Goal: Task Accomplishment & Management: Use online tool/utility

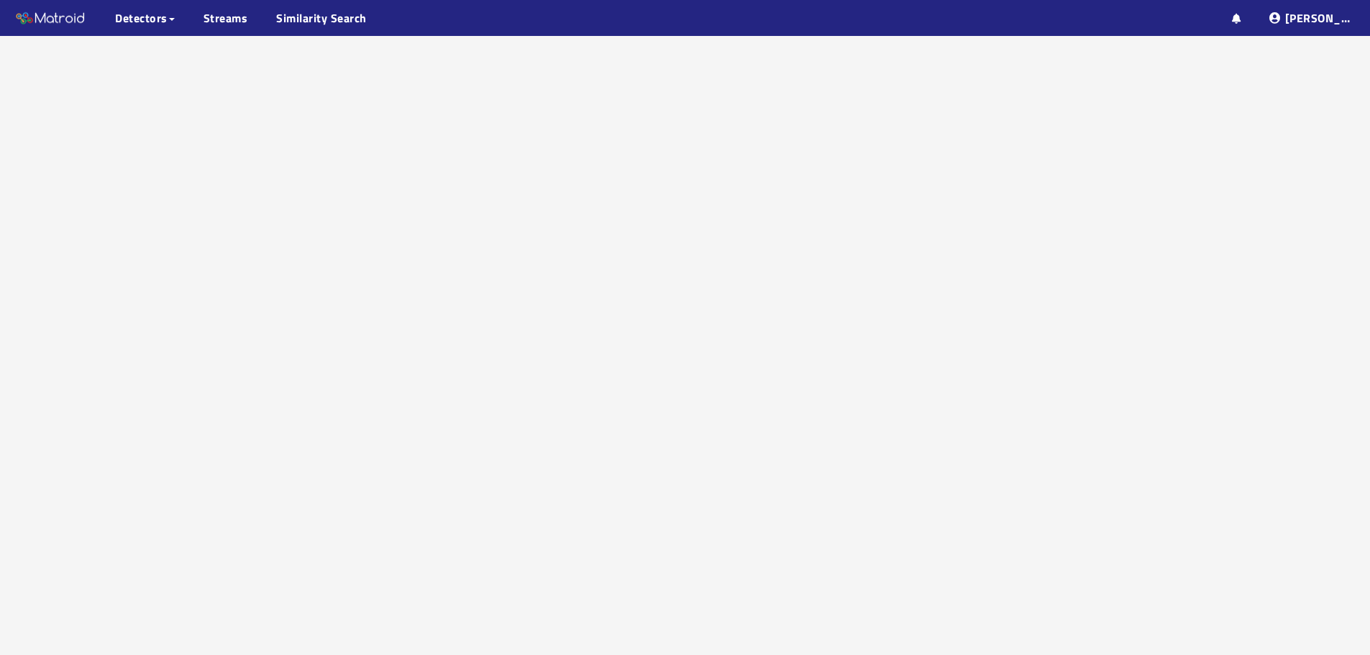
scroll to position [91, 0]
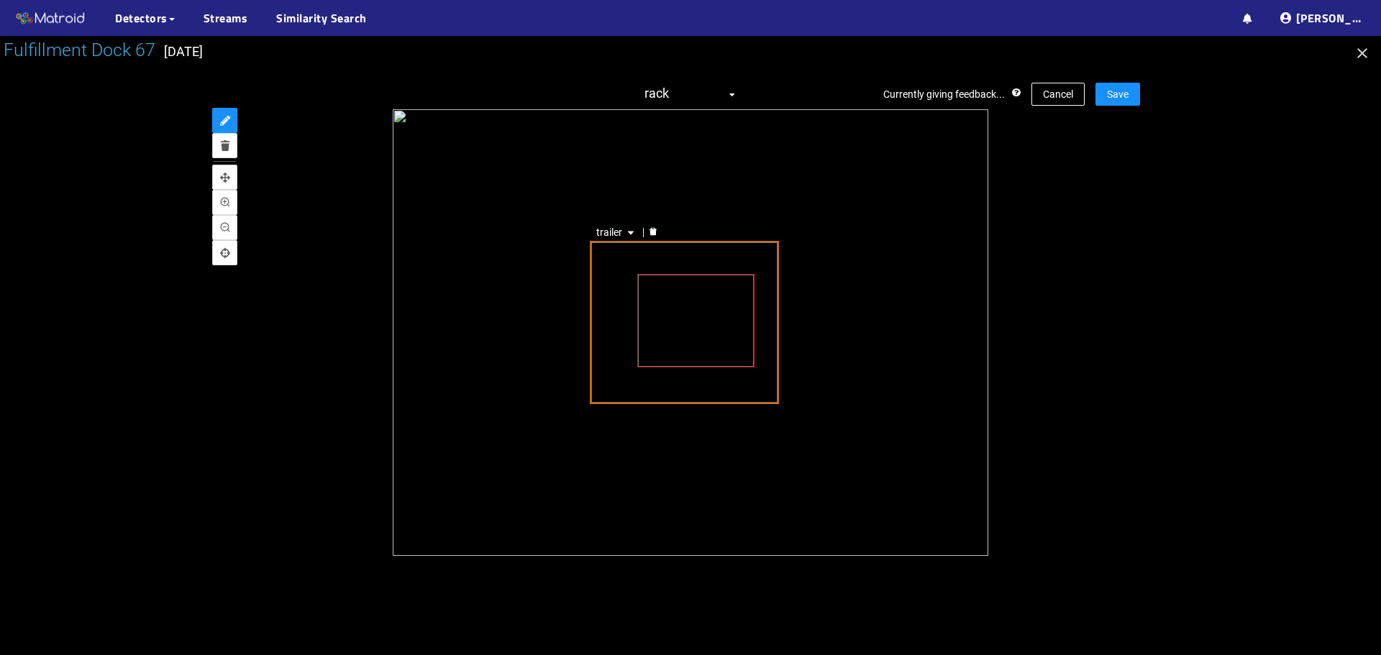
click at [601, 393] on div "trailer" at bounding box center [684, 322] width 189 height 163
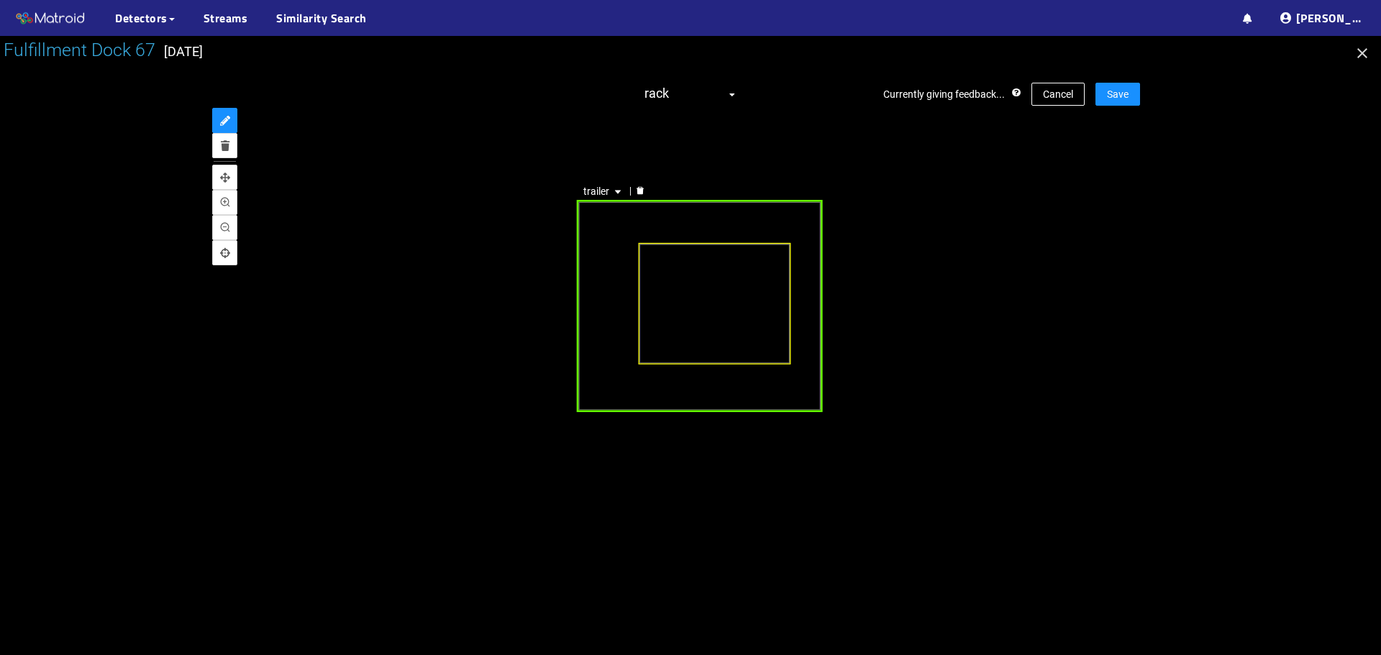
click at [623, 385] on div "trailer" at bounding box center [700, 305] width 246 height 211
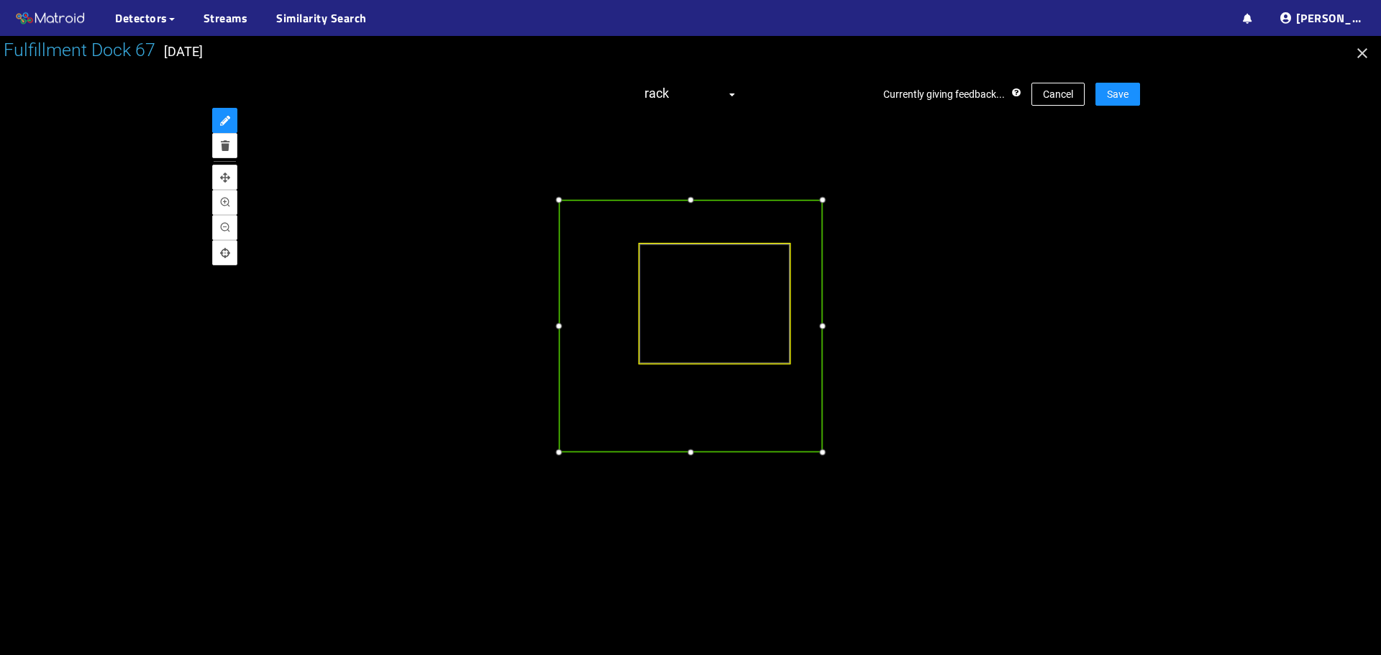
click at [560, 457] on div at bounding box center [558, 452] width 15 height 15
click at [862, 333] on div at bounding box center [859, 326] width 15 height 15
click at [705, 458] on div at bounding box center [708, 457] width 15 height 15
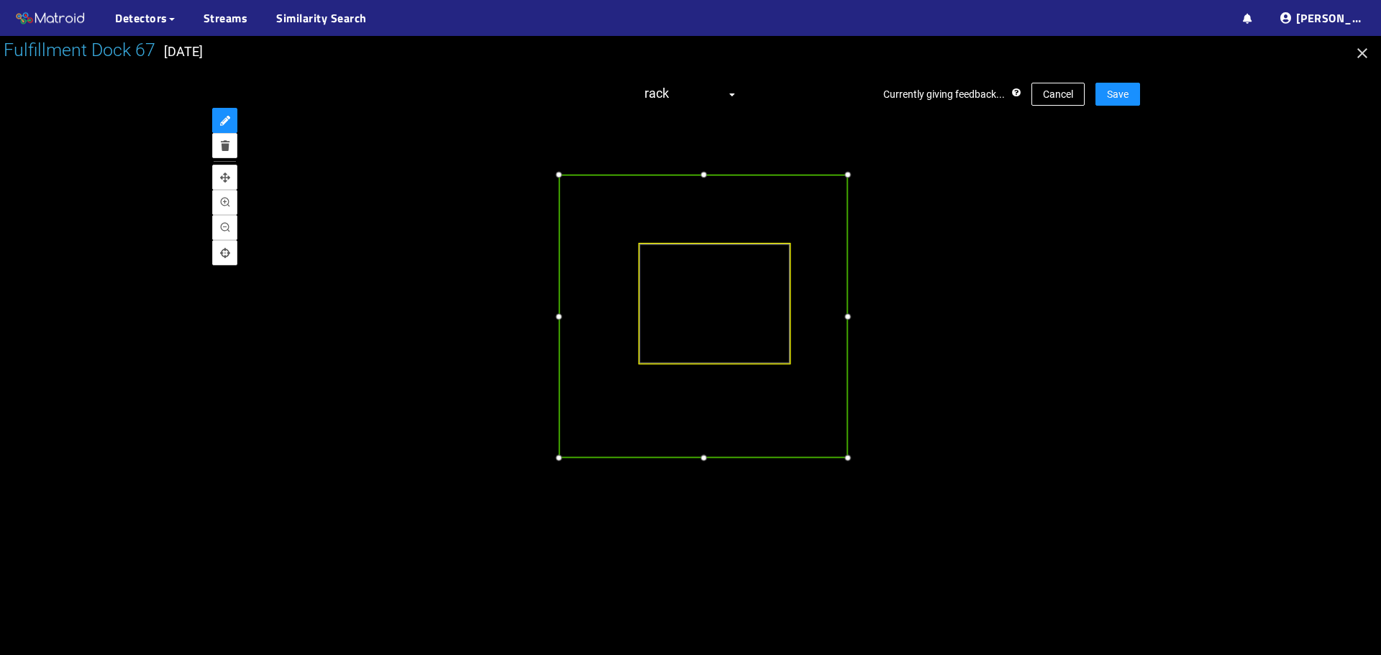
click at [847, 177] on div at bounding box center [848, 175] width 15 height 15
click at [563, 455] on div at bounding box center [560, 457] width 15 height 15
click at [1101, 102] on button "Save" at bounding box center [1117, 94] width 45 height 23
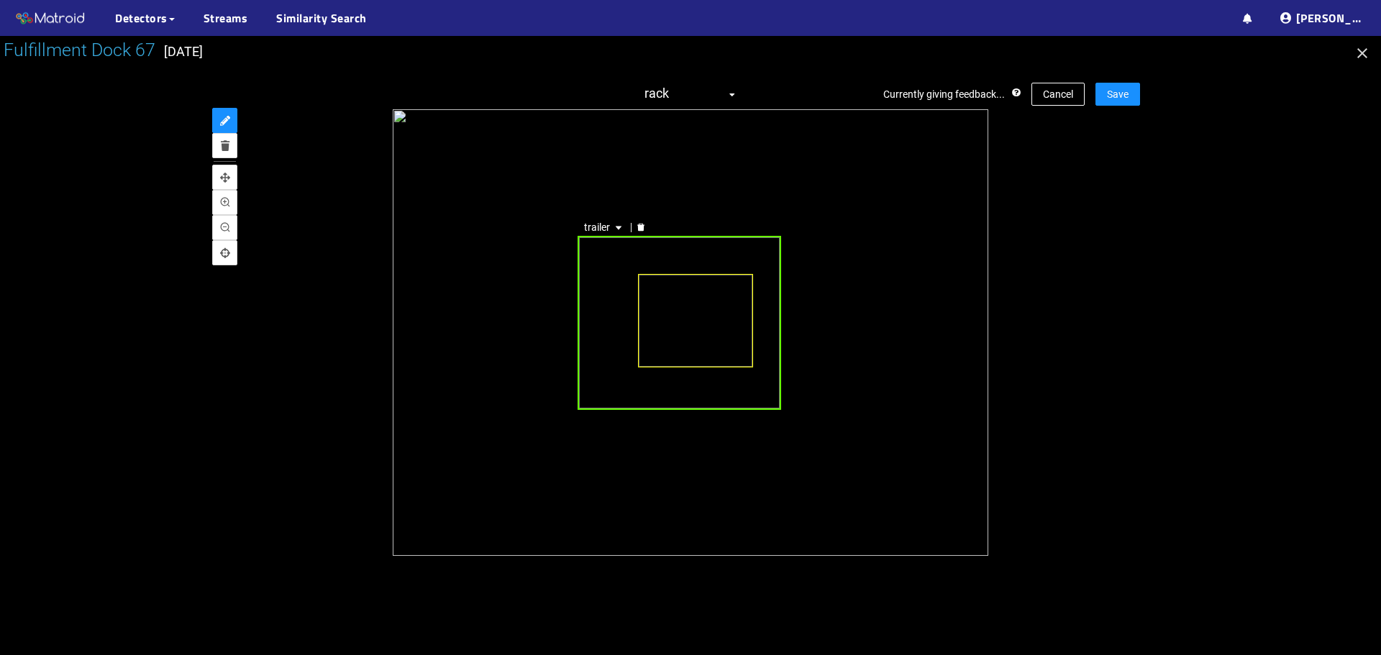
click at [603, 309] on div "trailer" at bounding box center [680, 322] width 204 height 173
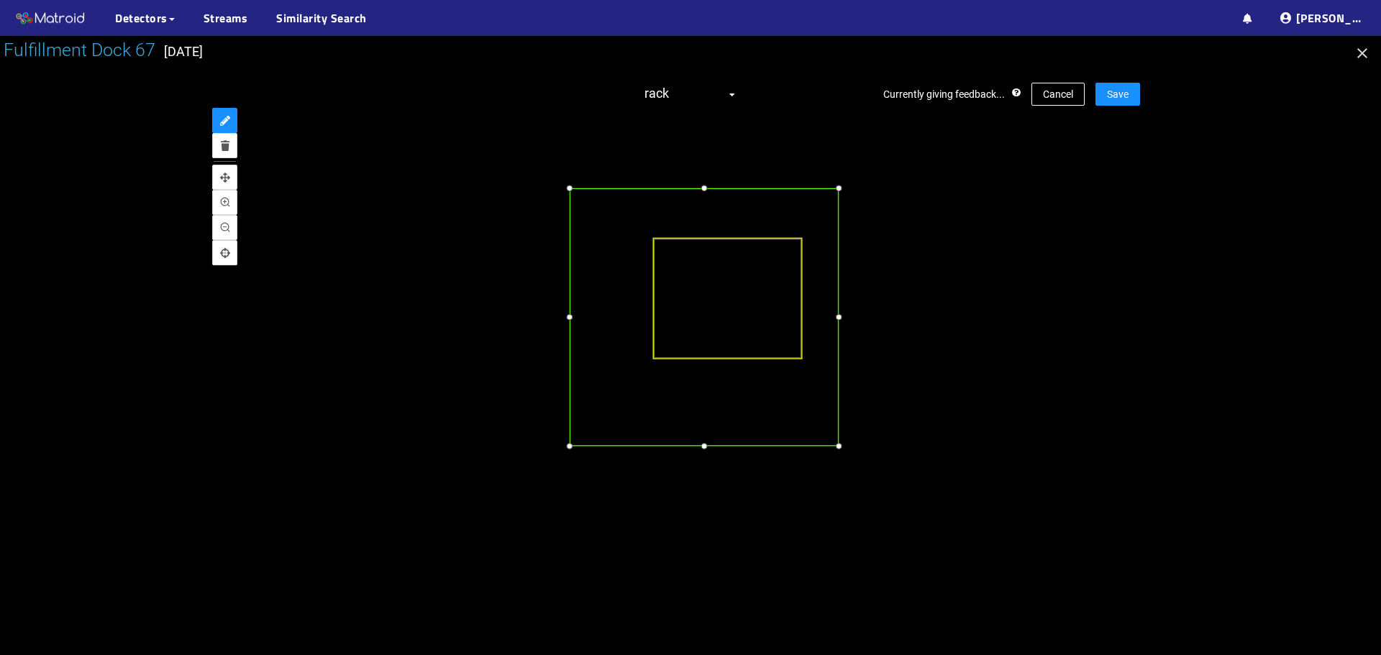
click at [570, 447] on div at bounding box center [569, 446] width 15 height 15
click at [1055, 92] on span "Cancel" at bounding box center [1058, 94] width 30 height 16
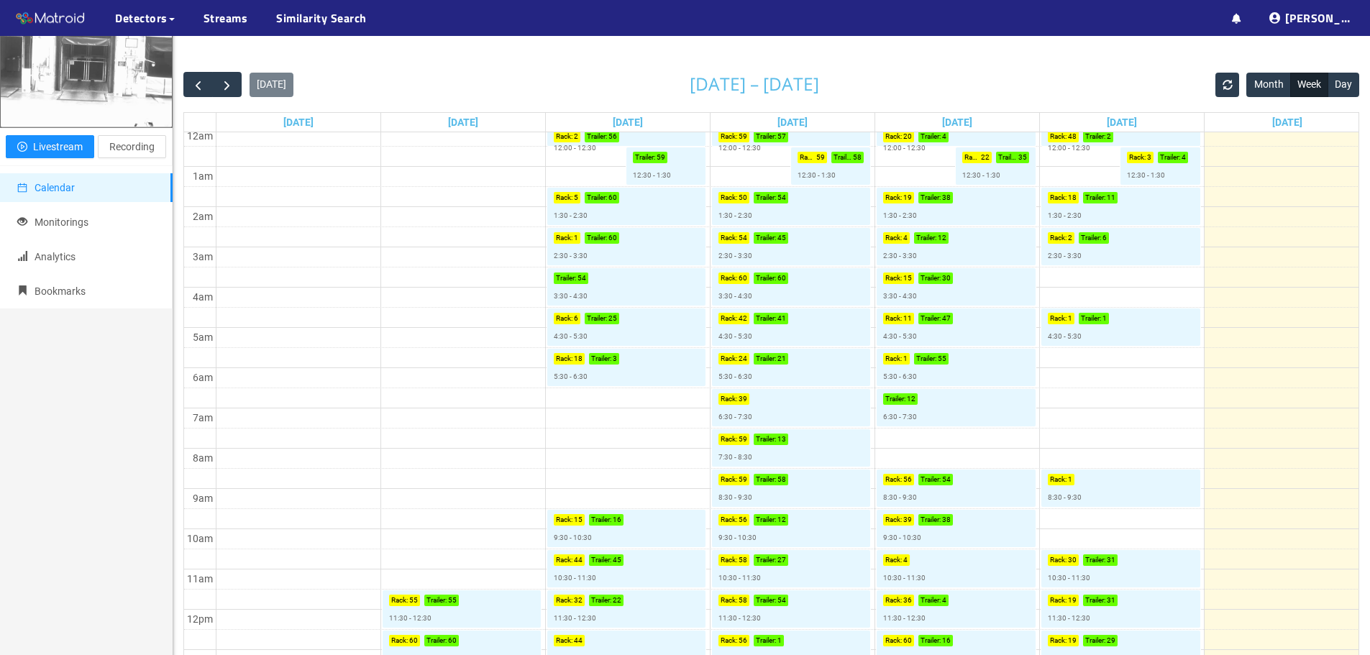
scroll to position [8, 0]
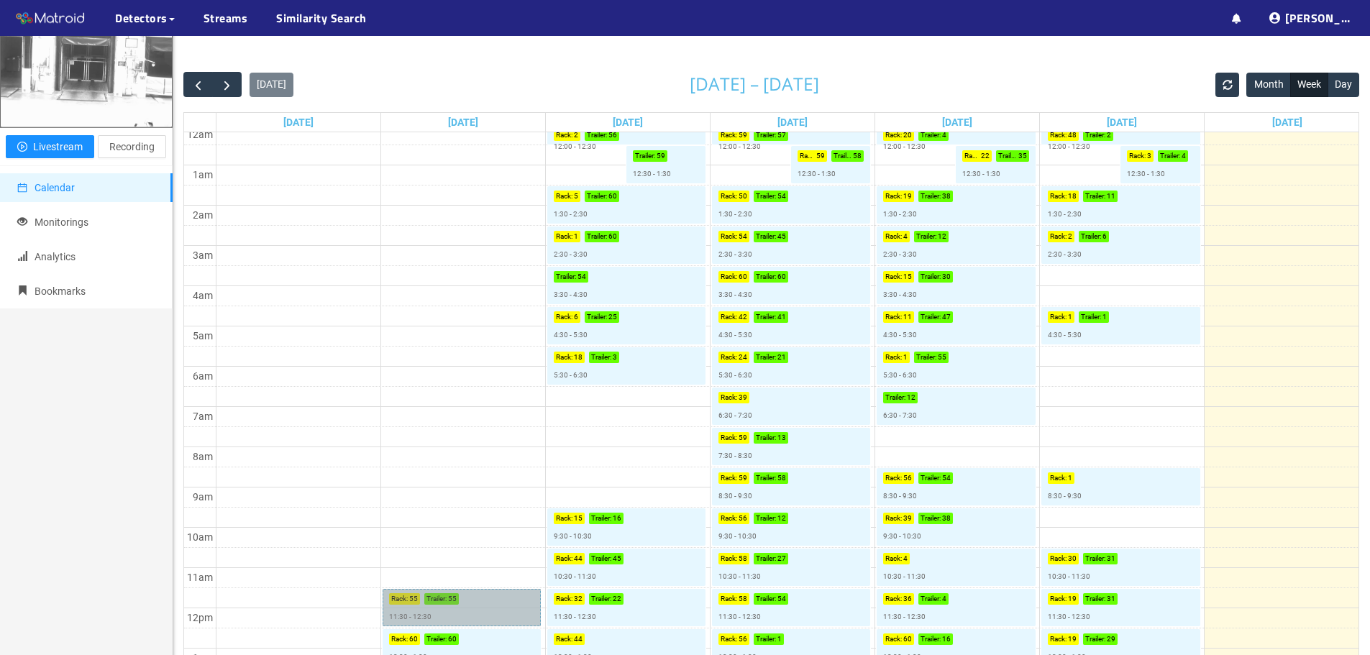
click at [486, 601] on link "Rack : 55 Trailer : 55 11:30 - 12:30" at bounding box center [462, 607] width 158 height 37
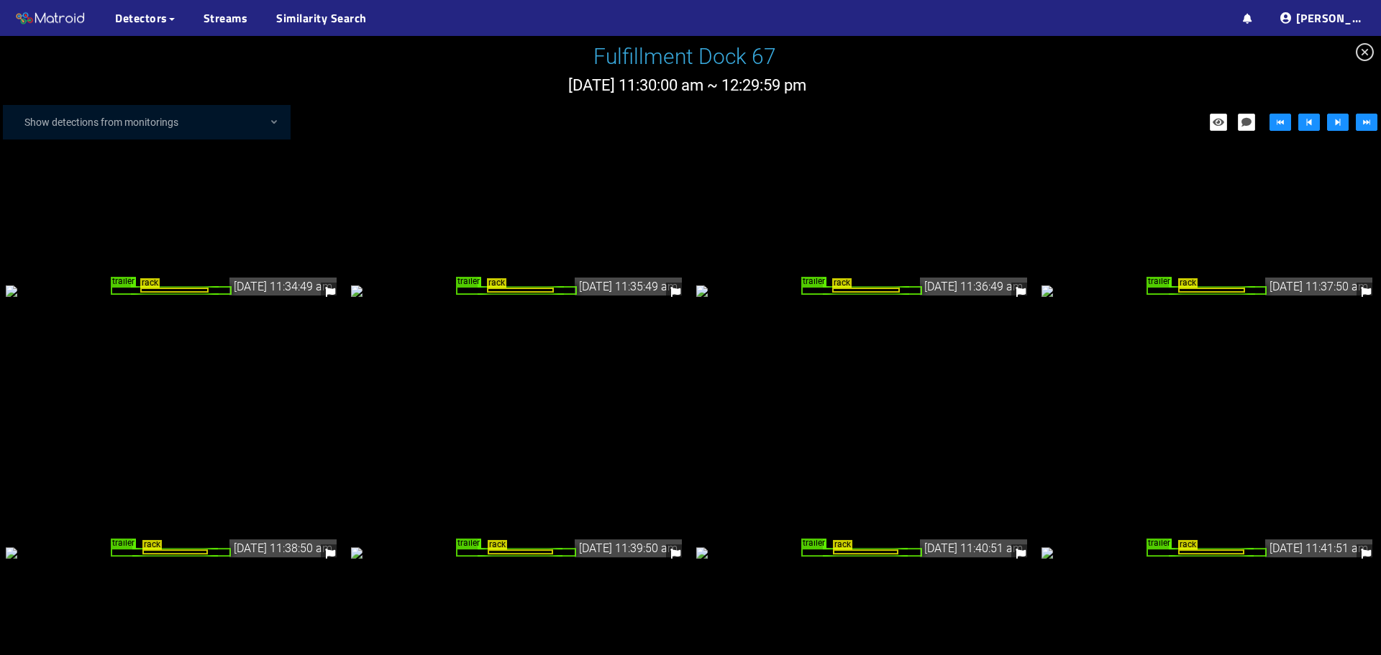
click at [311, 298] on div "rack trailer" at bounding box center [173, 291] width 334 height 16
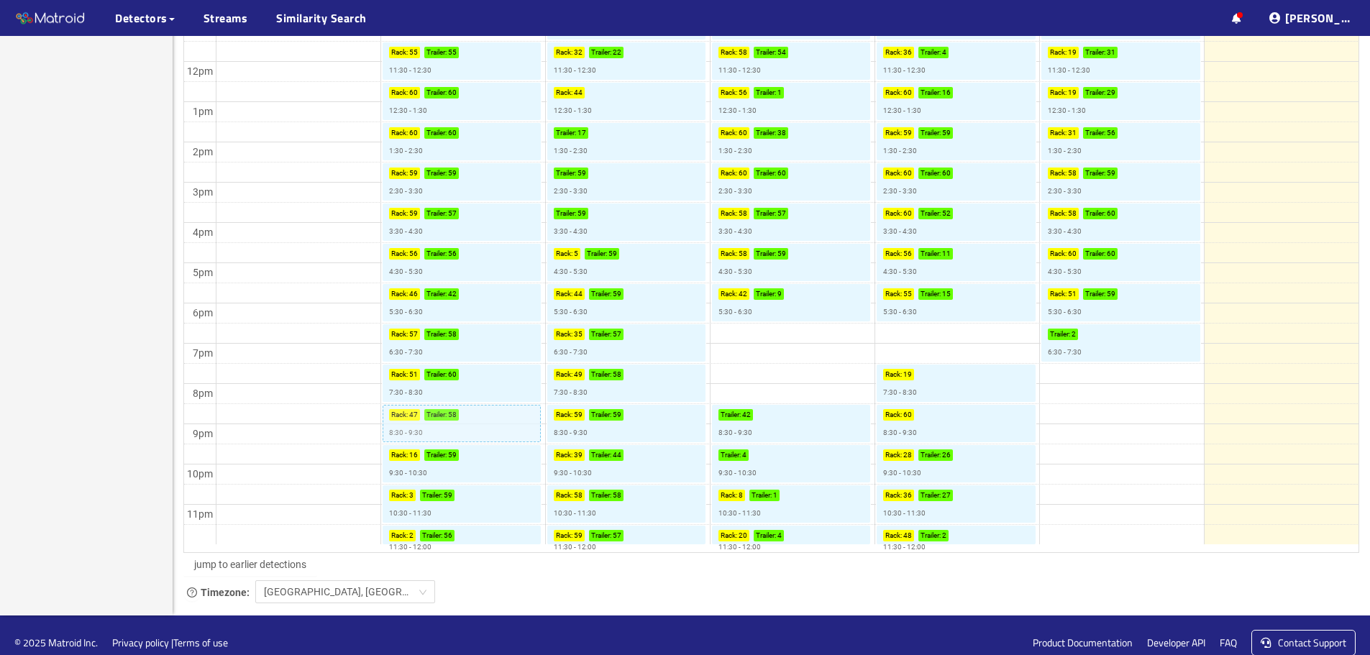
scroll to position [660, 0]
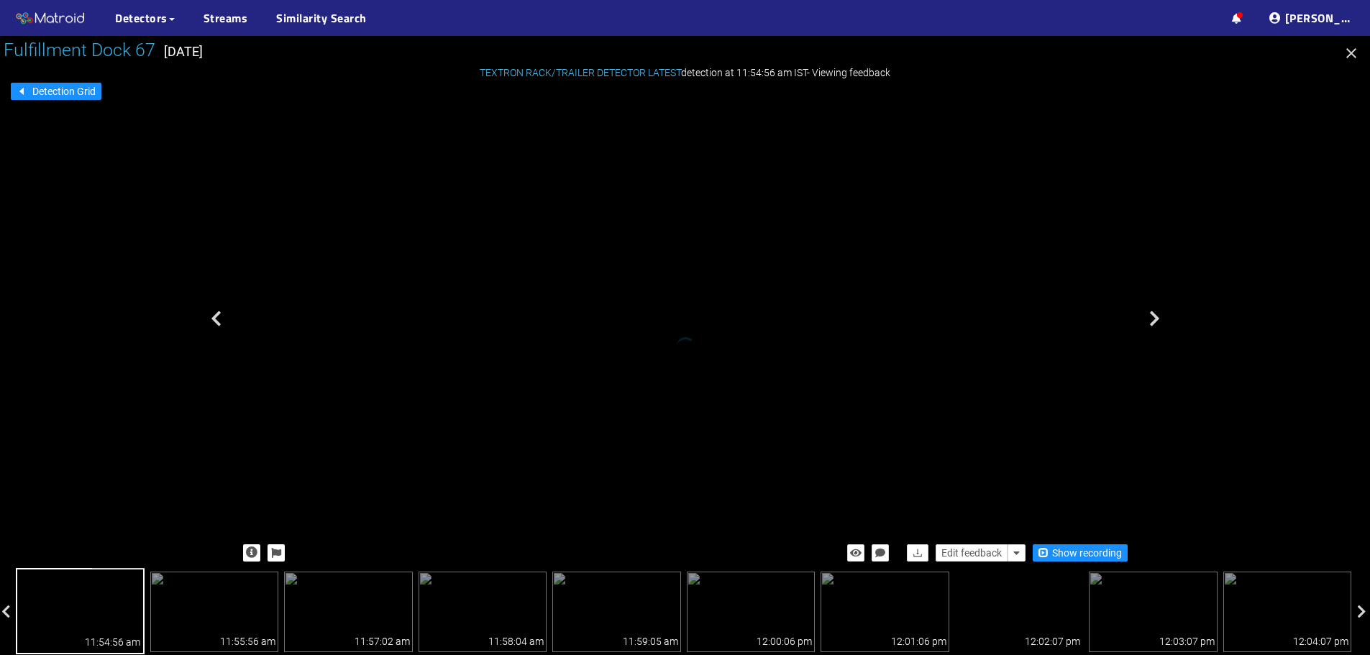
scroll to position [91, 0]
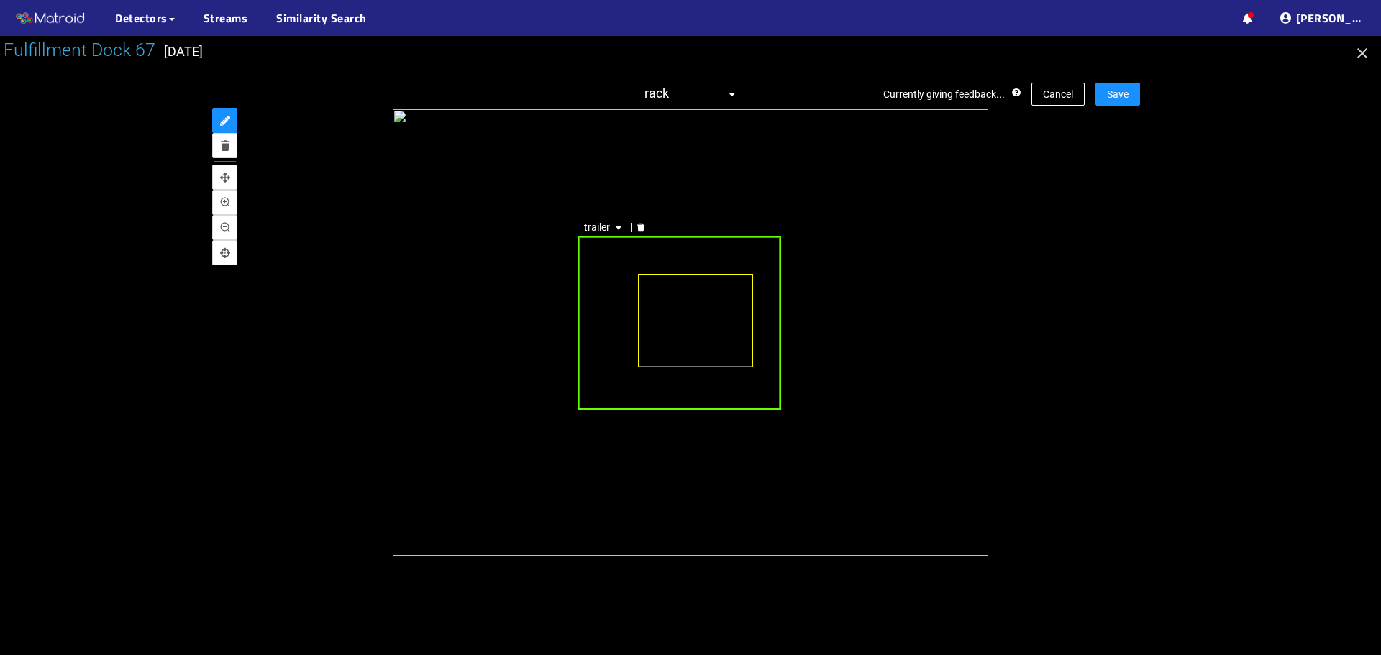
click at [619, 363] on div "trailer" at bounding box center [680, 322] width 204 height 173
click at [1034, 94] on button "Cancel" at bounding box center [1057, 94] width 53 height 23
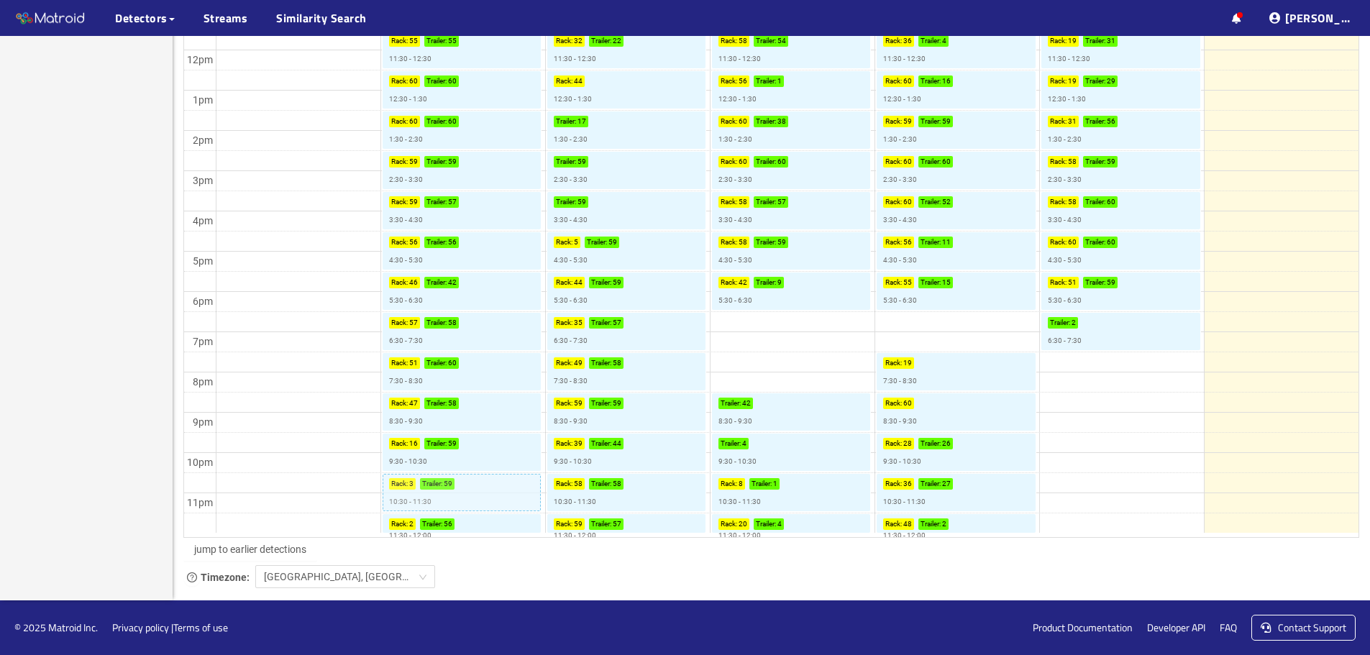
scroll to position [8, 0]
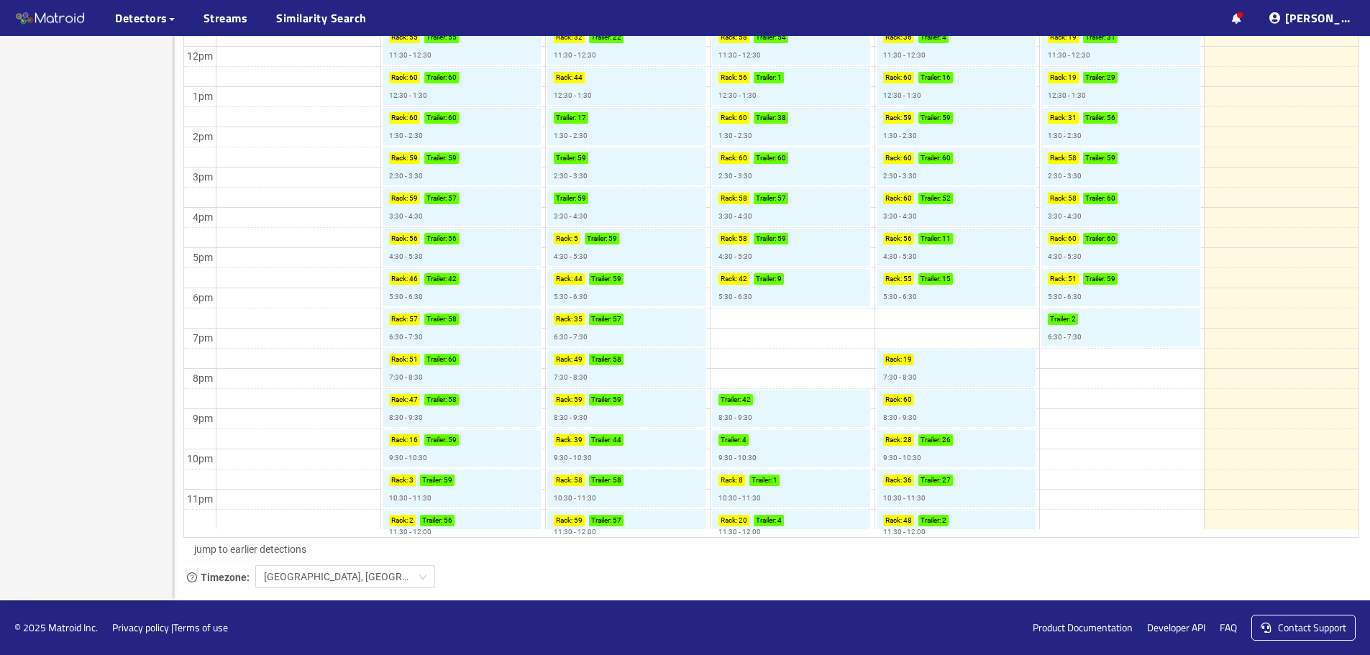
scroll to position [91, 0]
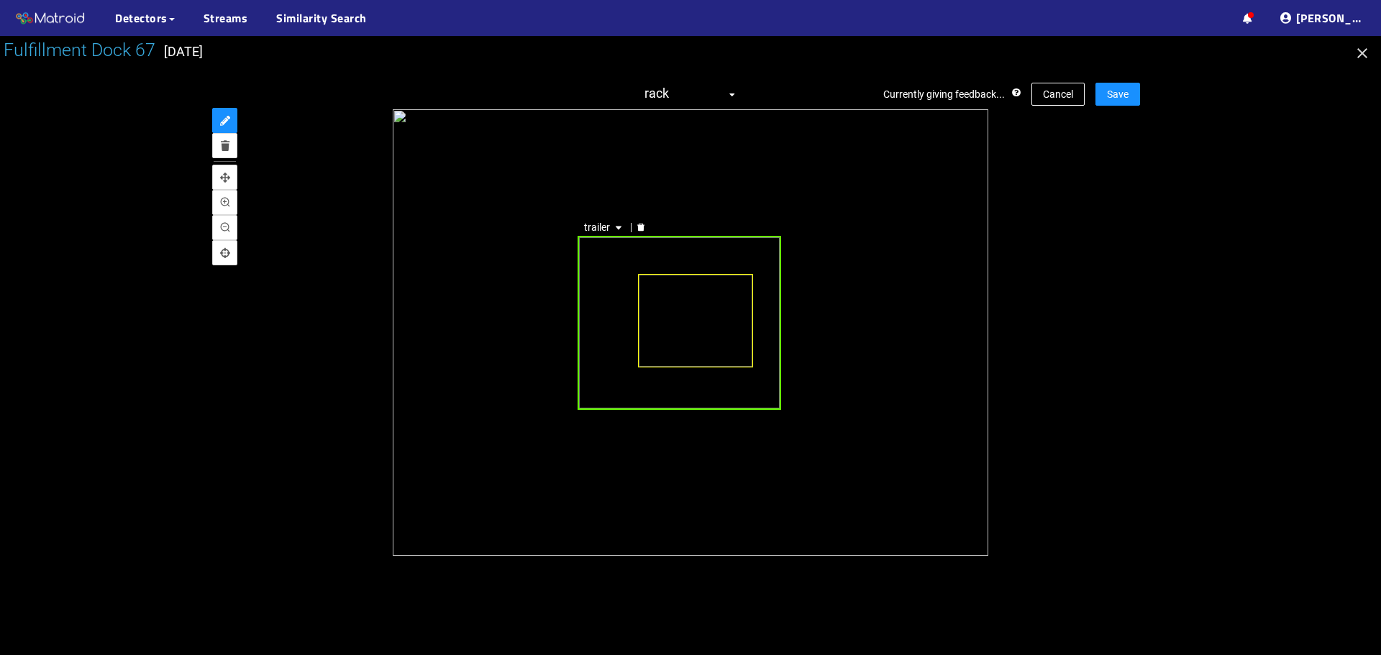
click at [616, 380] on div "trailer" at bounding box center [680, 322] width 204 height 173
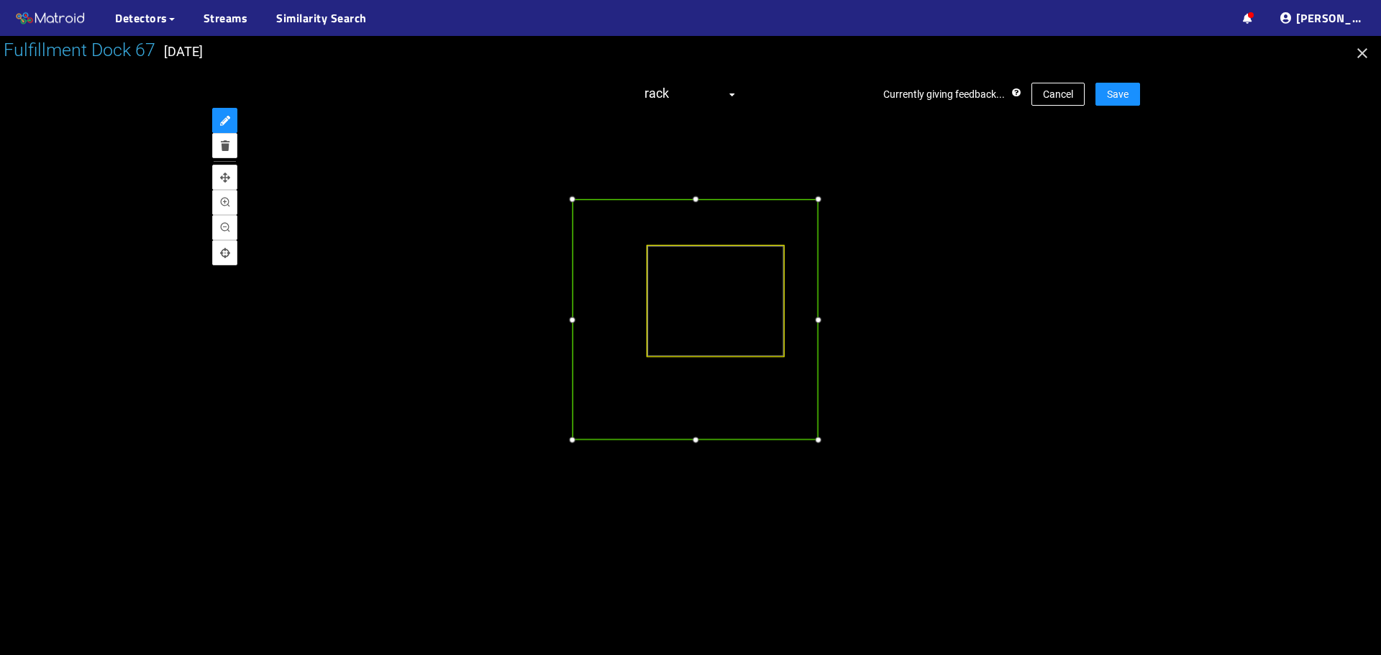
click at [574, 439] on div at bounding box center [572, 440] width 15 height 15
click at [839, 182] on div at bounding box center [840, 182] width 15 height 15
click at [706, 447] on div at bounding box center [706, 446] width 15 height 15
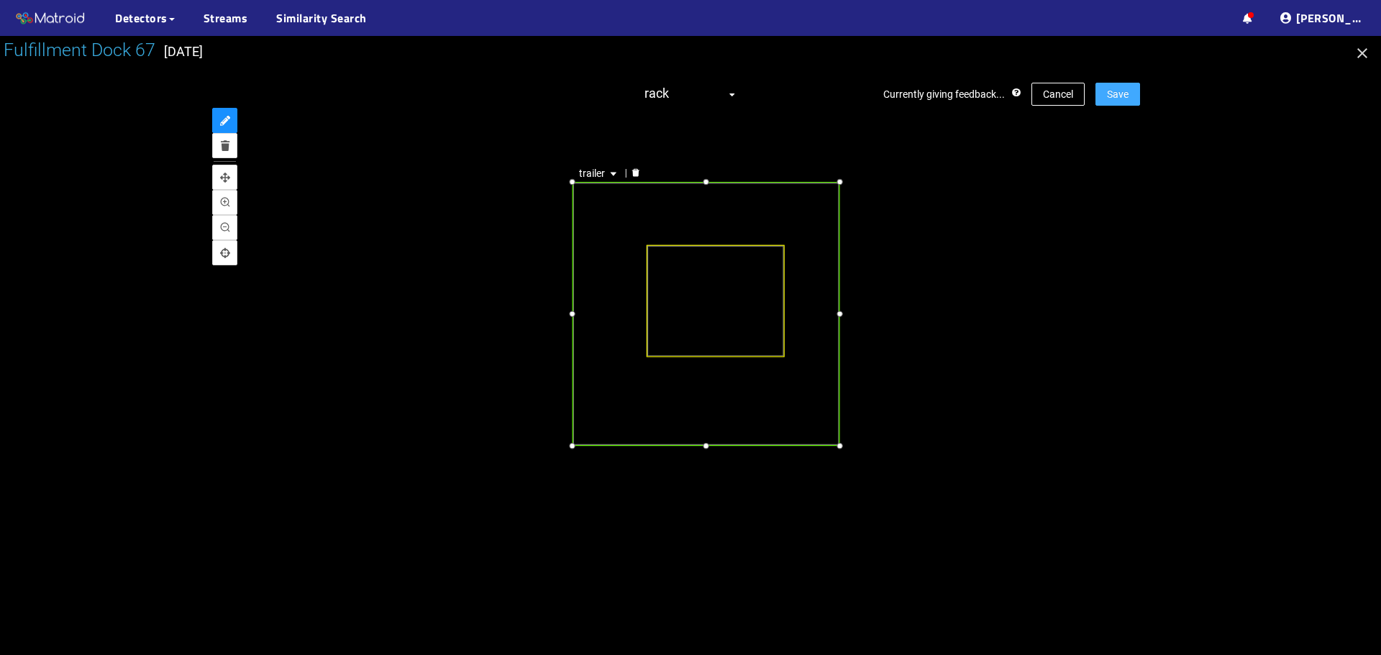
click at [1121, 95] on span "Save" at bounding box center [1118, 94] width 22 height 16
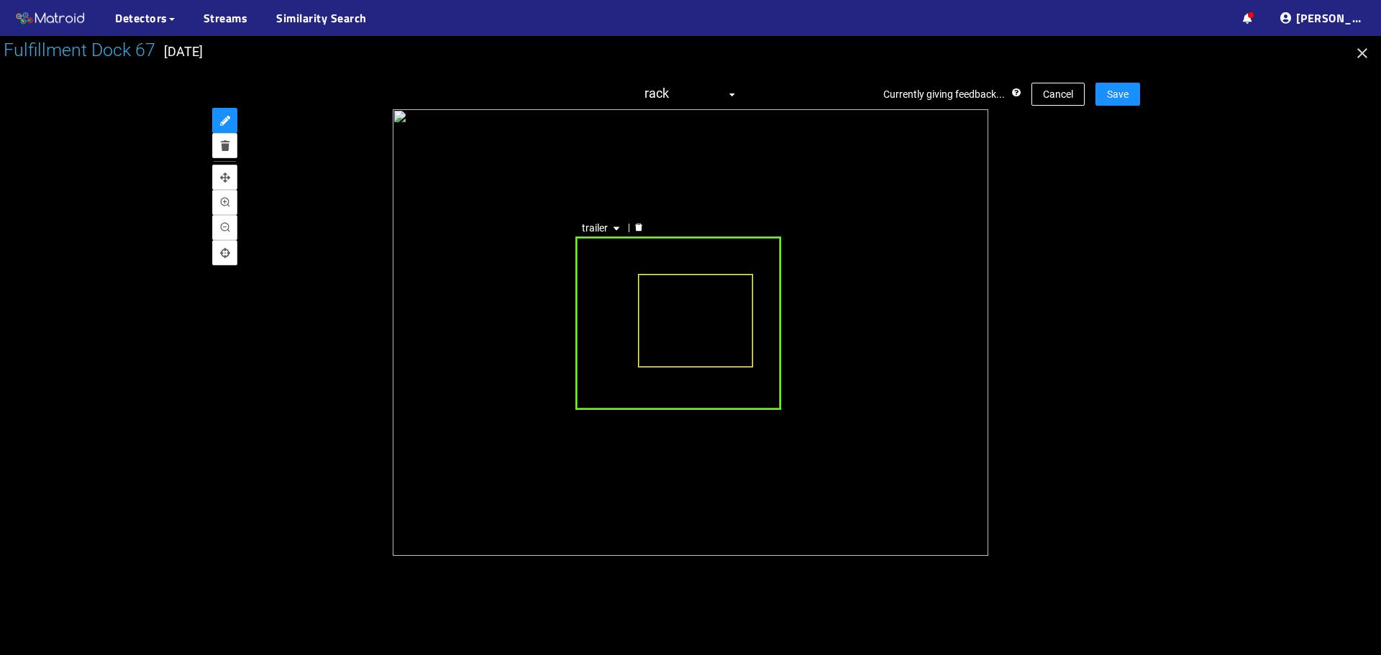
click at [605, 324] on div "trailer" at bounding box center [678, 323] width 206 height 173
click at [683, 219] on div at bounding box center [678, 219] width 14 height 14
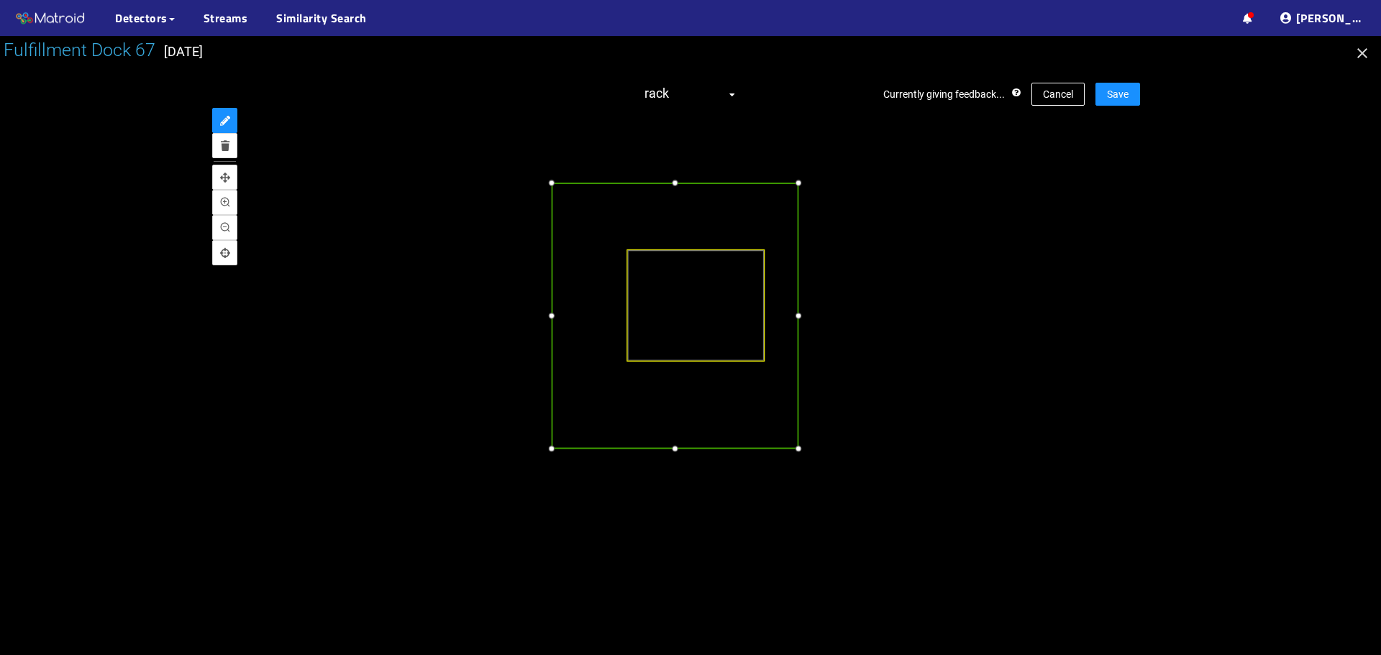
click at [680, 449] on div at bounding box center [674, 448] width 15 height 15
click at [816, 320] on div at bounding box center [815, 315] width 15 height 15
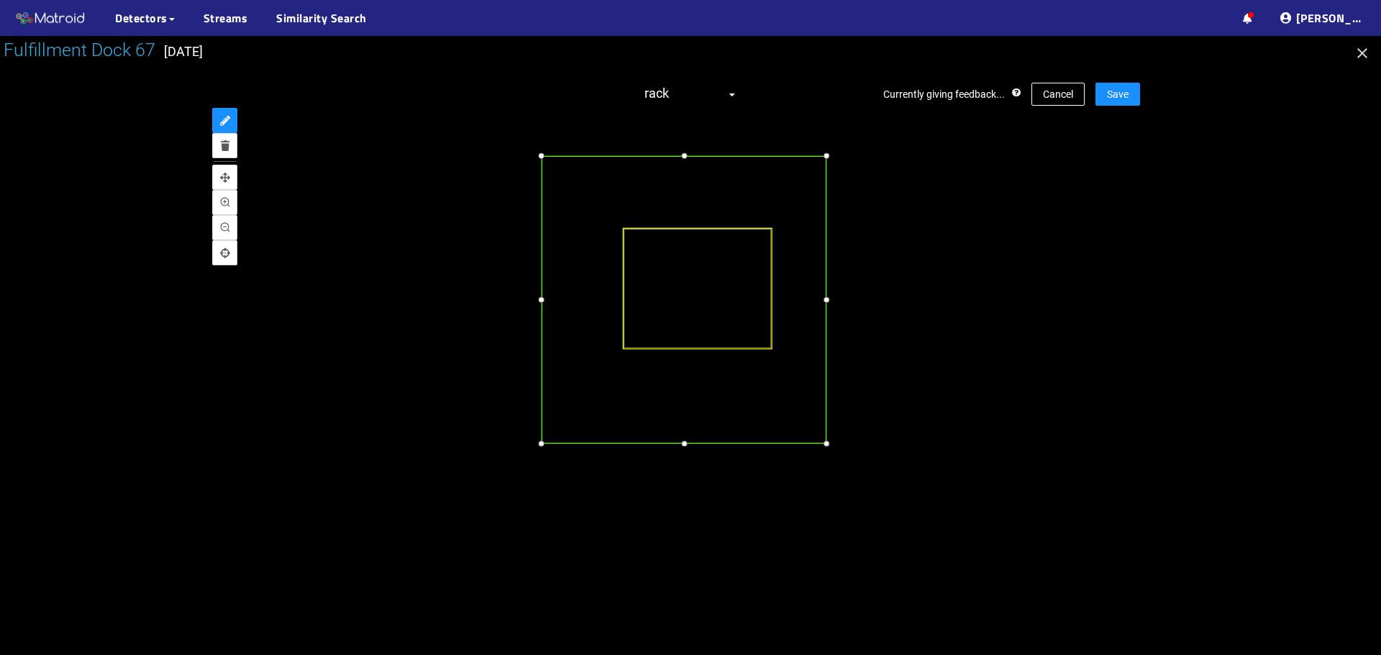
click at [688, 445] on div at bounding box center [683, 443] width 15 height 15
click at [1120, 96] on span "Save" at bounding box center [1118, 94] width 22 height 16
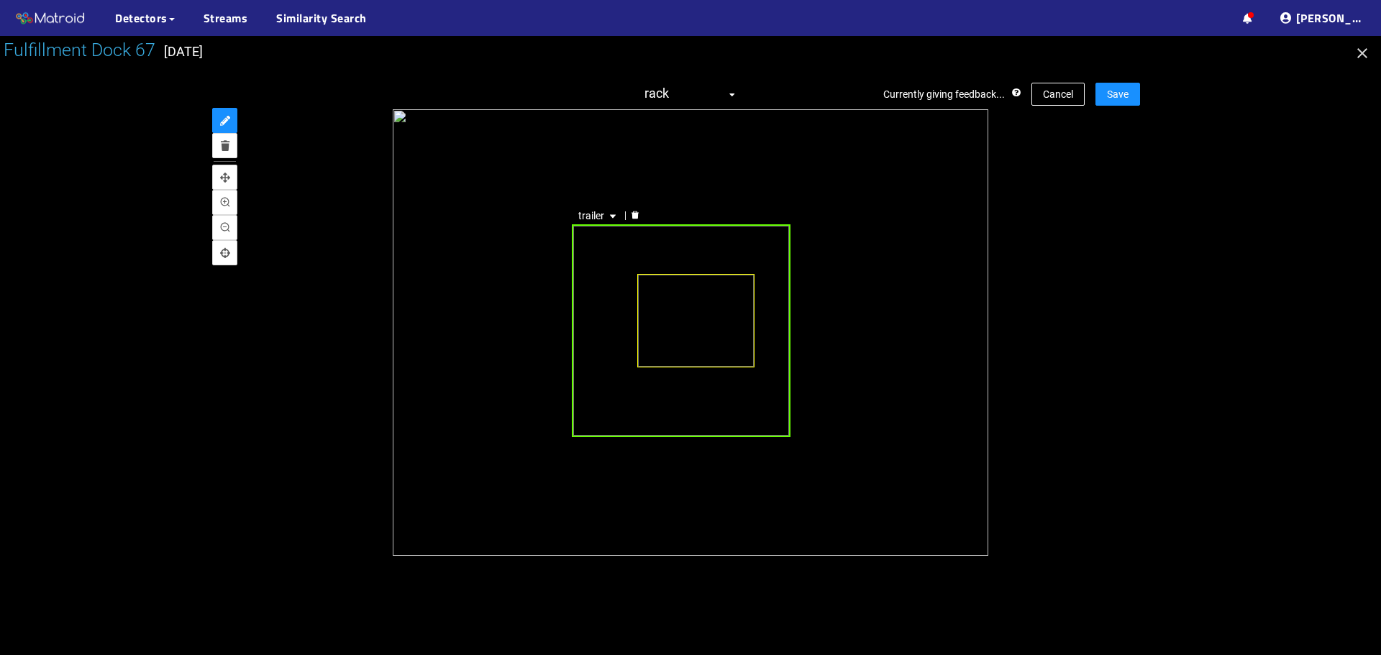
click at [598, 333] on div "trailer" at bounding box center [681, 330] width 218 height 213
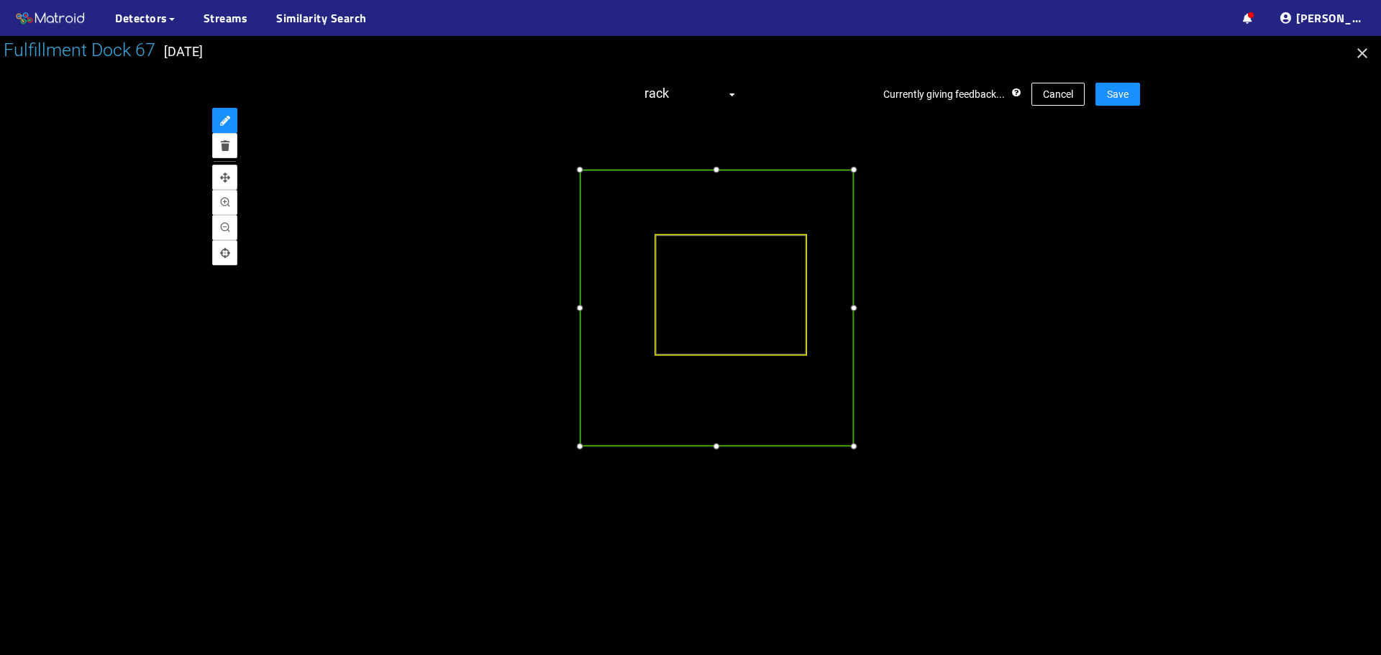
click at [580, 449] on div at bounding box center [579, 446] width 15 height 15
click at [860, 168] on div at bounding box center [861, 165] width 15 height 15
click at [1136, 91] on button "Save" at bounding box center [1117, 94] width 45 height 23
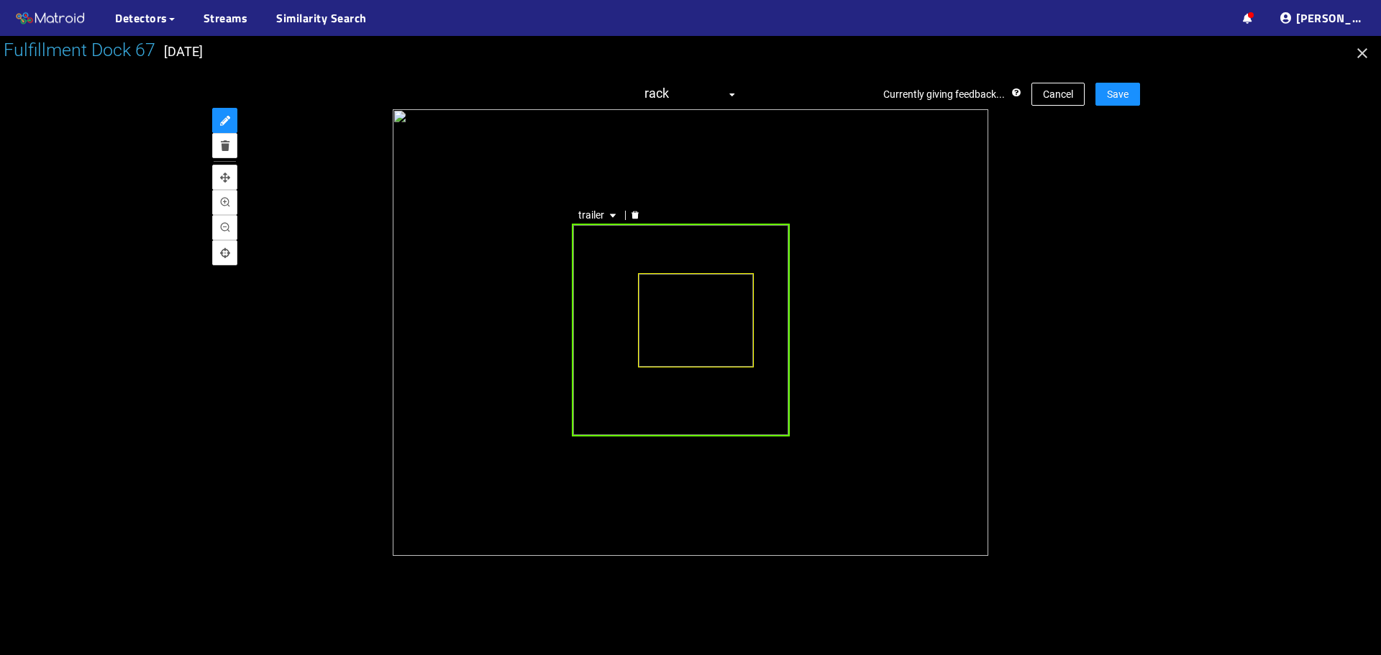
click at [632, 388] on div "trailer" at bounding box center [681, 330] width 218 height 213
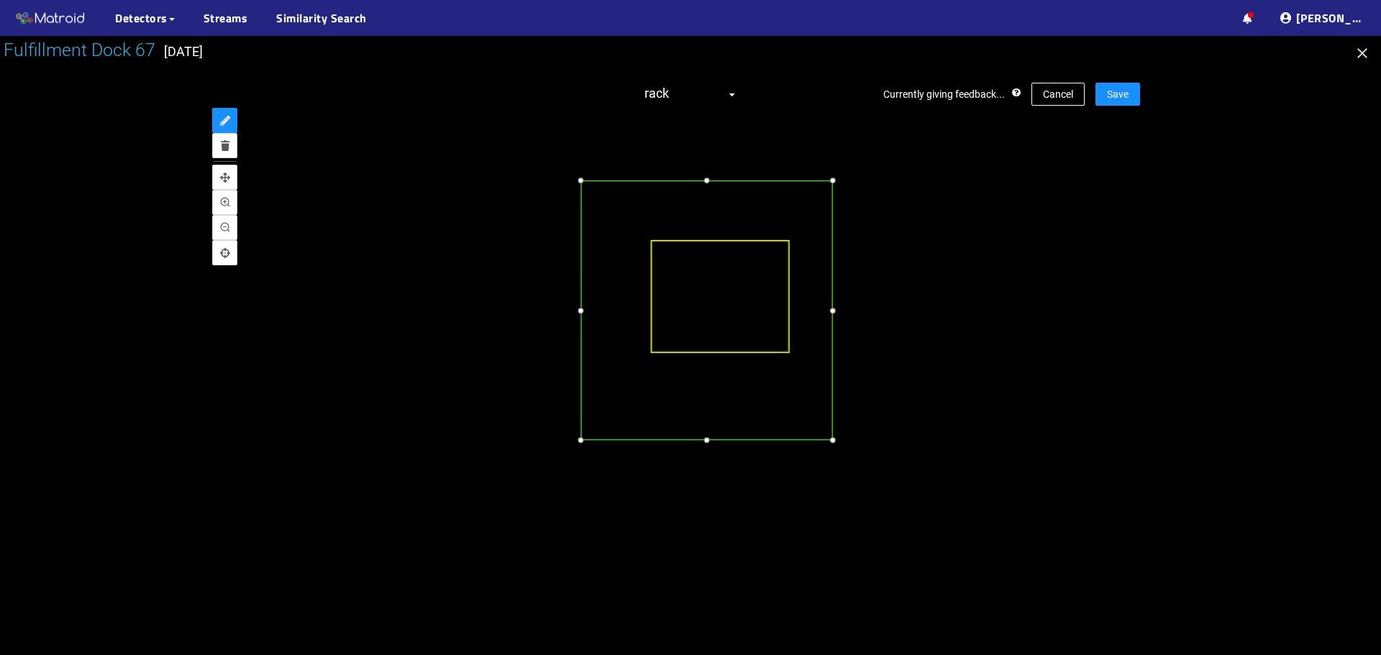
click at [580, 444] on div at bounding box center [580, 440] width 15 height 15
click at [845, 173] on div at bounding box center [843, 175] width 15 height 15
click at [712, 438] on div at bounding box center [711, 439] width 15 height 15
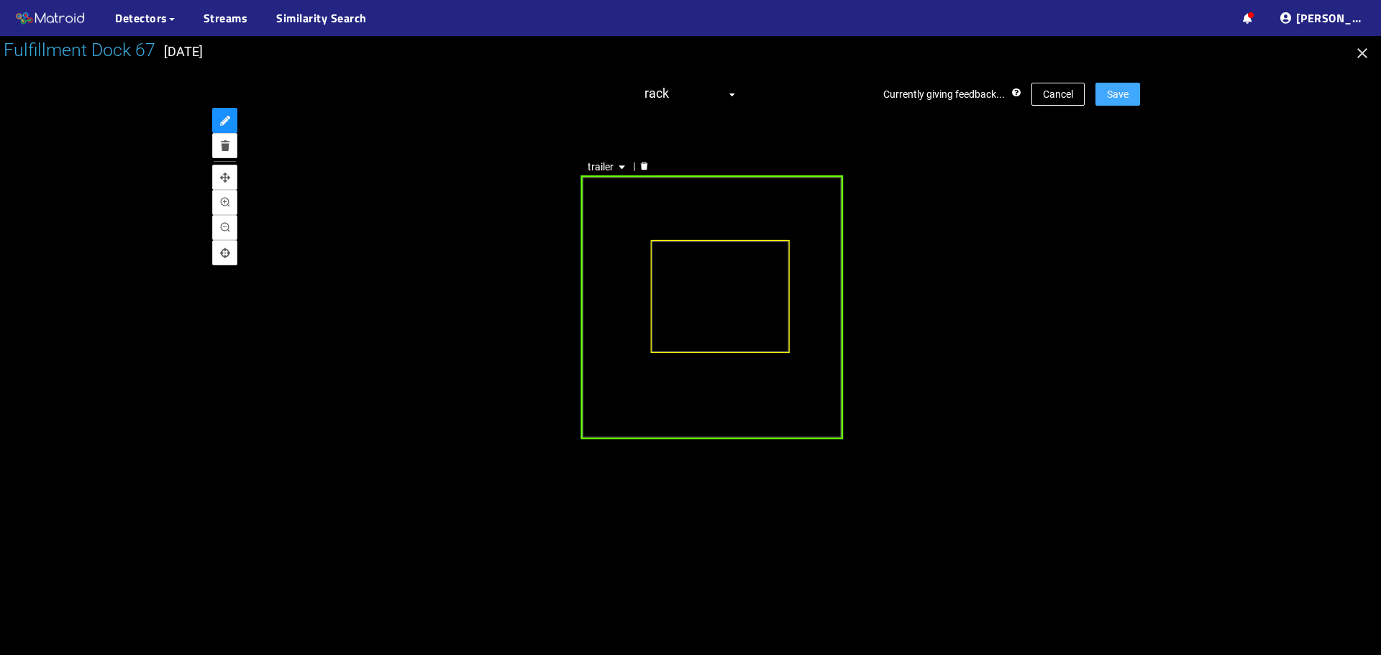
click at [1118, 90] on span "Save" at bounding box center [1118, 94] width 22 height 16
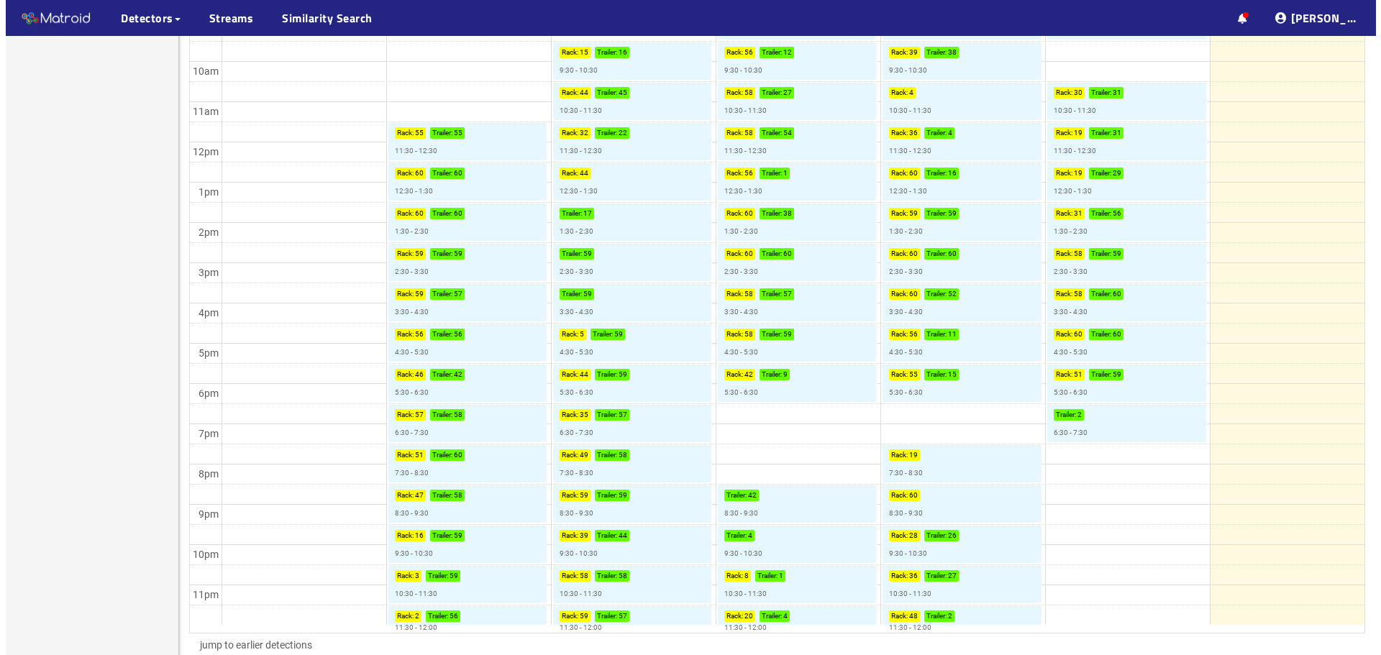
scroll to position [660, 0]
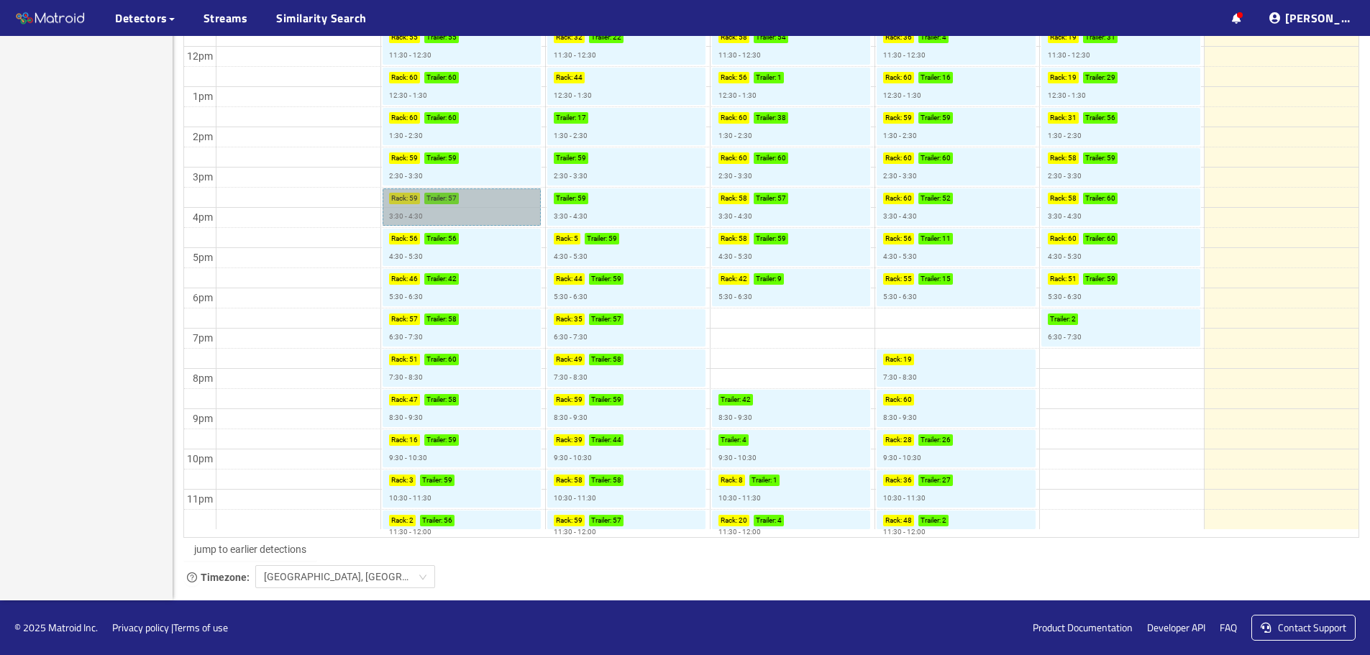
click at [493, 214] on link "Rack : 59 Trailer : 57 3:30 - 4:30" at bounding box center [462, 206] width 158 height 37
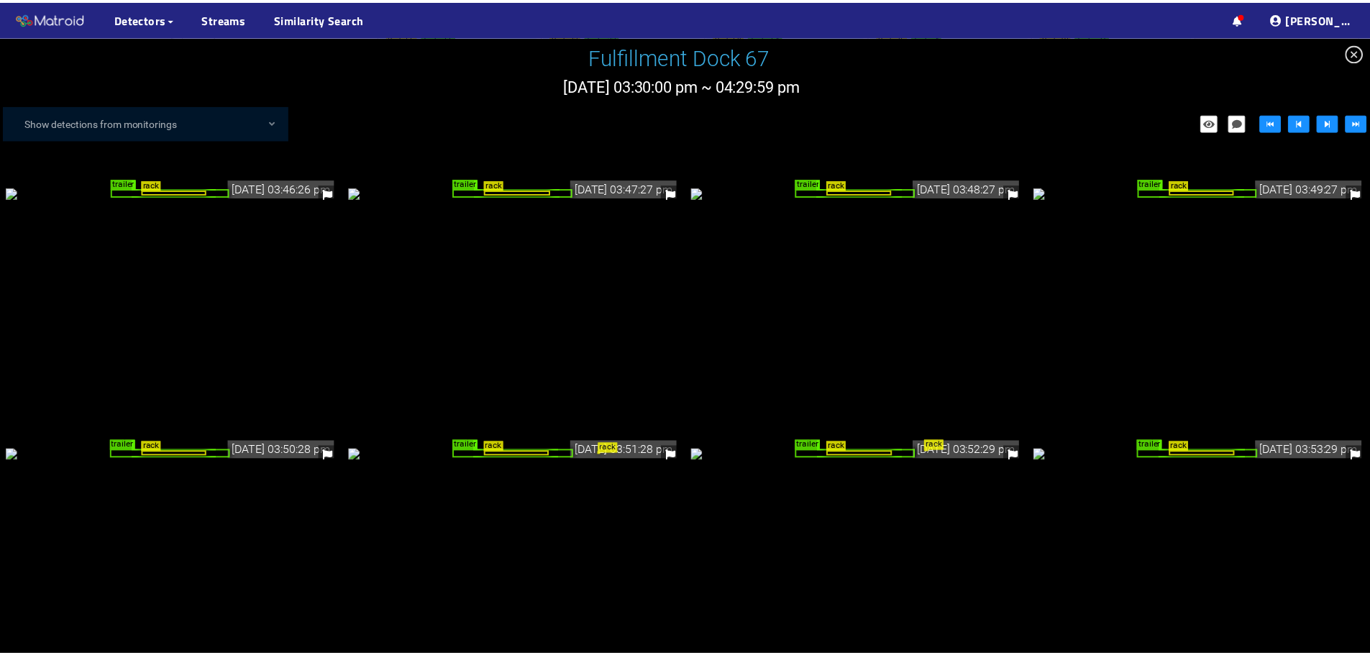
scroll to position [1223, 0]
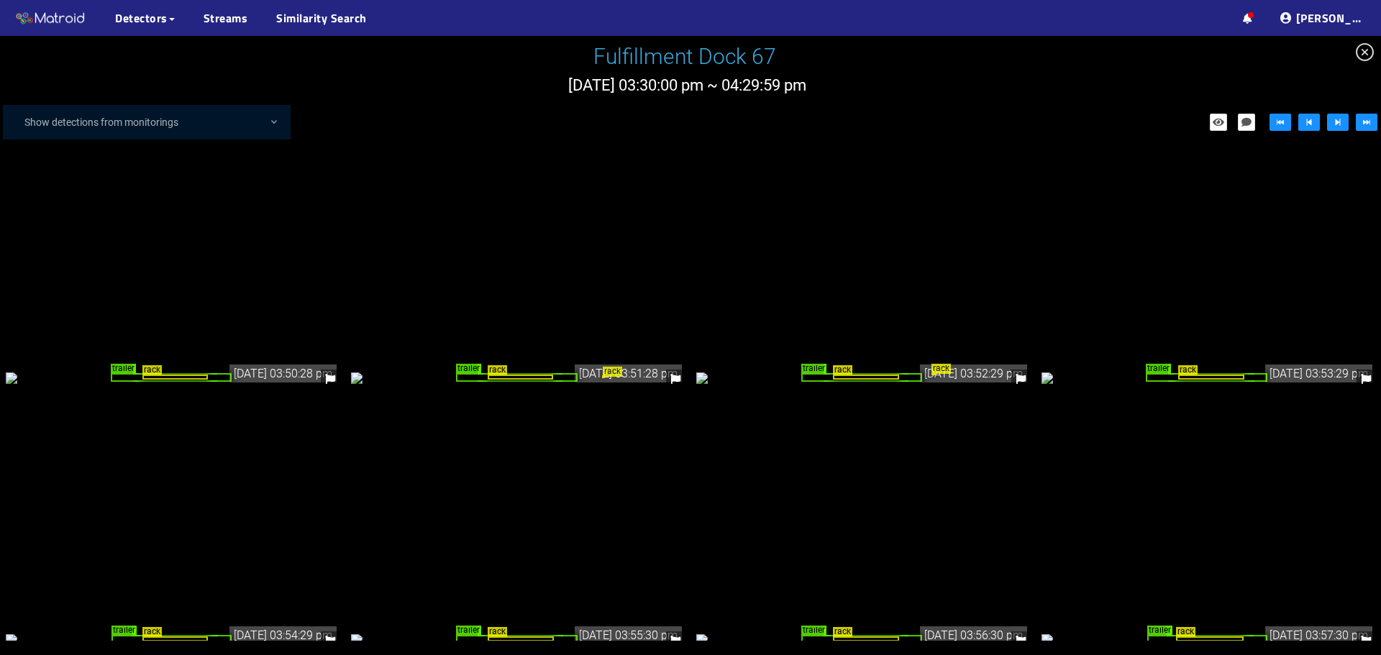
click at [629, 370] on div "rack trailer rack" at bounding box center [518, 378] width 334 height 16
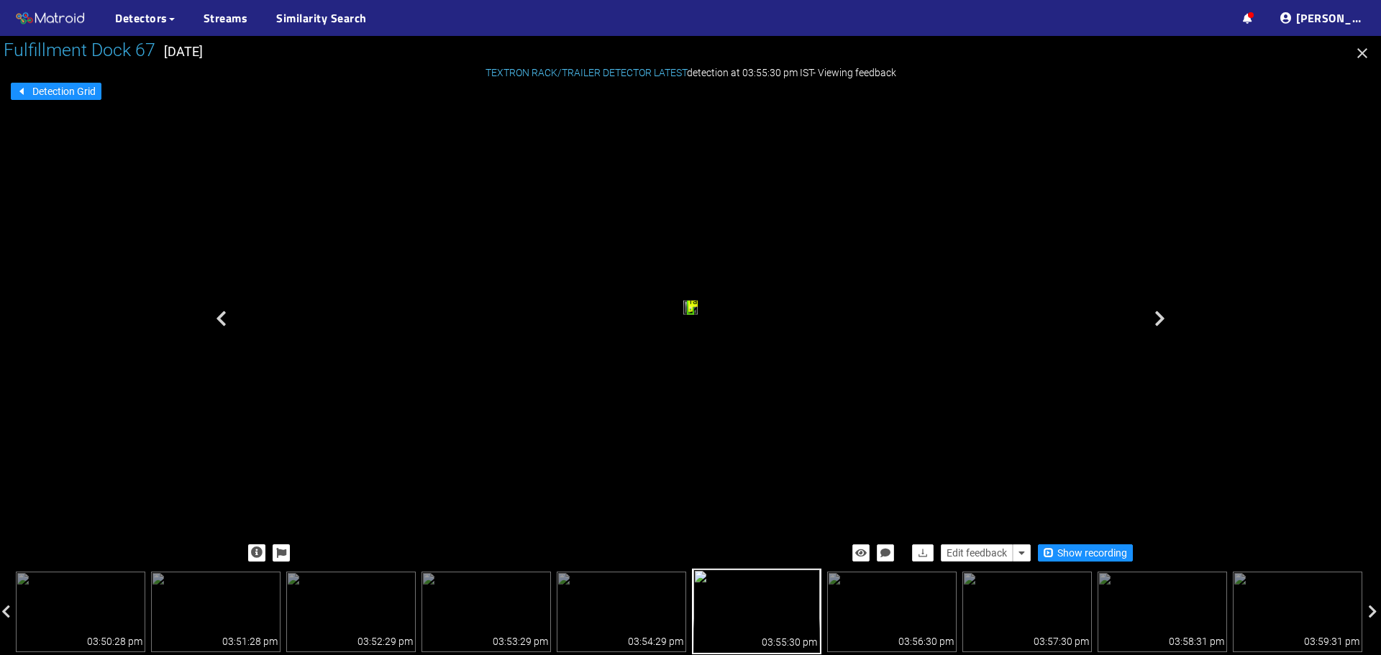
click at [1367, 56] on icon "button" at bounding box center [1362, 53] width 17 height 17
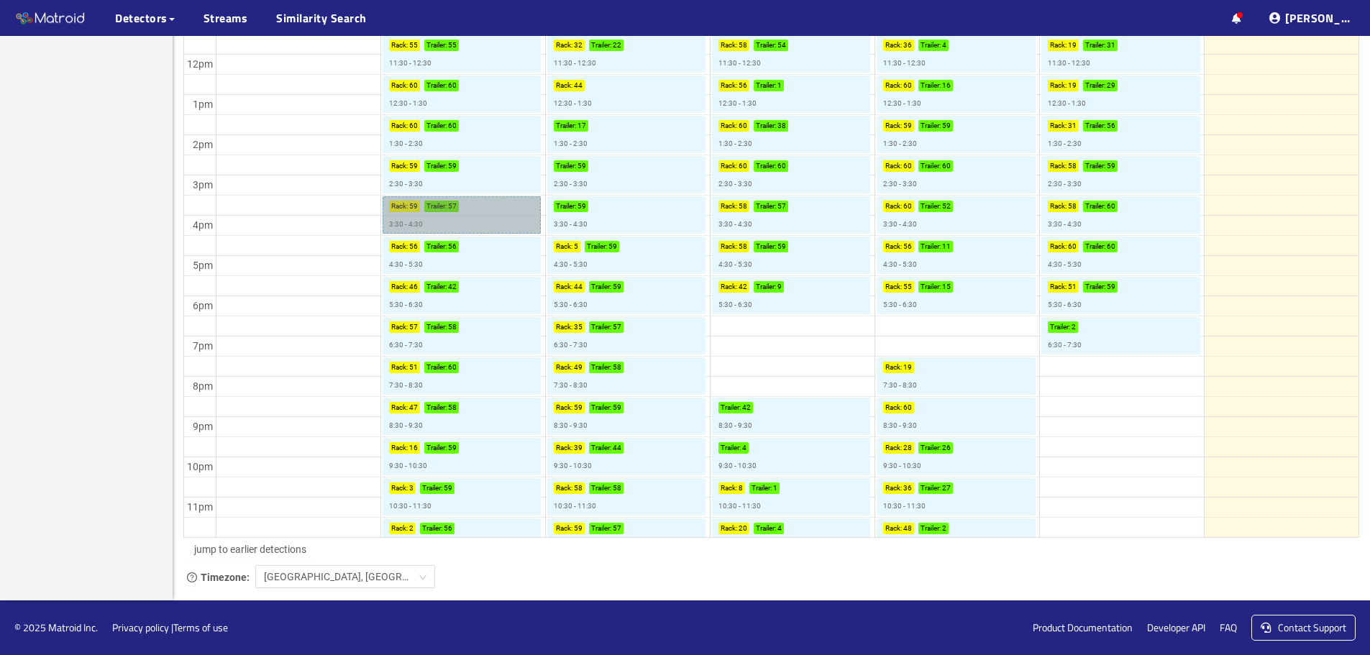
click at [492, 222] on link "Rack : 59 Trailer : 57 3:30 - 4:30" at bounding box center [462, 214] width 158 height 37
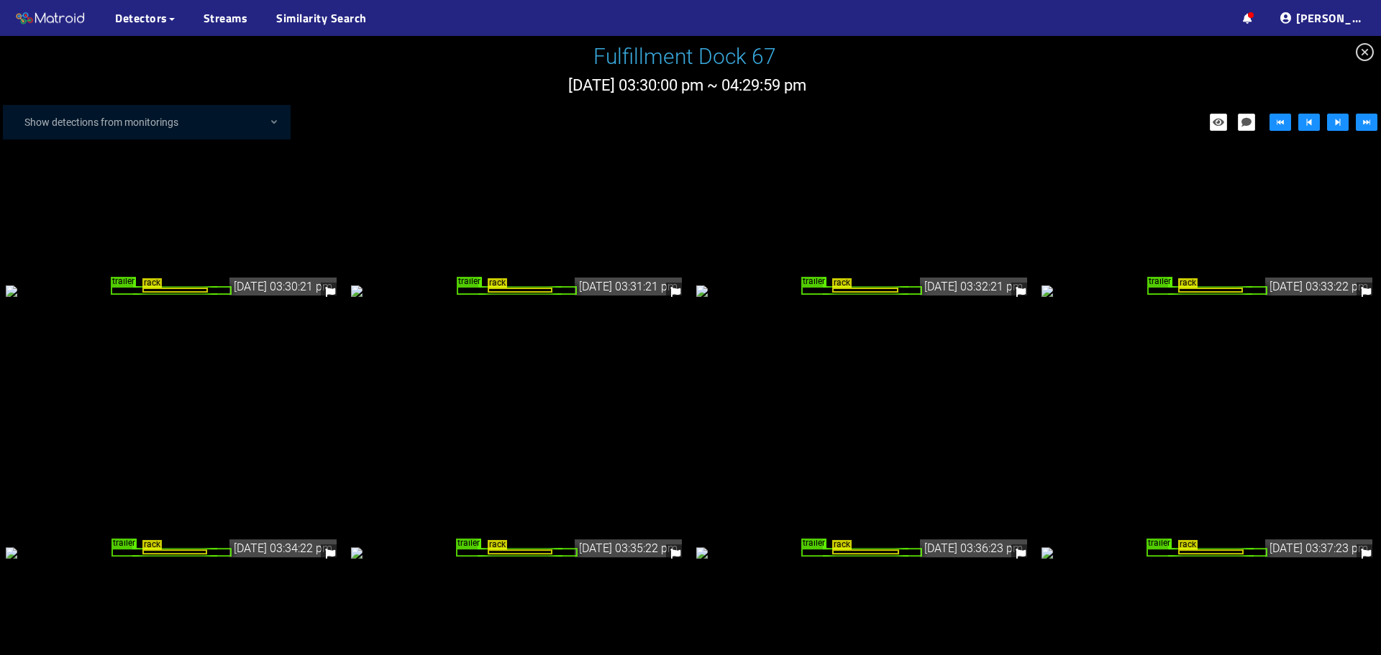
scroll to position [1528, 0]
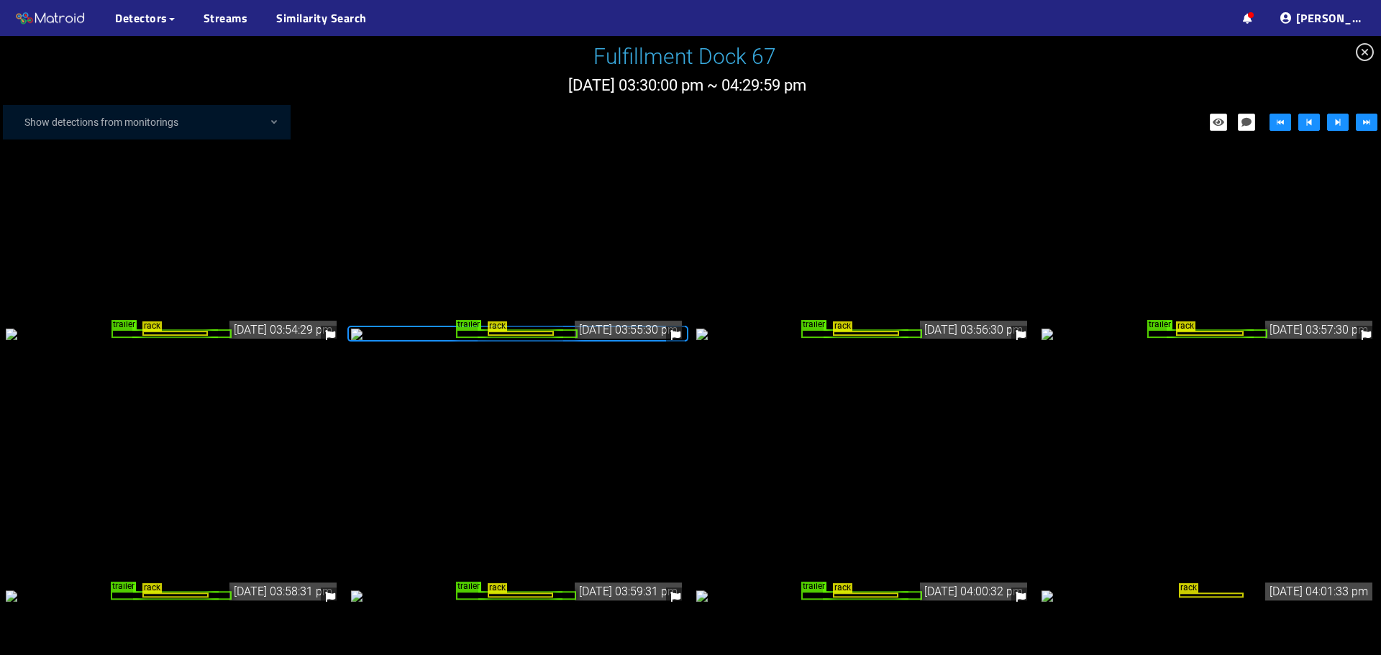
click at [1367, 58] on icon "close-circle" at bounding box center [1365, 52] width 18 height 18
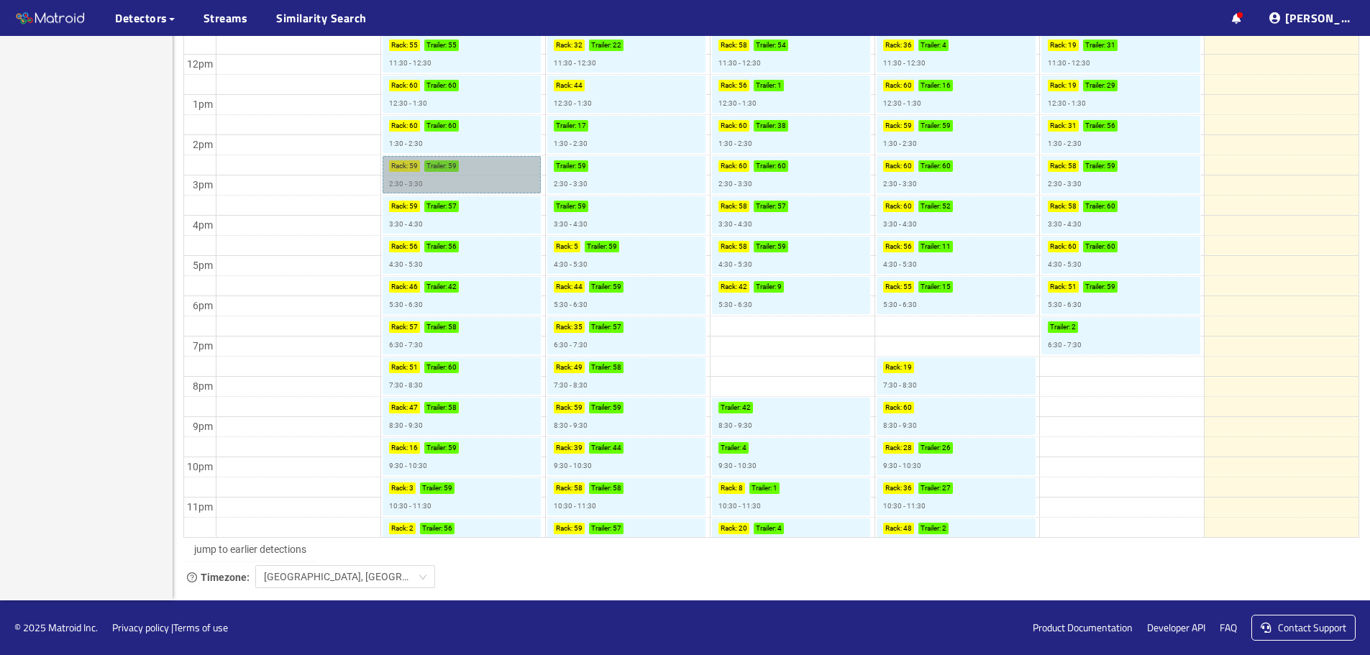
click at [480, 164] on link "Rack : 59 Trailer : 59 2:30 - 3:30" at bounding box center [462, 174] width 158 height 37
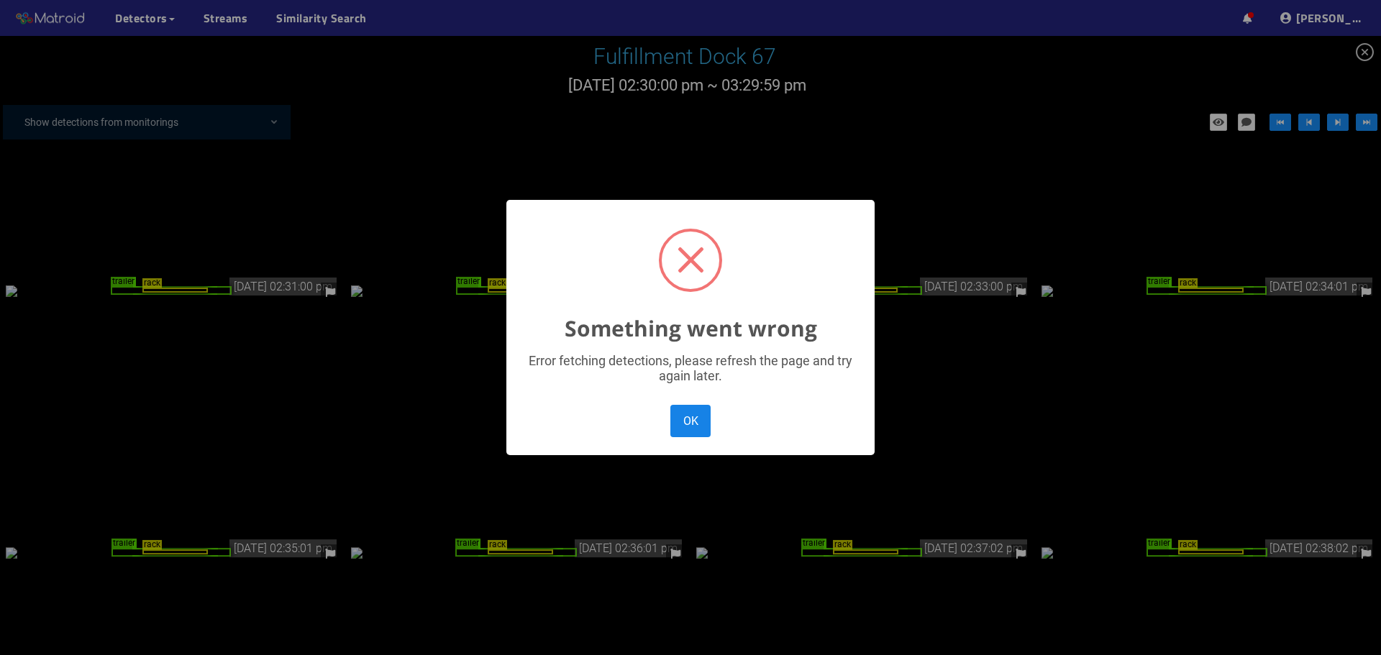
click at [697, 426] on button "OK" at bounding box center [690, 421] width 40 height 32
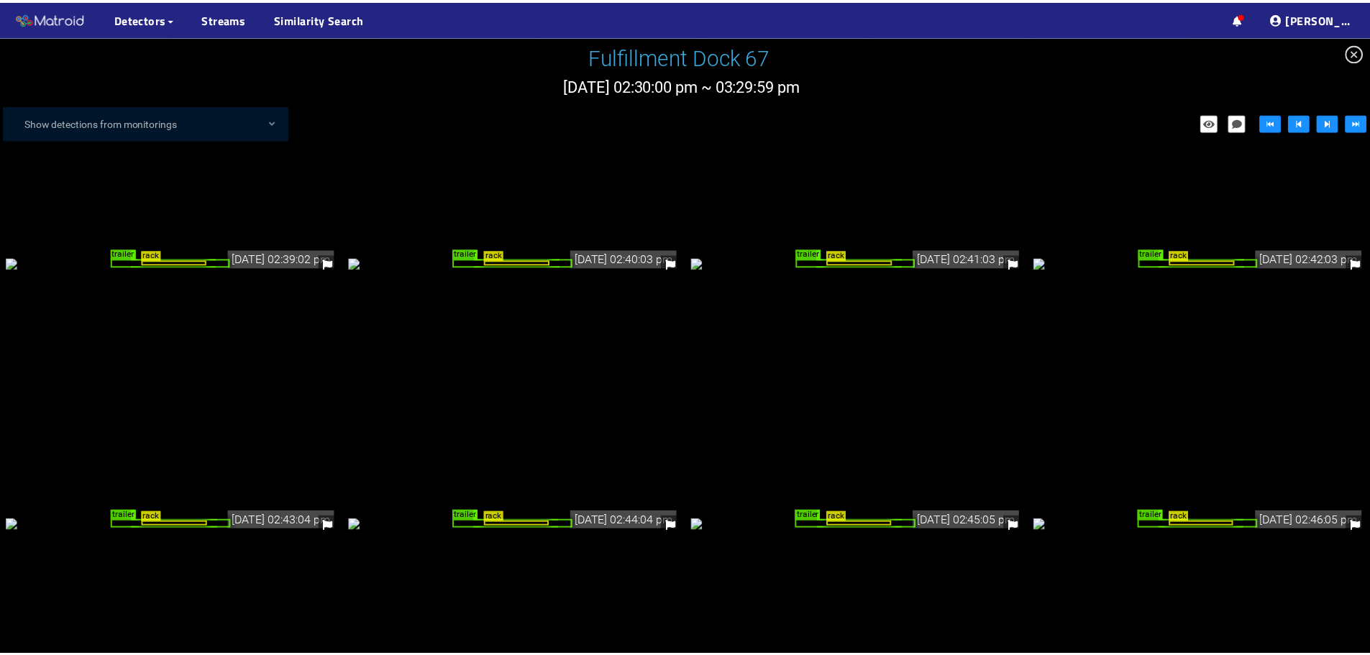
scroll to position [493, 0]
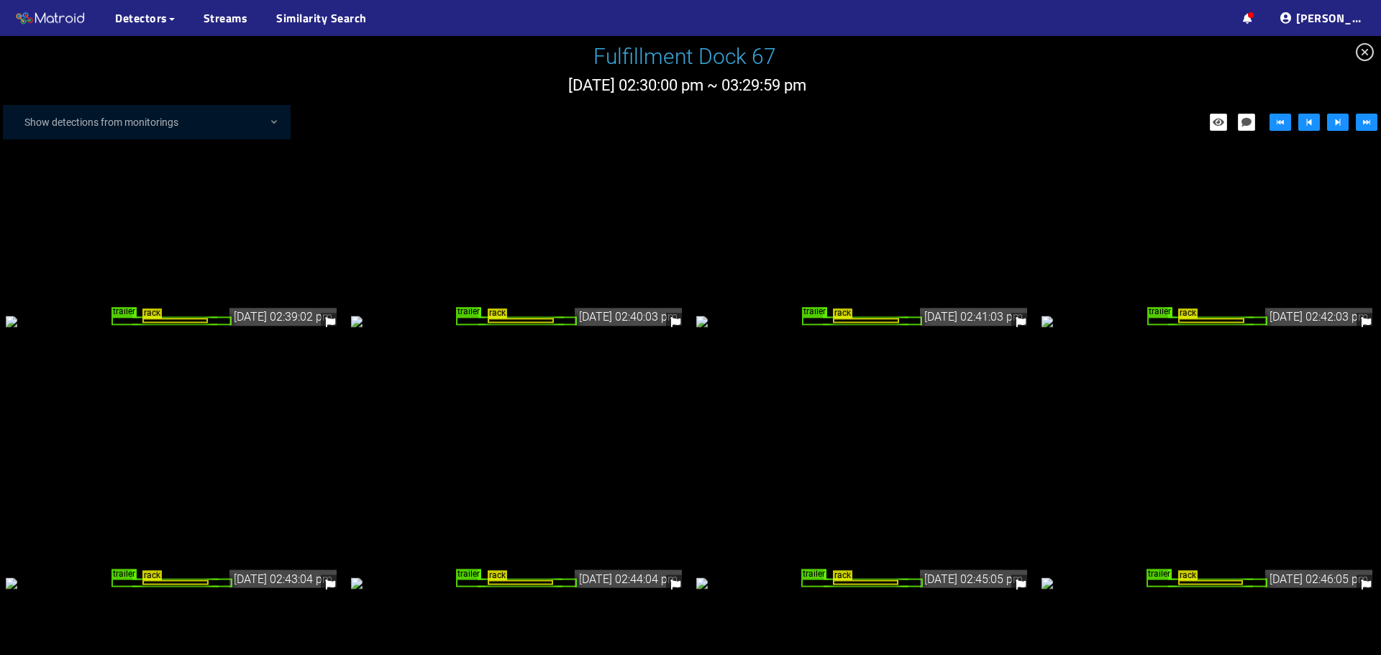
click at [1364, 53] on icon "close-circle" at bounding box center [1365, 52] width 18 height 18
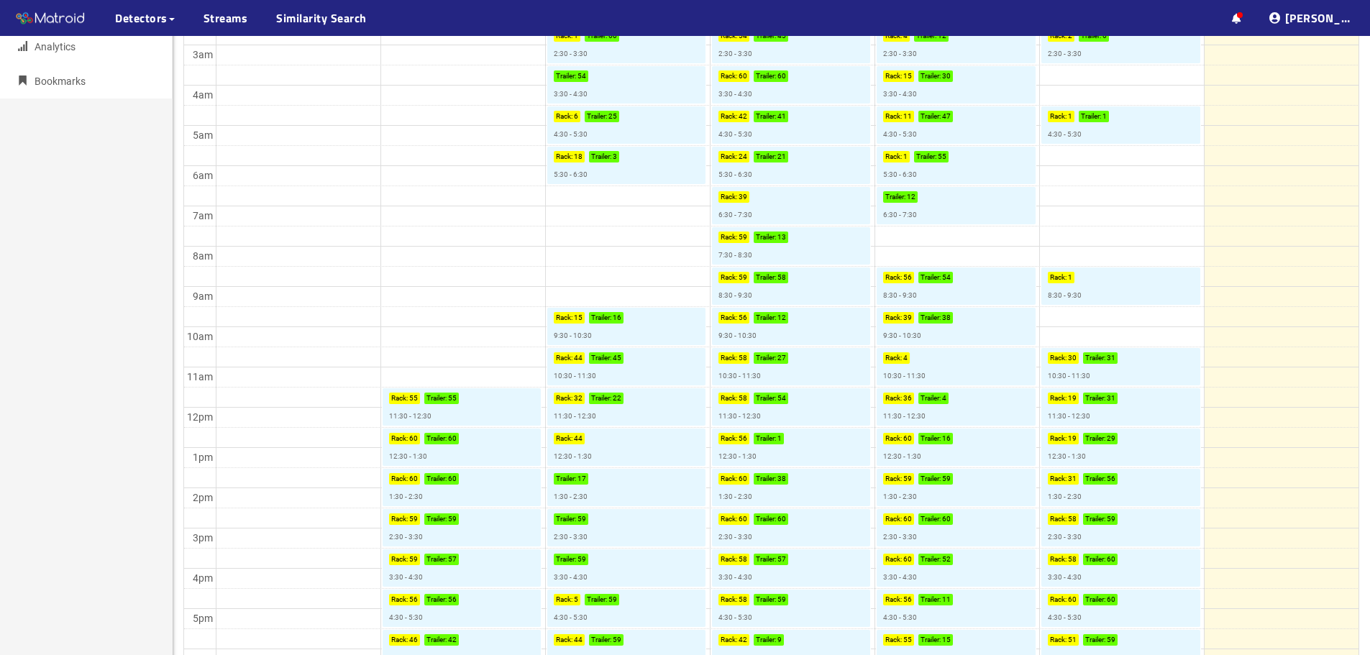
scroll to position [8, 0]
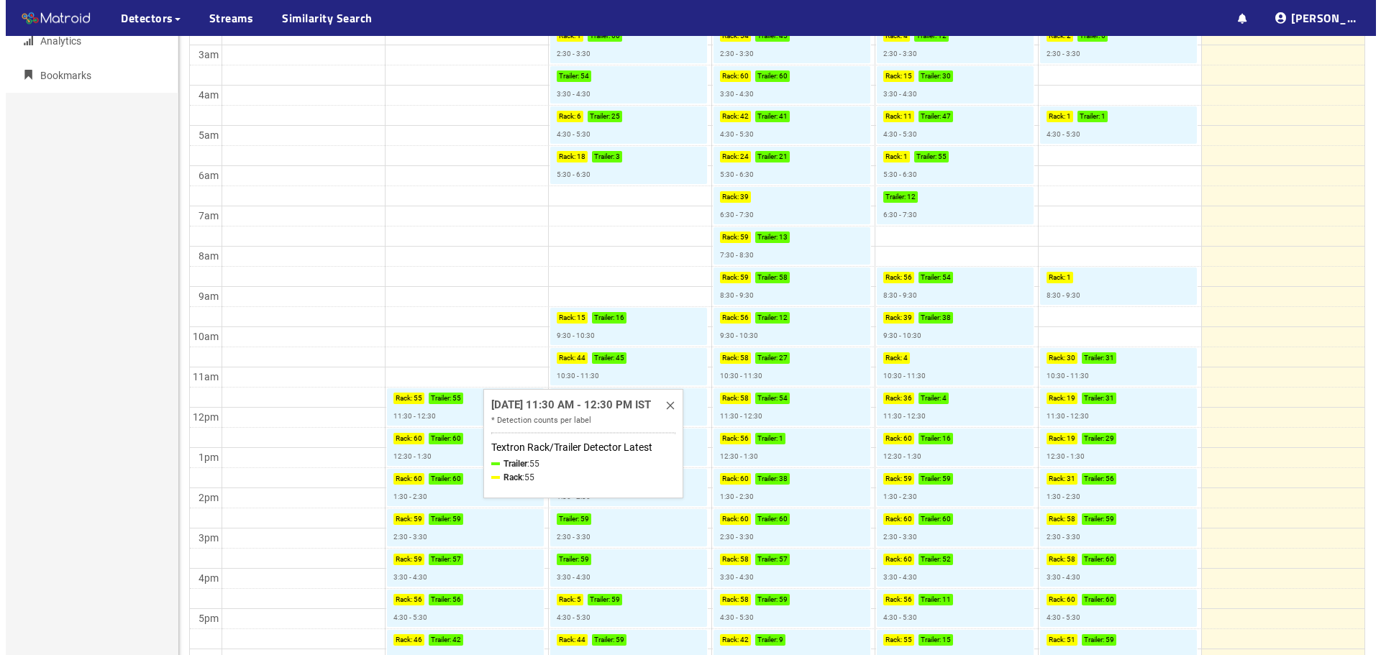
scroll to position [8, 0]
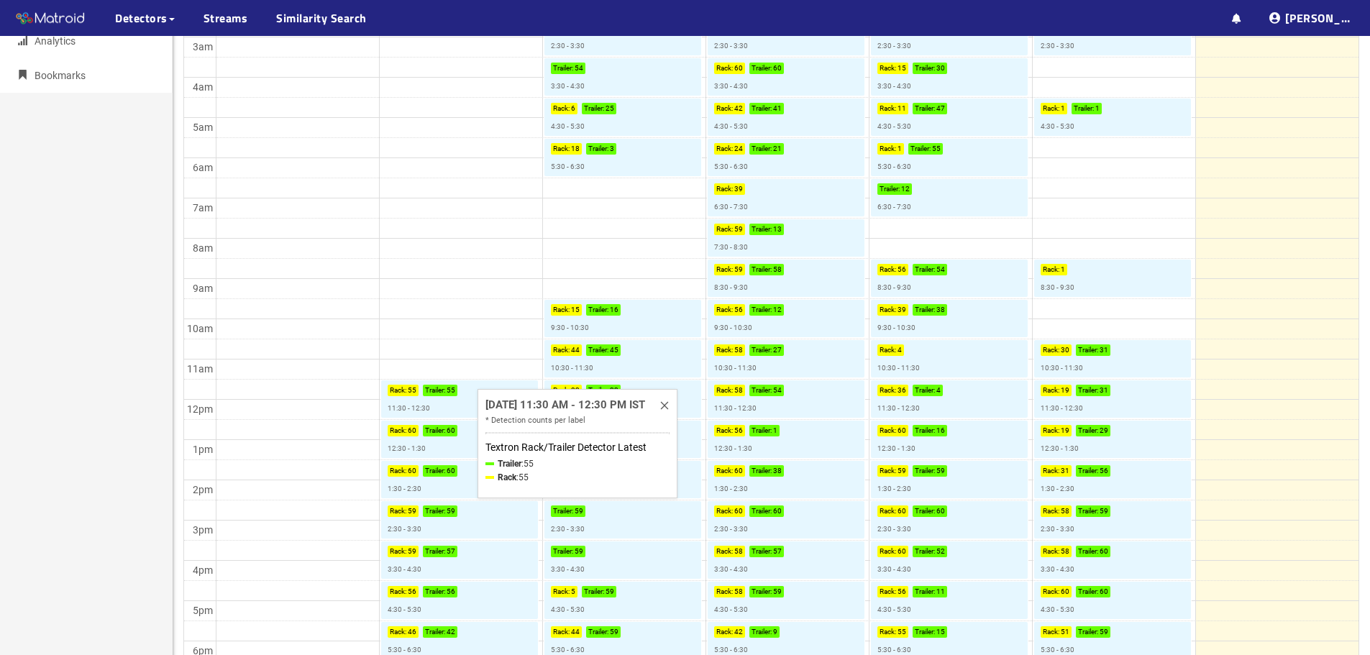
drag, startPoint x: 0, startPoint y: 0, endPoint x: 479, endPoint y: 402, distance: 625.4
click at [479, 402] on div "[DATE] 11:30 AM - 12:30 PM IST * Detection counts per label Textron Rack/Traile…" at bounding box center [578, 443] width 200 height 109
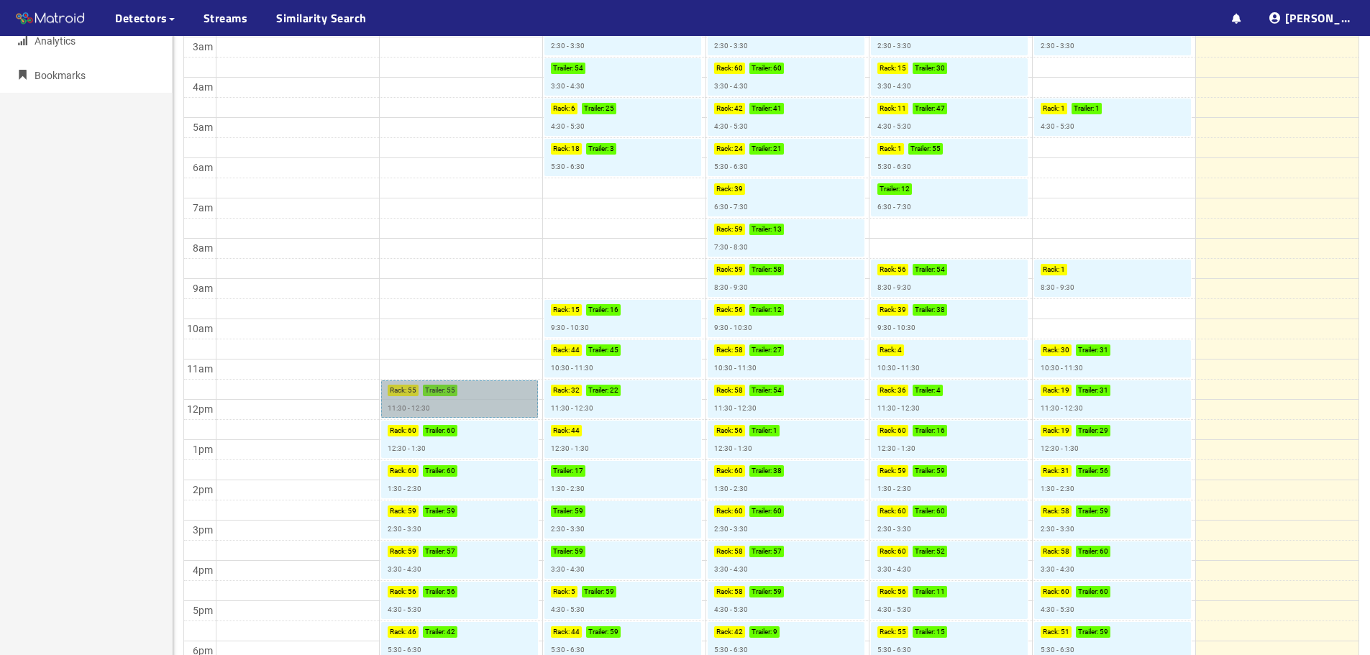
click at [493, 402] on link "Rack : 55 Trailer : 55 11:30 - 12:30" at bounding box center [459, 398] width 157 height 37
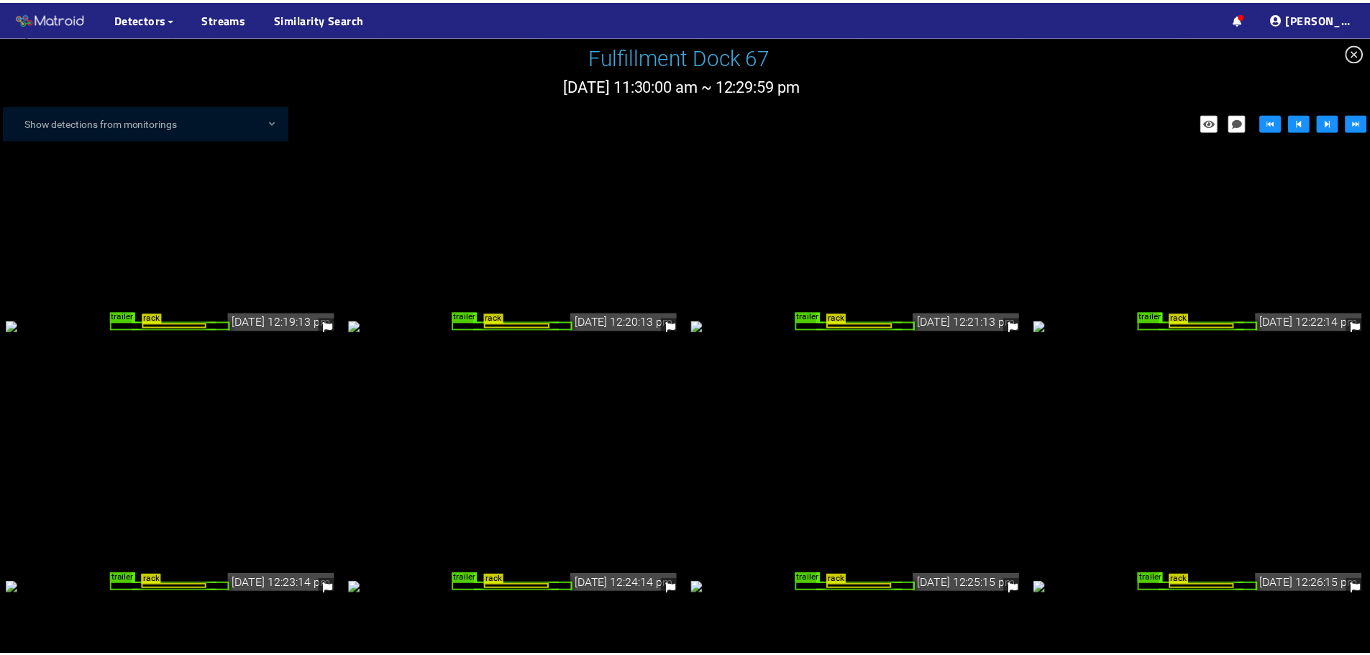
scroll to position [2821, 0]
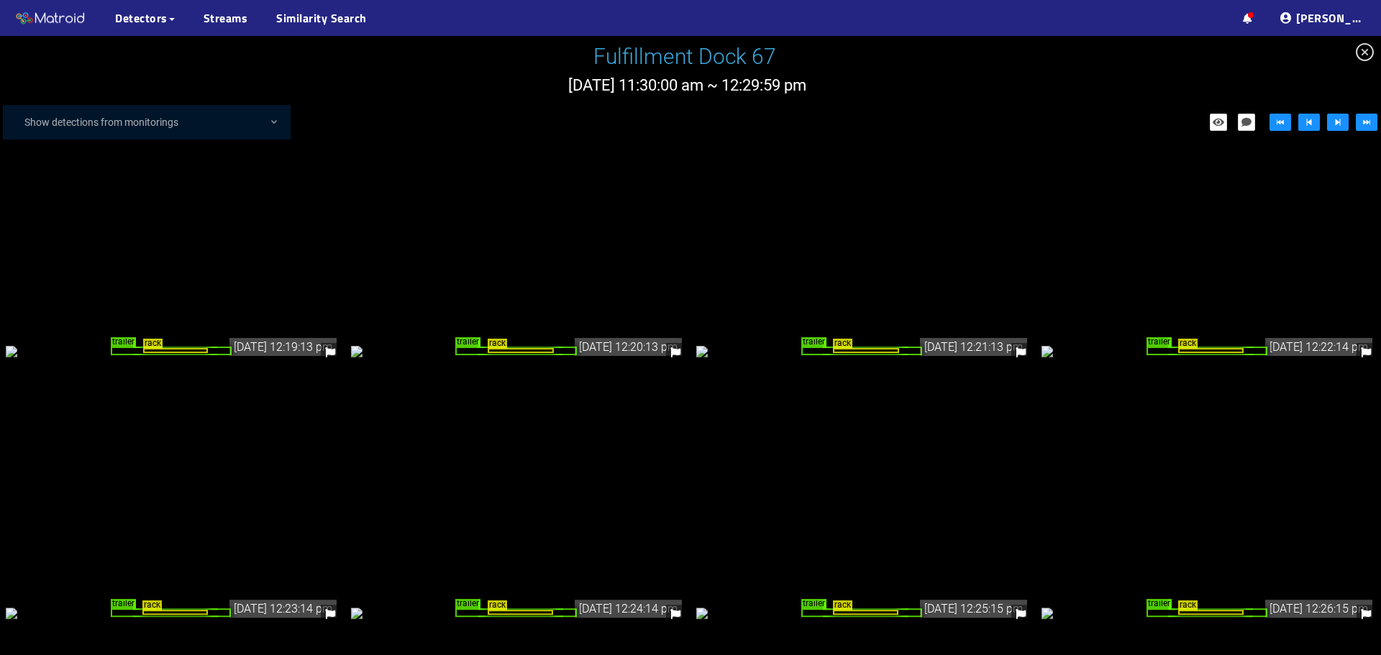
click at [656, 343] on div "rack trailer" at bounding box center [518, 351] width 334 height 16
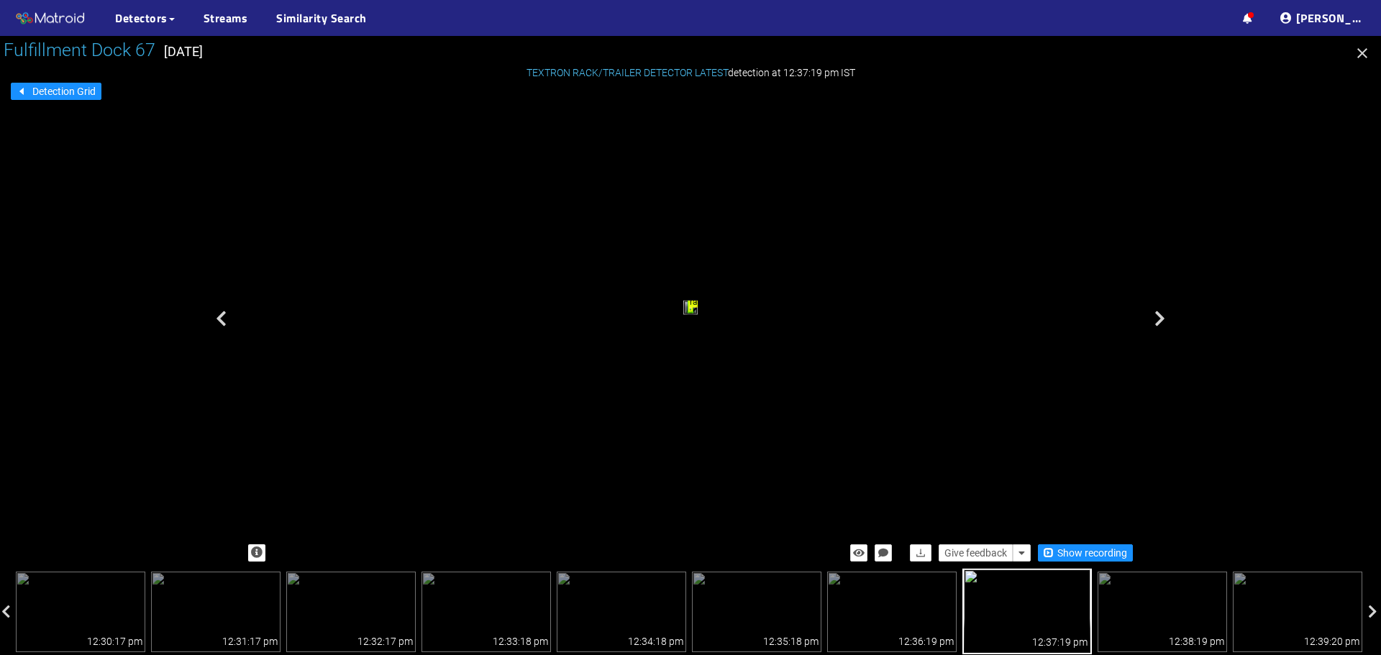
click at [1367, 54] on icon "button" at bounding box center [1362, 53] width 17 height 17
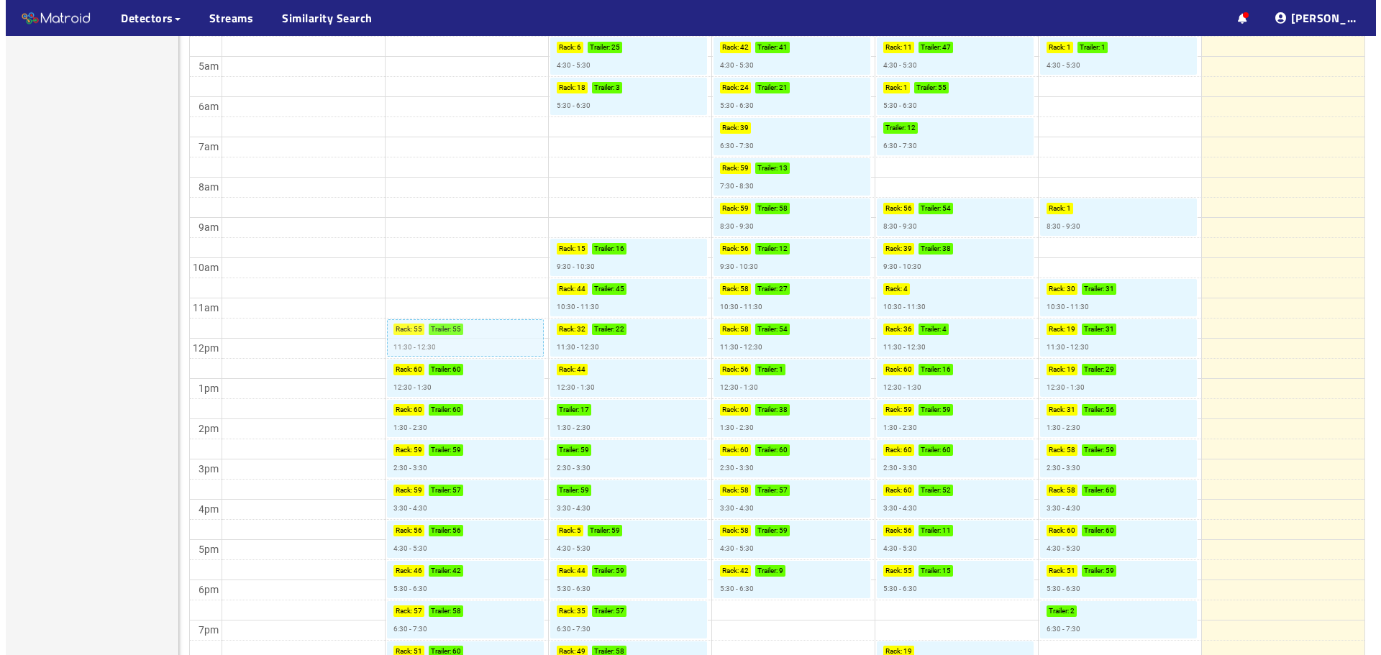
scroll to position [450, 0]
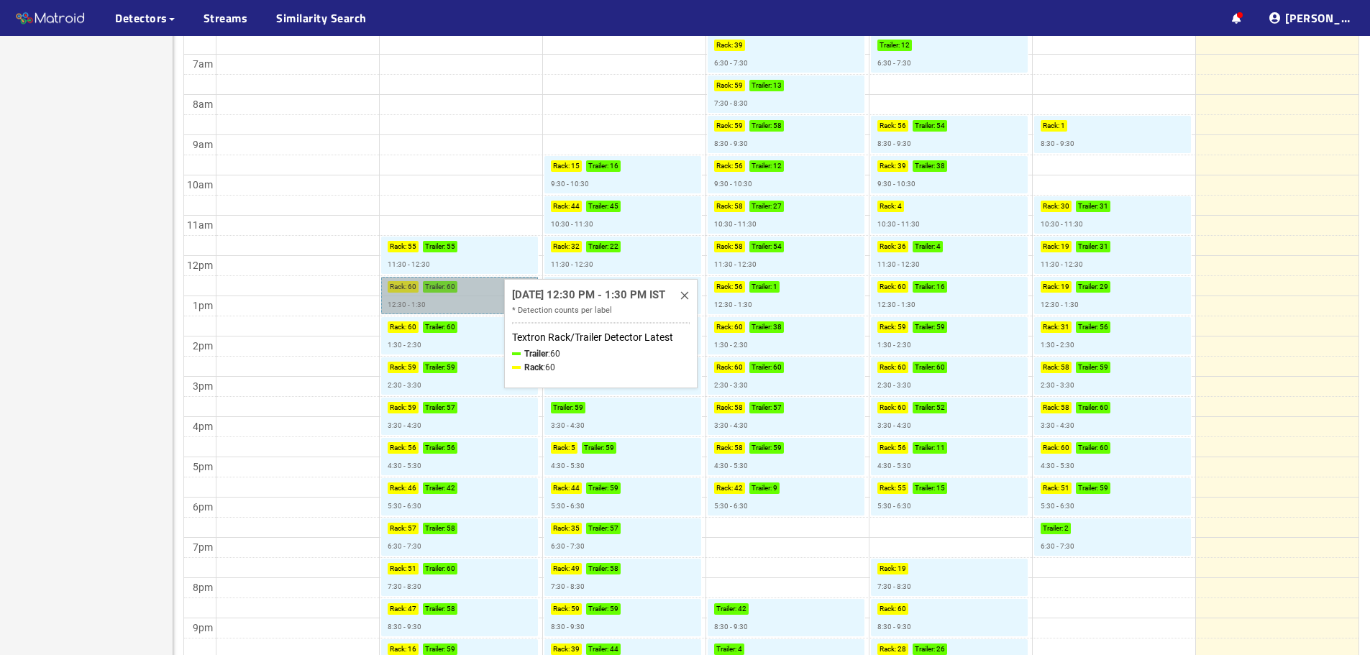
click at [471, 298] on link "Rack : 60 Trailer : 60 12:30 - 1:30" at bounding box center [459, 295] width 157 height 37
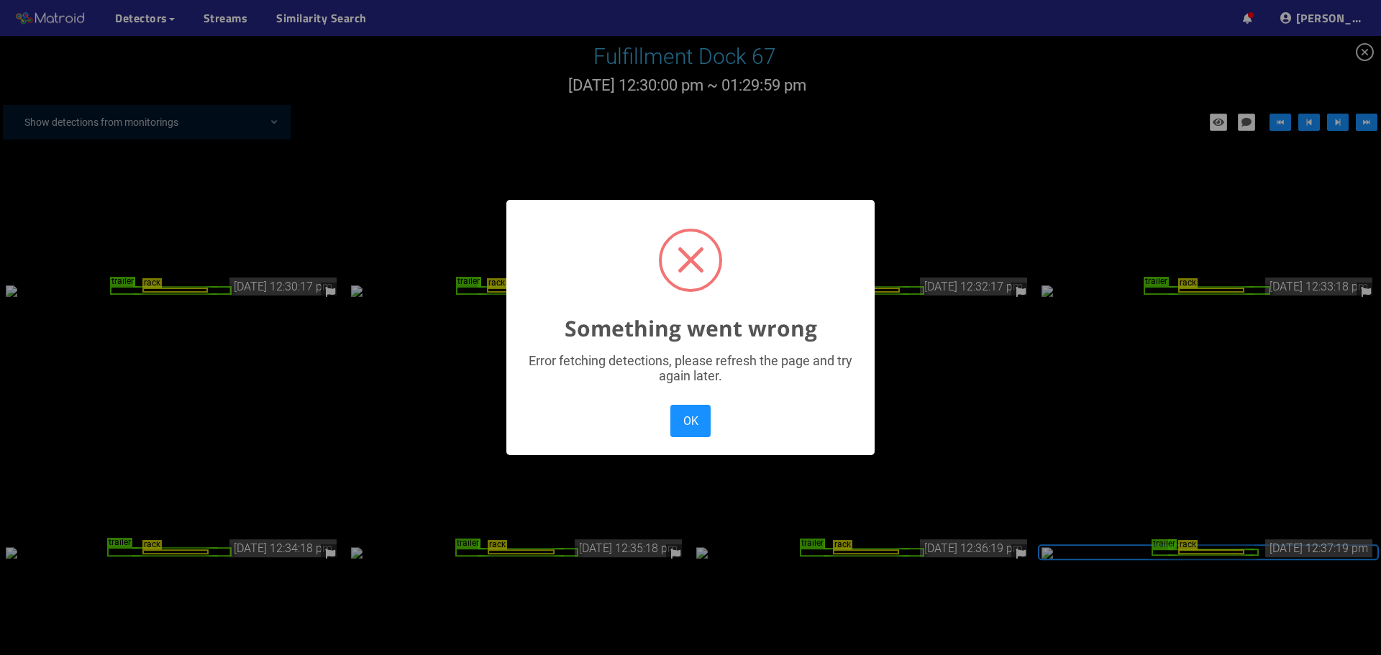
scroll to position [276, 0]
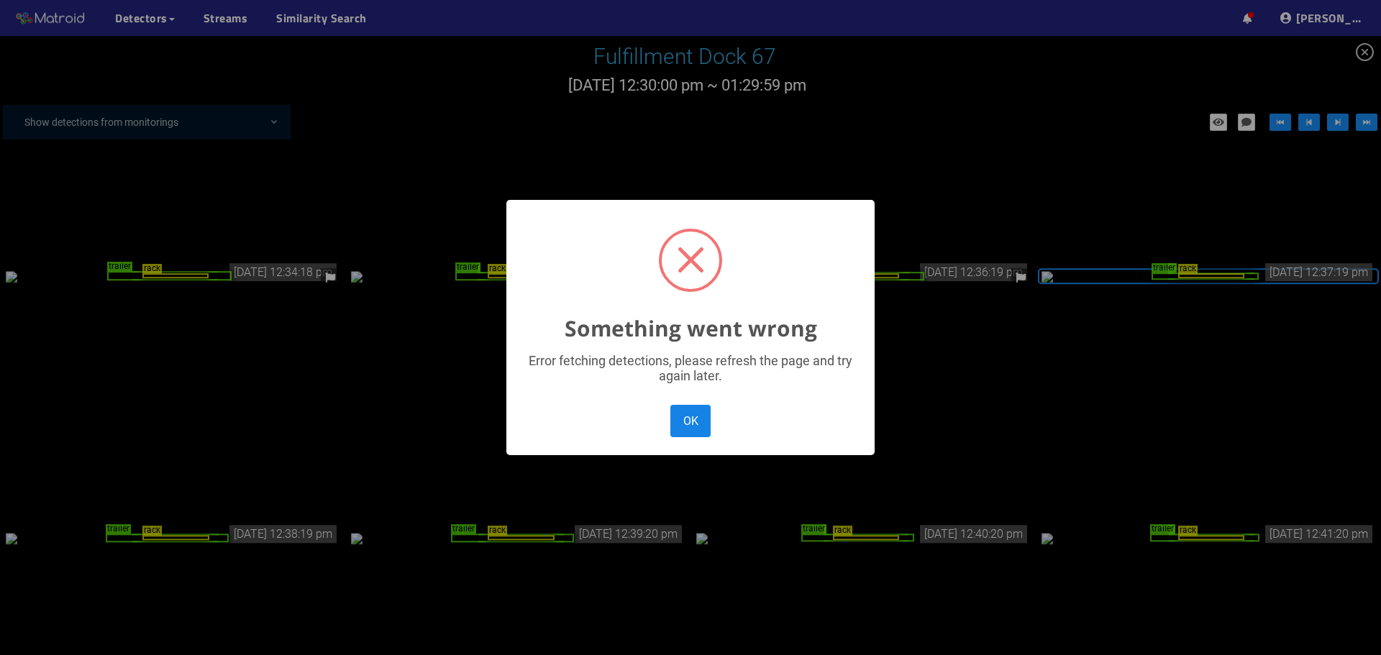
click at [680, 411] on button "OK" at bounding box center [690, 421] width 40 height 32
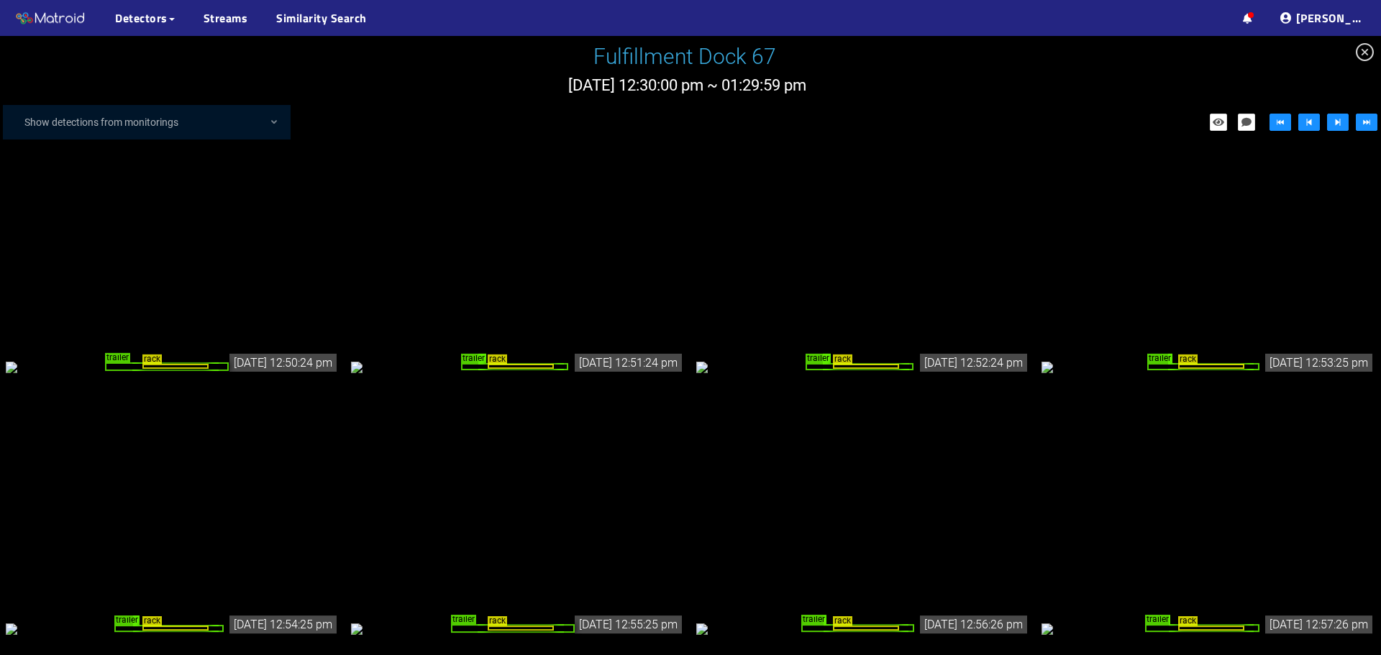
scroll to position [1211, 0]
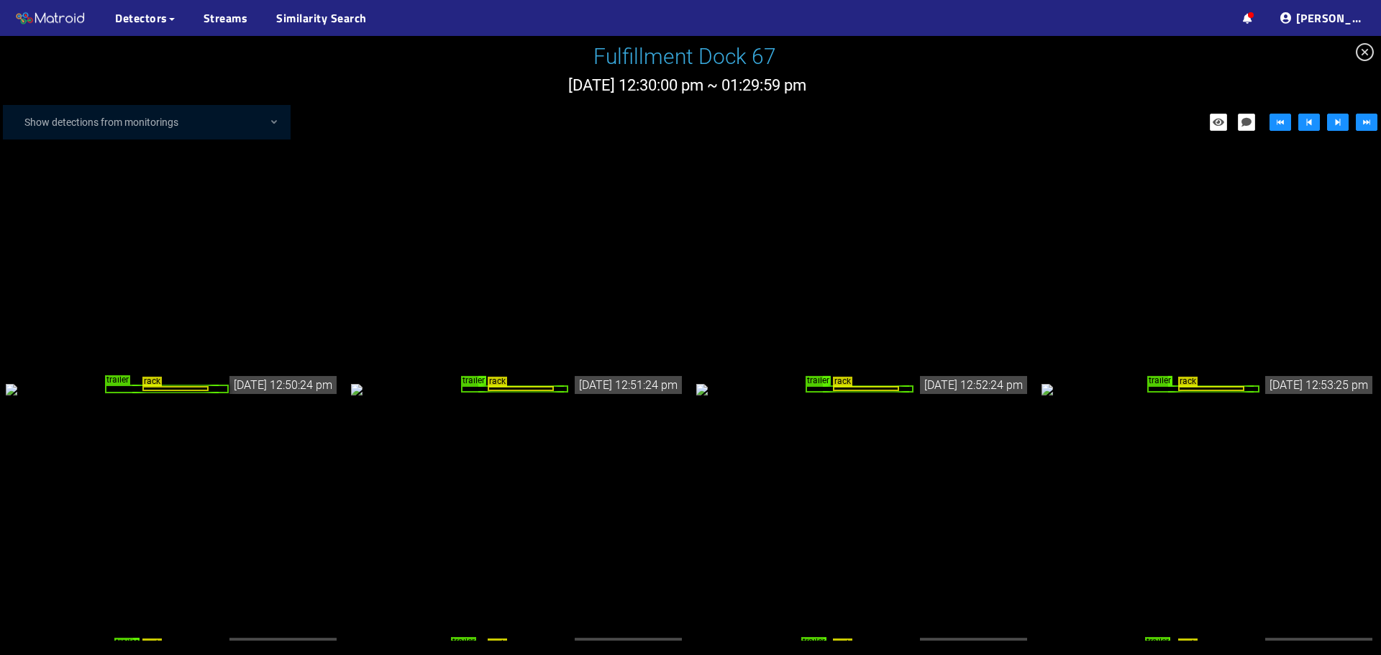
click at [1365, 55] on icon "close-circle" at bounding box center [1365, 52] width 18 height 18
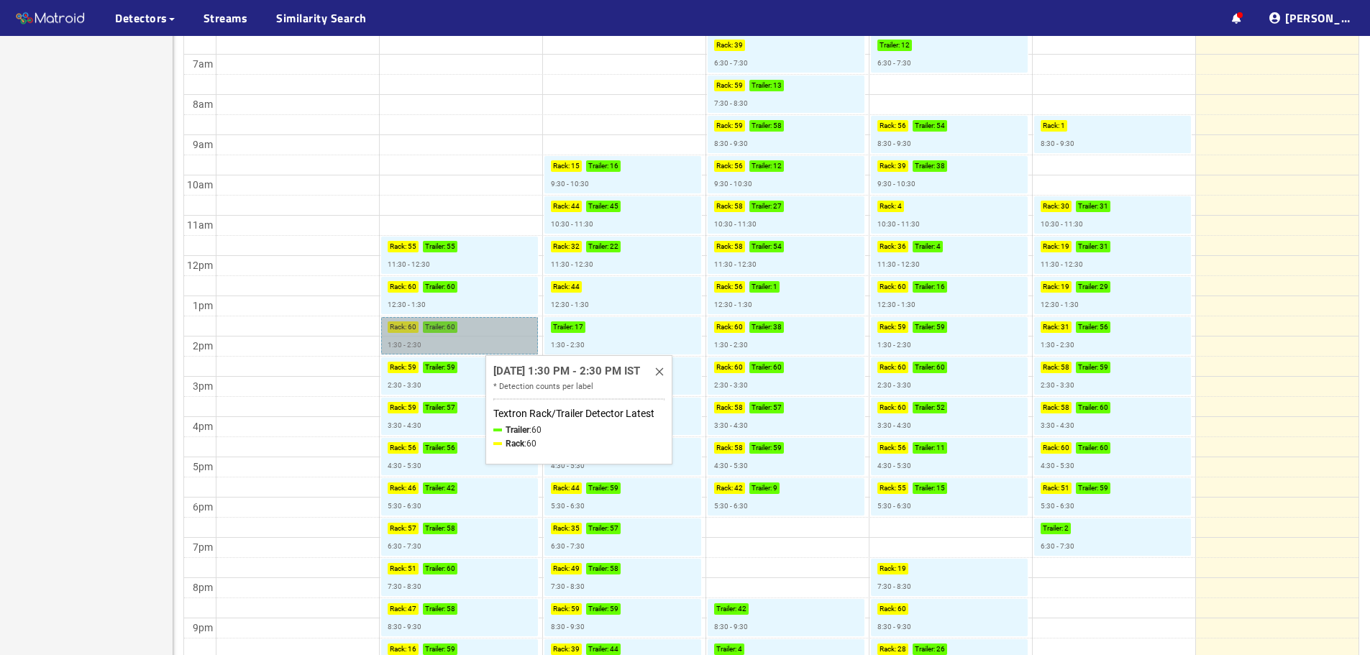
click at [478, 335] on link "Rack : 60 Trailer : 60 1:30 - 2:30" at bounding box center [459, 335] width 157 height 37
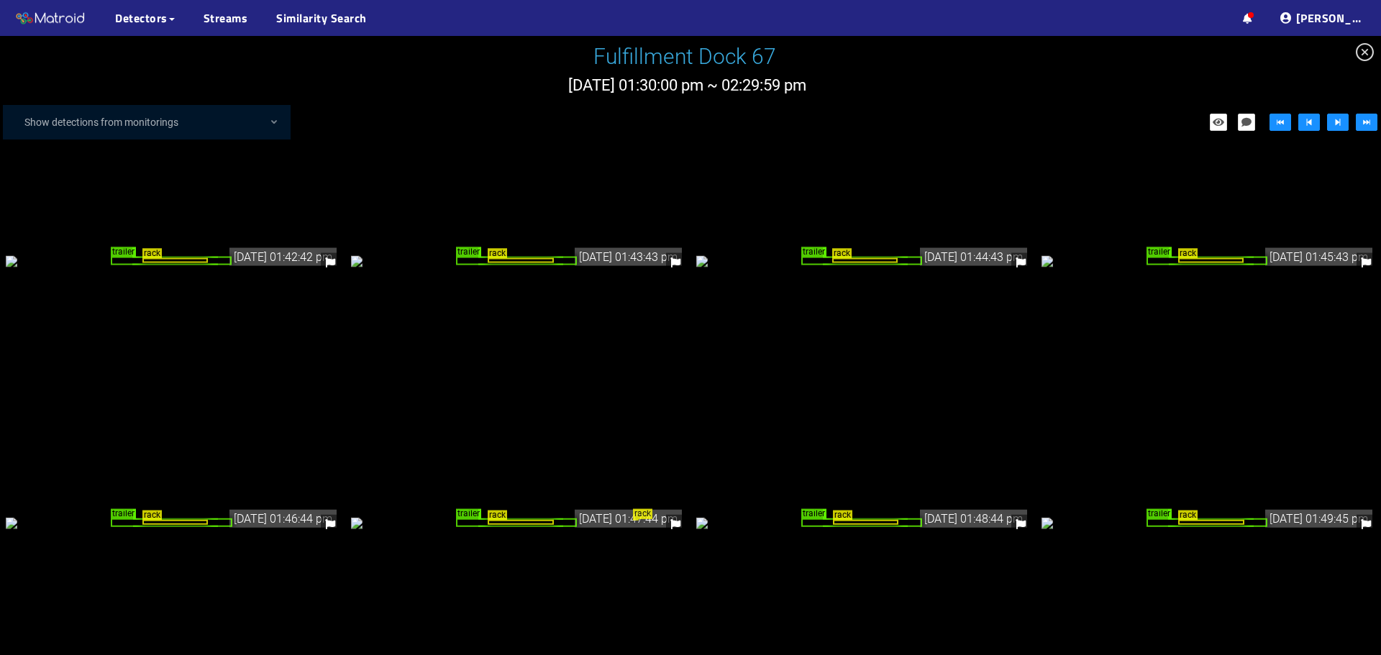
scroll to position [674, 0]
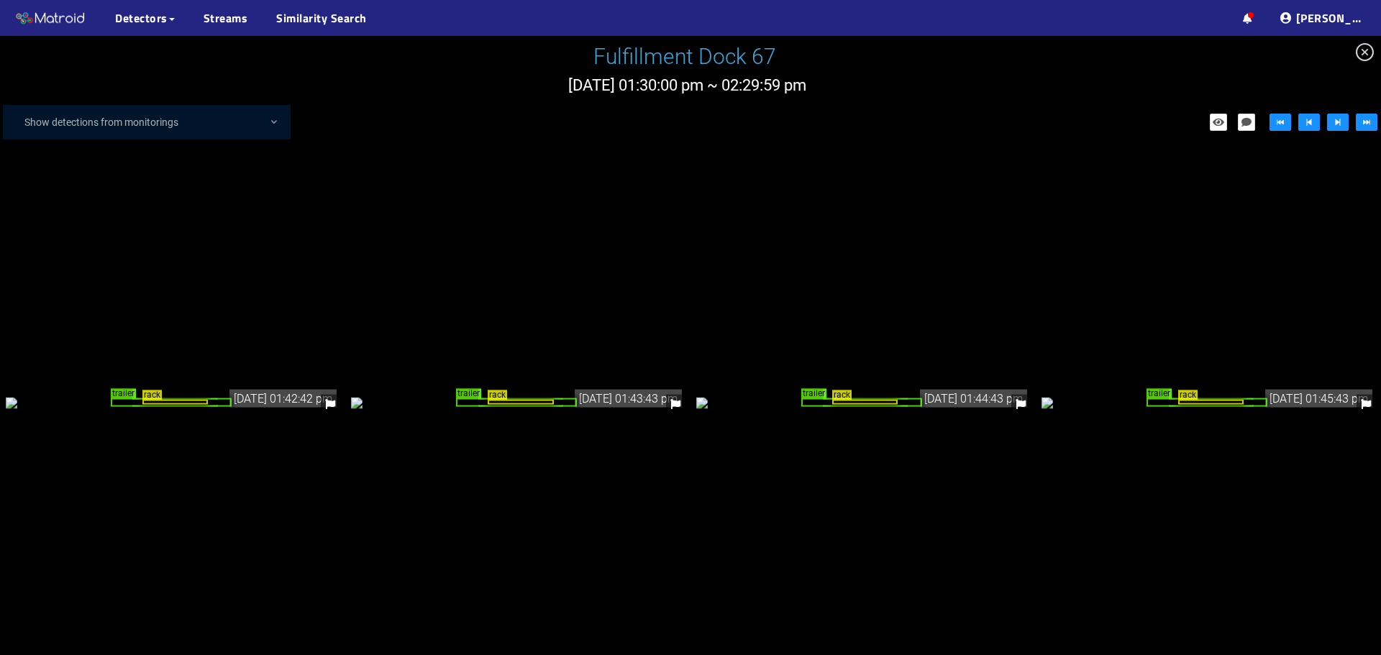
click at [1369, 60] on icon "close-circle" at bounding box center [1365, 52] width 18 height 18
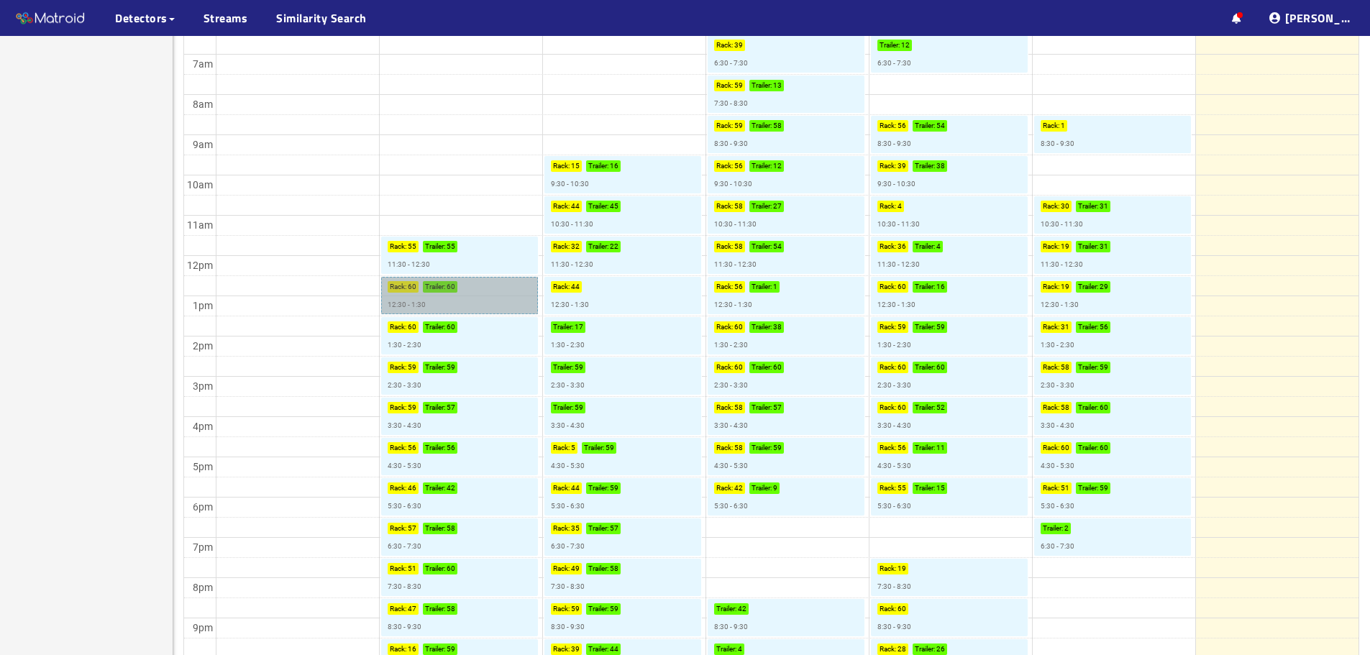
click at [476, 294] on link "Rack : 60 Trailer : 60 12:30 - 1:30" at bounding box center [459, 295] width 157 height 37
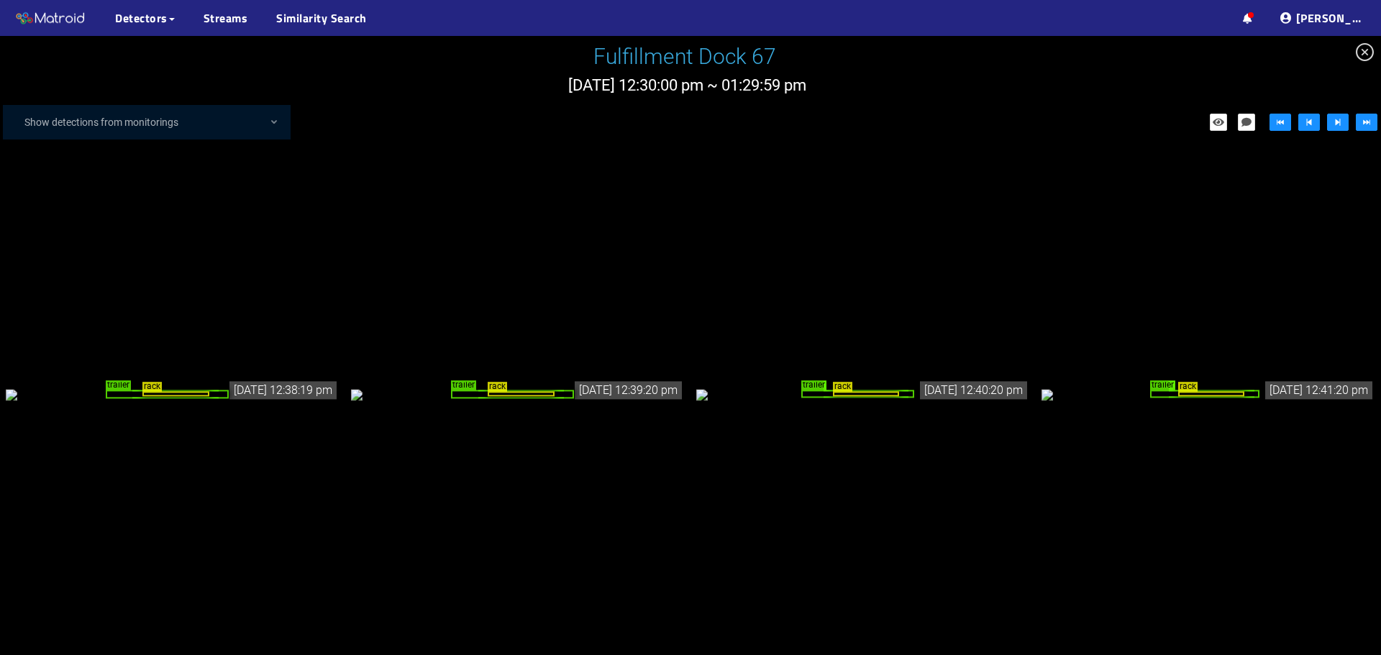
scroll to position [276, 0]
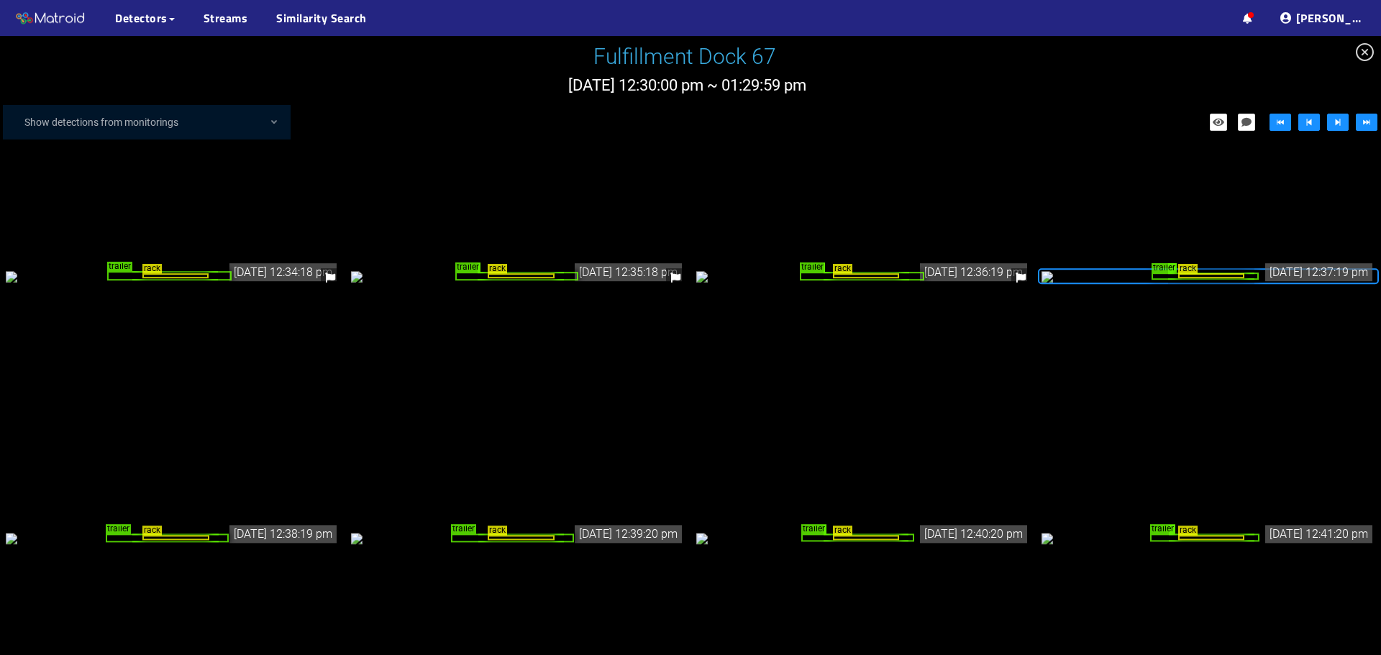
click at [1103, 284] on div "rack trailer" at bounding box center [1209, 276] width 334 height 16
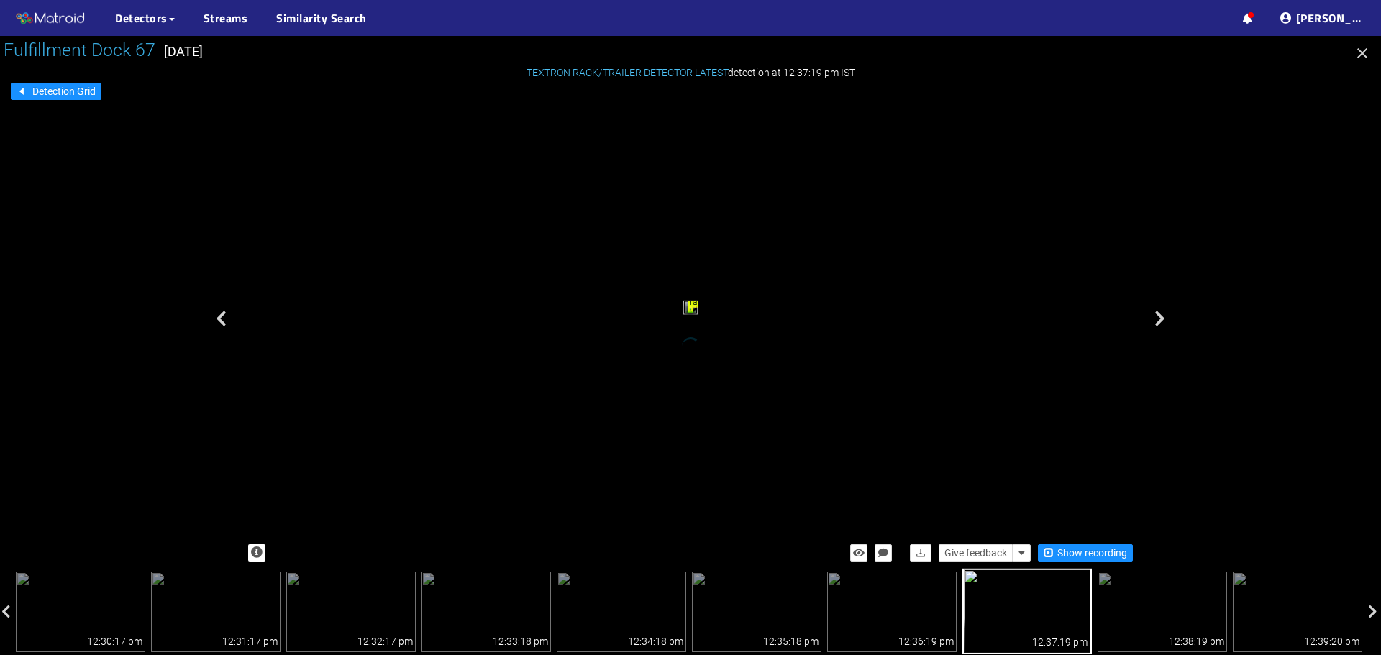
click at [1369, 50] on icon "button" at bounding box center [1362, 53] width 17 height 17
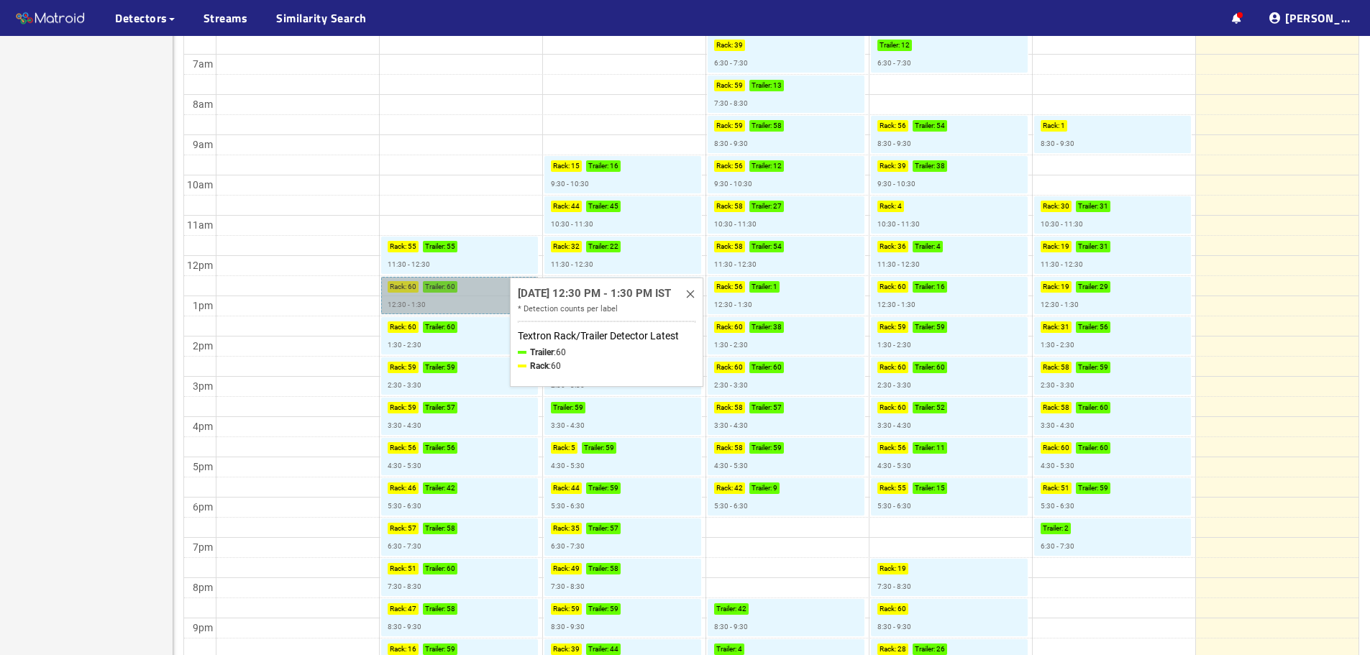
click at [493, 293] on link "Rack : 60 Trailer : 60 12:30 - 1:30" at bounding box center [459, 295] width 157 height 37
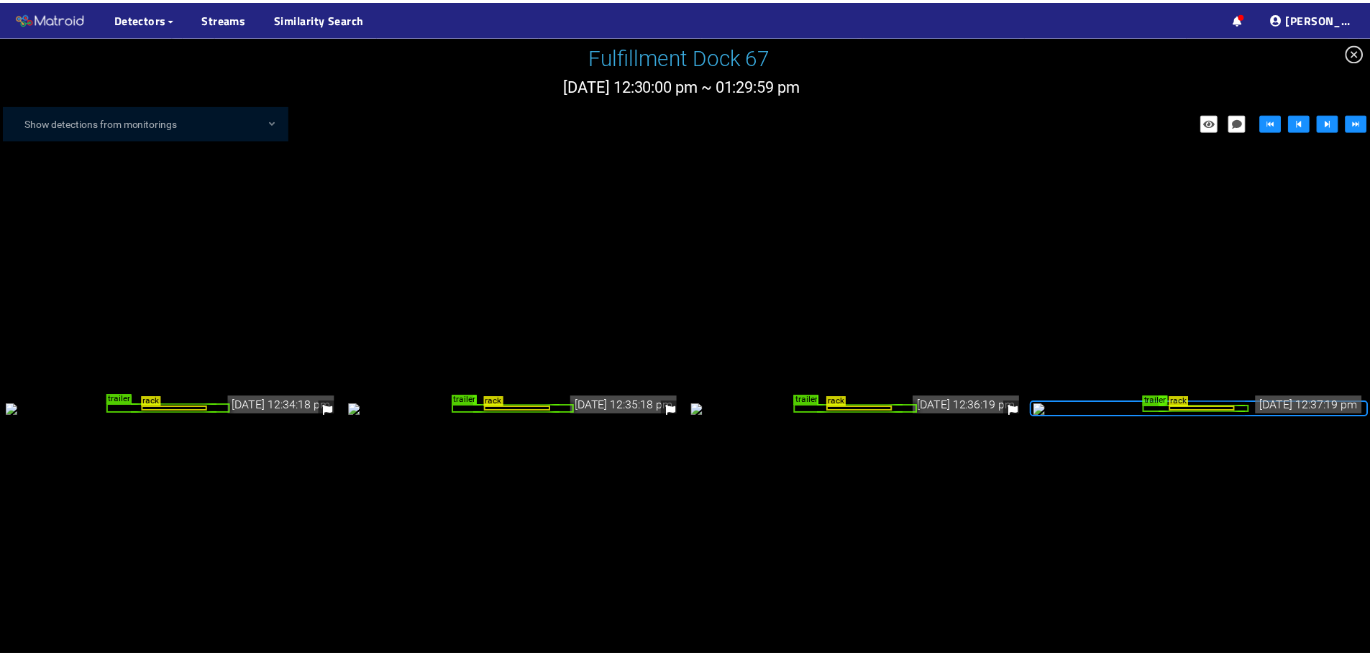
scroll to position [216, 0]
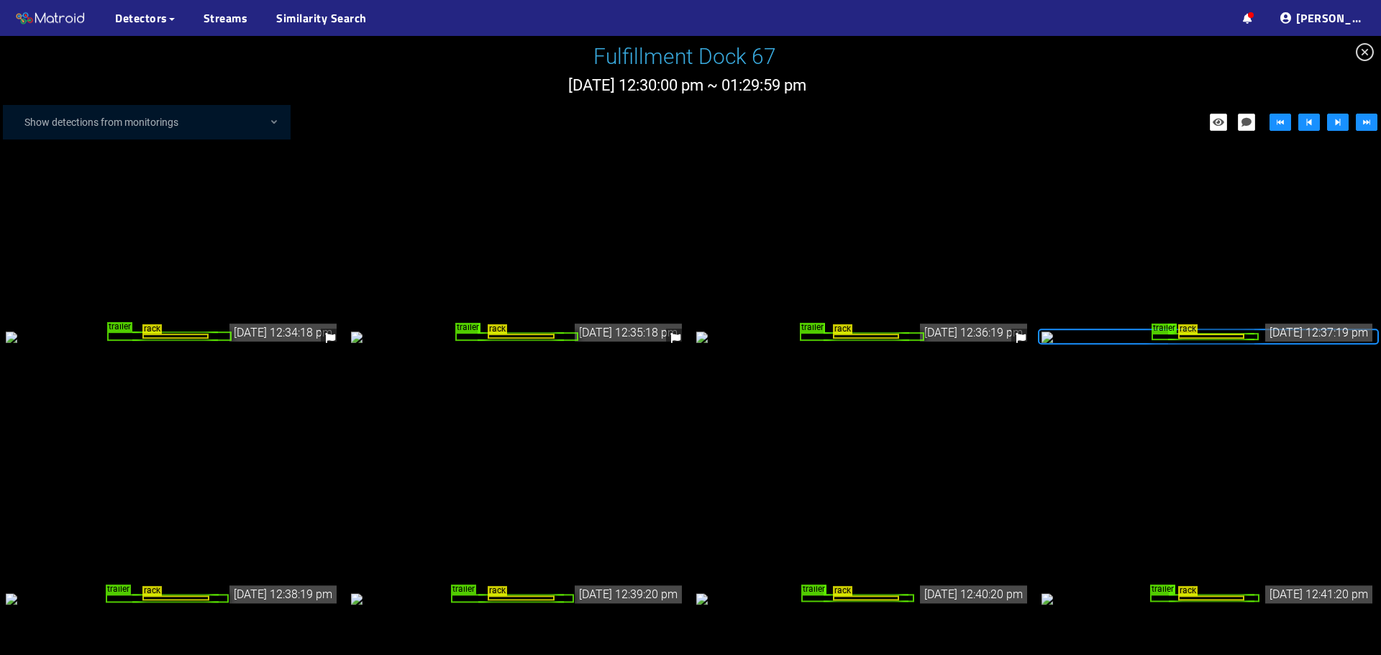
click at [1111, 329] on div "rack trailer" at bounding box center [1209, 337] width 334 height 16
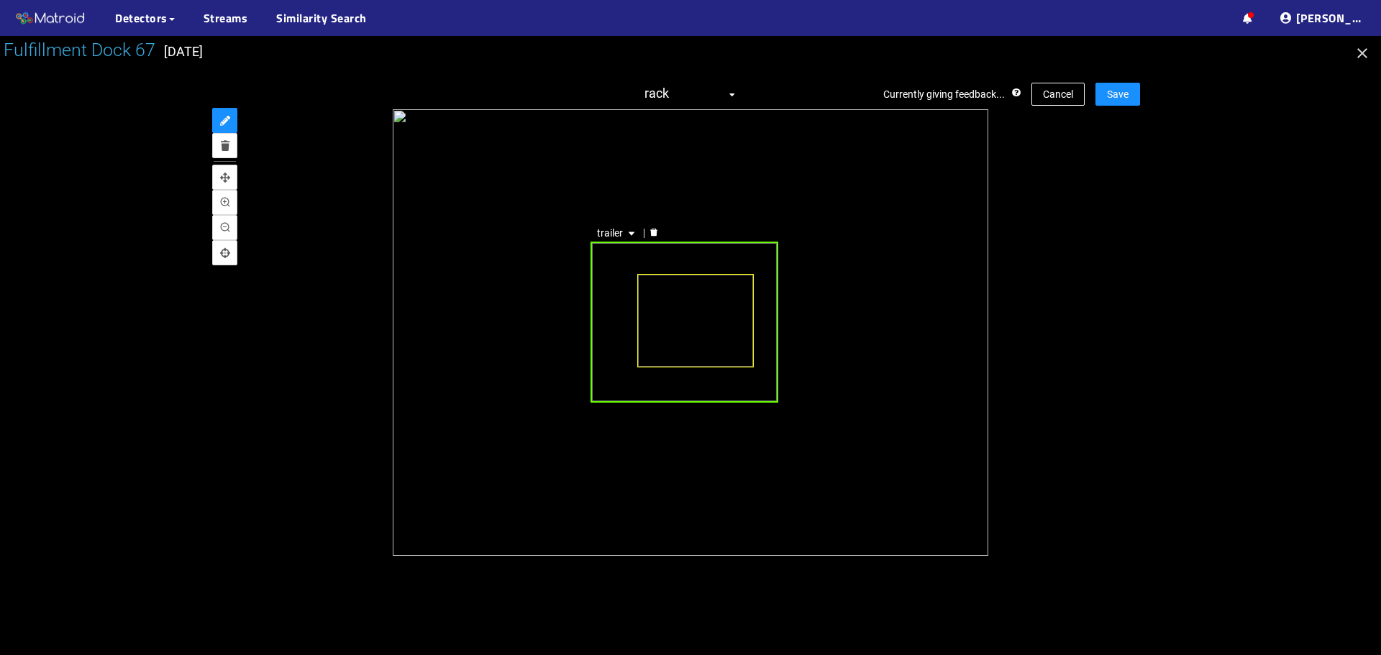
click at [607, 361] on div "trailer" at bounding box center [685, 322] width 188 height 161
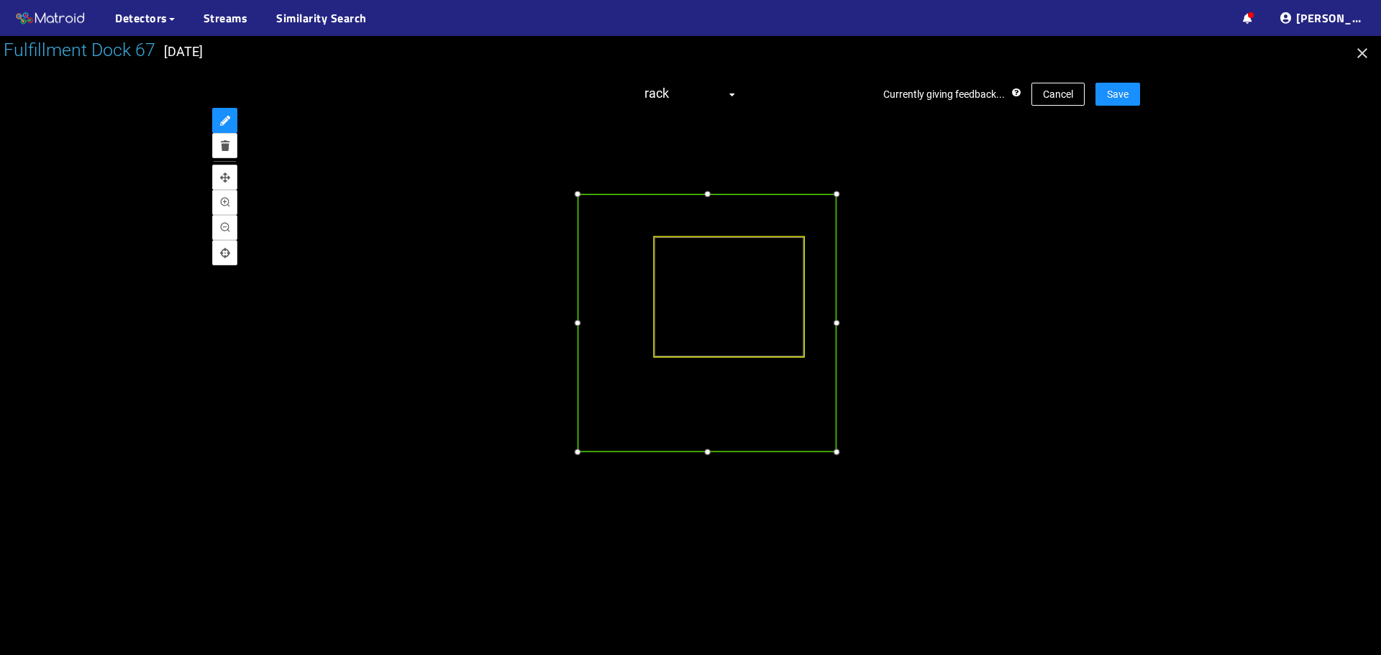
click at [578, 453] on div at bounding box center [577, 452] width 15 height 15
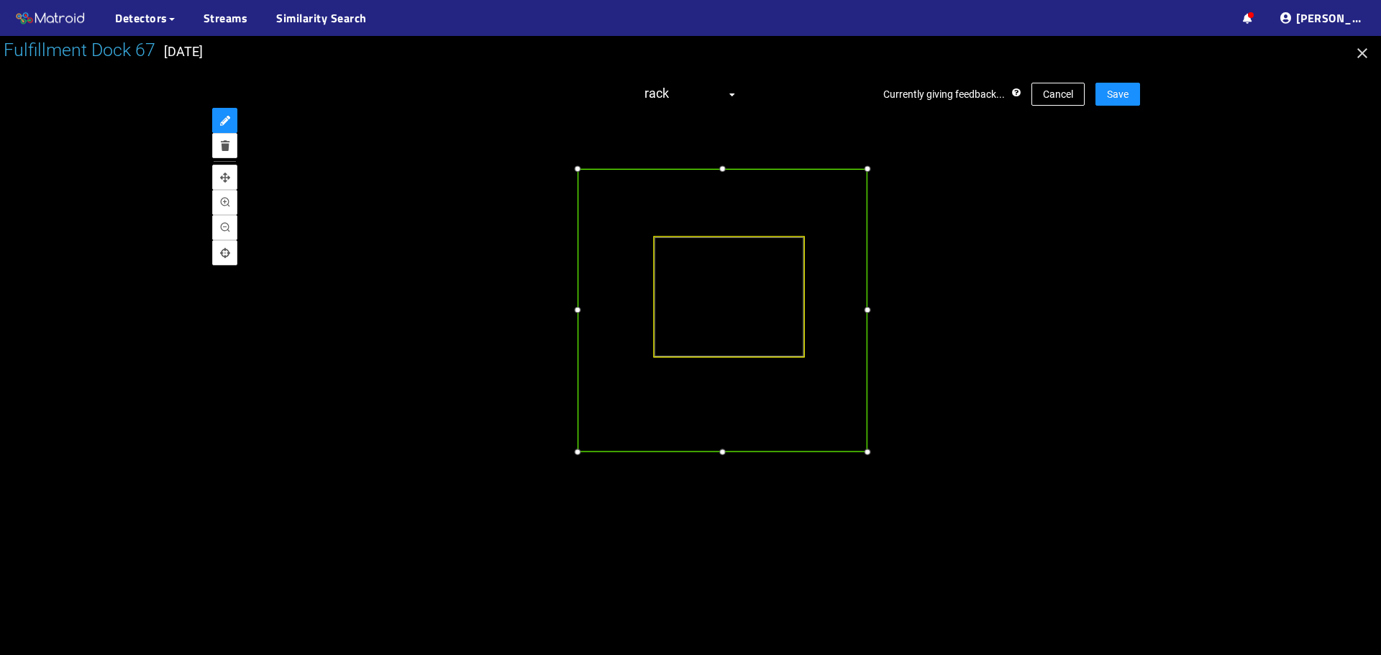
click at [869, 171] on div at bounding box center [867, 167] width 15 height 15
click at [1126, 99] on span "Save" at bounding box center [1118, 94] width 22 height 16
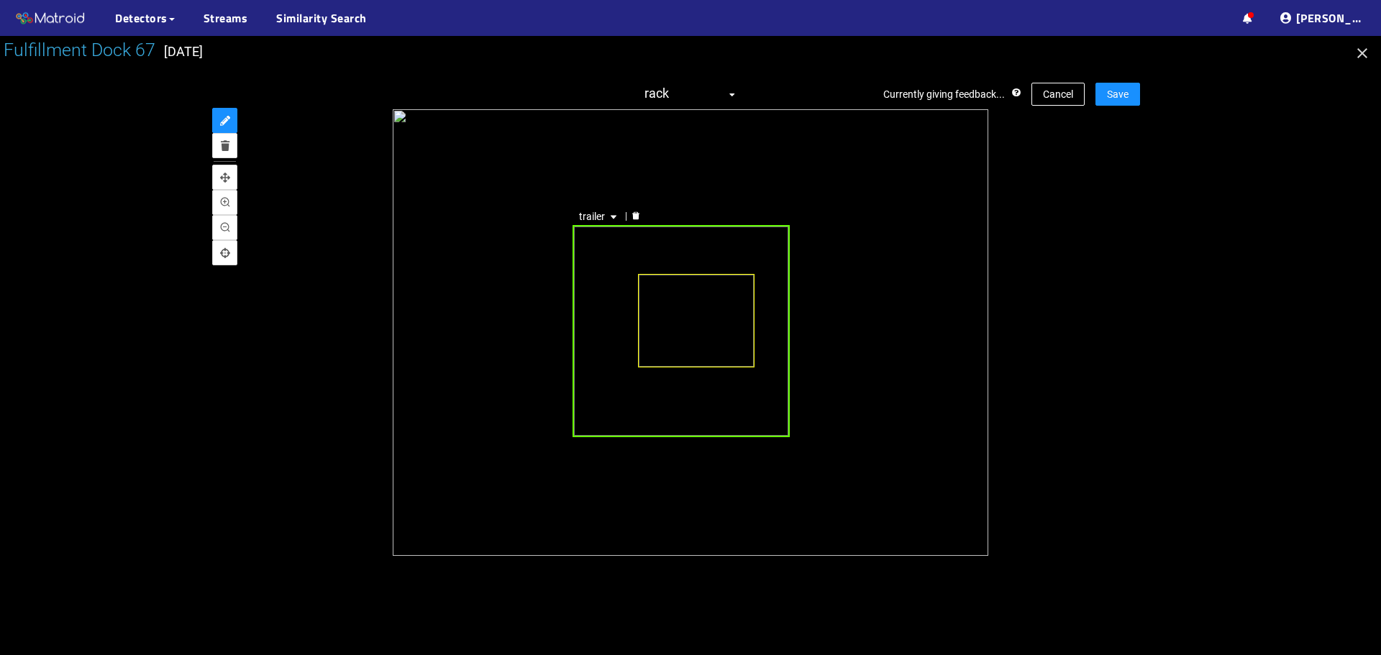
click at [593, 289] on div "trailer" at bounding box center [681, 331] width 217 height 213
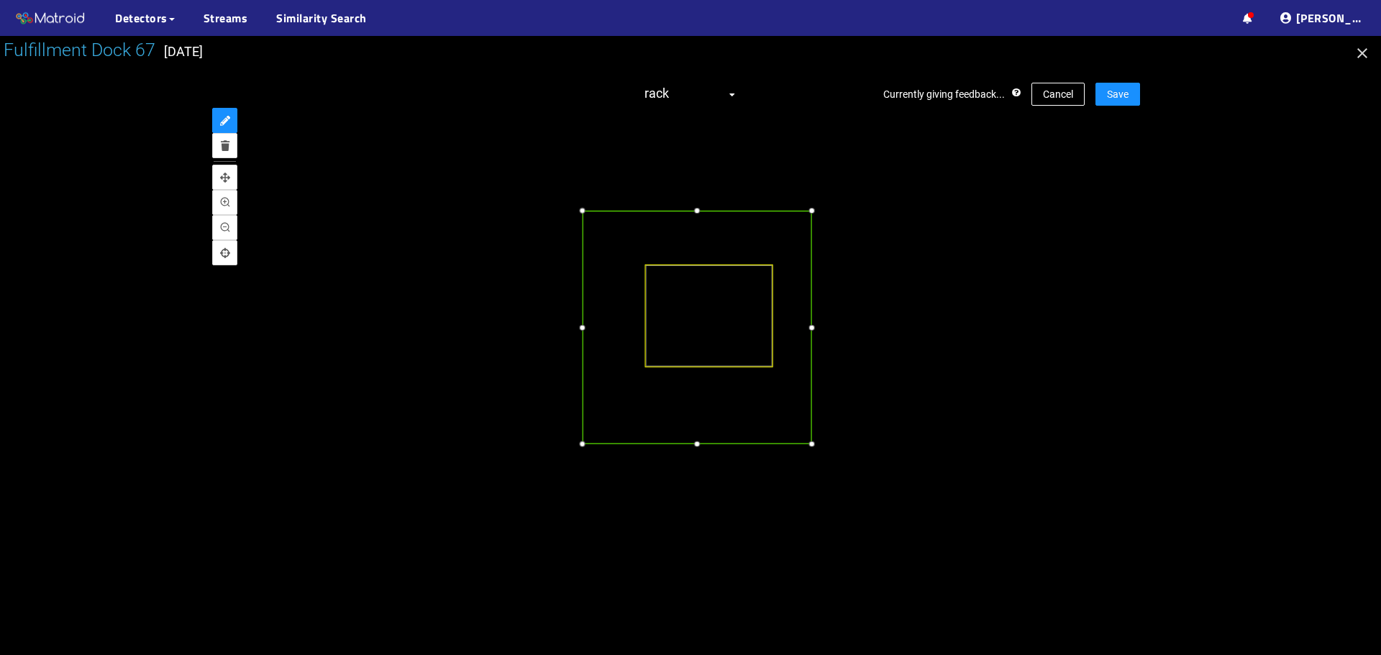
click at [581, 329] on div at bounding box center [582, 327] width 14 height 14
click at [695, 206] on div at bounding box center [697, 206] width 14 height 14
click at [819, 326] on div at bounding box center [819, 325] width 14 height 14
click at [1109, 94] on span "Save" at bounding box center [1118, 94] width 22 height 16
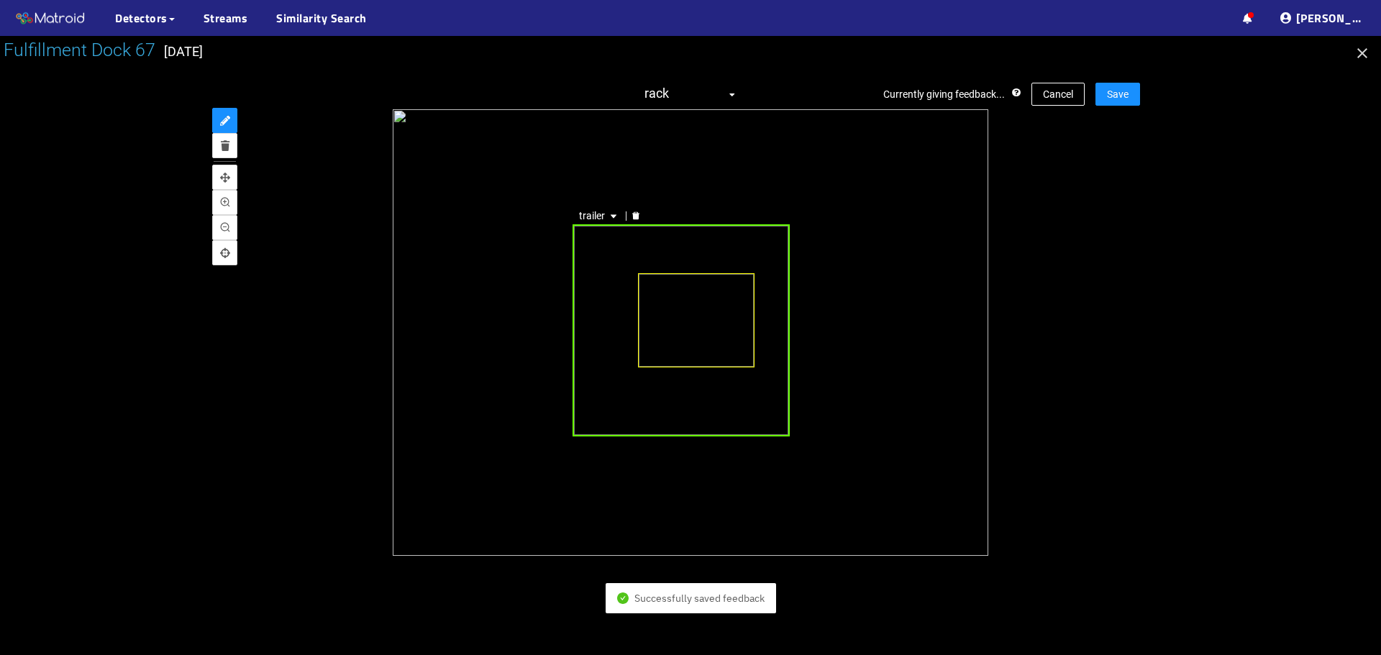
click at [606, 305] on div "trailer" at bounding box center [681, 329] width 217 height 211
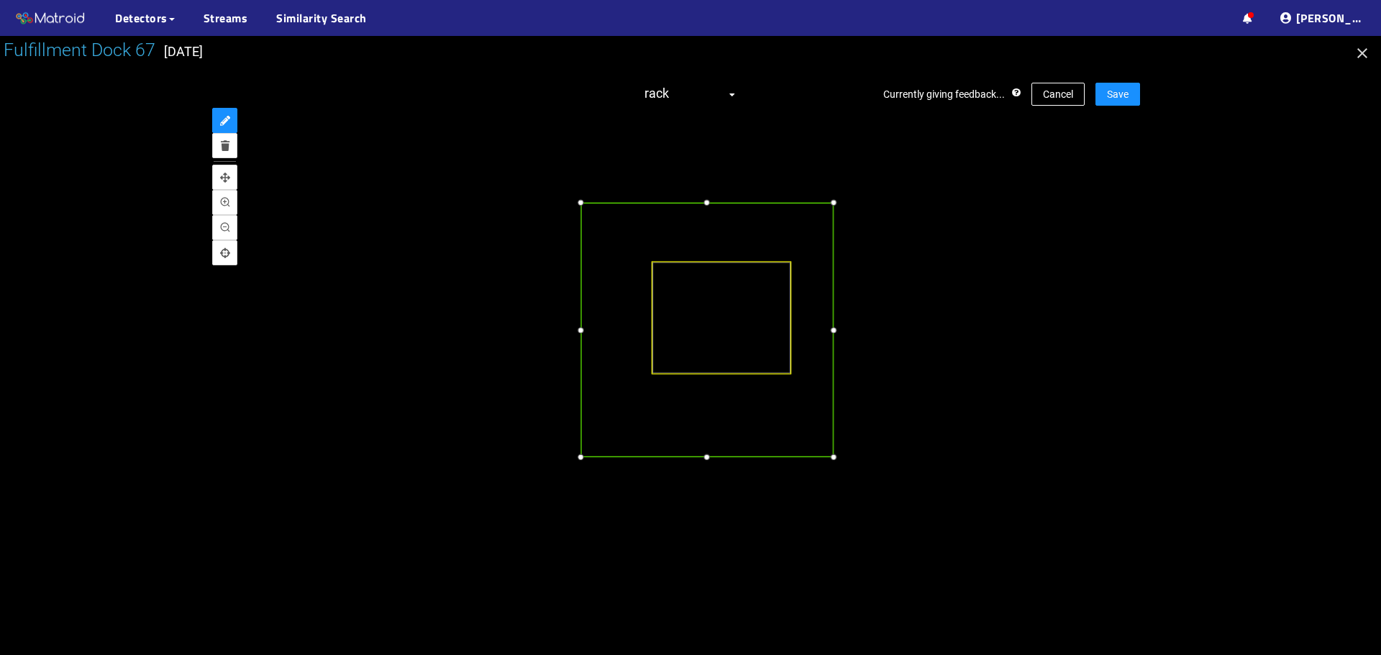
click at [583, 333] on div at bounding box center [580, 329] width 15 height 15
click at [711, 196] on div at bounding box center [707, 196] width 15 height 15
click at [841, 327] on div at bounding box center [839, 326] width 15 height 15
click at [711, 461] on div at bounding box center [710, 461] width 15 height 15
click at [1112, 86] on span "Save" at bounding box center [1118, 94] width 22 height 16
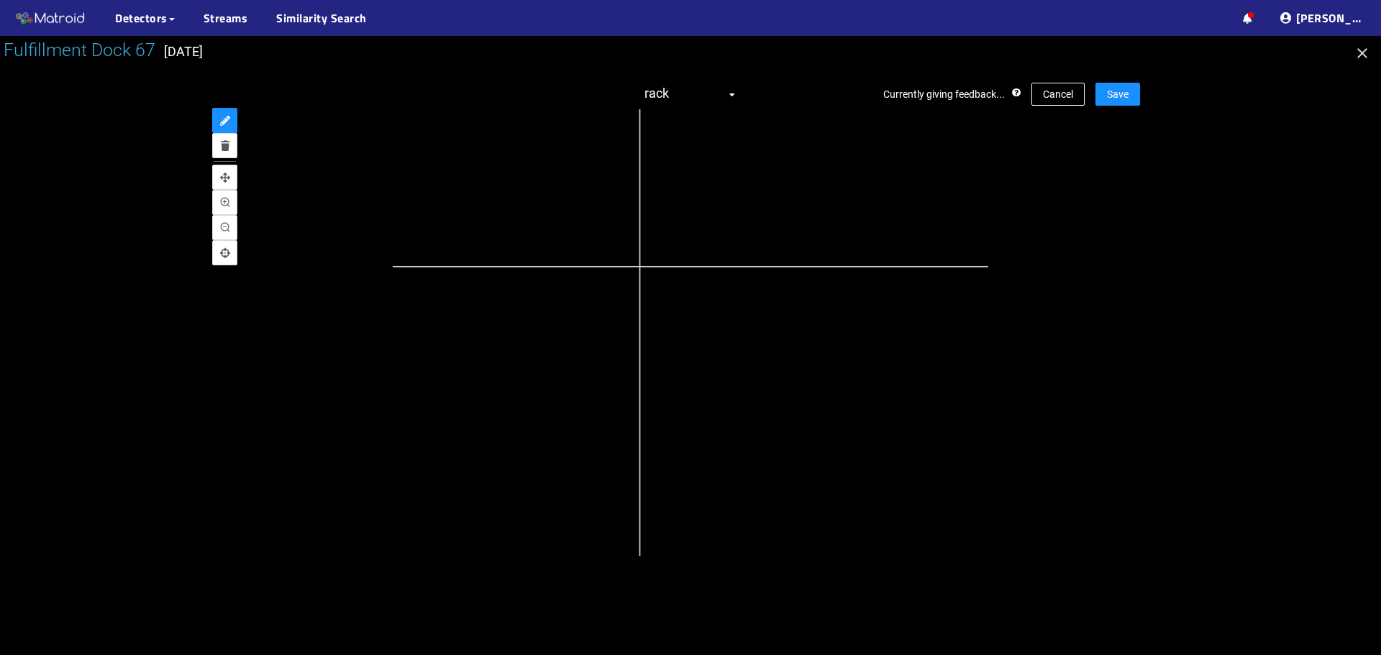
click at [639, 268] on div at bounding box center [739, 375] width 1072 height 804
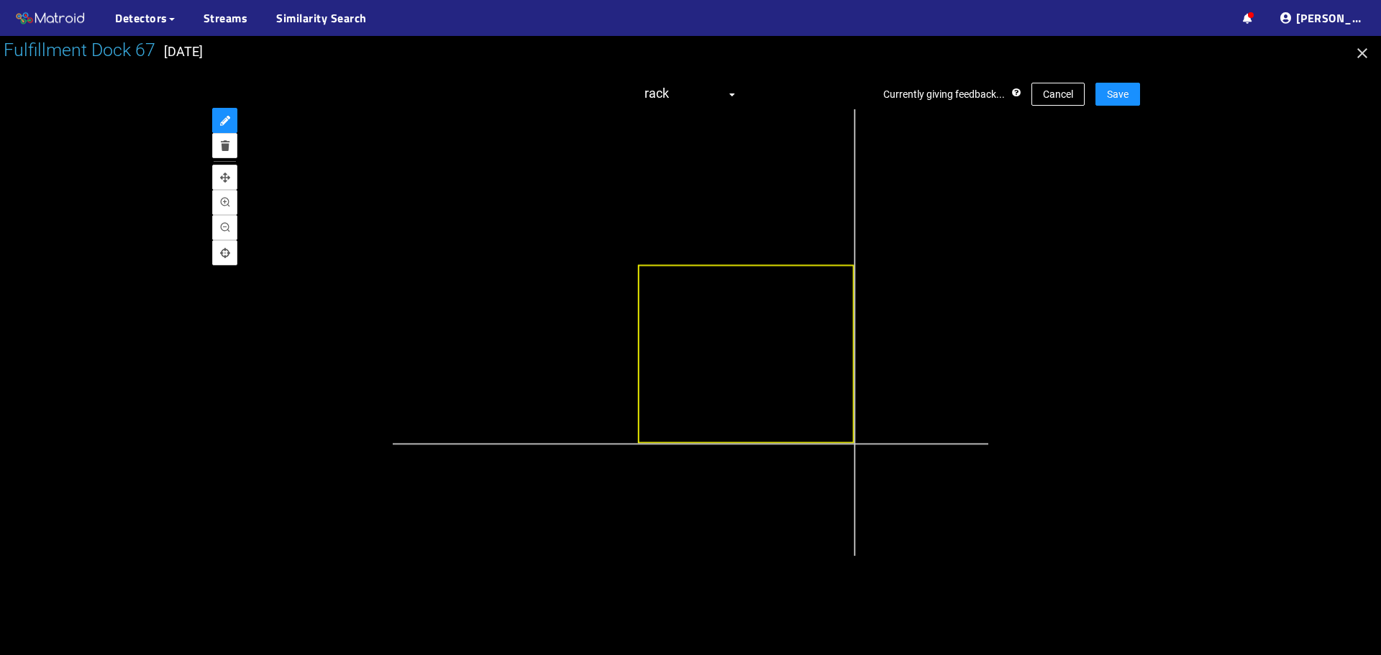
click at [854, 443] on div at bounding box center [739, 375] width 1072 height 804
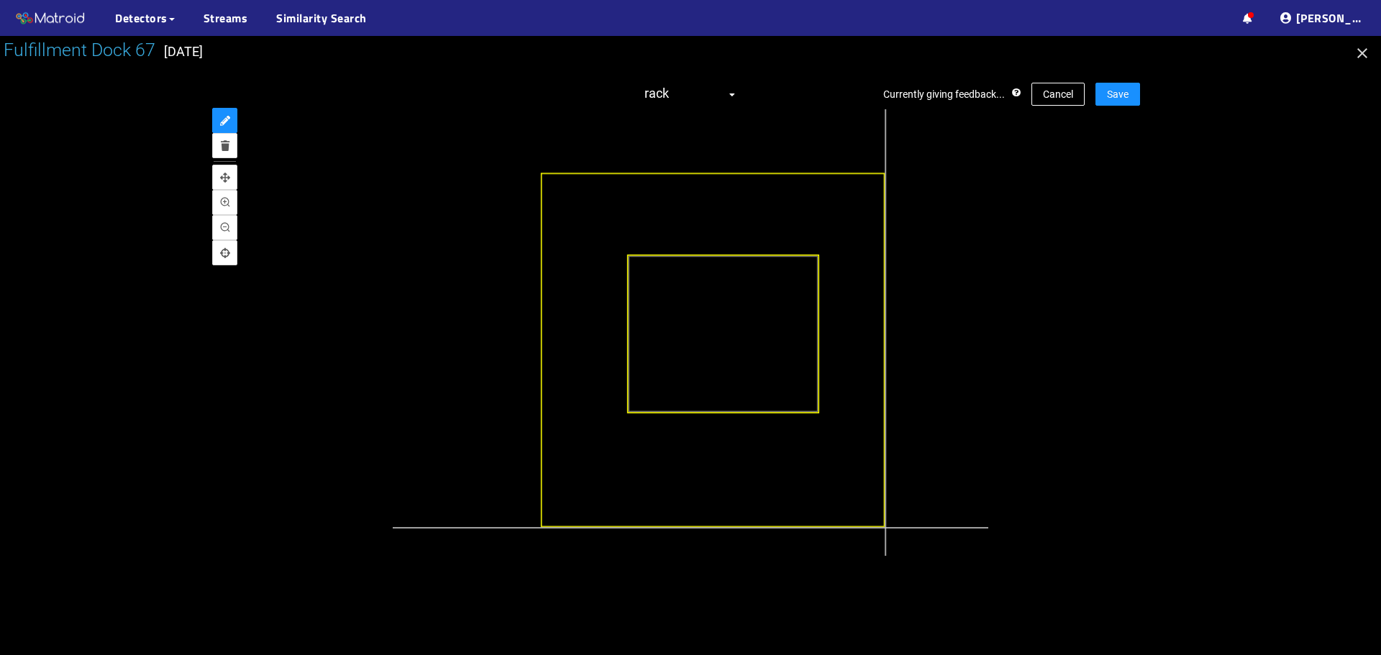
click at [885, 528] on div at bounding box center [716, 353] width 953 height 715
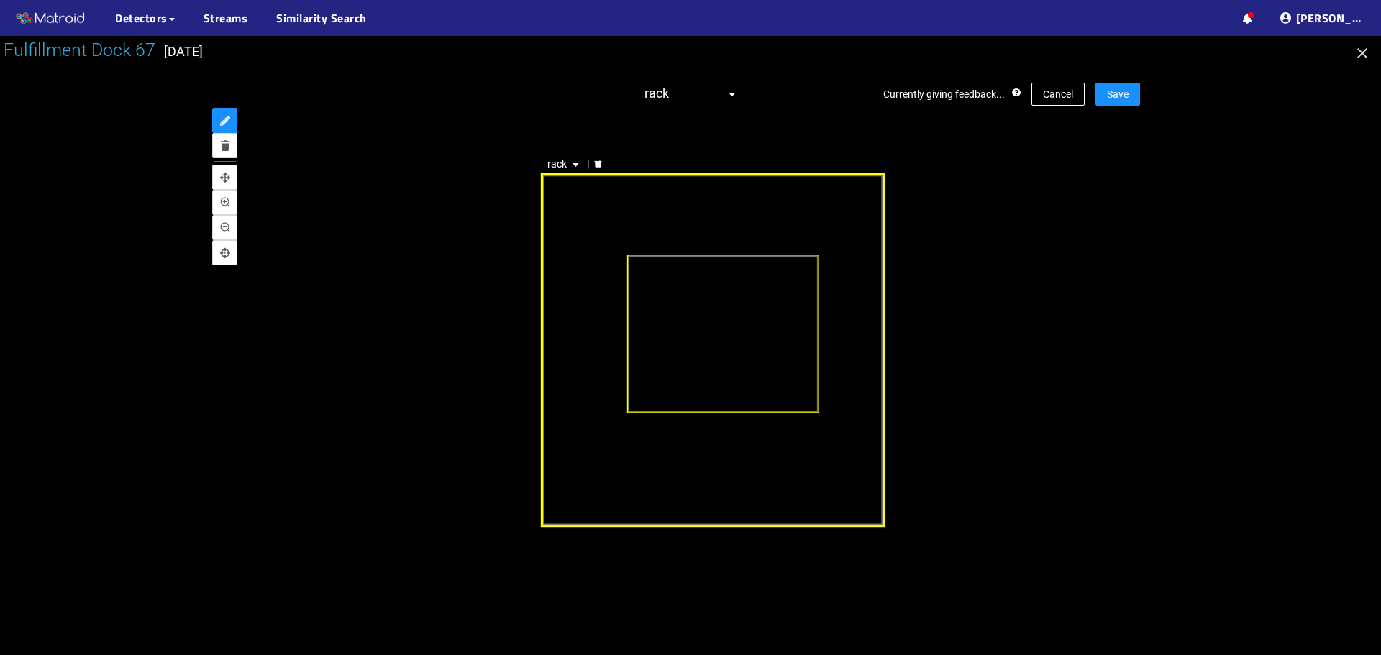
click at [574, 164] on icon "caret-down" at bounding box center [576, 165] width 6 height 4
click at [567, 210] on div "trailer" at bounding box center [564, 211] width 27 height 16
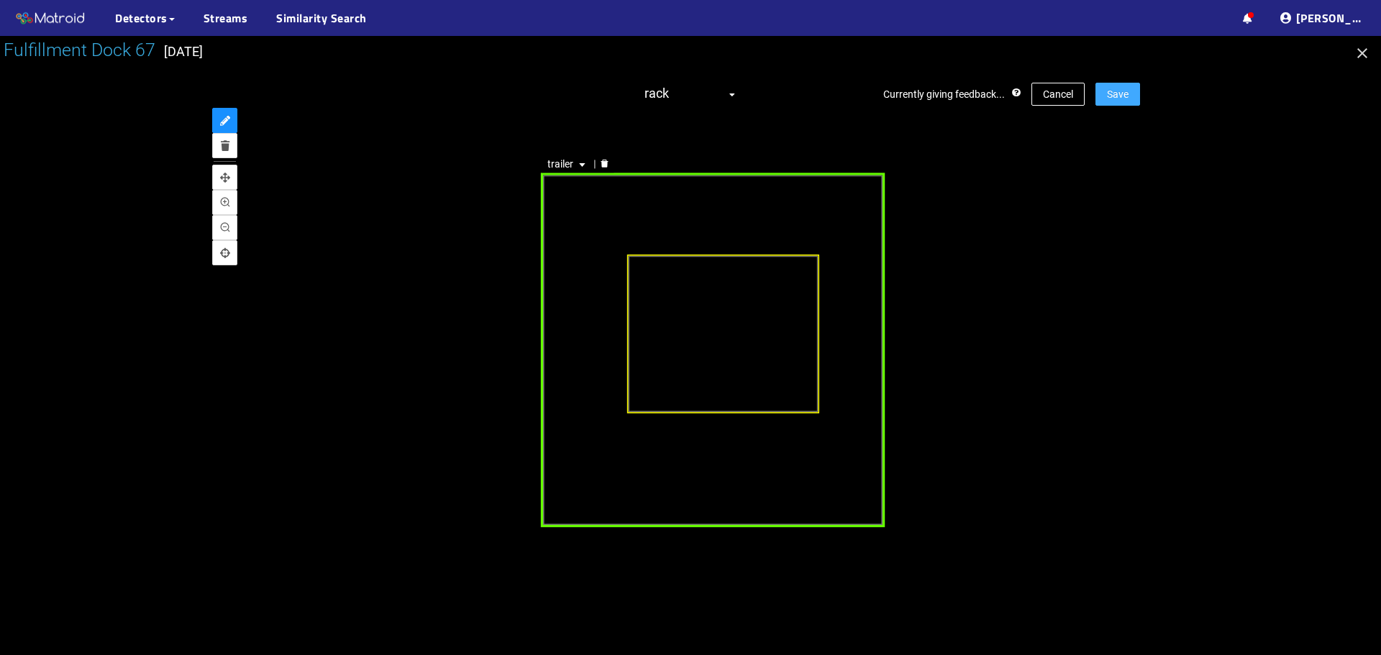
click at [1114, 100] on span "Save" at bounding box center [1118, 94] width 22 height 16
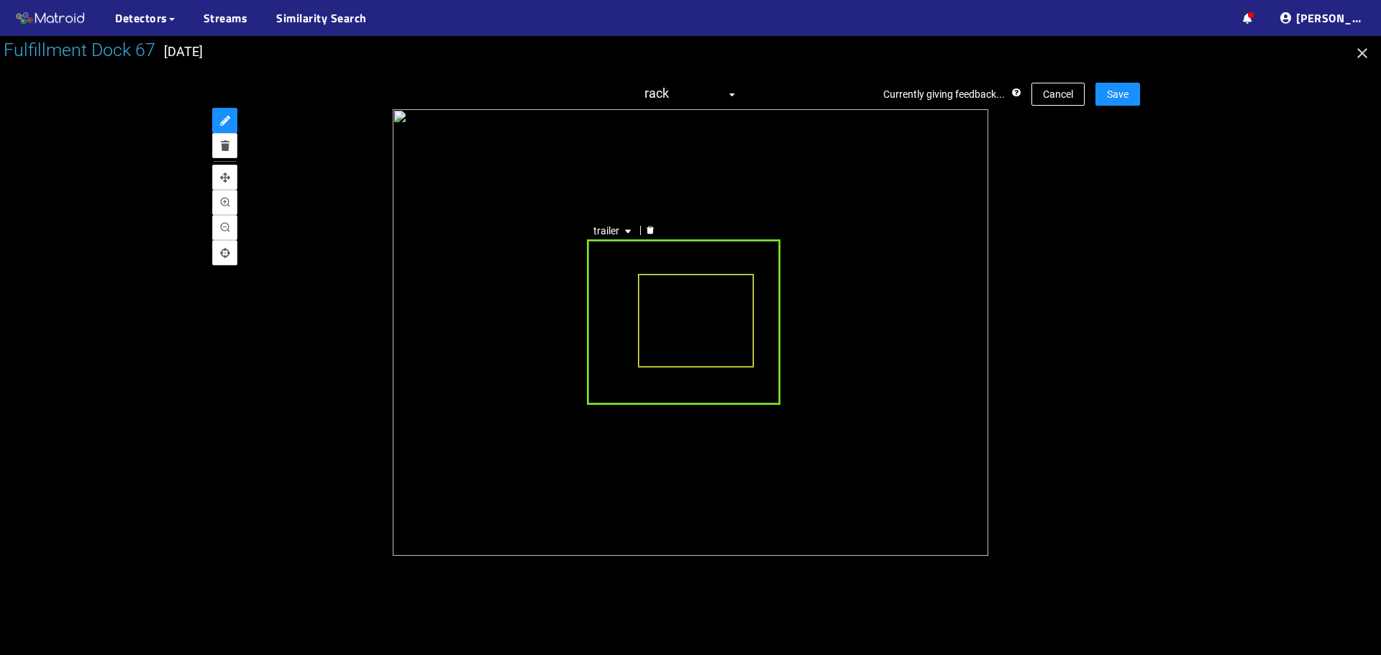
click at [601, 251] on div "trailer" at bounding box center [683, 323] width 193 height 166
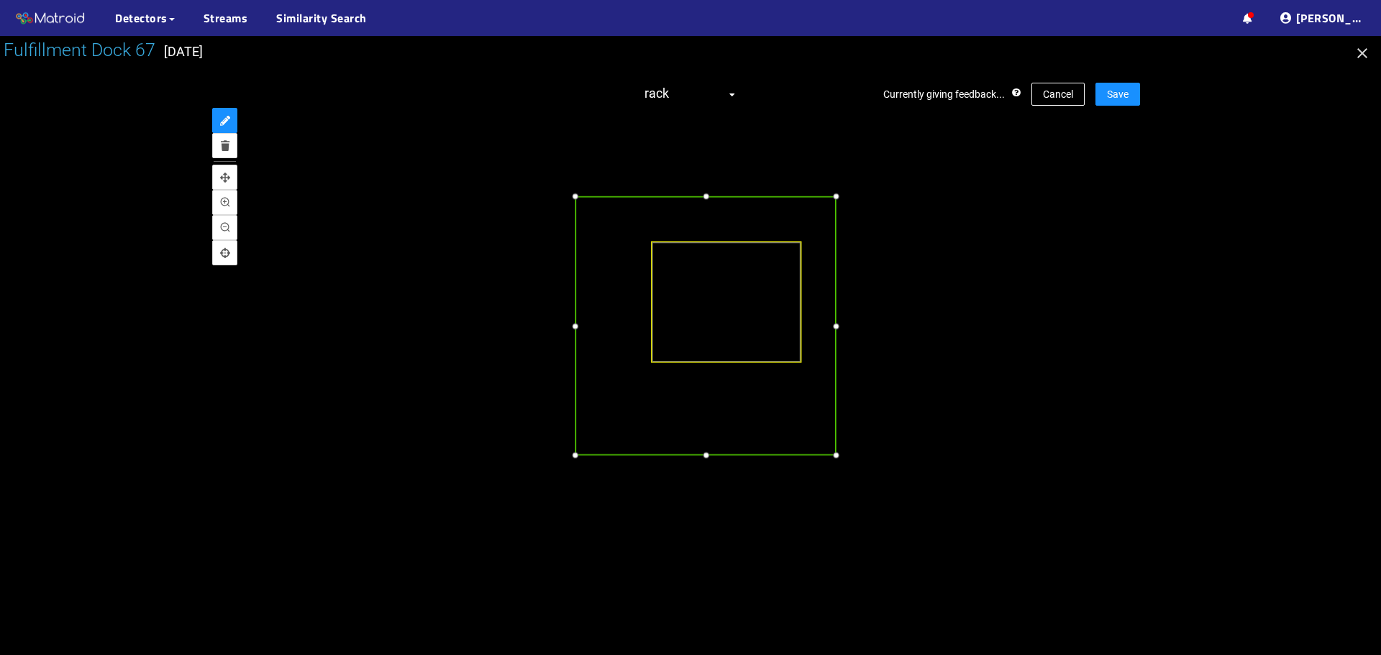
click at [578, 454] on div at bounding box center [575, 455] width 15 height 15
click at [853, 323] on div at bounding box center [851, 326] width 15 height 15
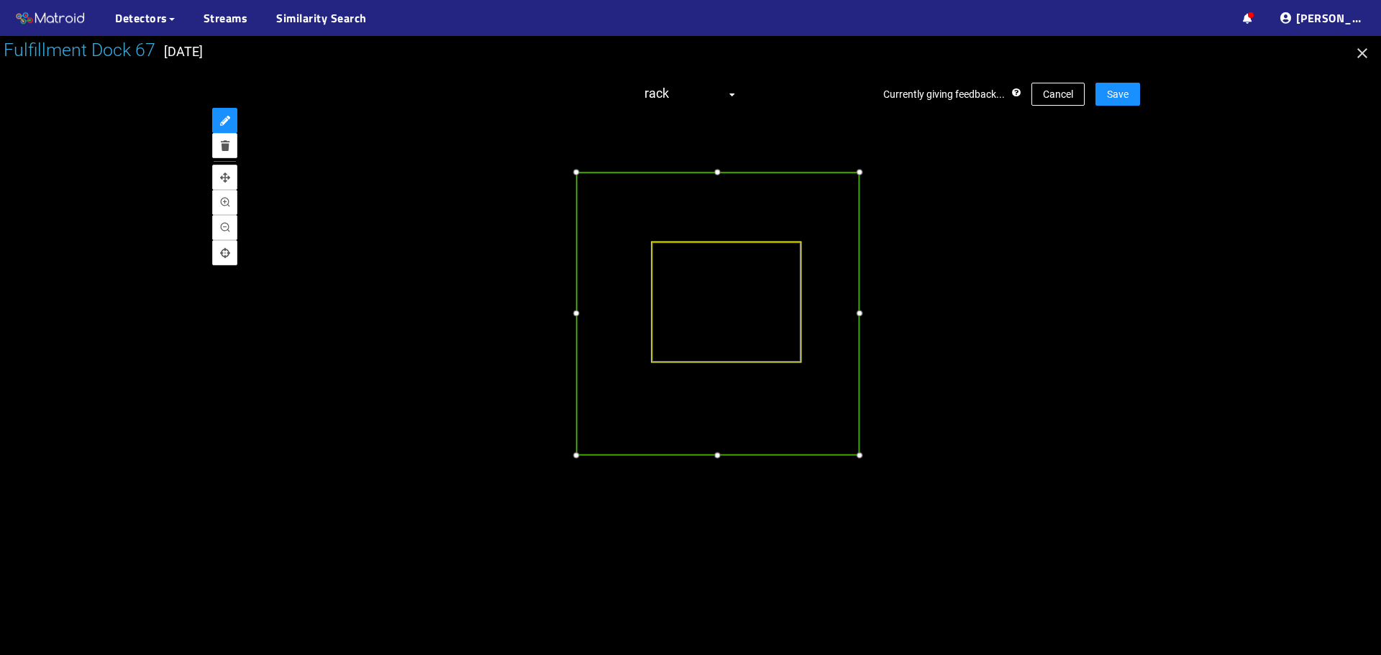
click at [861, 174] on div at bounding box center [859, 171] width 15 height 15
click at [1126, 95] on span "Save" at bounding box center [1118, 94] width 22 height 16
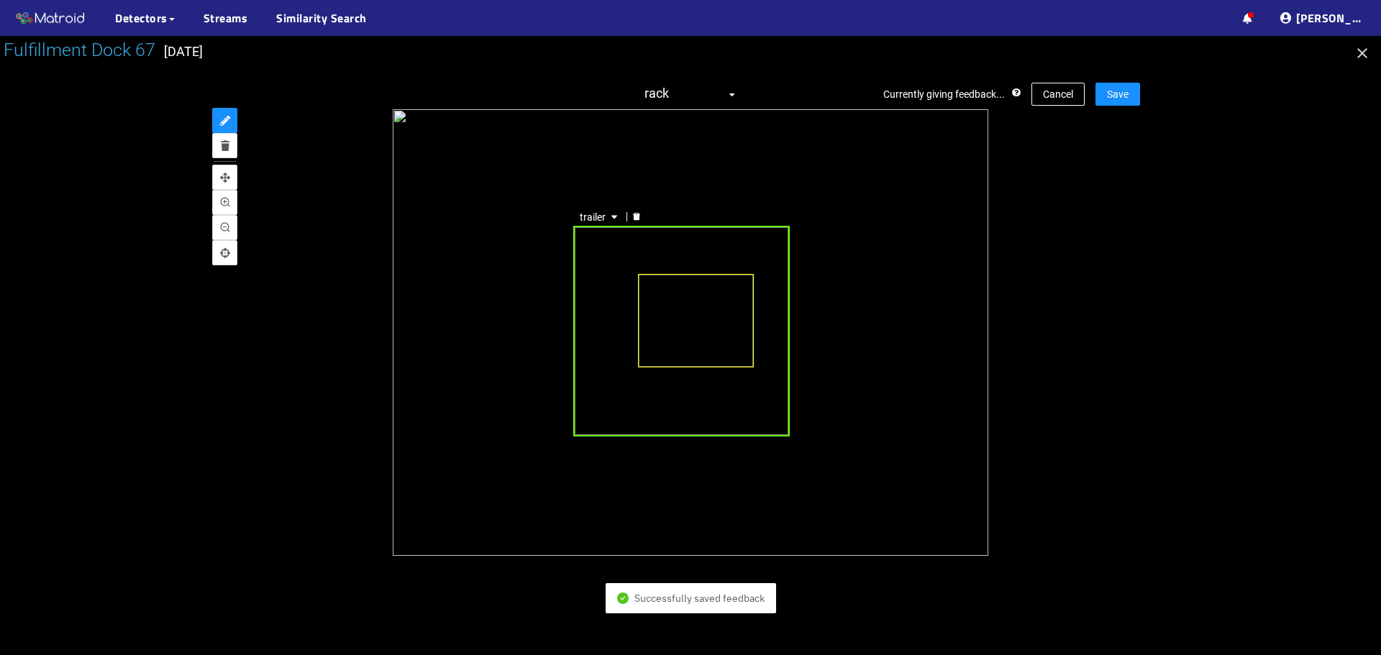
click at [593, 400] on div "trailer" at bounding box center [681, 331] width 217 height 211
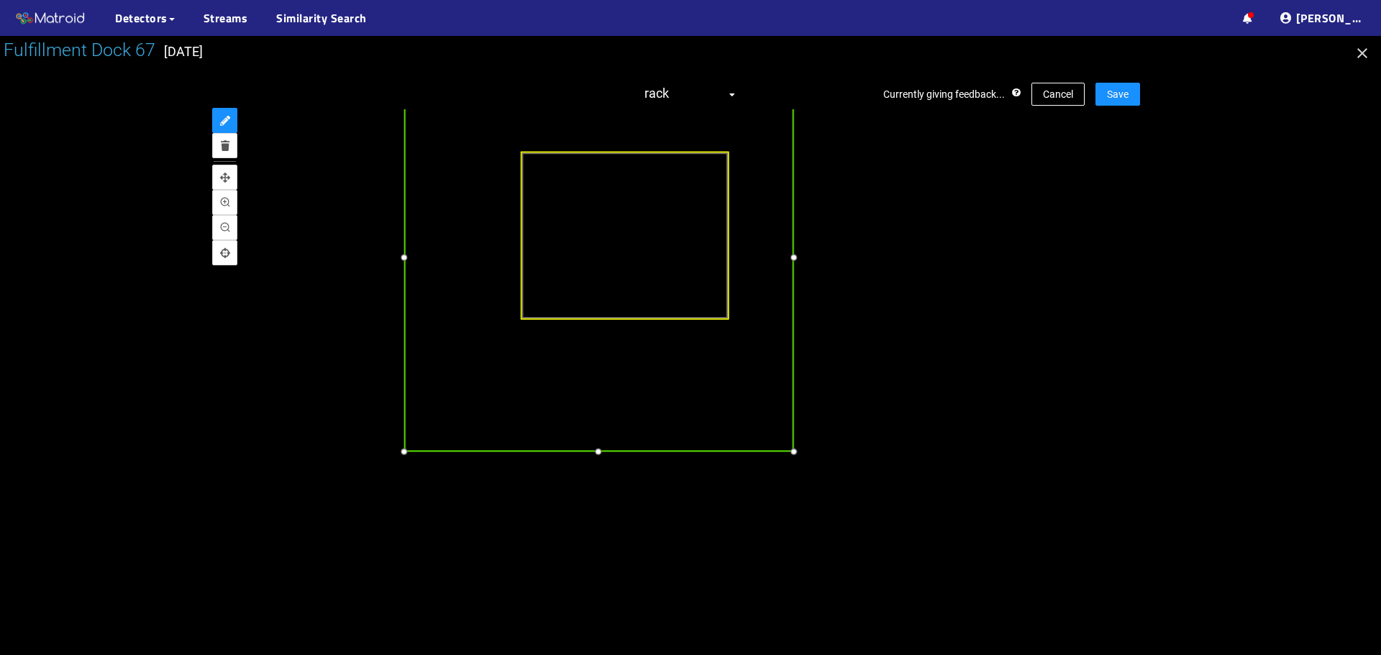
click at [598, 450] on div at bounding box center [598, 451] width 17 height 17
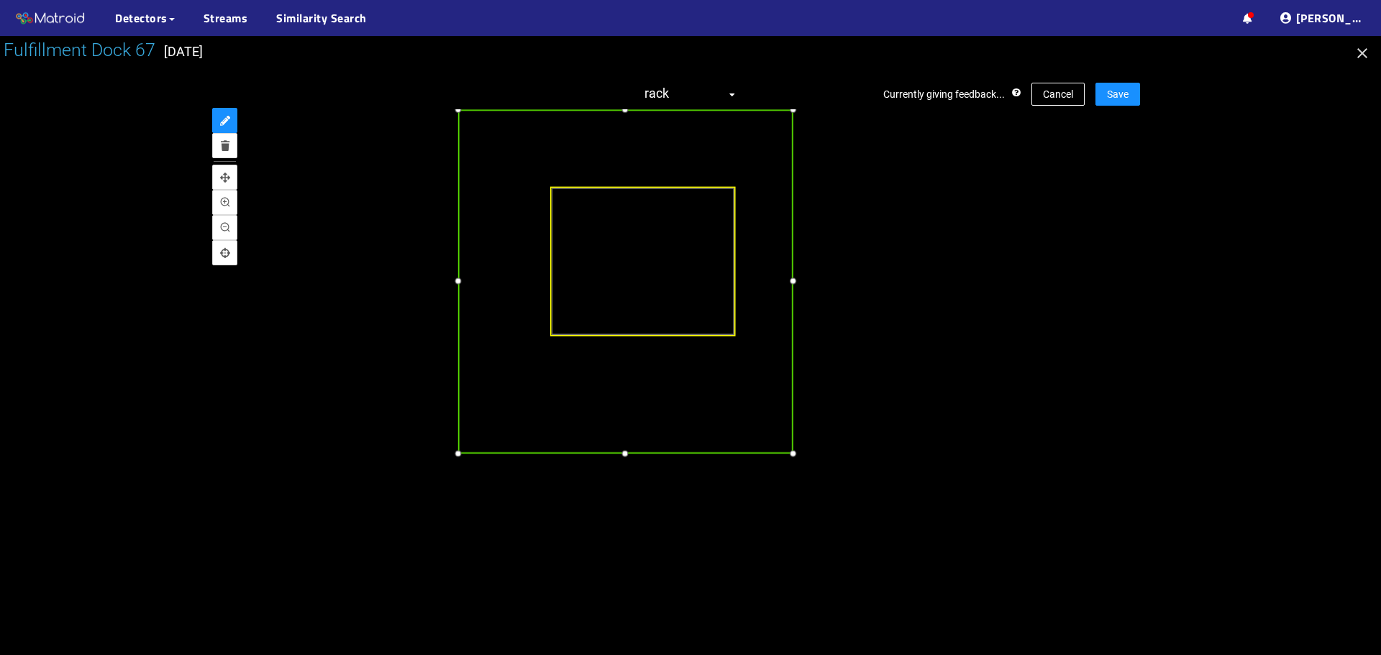
click at [457, 281] on div at bounding box center [458, 281] width 16 height 16
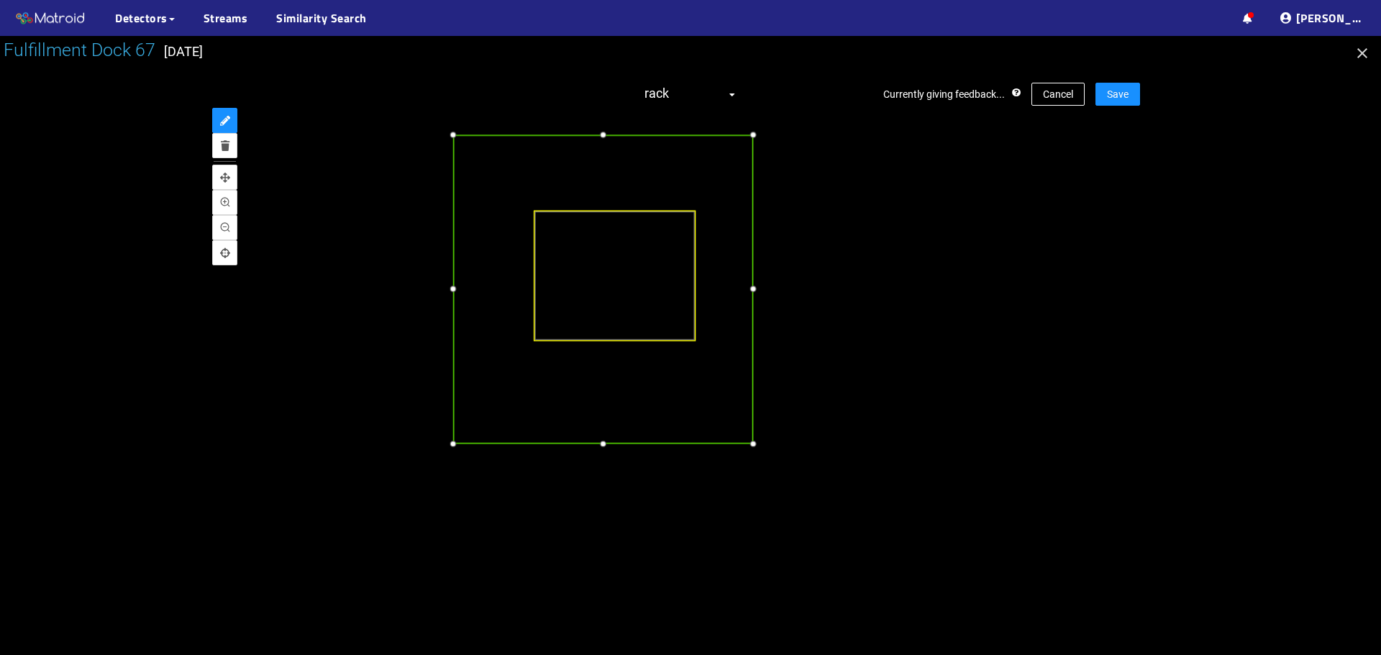
click at [756, 137] on div at bounding box center [754, 135] width 16 height 16
click at [1124, 89] on span "Save" at bounding box center [1118, 94] width 22 height 16
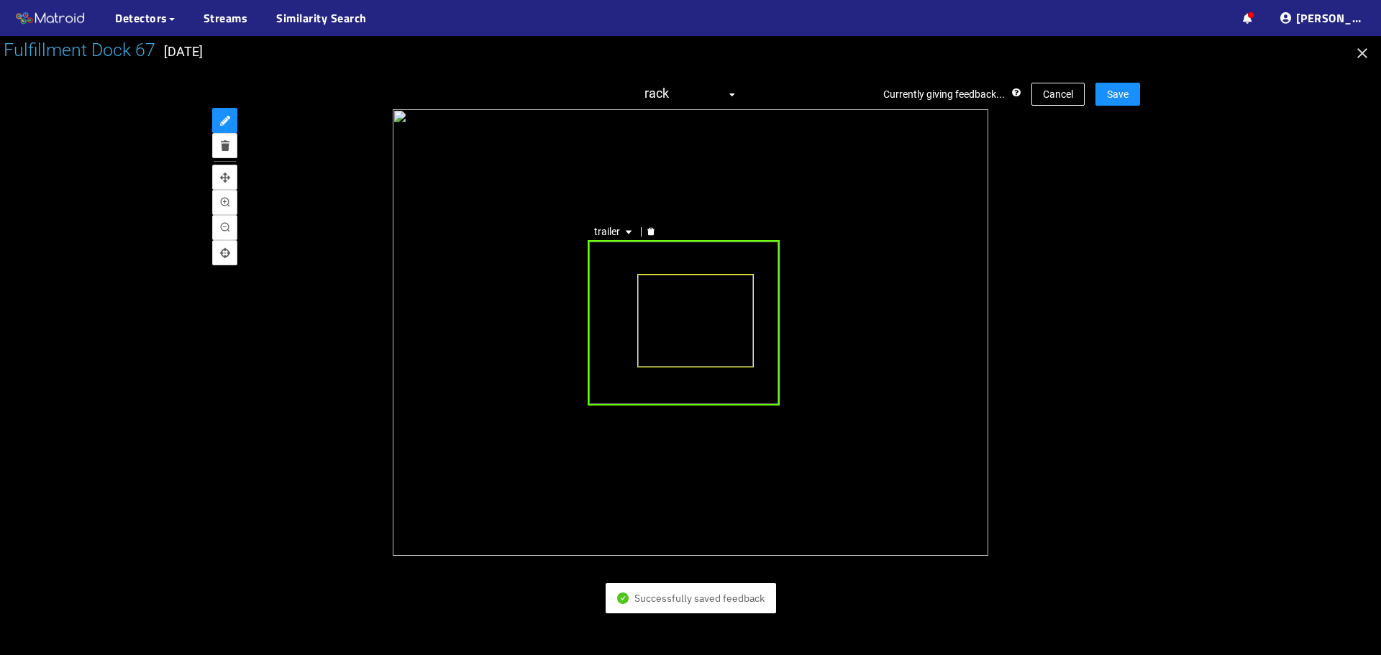
click at [610, 306] on div "trailer" at bounding box center [684, 322] width 192 height 165
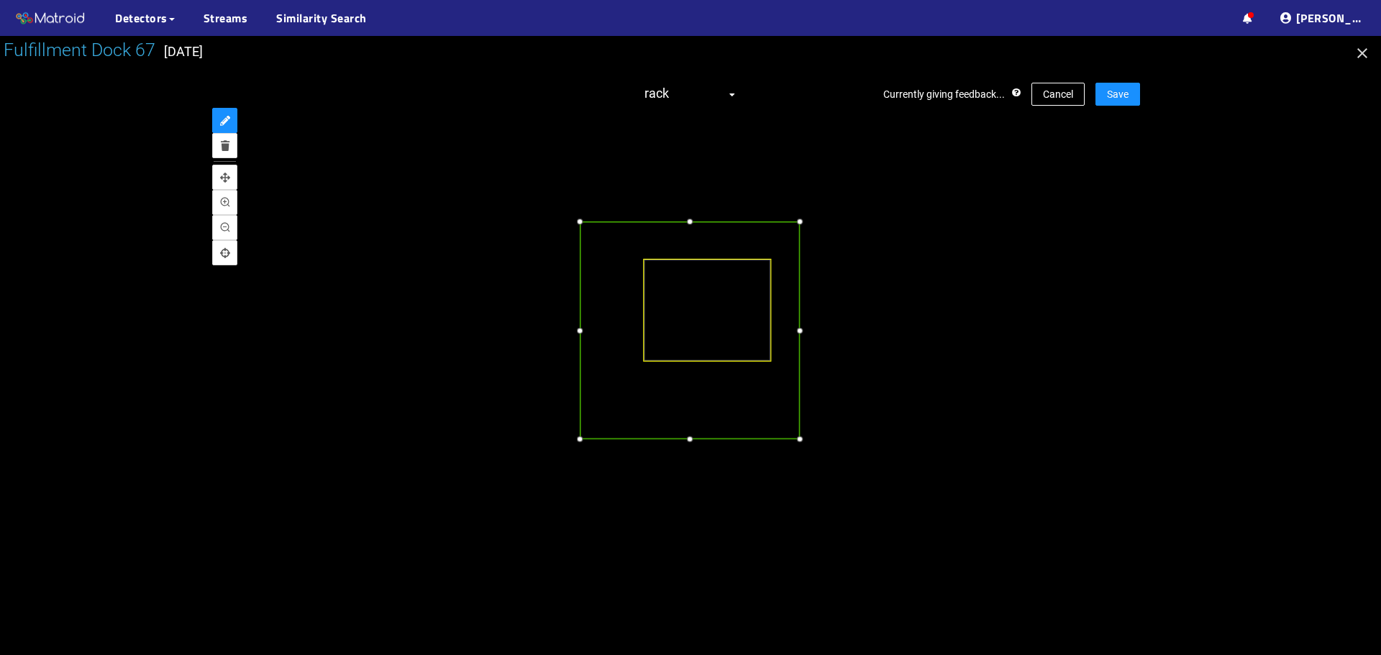
click at [578, 441] on div at bounding box center [580, 439] width 14 height 14
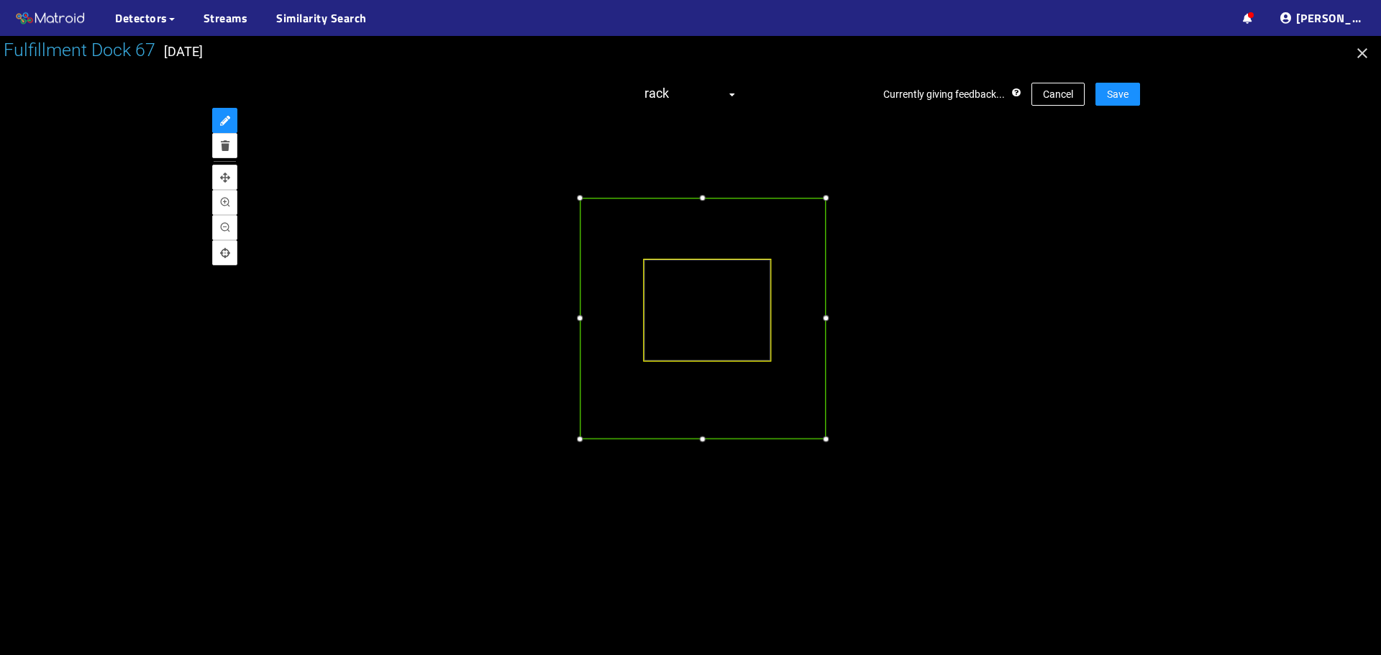
click at [826, 198] on div at bounding box center [826, 197] width 14 height 14
click at [814, 436] on div at bounding box center [818, 441] width 14 height 14
click at [1116, 92] on span "Save" at bounding box center [1118, 94] width 22 height 16
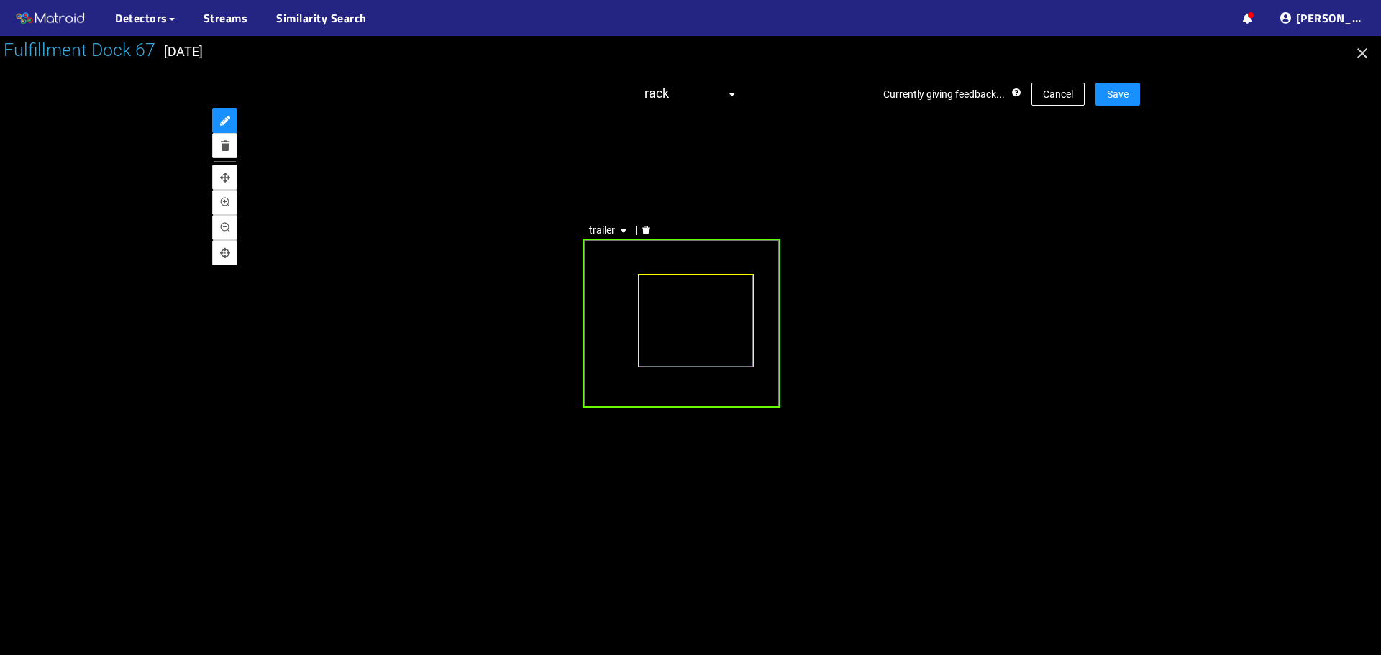
click at [605, 316] on div "trailer" at bounding box center [682, 323] width 198 height 168
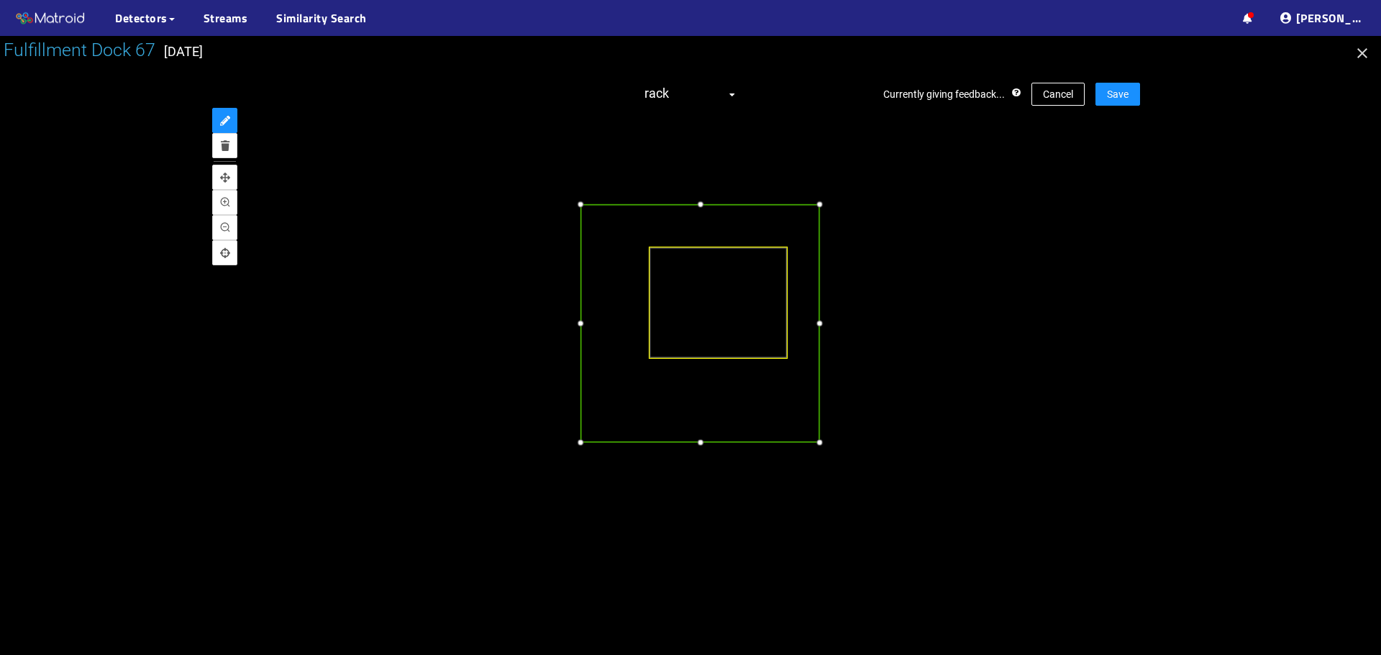
click at [580, 443] on div at bounding box center [580, 441] width 15 height 15
click at [585, 183] on div at bounding box center [580, 183] width 15 height 15
click at [839, 314] on div at bounding box center [837, 313] width 15 height 15
click at [703, 447] on div at bounding box center [708, 446] width 15 height 15
click at [581, 316] on div at bounding box center [580, 315] width 15 height 15
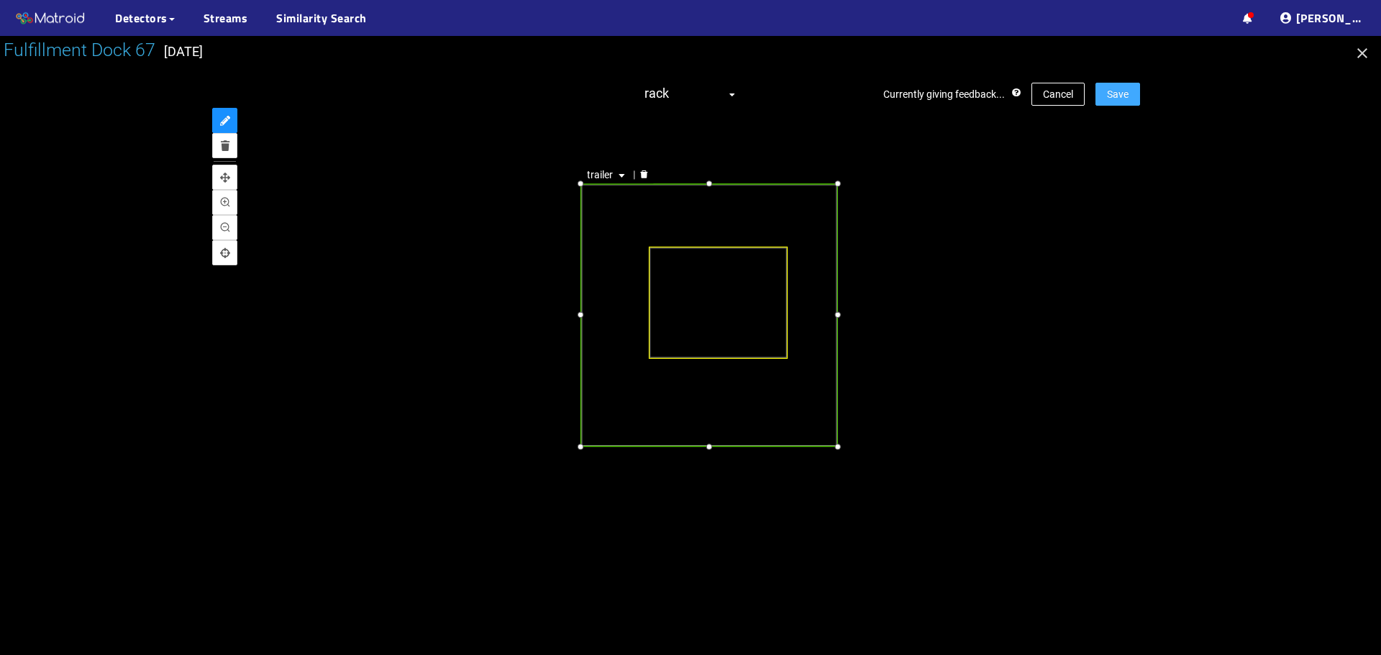
click at [1116, 87] on span "Save" at bounding box center [1118, 94] width 22 height 16
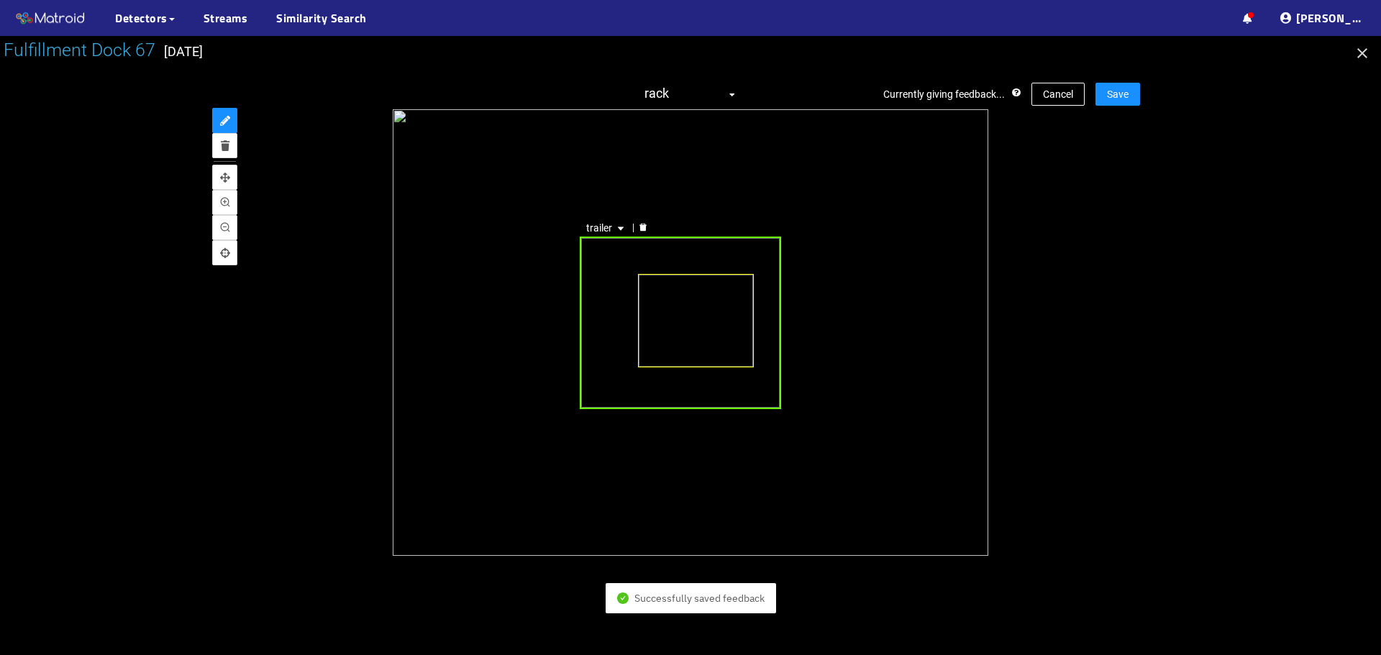
click at [602, 269] on div "trailer" at bounding box center [681, 323] width 202 height 172
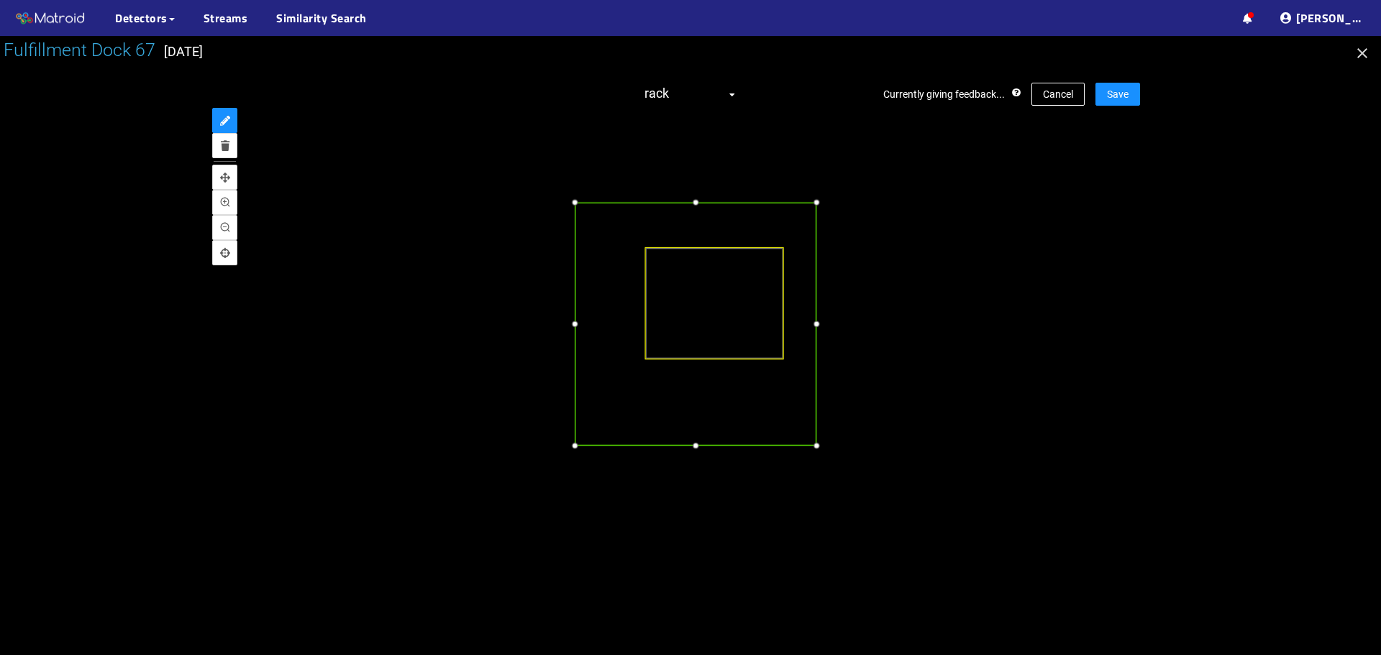
click at [692, 445] on div at bounding box center [695, 445] width 15 height 15
click at [839, 183] on div at bounding box center [836, 182] width 15 height 15
click at [839, 312] on div at bounding box center [836, 313] width 15 height 15
click at [706, 452] on div at bounding box center [705, 448] width 15 height 15
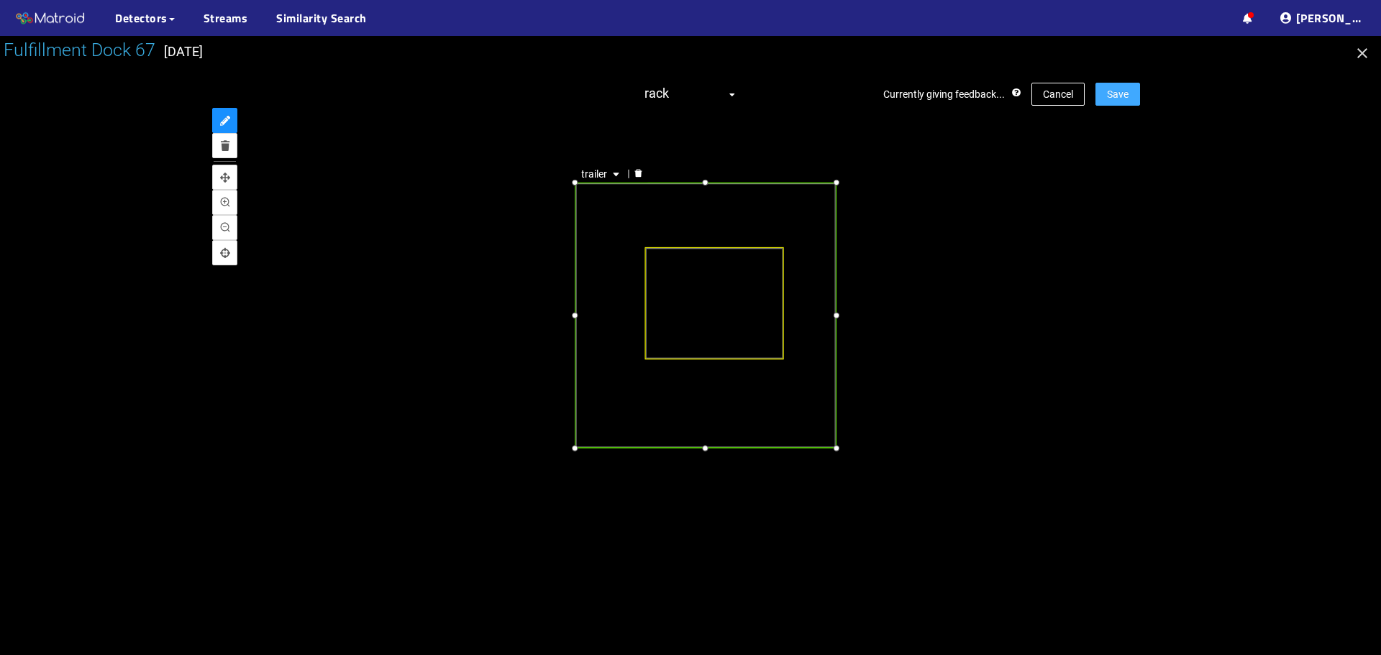
click at [1124, 91] on span "Save" at bounding box center [1118, 94] width 22 height 16
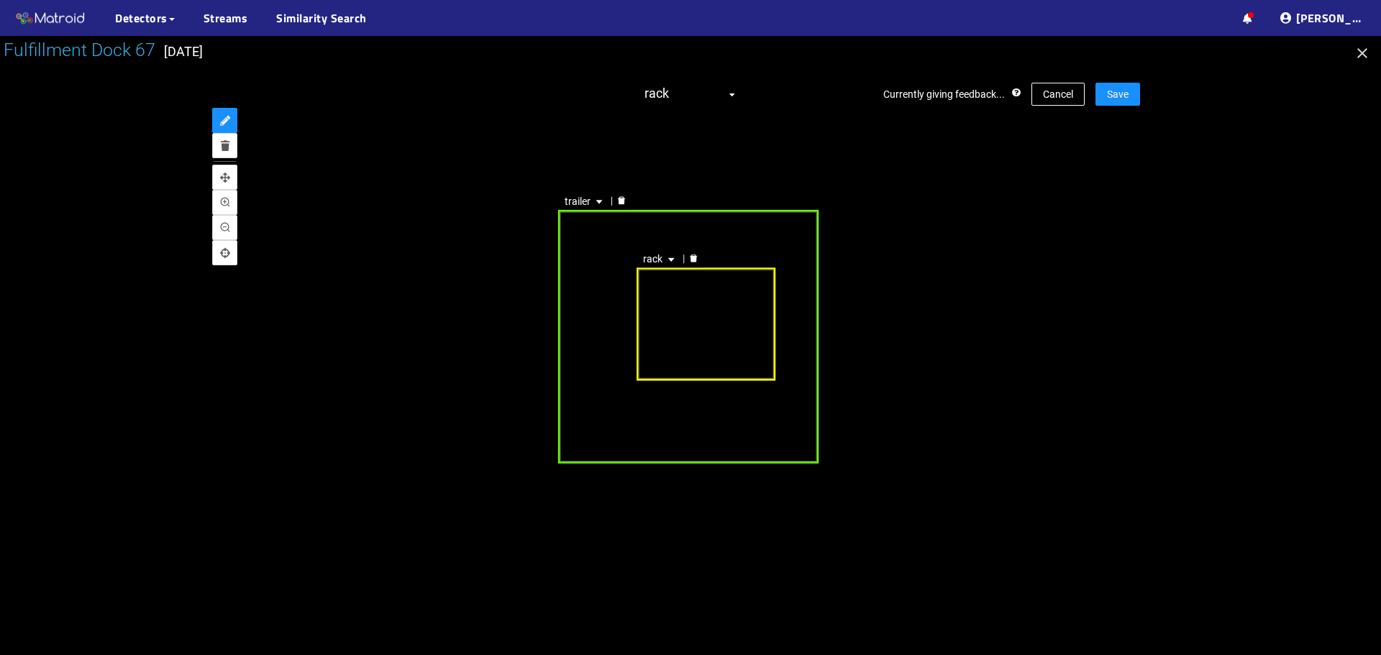
click at [612, 318] on div "rack trailer" at bounding box center [699, 339] width 715 height 536
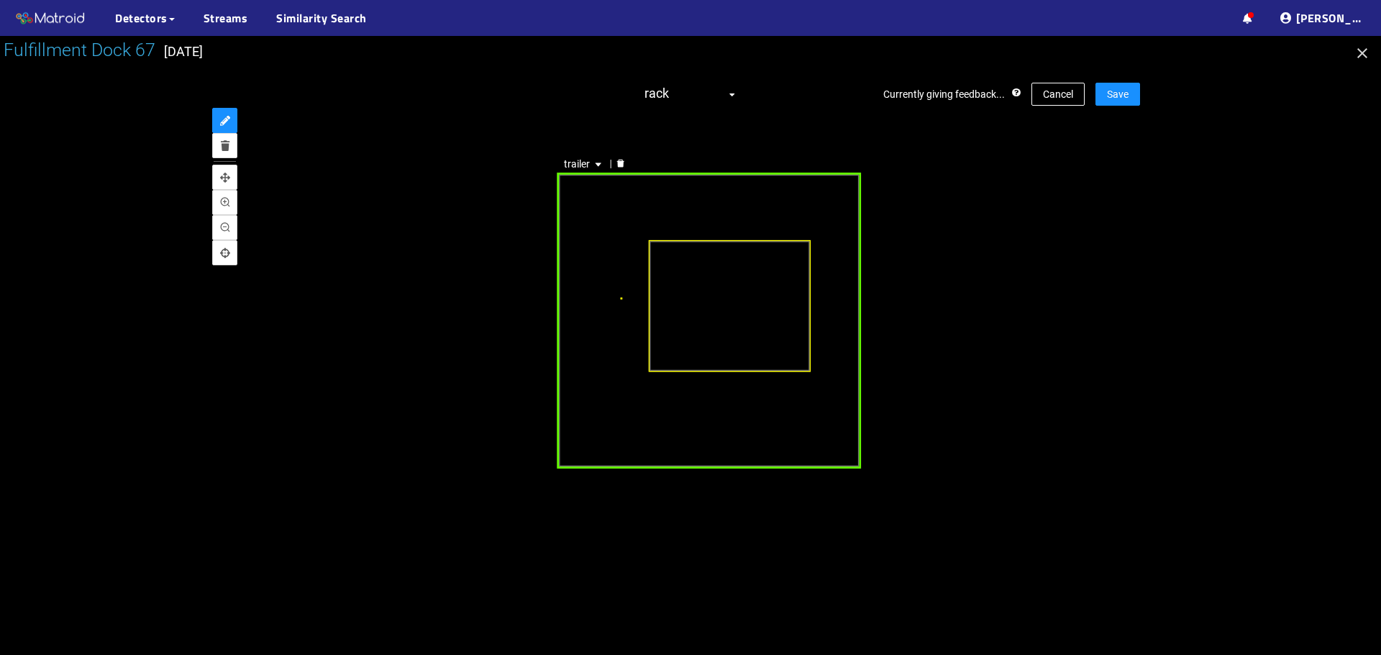
click at [586, 424] on div "trailer" at bounding box center [709, 321] width 304 height 296
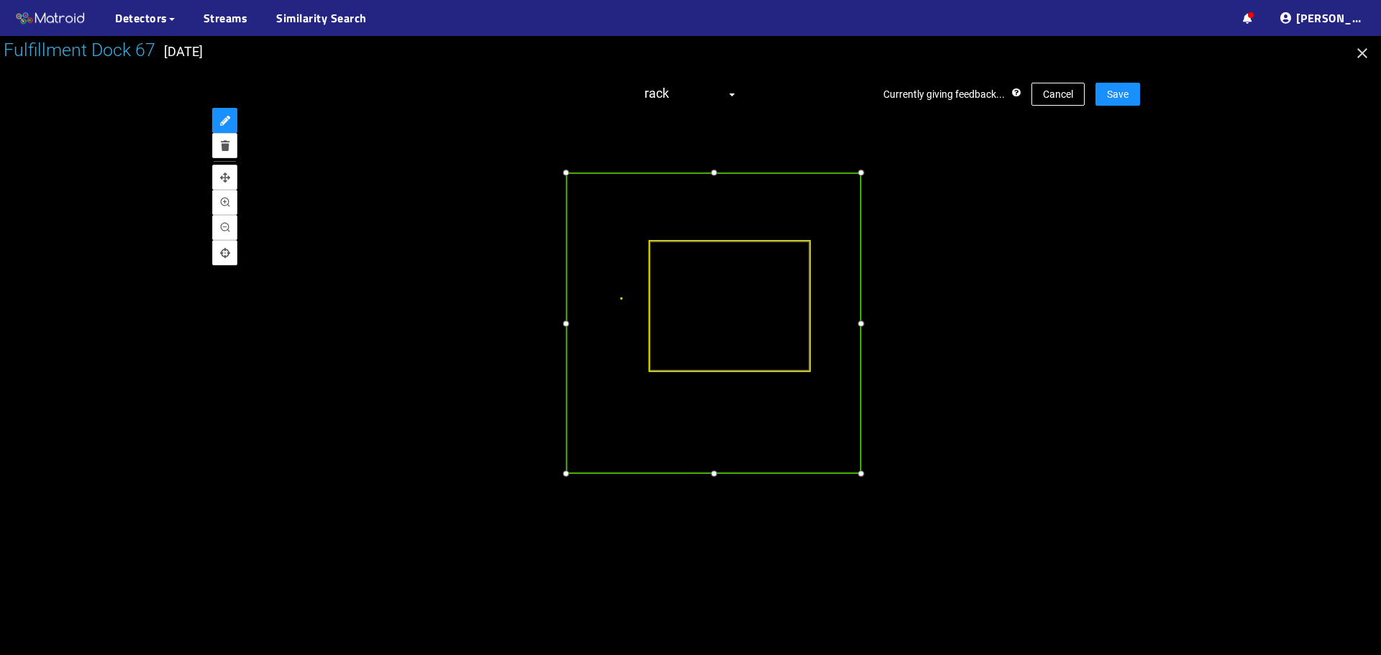
click at [570, 473] on div at bounding box center [566, 474] width 16 height 16
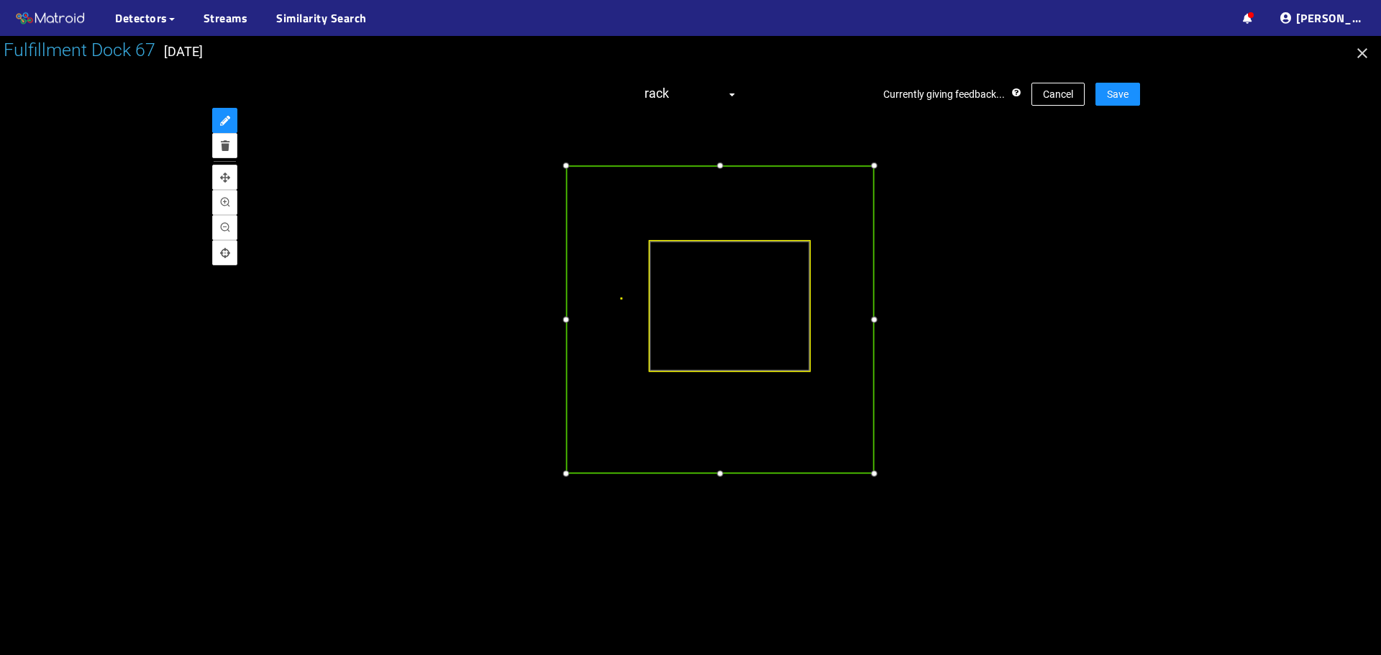
click at [872, 170] on div at bounding box center [875, 166] width 16 height 16
click at [1116, 95] on span "Save" at bounding box center [1118, 94] width 22 height 16
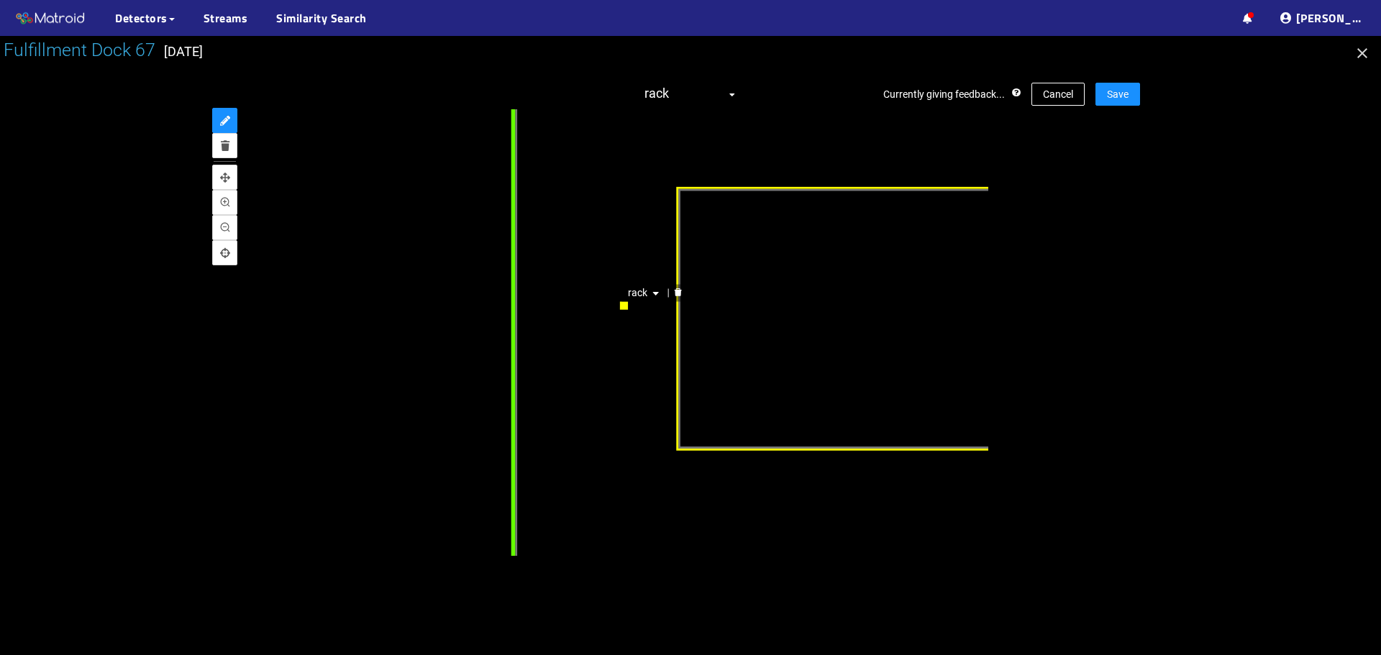
click at [678, 290] on icon "delete" at bounding box center [676, 293] width 7 height 8
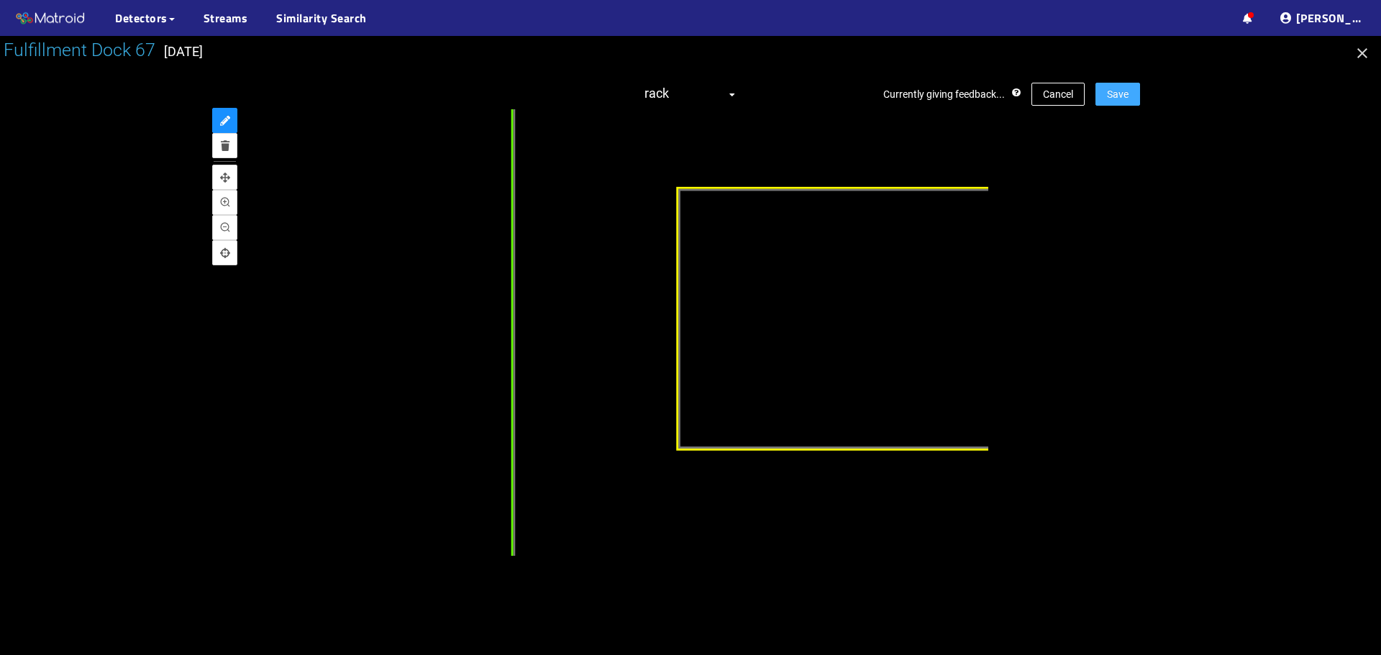
click at [1139, 93] on button "Save" at bounding box center [1117, 94] width 45 height 23
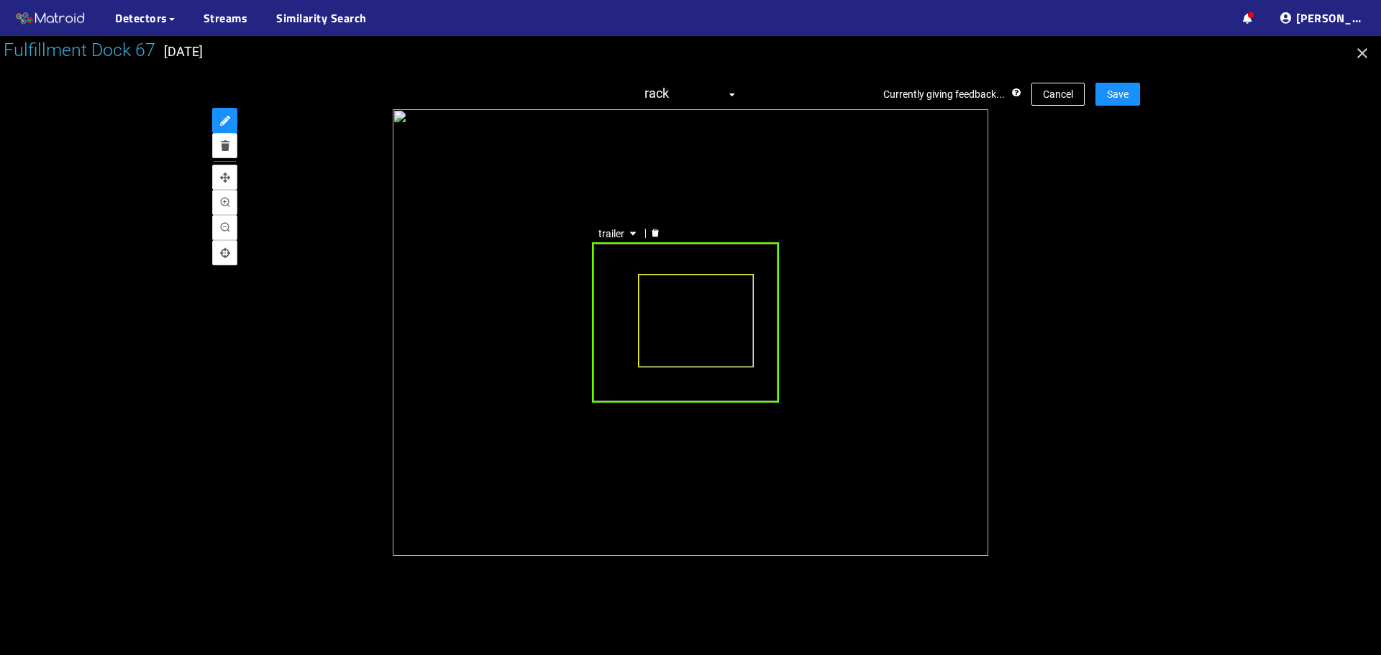
click at [627, 288] on div "trailer" at bounding box center [685, 322] width 187 height 160
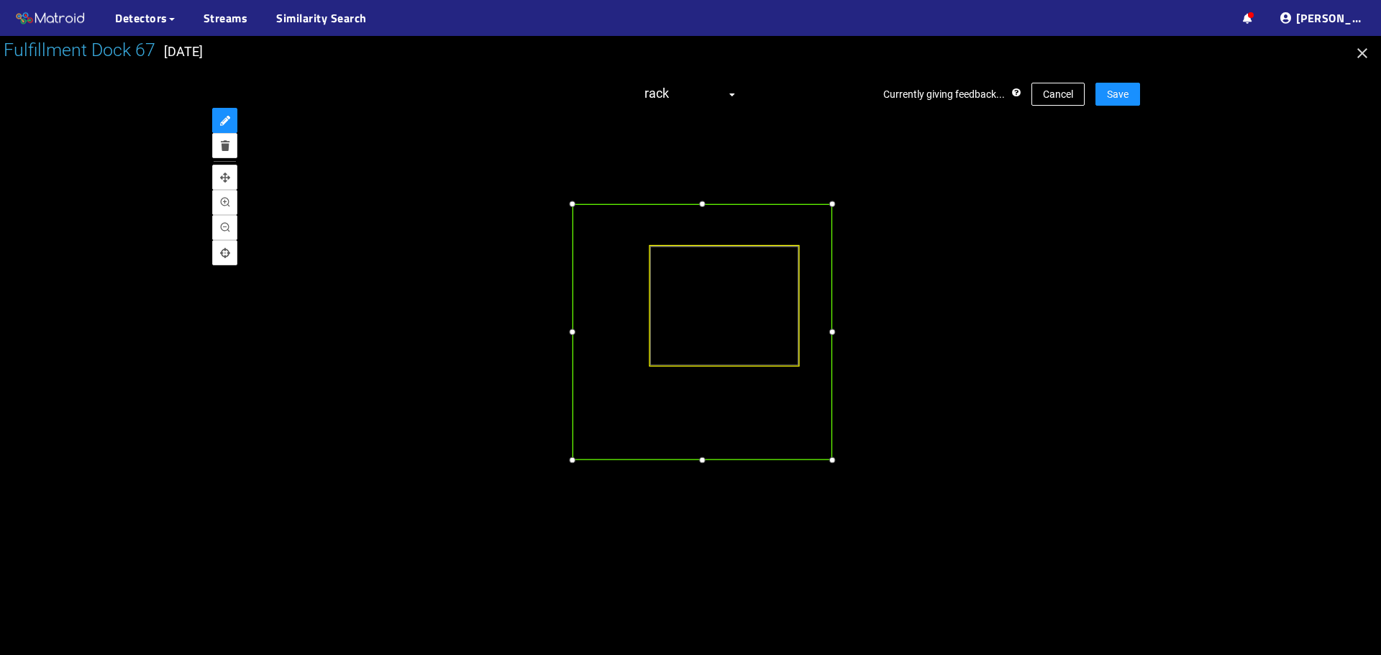
click at [576, 461] on div at bounding box center [572, 459] width 15 height 15
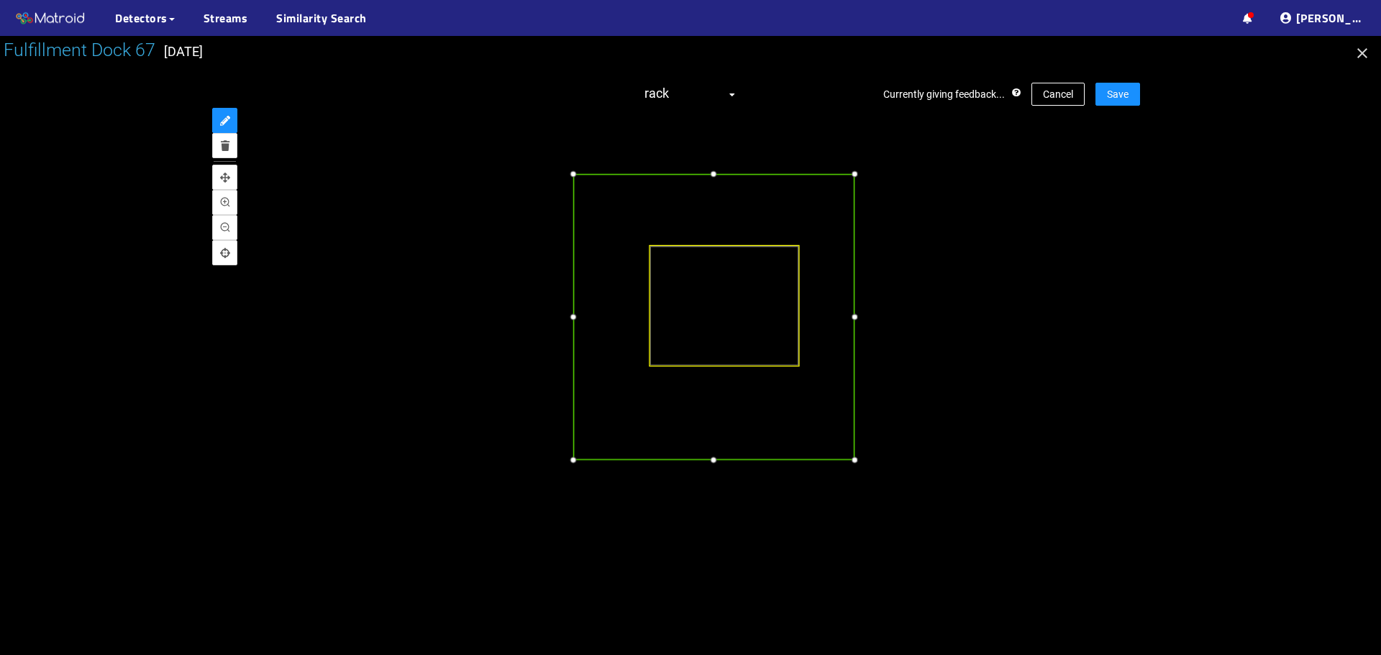
click at [856, 174] on div at bounding box center [854, 173] width 15 height 15
click at [855, 320] on div at bounding box center [855, 316] width 15 height 15
click at [715, 462] on div at bounding box center [714, 462] width 15 height 15
click at [1139, 97] on button "Save" at bounding box center [1117, 94] width 45 height 23
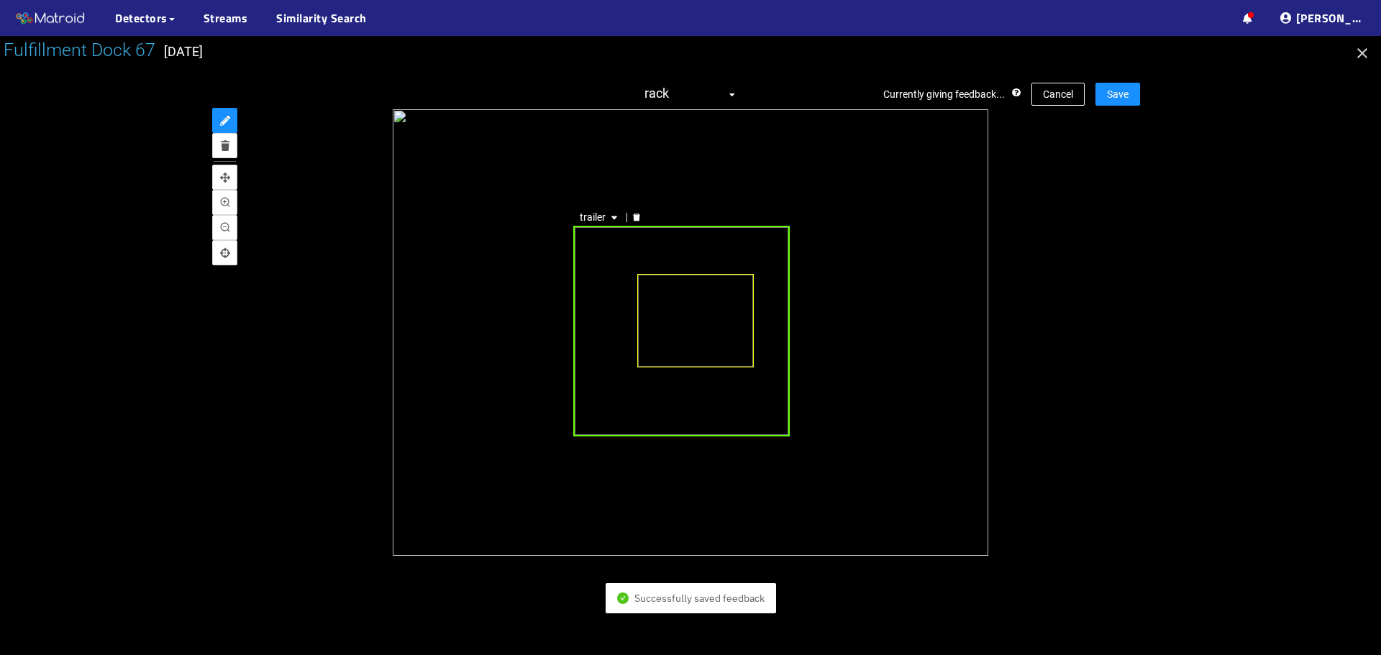
click at [592, 262] on div "trailer" at bounding box center [691, 332] width 596 height 447
click at [601, 301] on div "trailer" at bounding box center [681, 331] width 217 height 211
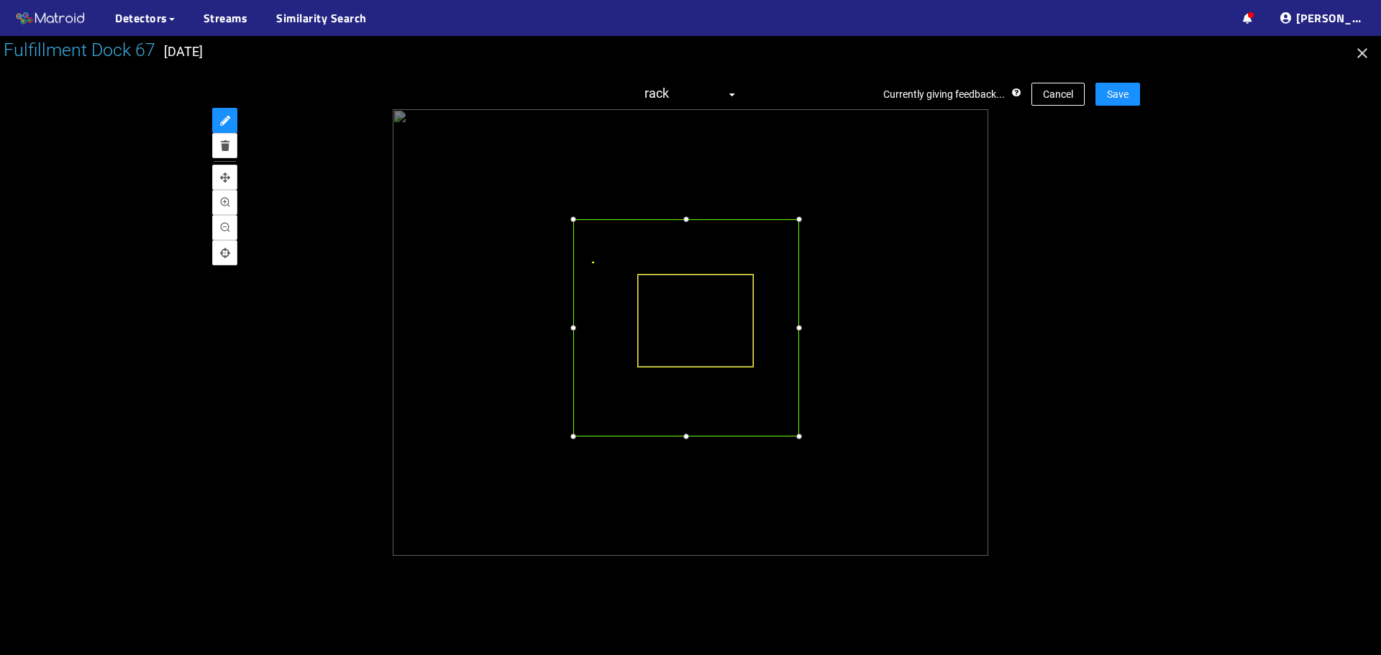
click at [801, 219] on div at bounding box center [799, 219] width 14 height 14
click at [684, 439] on div at bounding box center [686, 441] width 14 height 14
click at [1144, 94] on div at bounding box center [690, 345] width 1381 height 619
click at [1124, 97] on span "Save" at bounding box center [1118, 94] width 22 height 16
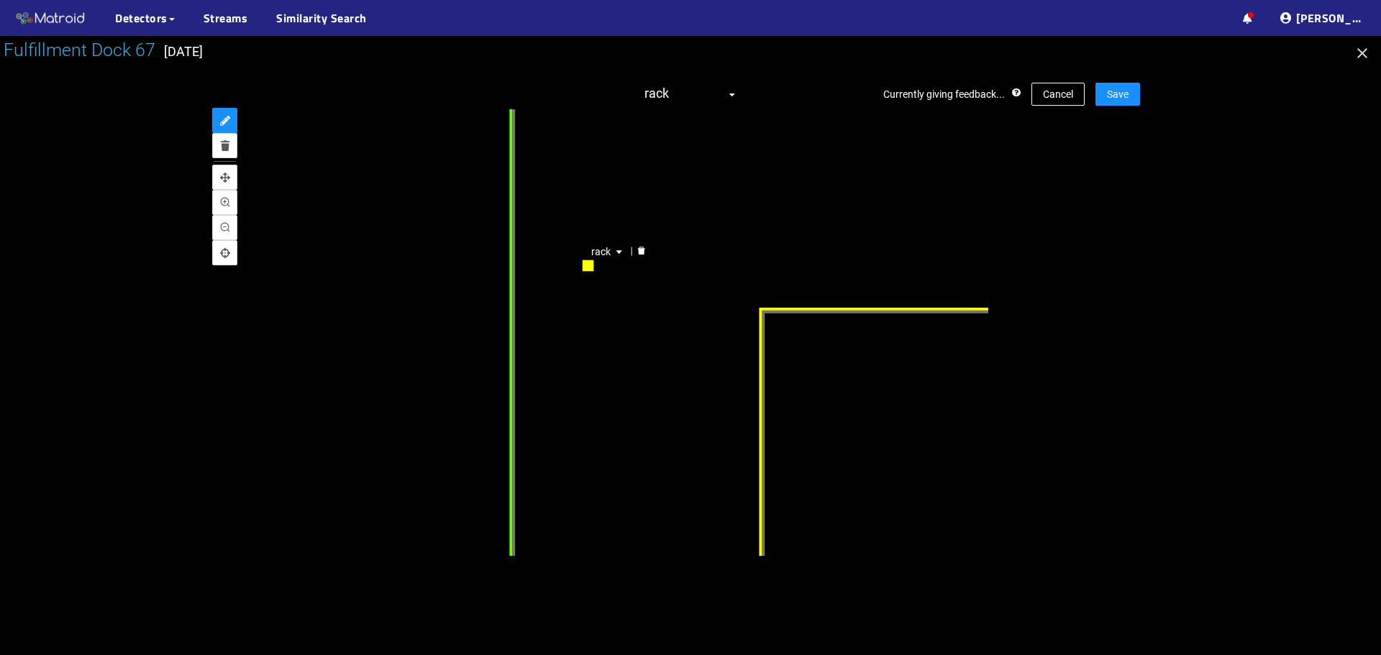
click at [637, 250] on icon "delete" at bounding box center [641, 251] width 9 height 9
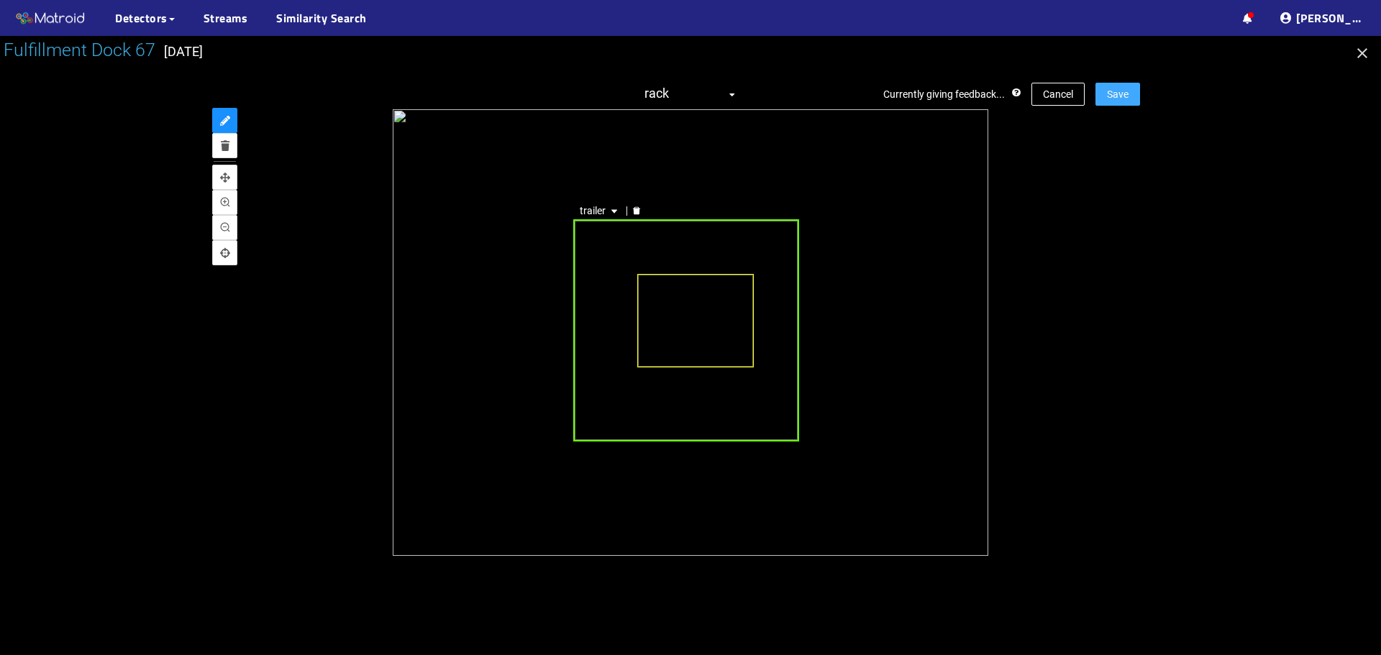
click at [1117, 88] on span "Save" at bounding box center [1118, 94] width 22 height 16
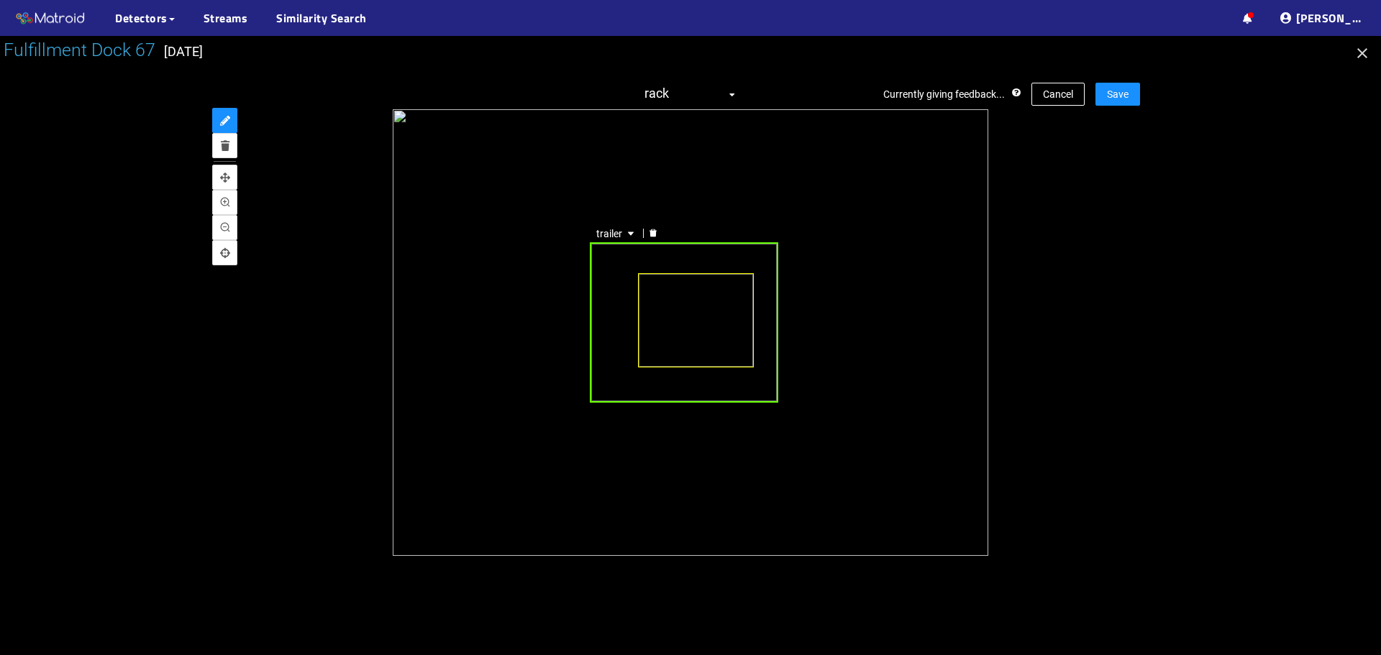
click at [608, 260] on div "trailer" at bounding box center [684, 322] width 188 height 160
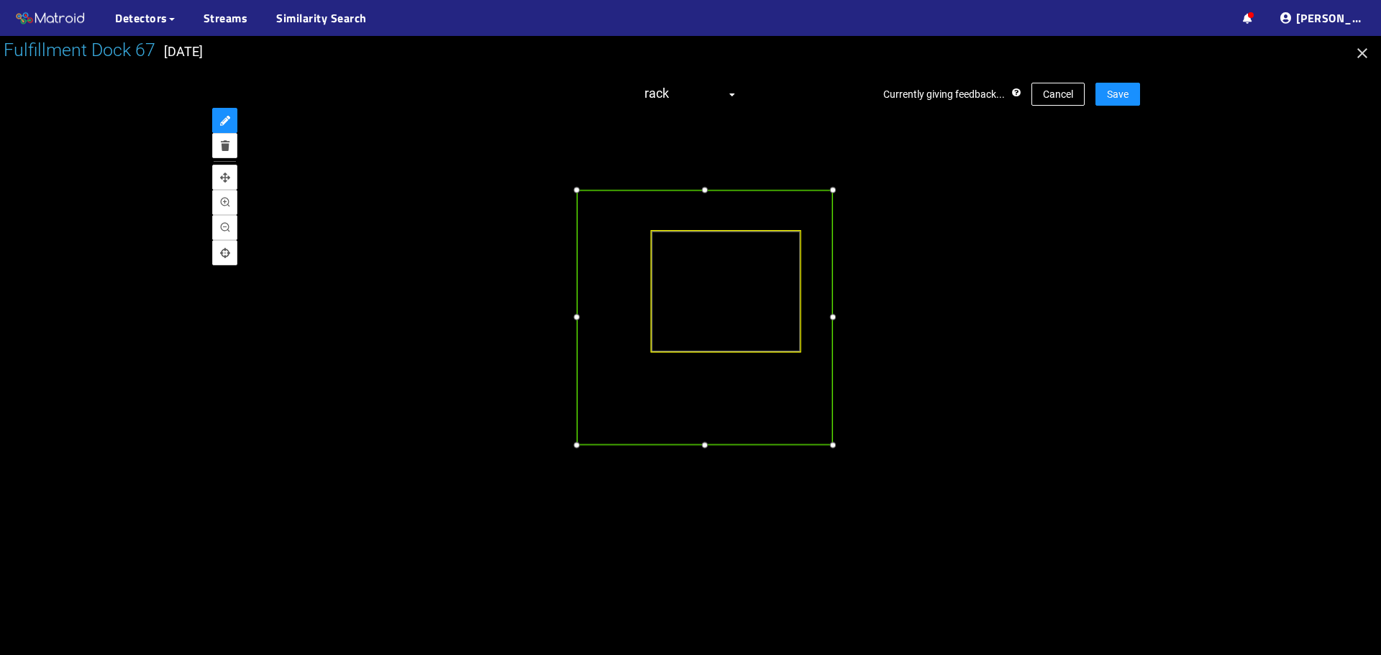
click at [580, 446] on div at bounding box center [576, 444] width 15 height 15
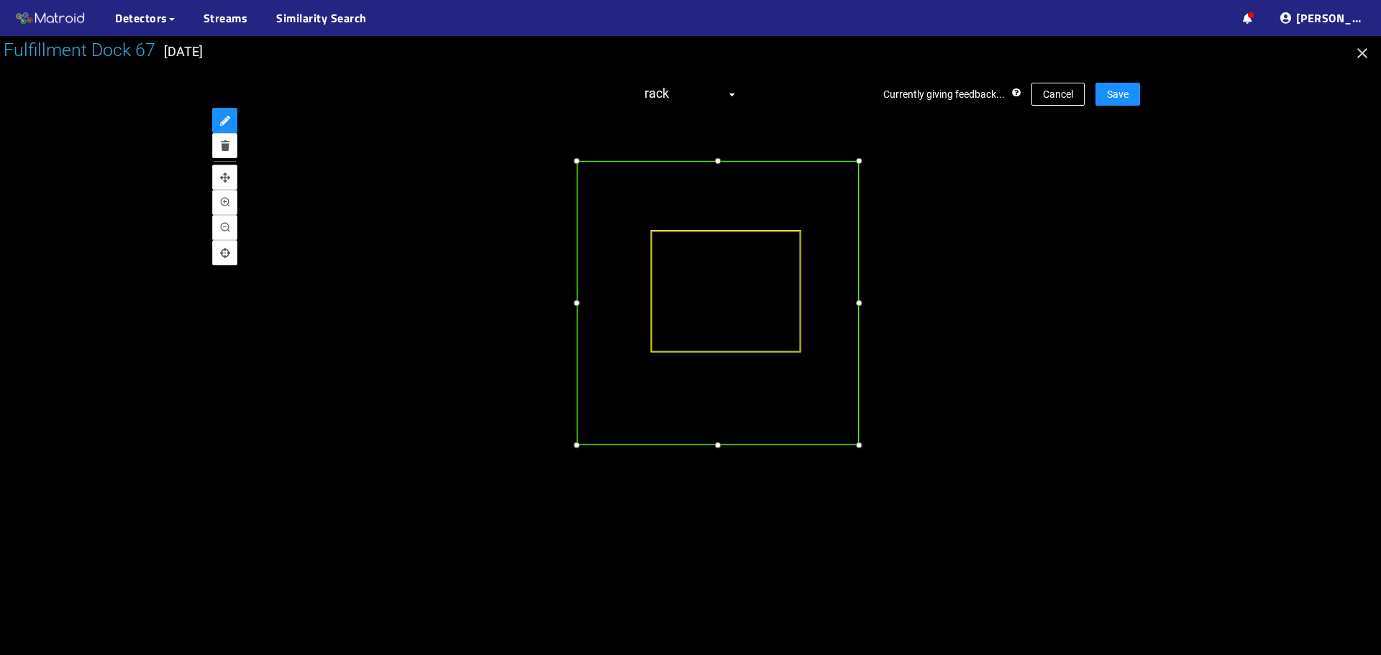
click at [862, 163] on div at bounding box center [859, 160] width 15 height 15
click at [724, 449] on div at bounding box center [718, 446] width 15 height 15
click at [1131, 91] on button "Save" at bounding box center [1117, 94] width 45 height 23
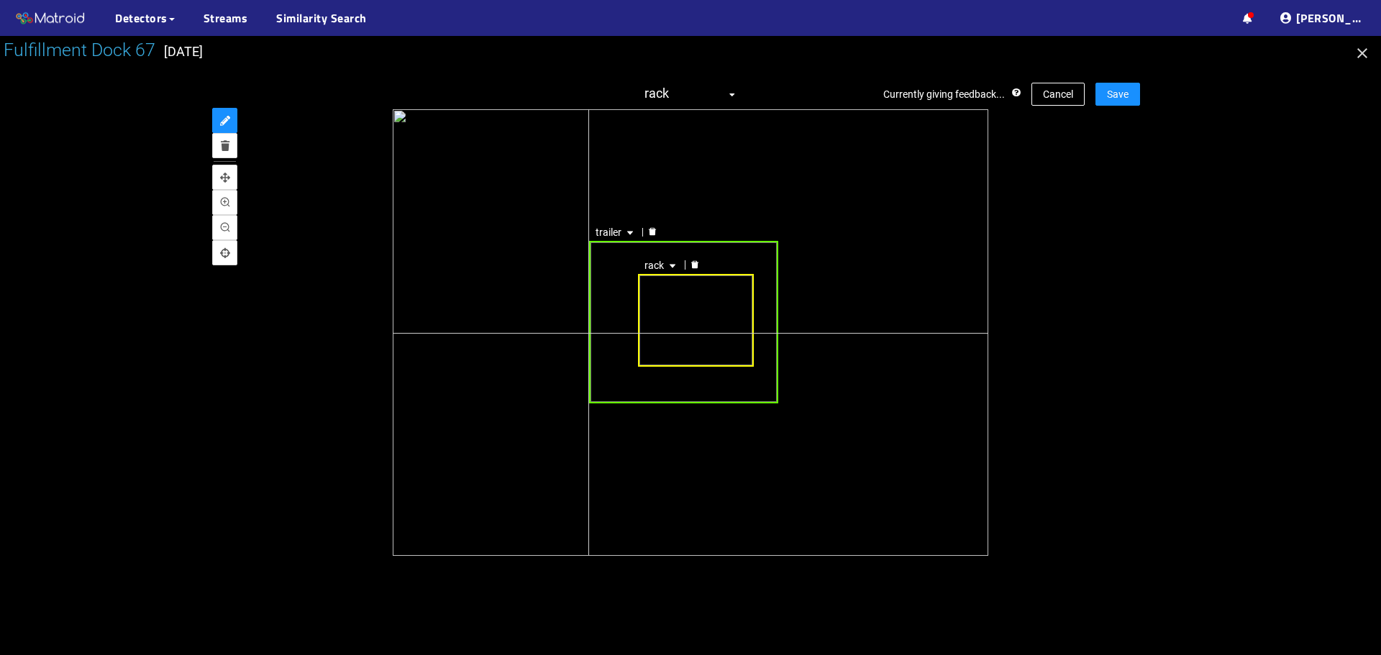
click at [585, 326] on div "rack trailer" at bounding box center [691, 332] width 596 height 447
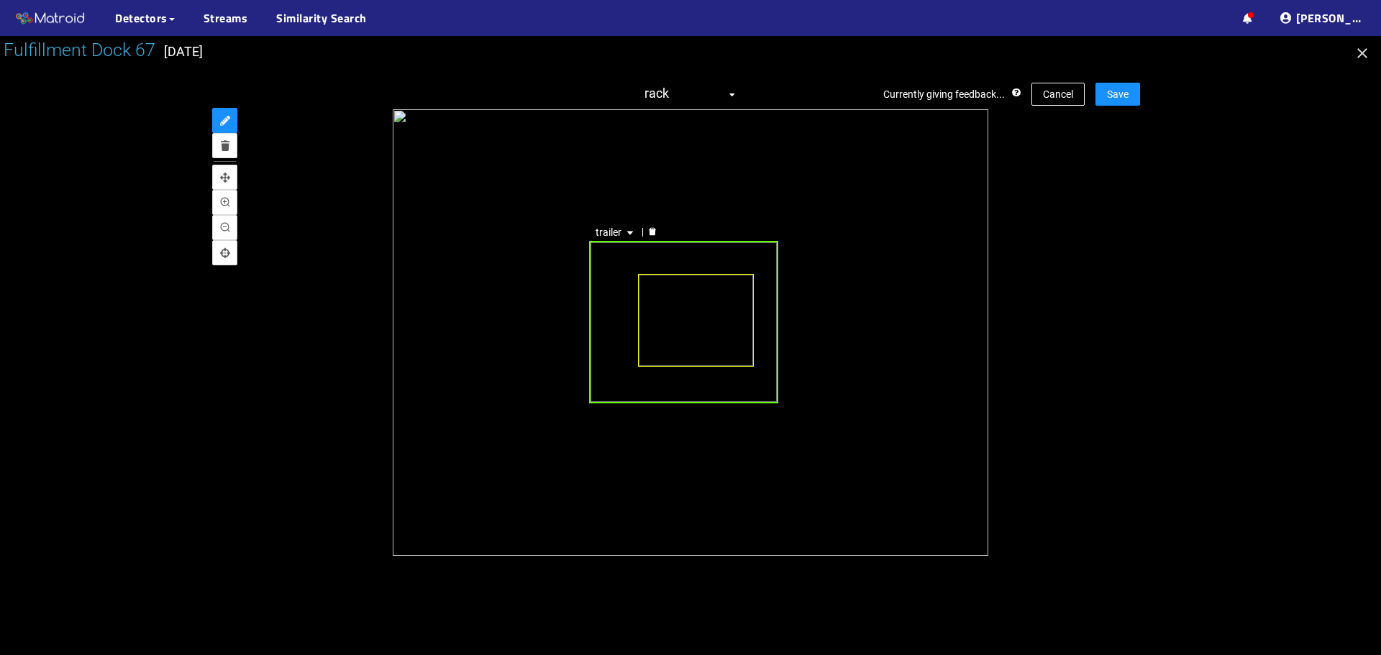
click at [600, 331] on div "trailer" at bounding box center [683, 322] width 189 height 163
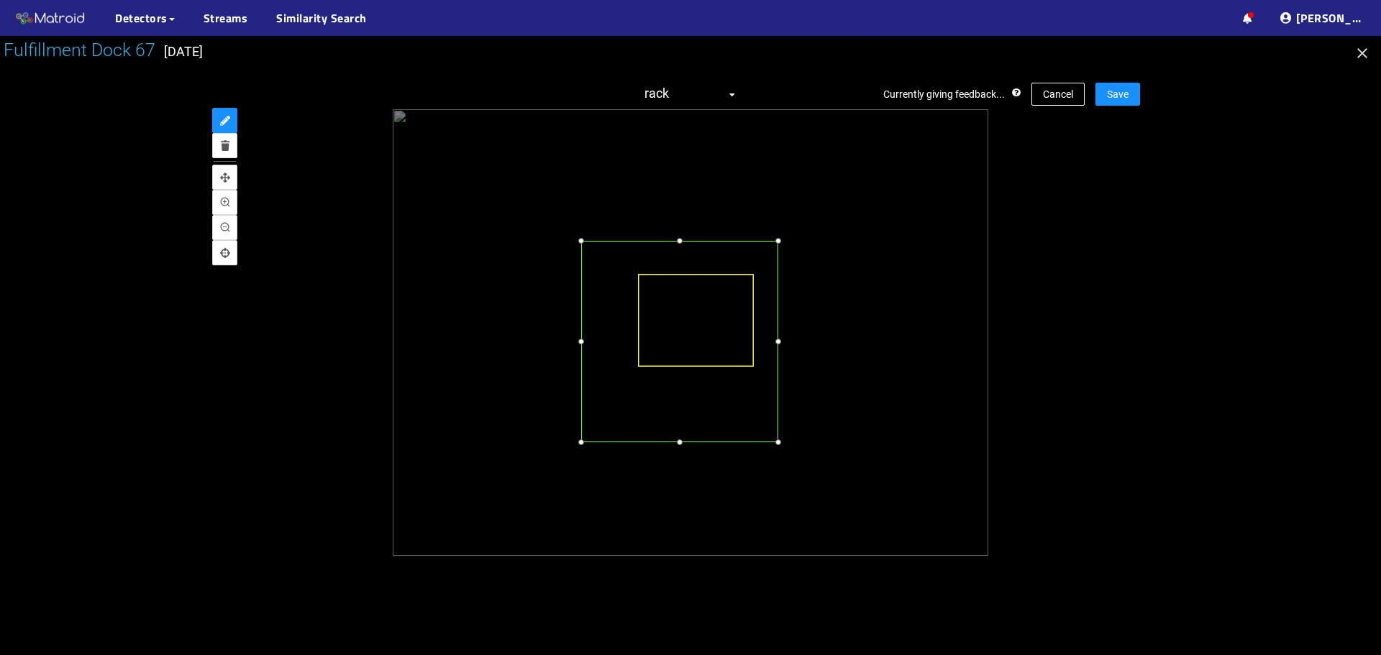
click at [578, 441] on div at bounding box center [581, 442] width 14 height 14
click at [790, 437] on div at bounding box center [789, 440] width 14 height 14
click at [801, 219] on div at bounding box center [797, 219] width 14 height 14
click at [580, 331] on div at bounding box center [580, 330] width 14 height 14
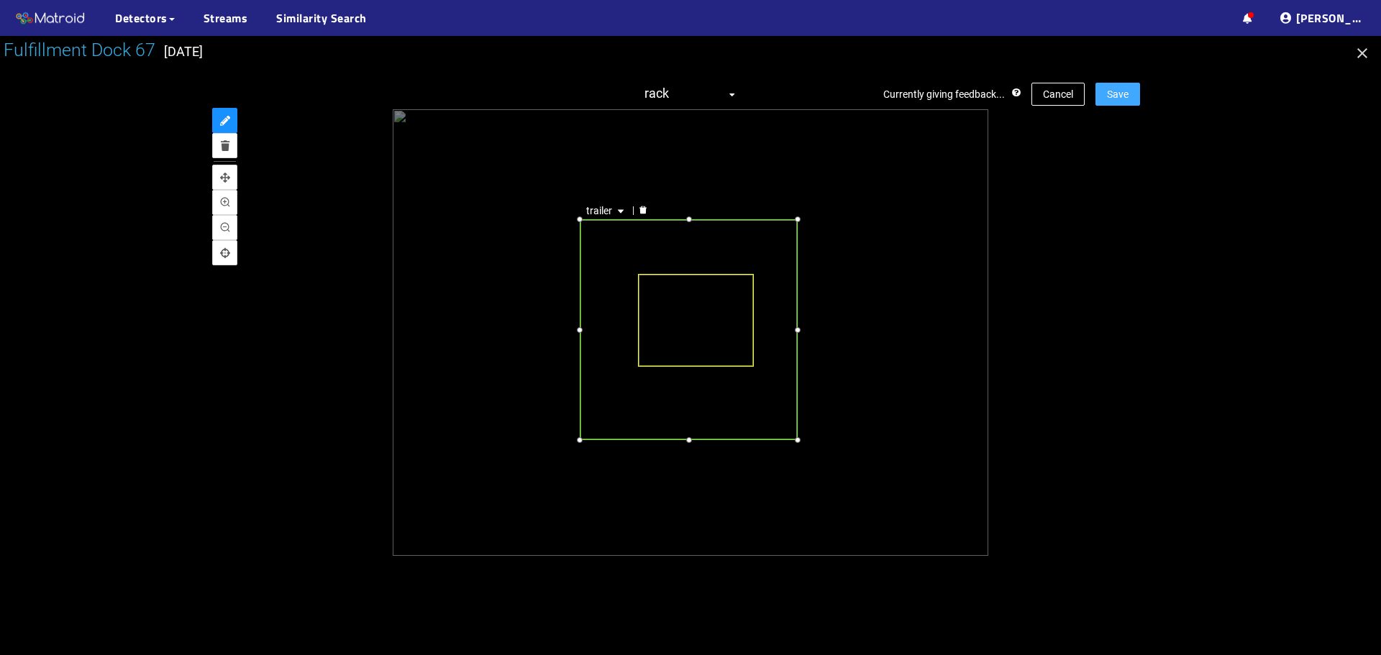
click at [1111, 96] on span "Save" at bounding box center [1118, 94] width 22 height 16
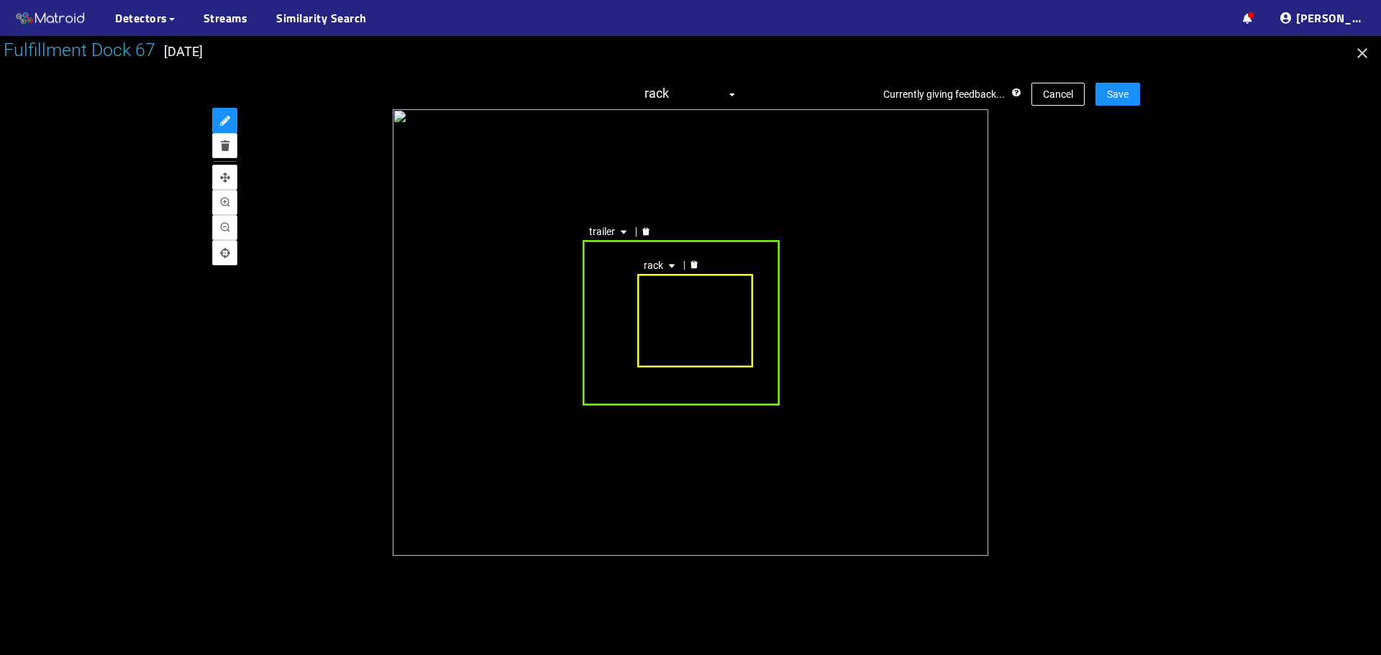
click at [629, 301] on div "trailer" at bounding box center [681, 322] width 197 height 165
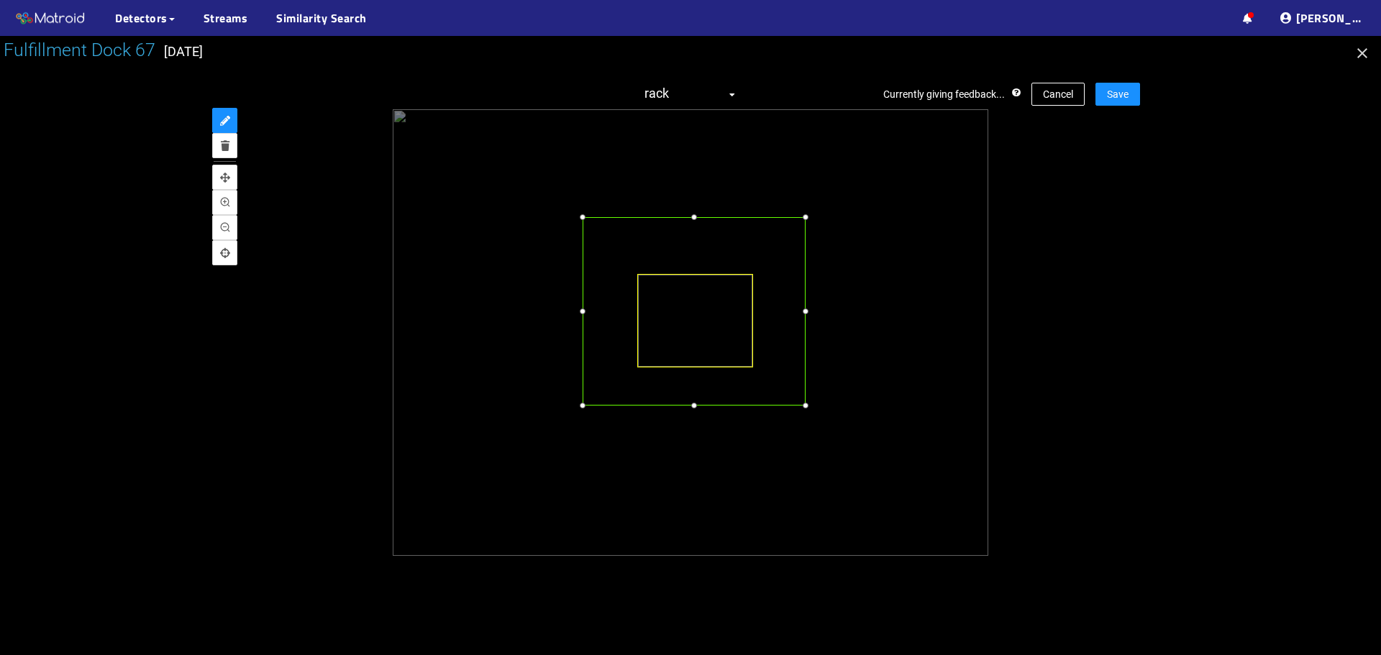
click at [807, 217] on div at bounding box center [805, 217] width 14 height 14
click at [584, 442] on div at bounding box center [579, 443] width 14 height 14
click at [800, 441] on div at bounding box center [799, 441] width 14 height 14
click at [1134, 87] on button "Save" at bounding box center [1117, 94] width 45 height 23
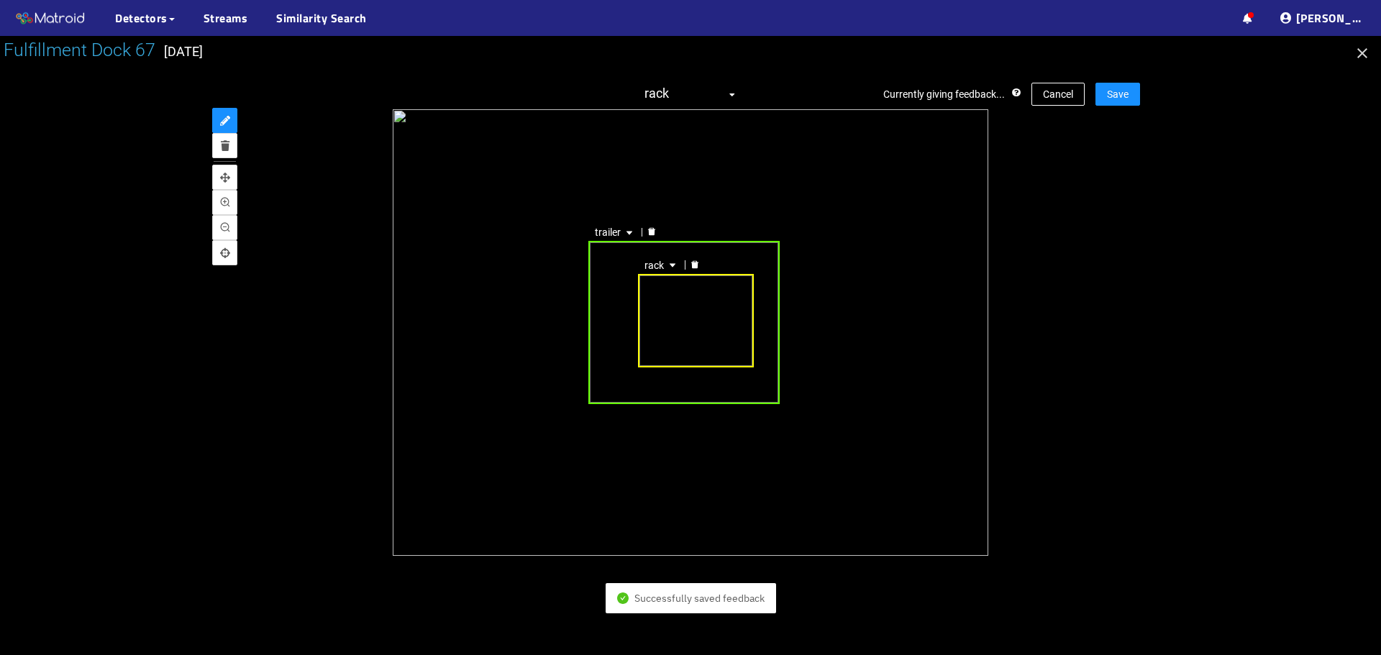
click at [603, 322] on div "trailer" at bounding box center [683, 322] width 191 height 163
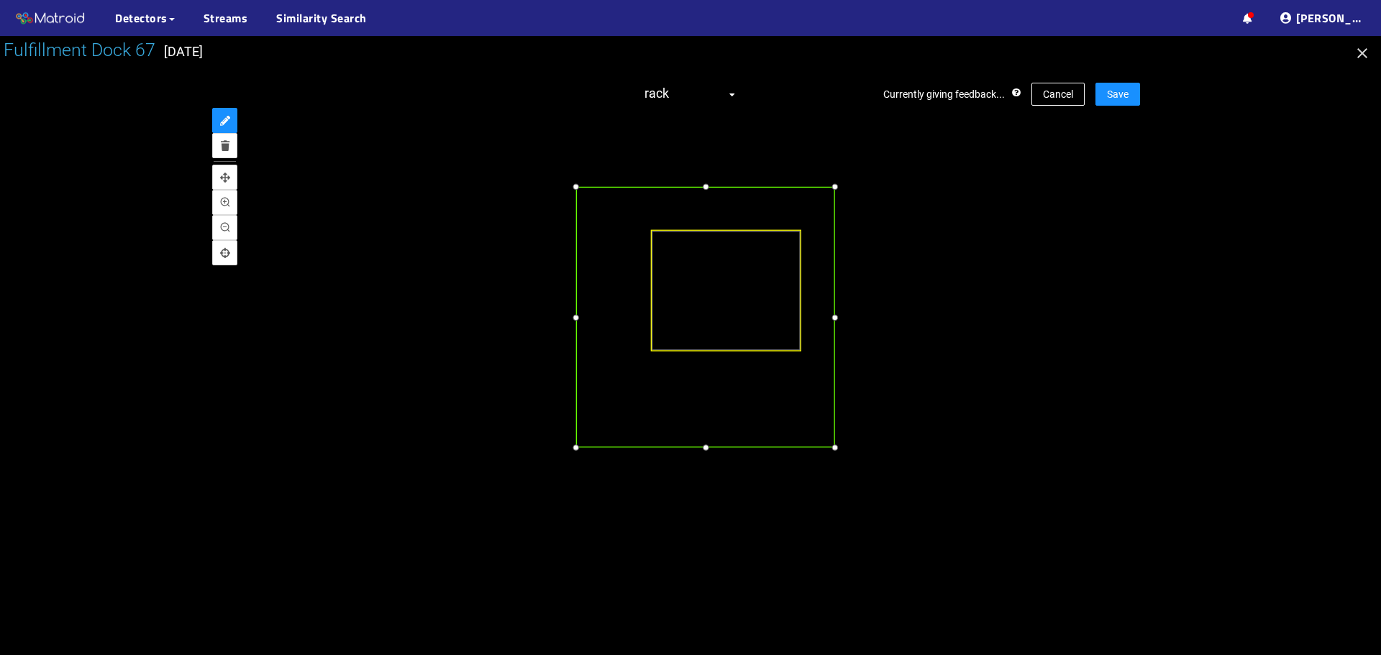
click at [578, 446] on div at bounding box center [575, 447] width 15 height 15
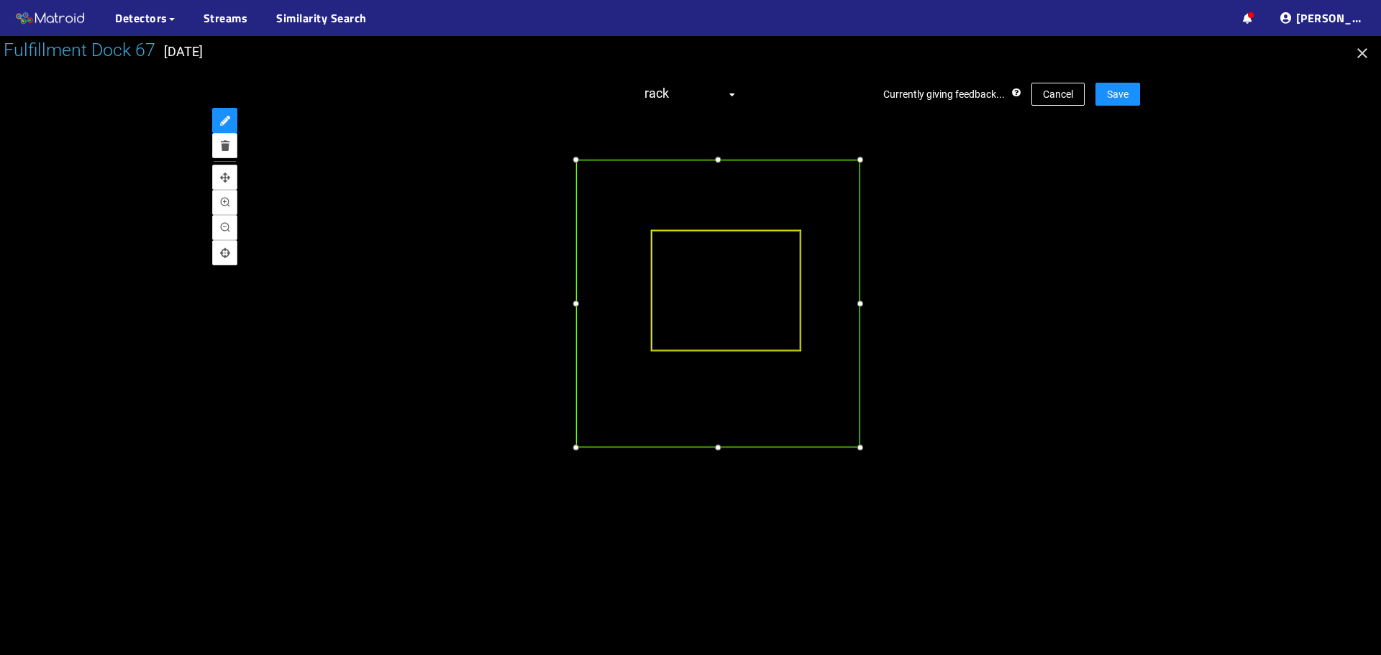
click at [856, 163] on div at bounding box center [859, 159] width 15 height 15
click at [716, 445] on div at bounding box center [718, 446] width 15 height 15
click at [1118, 101] on span "Save" at bounding box center [1118, 94] width 22 height 16
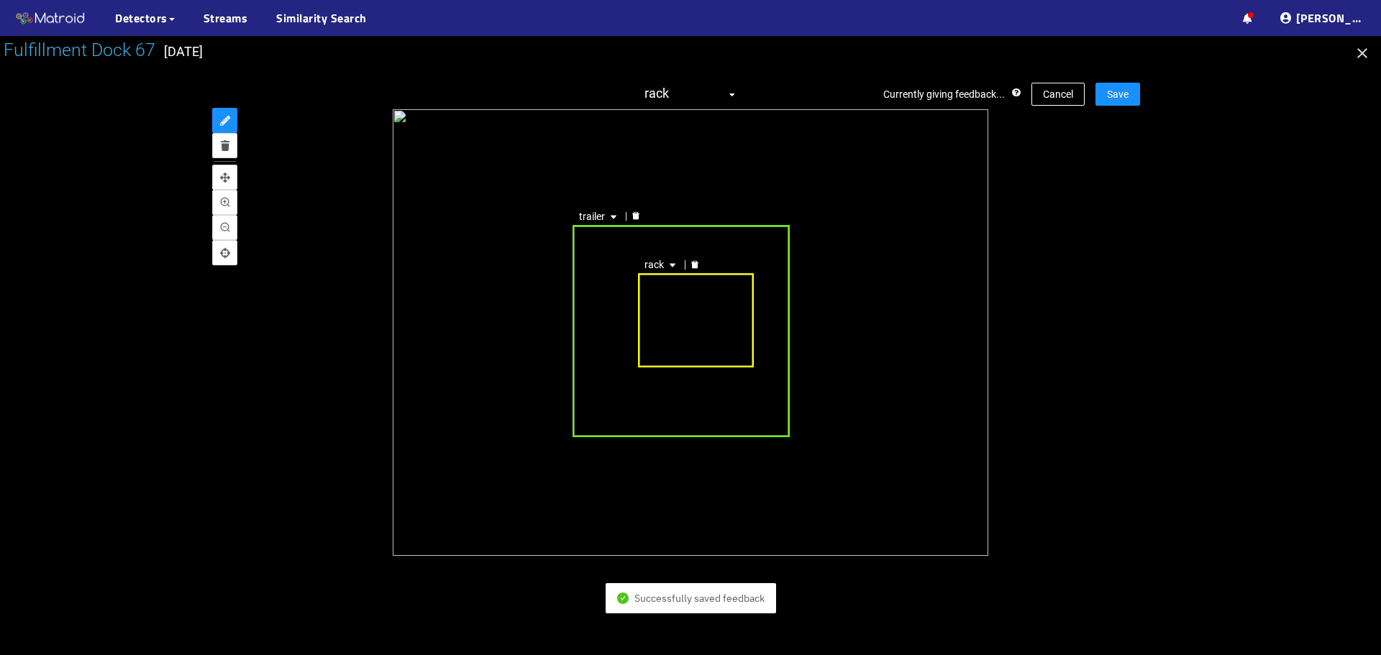
click at [616, 289] on div "trailer" at bounding box center [682, 331] width 218 height 212
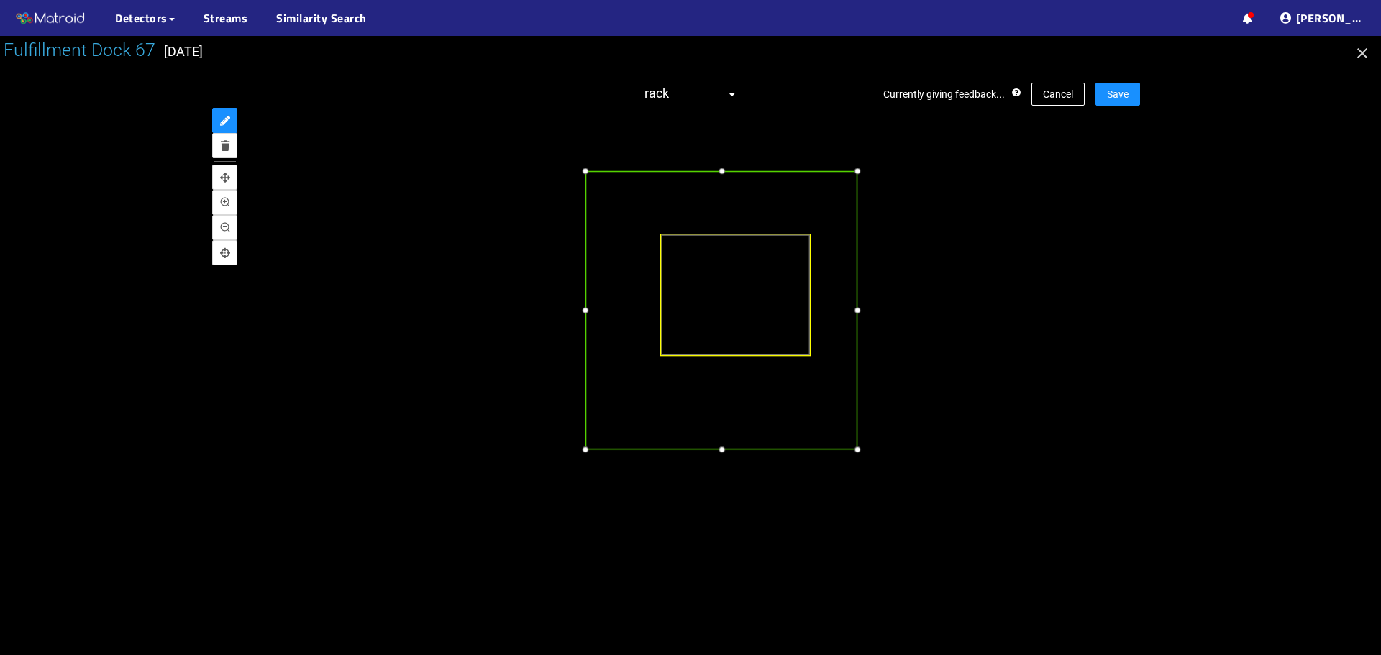
click at [585, 450] on div at bounding box center [585, 449] width 15 height 15
click at [728, 166] on div at bounding box center [721, 165] width 15 height 15
click at [867, 306] on div at bounding box center [866, 308] width 15 height 15
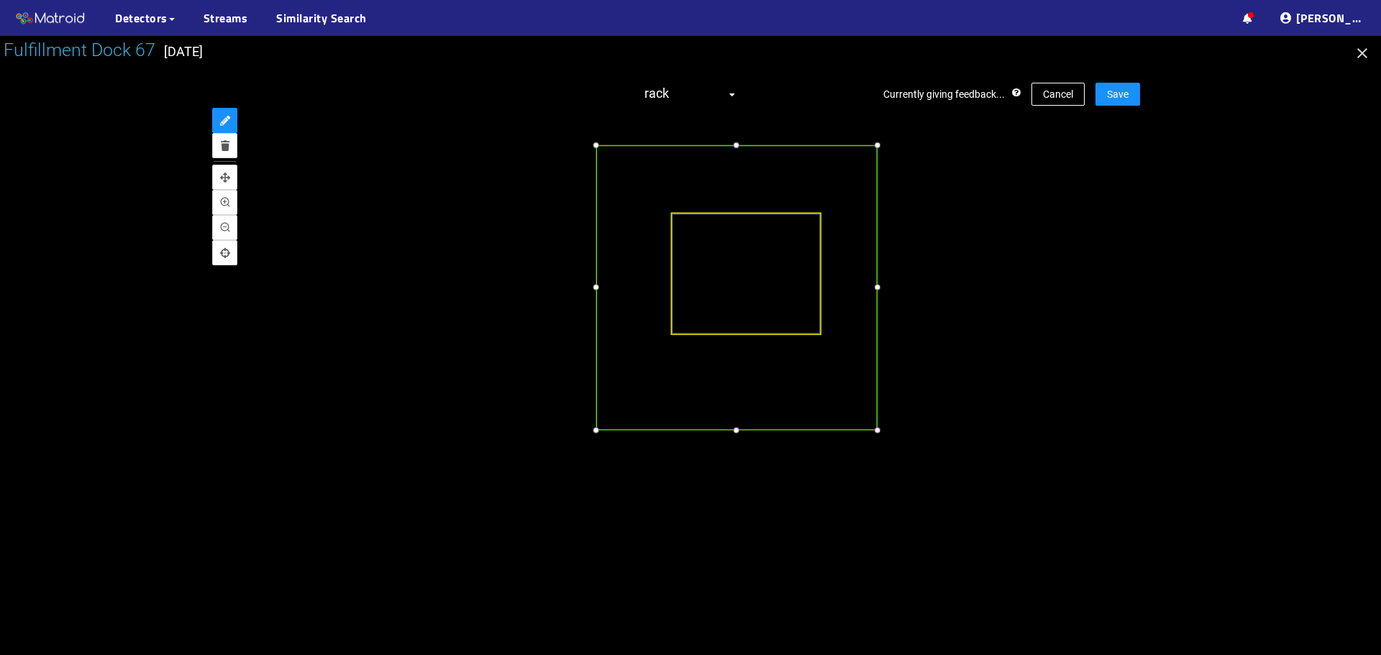
click at [734, 428] on div at bounding box center [736, 429] width 15 height 15
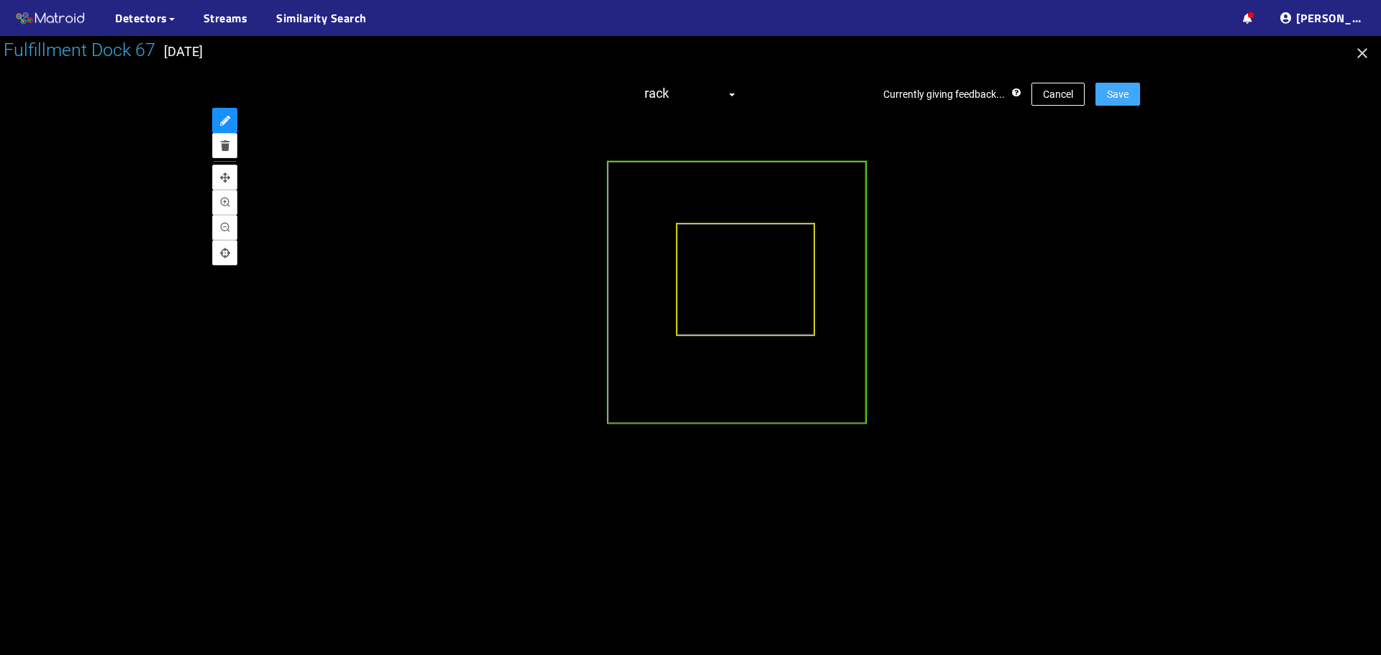
click at [1129, 99] on button "Save" at bounding box center [1117, 94] width 45 height 23
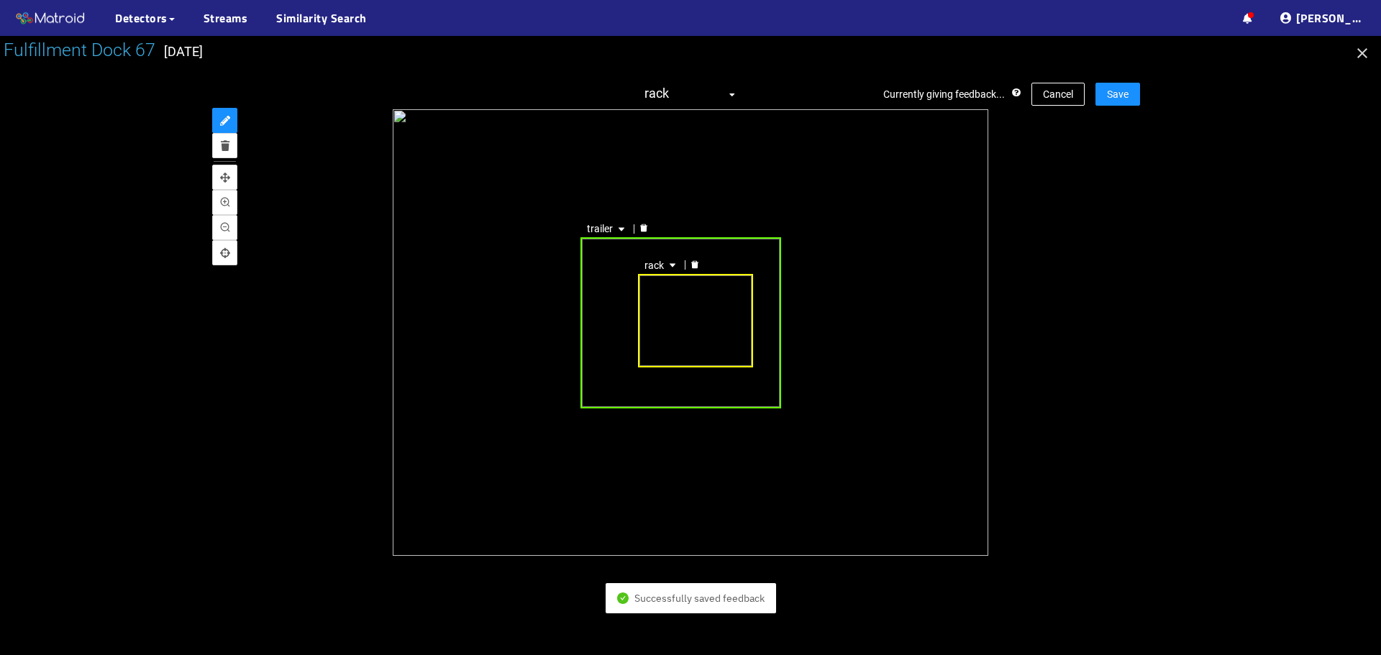
click at [616, 266] on div "trailer" at bounding box center [680, 322] width 200 height 171
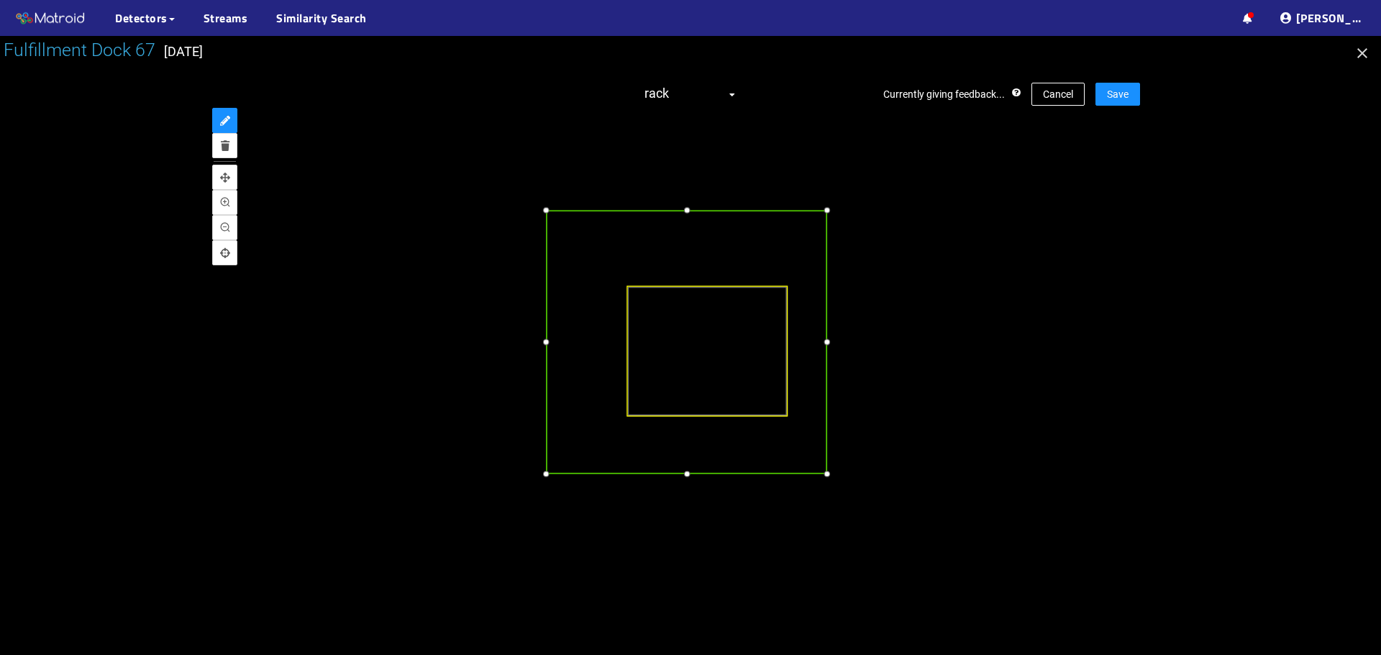
click at [691, 211] on div at bounding box center [687, 210] width 16 height 16
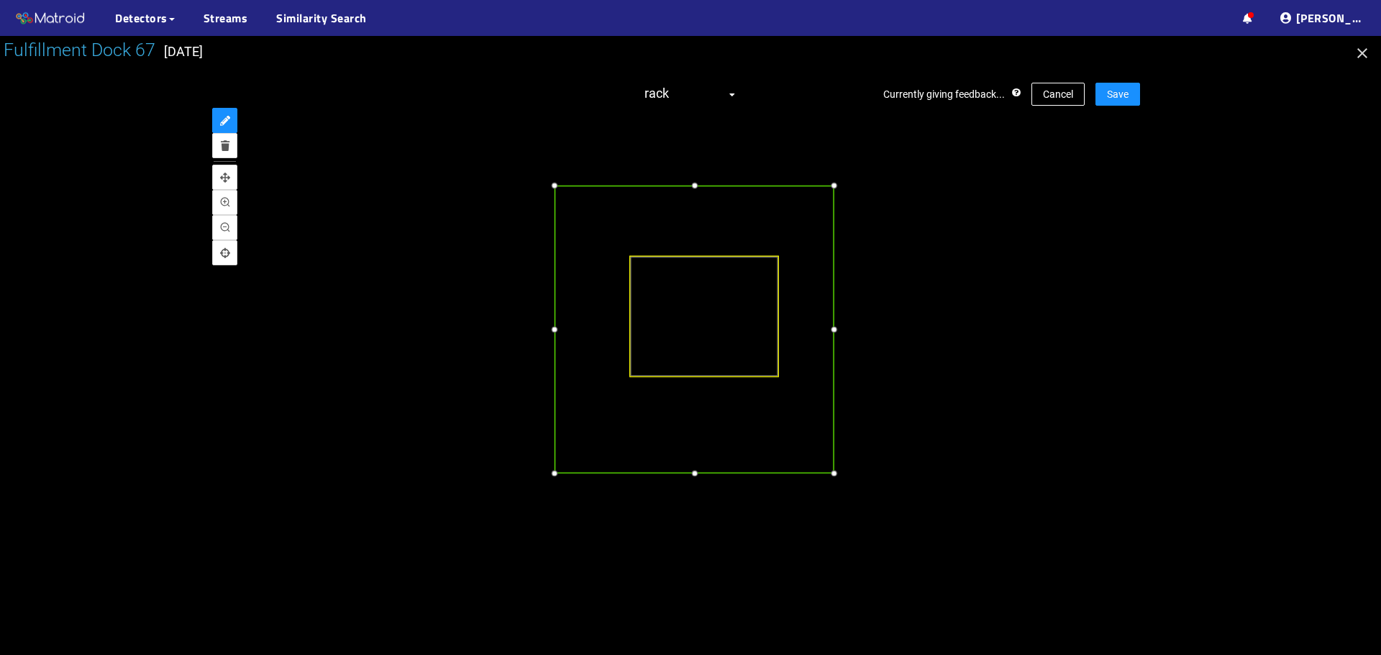
click at [833, 472] on div at bounding box center [833, 472] width 15 height 15
click at [554, 331] on div at bounding box center [553, 329] width 15 height 15
click at [1115, 99] on span "Save" at bounding box center [1118, 94] width 22 height 16
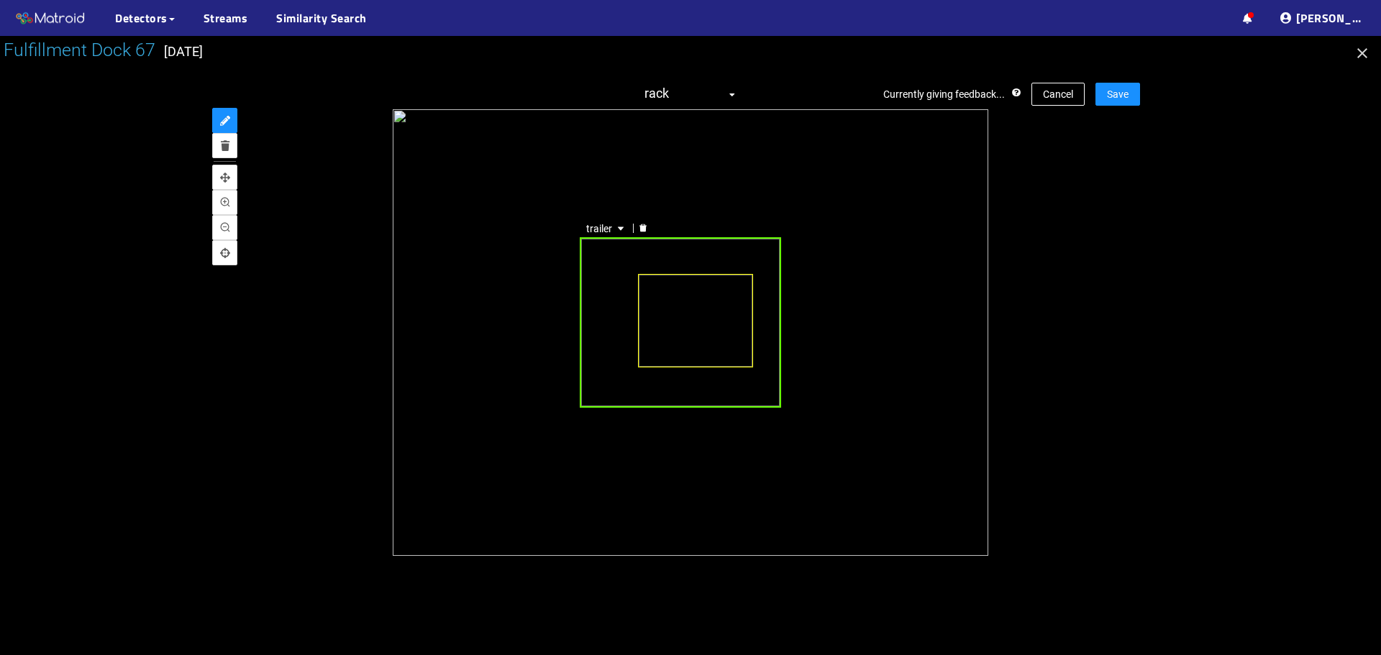
click at [616, 270] on div "trailer" at bounding box center [680, 322] width 201 height 171
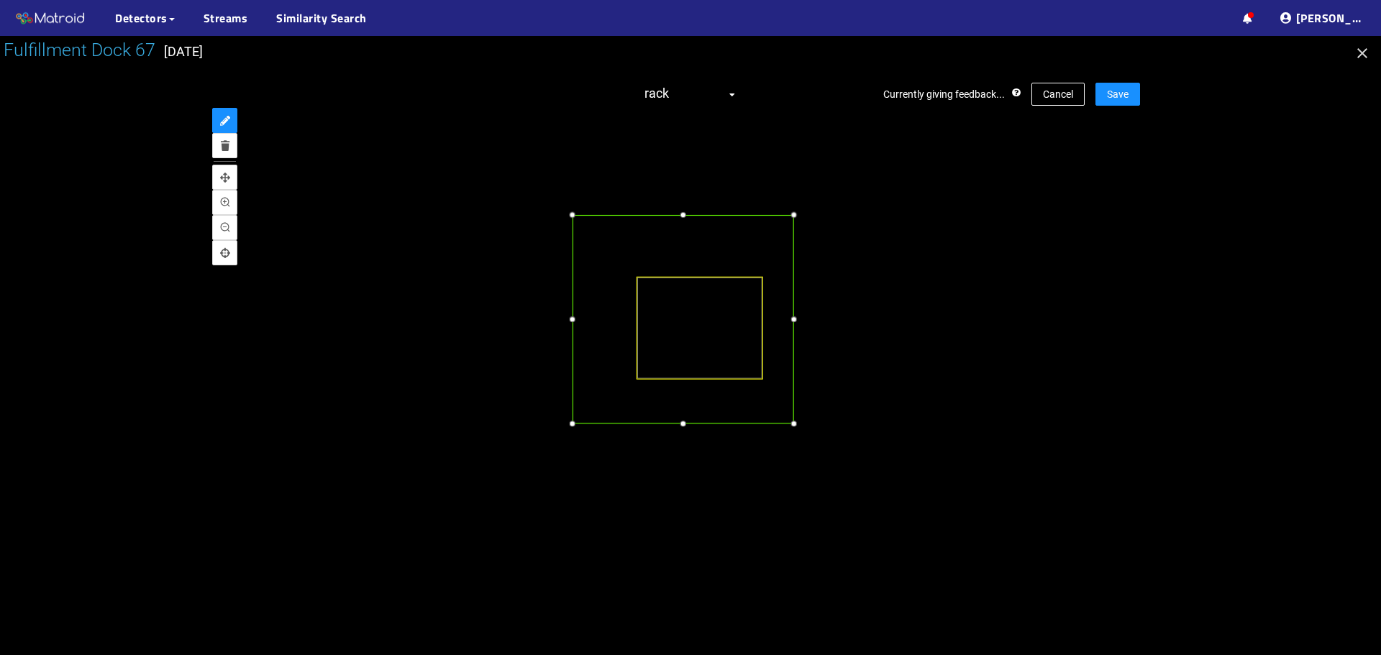
click at [686, 215] on div at bounding box center [682, 215] width 14 height 14
click at [816, 458] on div at bounding box center [812, 461] width 14 height 14
click at [573, 334] on div at bounding box center [571, 338] width 14 height 14
click at [1121, 87] on span "Save" at bounding box center [1118, 94] width 22 height 16
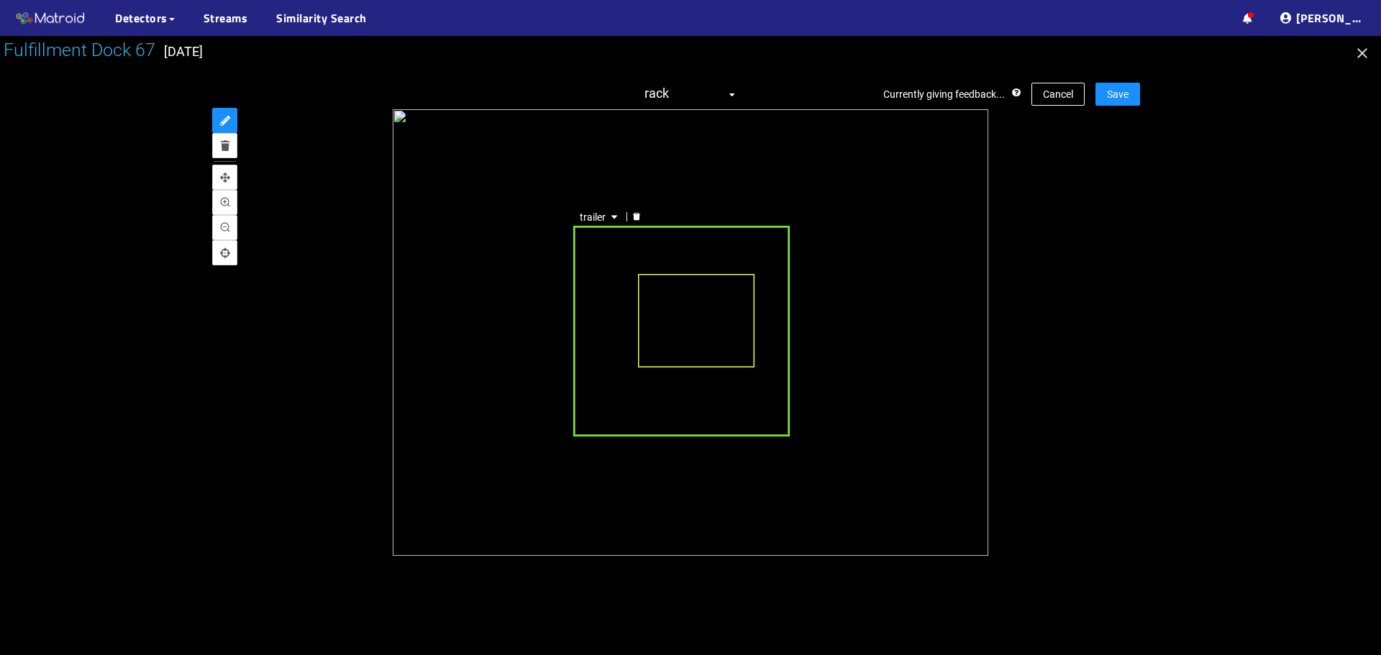
click at [719, 401] on div "trailer" at bounding box center [681, 331] width 217 height 211
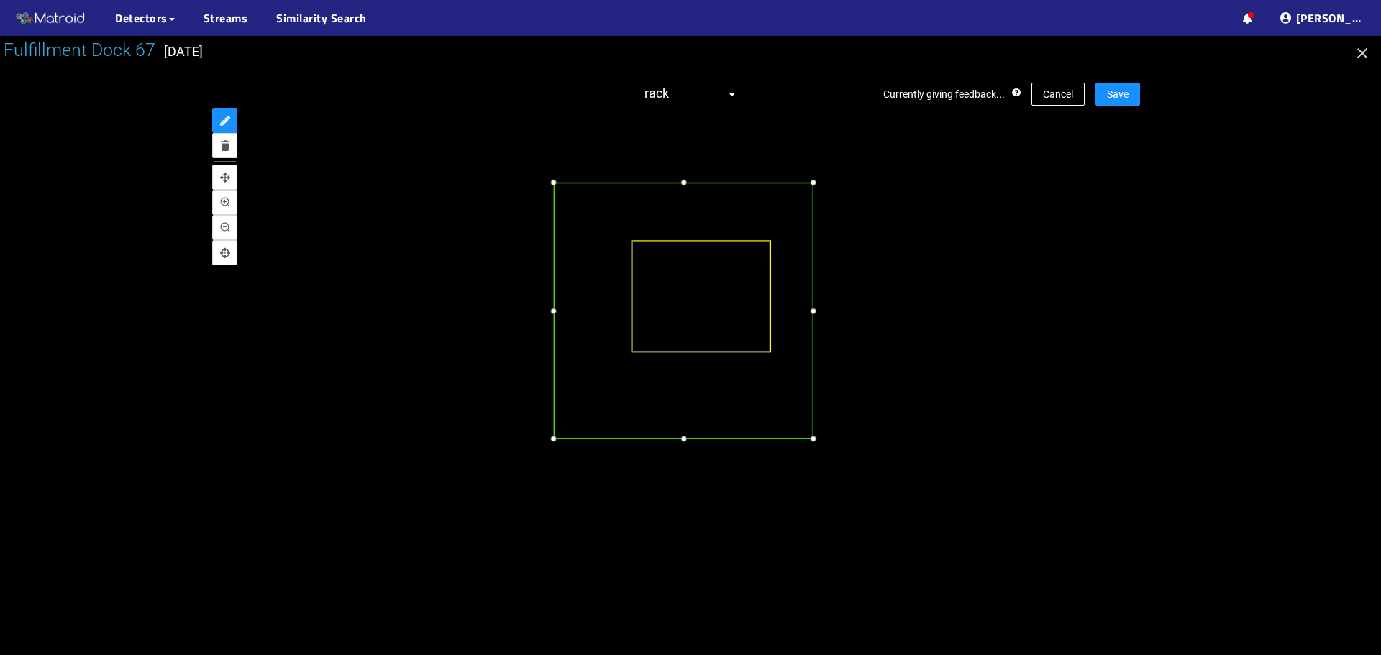
click at [685, 439] on div at bounding box center [683, 439] width 15 height 15
click at [822, 312] on div at bounding box center [821, 311] width 15 height 15
click at [1121, 92] on span "Save" at bounding box center [1118, 94] width 22 height 16
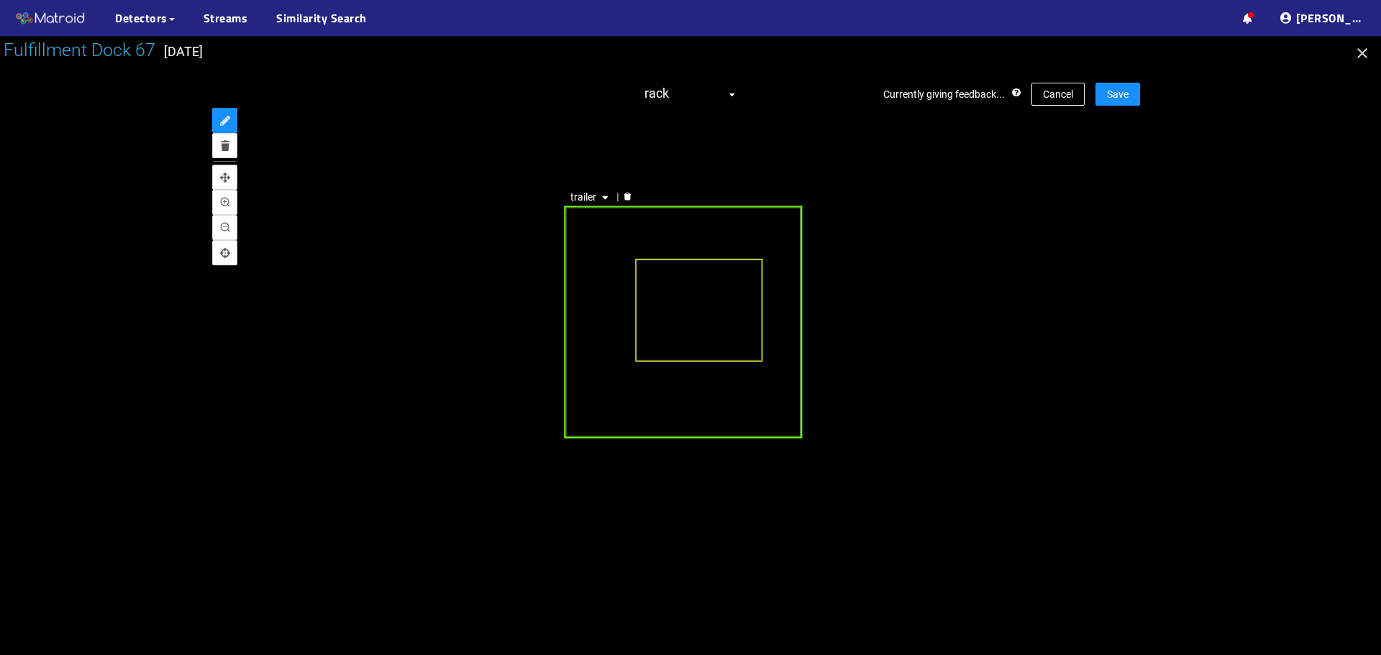
click at [673, 411] on div "trailer" at bounding box center [683, 322] width 238 height 232
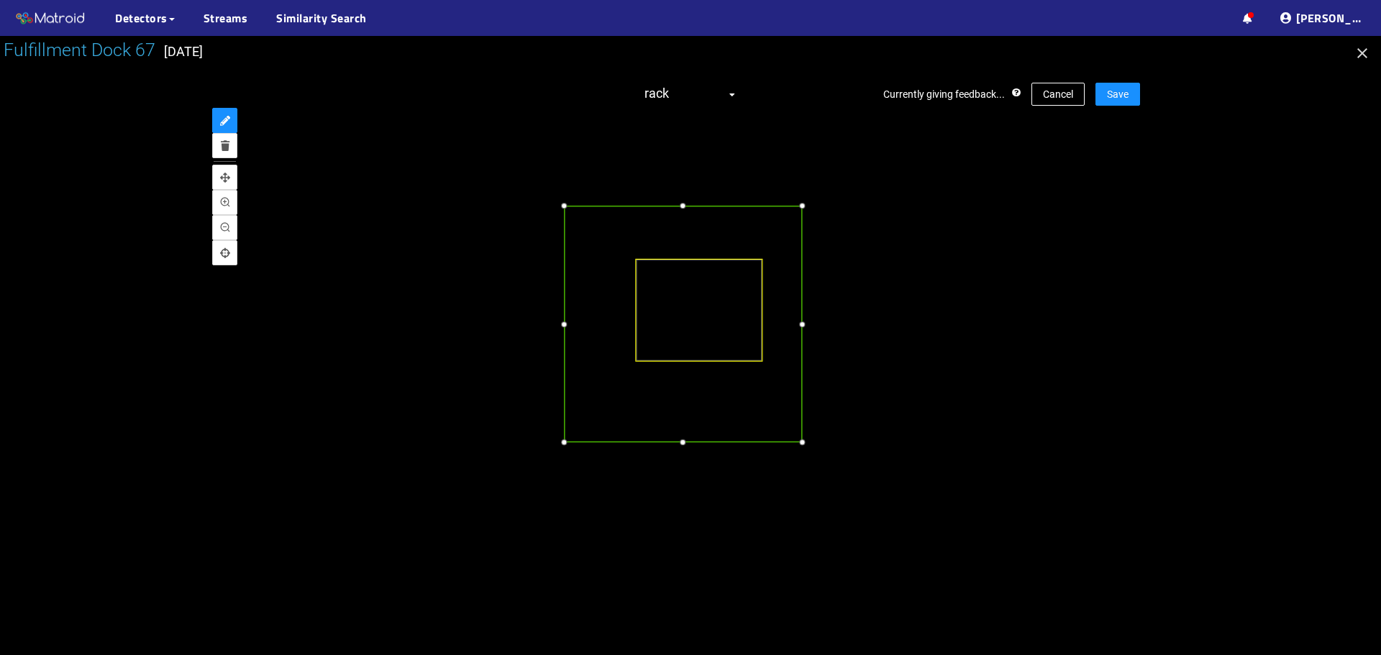
click at [683, 440] on div at bounding box center [682, 442] width 14 height 14
click at [808, 325] on div at bounding box center [810, 324] width 14 height 14
click at [567, 324] on div at bounding box center [570, 324] width 14 height 14
click at [693, 201] on div at bounding box center [690, 200] width 14 height 14
click at [1143, 96] on div at bounding box center [690, 345] width 1381 height 619
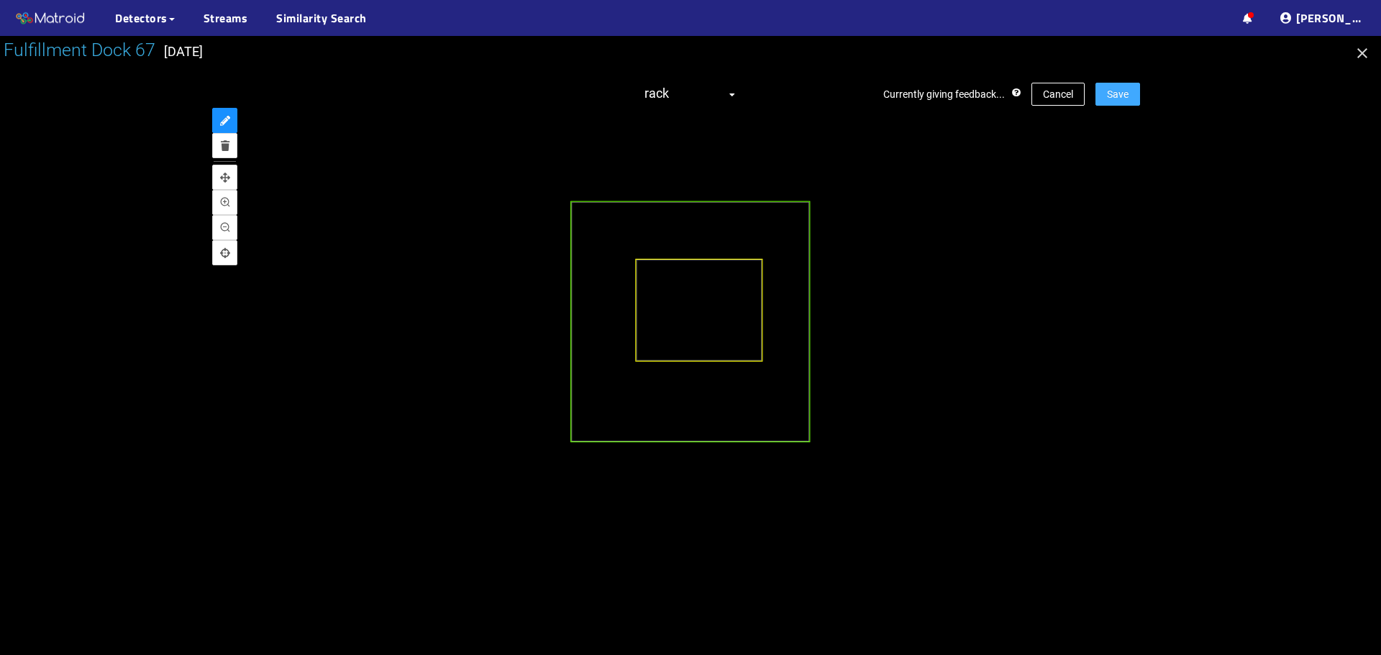
click at [1113, 96] on span "Save" at bounding box center [1118, 94] width 22 height 16
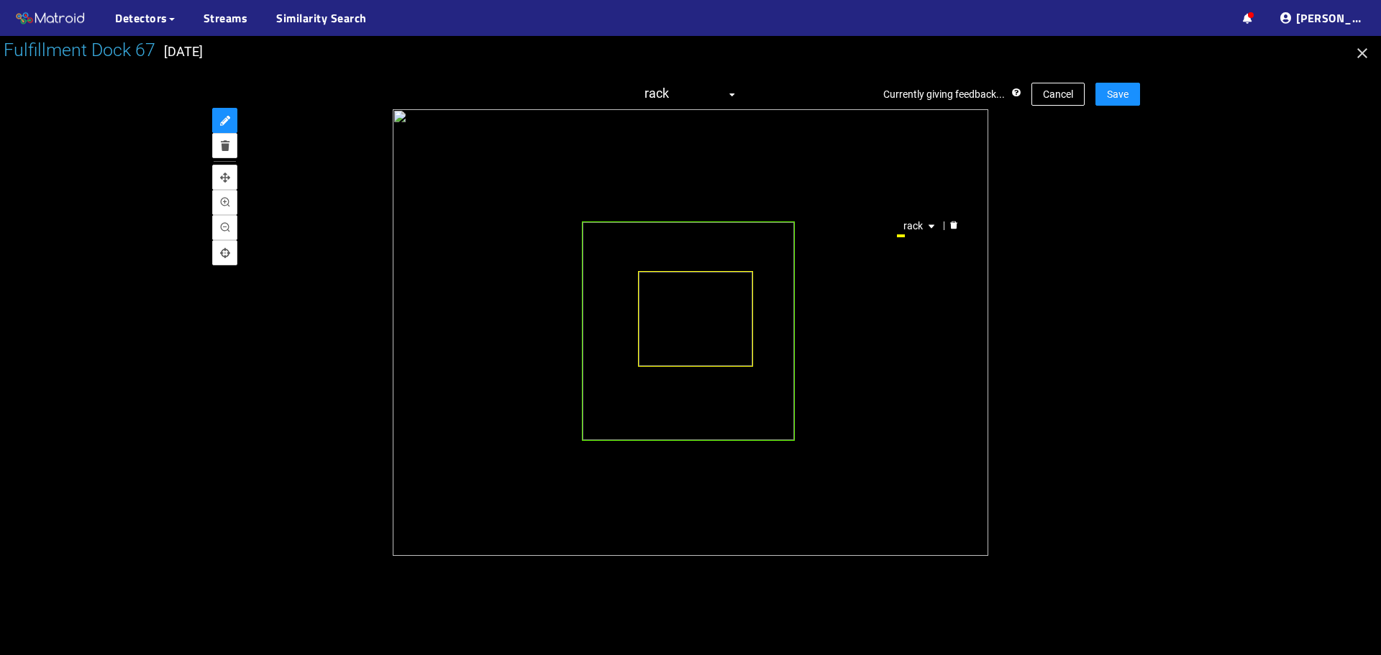
click at [959, 228] on div at bounding box center [953, 226] width 19 height 14
click at [1123, 100] on span "Save" at bounding box center [1118, 94] width 22 height 16
click at [870, 252] on div at bounding box center [879, 254] width 19 height 14
click at [1121, 93] on span "Save" at bounding box center [1118, 94] width 22 height 16
click at [1049, 98] on span "Cancel" at bounding box center [1058, 94] width 30 height 16
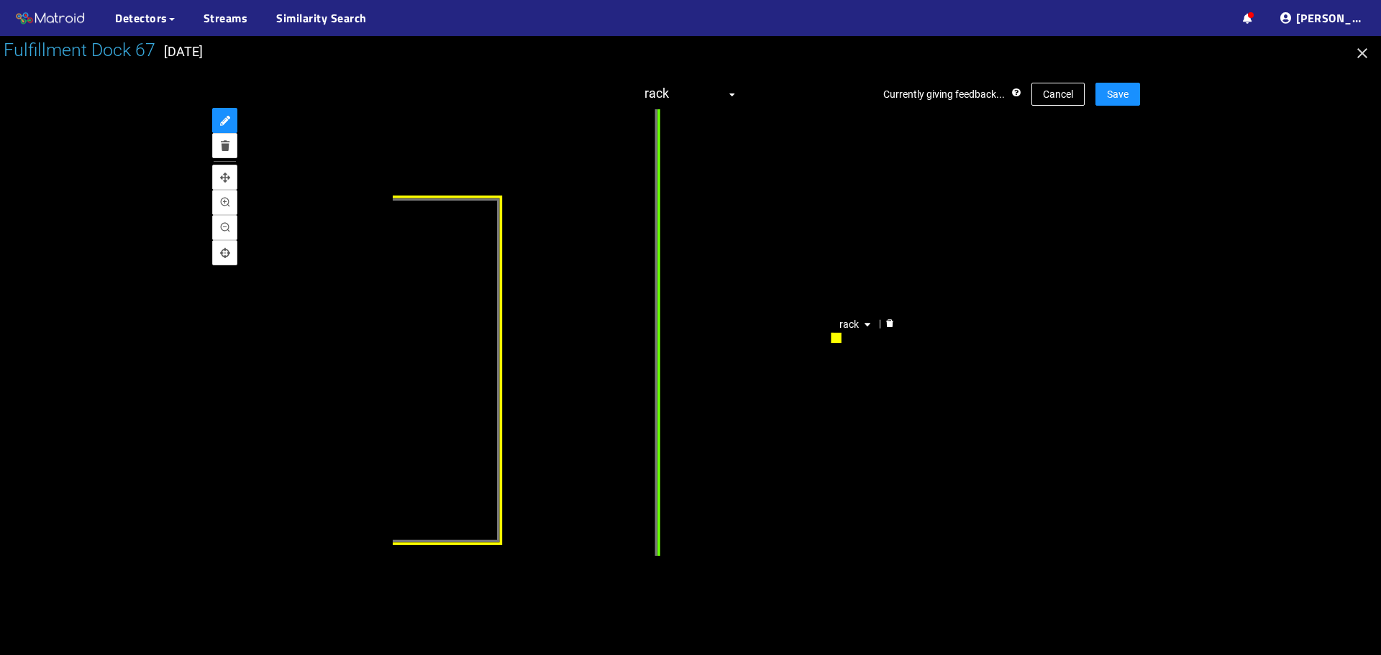
click at [889, 323] on icon "delete" at bounding box center [890, 323] width 7 height 8
click at [1131, 89] on button "Save" at bounding box center [1117, 94] width 45 height 23
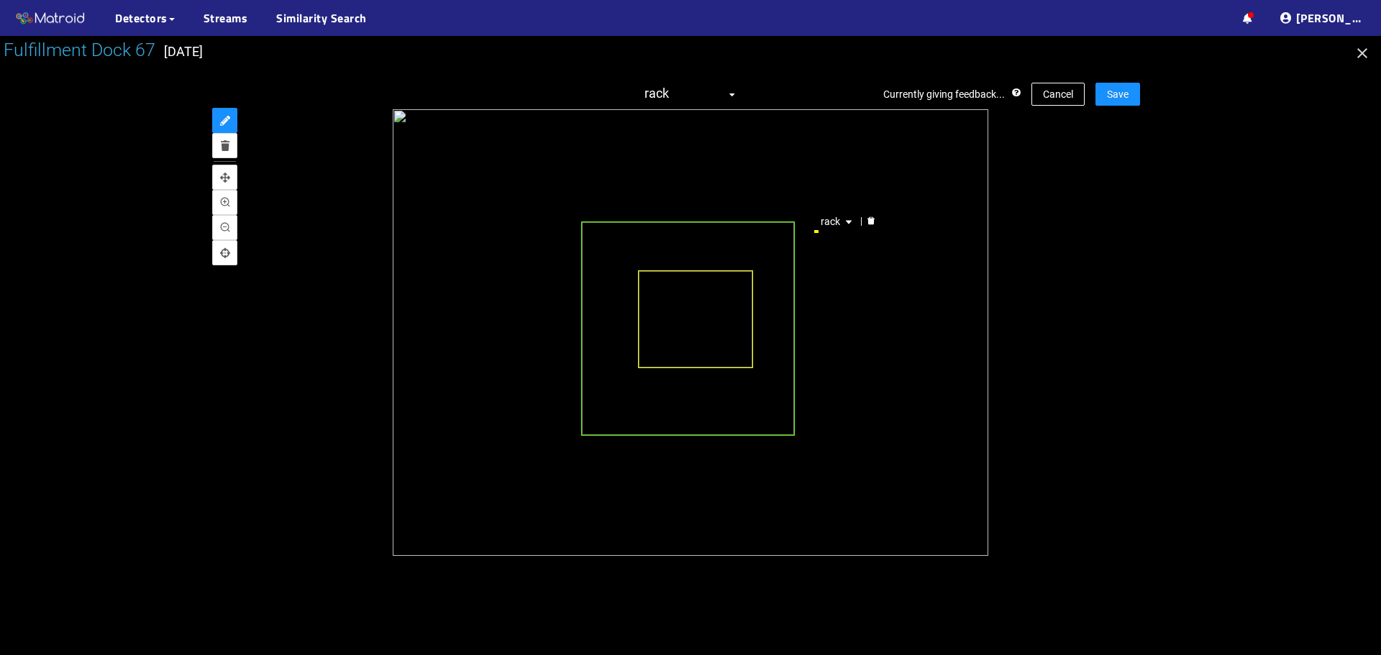
click at [867, 219] on icon "delete" at bounding box center [870, 221] width 7 height 8
click at [1134, 92] on button "Save" at bounding box center [1117, 94] width 45 height 23
click at [920, 281] on icon "delete" at bounding box center [917, 283] width 7 height 8
click at [1119, 93] on span "Save" at bounding box center [1118, 94] width 22 height 16
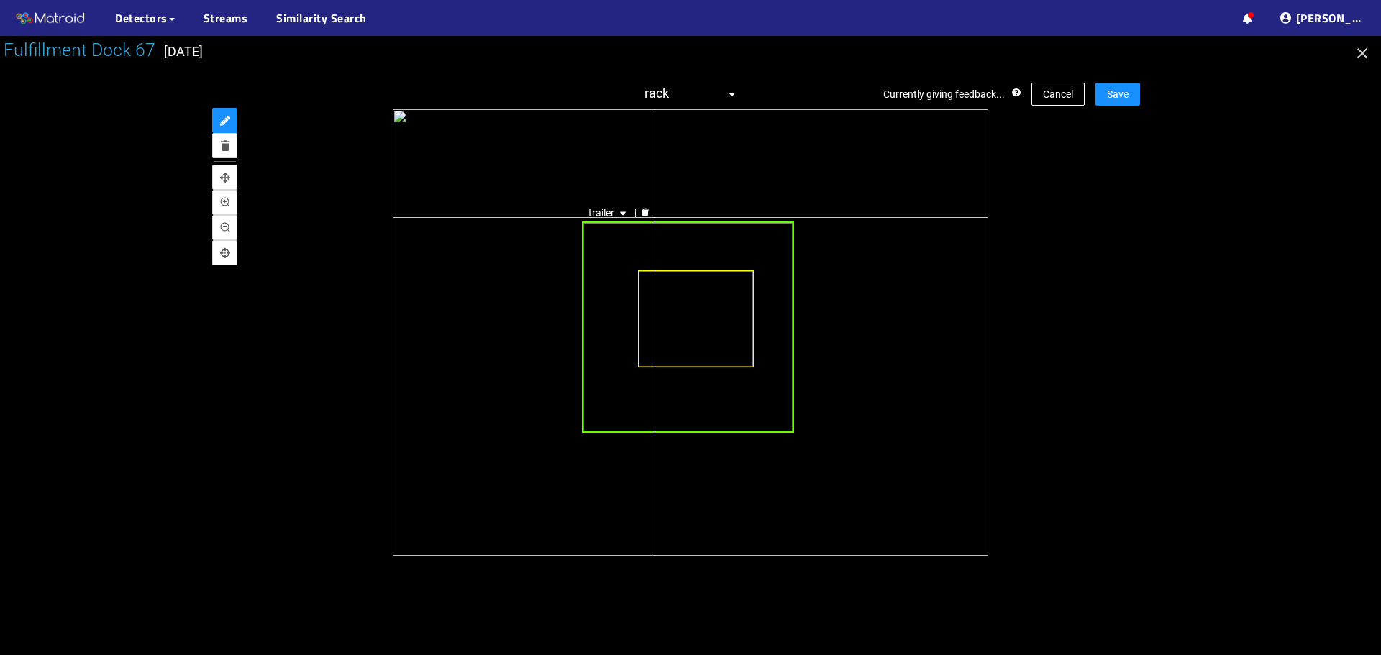
click at [655, 217] on div "trailer" at bounding box center [691, 332] width 596 height 447
drag, startPoint x: 646, startPoint y: 210, endPoint x: 657, endPoint y: 211, distance: 11.6
click at [646, 209] on icon "delete" at bounding box center [645, 212] width 9 height 9
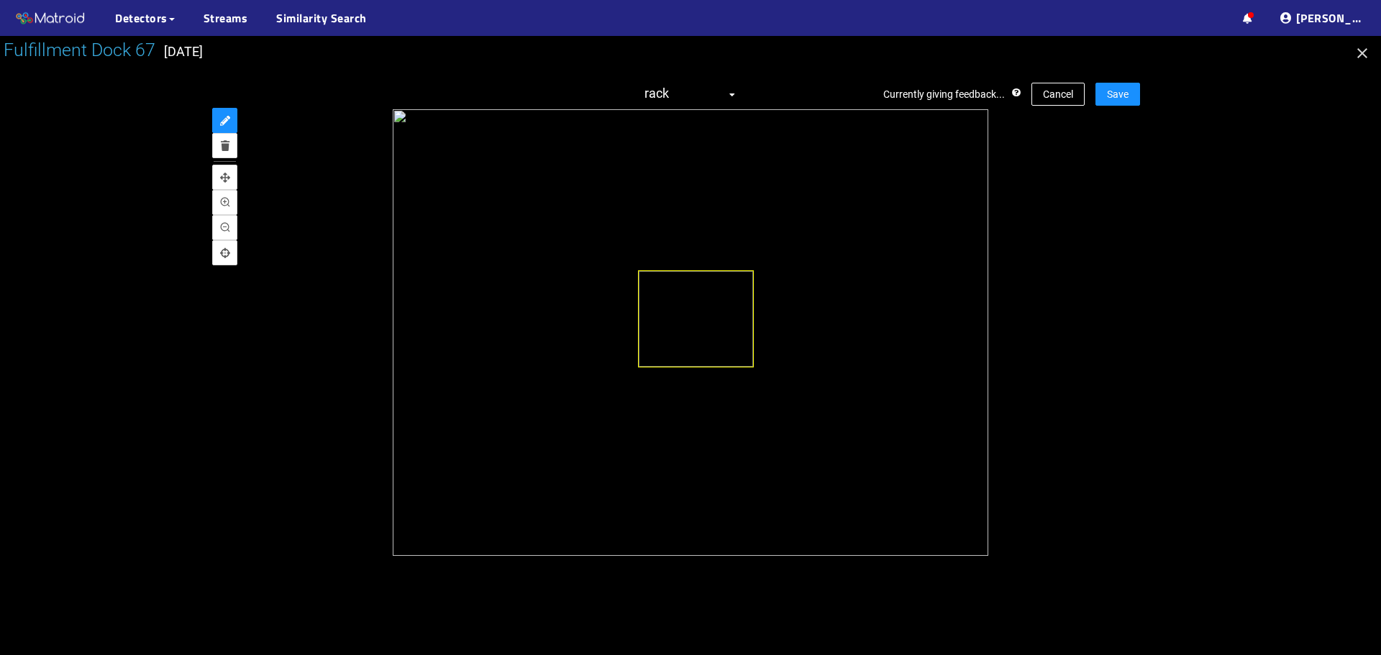
click at [1119, 82] on div "Currently giving feedback... Cancel Save rack" at bounding box center [690, 318] width 899 height 501
click at [1110, 99] on span "Save" at bounding box center [1118, 94] width 22 height 16
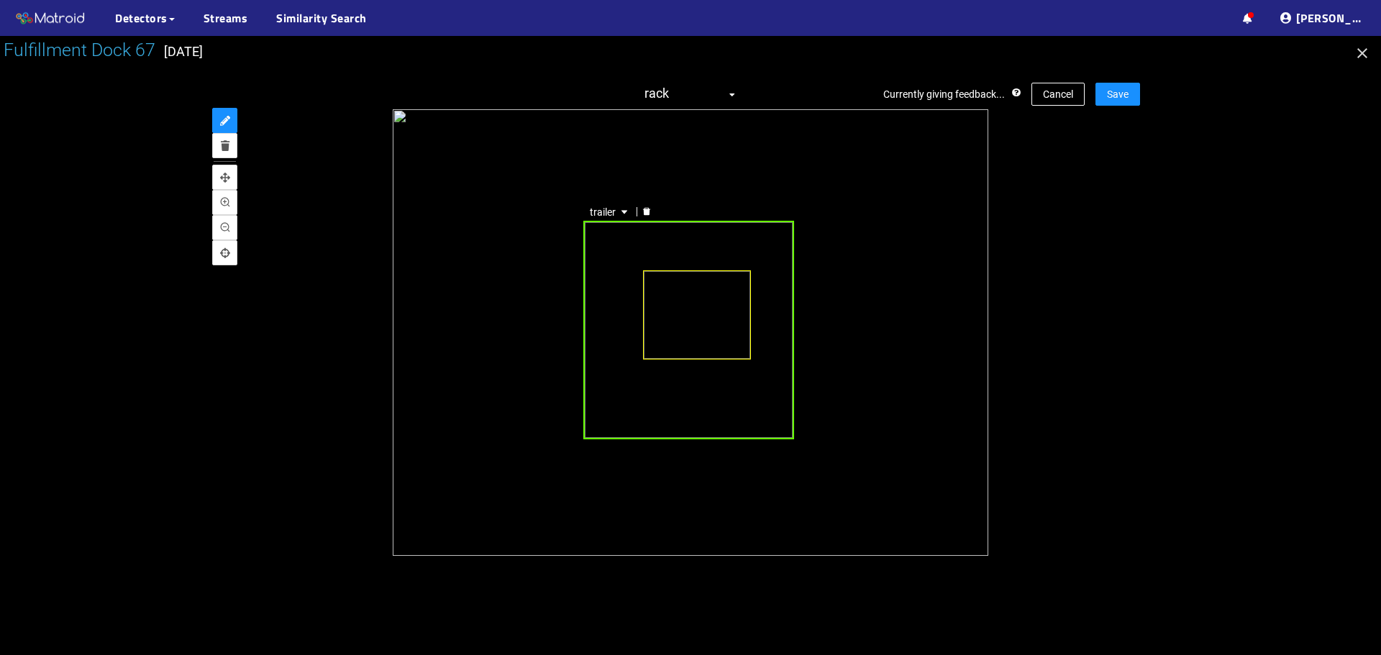
click at [648, 210] on icon "delete" at bounding box center [646, 211] width 7 height 8
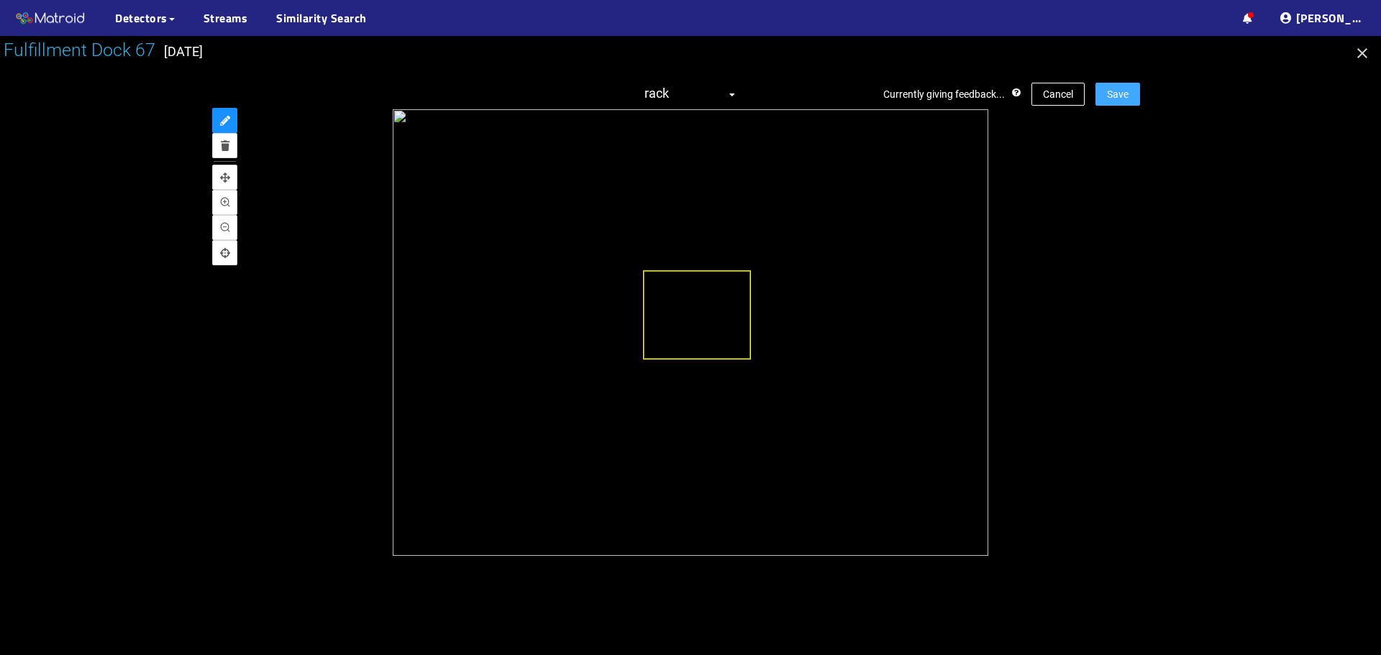
click at [1120, 89] on span "Save" at bounding box center [1118, 94] width 22 height 16
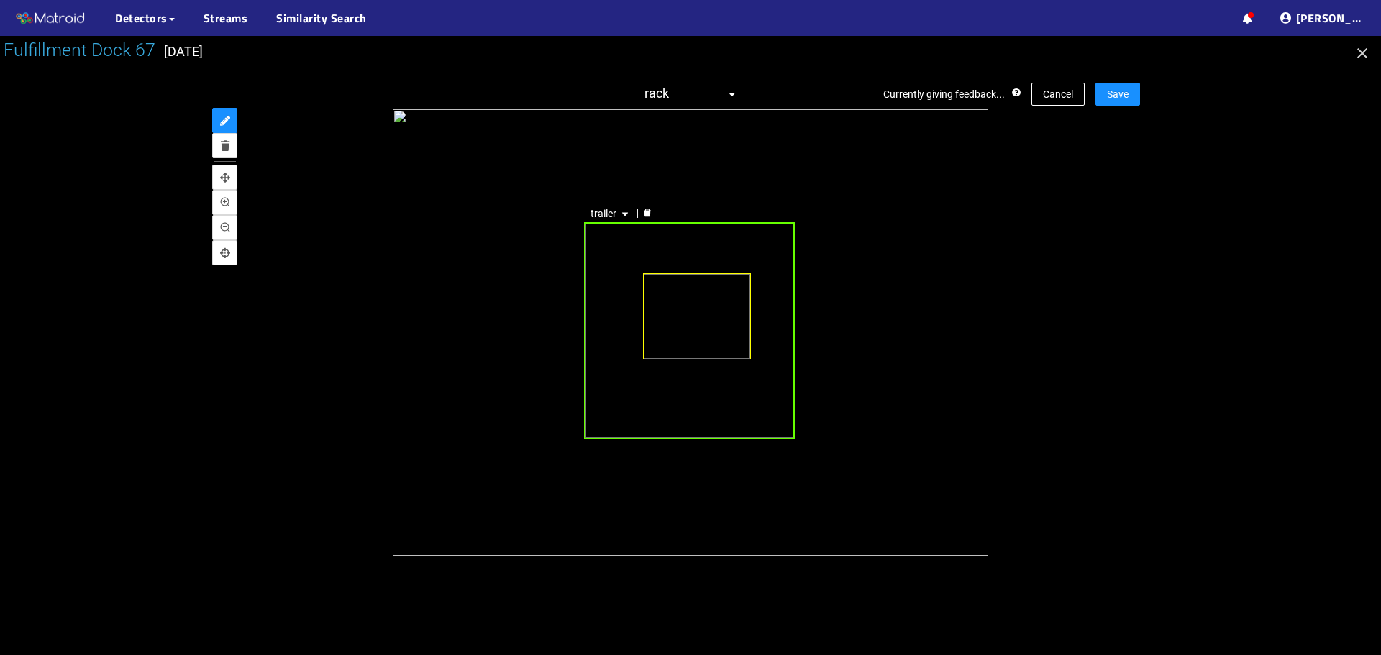
click at [650, 216] on icon "delete" at bounding box center [647, 213] width 7 height 8
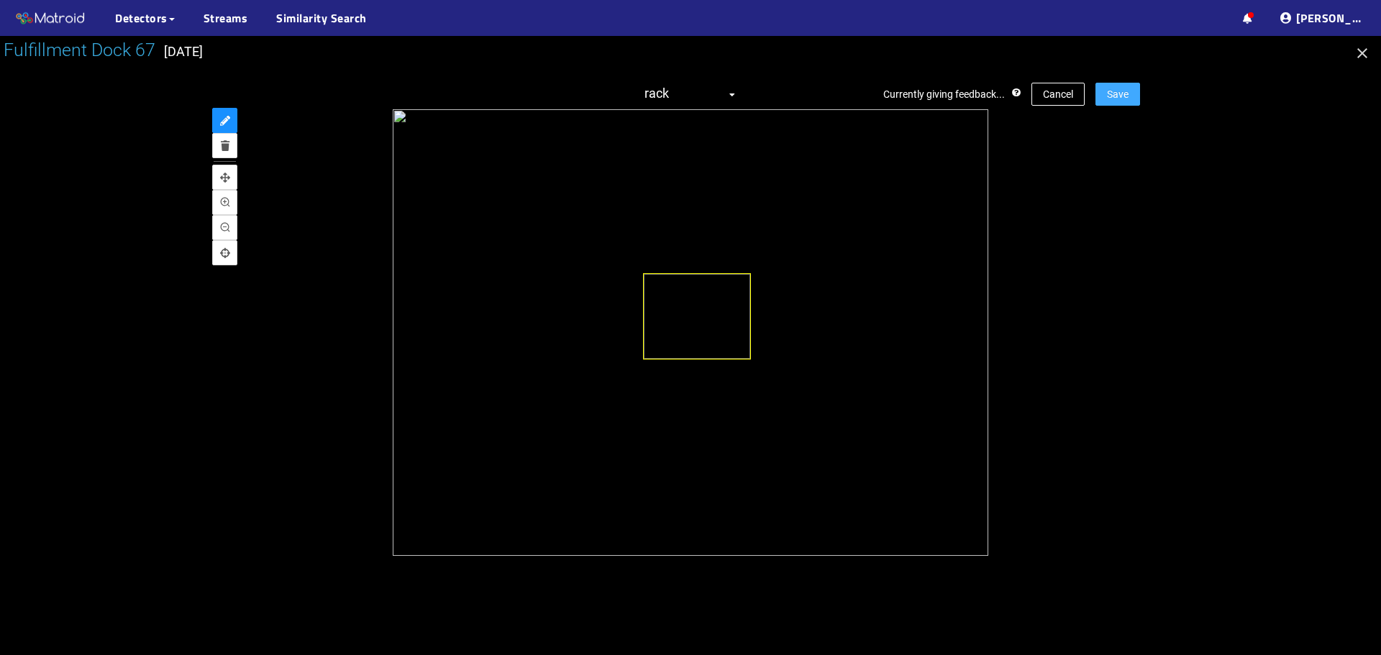
click at [1124, 98] on span "Save" at bounding box center [1118, 94] width 22 height 16
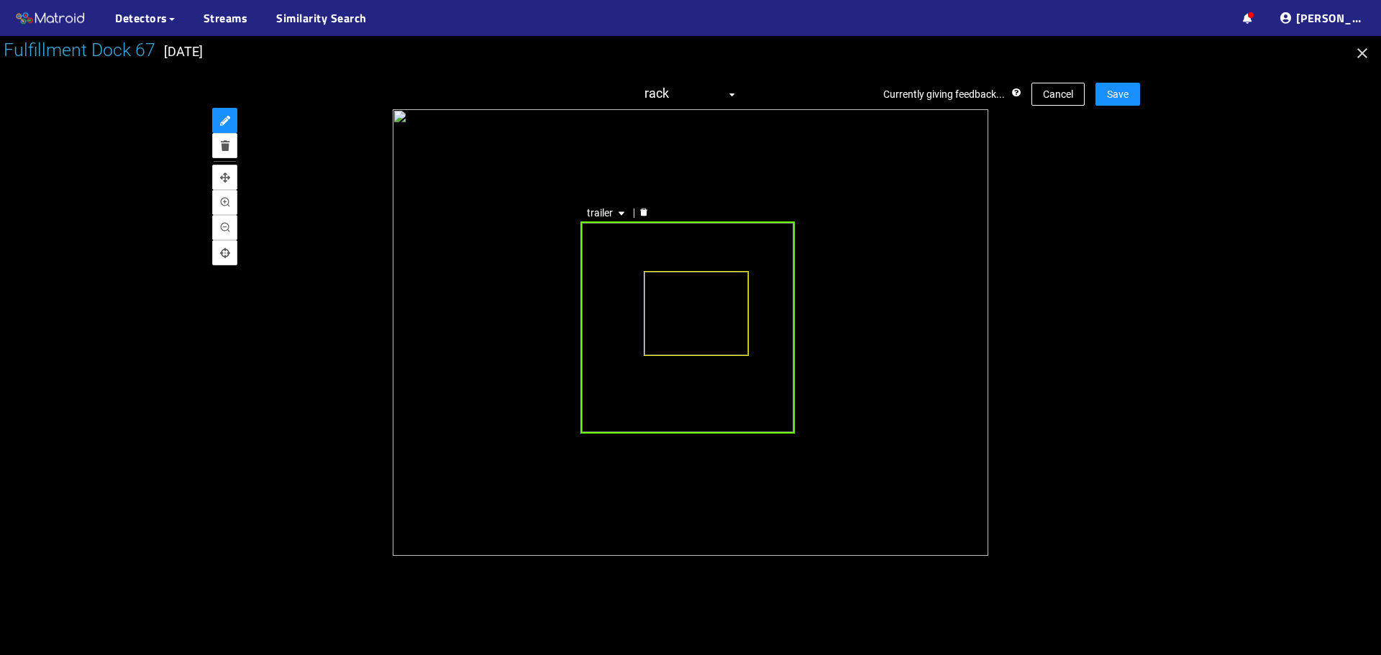
click at [642, 208] on div at bounding box center [643, 213] width 19 height 14
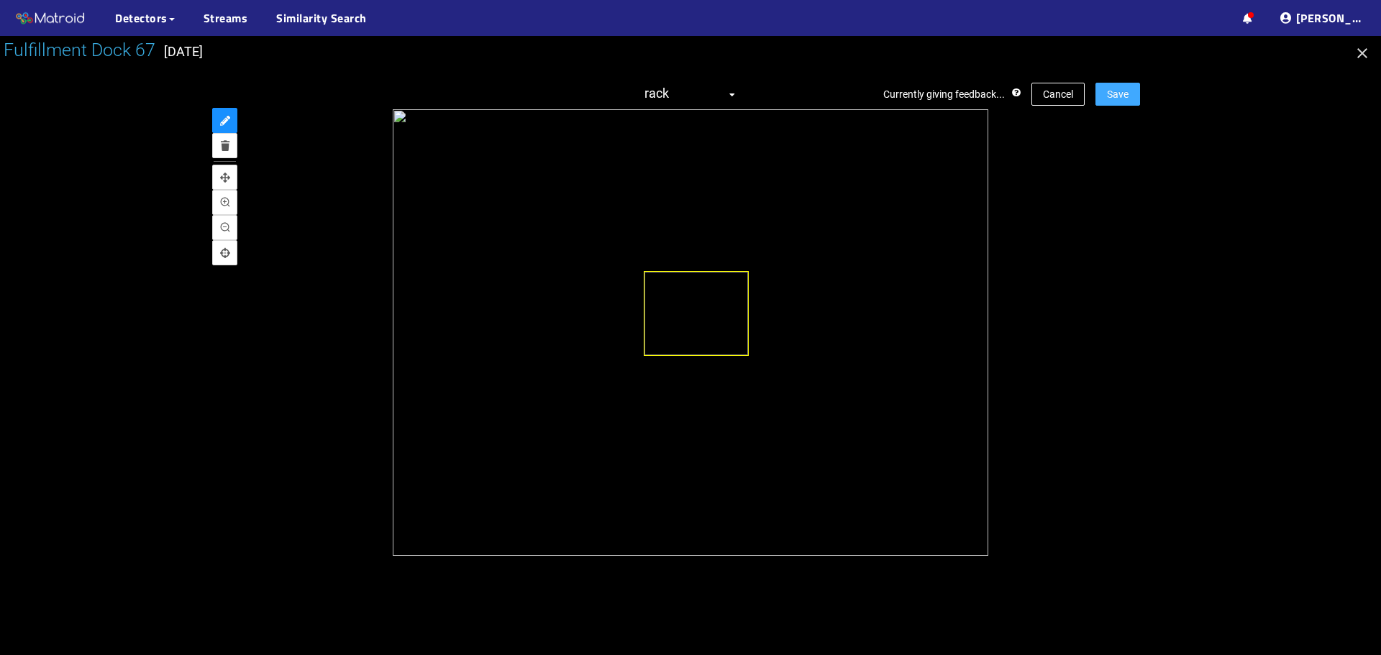
click at [1121, 87] on span "Save" at bounding box center [1118, 94] width 22 height 16
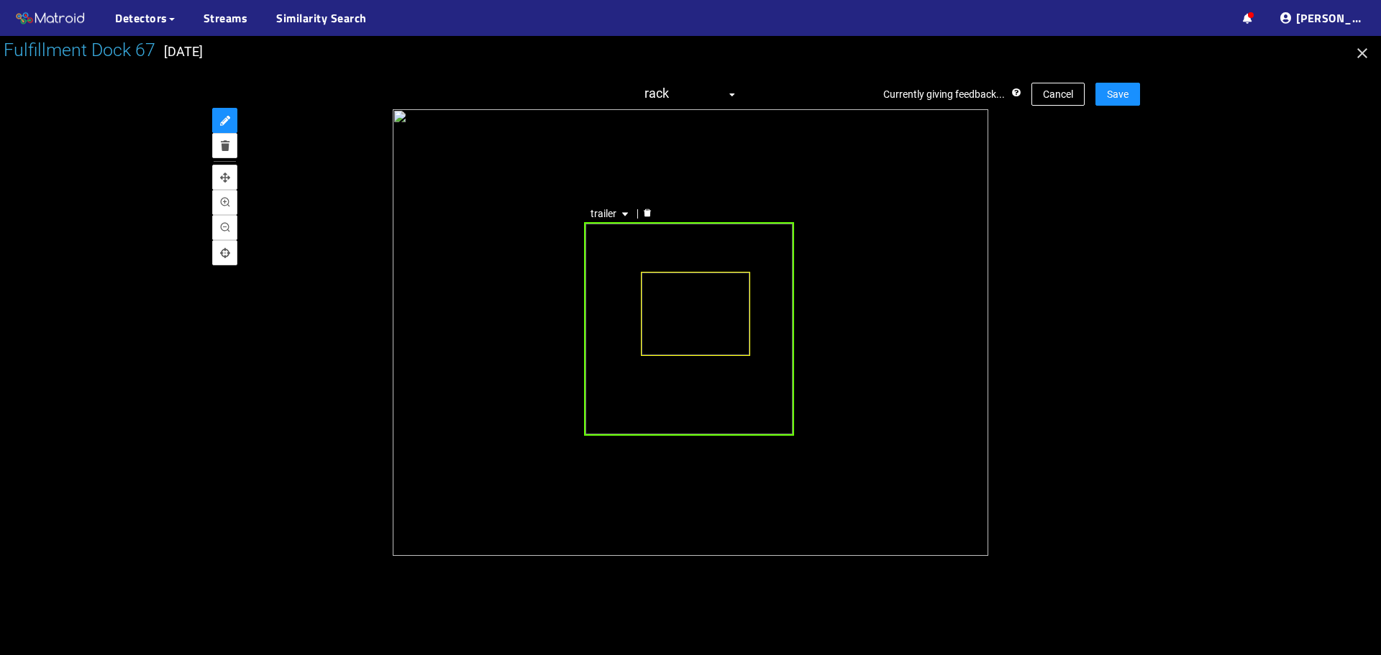
click at [653, 214] on div at bounding box center [647, 214] width 19 height 14
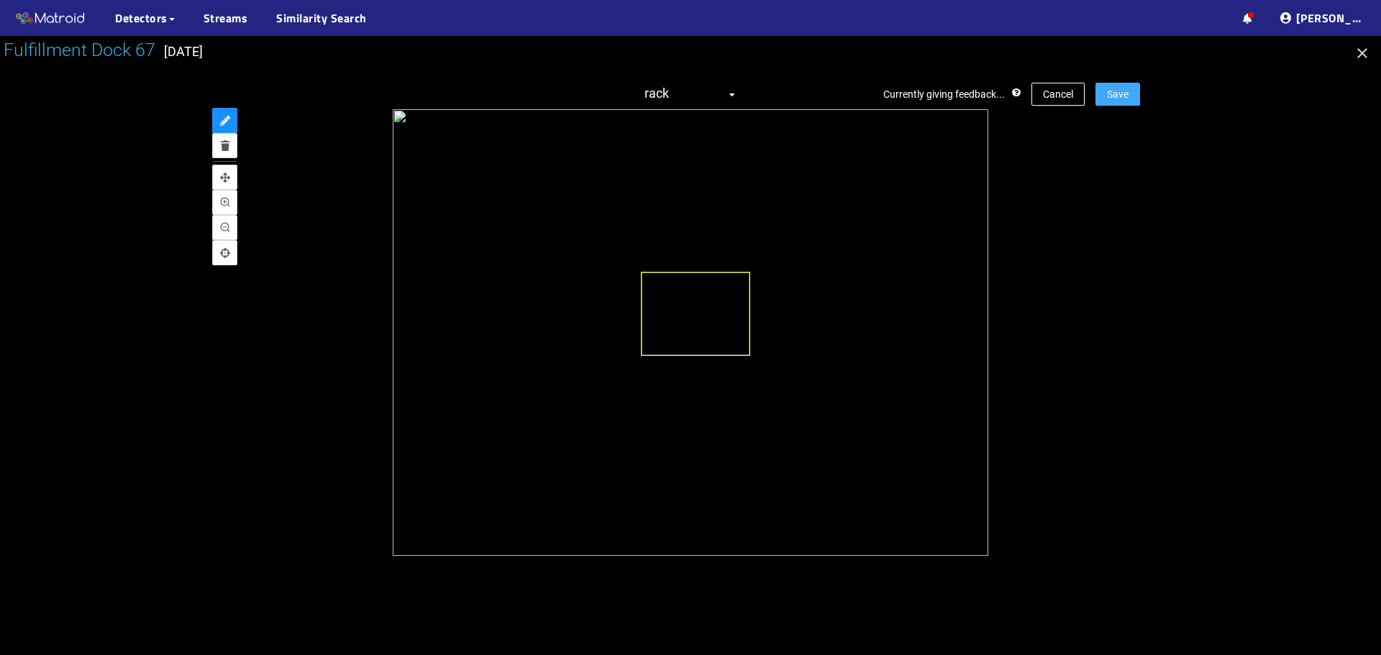
click at [1116, 85] on button "Save" at bounding box center [1117, 94] width 45 height 23
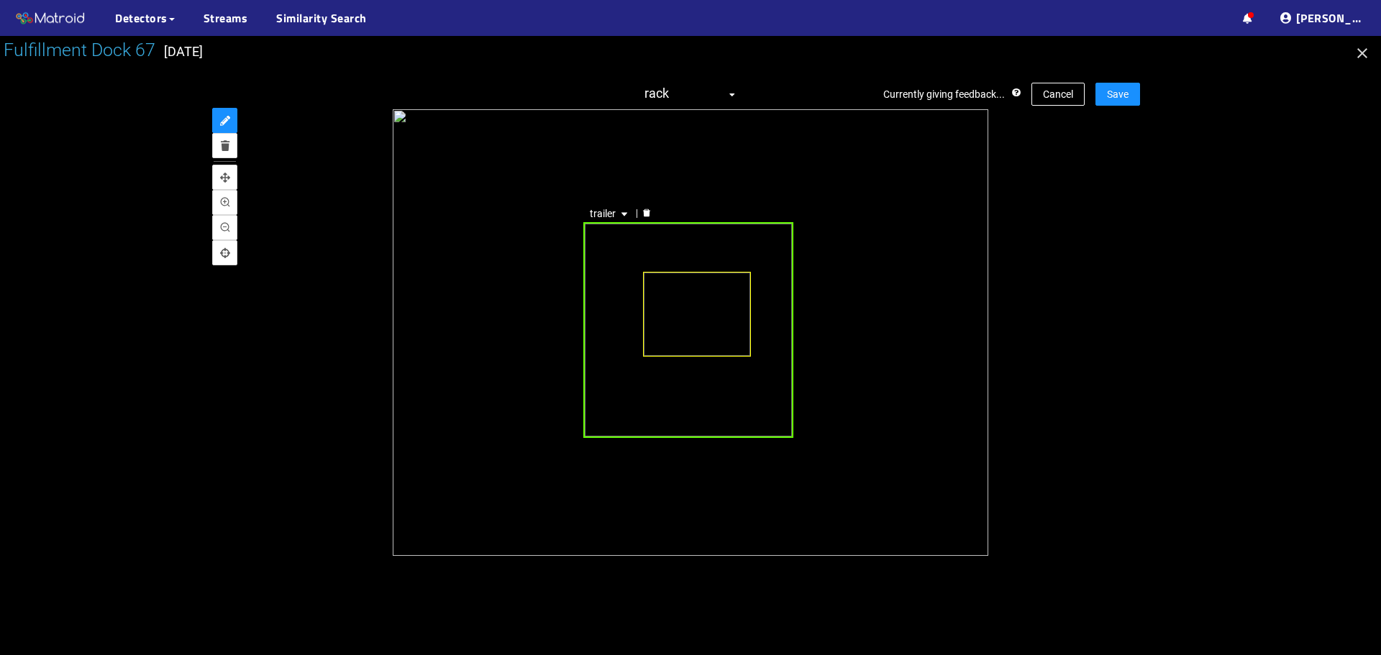
click at [642, 221] on div "trailer" at bounding box center [620, 213] width 72 height 17
click at [641, 211] on div at bounding box center [646, 214] width 19 height 14
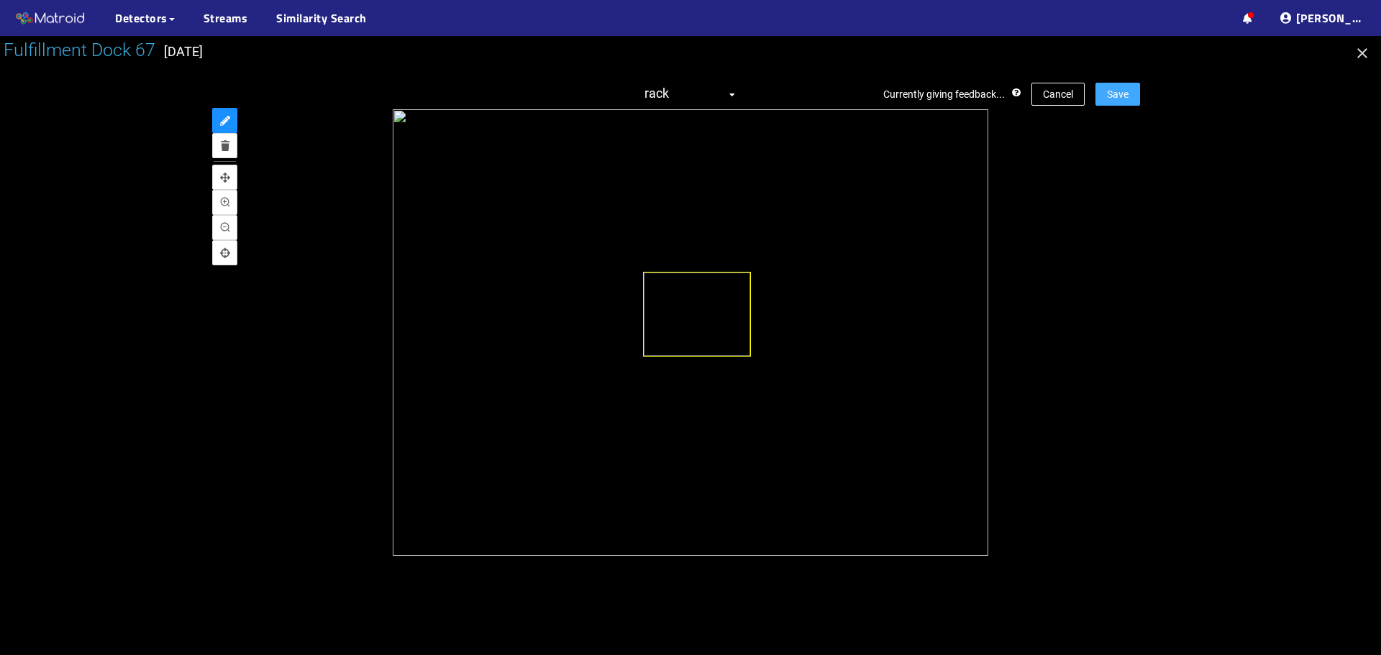
click at [1122, 96] on span "Save" at bounding box center [1118, 94] width 22 height 16
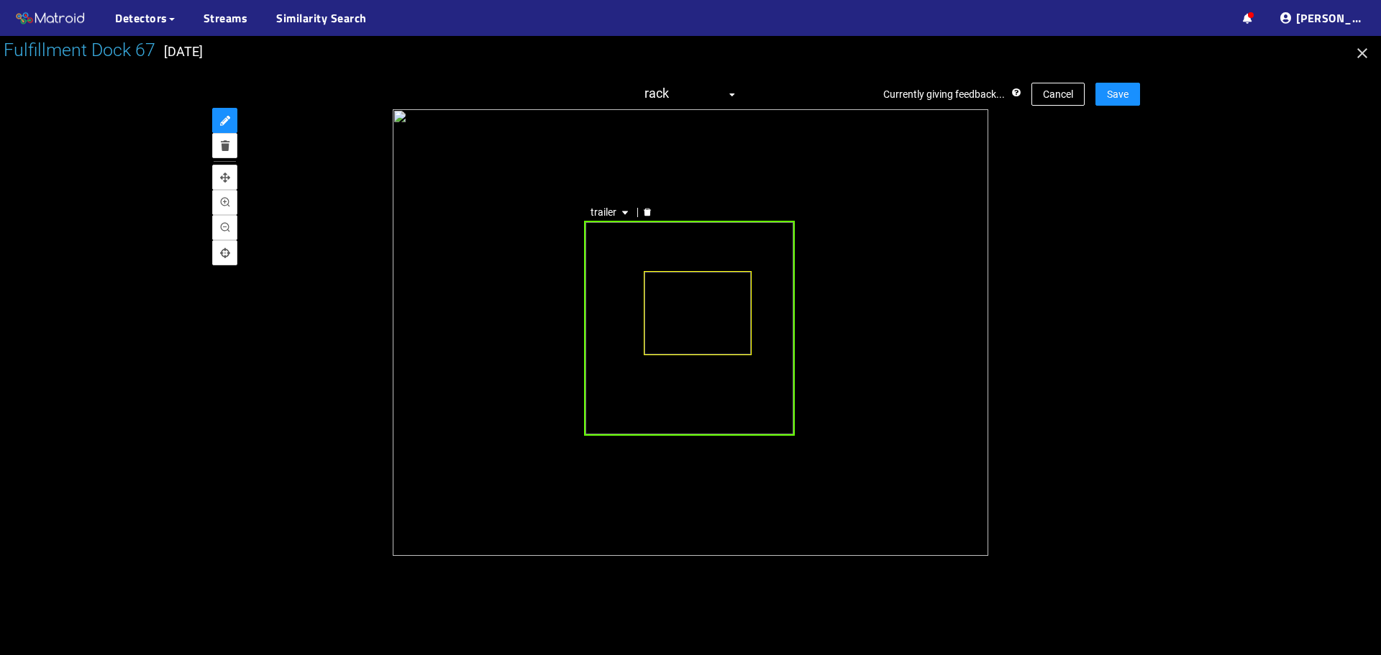
click at [643, 217] on div at bounding box center [647, 213] width 19 height 14
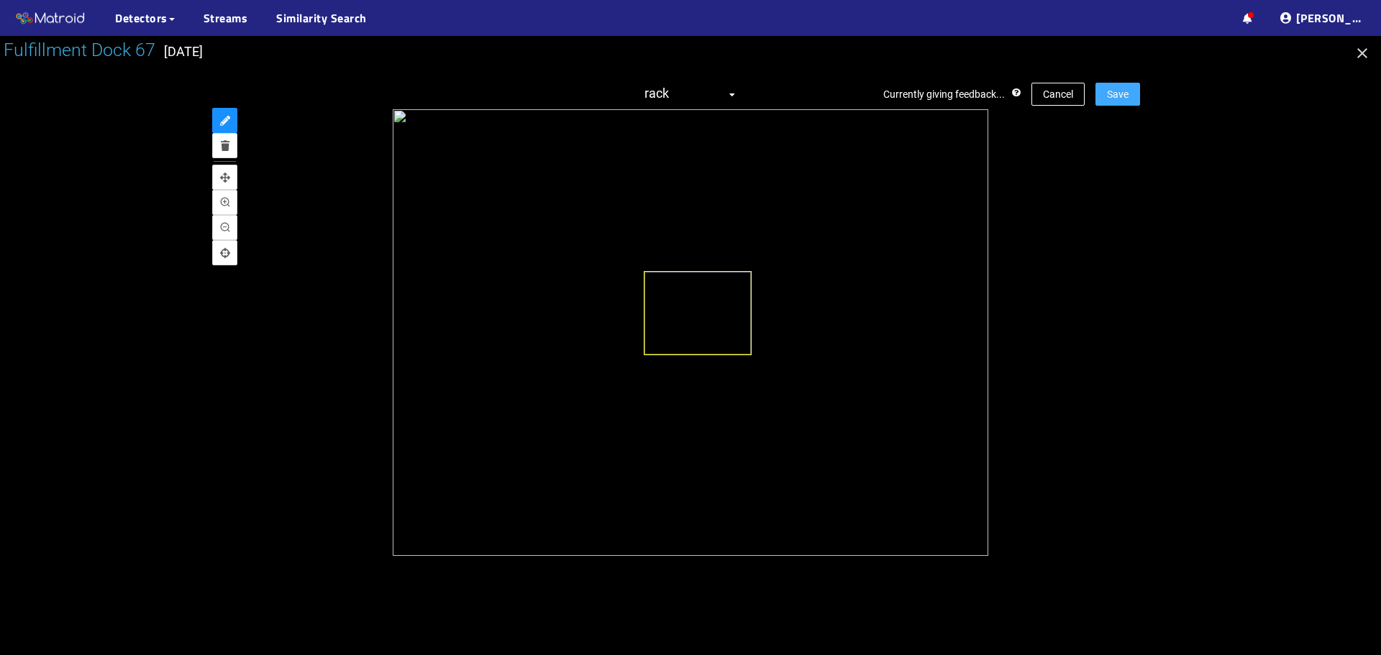
click at [1135, 91] on button "Save" at bounding box center [1117, 94] width 45 height 23
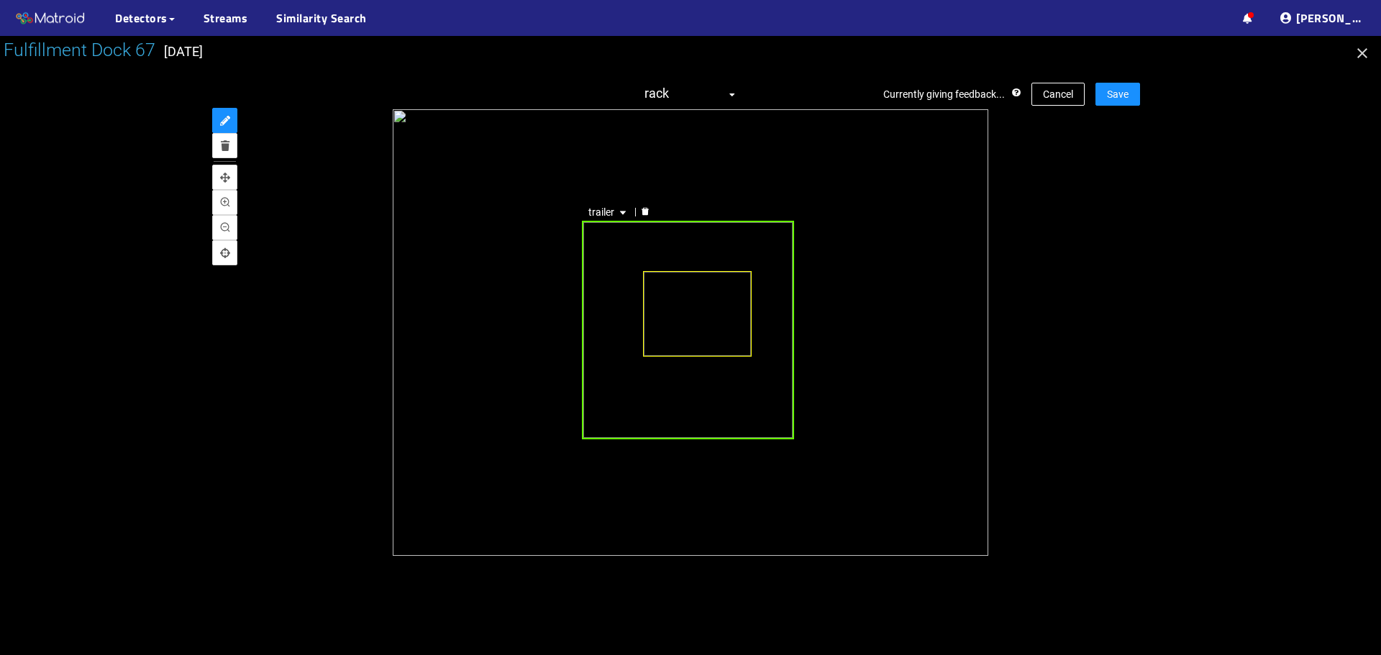
click at [644, 212] on icon "delete" at bounding box center [645, 212] width 7 height 8
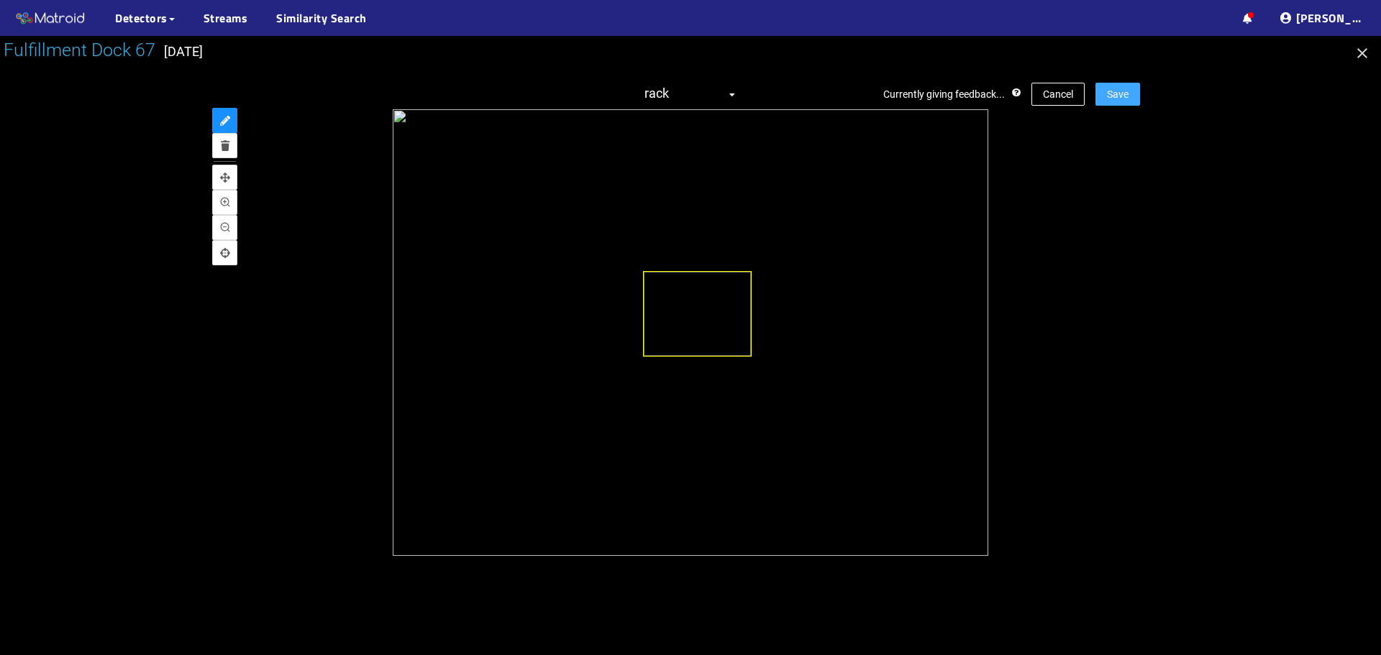
click at [1126, 96] on span "Save" at bounding box center [1118, 94] width 22 height 16
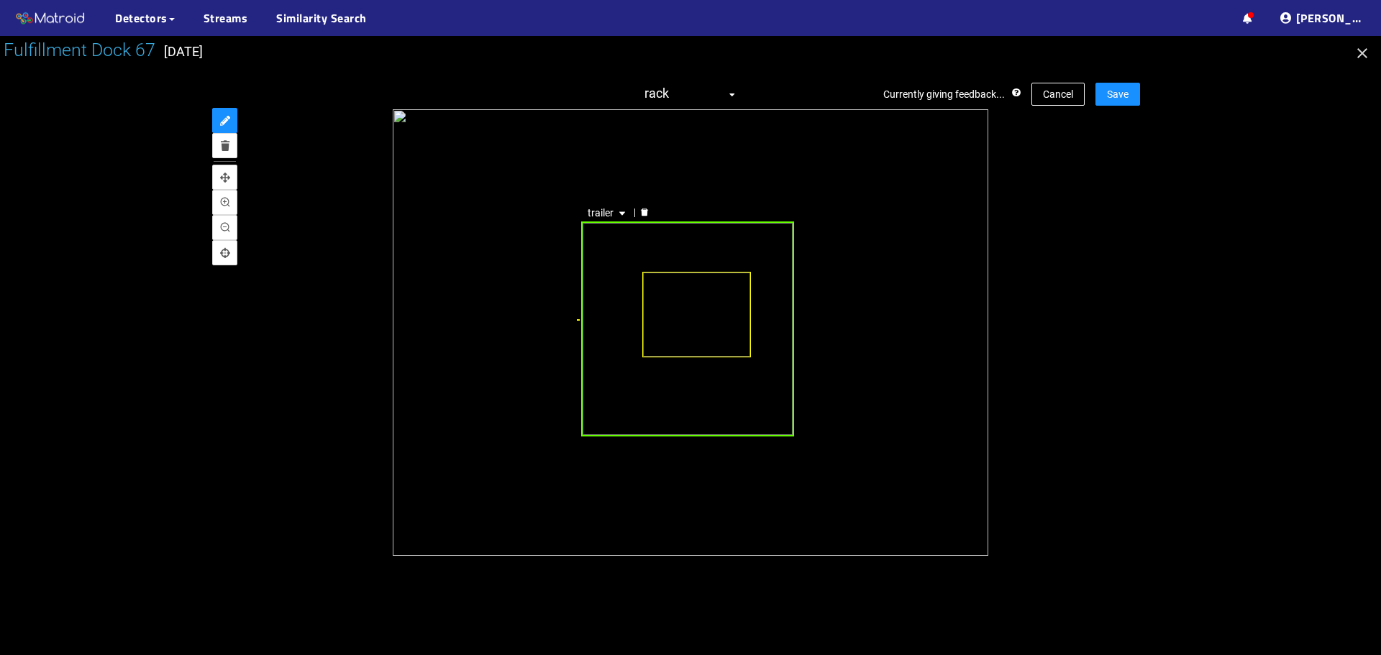
click at [647, 218] on div at bounding box center [644, 213] width 19 height 14
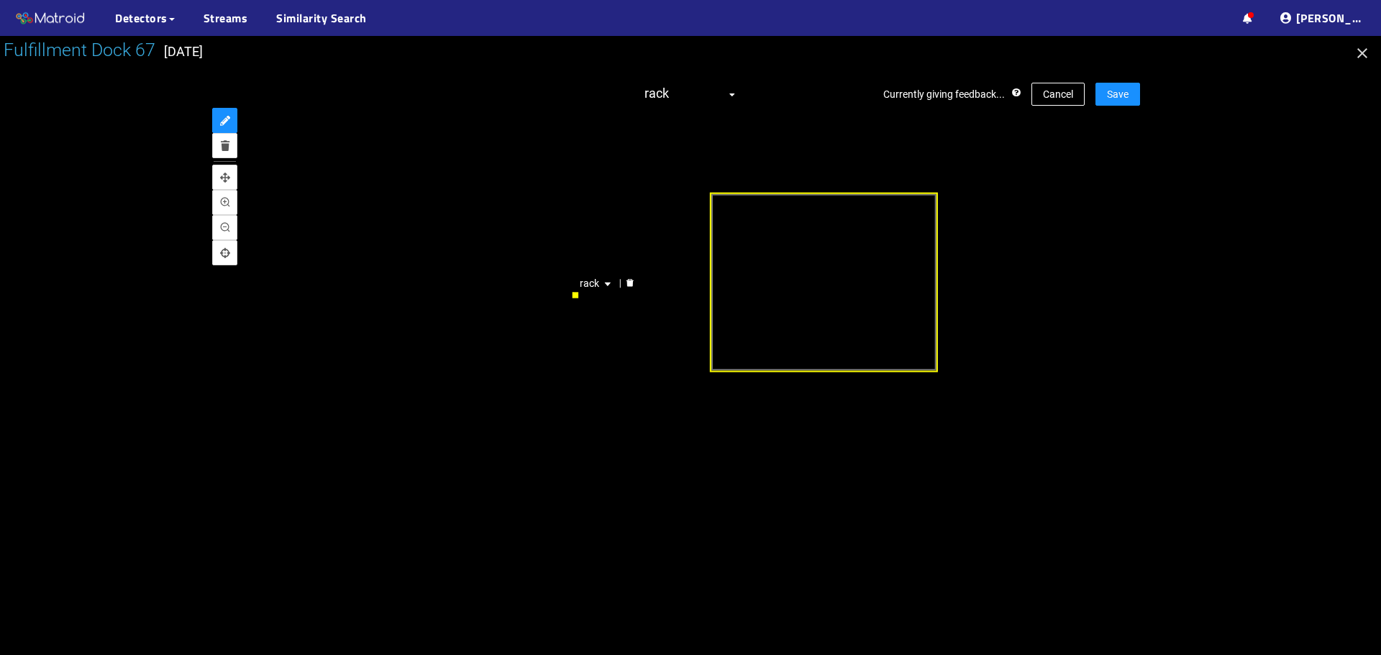
click at [631, 281] on icon "delete" at bounding box center [629, 283] width 7 height 8
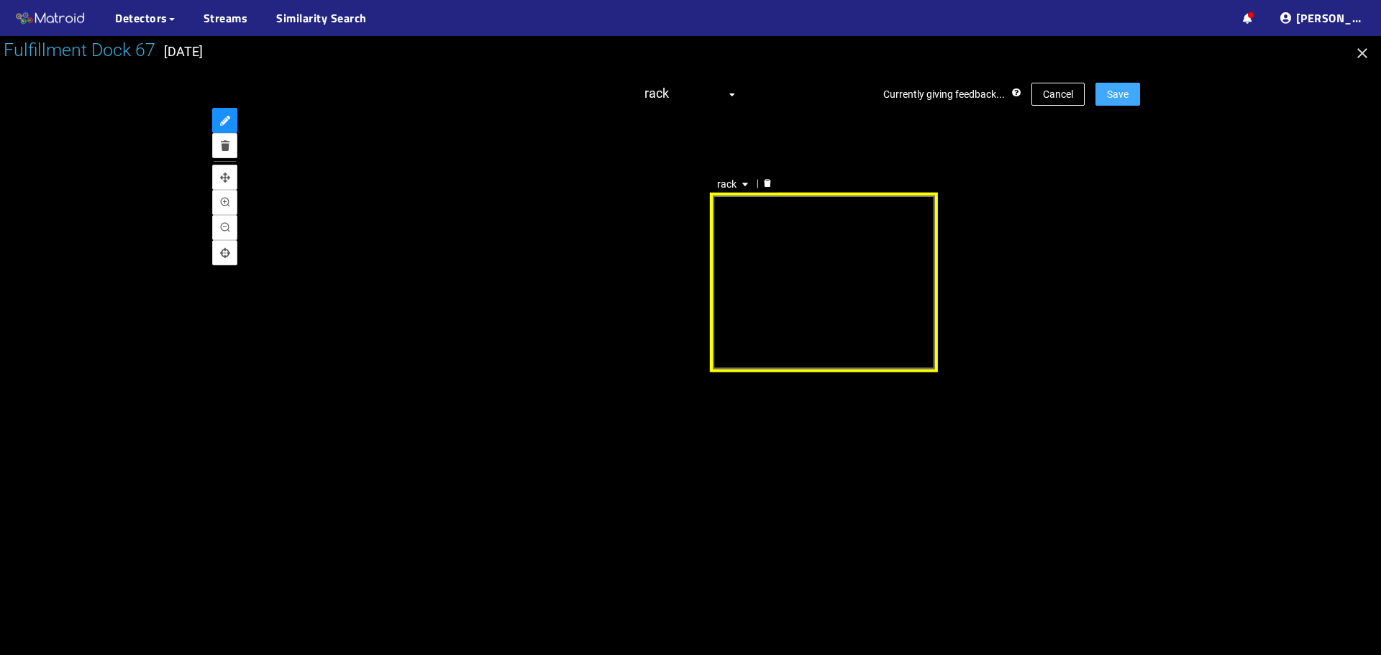
click at [1110, 94] on span "Save" at bounding box center [1118, 94] width 22 height 16
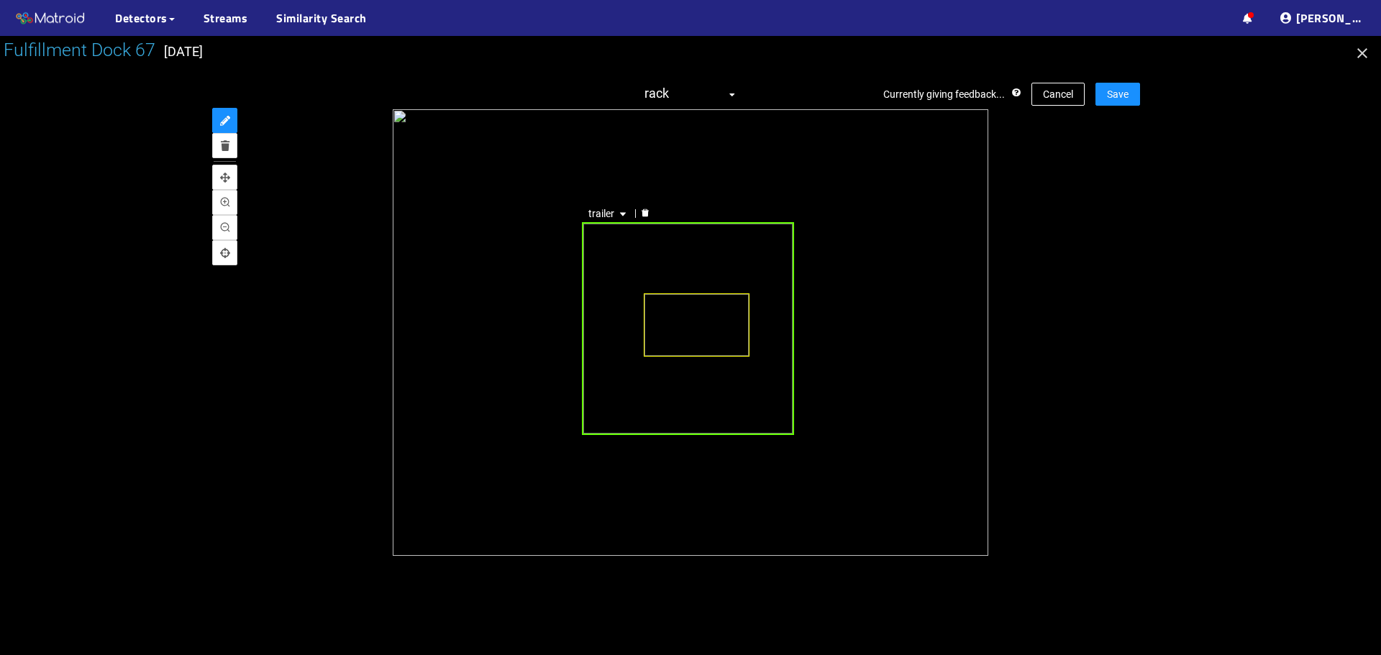
click at [639, 214] on div at bounding box center [645, 214] width 19 height 14
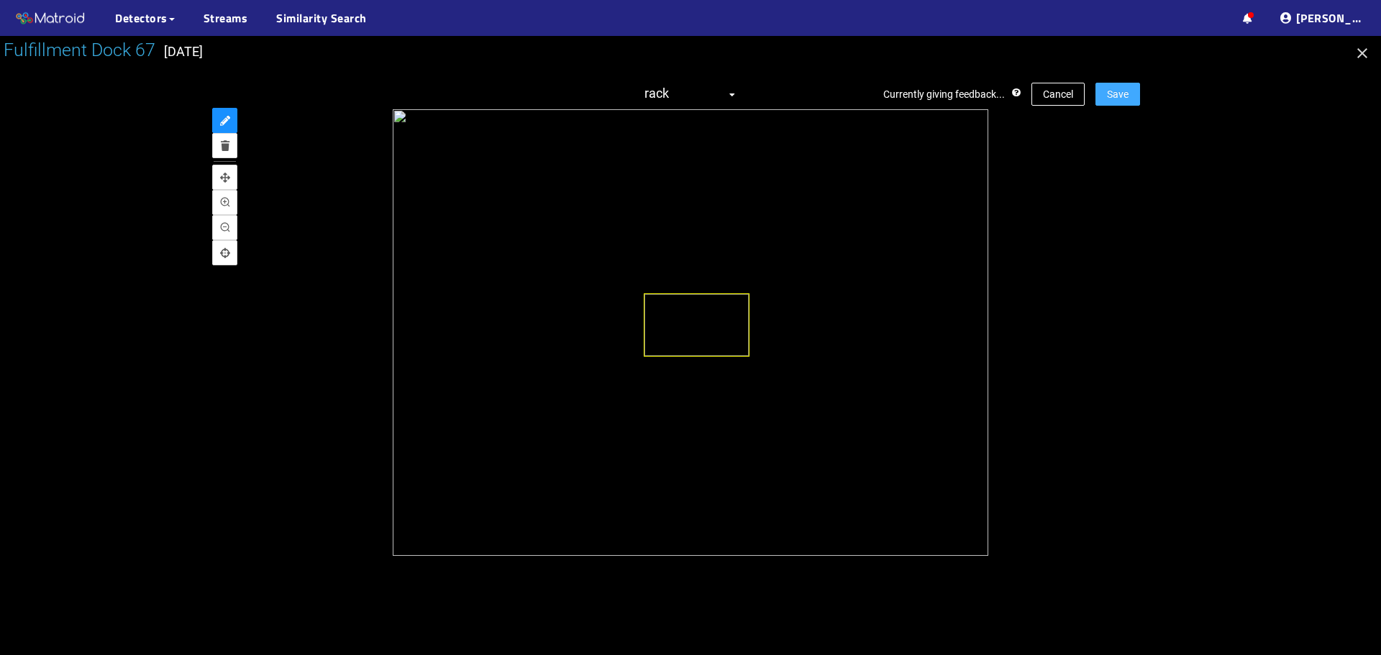
click at [1111, 94] on span "Save" at bounding box center [1118, 94] width 22 height 16
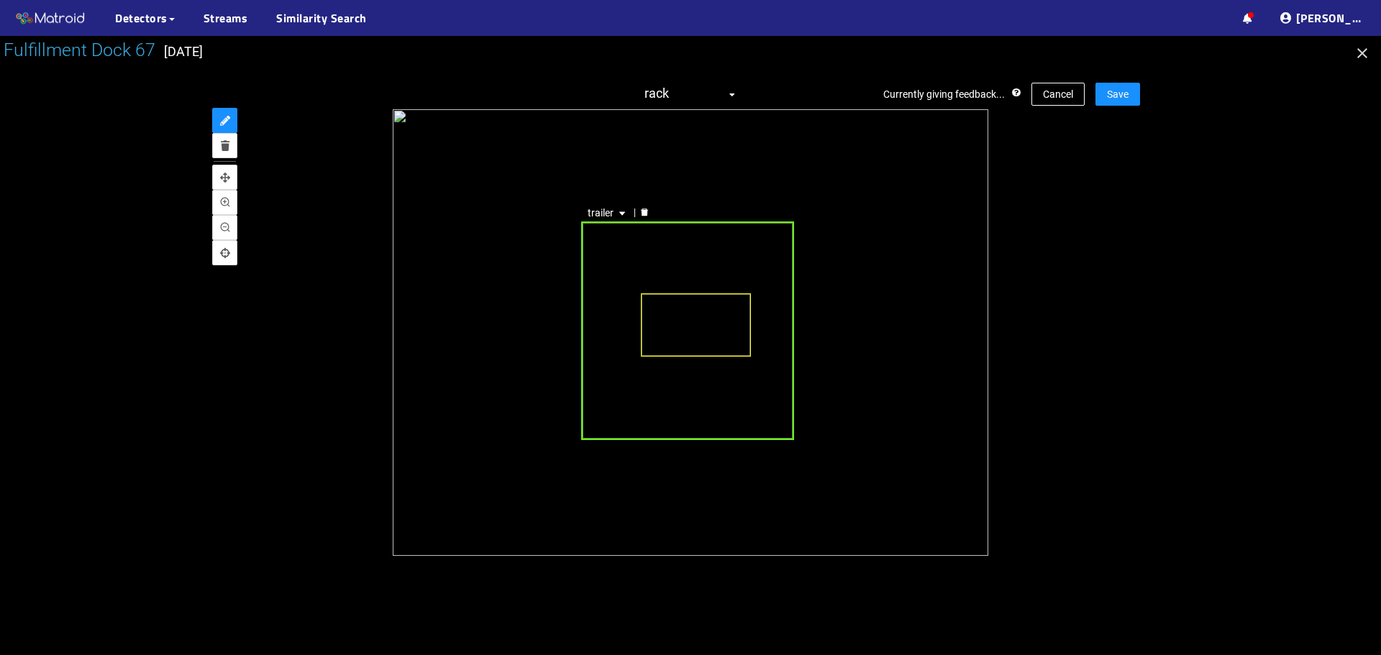
click at [642, 211] on icon "delete" at bounding box center [644, 213] width 7 height 8
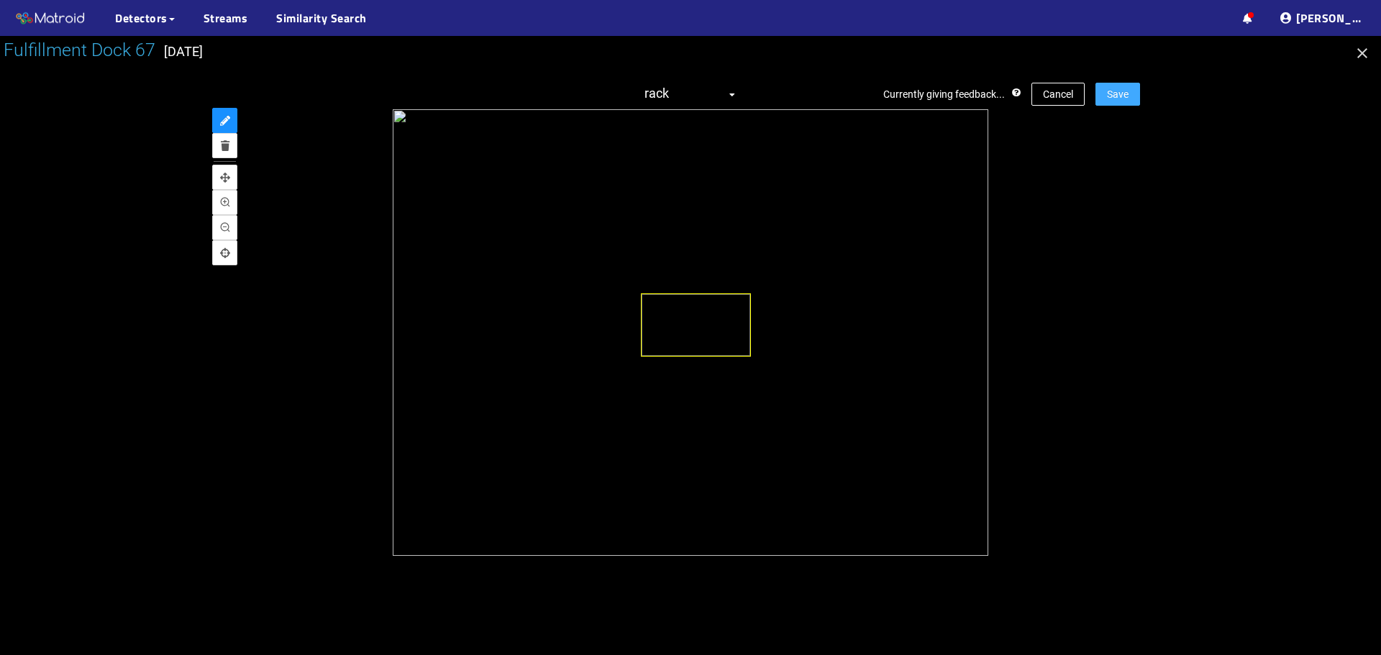
click at [1120, 100] on span "Save" at bounding box center [1118, 94] width 22 height 16
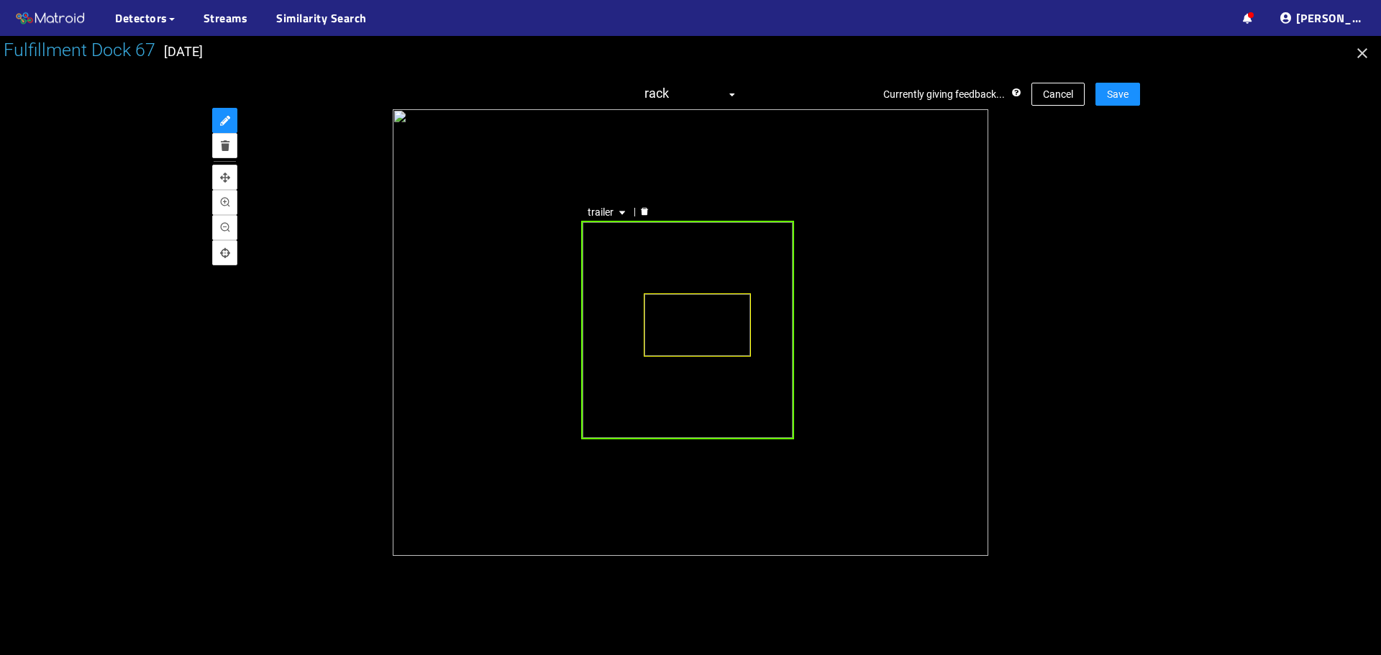
click at [650, 214] on div at bounding box center [644, 213] width 19 height 14
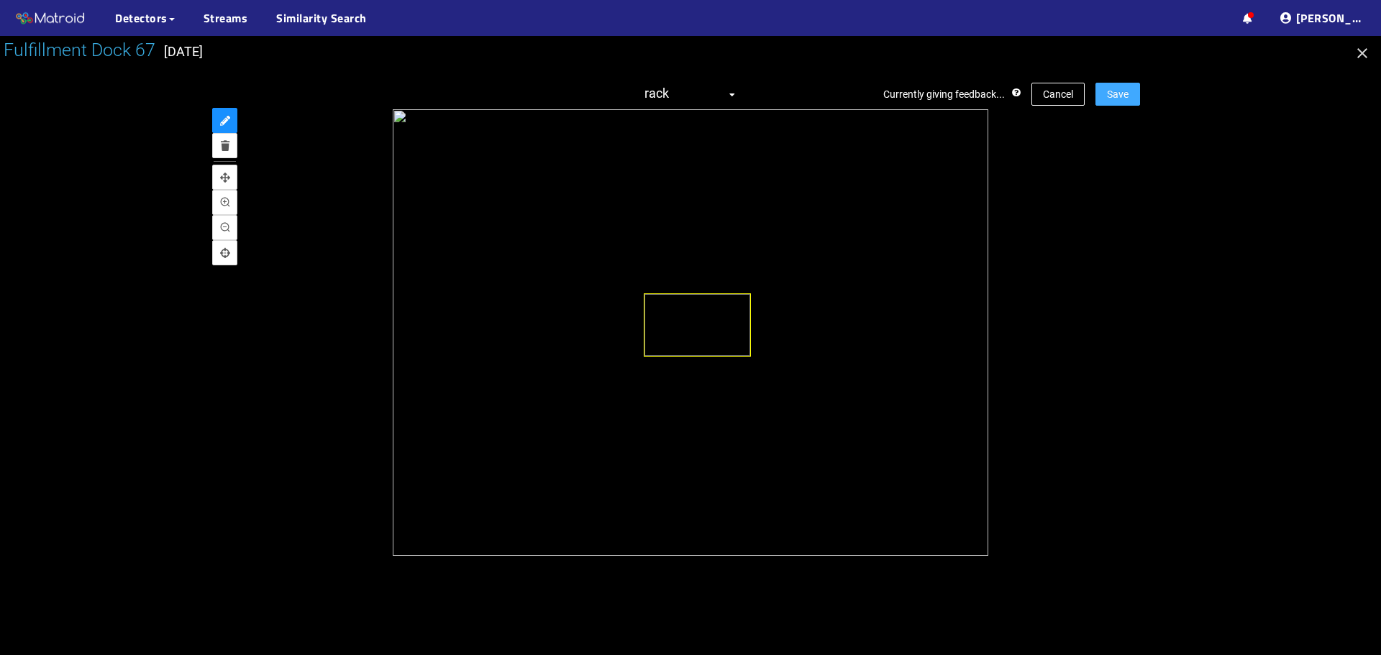
click at [1107, 94] on button "Save" at bounding box center [1117, 94] width 45 height 23
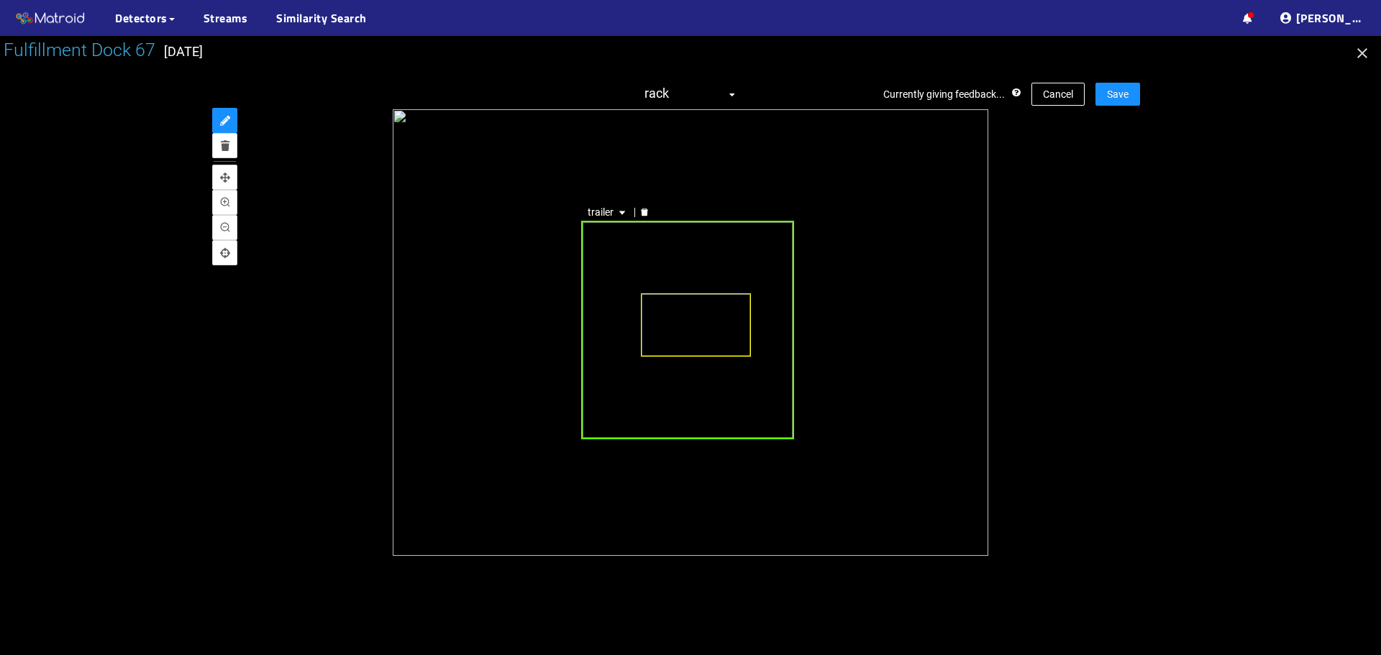
click at [649, 215] on icon "delete" at bounding box center [644, 212] width 9 height 9
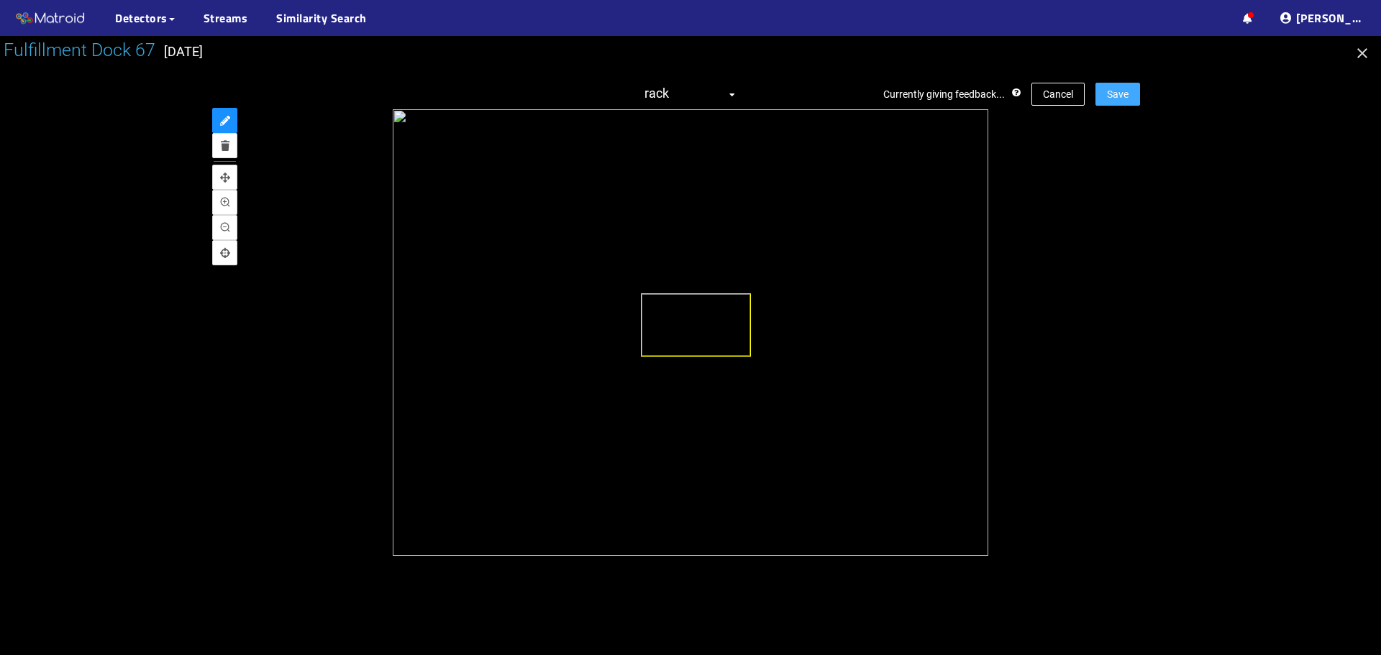
click at [1116, 101] on span "Save" at bounding box center [1118, 94] width 22 height 16
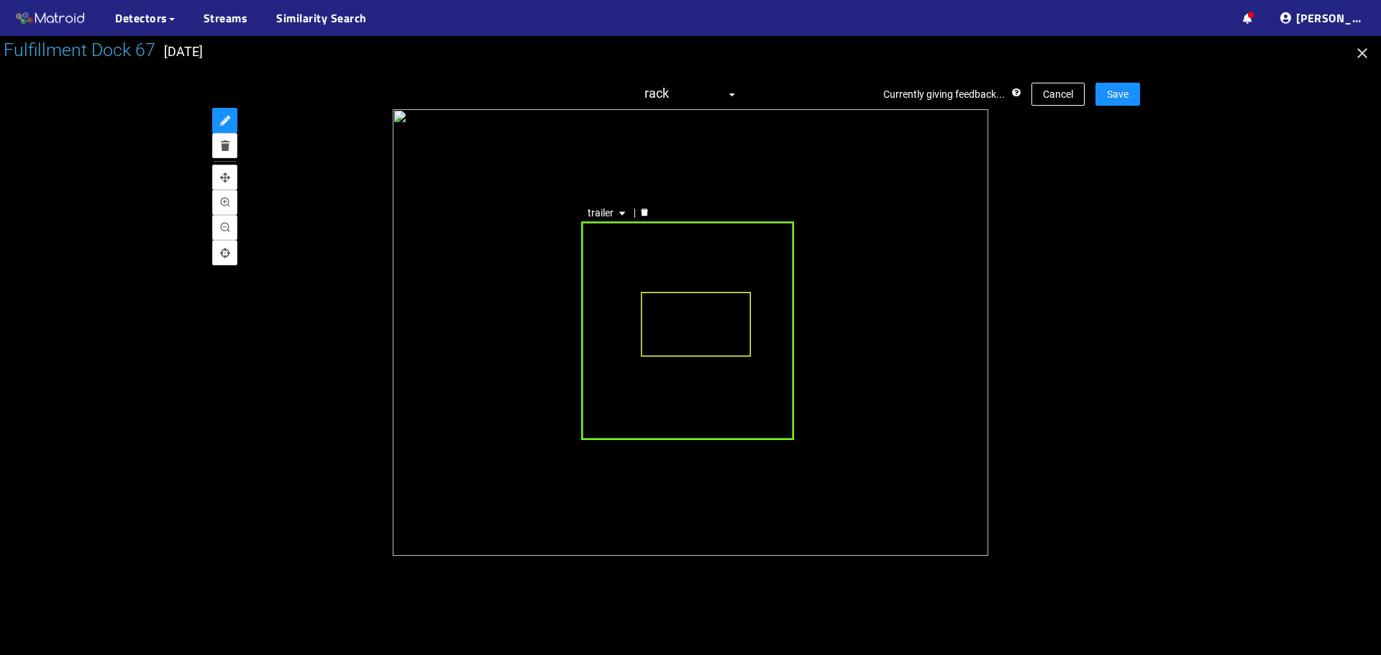
click at [642, 210] on icon "delete" at bounding box center [644, 212] width 9 height 9
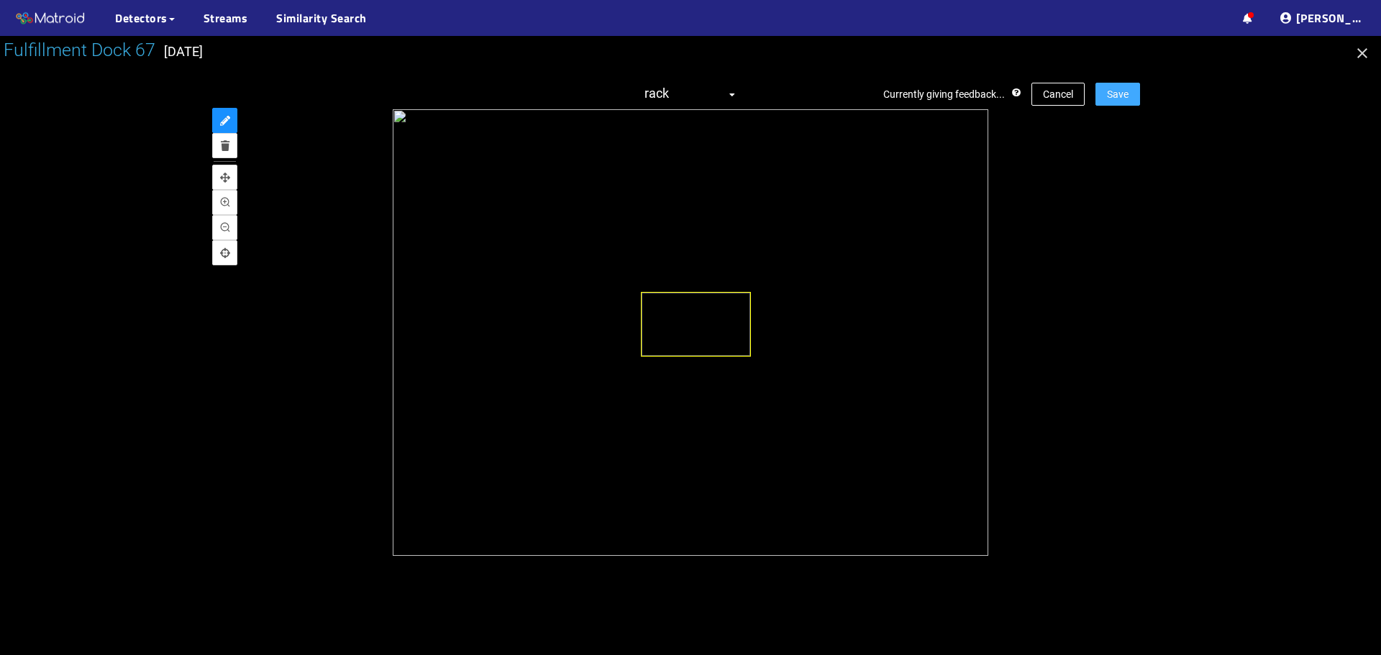
click at [1121, 101] on span "Save" at bounding box center [1118, 94] width 22 height 16
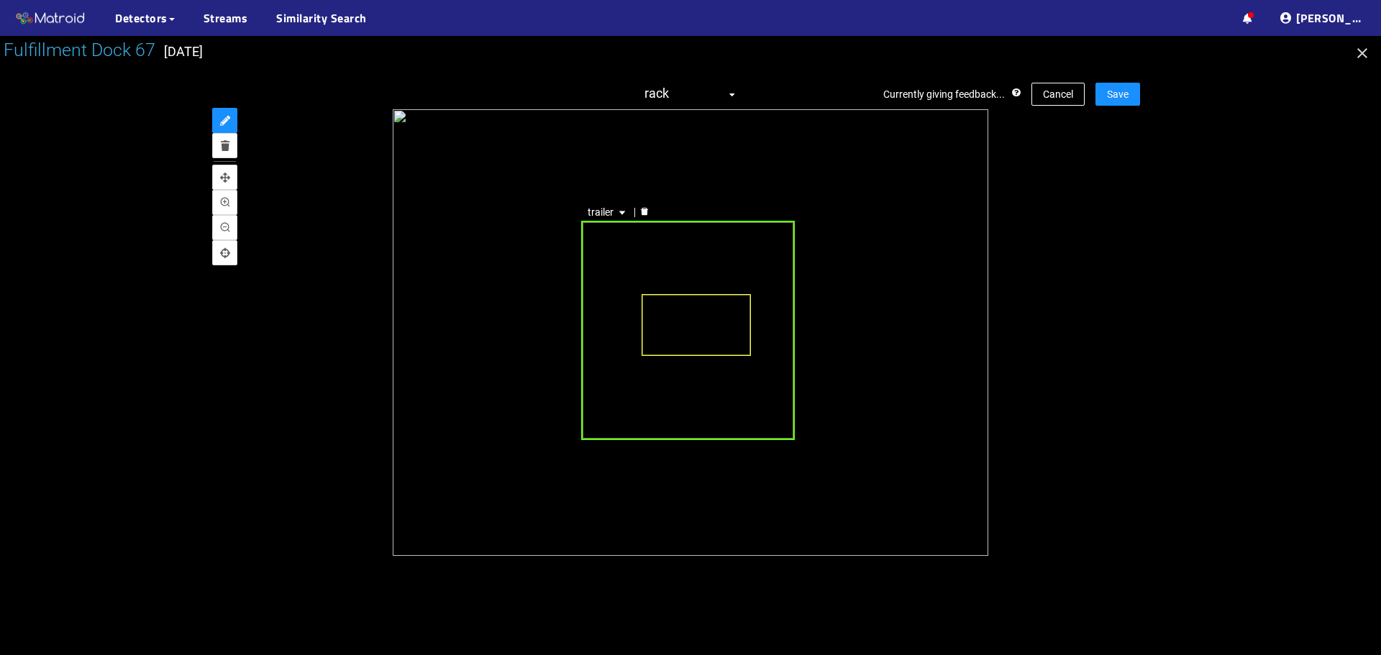
click at [645, 213] on icon "delete" at bounding box center [644, 212] width 7 height 8
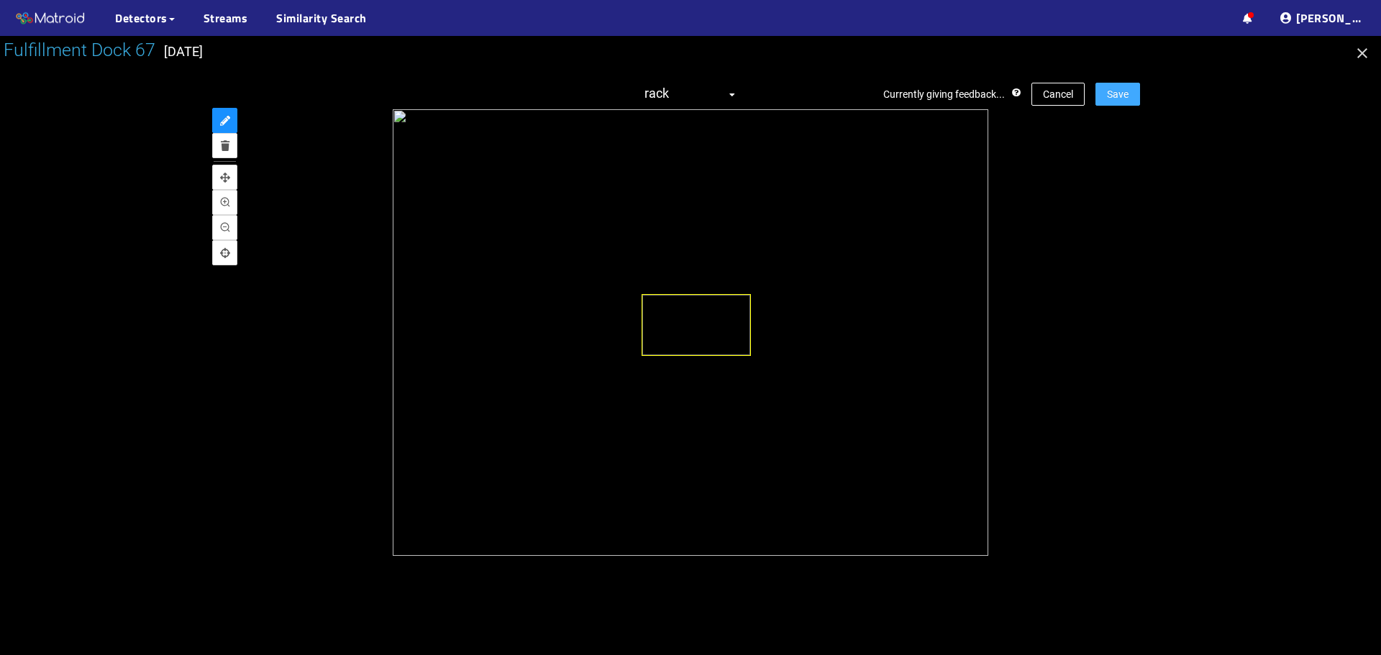
click at [1121, 86] on button "Save" at bounding box center [1117, 94] width 45 height 23
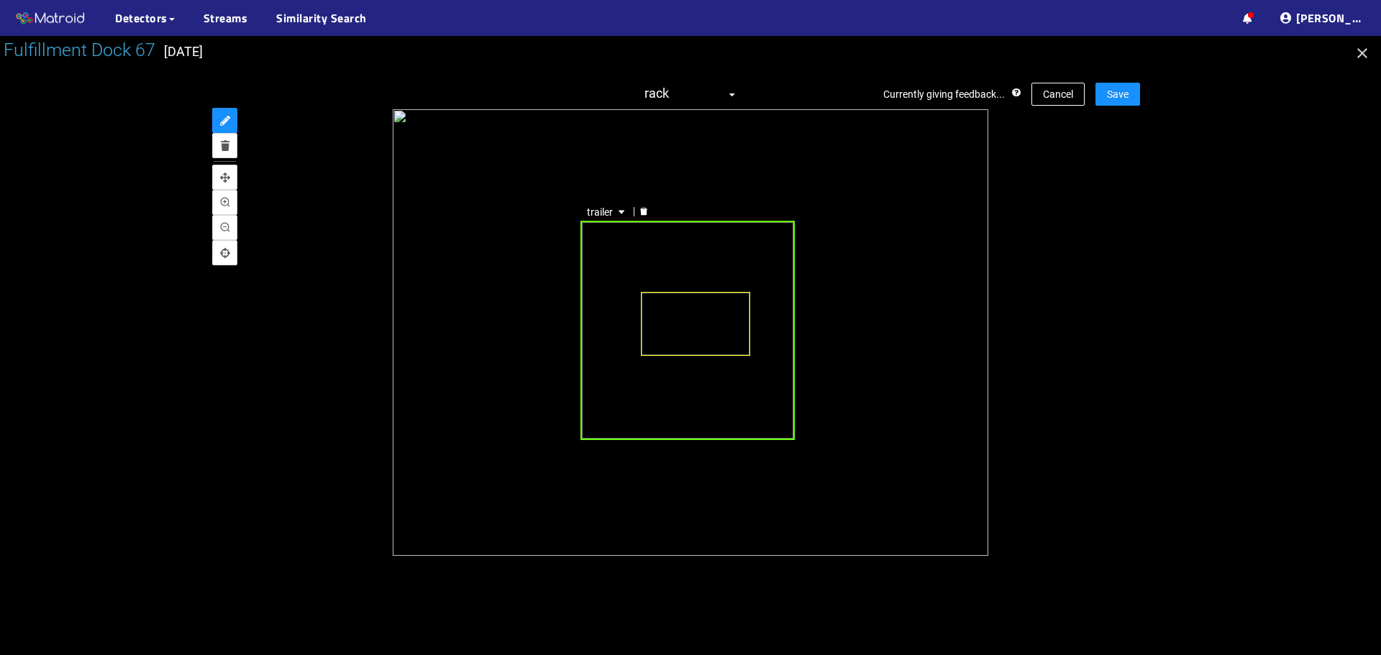
click at [644, 212] on icon "delete" at bounding box center [643, 211] width 7 height 8
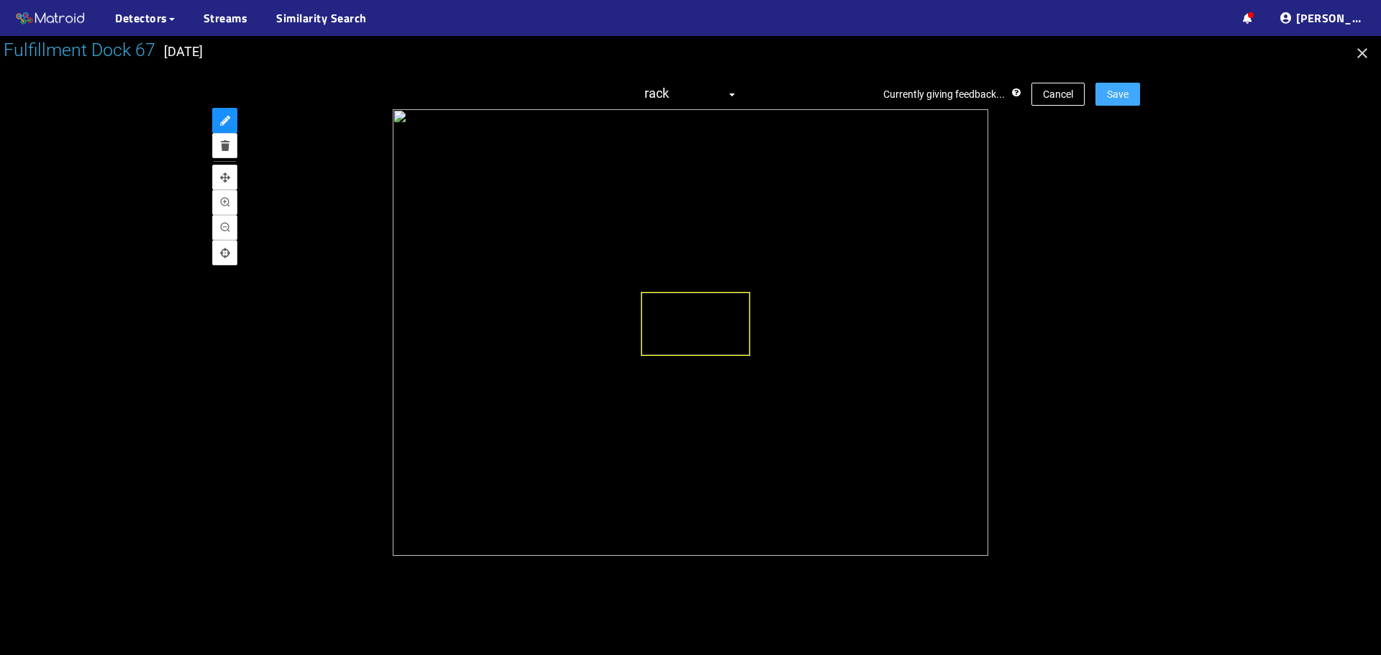
click at [1116, 94] on span "Save" at bounding box center [1118, 94] width 22 height 16
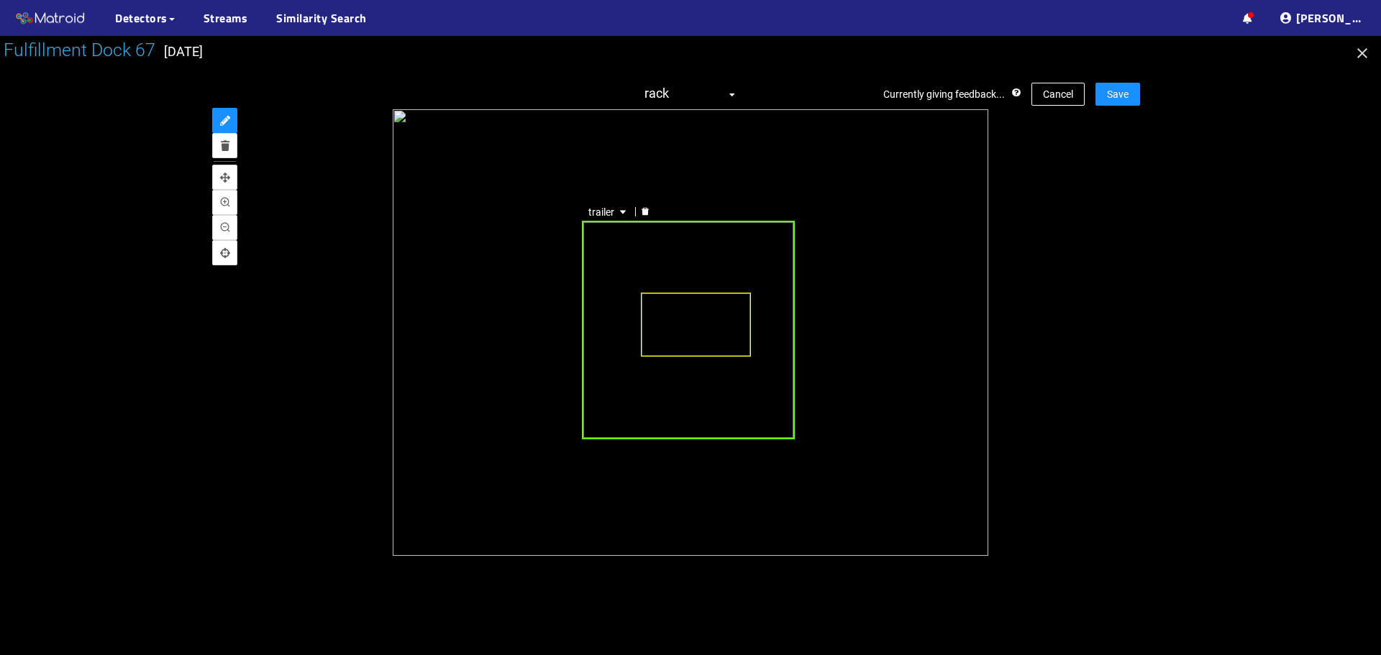
click at [639, 208] on div at bounding box center [645, 212] width 19 height 14
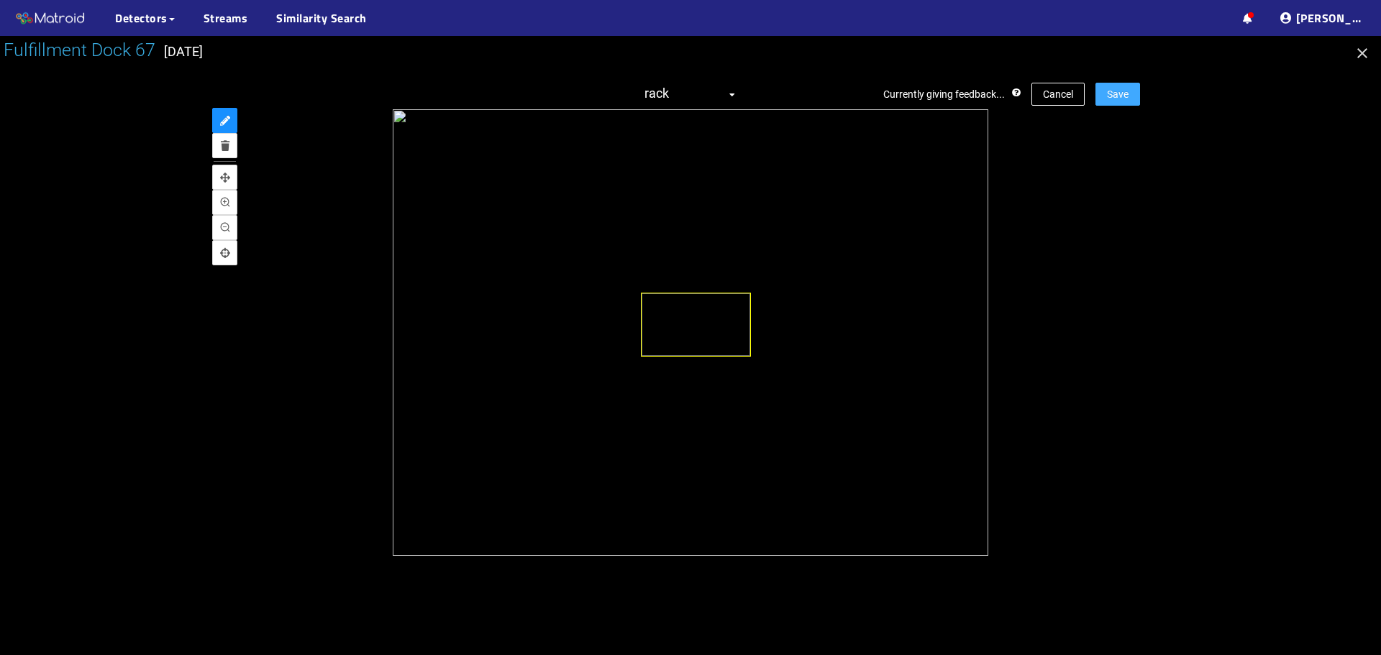
click at [1131, 103] on button "Save" at bounding box center [1117, 94] width 45 height 23
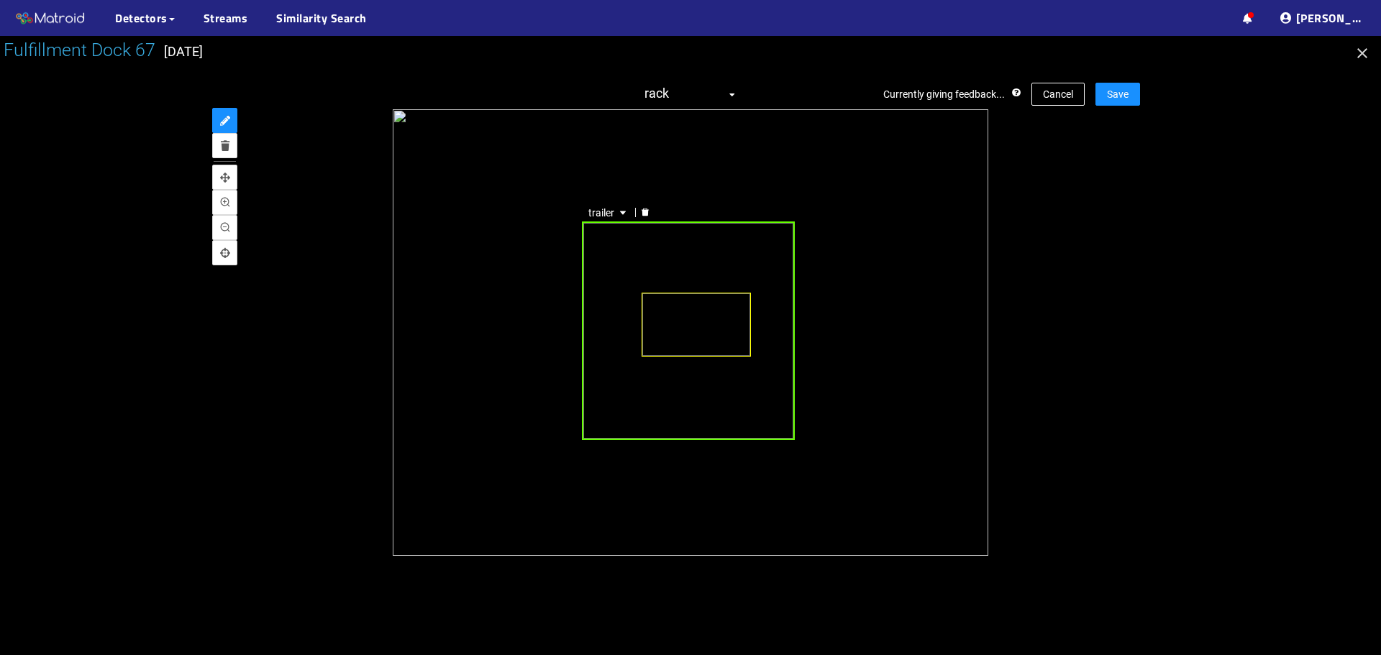
click at [647, 214] on icon "delete" at bounding box center [645, 212] width 7 height 8
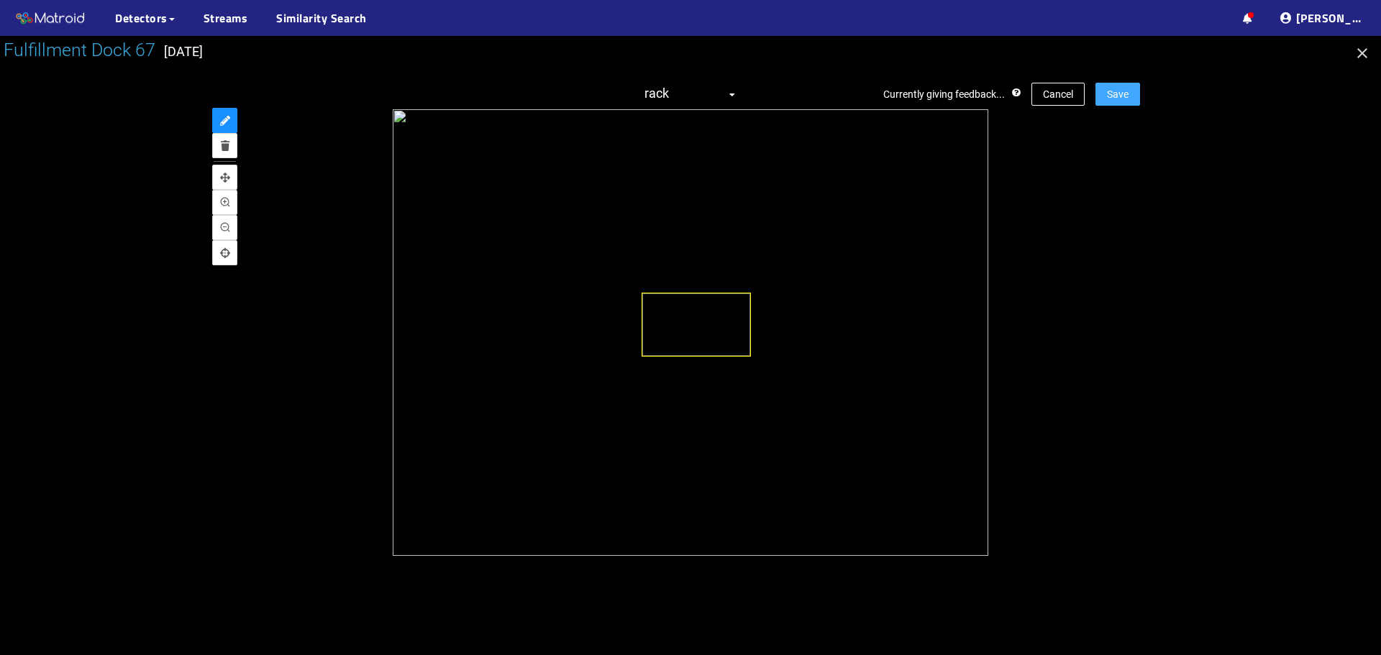
click at [1127, 97] on span "Save" at bounding box center [1118, 94] width 22 height 16
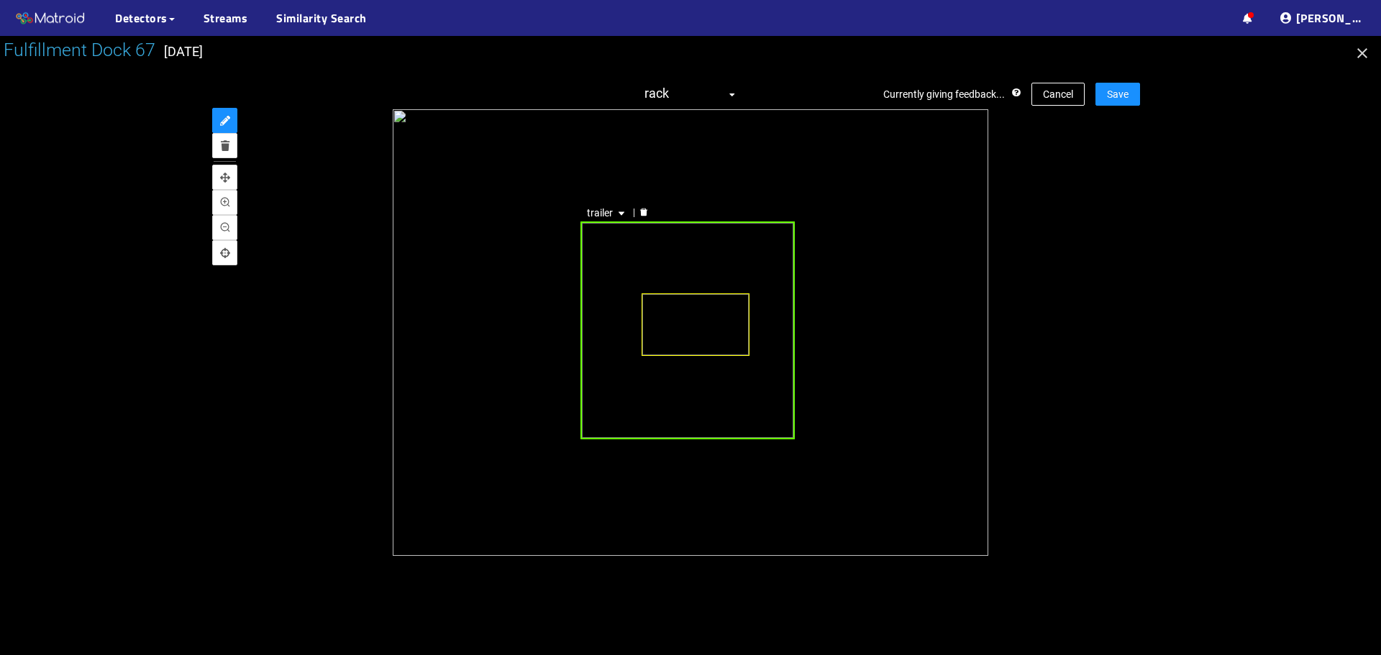
click at [646, 211] on icon "delete" at bounding box center [643, 213] width 7 height 8
click at [1121, 107] on div "Currently giving feedback... Cancel Save rack" at bounding box center [690, 318] width 899 height 501
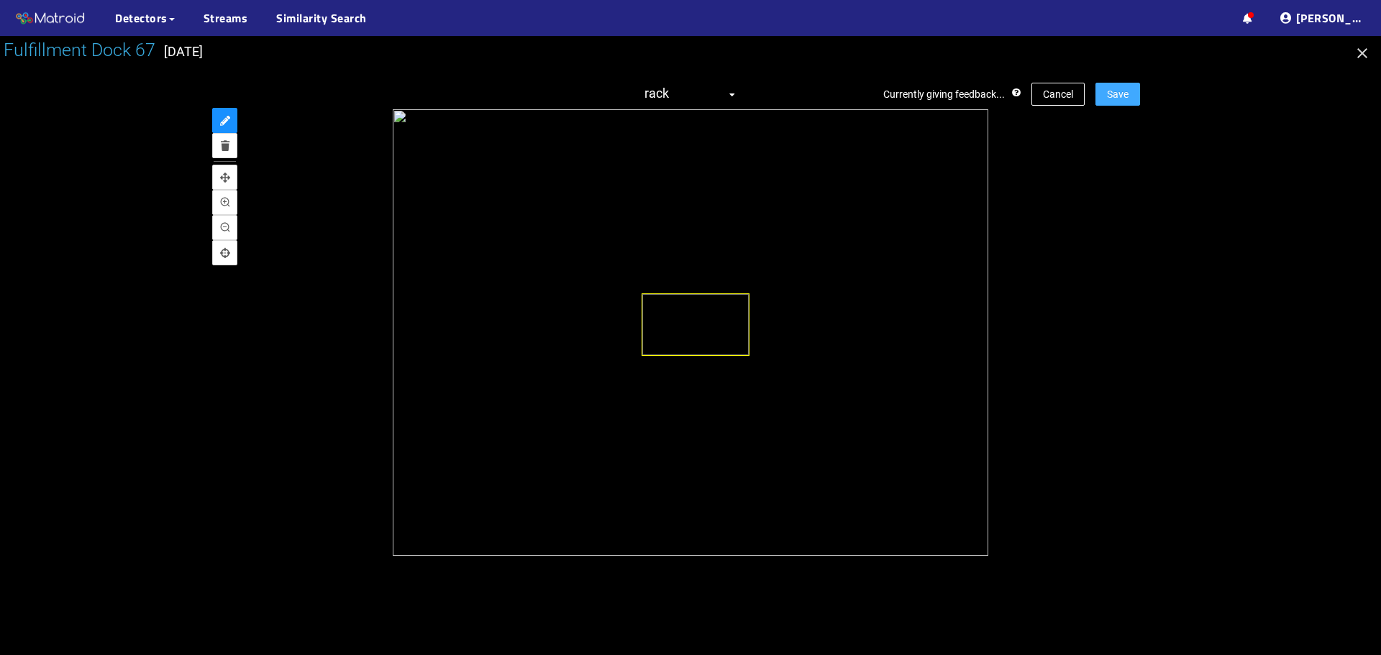
click at [1123, 100] on span "Save" at bounding box center [1118, 94] width 22 height 16
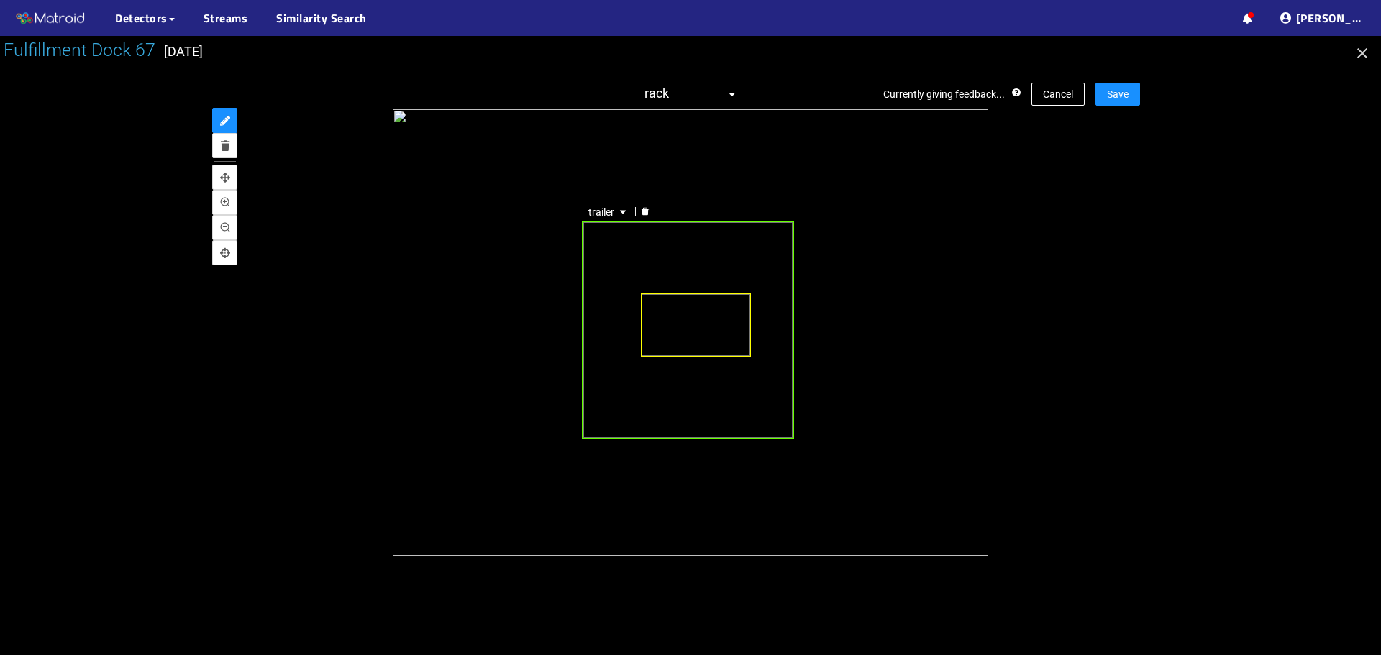
click at [651, 211] on div at bounding box center [645, 212] width 19 height 14
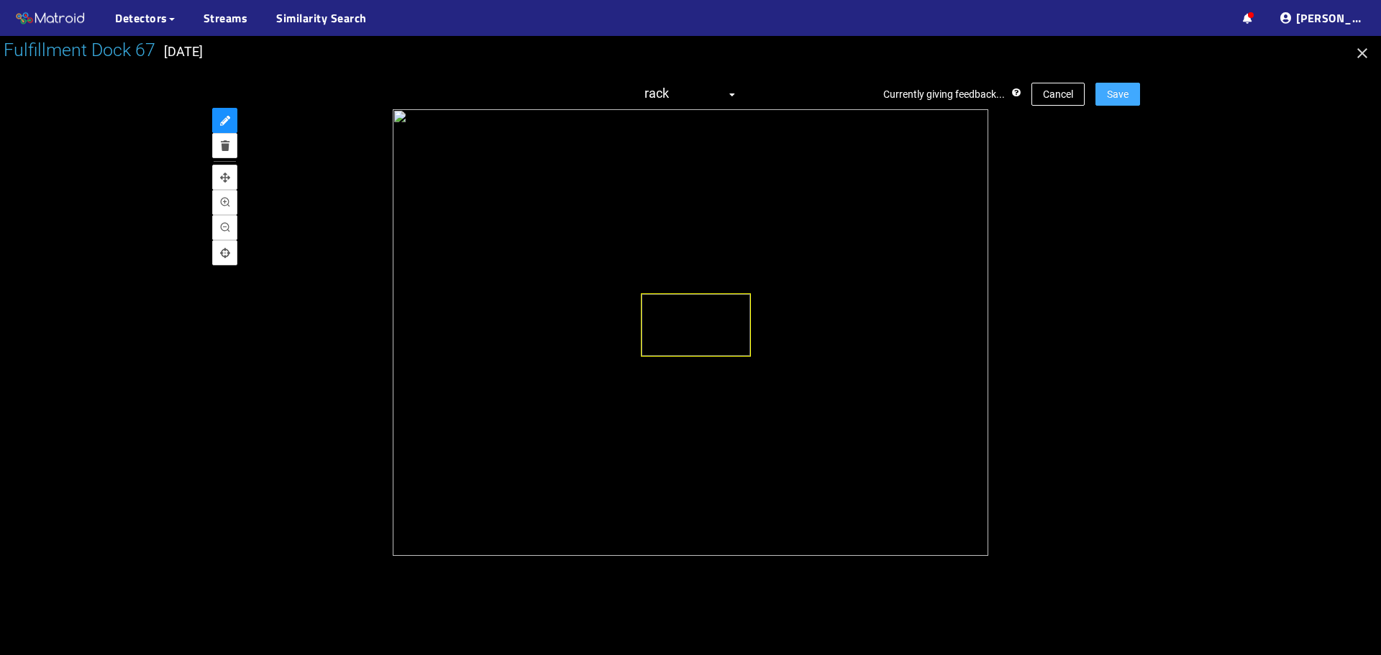
click at [1113, 88] on span "Save" at bounding box center [1118, 94] width 22 height 16
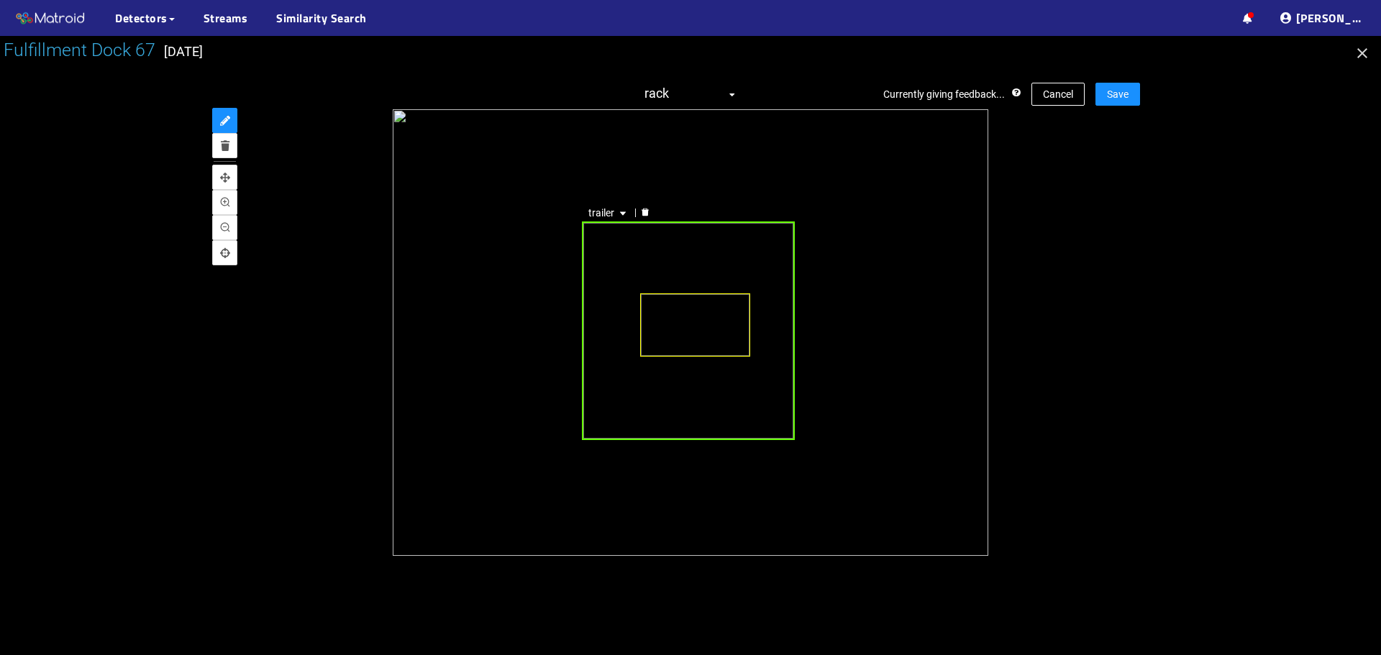
click at [649, 209] on icon "delete" at bounding box center [645, 212] width 9 height 9
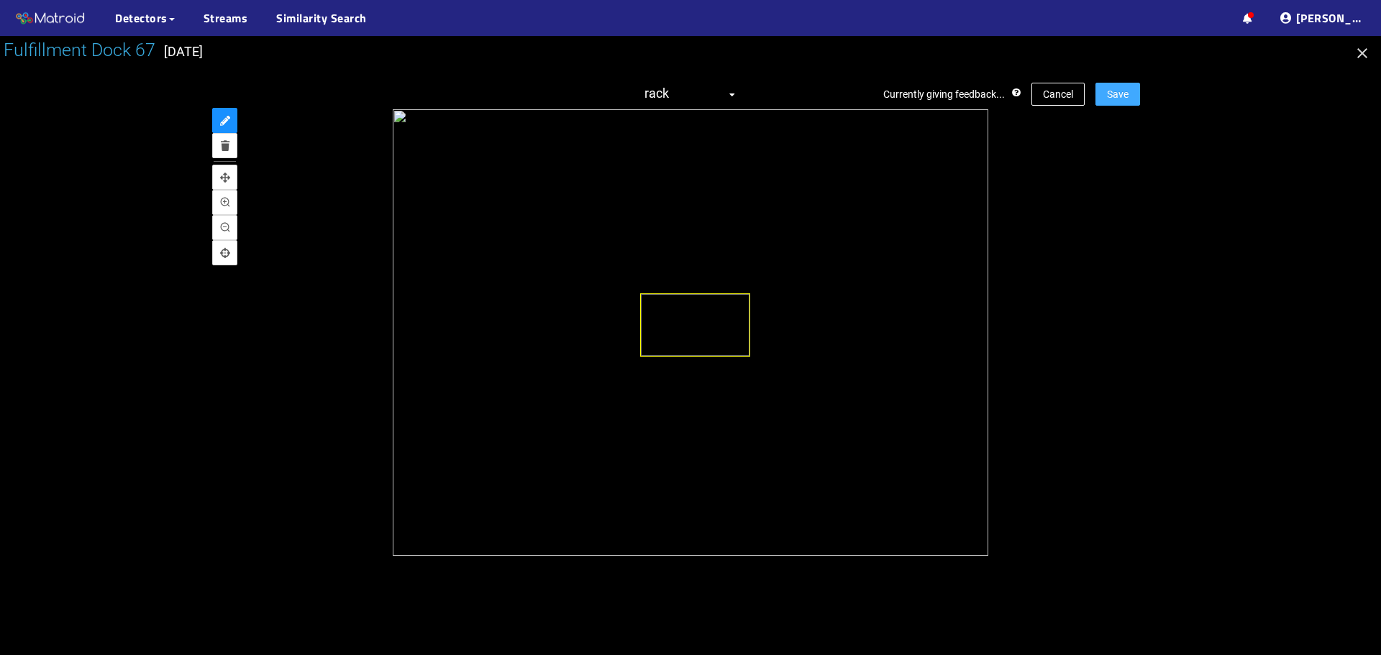
click at [1124, 87] on span "Save" at bounding box center [1118, 94] width 22 height 16
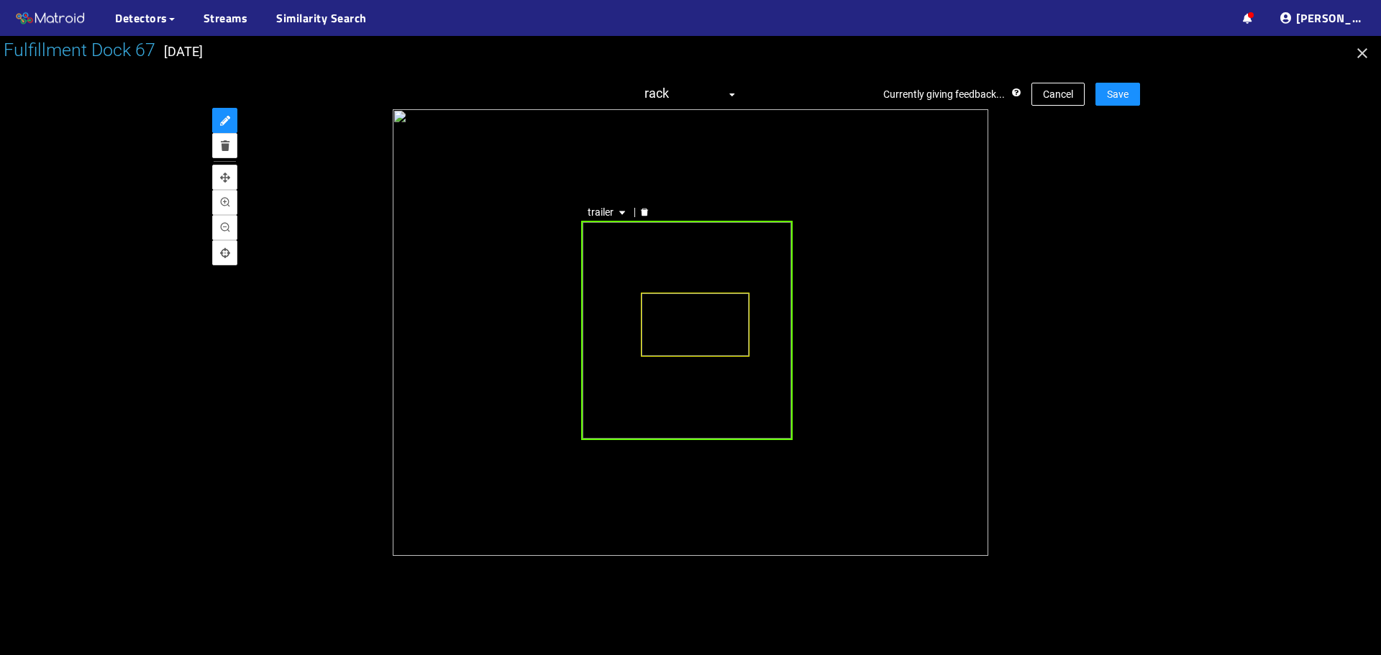
click at [644, 221] on div "trailer" at bounding box center [618, 212] width 72 height 17
click at [649, 210] on div at bounding box center [644, 213] width 19 height 14
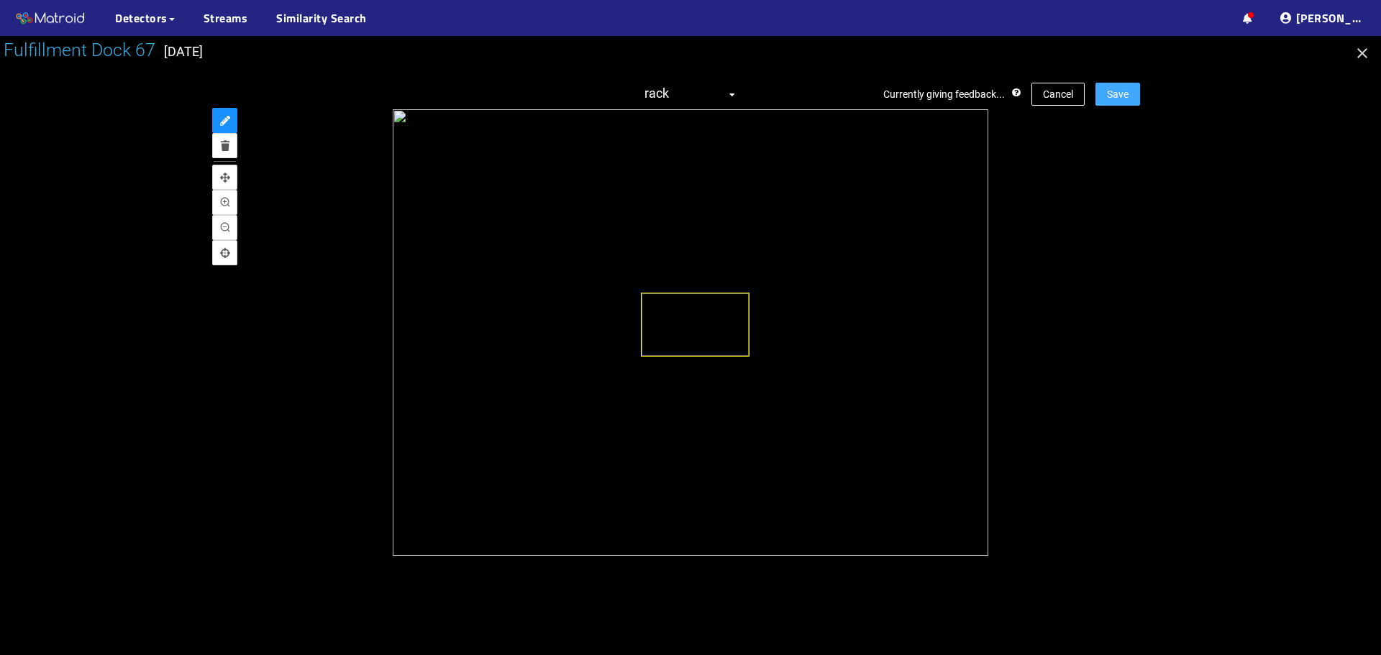
click at [1126, 90] on span "Save" at bounding box center [1118, 94] width 22 height 16
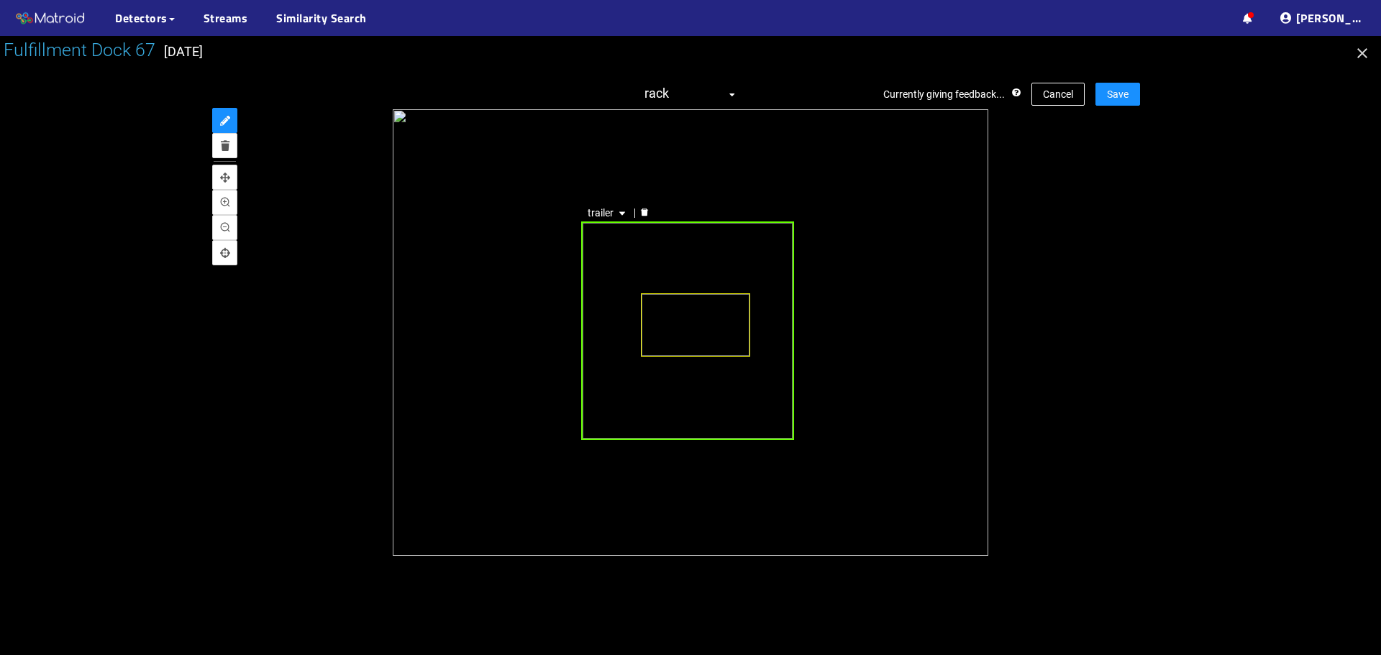
click at [647, 219] on div at bounding box center [644, 213] width 19 height 14
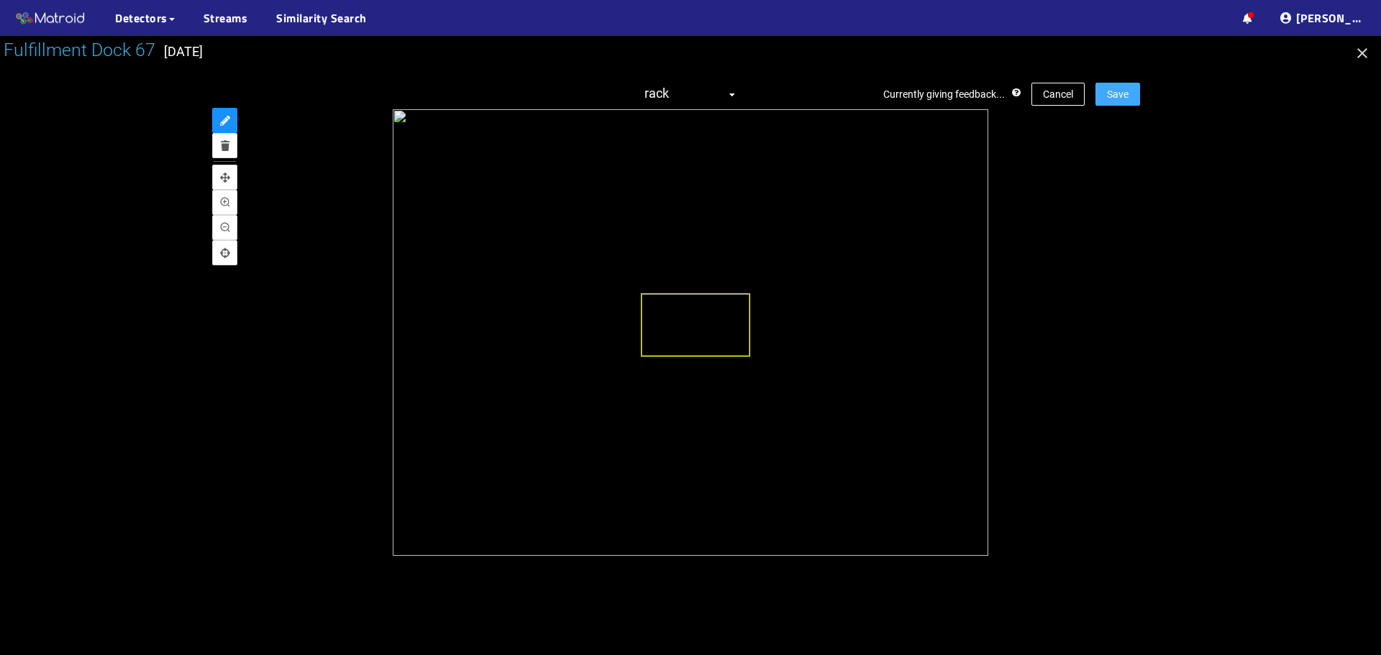
click at [1131, 96] on button "Save" at bounding box center [1117, 94] width 45 height 23
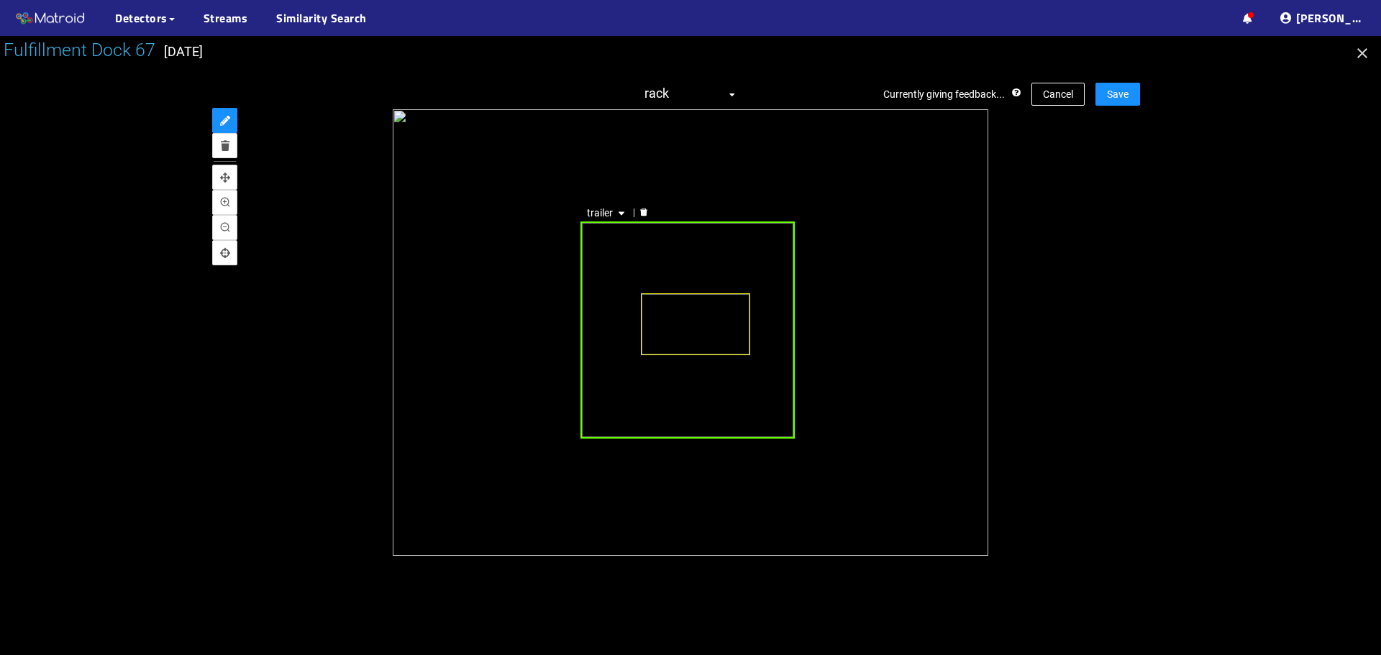
click at [642, 209] on icon "delete" at bounding box center [643, 212] width 9 height 9
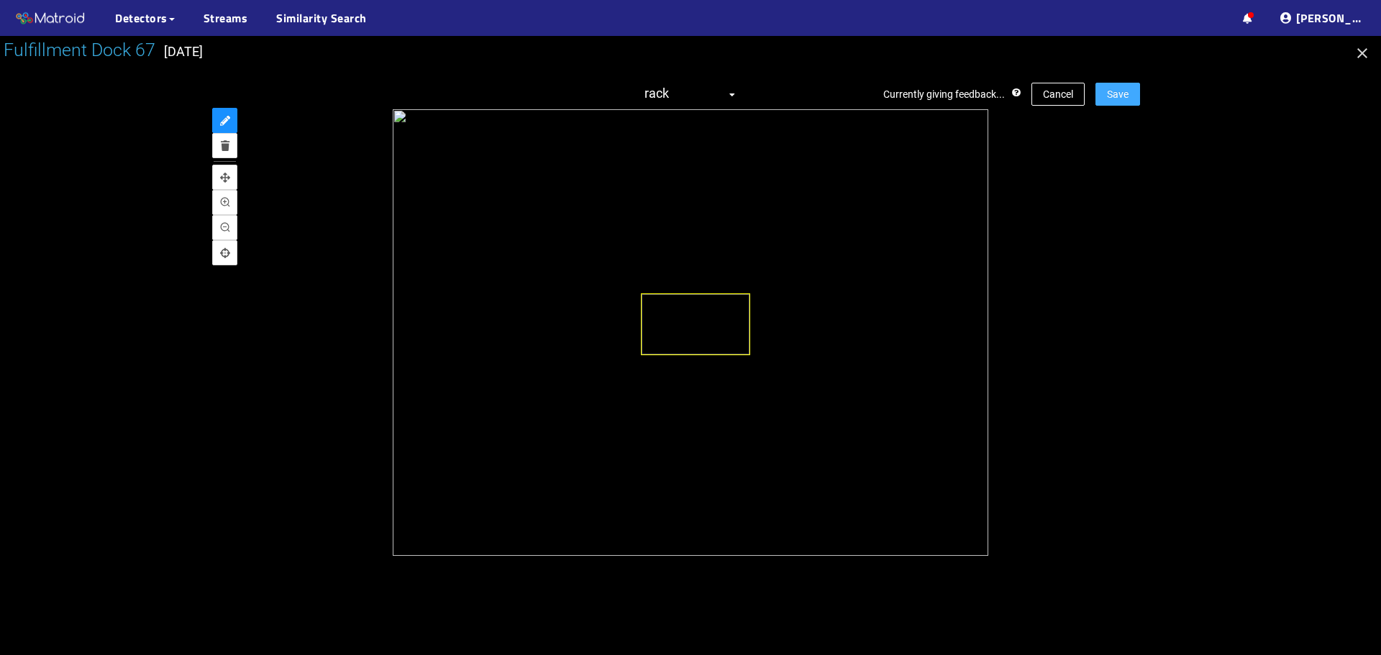
click at [1113, 96] on span "Save" at bounding box center [1118, 94] width 22 height 16
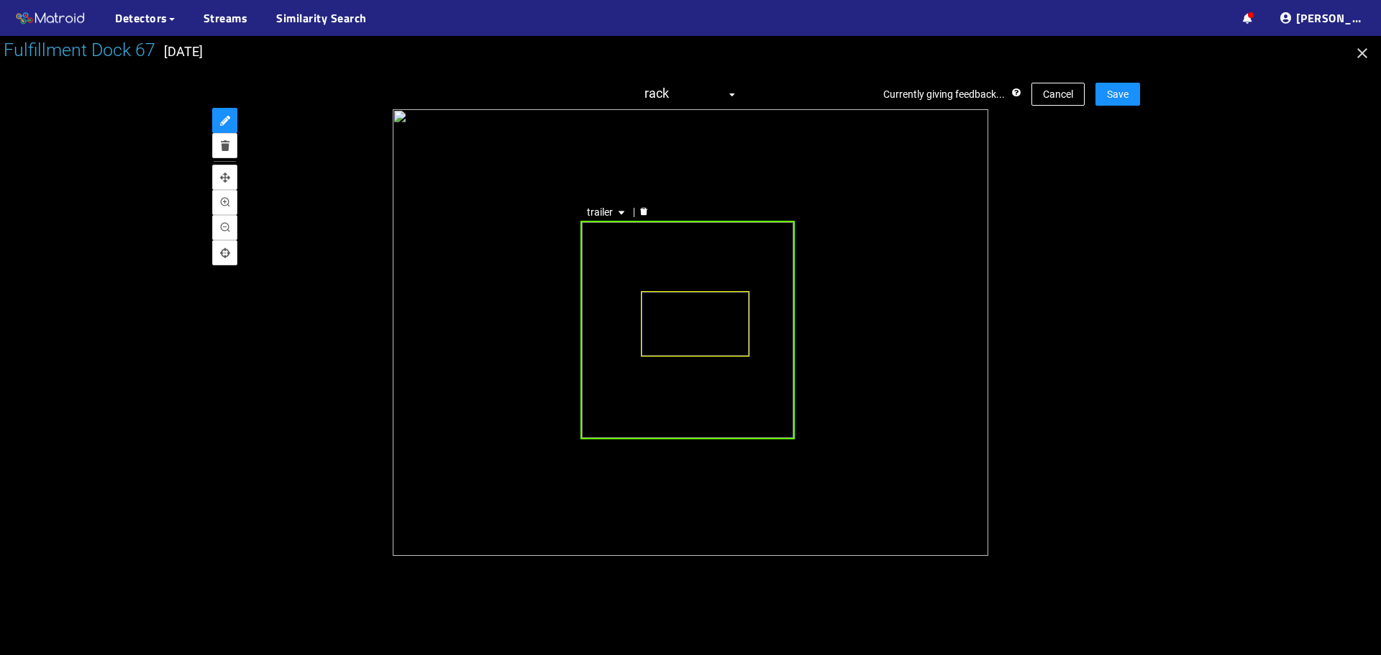
click at [648, 212] on div at bounding box center [643, 213] width 19 height 14
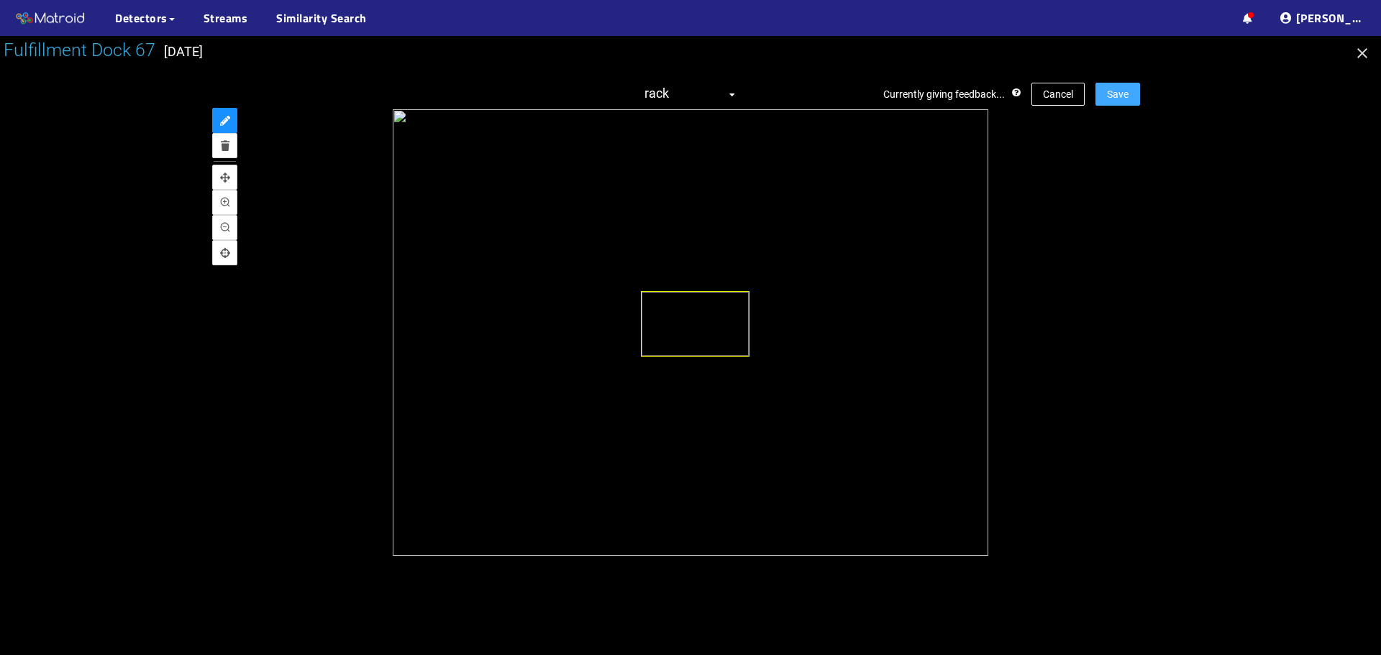
click at [1124, 94] on span "Save" at bounding box center [1118, 94] width 22 height 16
click at [1126, 97] on span "Save" at bounding box center [1118, 94] width 22 height 16
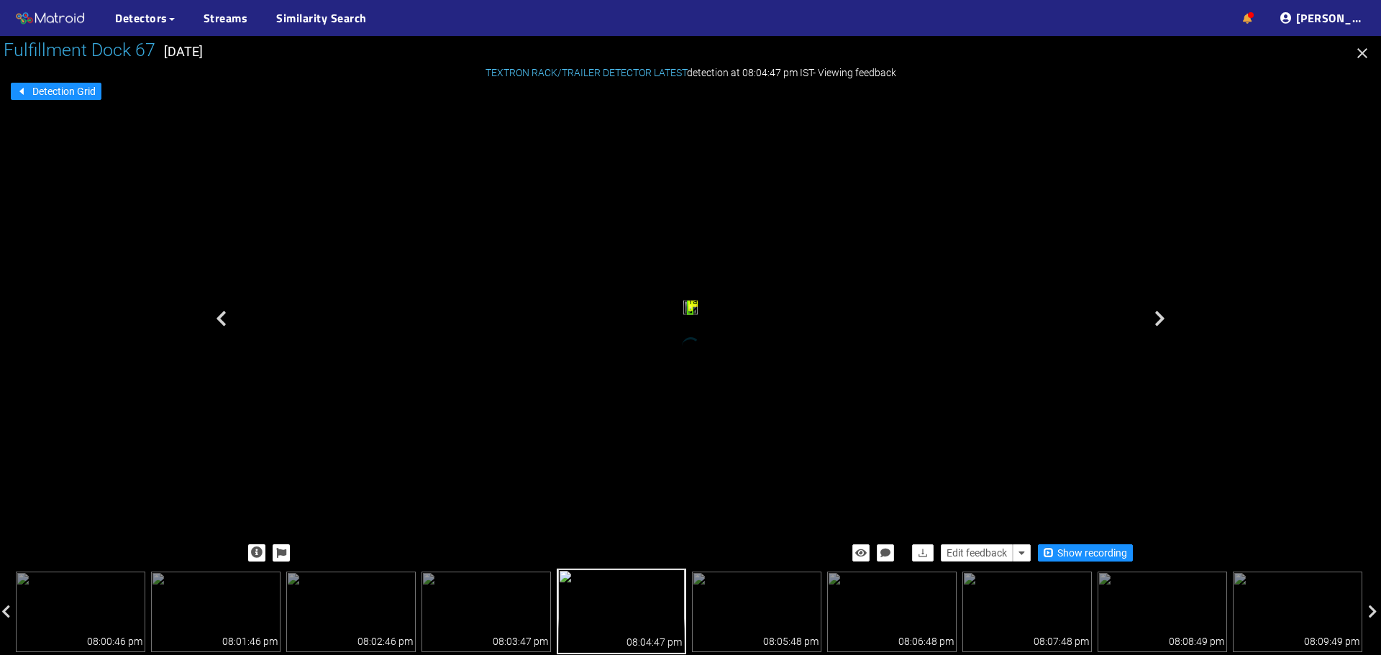
click at [1252, 14] on icon at bounding box center [1247, 19] width 9 height 10
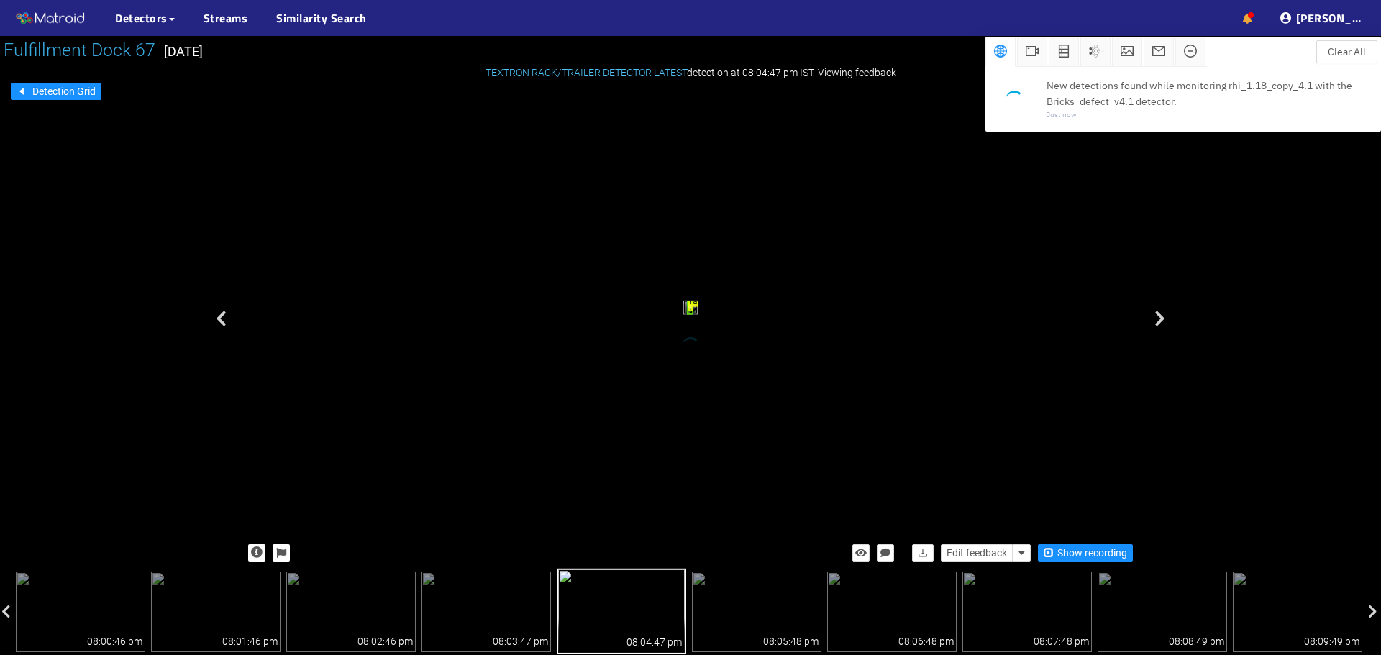
click at [1252, 19] on icon at bounding box center [1247, 19] width 9 height 10
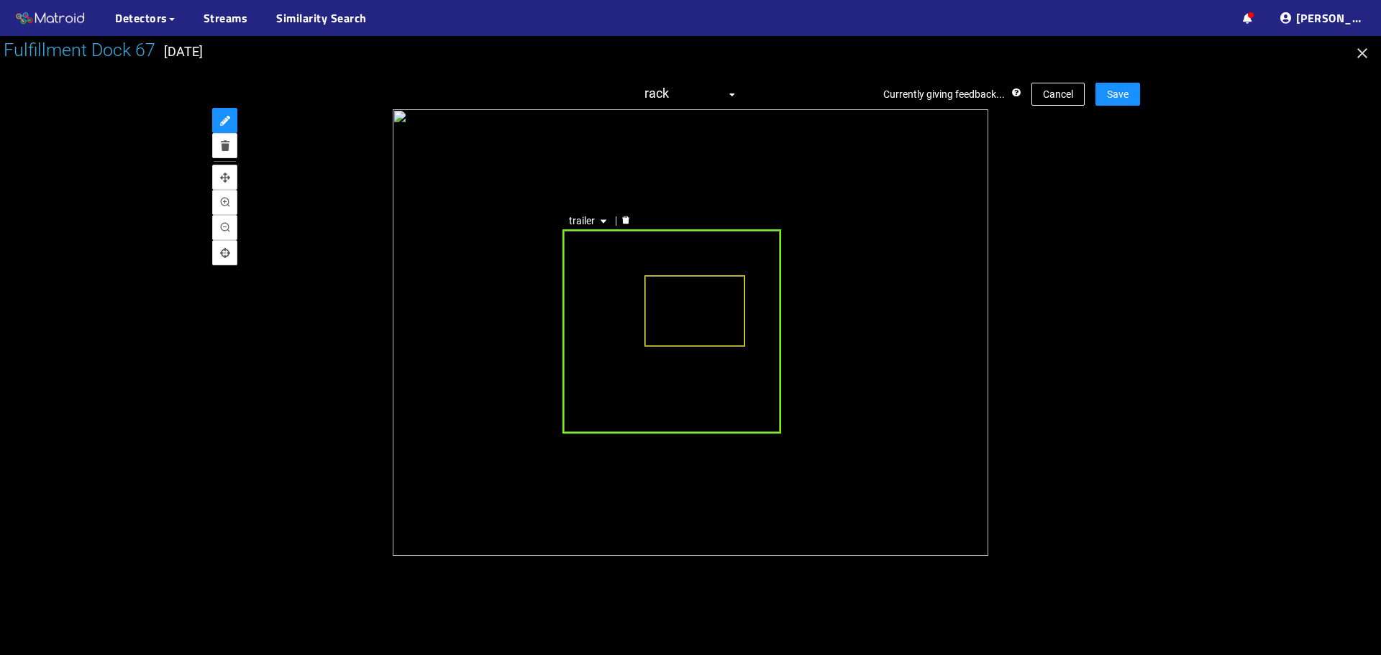
click at [611, 347] on div "trailer" at bounding box center [671, 331] width 219 height 204
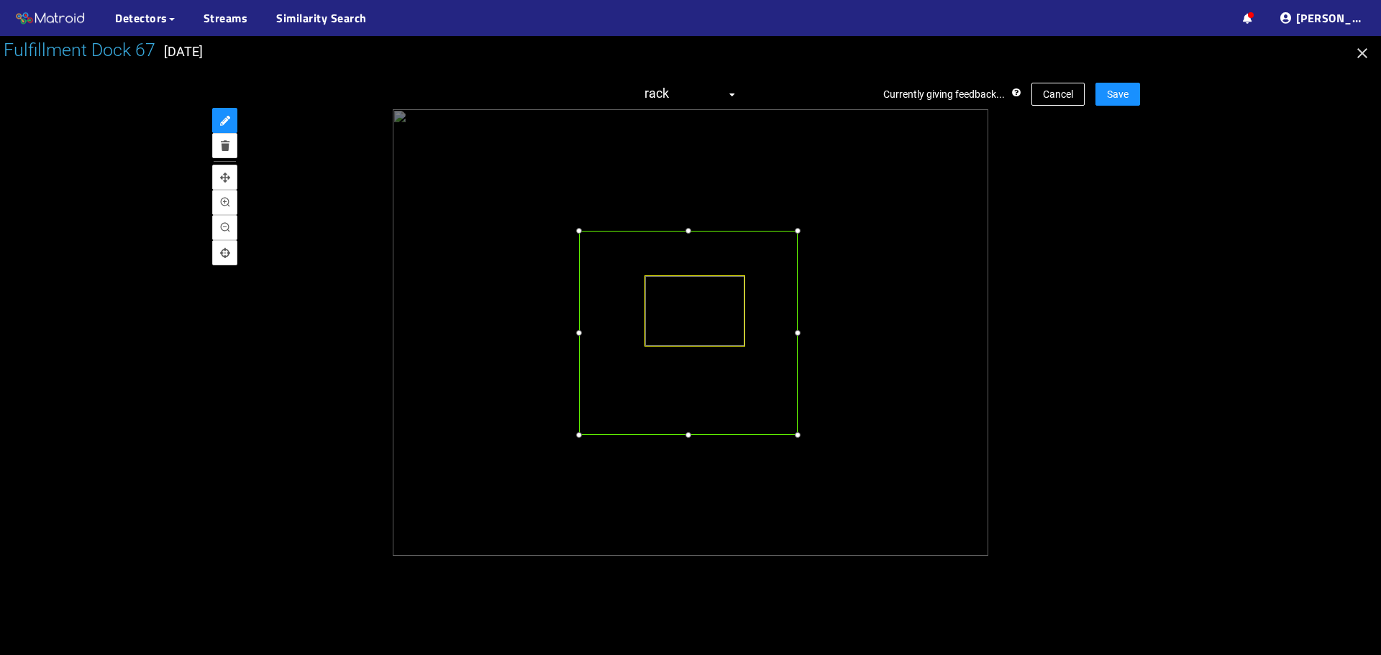
click at [631, 364] on div at bounding box center [688, 333] width 219 height 204
click at [803, 221] on div at bounding box center [800, 218] width 14 height 14
click at [796, 439] on div at bounding box center [796, 441] width 14 height 14
click at [1103, 96] on button "Save" at bounding box center [1117, 94] width 45 height 23
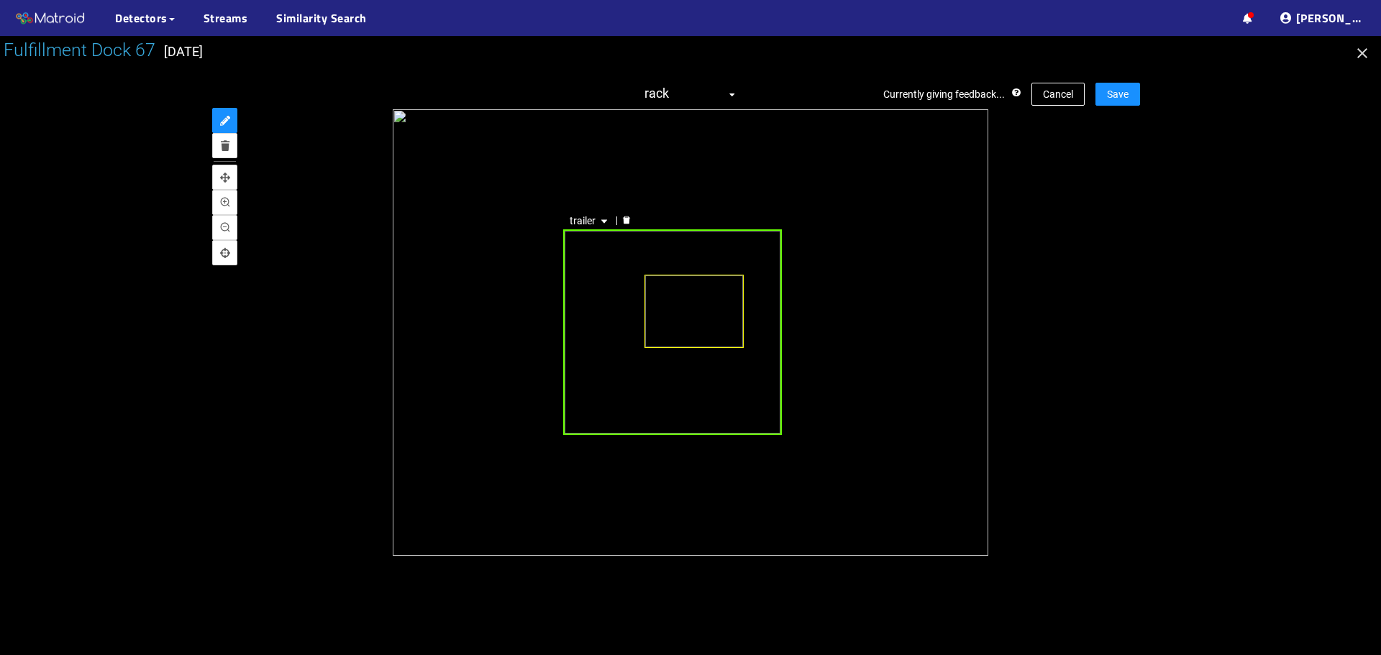
click at [622, 347] on div "trailer" at bounding box center [672, 332] width 218 height 206
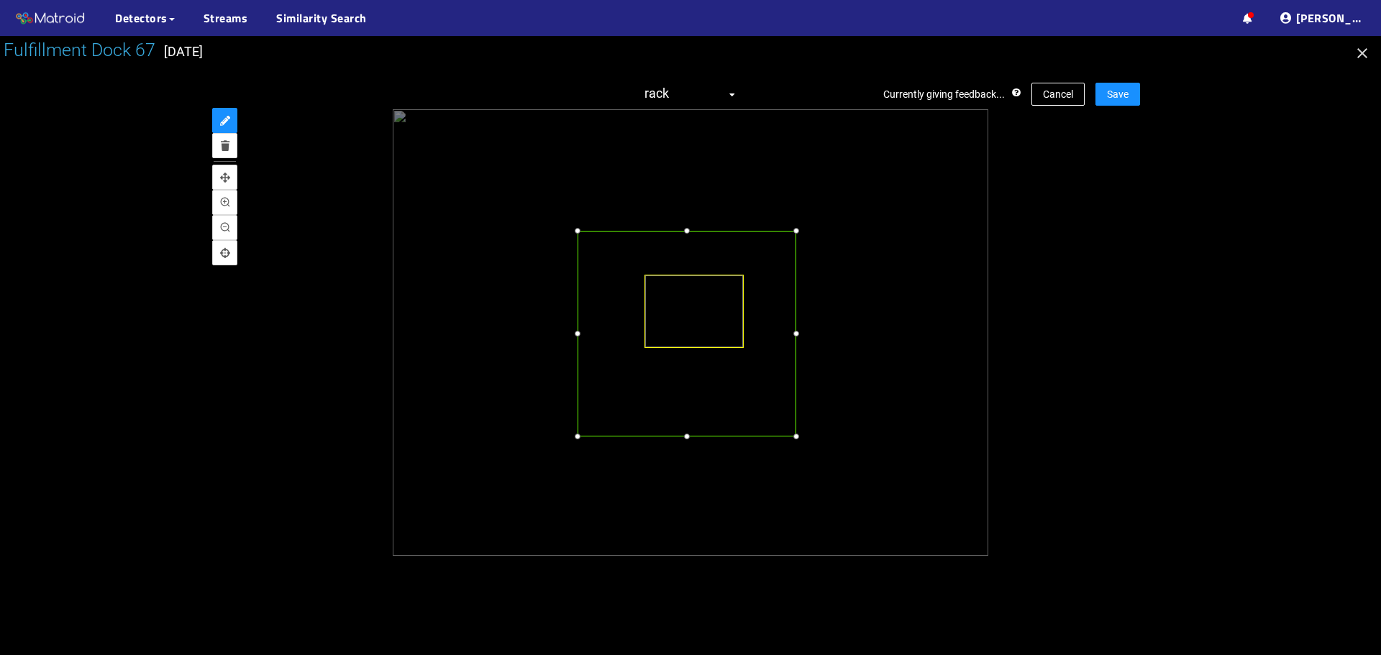
click at [591, 346] on div at bounding box center [687, 334] width 218 height 206
click at [796, 220] on div at bounding box center [798, 218] width 14 height 14
click at [793, 441] on div at bounding box center [796, 441] width 14 height 14
click at [1114, 83] on button "Save" at bounding box center [1117, 94] width 45 height 23
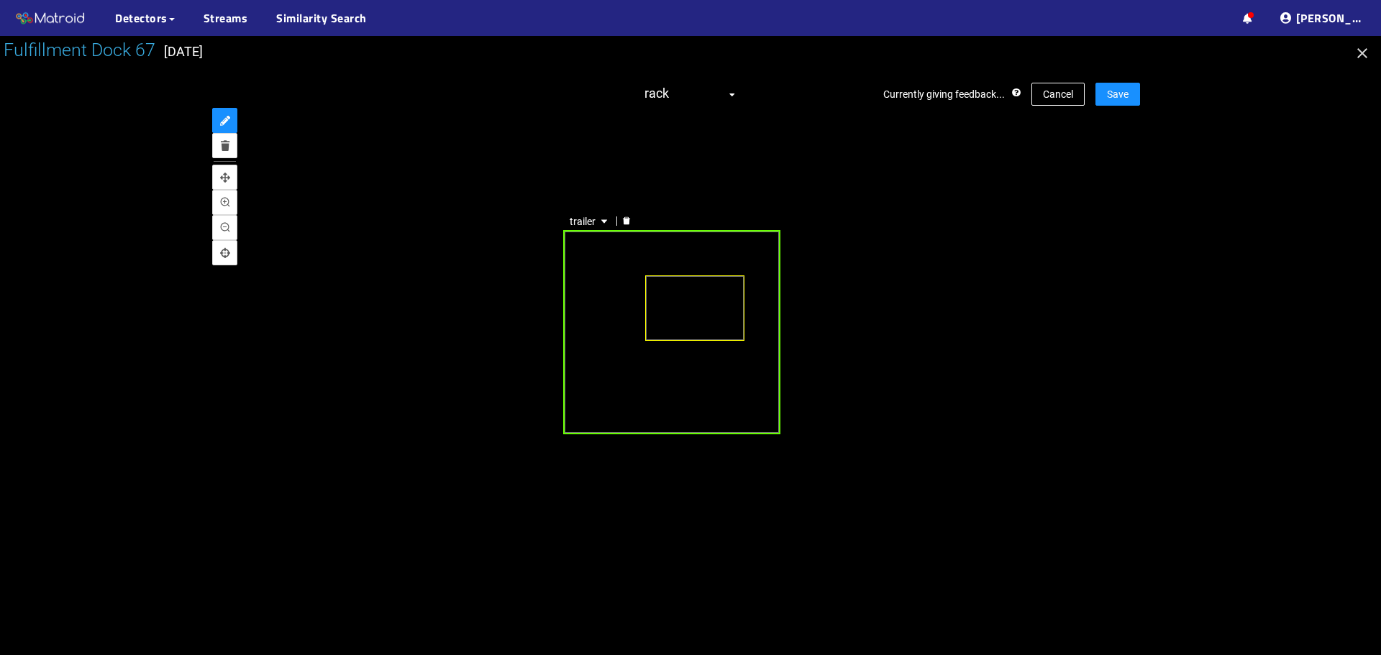
click at [606, 318] on div "trailer" at bounding box center [671, 332] width 217 height 205
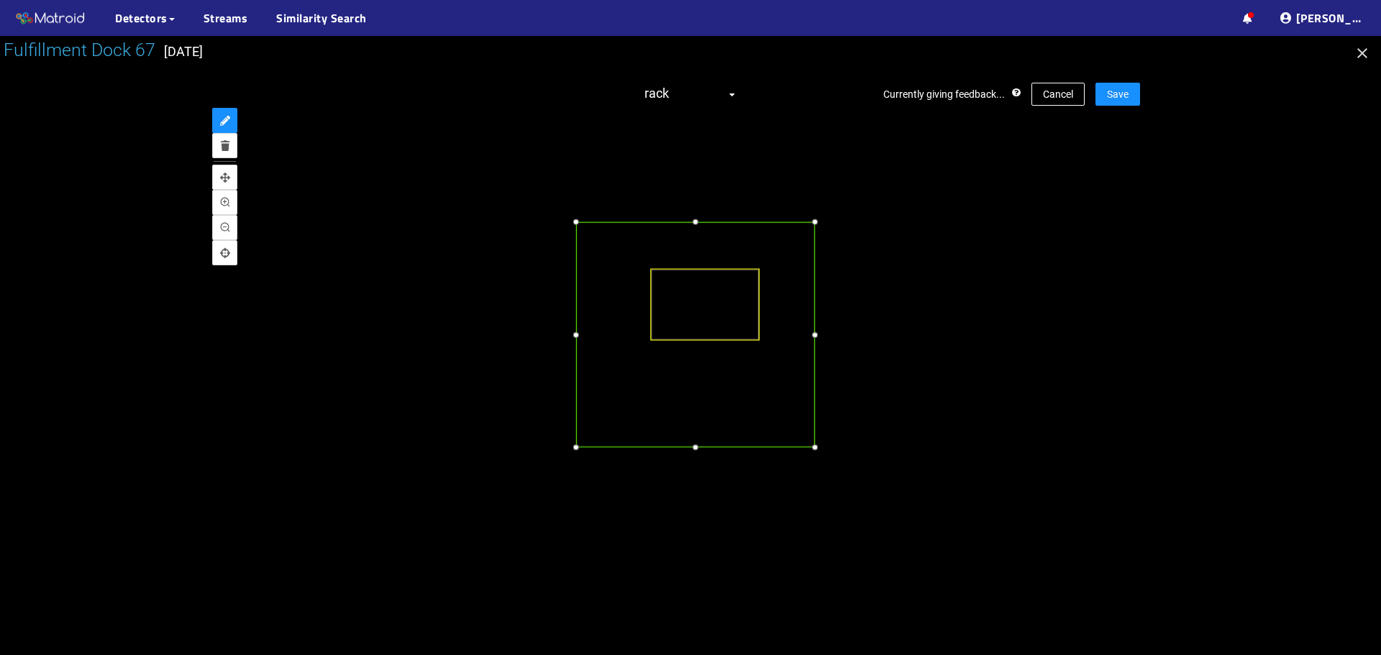
click at [611, 350] on div at bounding box center [695, 334] width 239 height 225
click at [698, 205] on div at bounding box center [695, 207] width 14 height 14
click at [816, 447] on div at bounding box center [817, 449] width 14 height 14
click at [1106, 88] on button "Save" at bounding box center [1117, 94] width 45 height 23
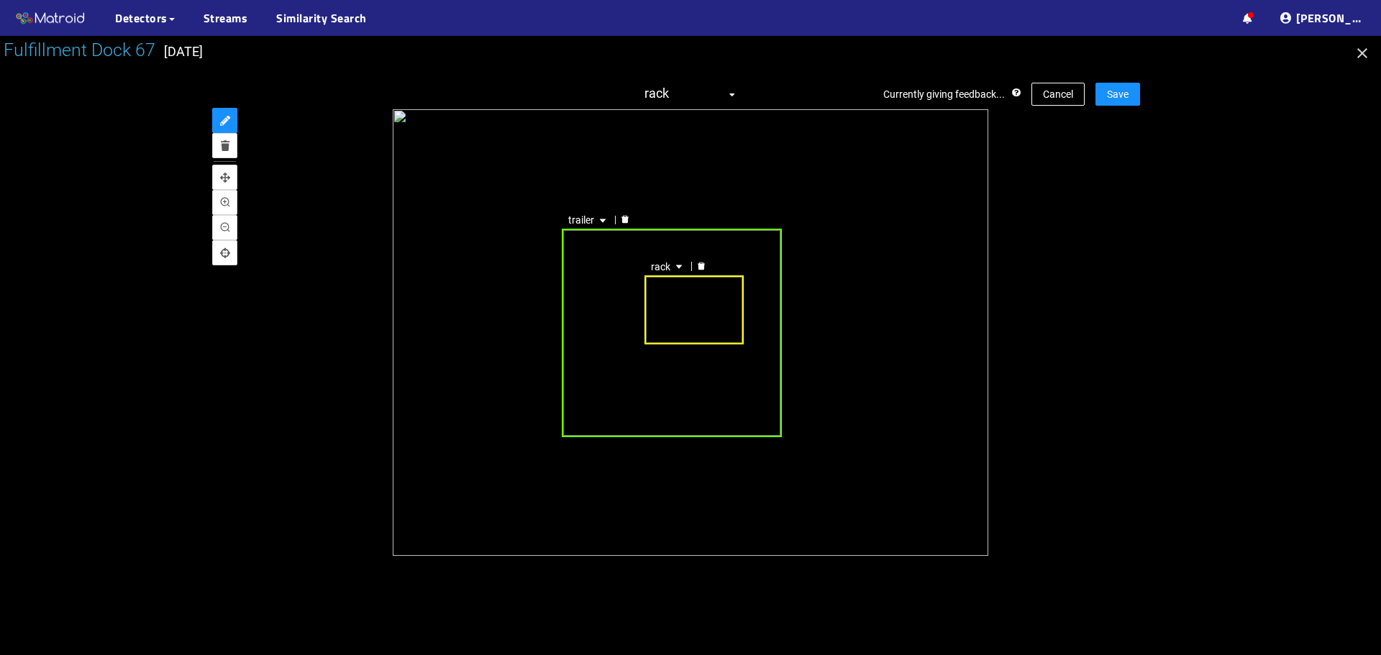
click at [583, 299] on div "trailer" at bounding box center [671, 333] width 219 height 209
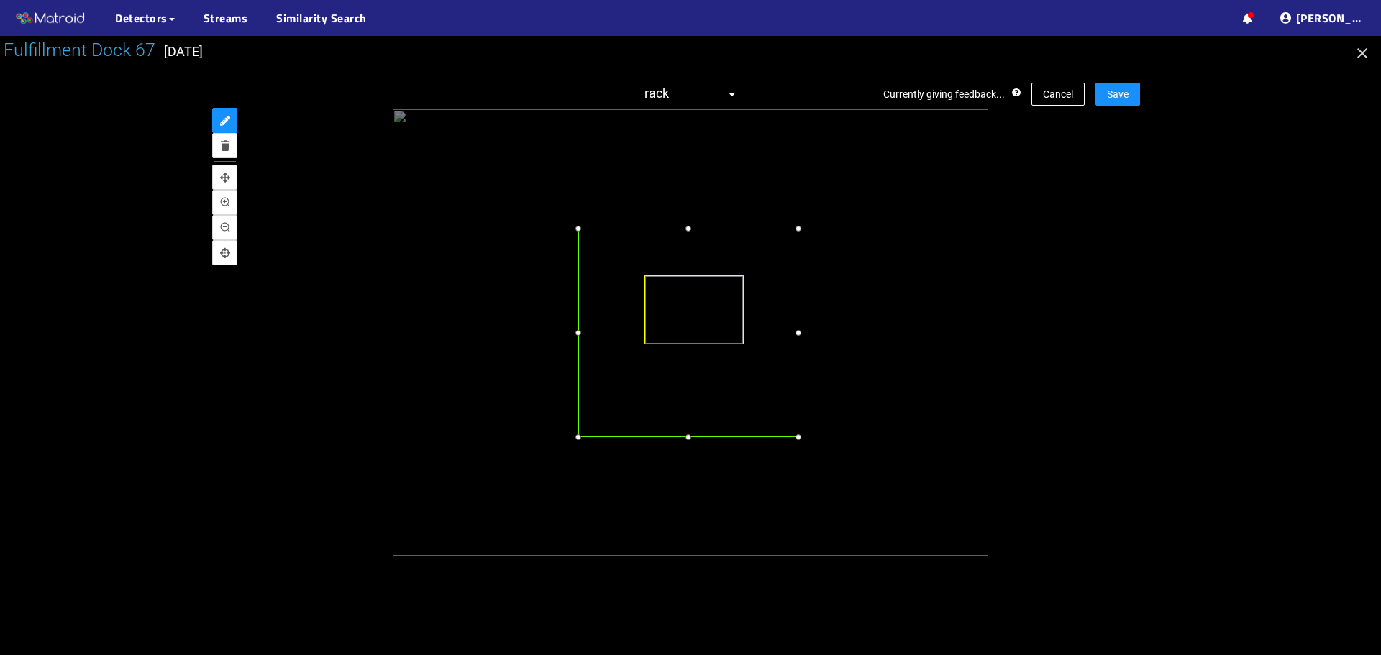
click at [620, 315] on div at bounding box center [687, 333] width 219 height 209
click at [796, 223] on div at bounding box center [799, 220] width 14 height 14
click at [800, 330] on div at bounding box center [799, 329] width 14 height 14
click at [1126, 96] on span "Save" at bounding box center [1118, 94] width 22 height 16
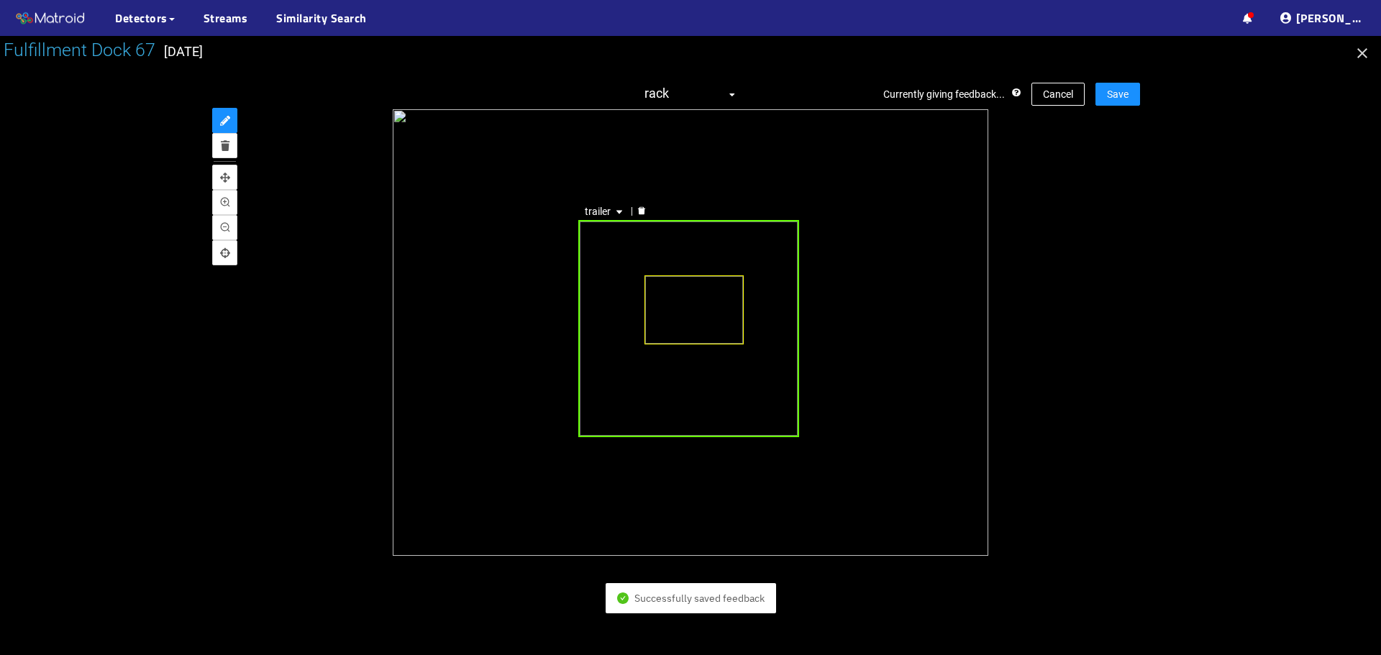
click at [674, 396] on div "trailer" at bounding box center [688, 328] width 220 height 217
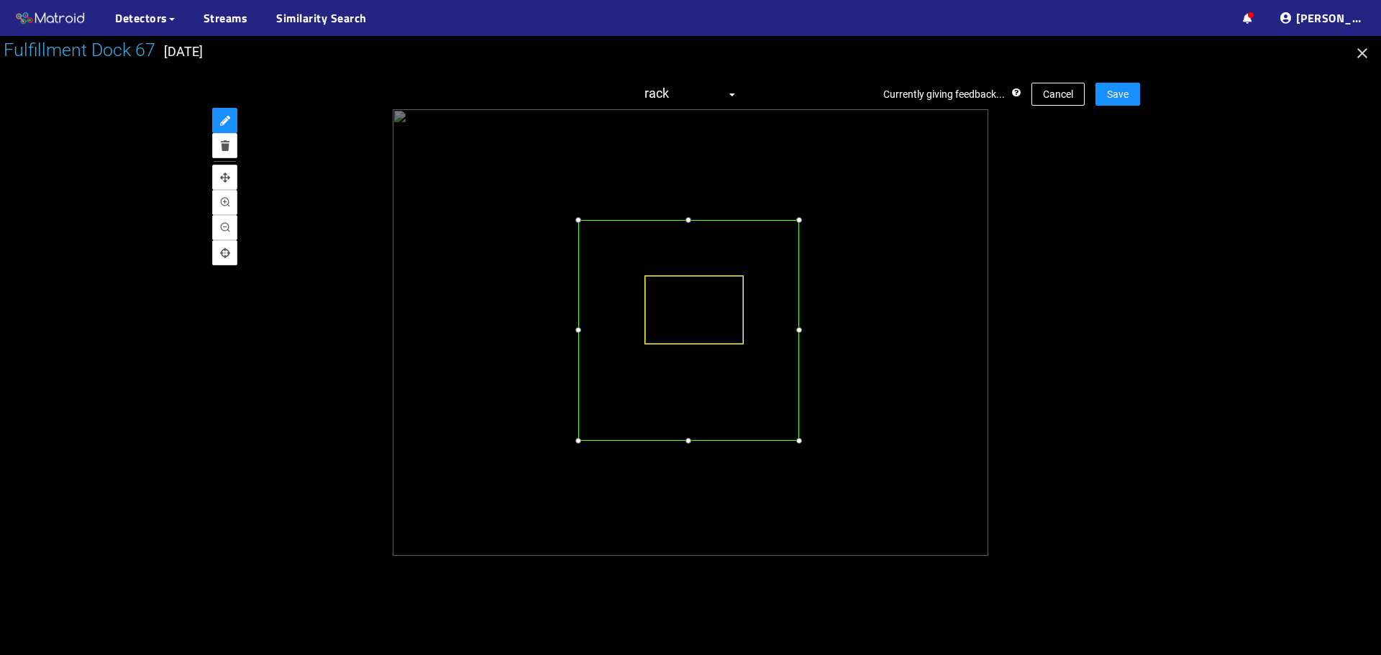
click at [682, 443] on div at bounding box center [688, 441] width 14 height 14
click at [1110, 84] on button "Save" at bounding box center [1117, 94] width 45 height 23
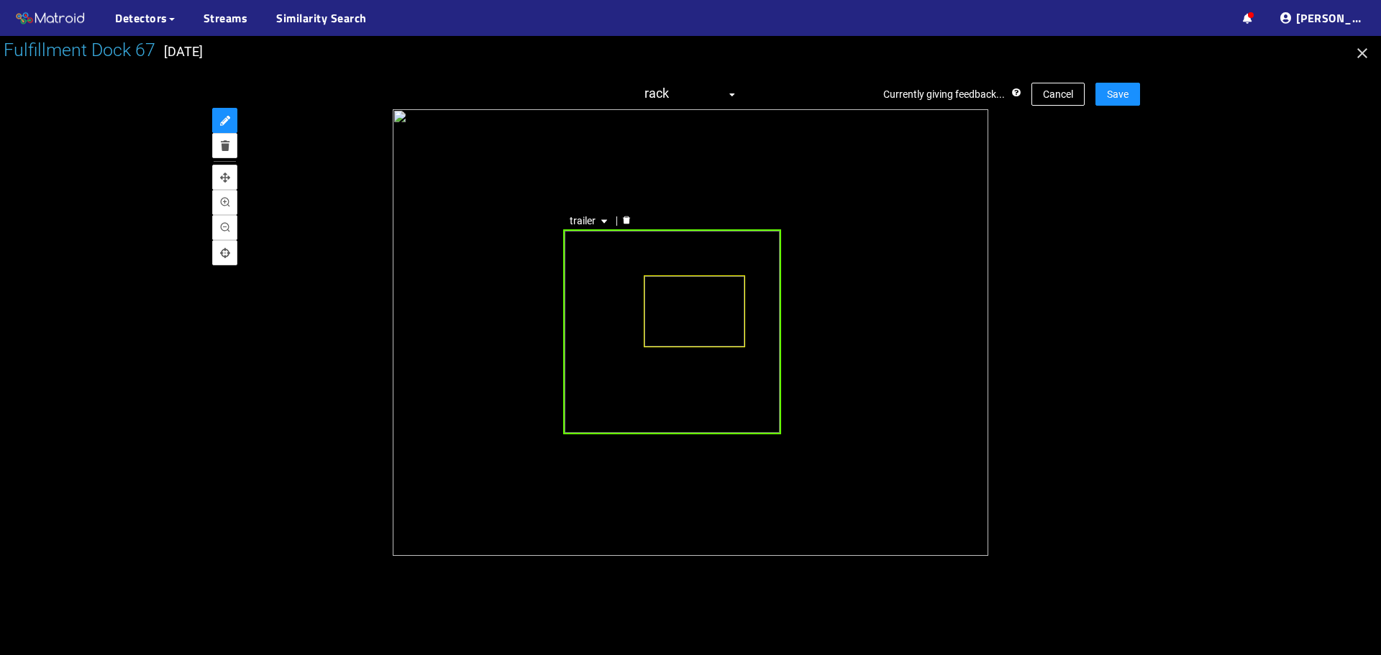
click at [606, 279] on div "trailer" at bounding box center [672, 331] width 219 height 205
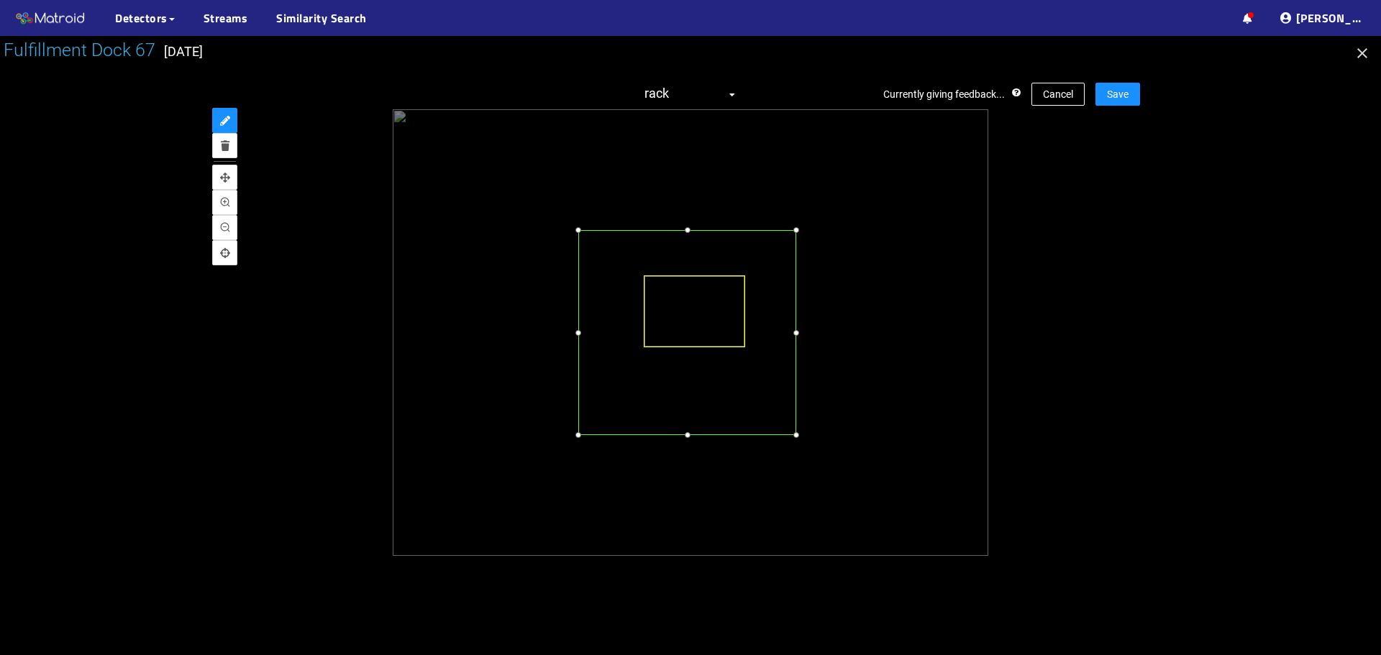
click at [615, 298] on div at bounding box center [687, 332] width 219 height 205
click at [797, 224] on div at bounding box center [797, 220] width 14 height 14
click at [685, 441] on div at bounding box center [687, 441] width 14 height 14
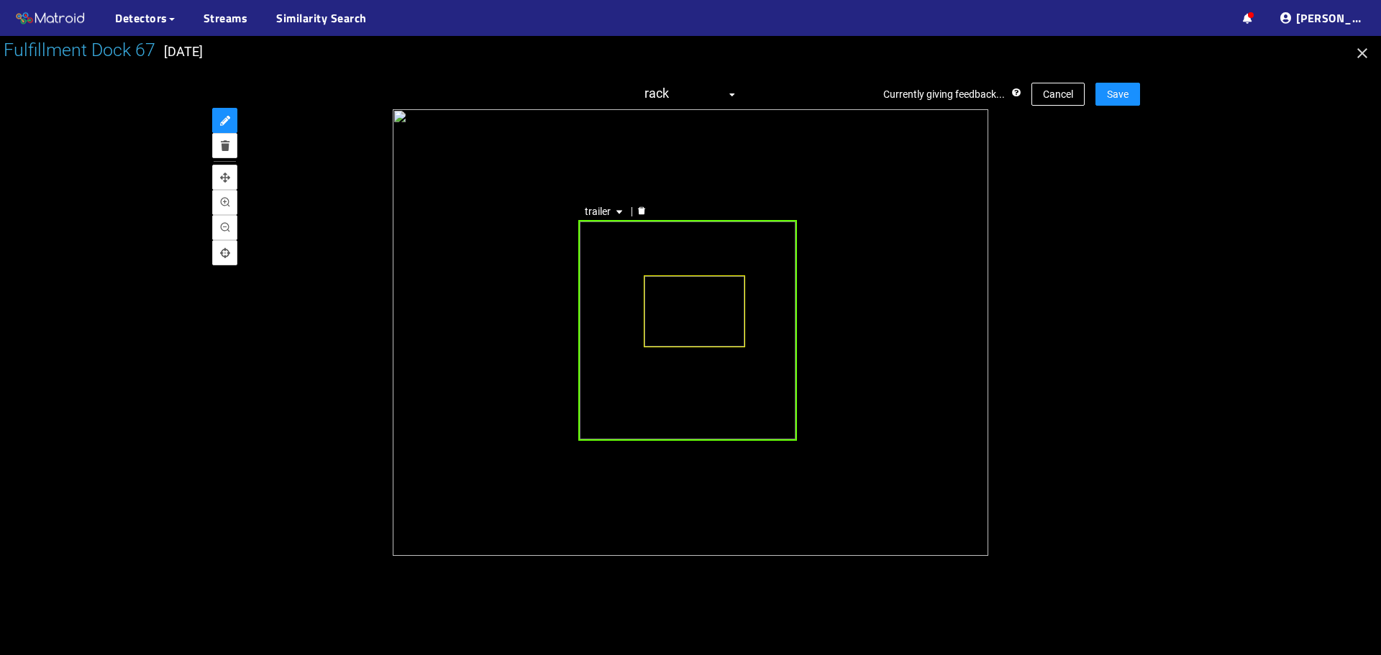
click at [640, 206] on div at bounding box center [641, 212] width 19 height 14
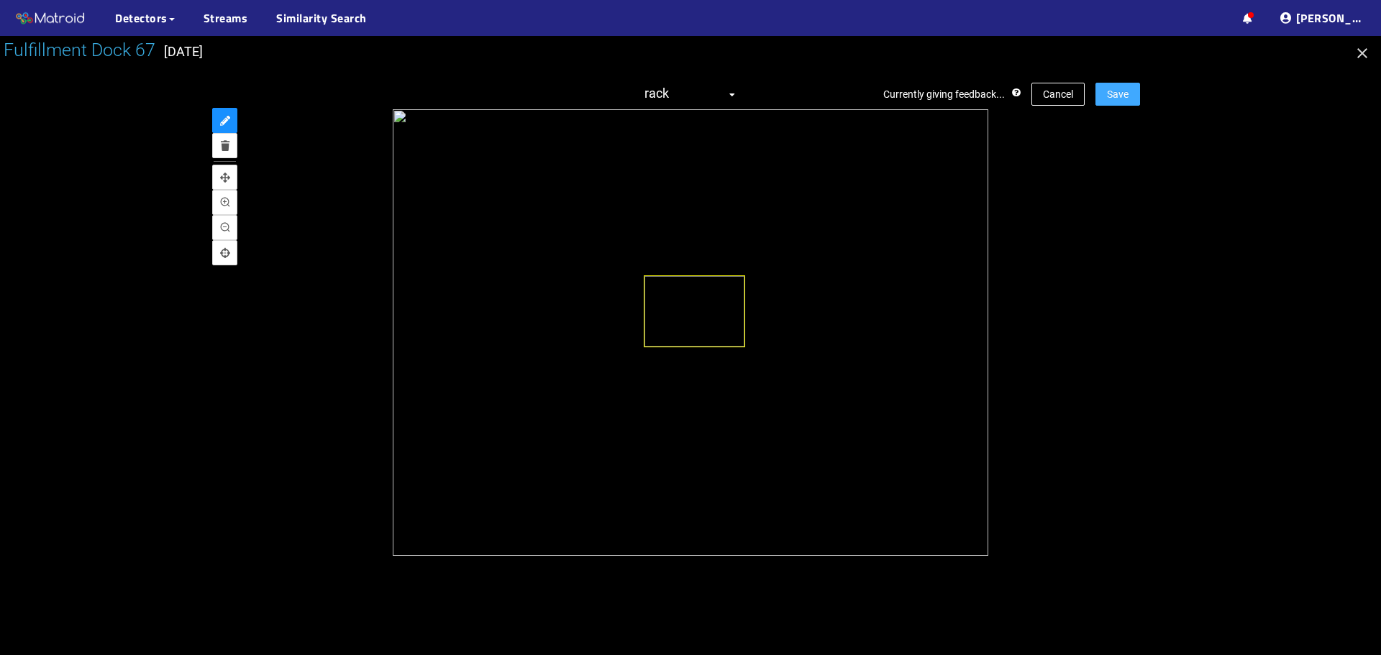
click at [1125, 94] on span "Save" at bounding box center [1118, 94] width 22 height 16
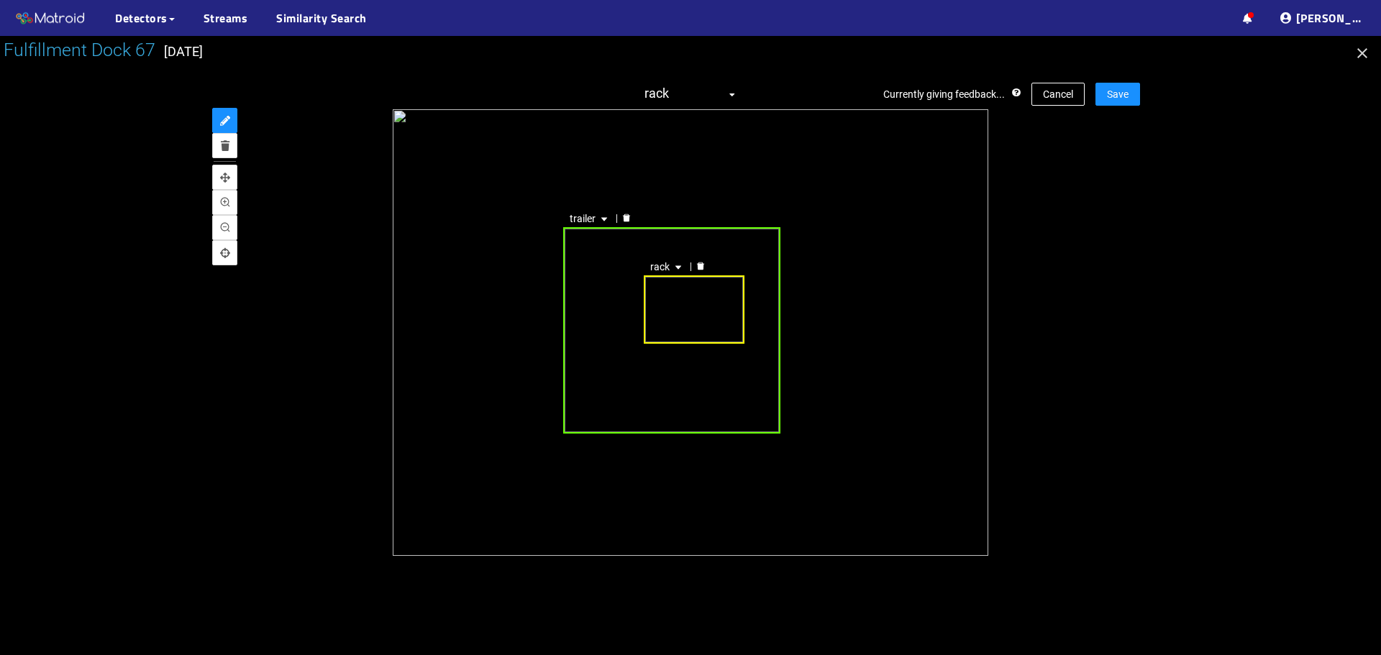
click at [629, 221] on icon "delete" at bounding box center [626, 218] width 7 height 8
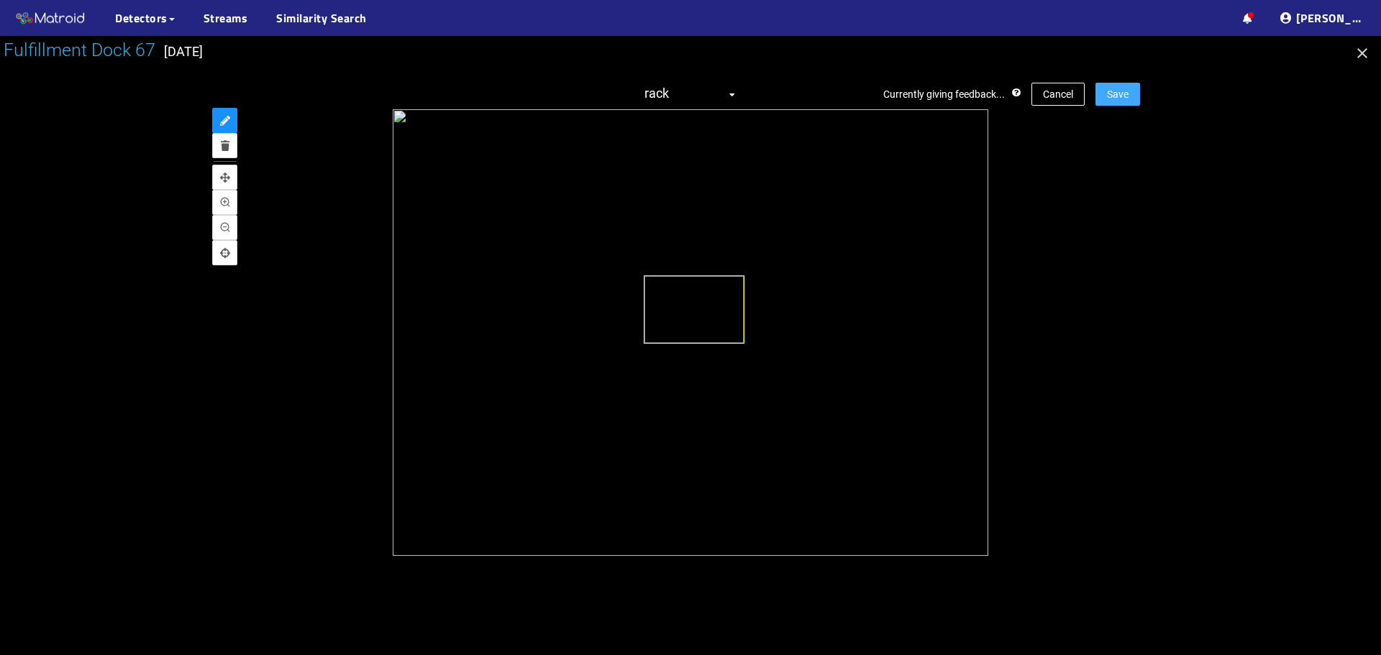
click at [1121, 91] on span "Save" at bounding box center [1118, 94] width 22 height 16
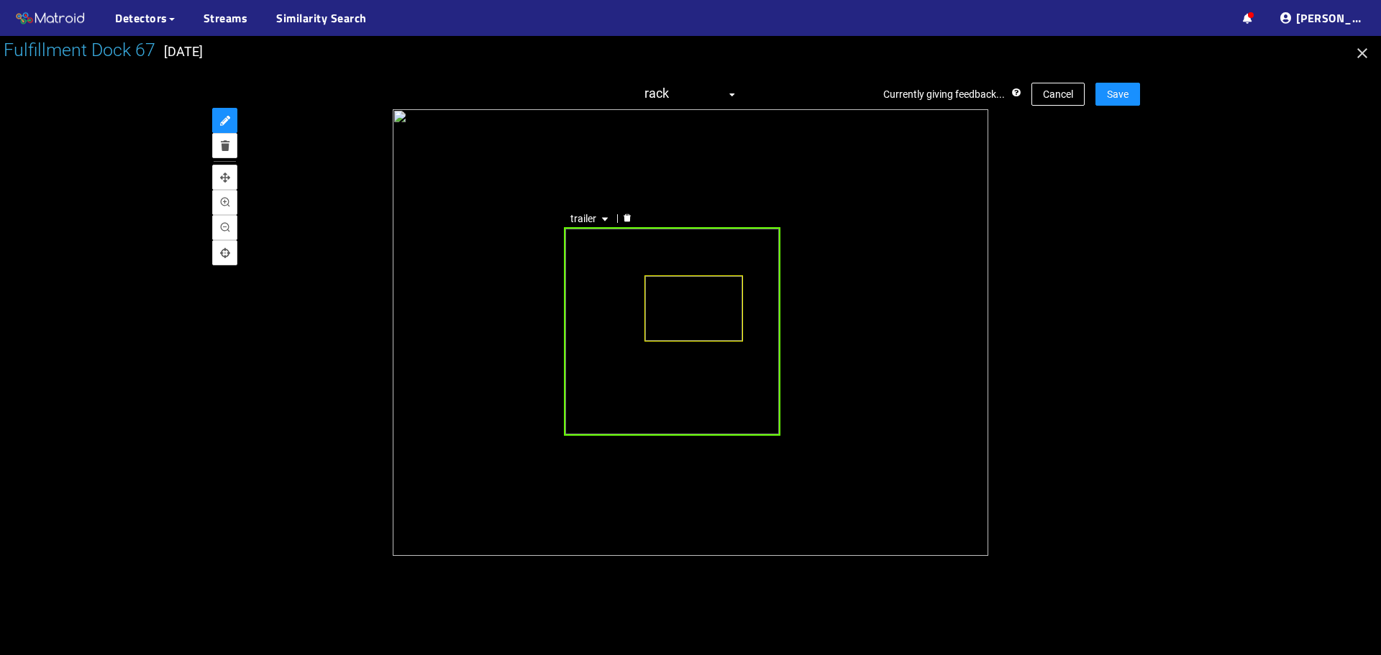
click at [629, 219] on icon "delete" at bounding box center [627, 218] width 7 height 8
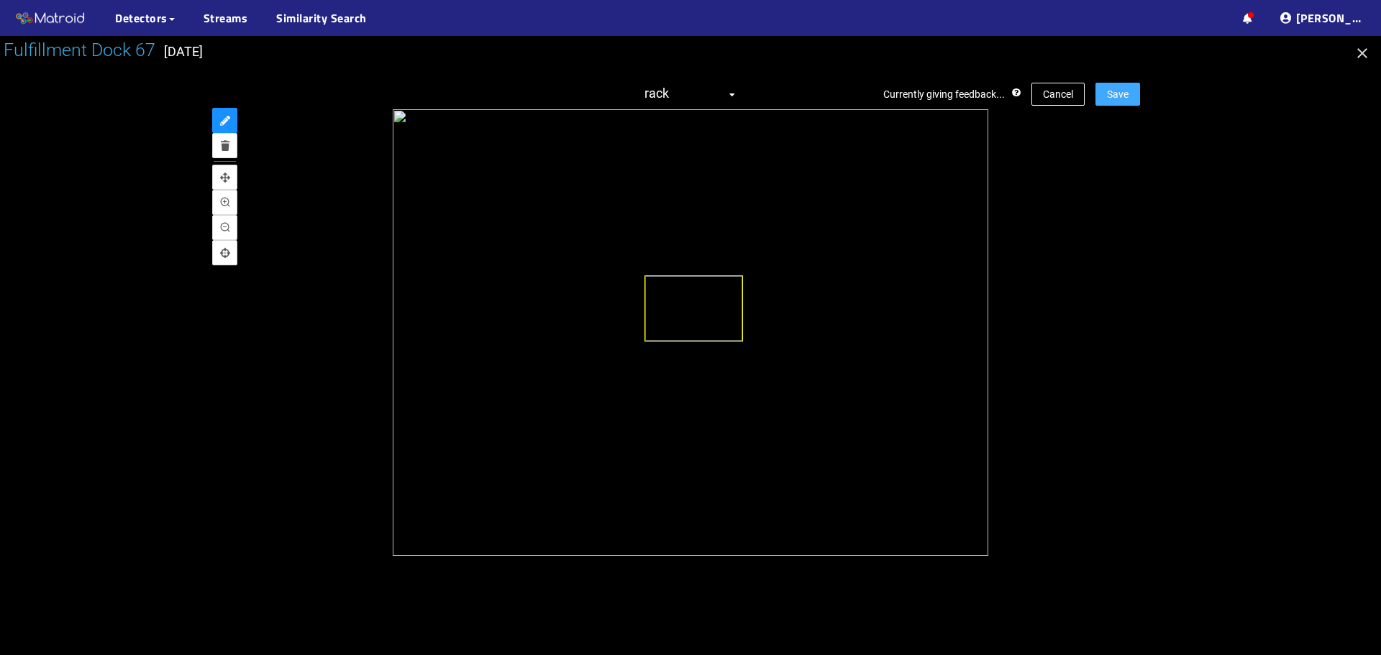
click at [1116, 90] on span "Save" at bounding box center [1118, 94] width 22 height 16
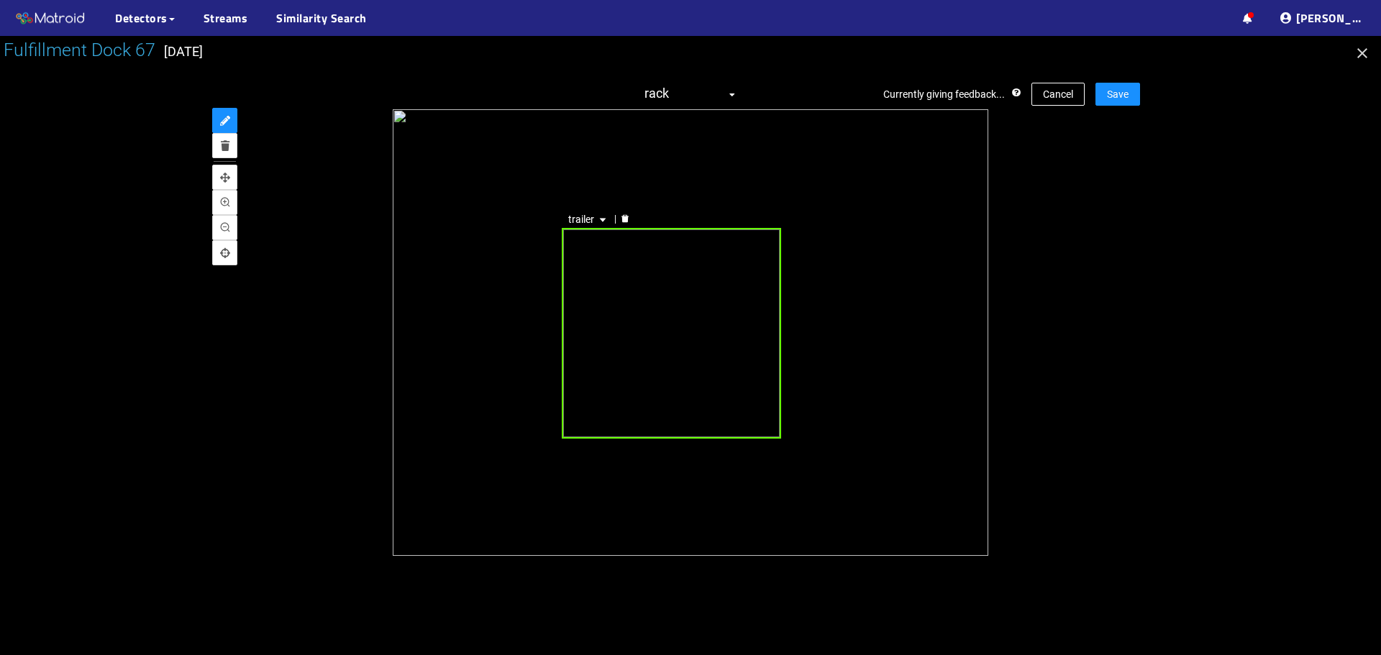
click at [632, 220] on div at bounding box center [625, 219] width 19 height 14
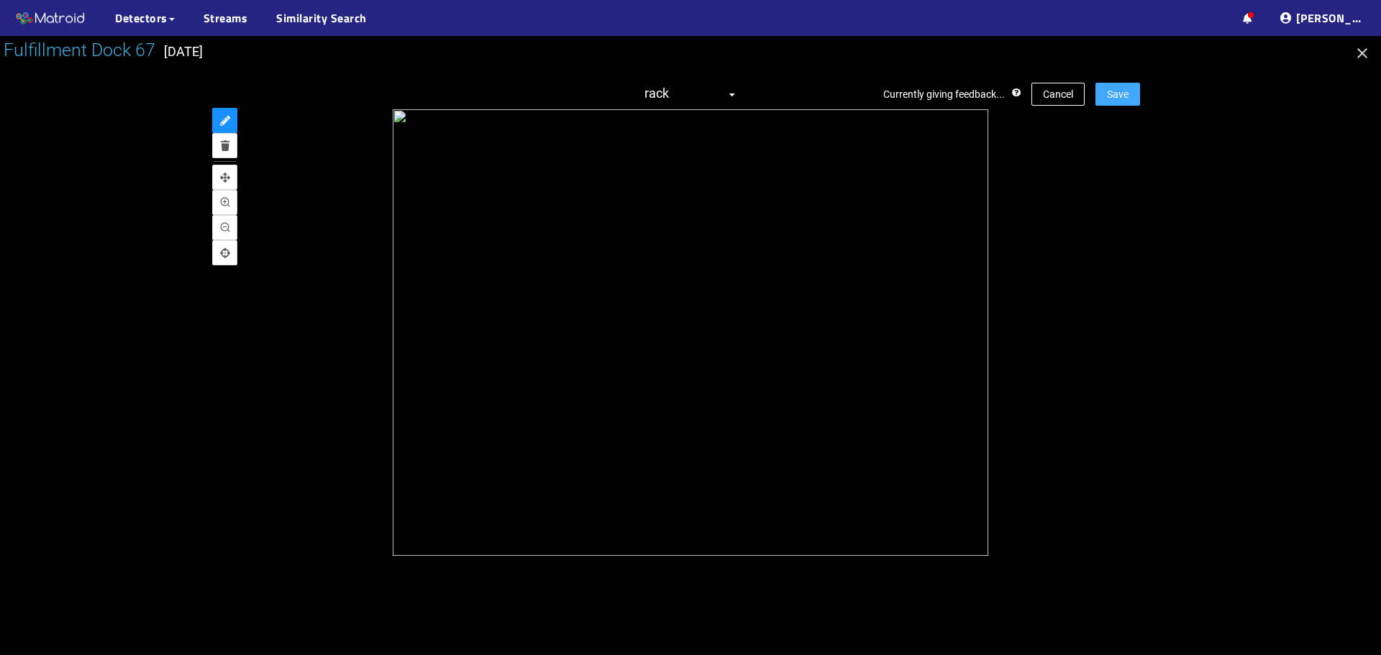
click at [1124, 90] on span "Save" at bounding box center [1118, 94] width 22 height 16
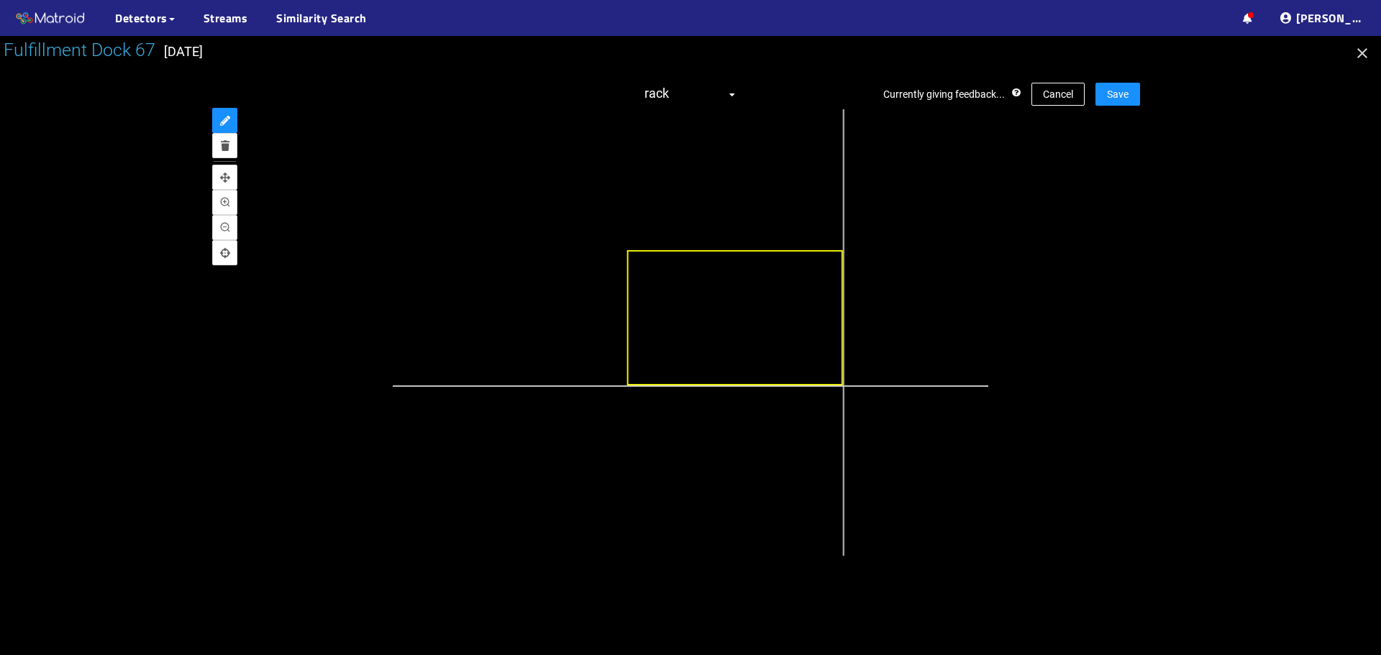
click at [842, 386] on div at bounding box center [728, 359] width 1131 height 849
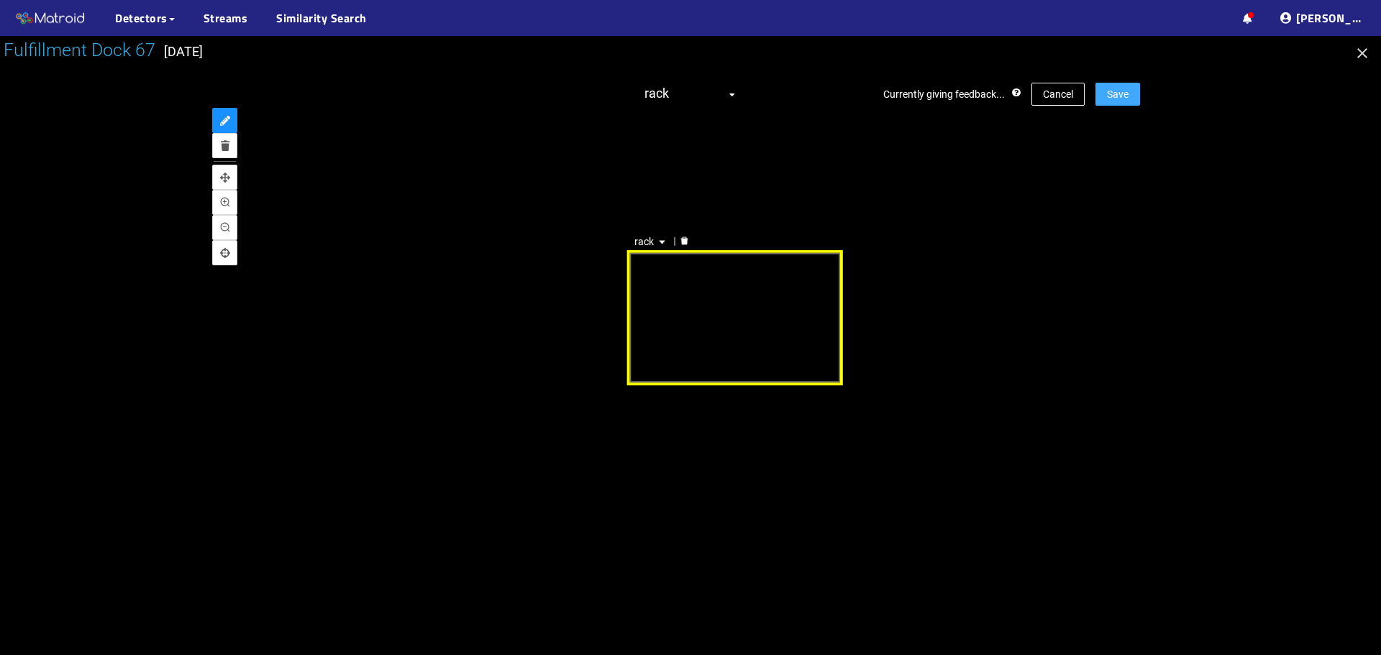
click at [1136, 81] on div "Currently giving feedback... Cancel Save rack rack" at bounding box center [690, 318] width 899 height 501
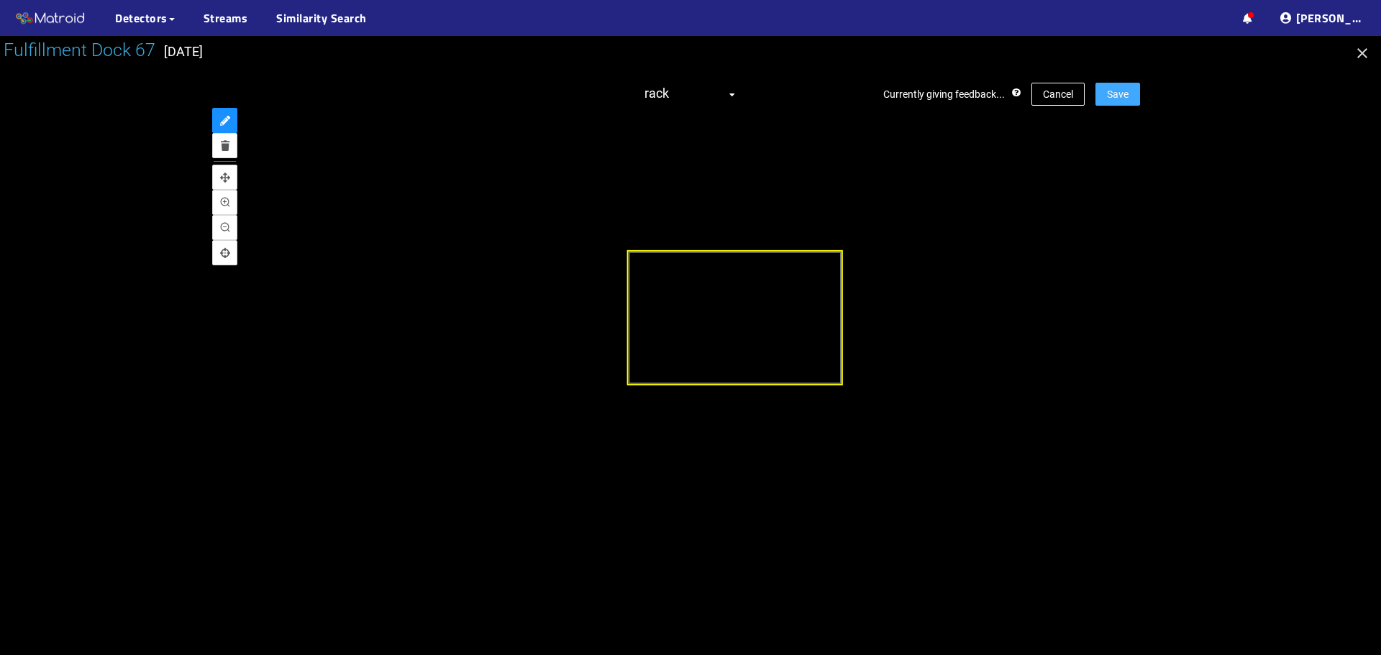
click at [1112, 100] on span "Save" at bounding box center [1118, 94] width 22 height 16
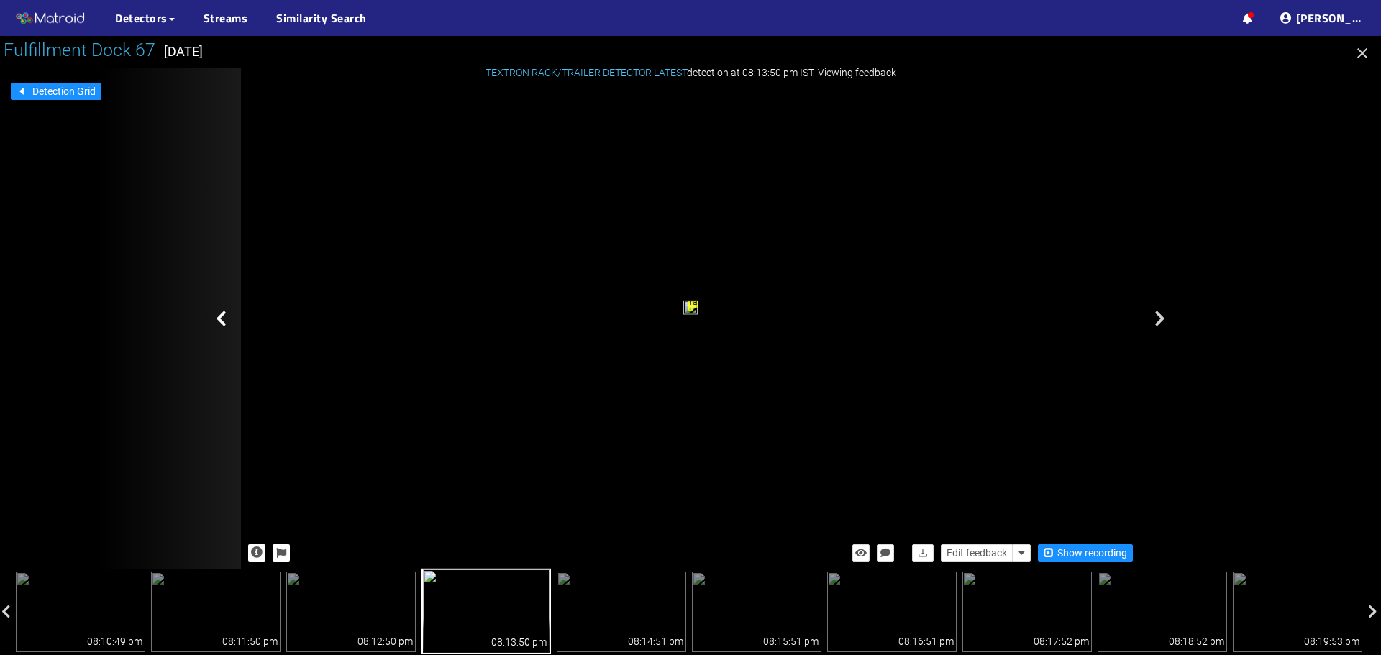
click at [1353, 51] on button "button" at bounding box center [1362, 54] width 23 height 23
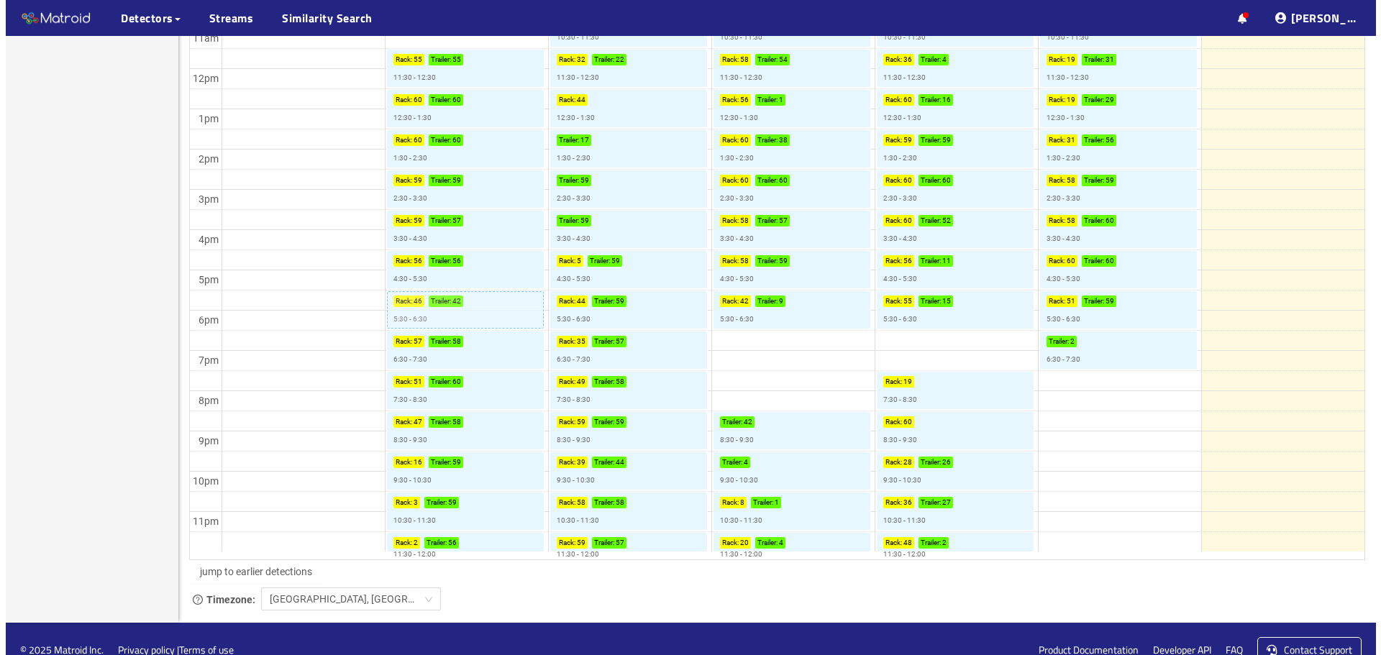
scroll to position [660, 0]
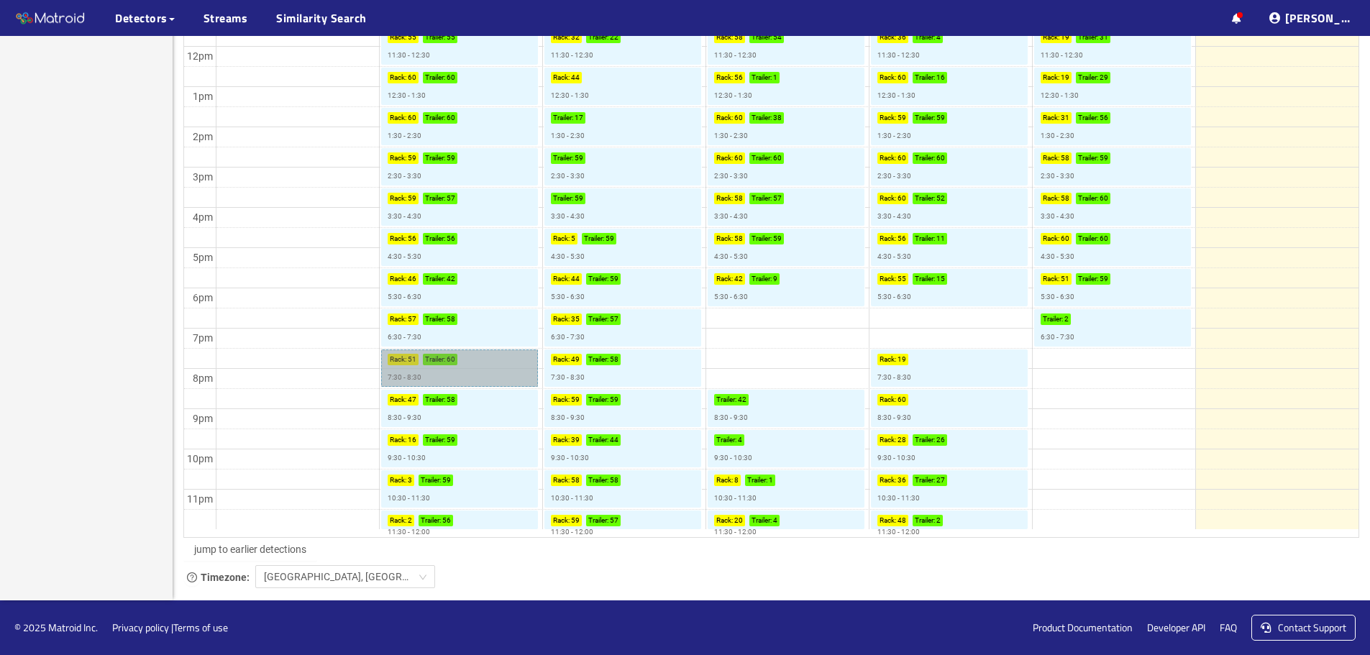
click at [484, 379] on link "Rack : 51 Trailer : 60 7:30 - 8:30" at bounding box center [459, 368] width 157 height 37
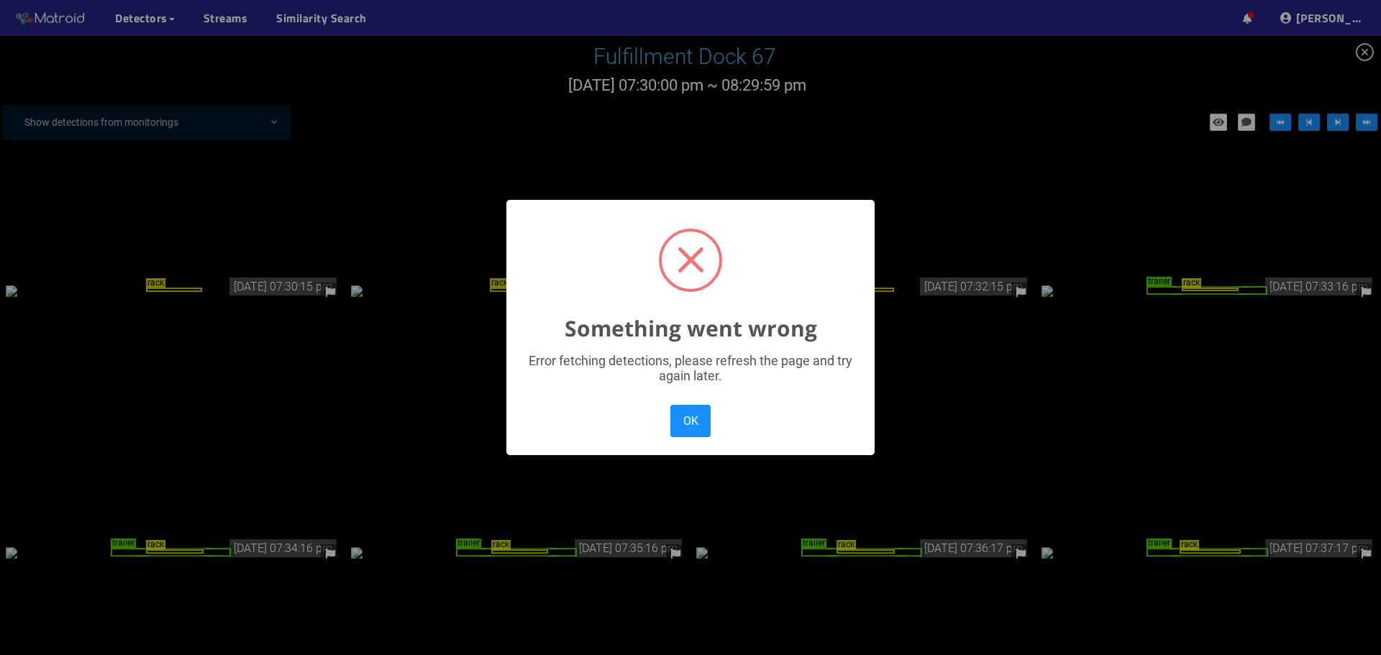
scroll to position [2530, 0]
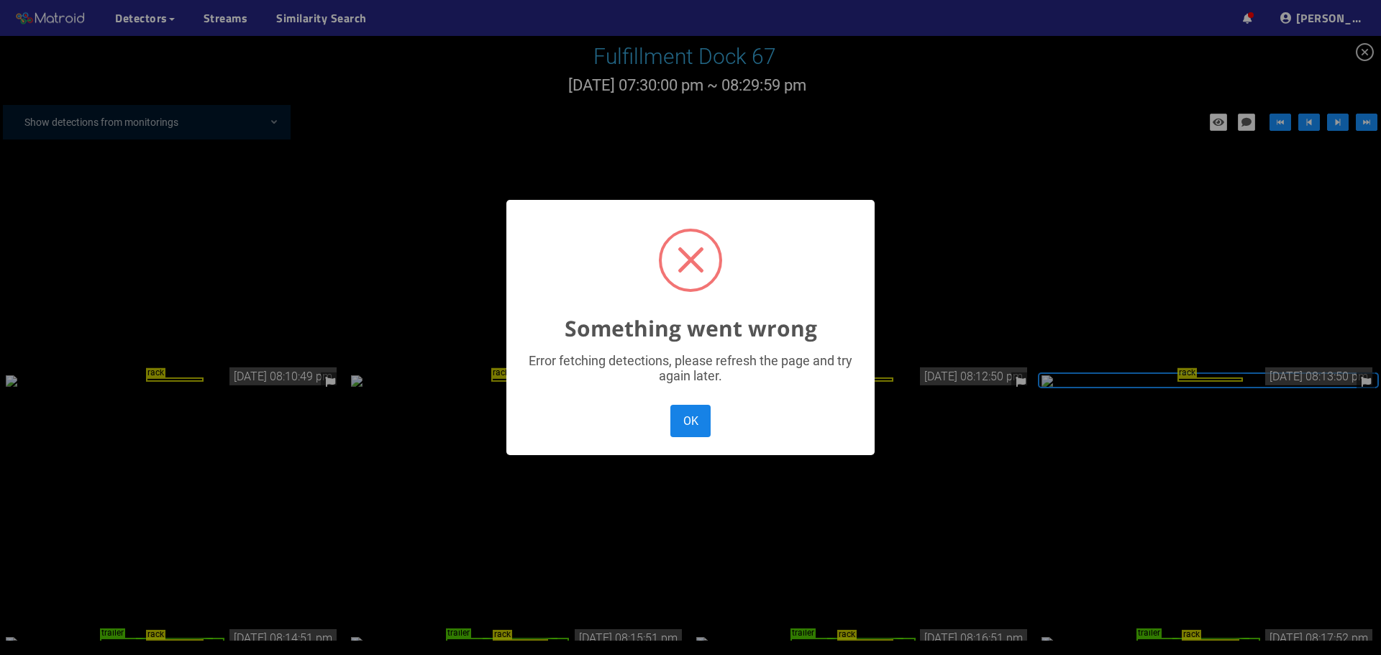
click at [696, 415] on button "OK" at bounding box center [690, 421] width 40 height 32
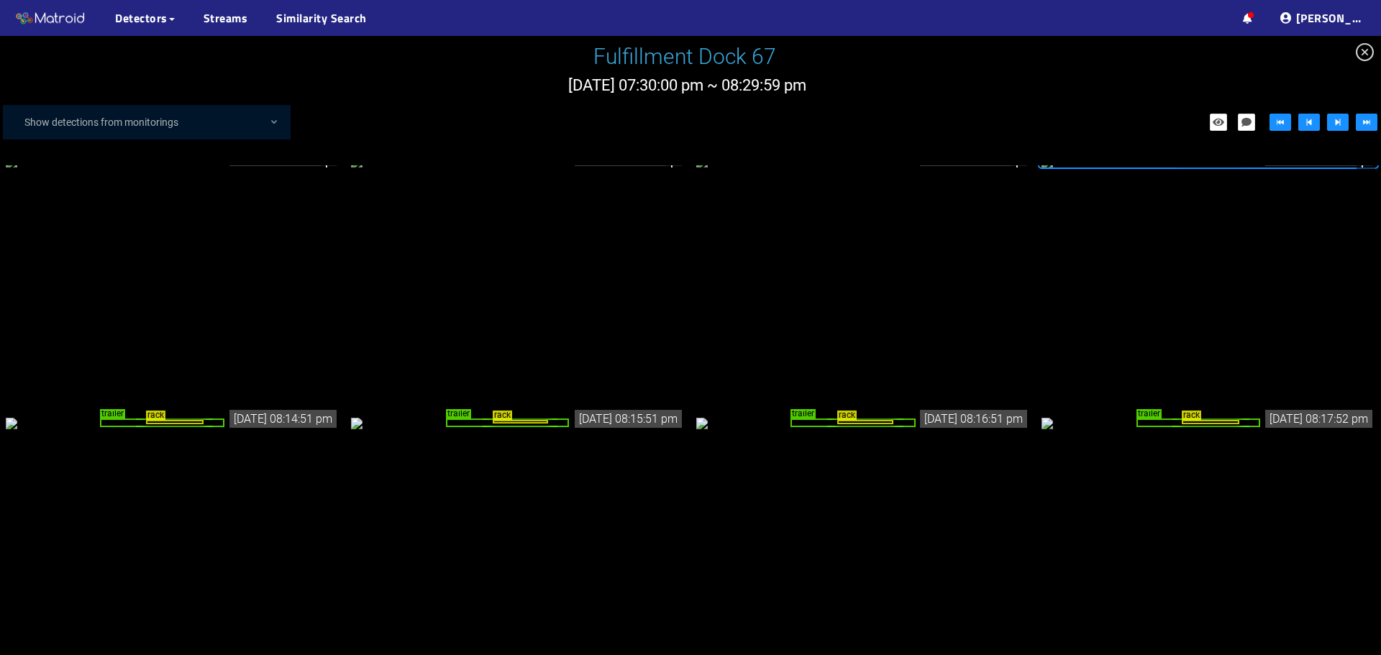
scroll to position [2723, 0]
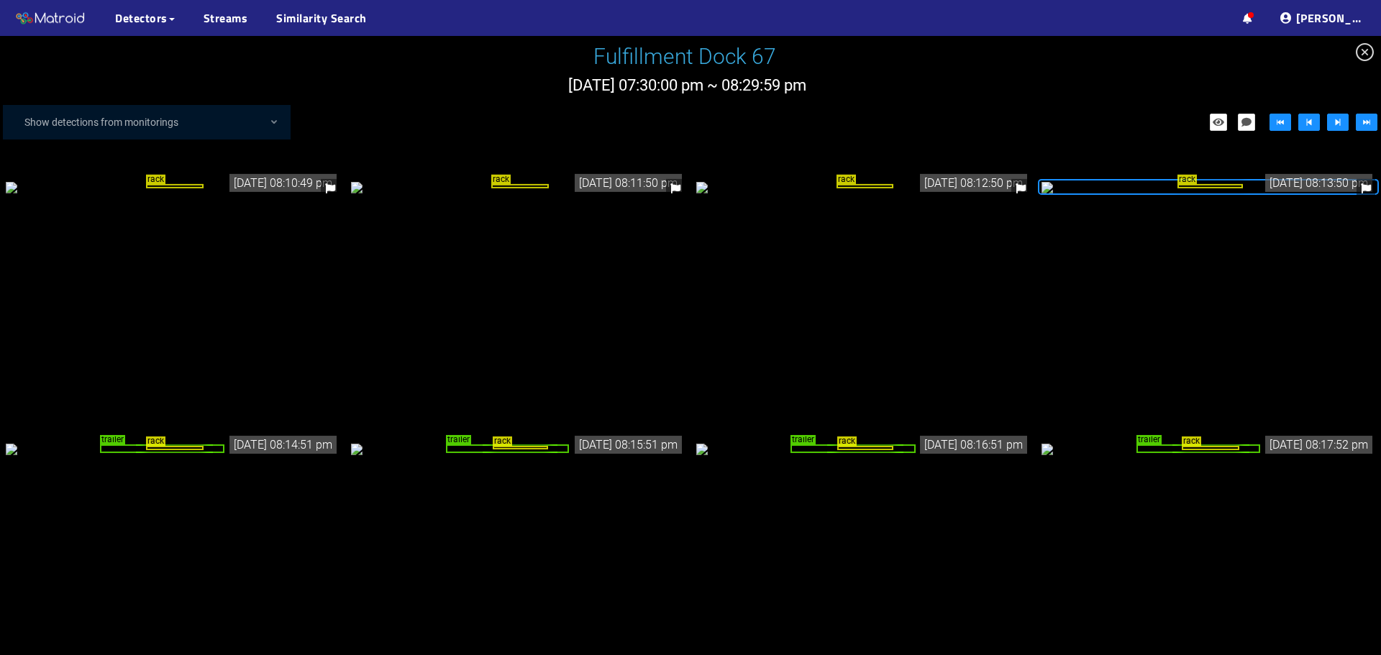
click at [262, 441] on div "rack trailer" at bounding box center [173, 449] width 334 height 16
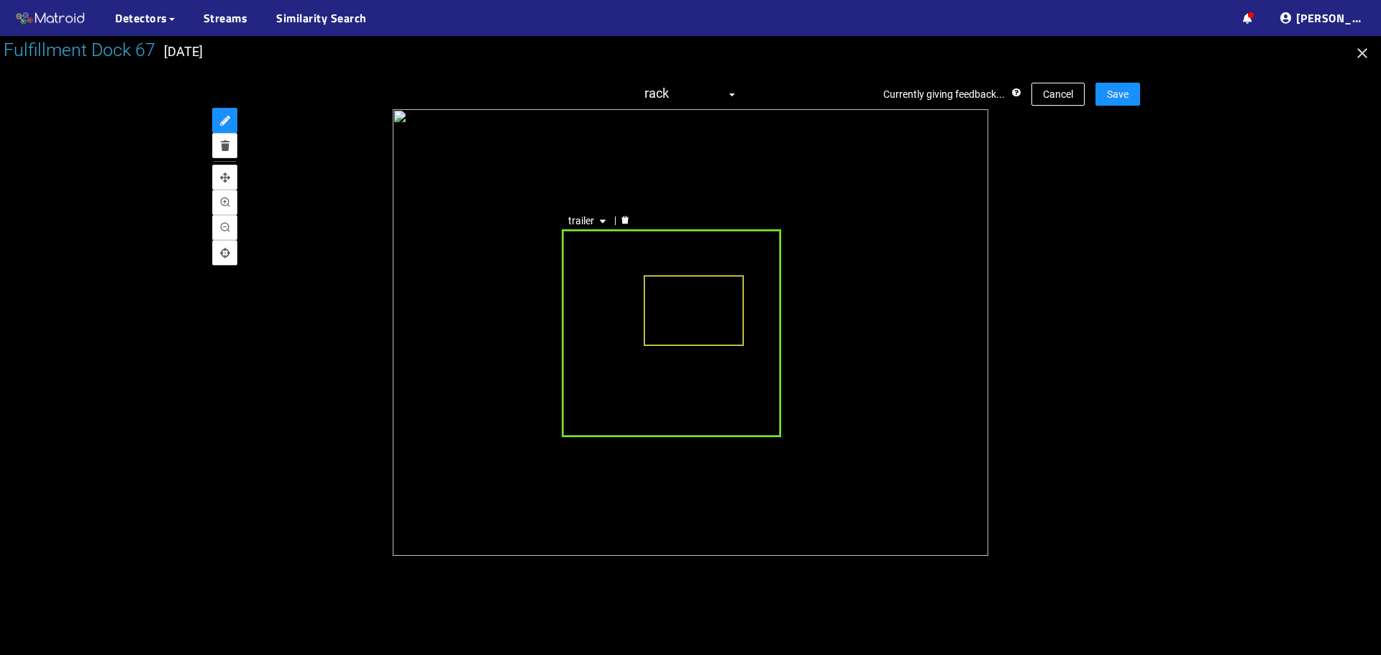
click at [625, 219] on icon "delete" at bounding box center [624, 221] width 7 height 8
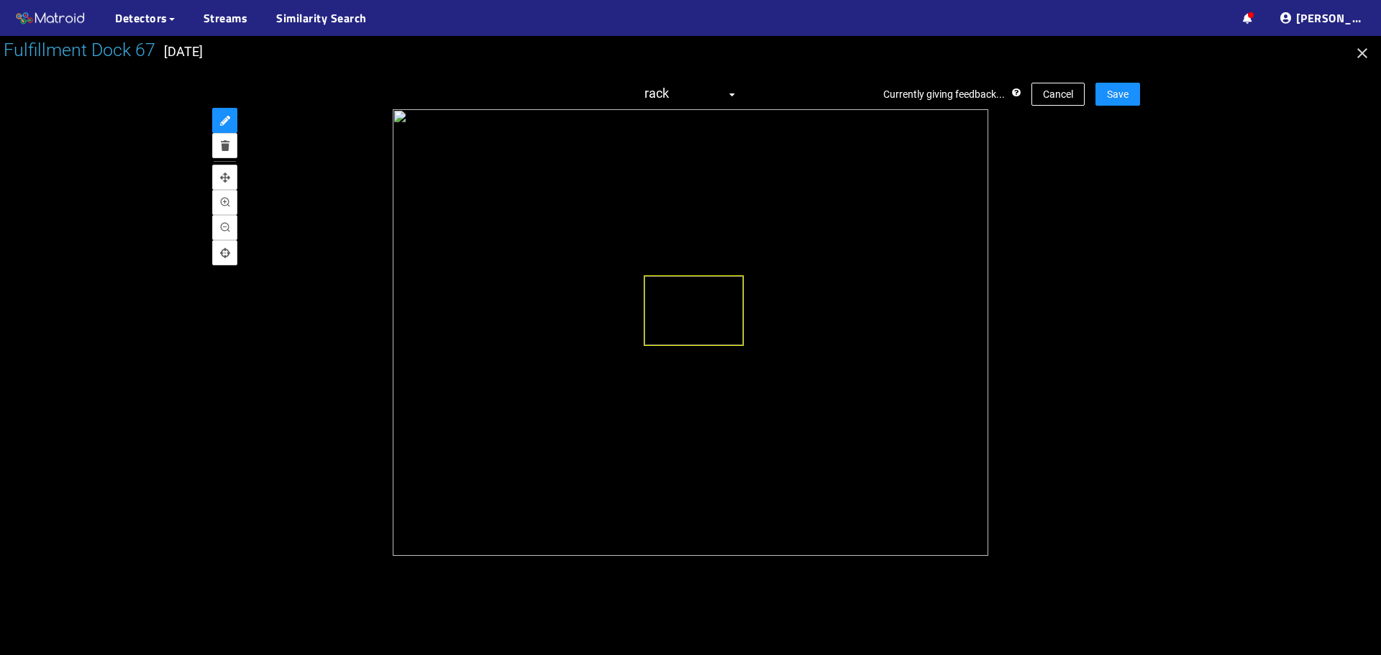
click at [1144, 91] on div at bounding box center [690, 345] width 1381 height 619
click at [1131, 96] on button "Save" at bounding box center [1117, 94] width 45 height 23
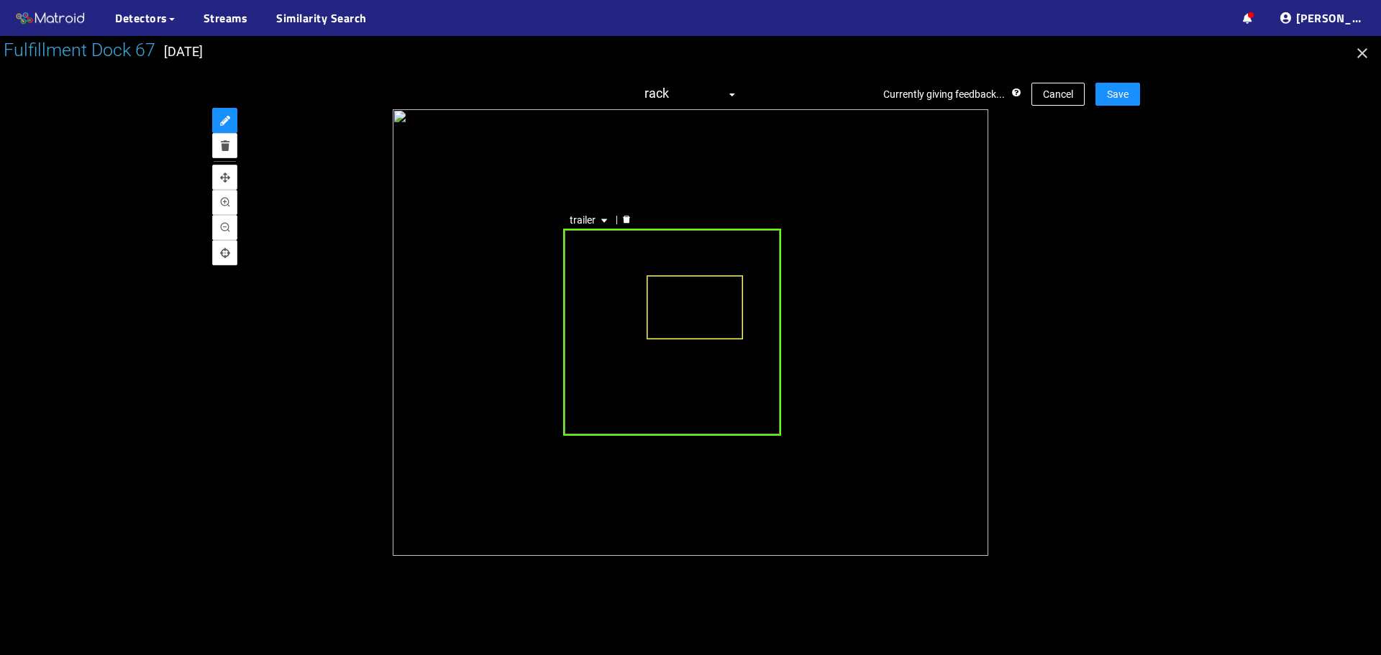
click at [625, 217] on icon "delete" at bounding box center [626, 219] width 9 height 9
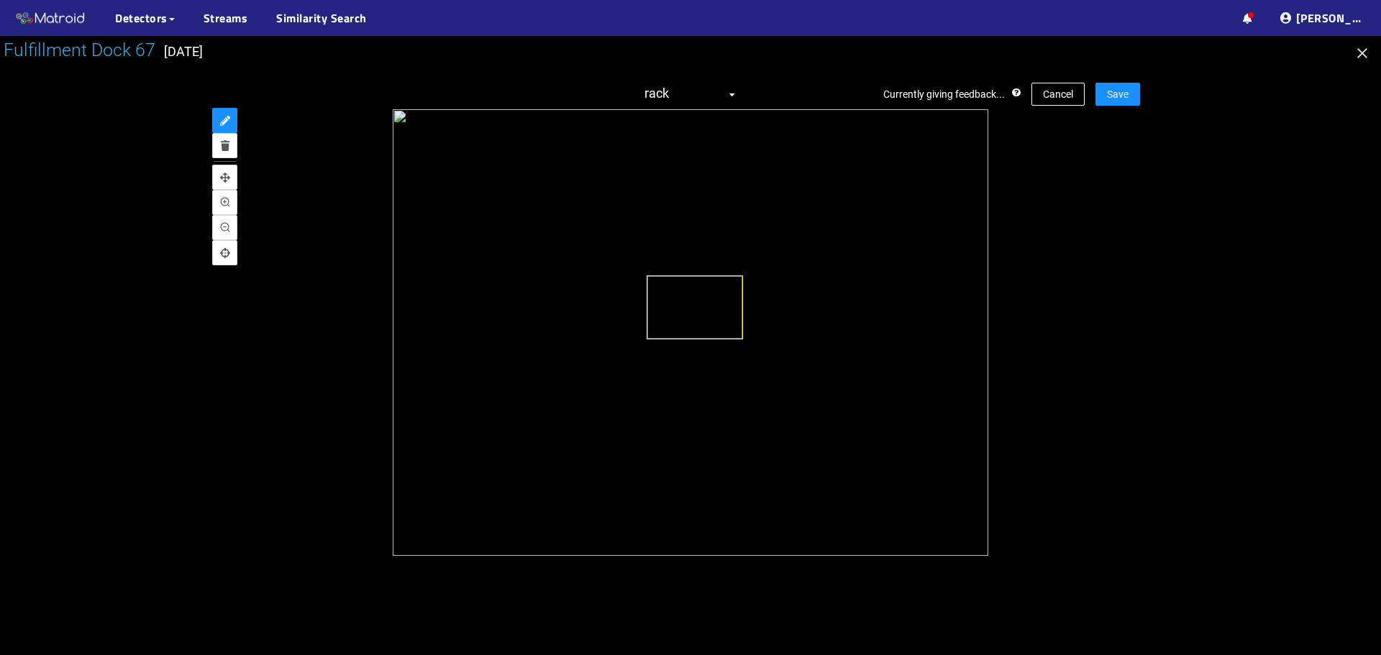
click at [1142, 88] on div at bounding box center [690, 345] width 1381 height 619
click at [1134, 93] on button "Save" at bounding box center [1117, 94] width 45 height 23
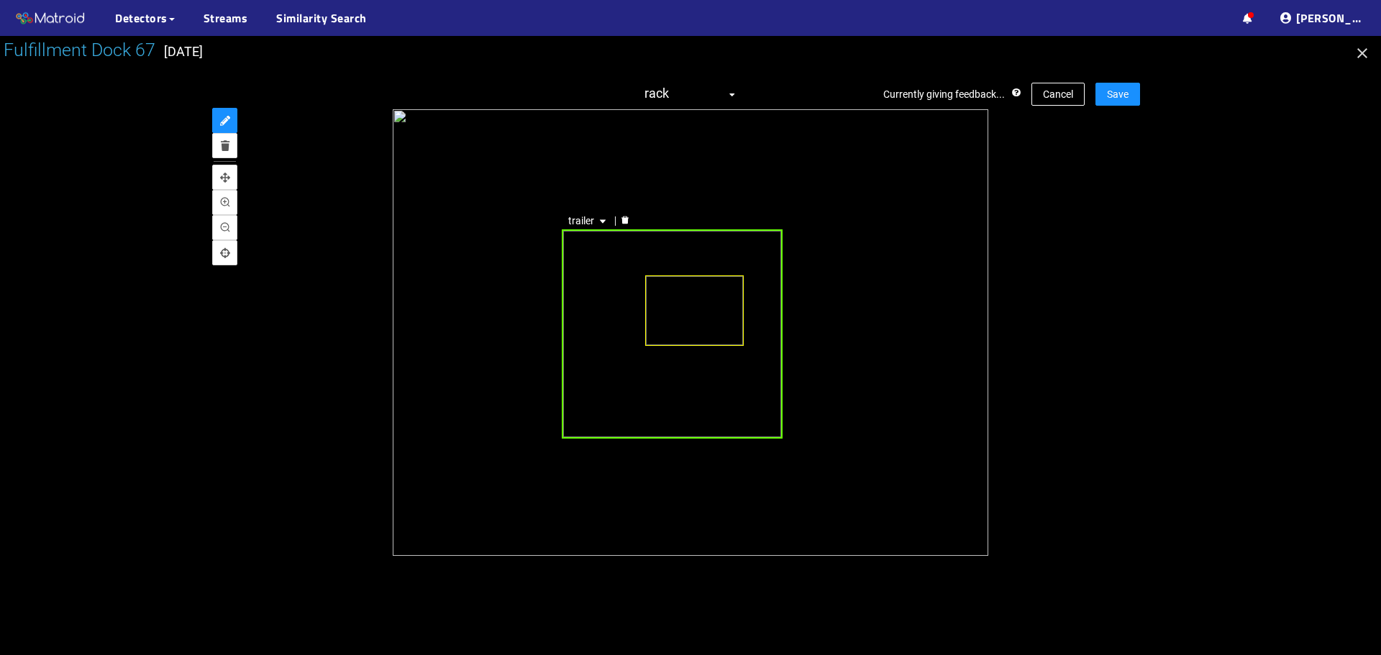
click at [629, 334] on div "trailer" at bounding box center [672, 333] width 221 height 209
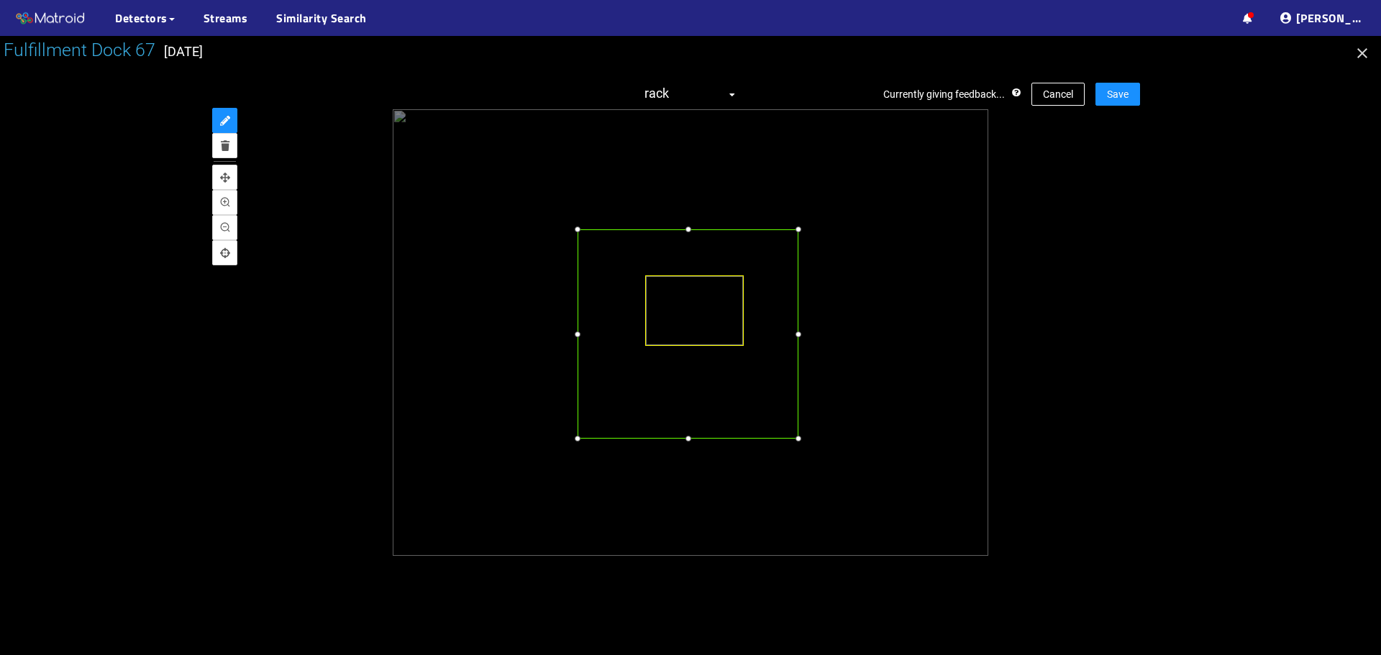
click at [643, 329] on div at bounding box center [688, 333] width 221 height 209
click at [692, 219] on div at bounding box center [688, 219] width 14 height 14
click at [1121, 98] on span "Save" at bounding box center [1118, 94] width 22 height 16
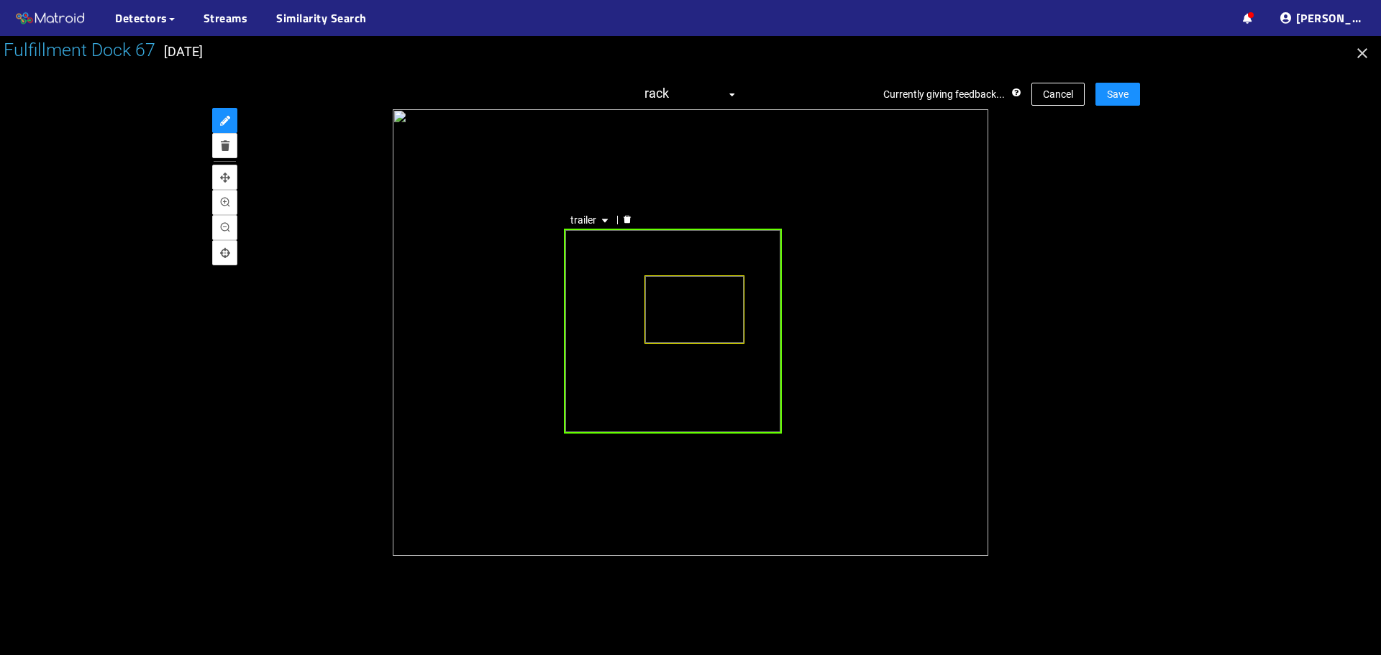
click at [616, 273] on div "trailer" at bounding box center [673, 332] width 219 height 206
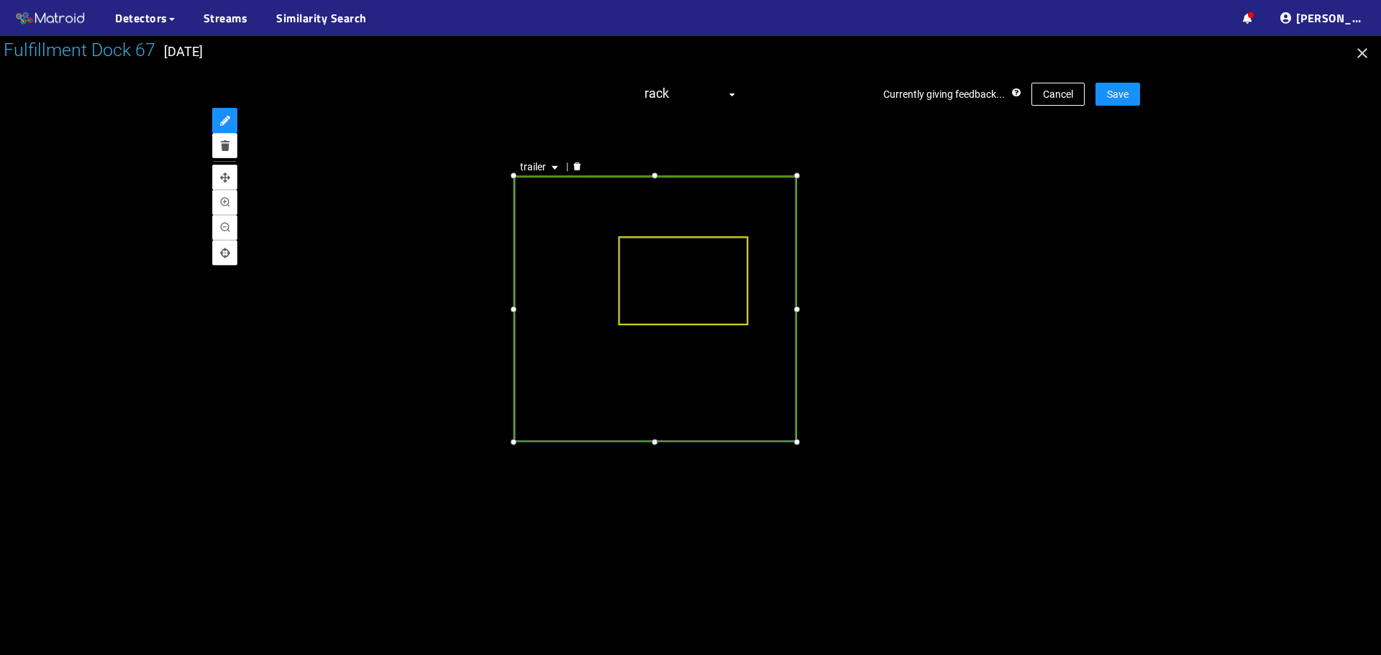
click at [577, 162] on div at bounding box center [577, 167] width 19 height 14
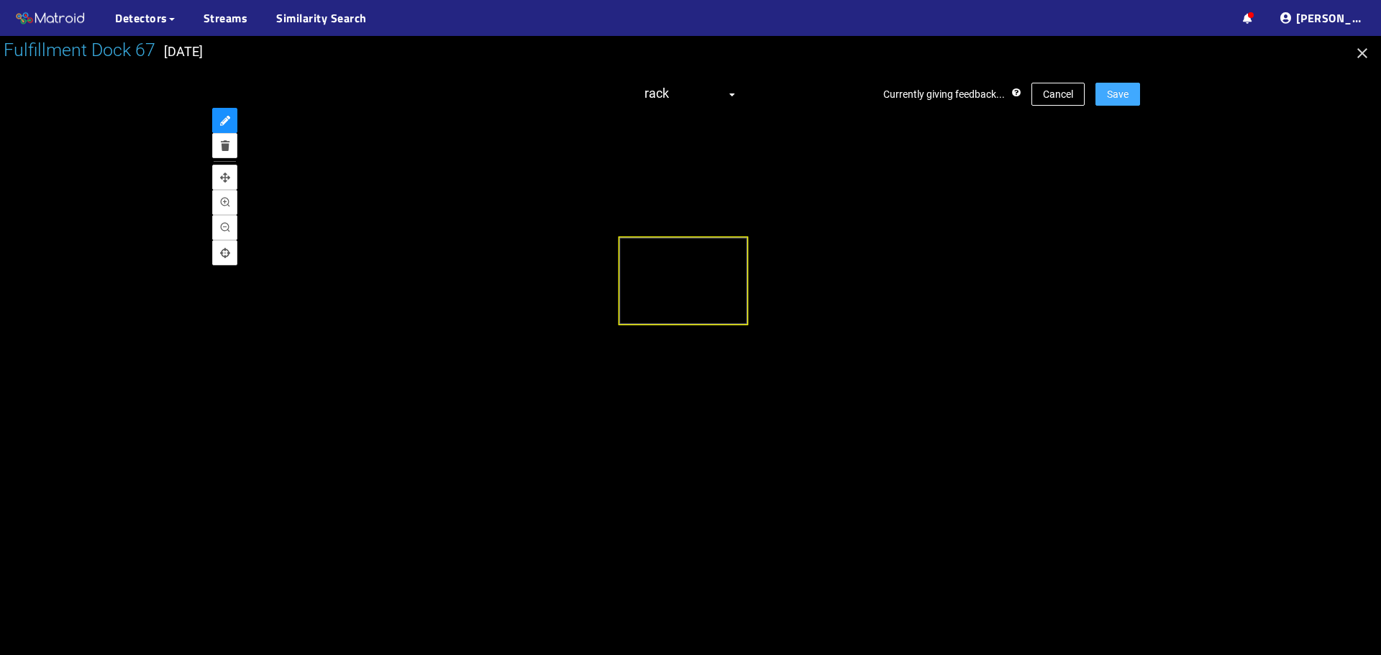
click at [1122, 91] on span "Save" at bounding box center [1118, 94] width 22 height 16
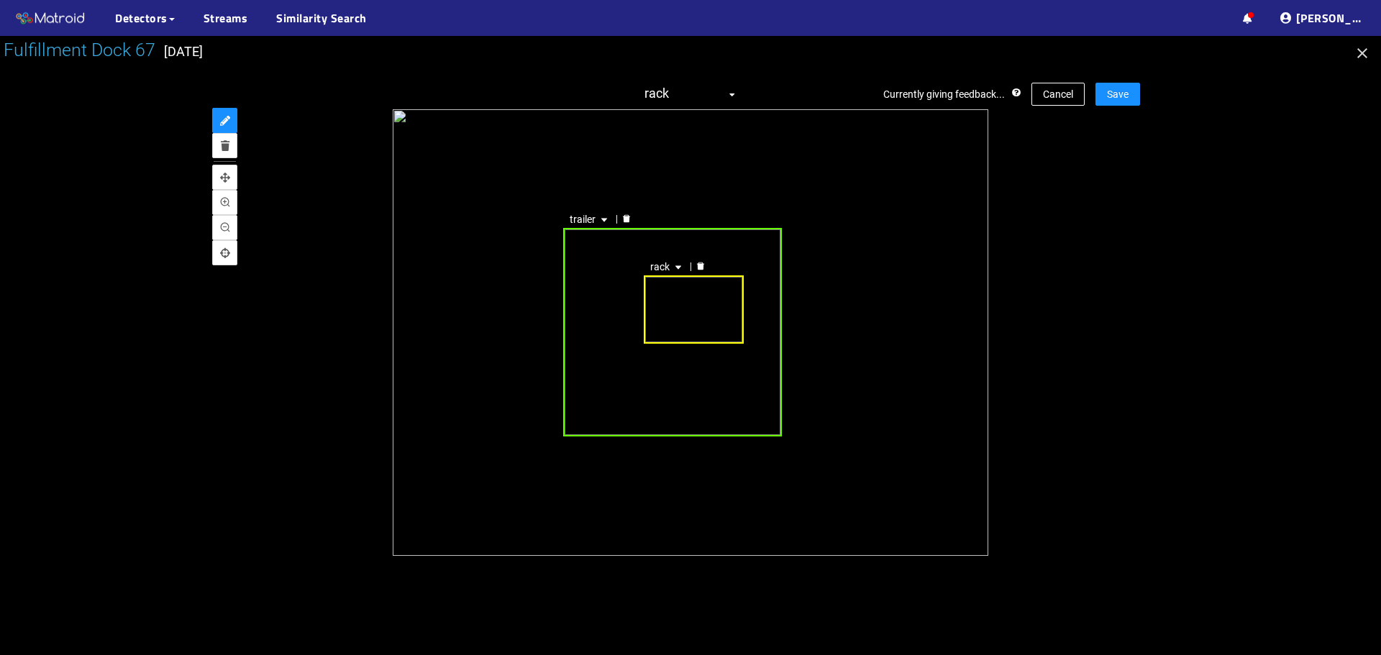
click at [615, 242] on div "rack trailer" at bounding box center [691, 332] width 596 height 447
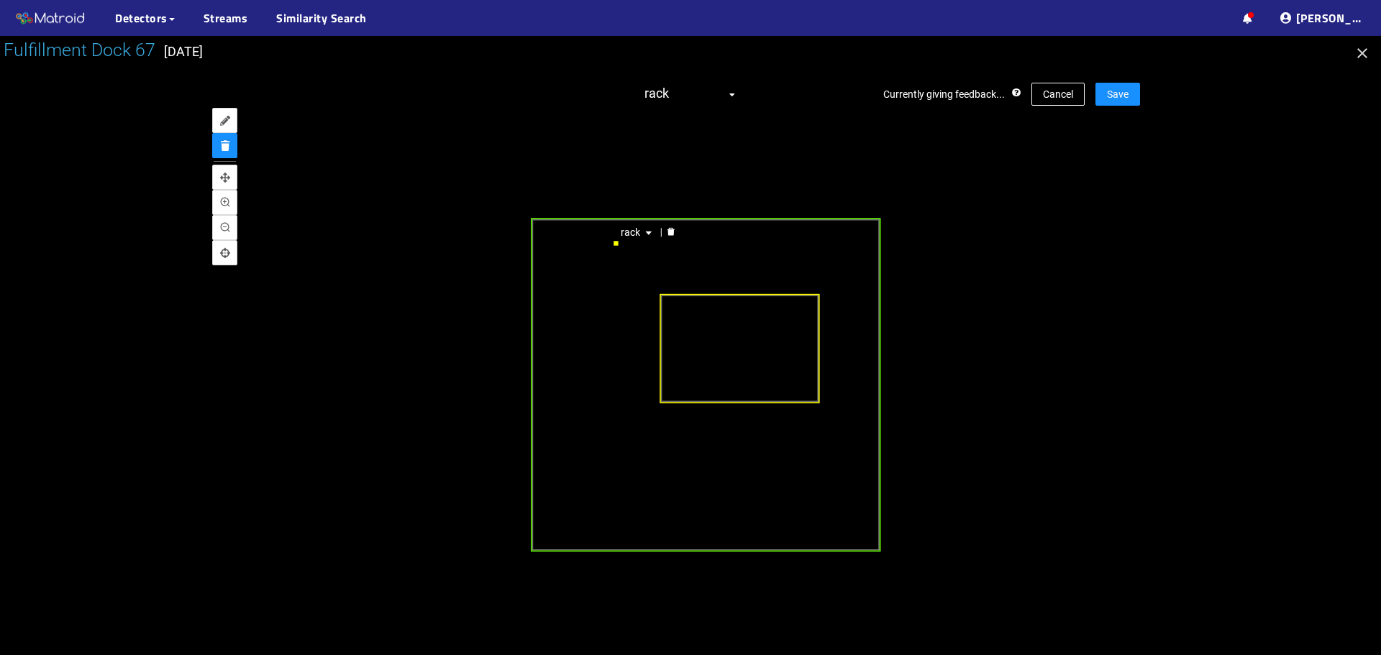
click at [616, 240] on div "rack" at bounding box center [638, 232] width 46 height 17
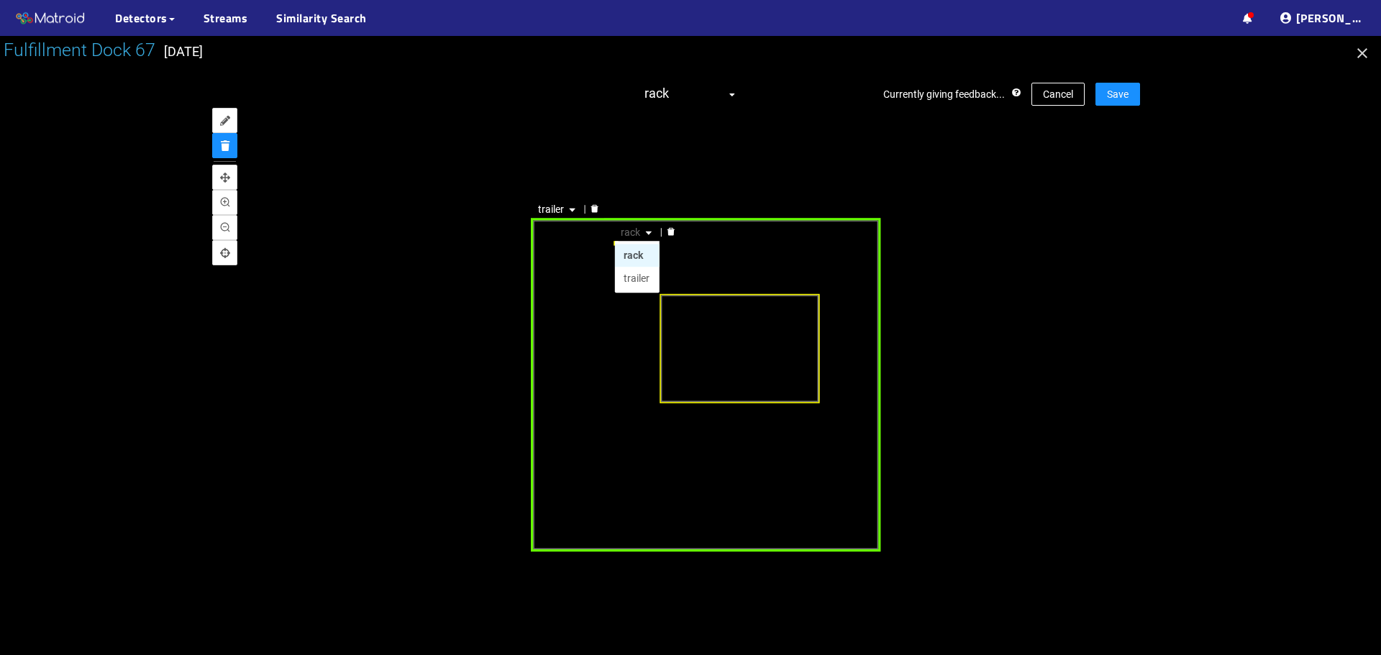
click at [671, 234] on icon "delete" at bounding box center [670, 232] width 7 height 8
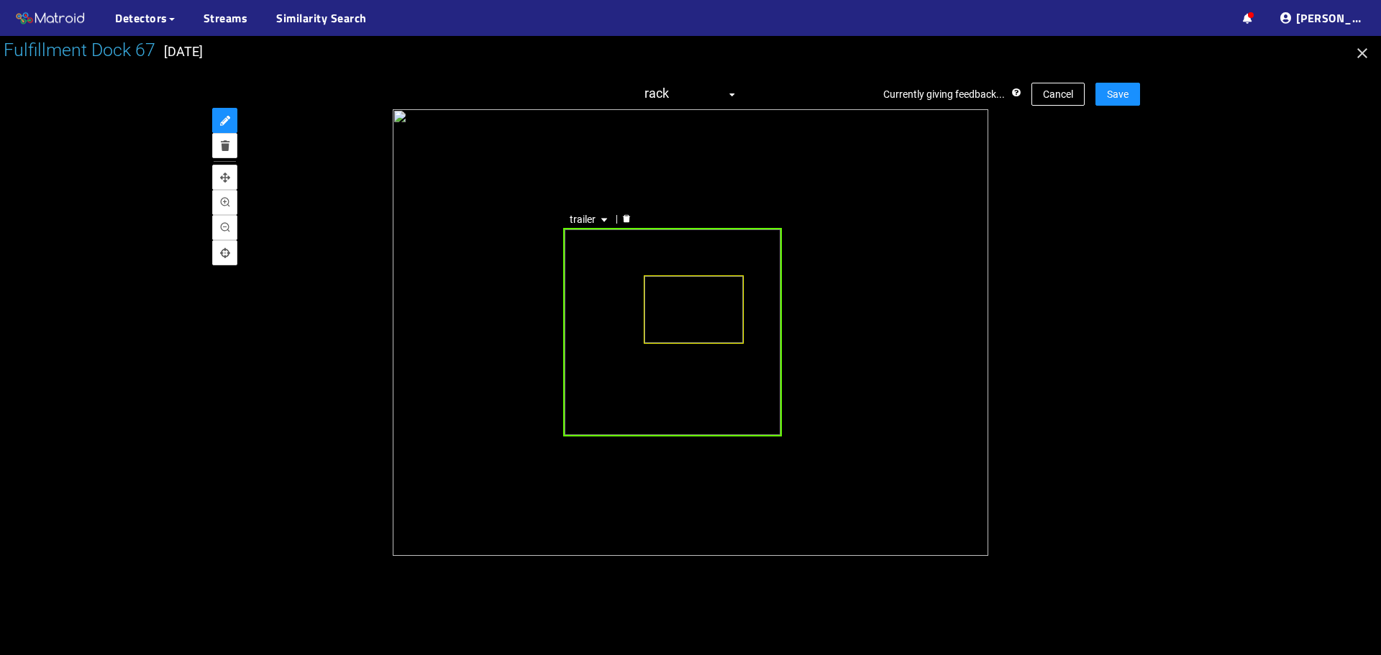
click at [630, 243] on div "trailer" at bounding box center [672, 332] width 219 height 209
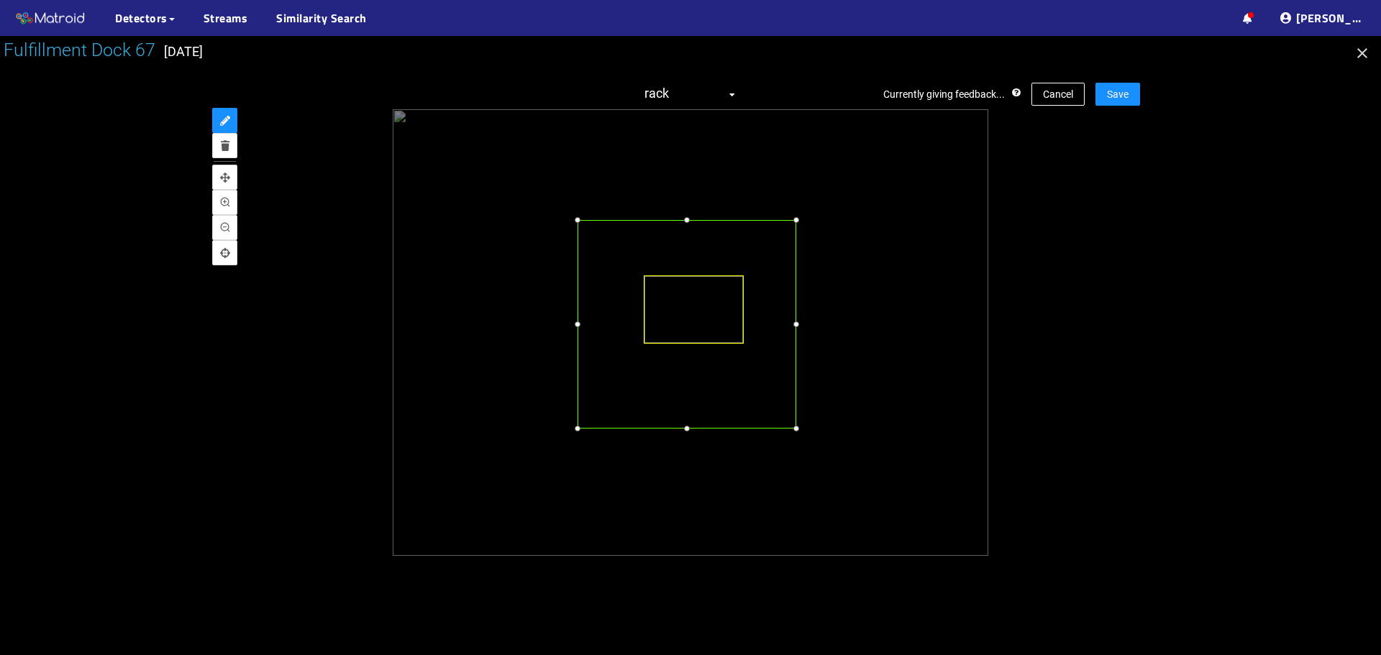
click at [637, 247] on div at bounding box center [687, 324] width 219 height 209
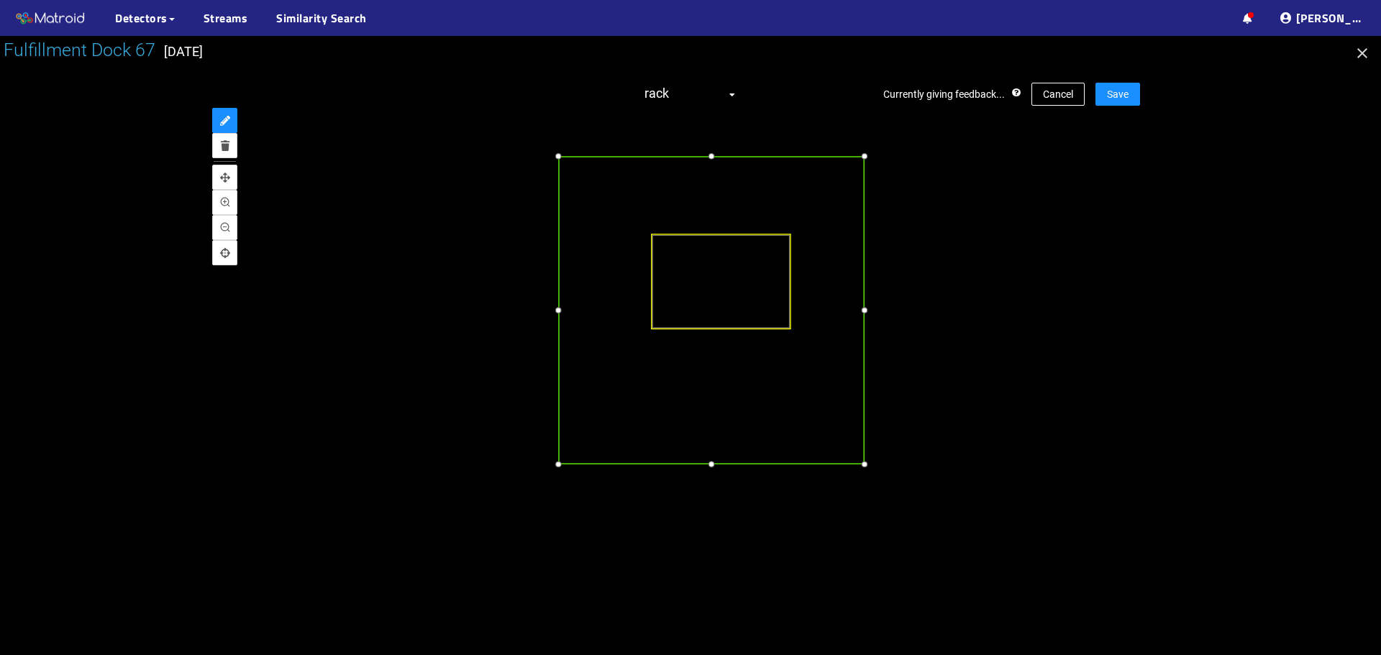
click at [708, 465] on div at bounding box center [711, 465] width 16 height 16
click at [1132, 81] on div "Currently giving feedback... Cancel Save rack trailer" at bounding box center [690, 318] width 899 height 501
click at [1129, 84] on button "Save" at bounding box center [1117, 94] width 45 height 23
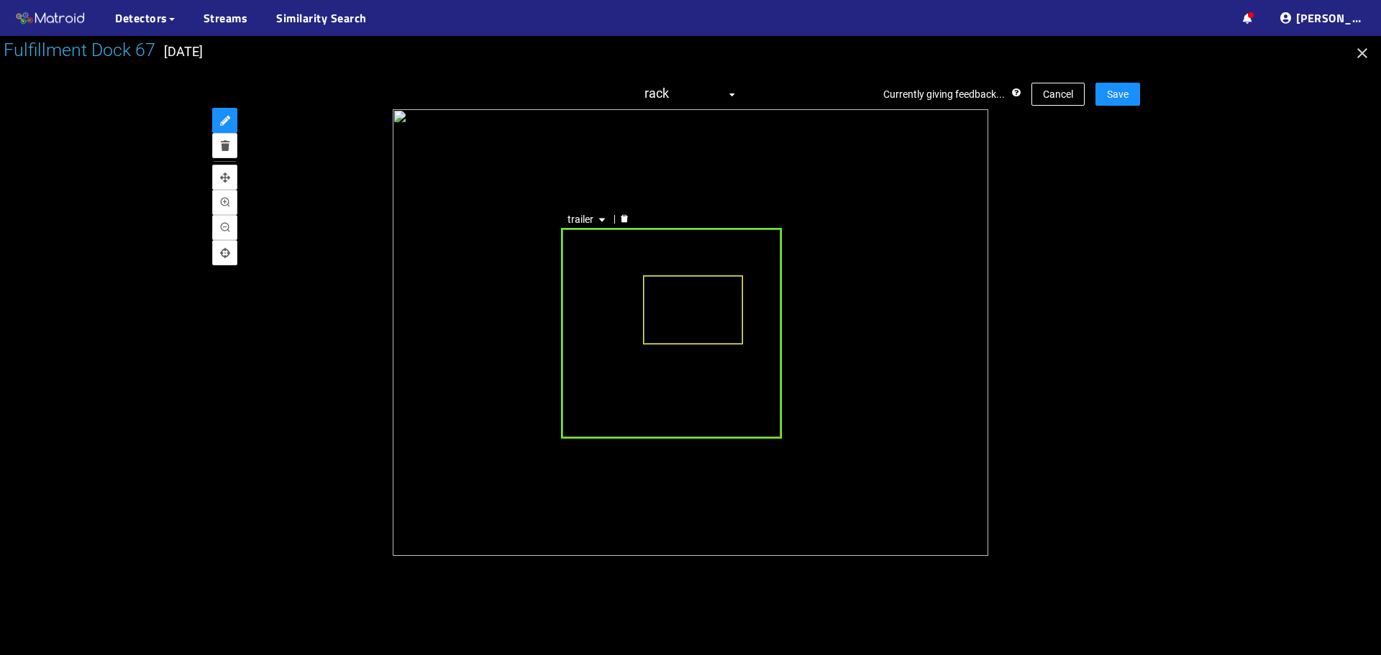
click at [601, 350] on div "trailer" at bounding box center [671, 333] width 221 height 211
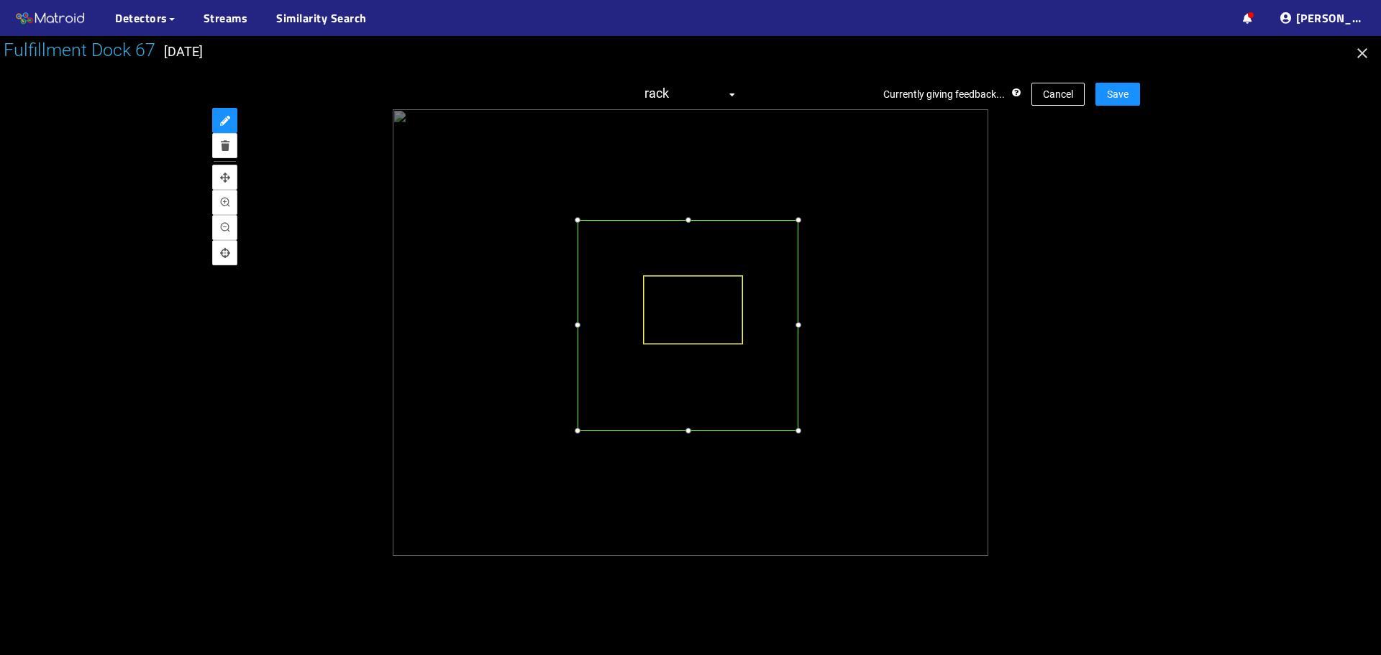
click at [628, 341] on div at bounding box center [688, 325] width 221 height 211
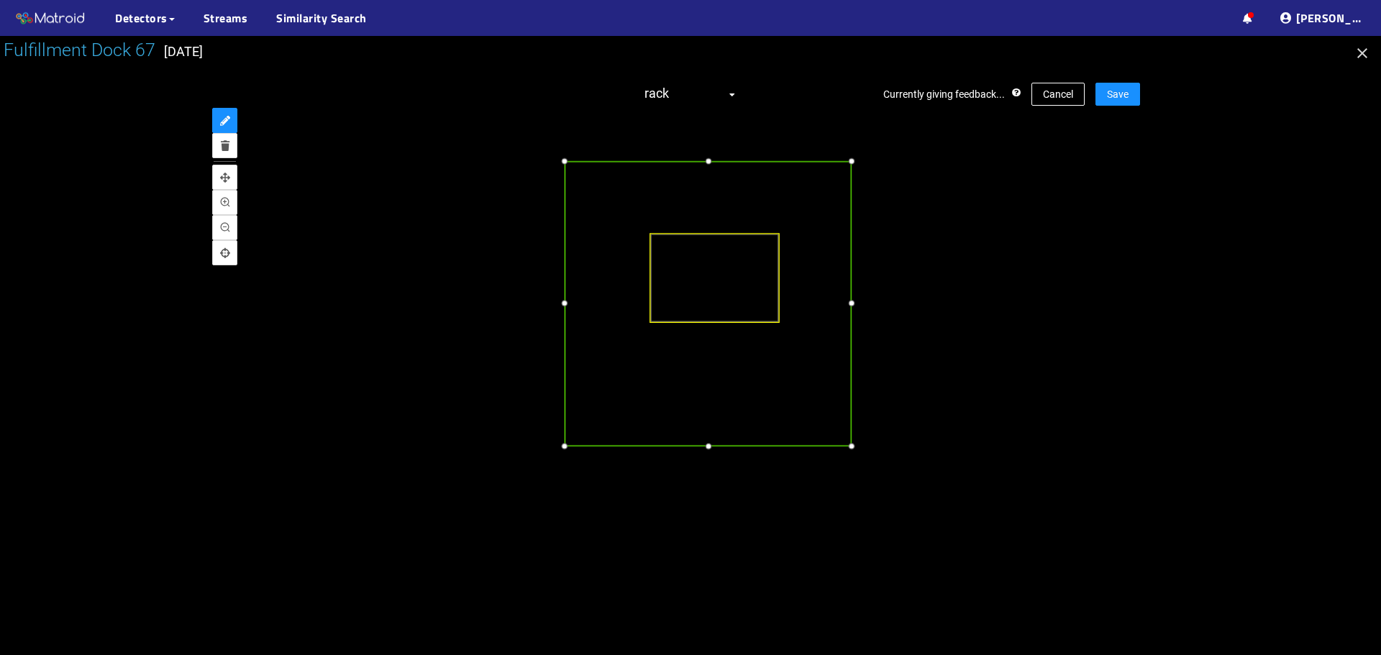
click at [711, 449] on div at bounding box center [708, 446] width 15 height 15
click at [847, 304] on div at bounding box center [851, 303] width 15 height 15
click at [1116, 103] on button "Save" at bounding box center [1117, 94] width 45 height 23
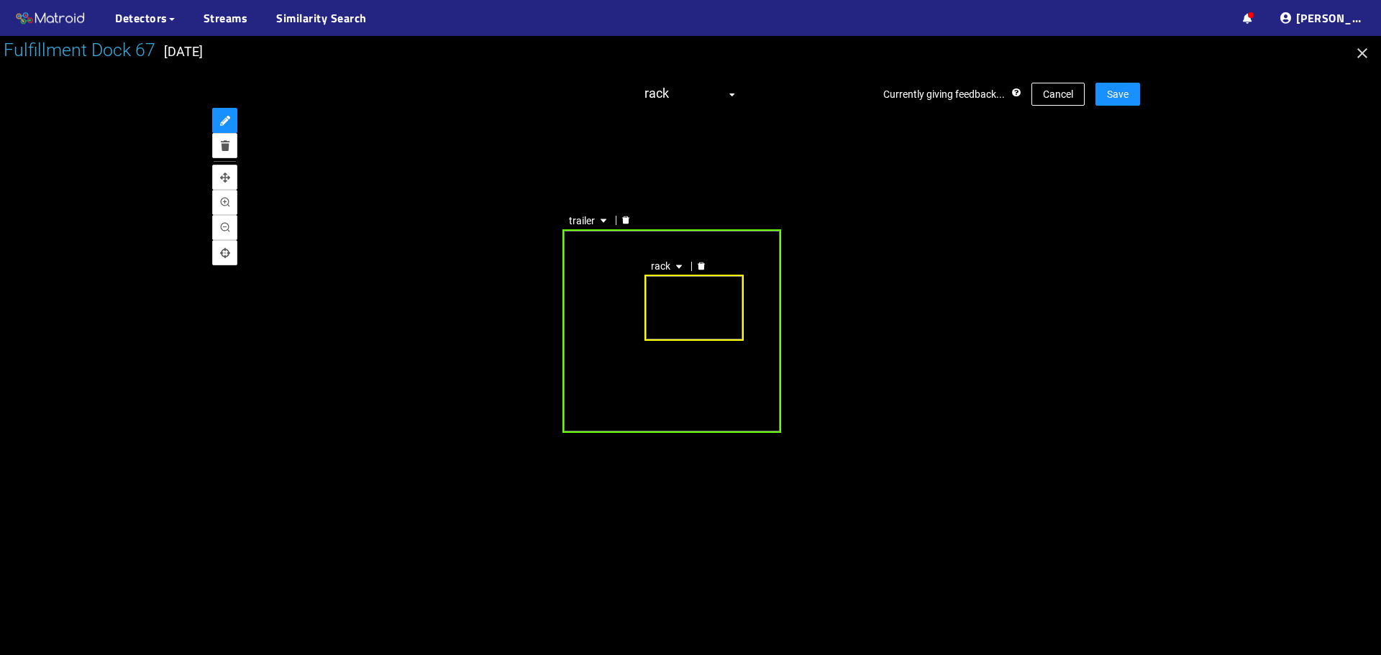
click at [625, 311] on div "trailer" at bounding box center [671, 331] width 219 height 204
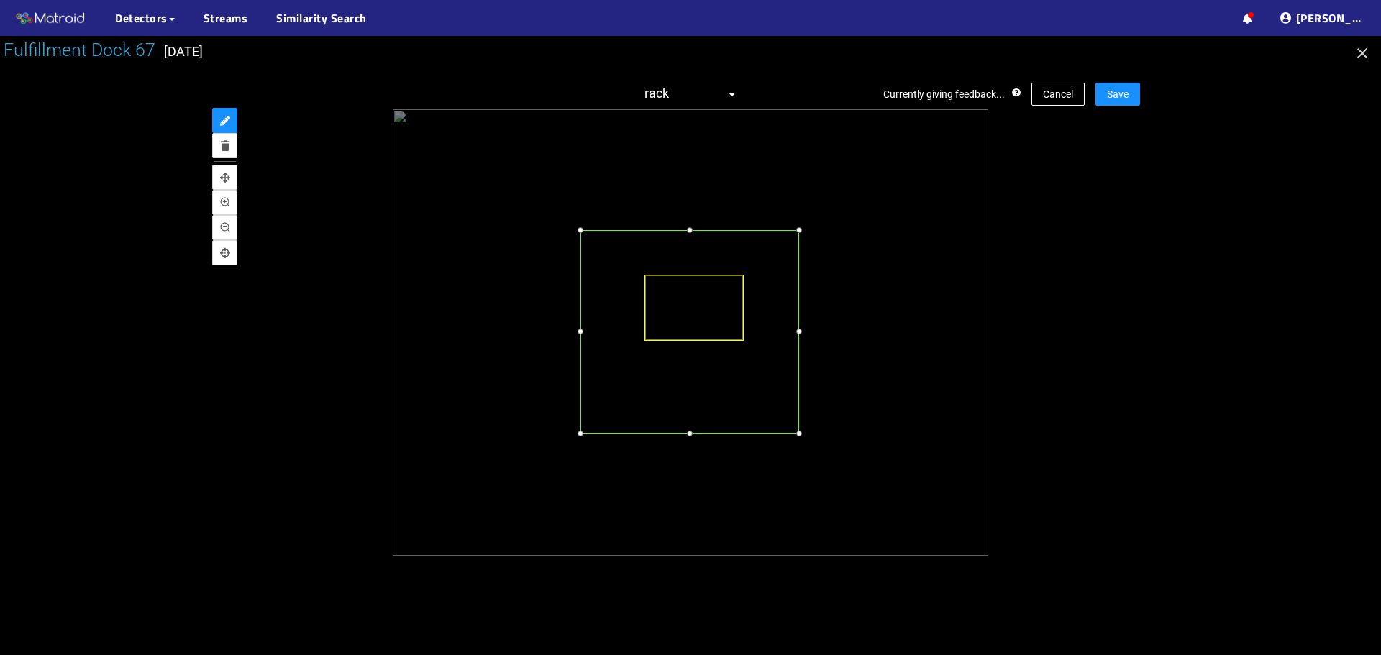
click at [624, 310] on div at bounding box center [689, 332] width 219 height 204
click at [688, 219] on div at bounding box center [690, 220] width 14 height 14
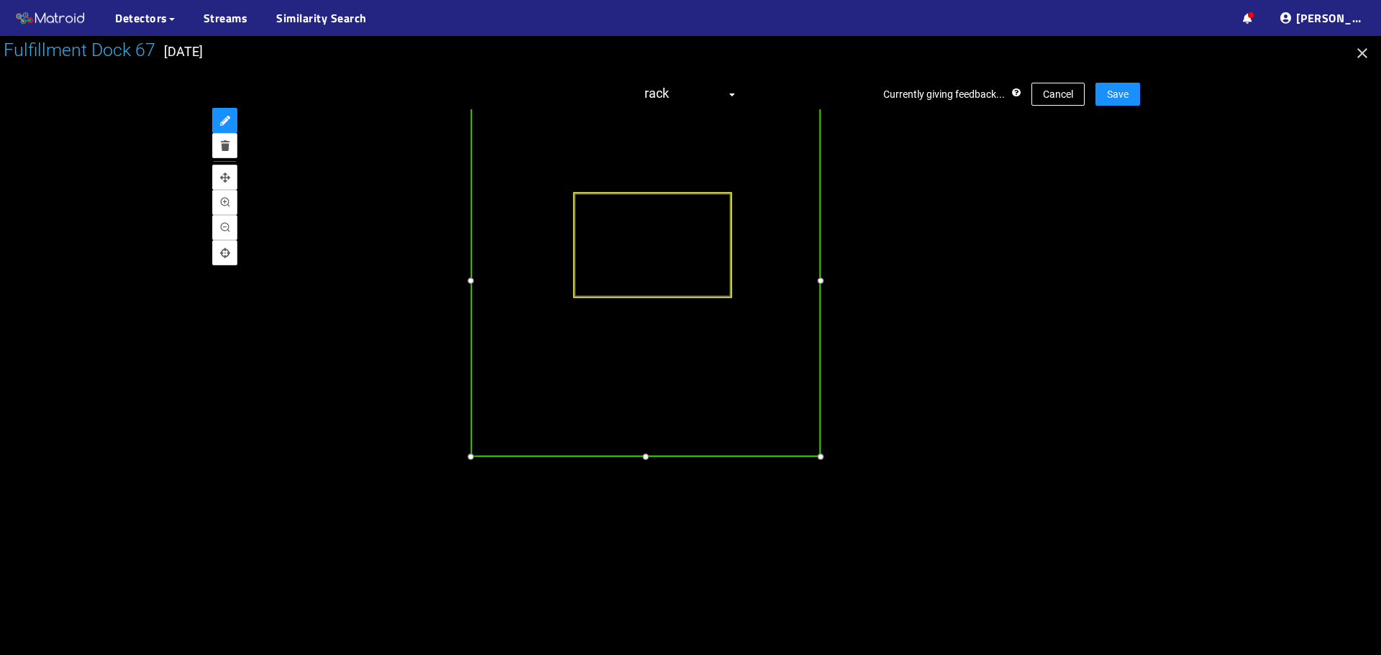
click at [639, 455] on div at bounding box center [645, 457] width 16 height 16
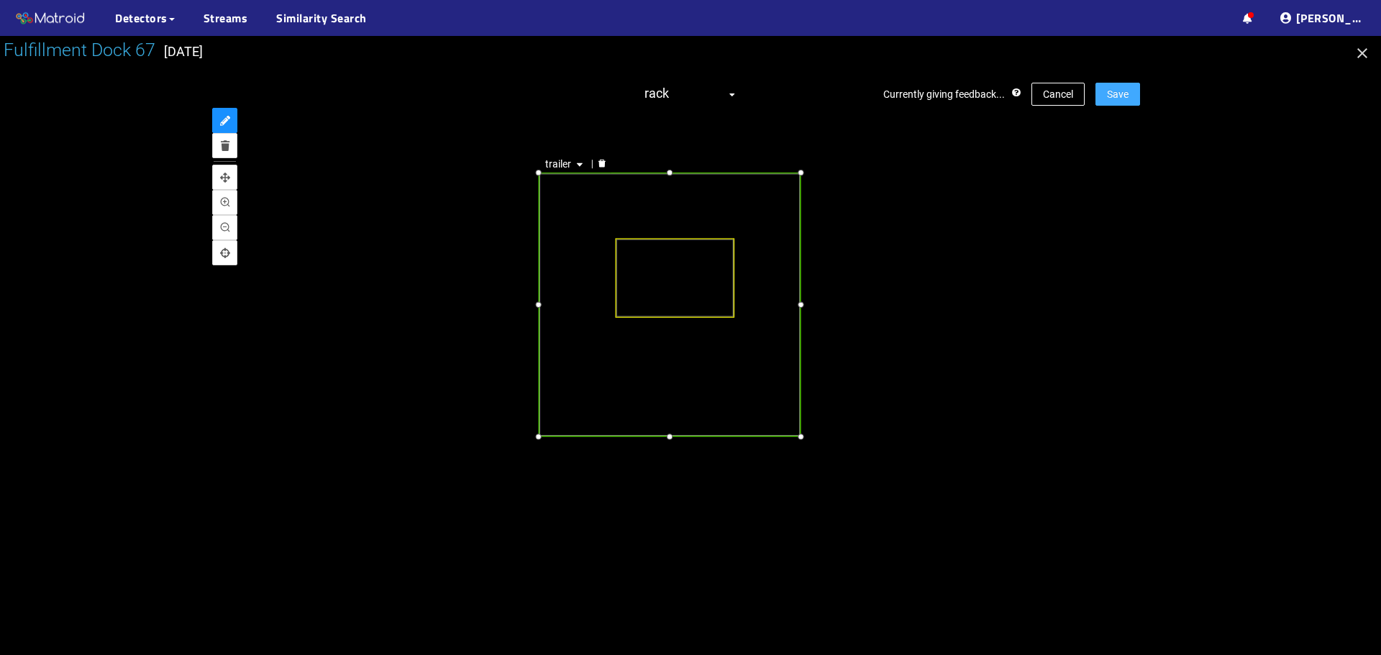
click at [1098, 92] on button "Save" at bounding box center [1117, 94] width 45 height 23
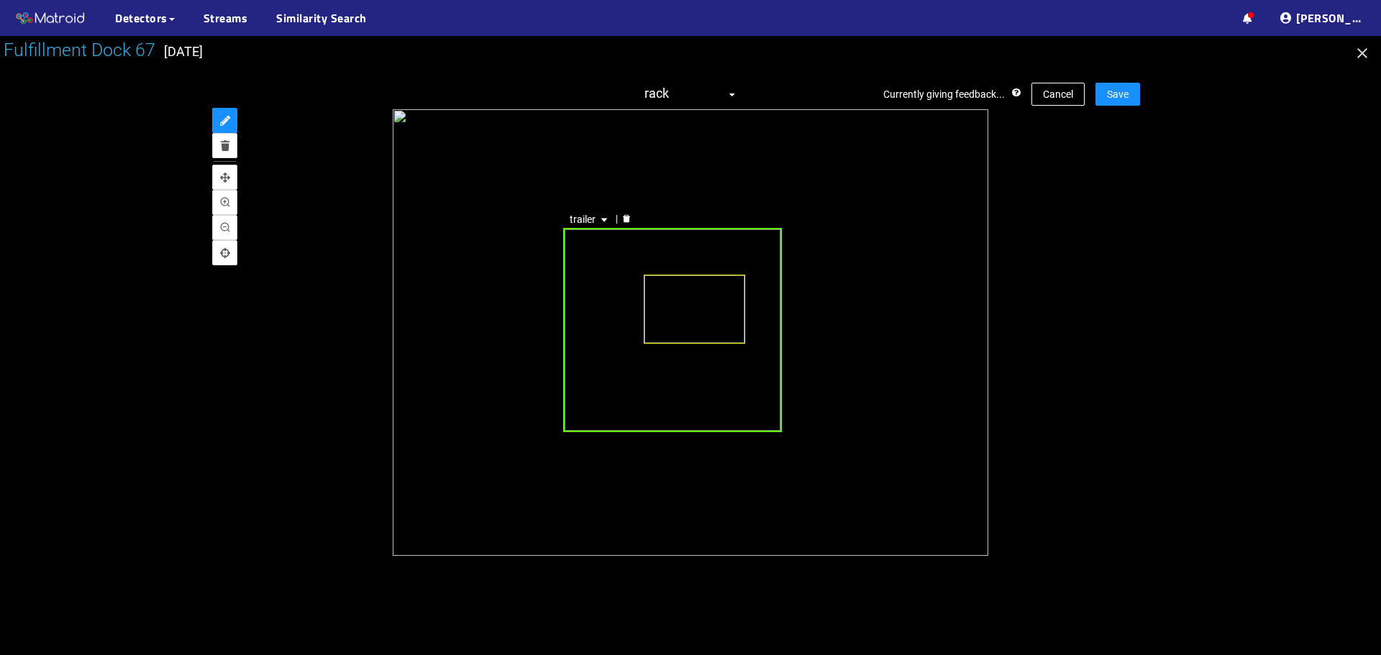
click at [595, 285] on div "trailer" at bounding box center [672, 330] width 219 height 205
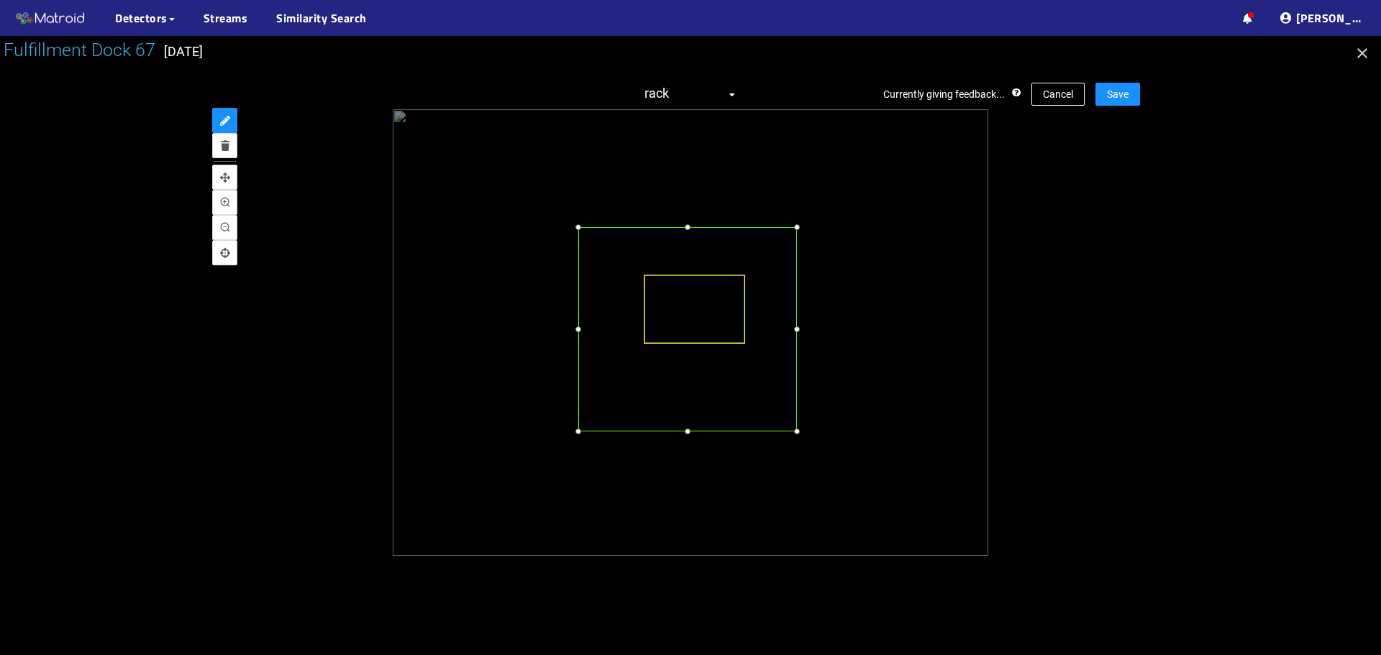
click at [597, 293] on div at bounding box center [687, 329] width 219 height 205
click at [685, 221] on div at bounding box center [687, 221] width 14 height 14
click at [797, 436] on div at bounding box center [798, 441] width 14 height 14
click at [1124, 100] on span "Save" at bounding box center [1118, 94] width 22 height 16
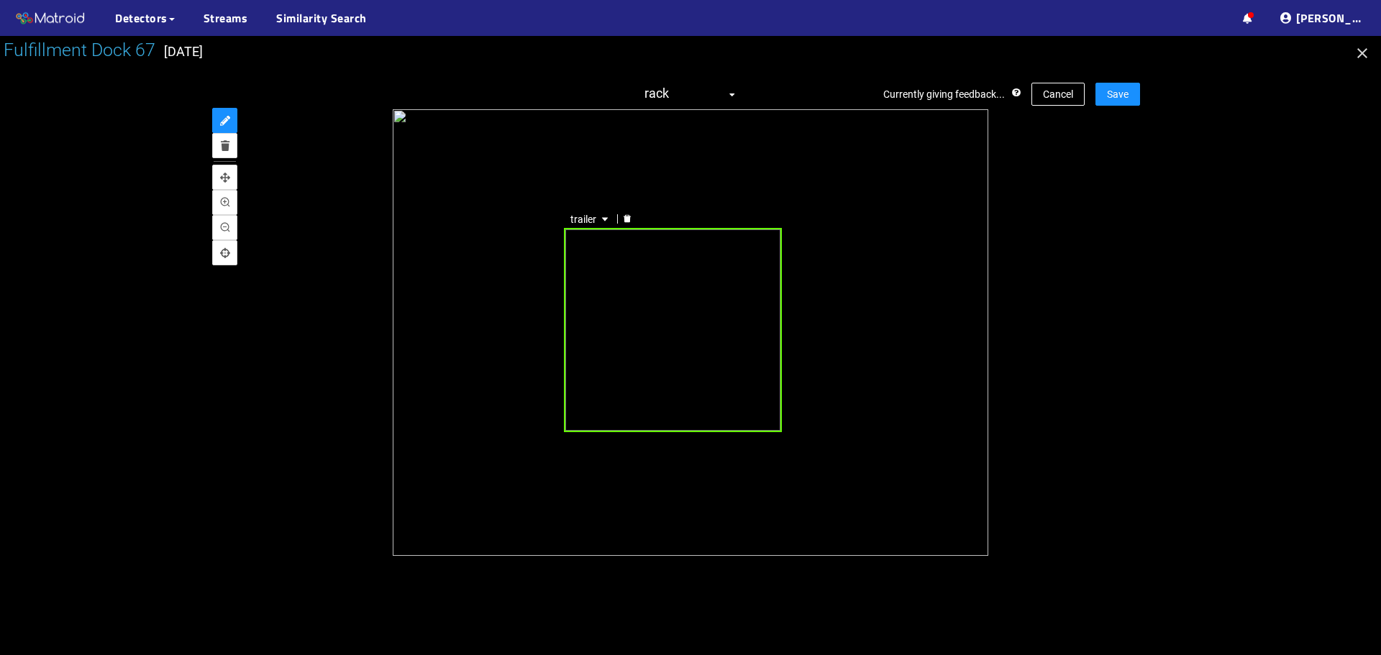
click at [662, 313] on div "trailer" at bounding box center [672, 330] width 217 height 205
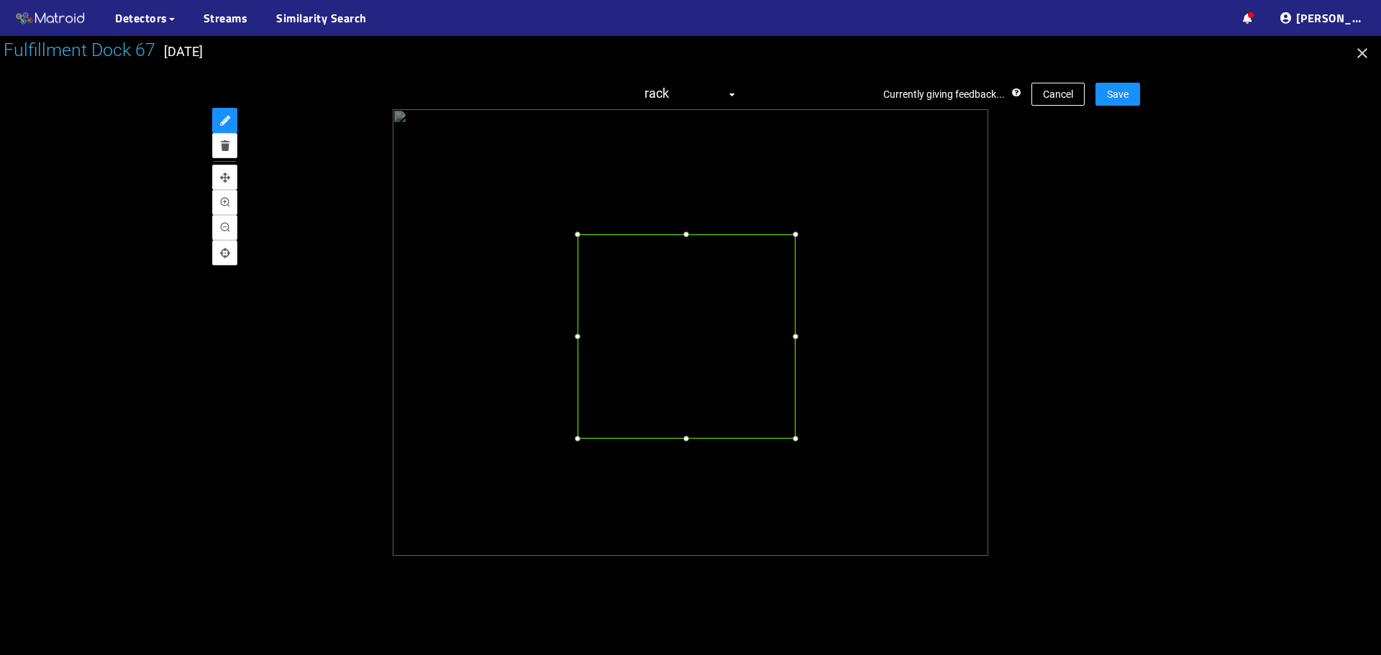
click at [660, 343] on div at bounding box center [686, 336] width 217 height 205
click at [575, 224] on div at bounding box center [577, 219] width 14 height 14
click at [799, 329] on div at bounding box center [797, 329] width 14 height 14
click at [1135, 99] on button "Save" at bounding box center [1117, 94] width 45 height 23
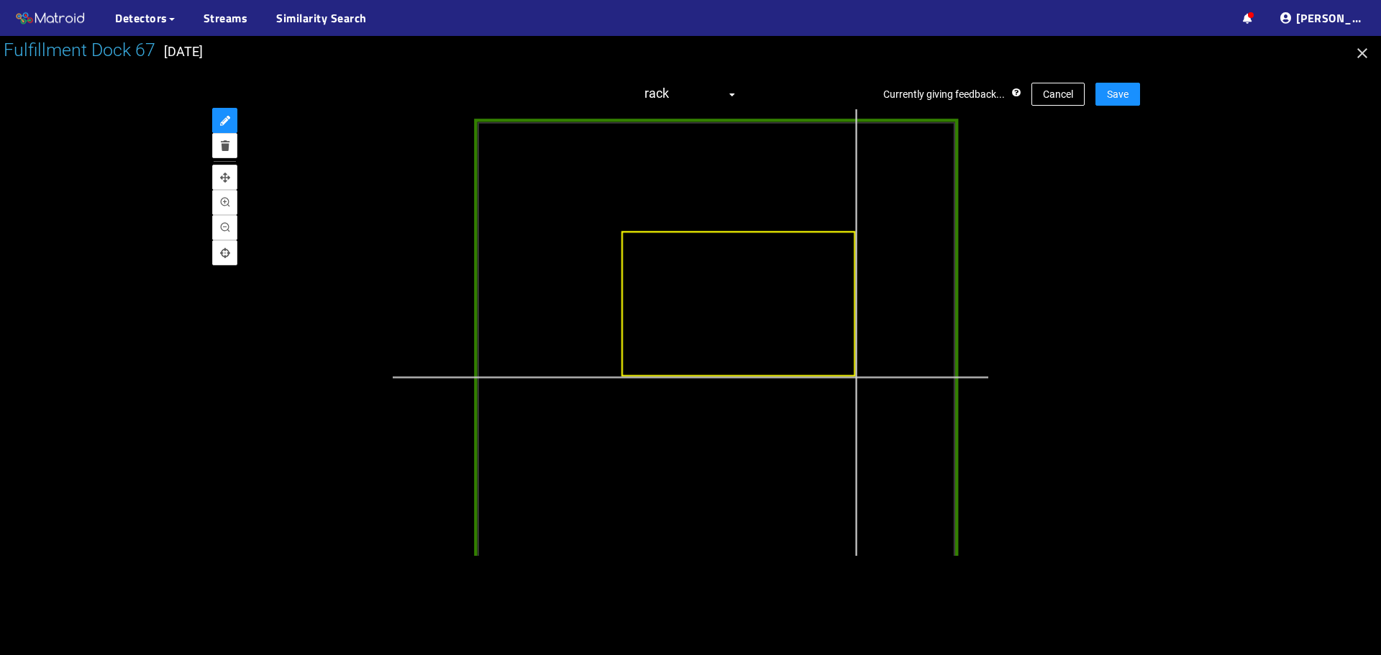
click at [856, 377] on div at bounding box center [724, 368] width 1311 height 983
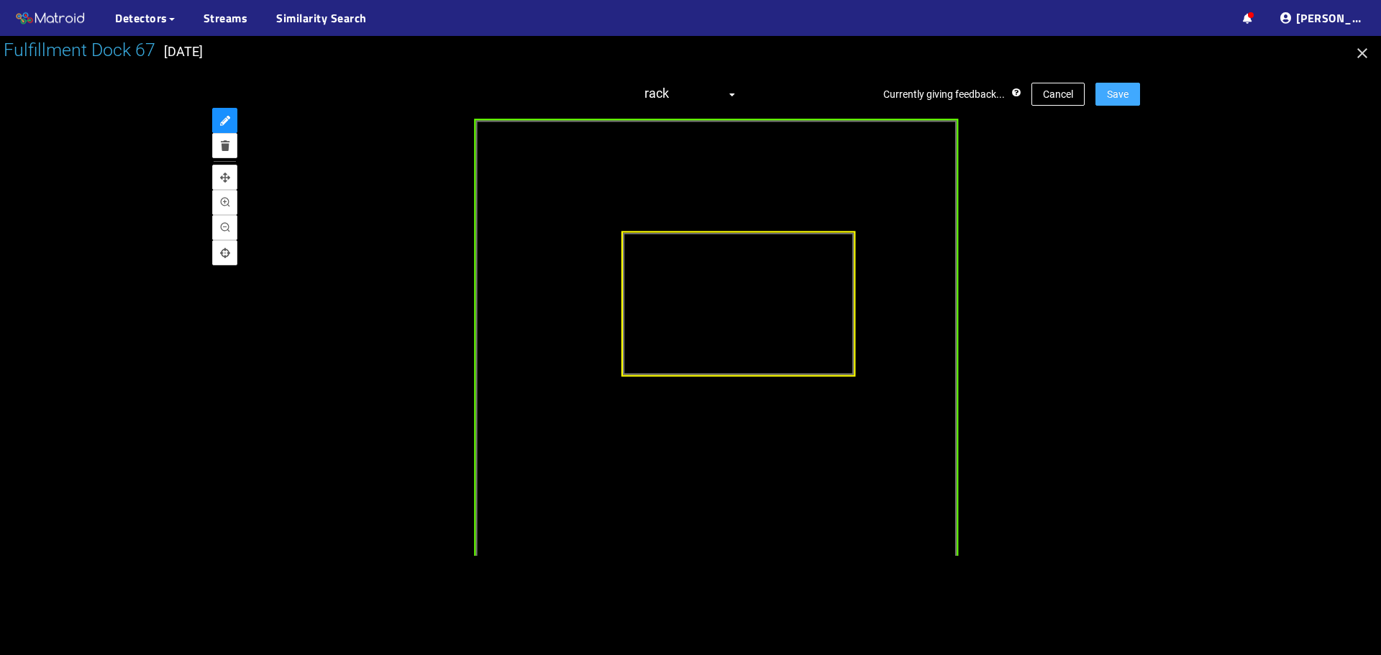
click at [1123, 91] on span "Save" at bounding box center [1118, 94] width 22 height 16
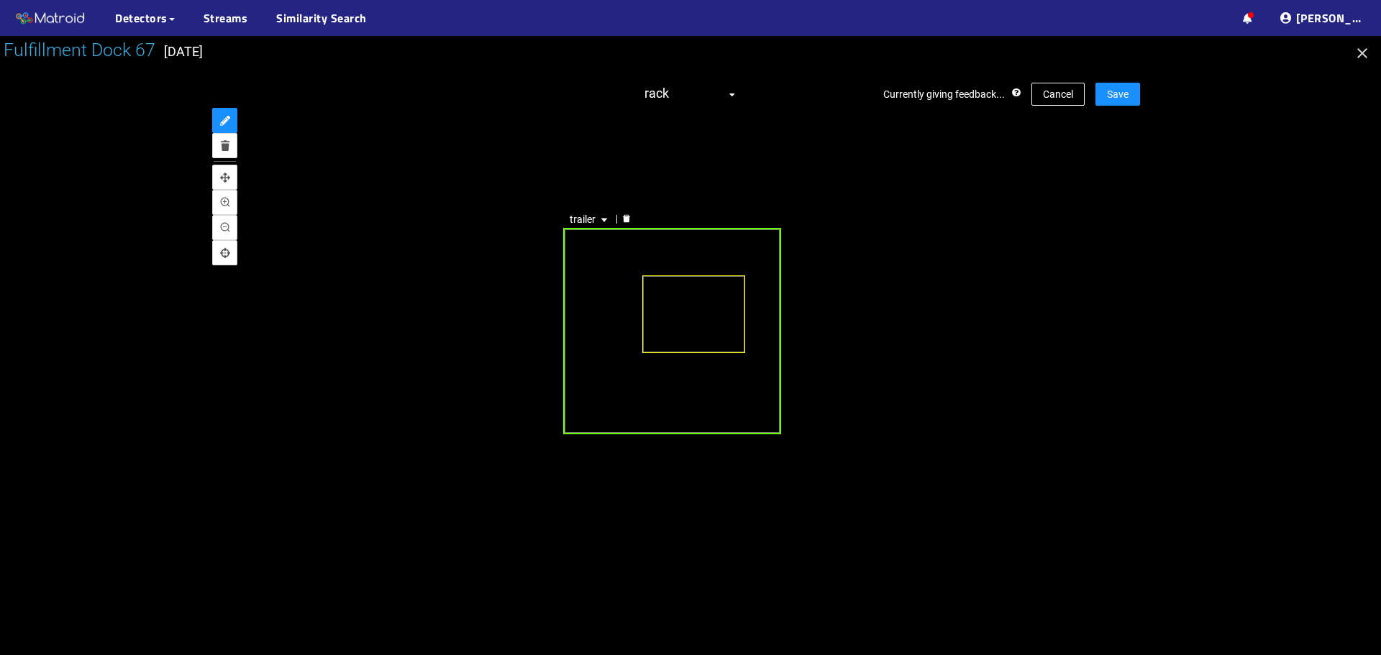
click at [604, 283] on div "trailer" at bounding box center [672, 331] width 218 height 206
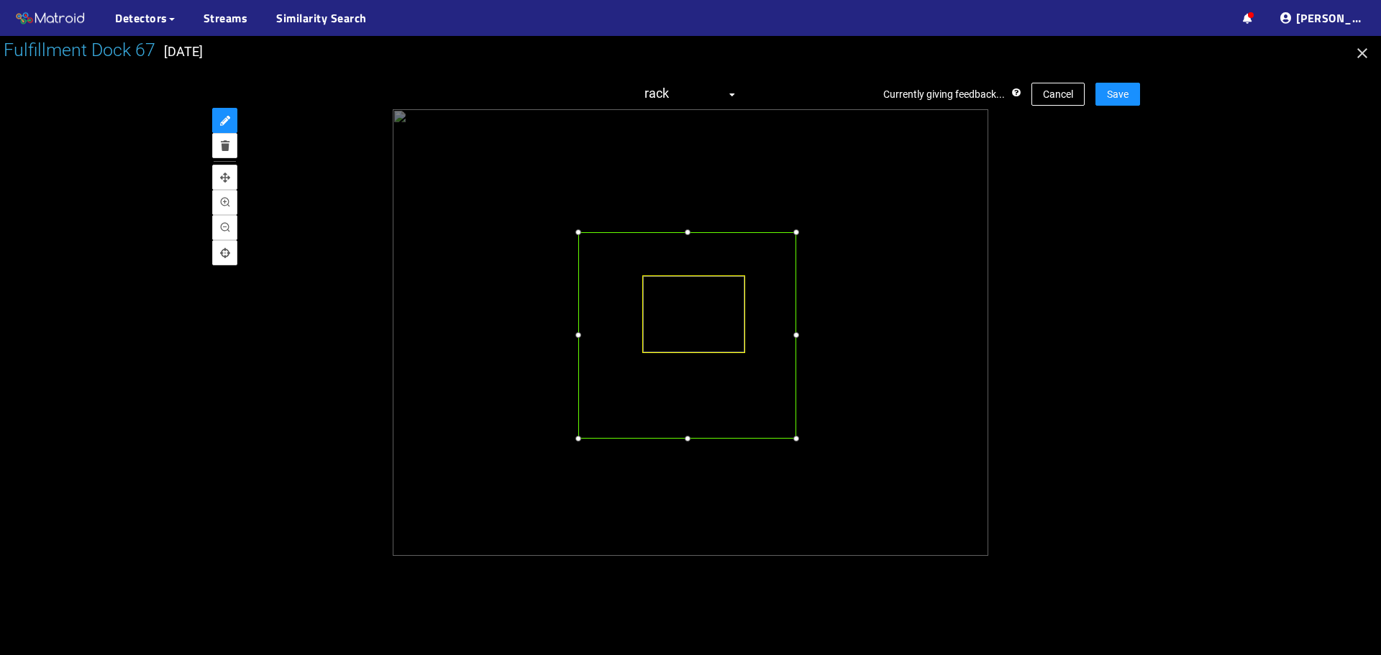
click at [616, 291] on div at bounding box center [687, 335] width 218 height 206
click at [582, 334] on div at bounding box center [581, 335] width 14 height 14
click at [581, 220] on div at bounding box center [579, 216] width 14 height 14
click at [803, 328] on div at bounding box center [799, 327] width 14 height 14
click at [1103, 81] on div "Currently giving feedback... Cancel Save rack trailer" at bounding box center [690, 318] width 899 height 501
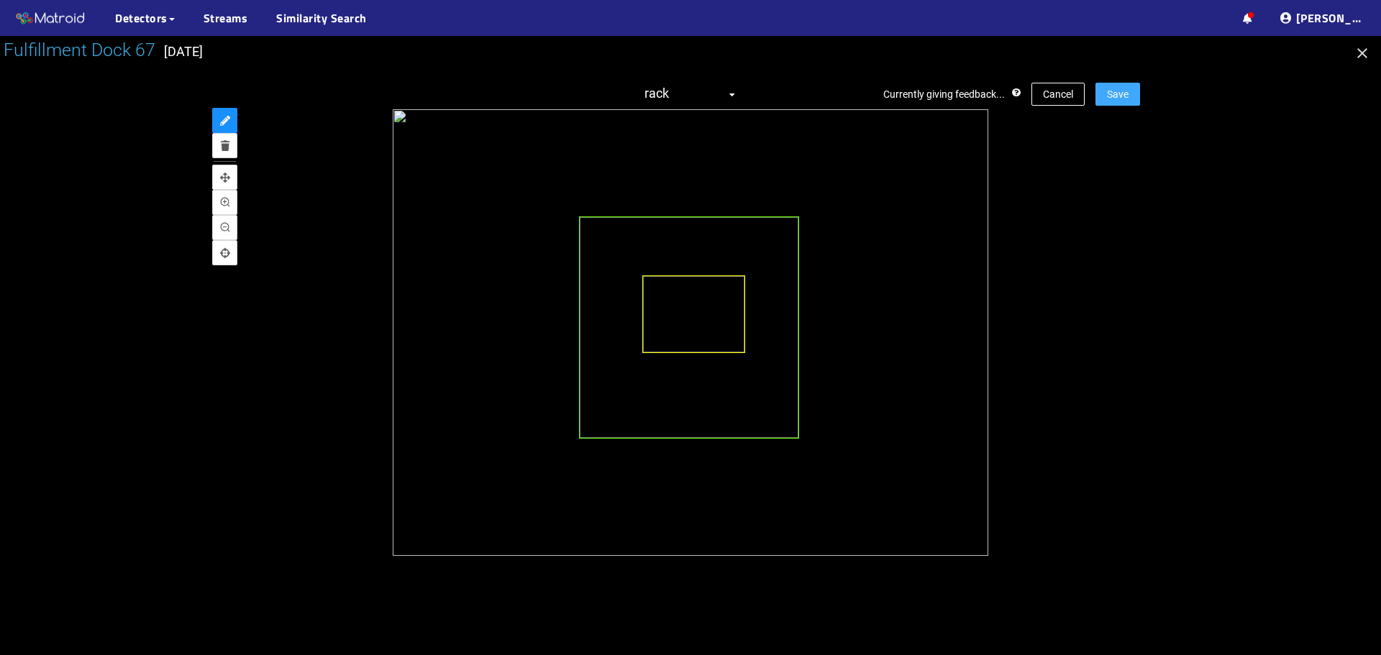
click at [1112, 88] on span "Save" at bounding box center [1118, 94] width 22 height 16
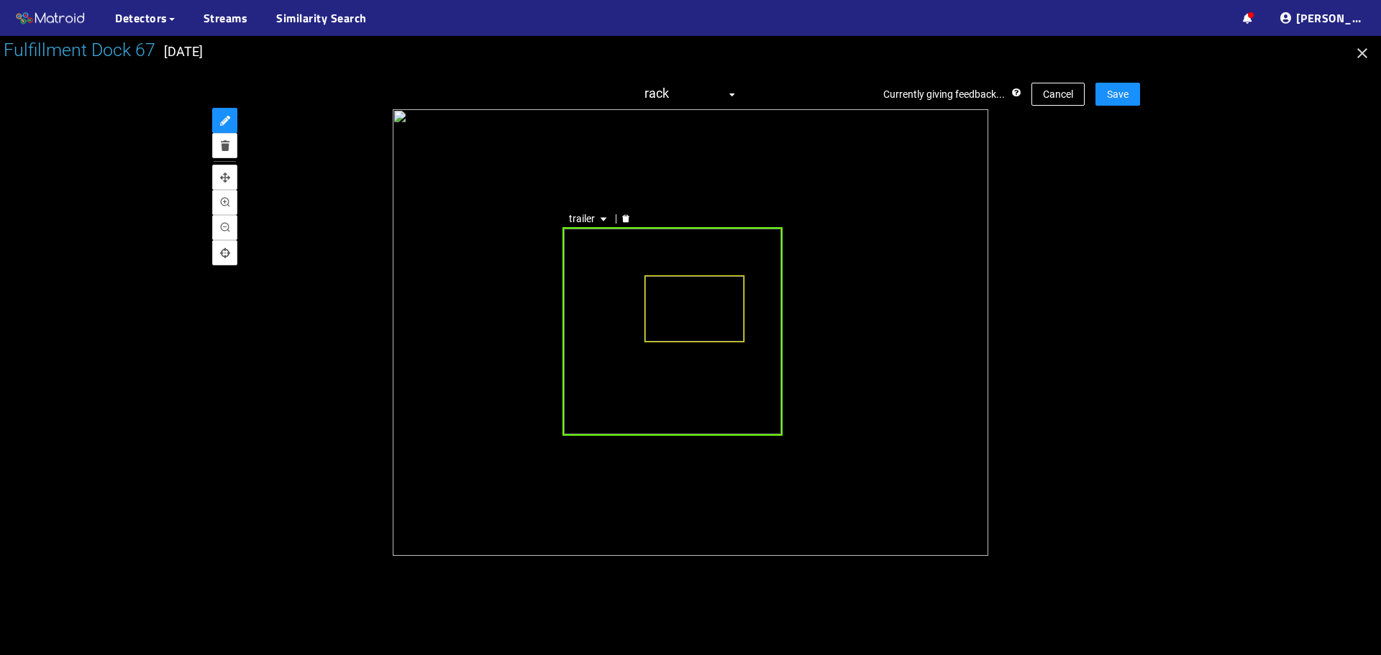
click at [615, 325] on div "trailer" at bounding box center [671, 331] width 219 height 209
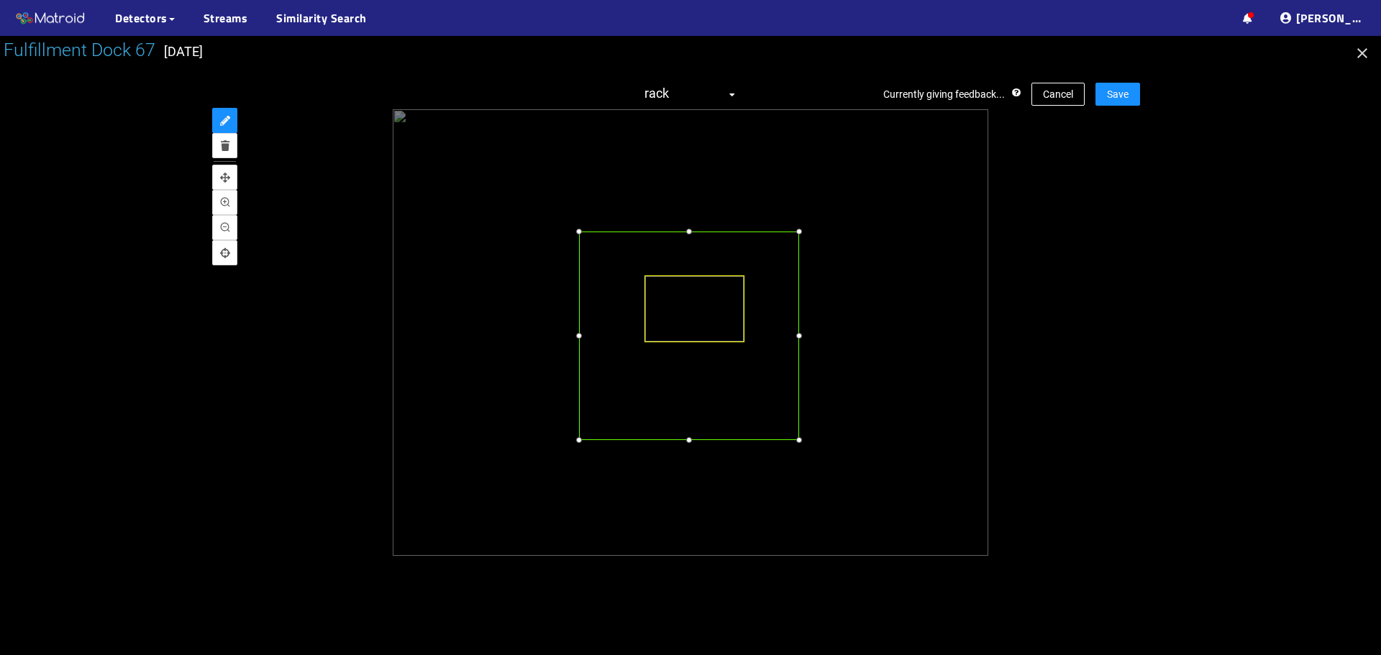
click at [622, 330] on div at bounding box center [688, 336] width 219 height 209
click at [694, 218] on div at bounding box center [689, 220] width 14 height 14
click at [1124, 91] on span "Save" at bounding box center [1118, 94] width 22 height 16
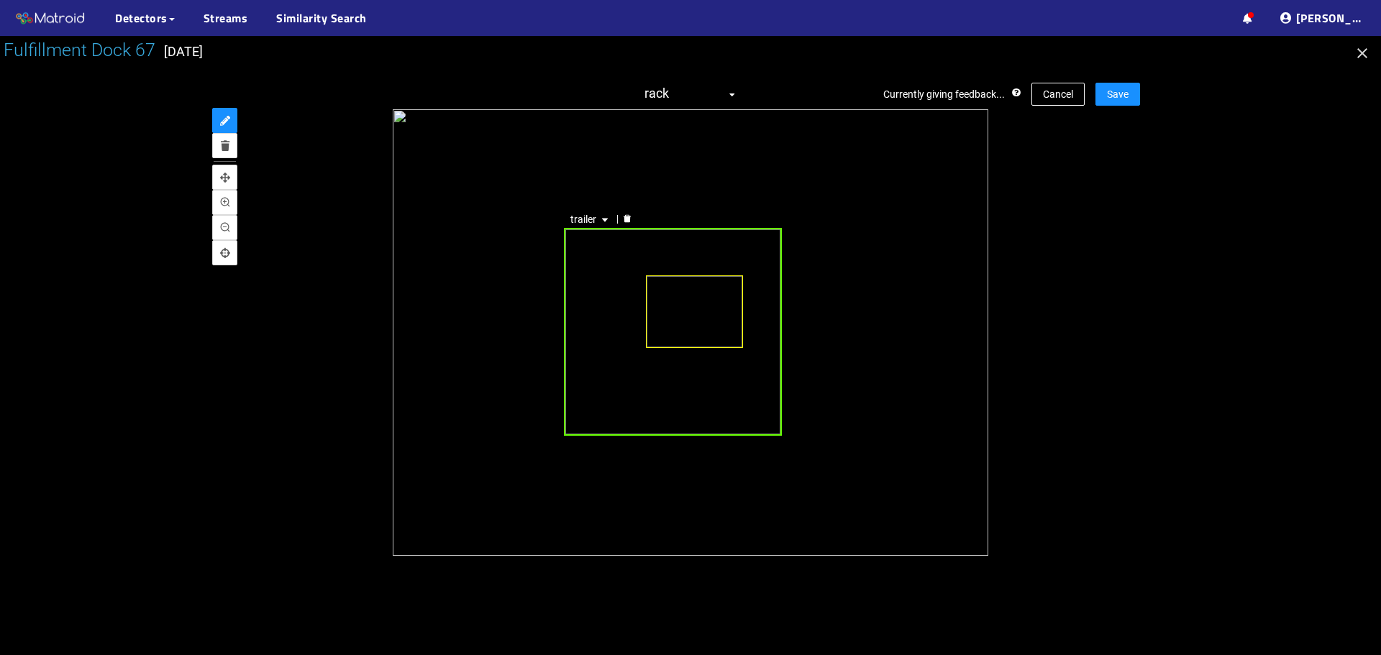
click at [602, 296] on div "trailer" at bounding box center [673, 332] width 218 height 208
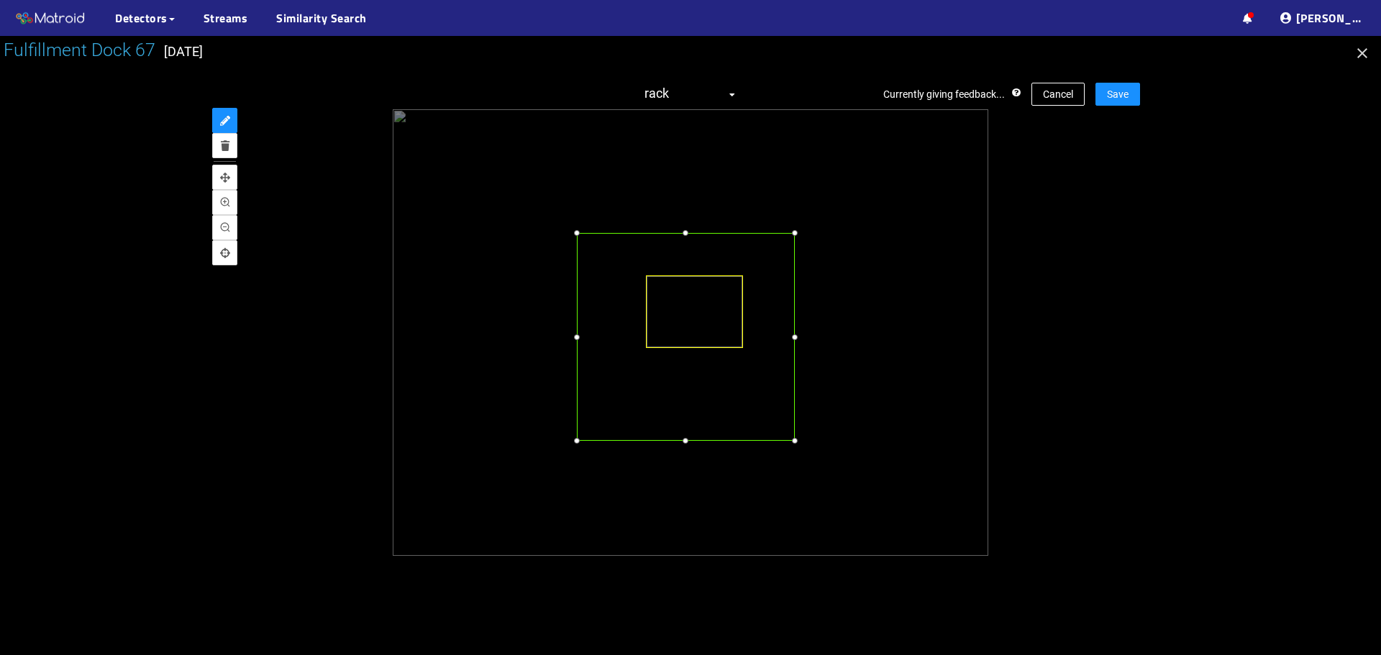
click at [614, 302] on div at bounding box center [686, 337] width 218 height 208
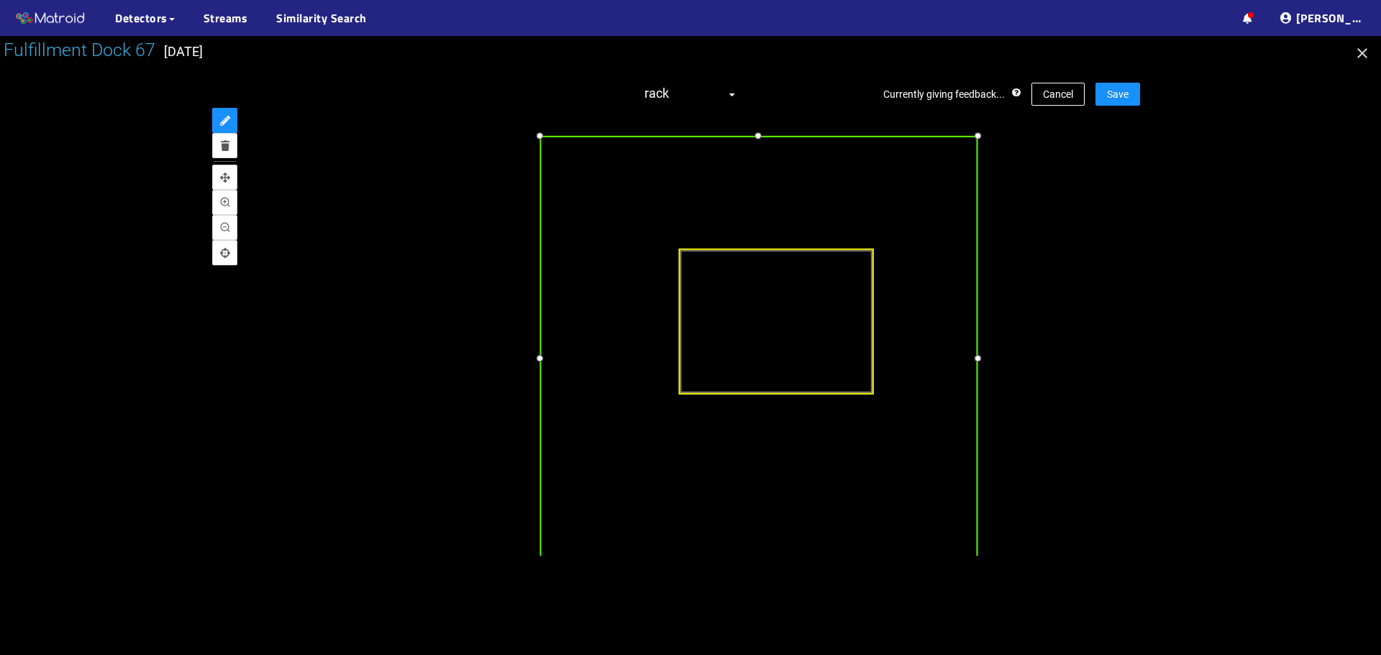
click at [760, 134] on div at bounding box center [758, 135] width 17 height 17
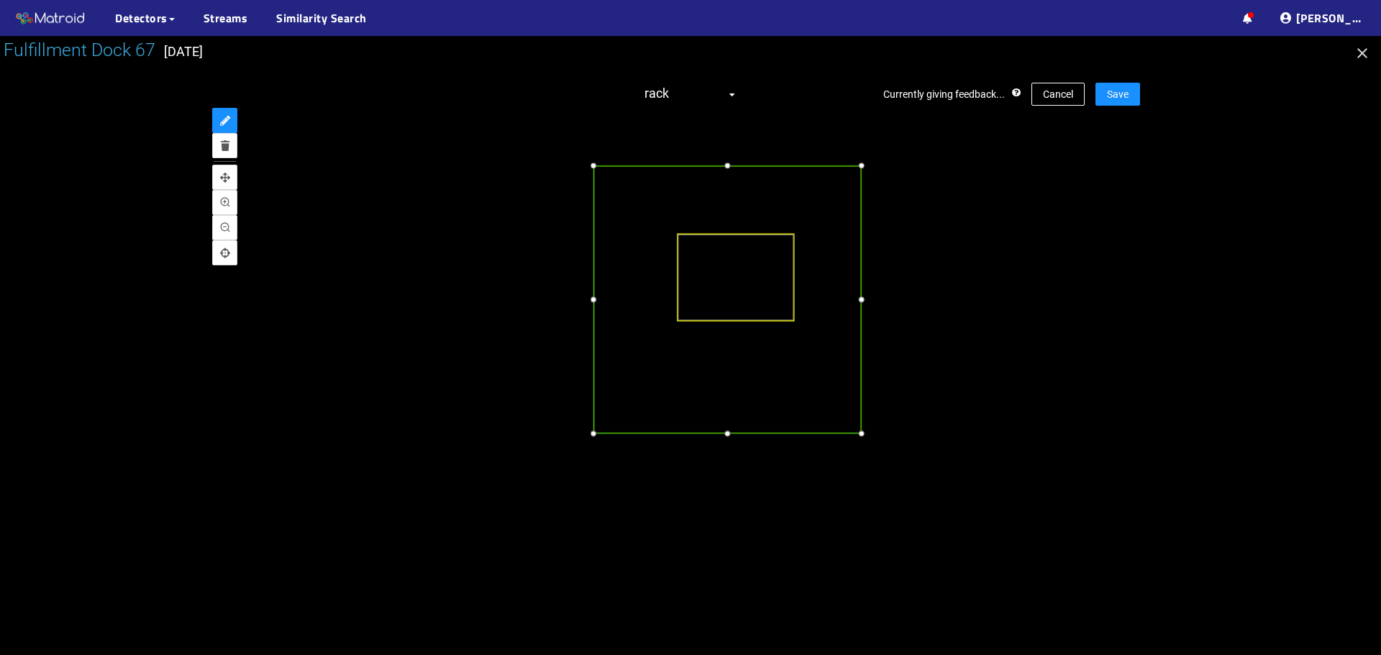
click at [864, 300] on div at bounding box center [861, 299] width 15 height 15
click at [1122, 98] on span "Save" at bounding box center [1118, 94] width 22 height 16
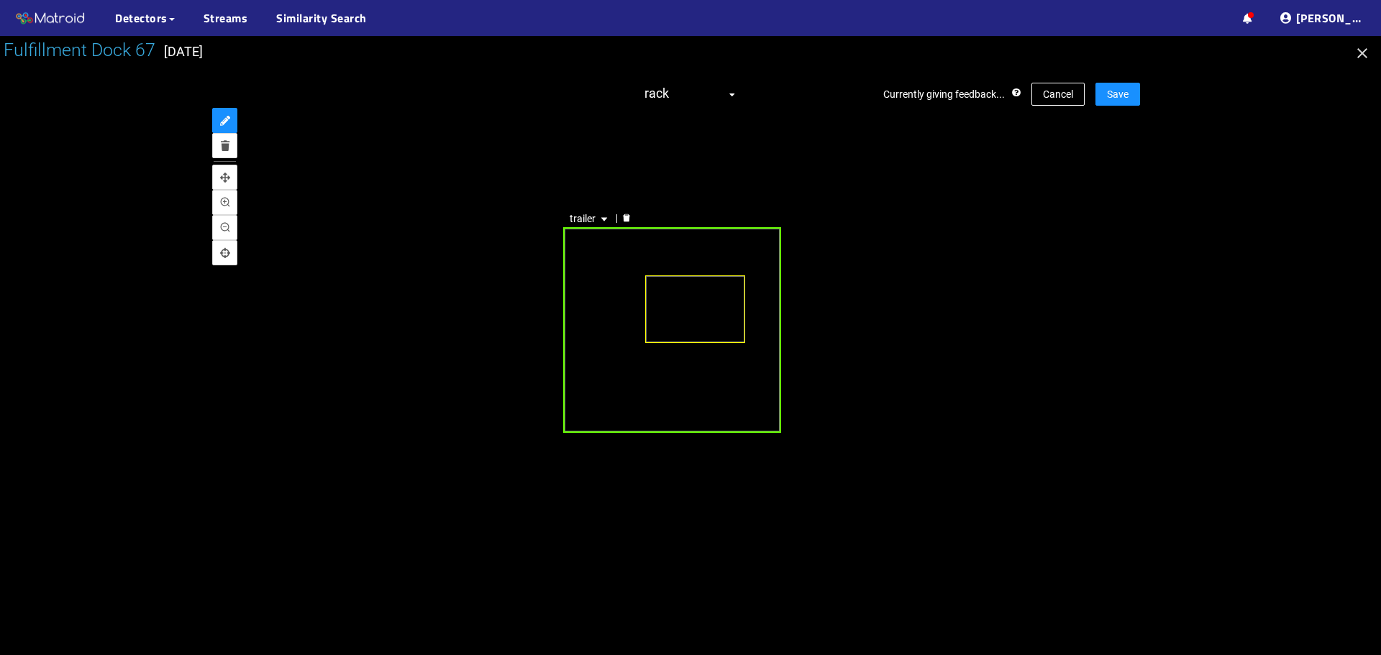
click at [621, 285] on div "trailer" at bounding box center [672, 330] width 218 height 206
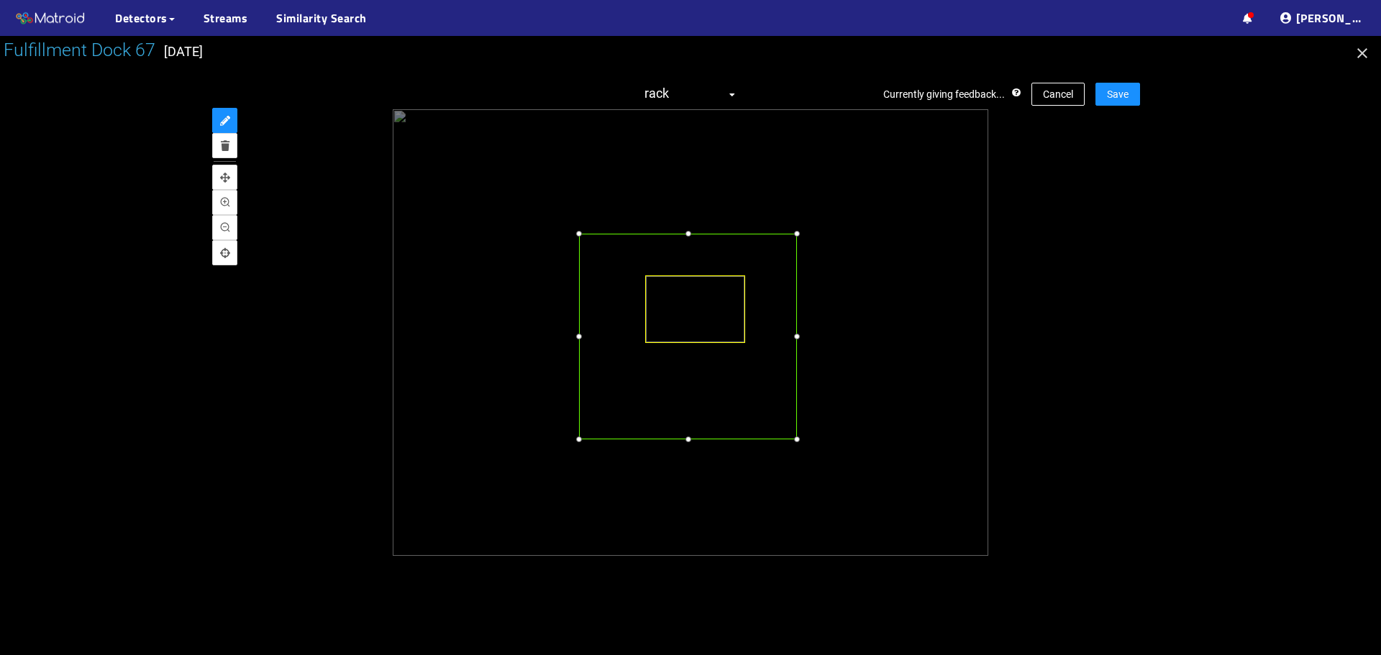
click at [630, 294] on div at bounding box center [688, 337] width 218 height 206
click at [685, 217] on div at bounding box center [688, 220] width 14 height 14
click at [1130, 96] on button "Save" at bounding box center [1117, 94] width 45 height 23
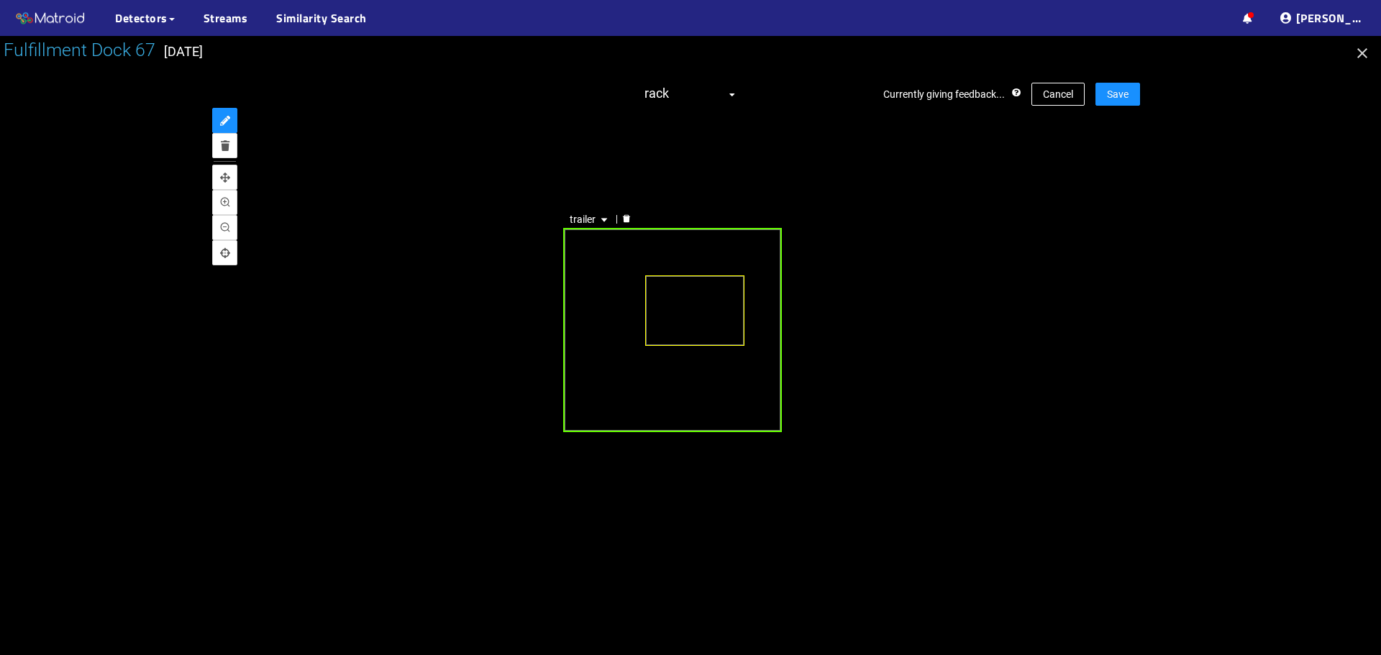
click at [614, 309] on div "trailer" at bounding box center [672, 330] width 219 height 205
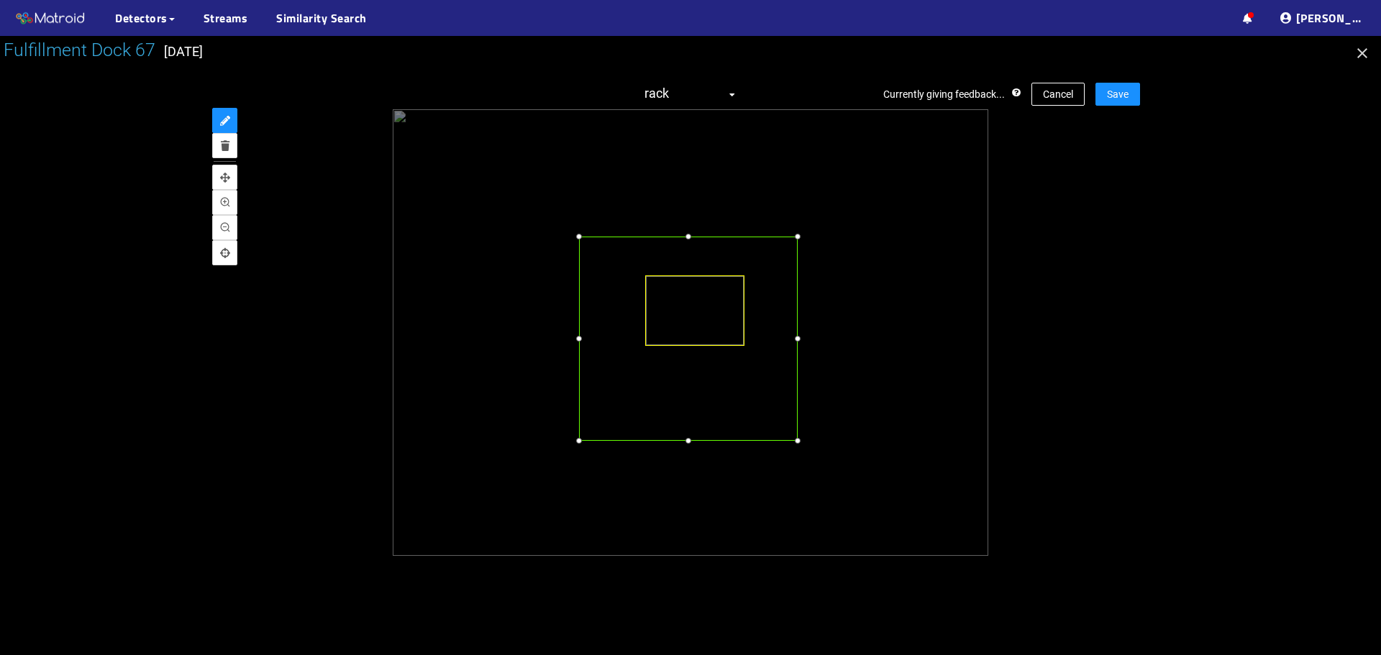
click at [623, 325] on div at bounding box center [688, 339] width 219 height 205
click at [691, 219] on div at bounding box center [688, 218] width 14 height 14
click at [796, 334] on div at bounding box center [797, 329] width 14 height 14
click at [1121, 99] on span "Save" at bounding box center [1118, 94] width 22 height 16
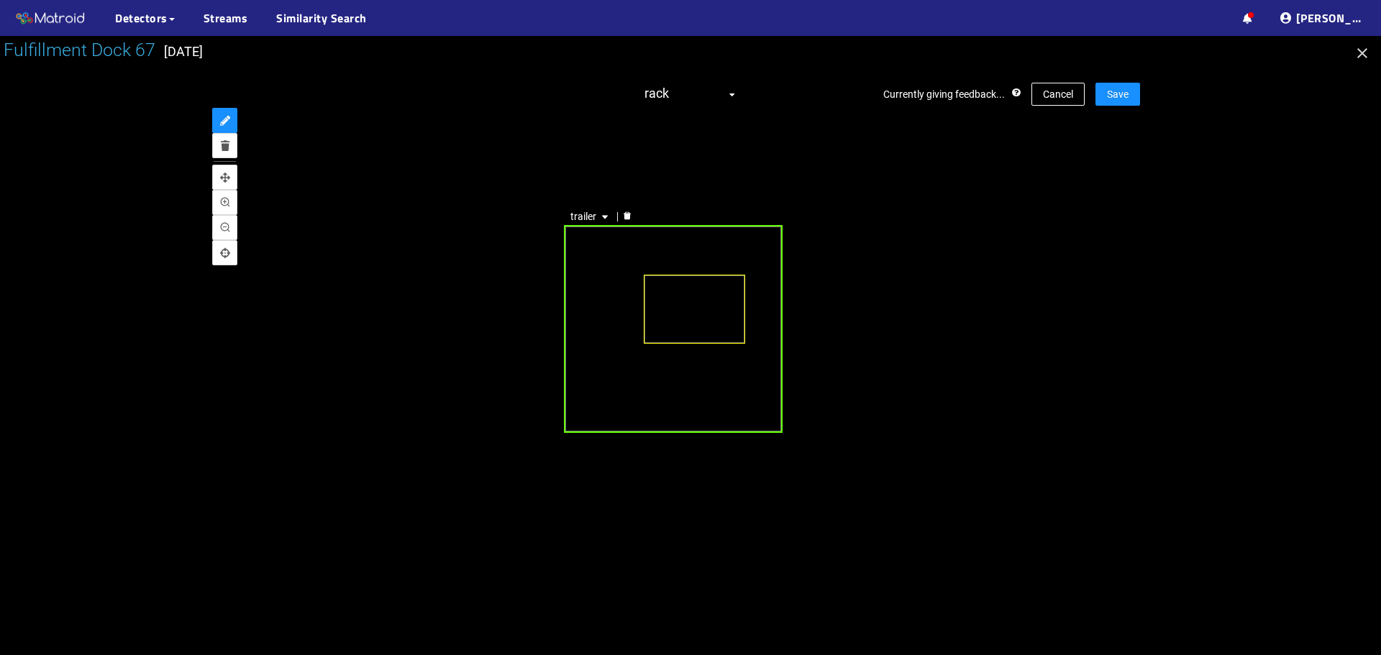
click at [606, 297] on div "trailer" at bounding box center [673, 329] width 219 height 208
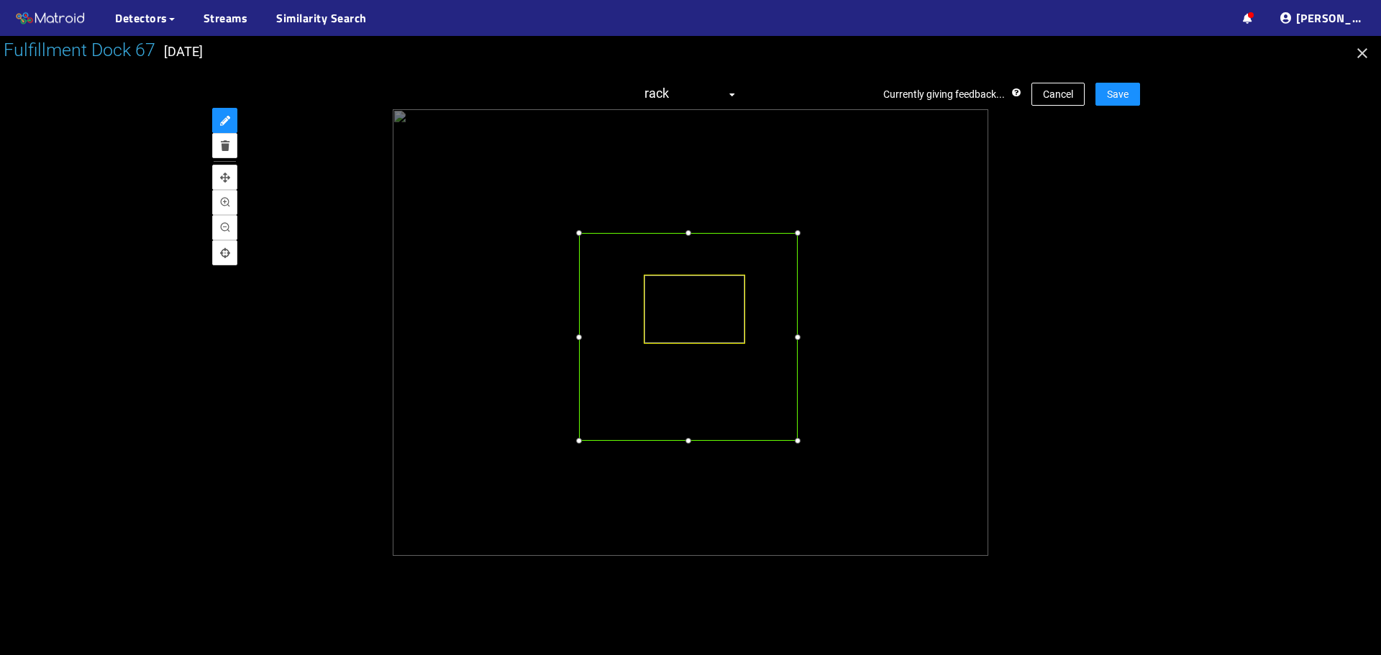
click at [609, 315] on div at bounding box center [688, 337] width 219 height 208
click at [689, 217] on div at bounding box center [688, 218] width 14 height 14
click at [796, 332] on div at bounding box center [798, 330] width 14 height 14
click at [1126, 98] on span "Save" at bounding box center [1118, 94] width 22 height 16
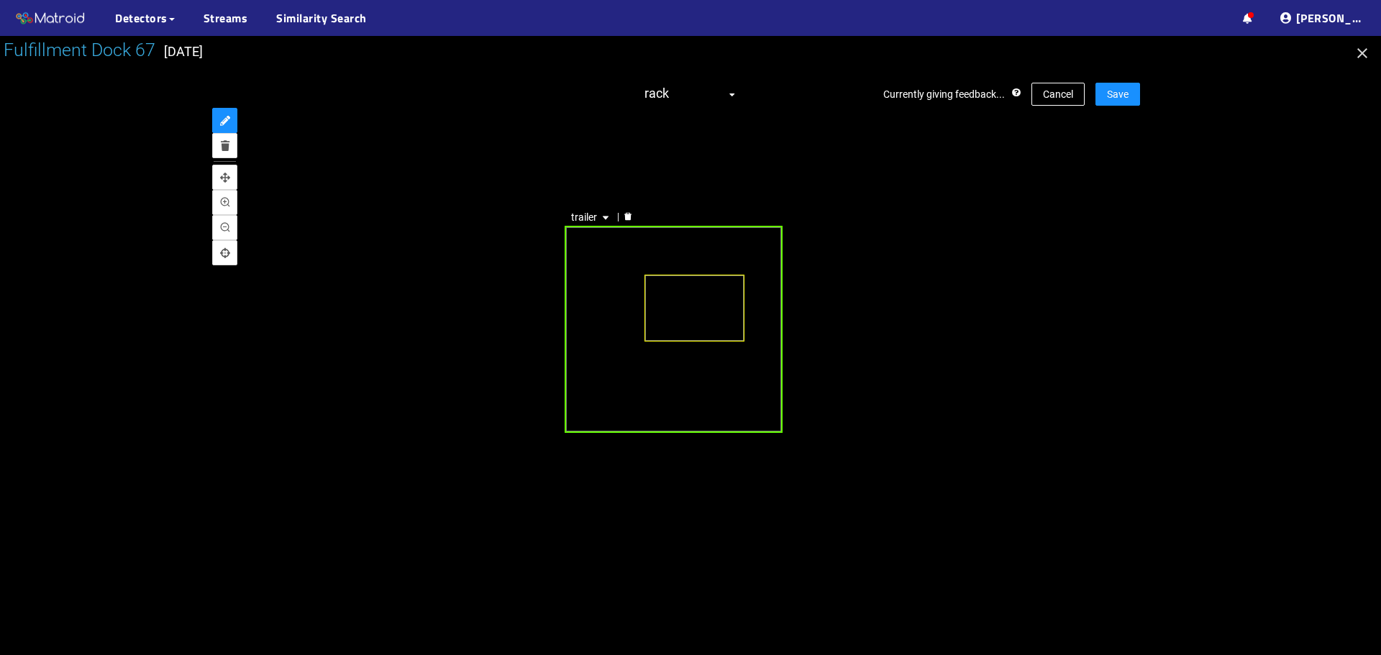
click at [585, 296] on div "trailer" at bounding box center [673, 329] width 217 height 207
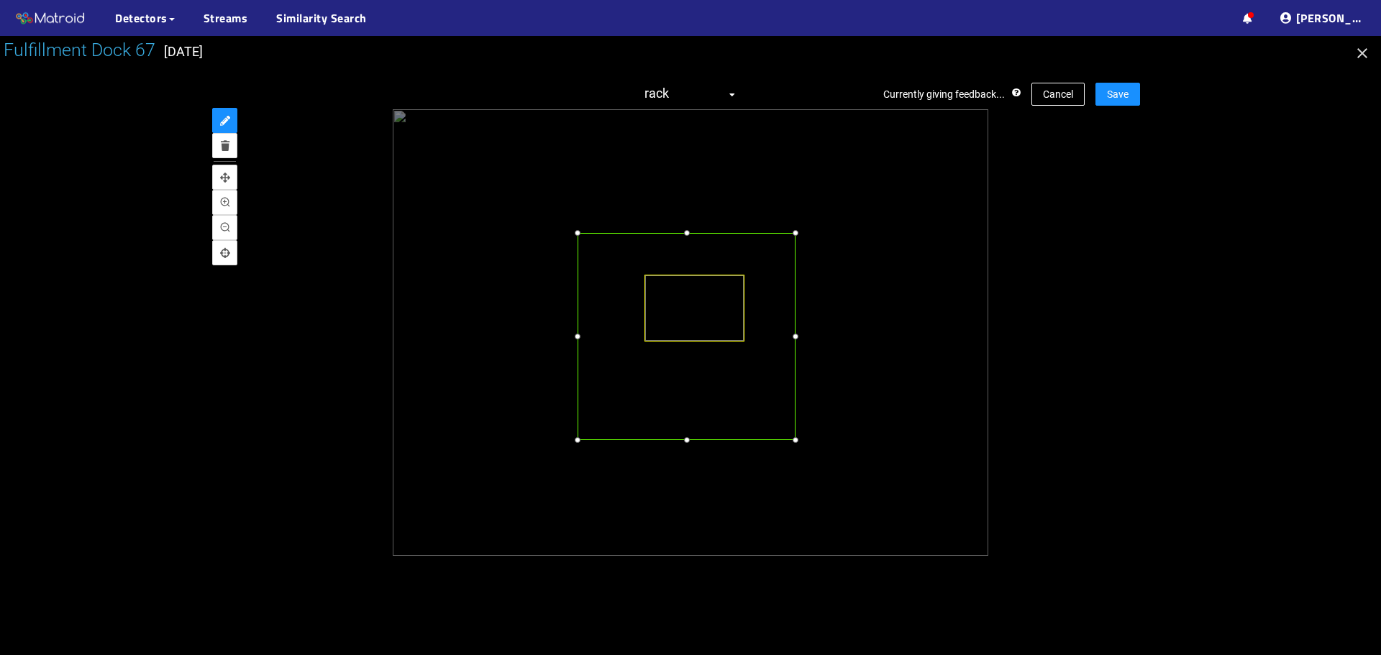
click at [600, 301] on div at bounding box center [686, 336] width 217 height 207
click at [688, 219] on div at bounding box center [687, 219] width 14 height 14
click at [800, 332] on div at bounding box center [798, 330] width 14 height 14
click at [1138, 98] on div "Fulfillment Dock 67 [DATE] Currently giving feedback... Cancel Save rack trailer" at bounding box center [690, 345] width 1381 height 619
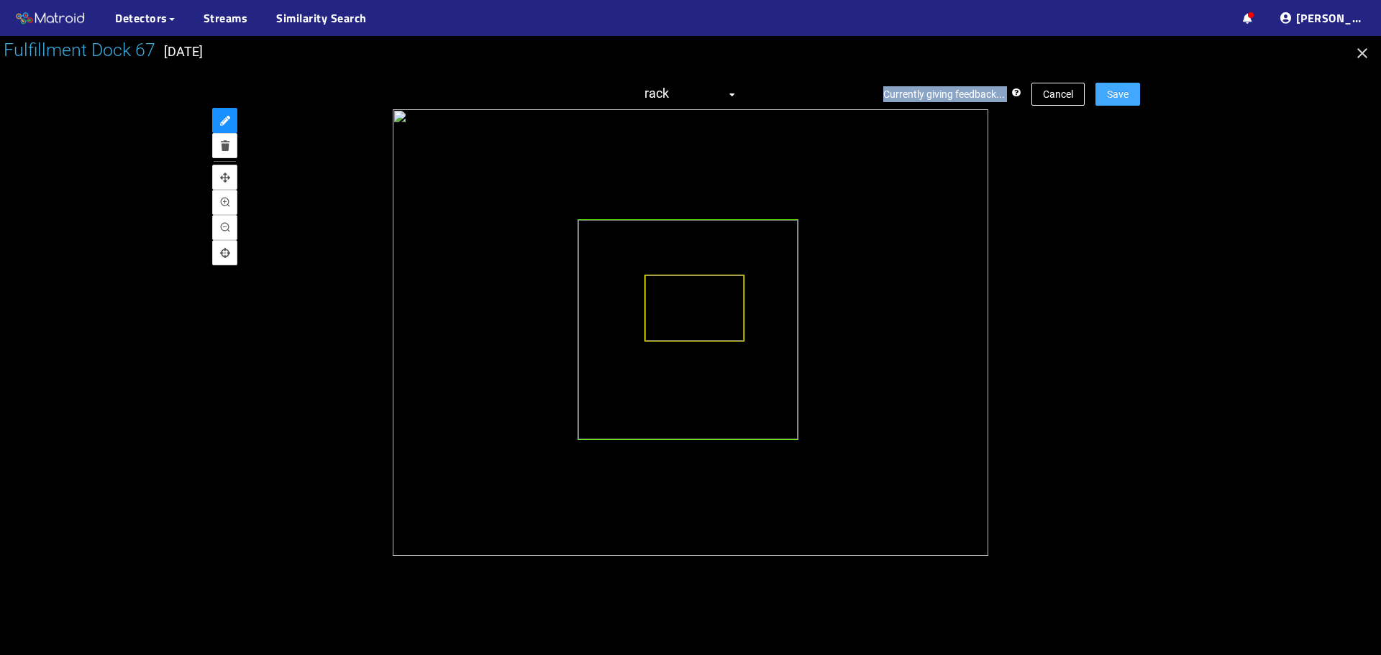
click at [1116, 88] on span "Save" at bounding box center [1118, 94] width 22 height 16
click at [980, 222] on icon "delete" at bounding box center [979, 221] width 7 height 8
click at [1116, 97] on span "Save" at bounding box center [1118, 94] width 22 height 16
click at [875, 239] on icon "delete" at bounding box center [876, 239] width 7 height 8
click at [1101, 105] on button "Save" at bounding box center [1117, 94] width 45 height 23
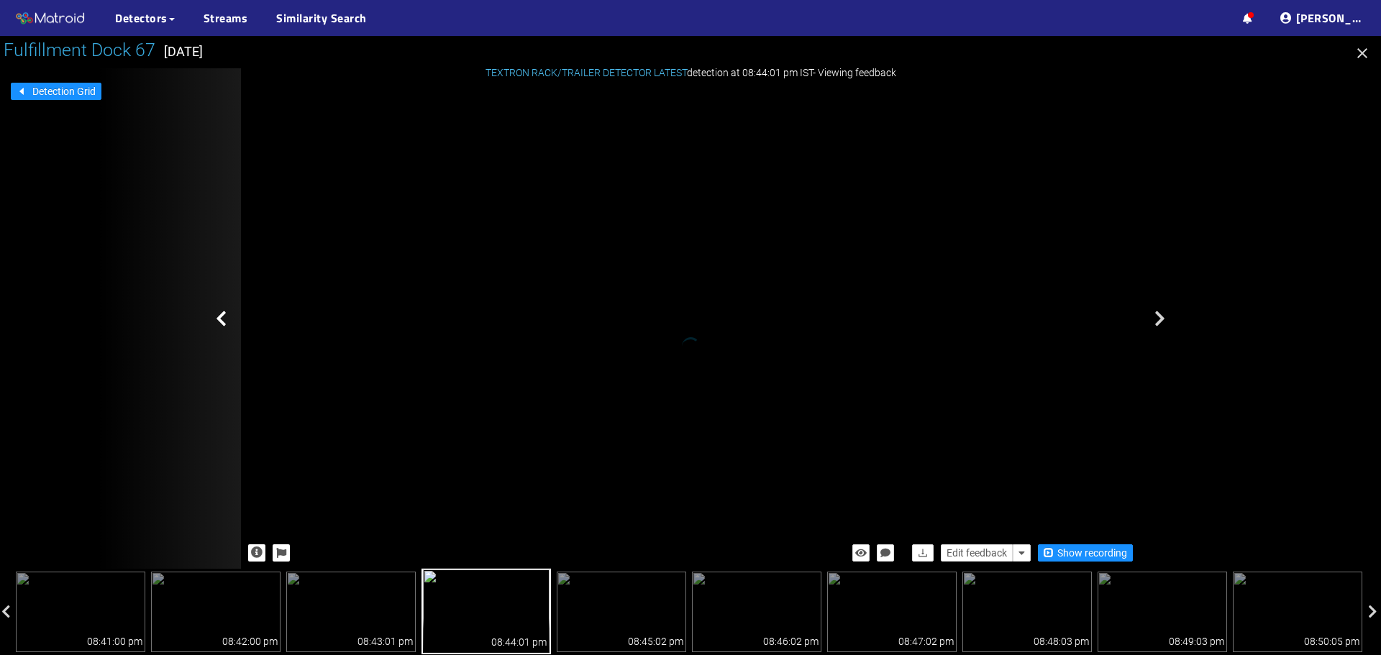
drag, startPoint x: 852, startPoint y: 158, endPoint x: 873, endPoint y: 191, distance: 39.5
click at [718, 330] on div "rack trailer" at bounding box center [710, 339] width 14 height 19
drag, startPoint x: 873, startPoint y: 191, endPoint x: 839, endPoint y: 182, distance: 34.9
click at [667, 260] on div "rack trailer" at bounding box center [659, 269] width 14 height 19
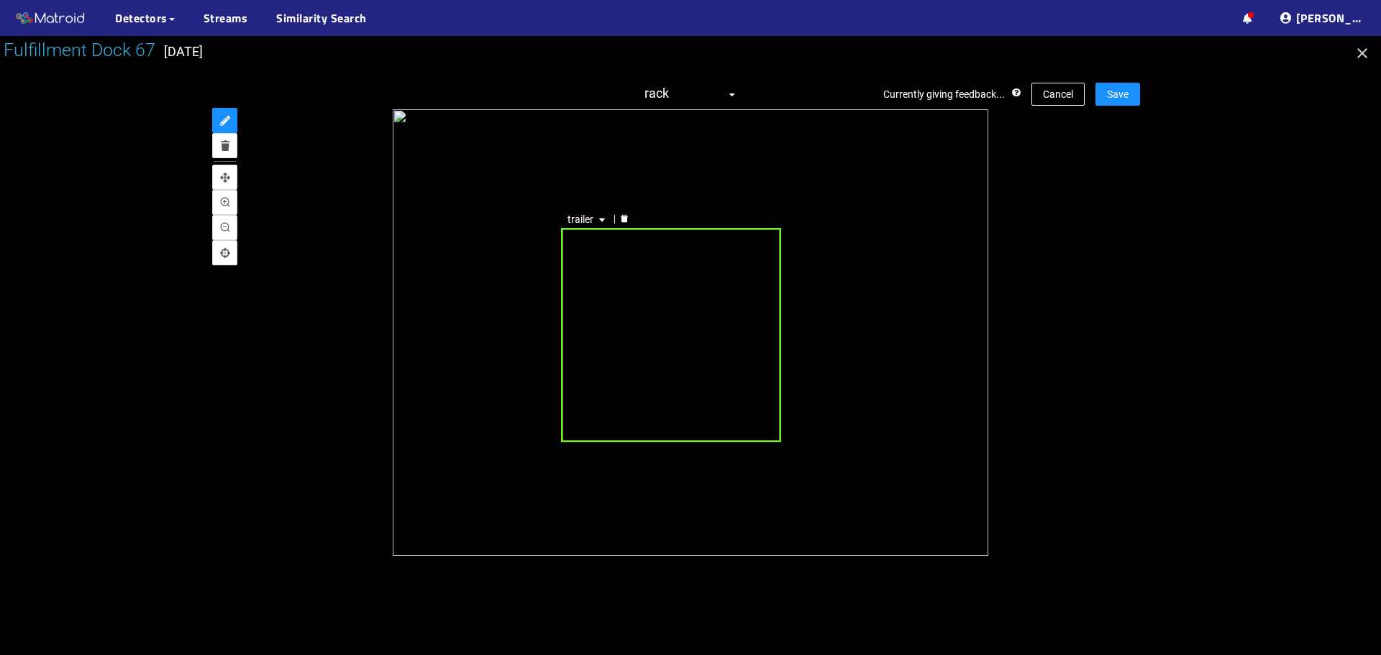
click at [702, 317] on div "trailer" at bounding box center [671, 335] width 220 height 214
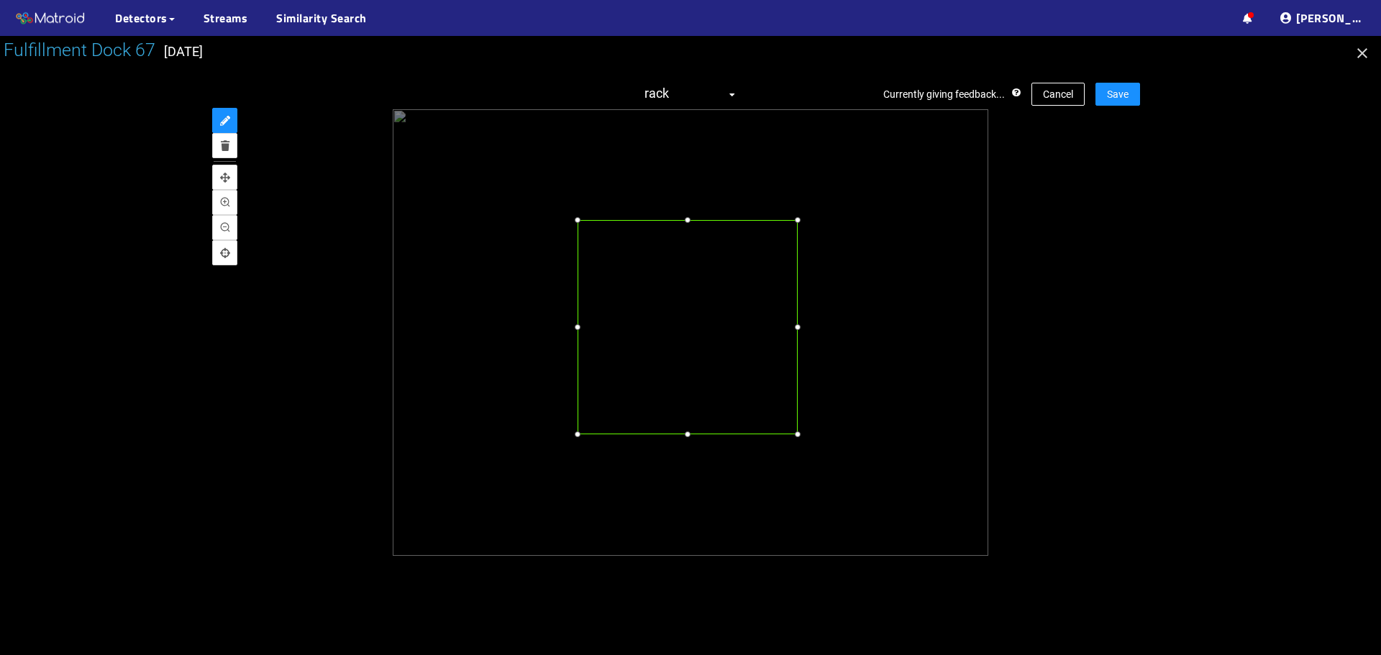
click at [651, 330] on div at bounding box center [688, 327] width 220 height 214
click at [796, 440] on div at bounding box center [797, 439] width 14 height 14
click at [1133, 97] on button "Save" at bounding box center [1117, 94] width 45 height 23
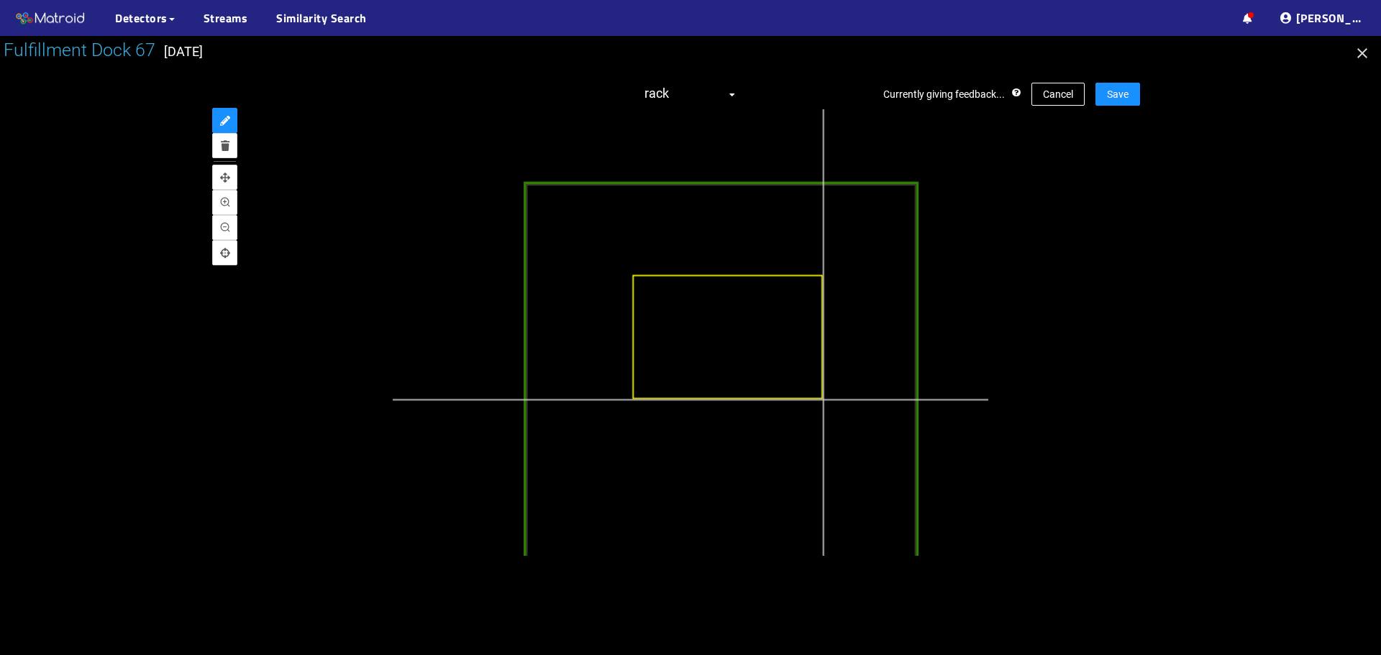
click at [823, 400] on div at bounding box center [727, 384] width 1072 height 804
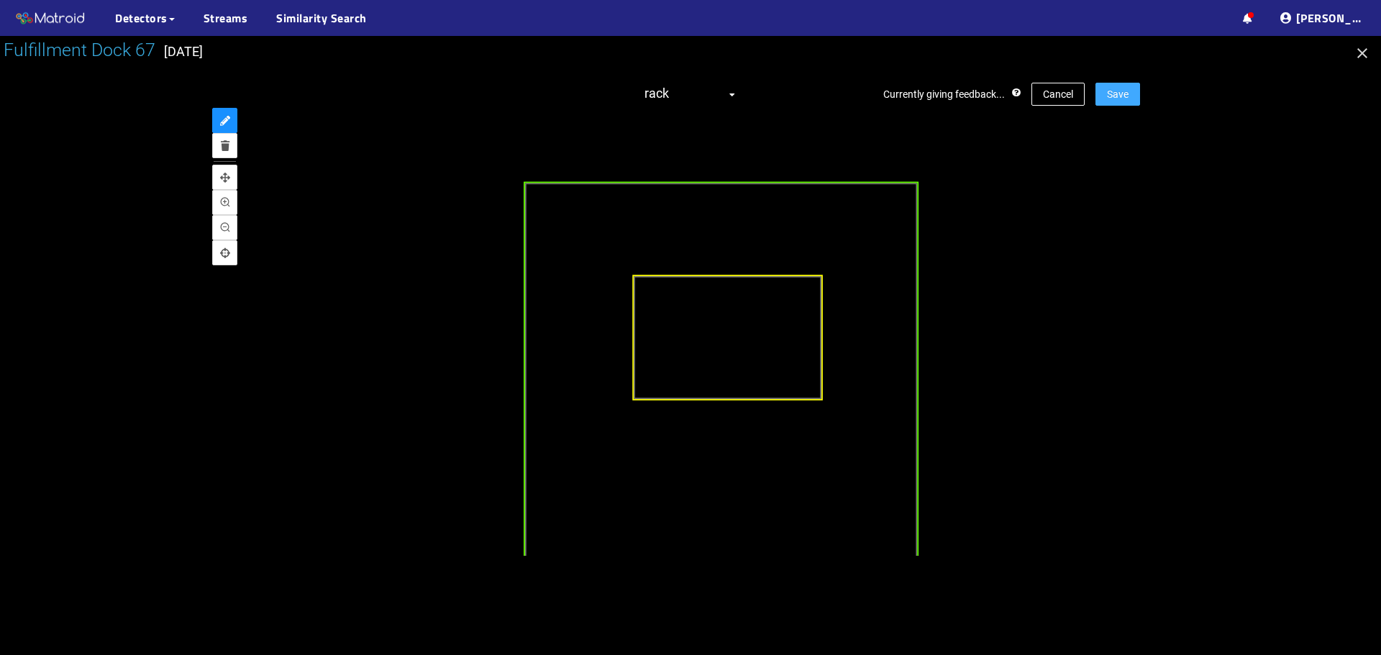
click at [1103, 99] on button "Save" at bounding box center [1117, 94] width 45 height 23
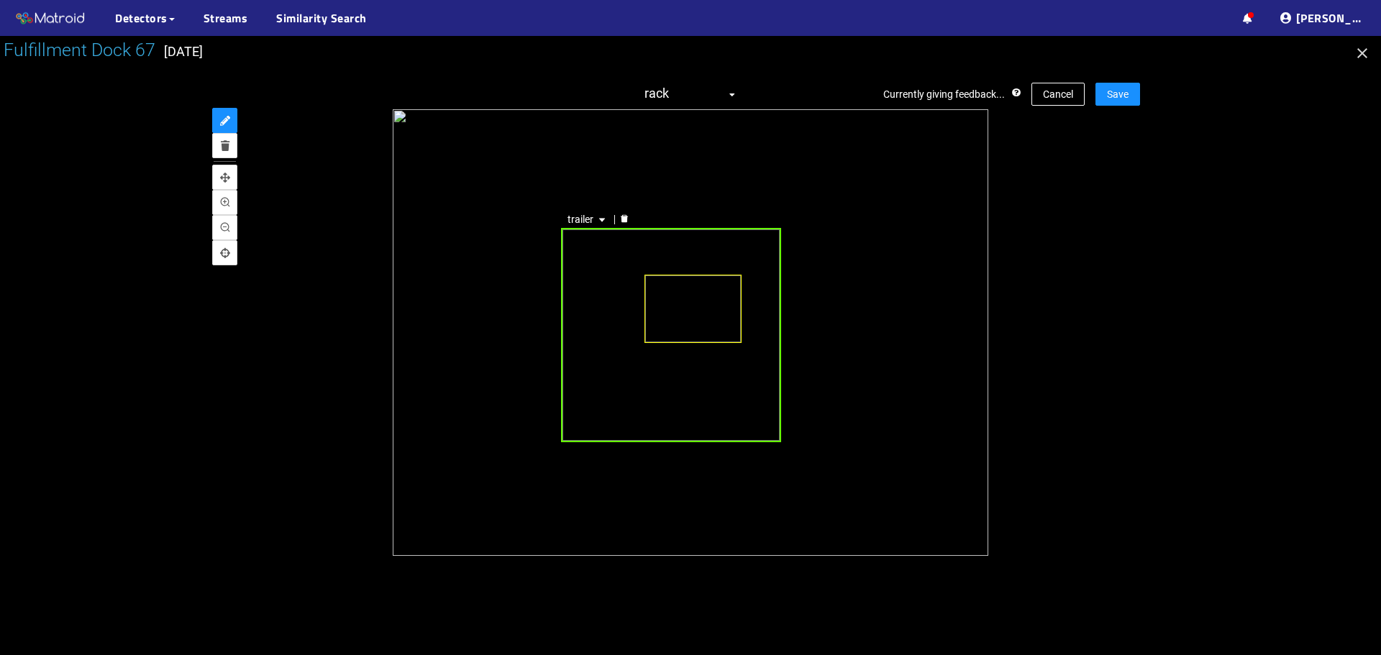
click at [624, 252] on div "trailer" at bounding box center [671, 335] width 220 height 214
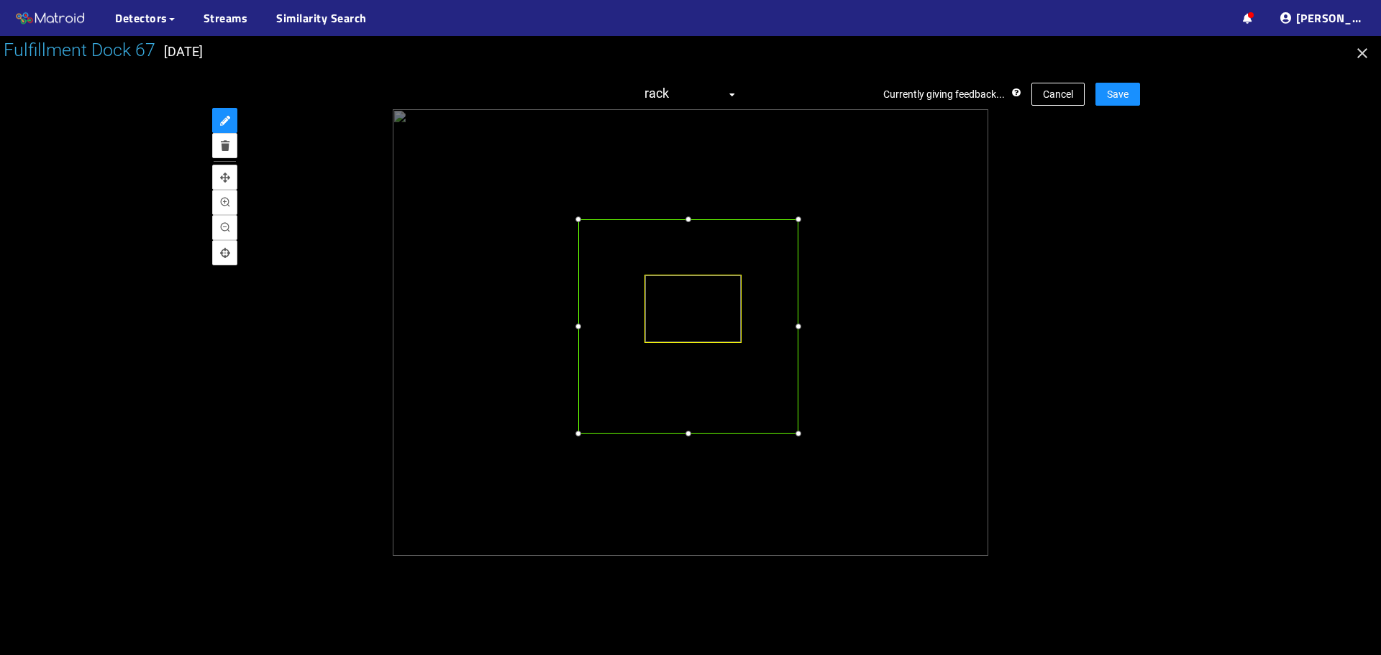
click at [621, 259] on div at bounding box center [688, 326] width 220 height 214
click at [690, 443] on div at bounding box center [688, 441] width 14 height 14
click at [1111, 99] on span "Save" at bounding box center [1118, 94] width 22 height 16
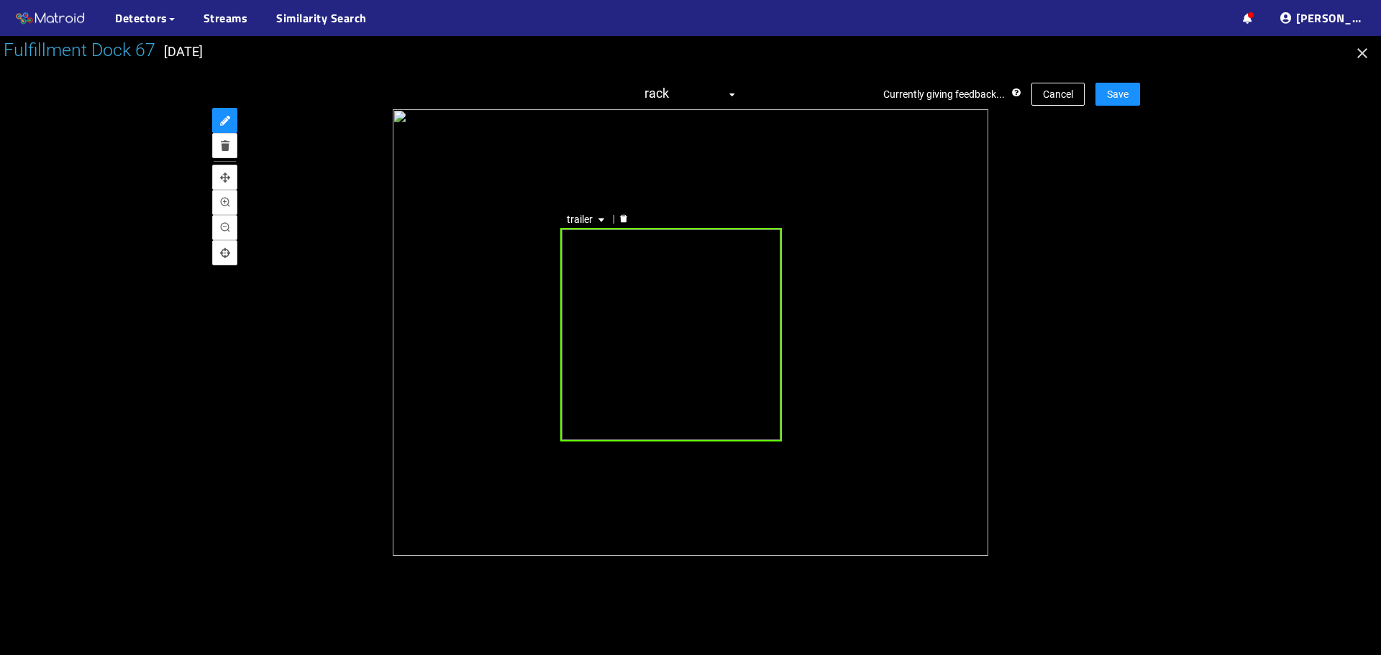
click at [621, 309] on div "trailer" at bounding box center [670, 335] width 221 height 214
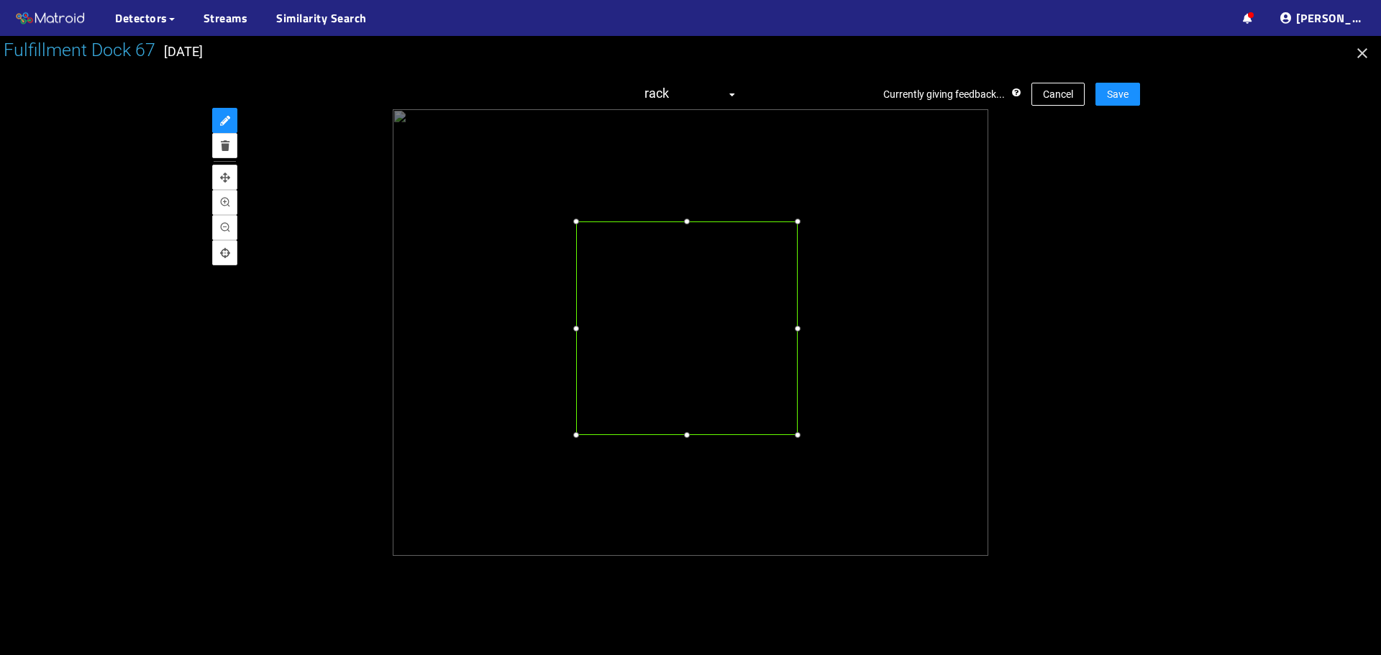
click at [633, 308] on div at bounding box center [686, 329] width 221 height 214
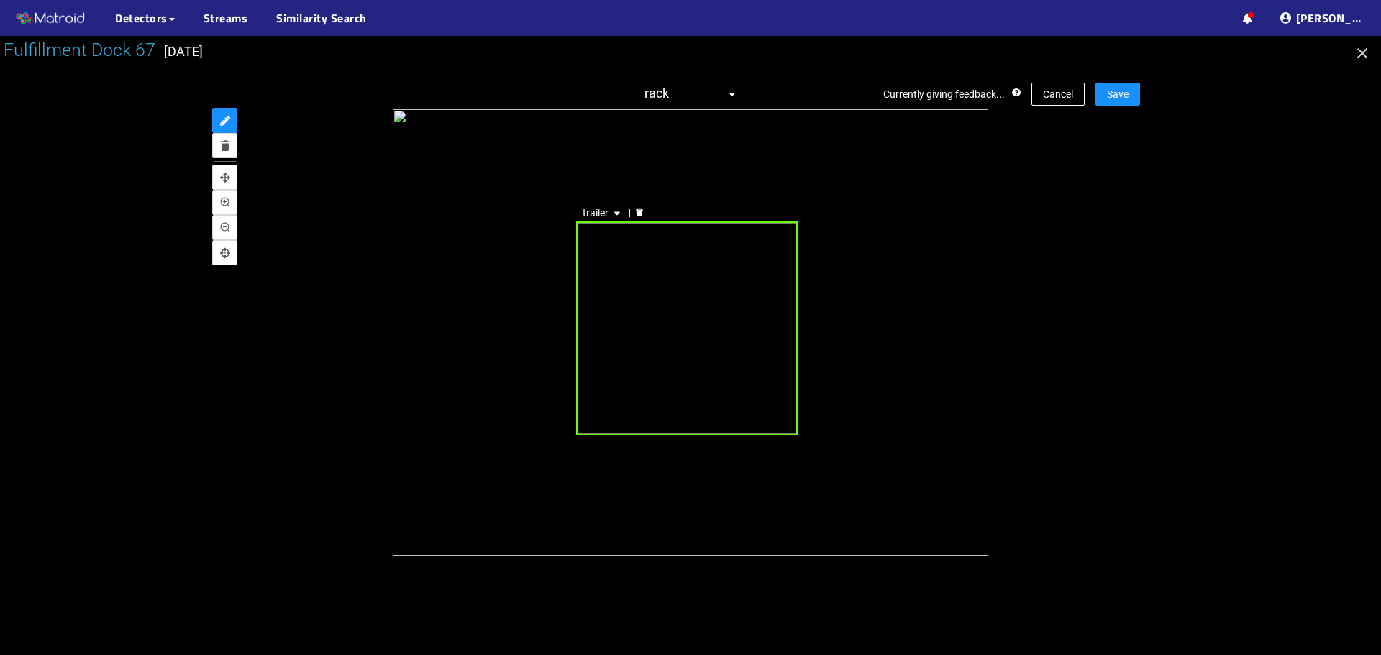
click at [793, 427] on div "trailer" at bounding box center [686, 329] width 221 height 214
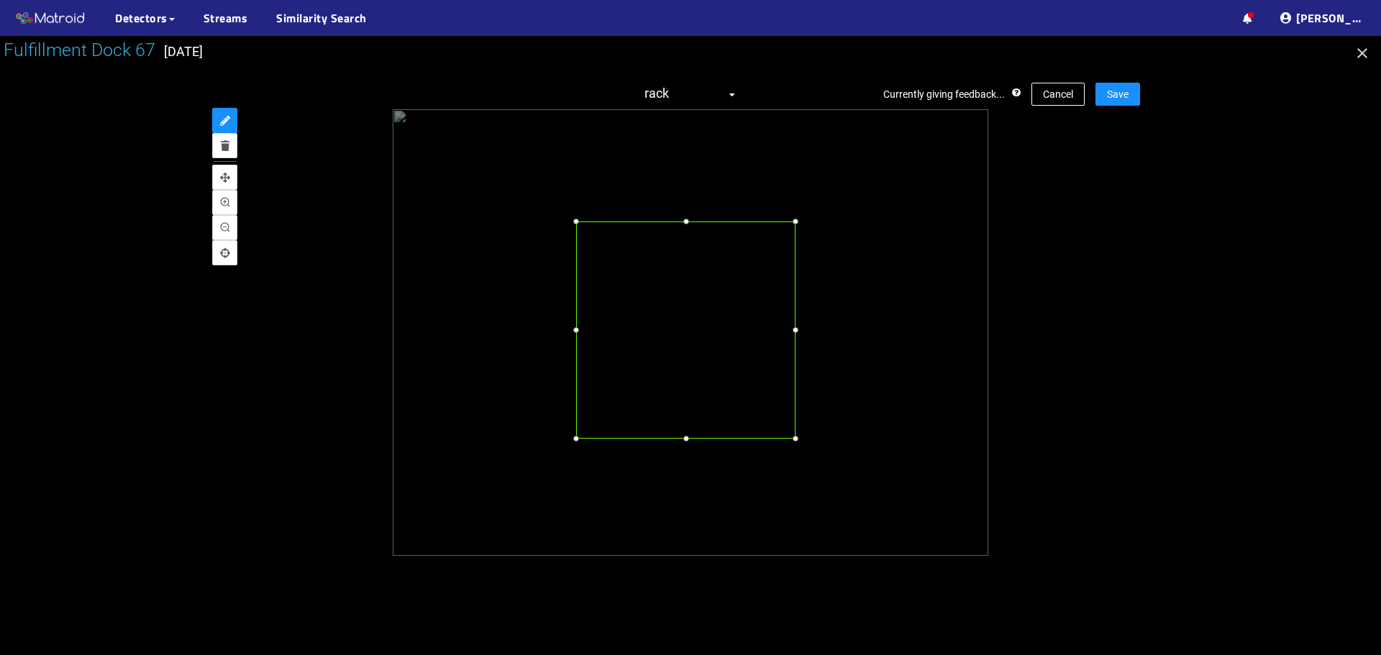
click at [796, 437] on div at bounding box center [795, 439] width 14 height 14
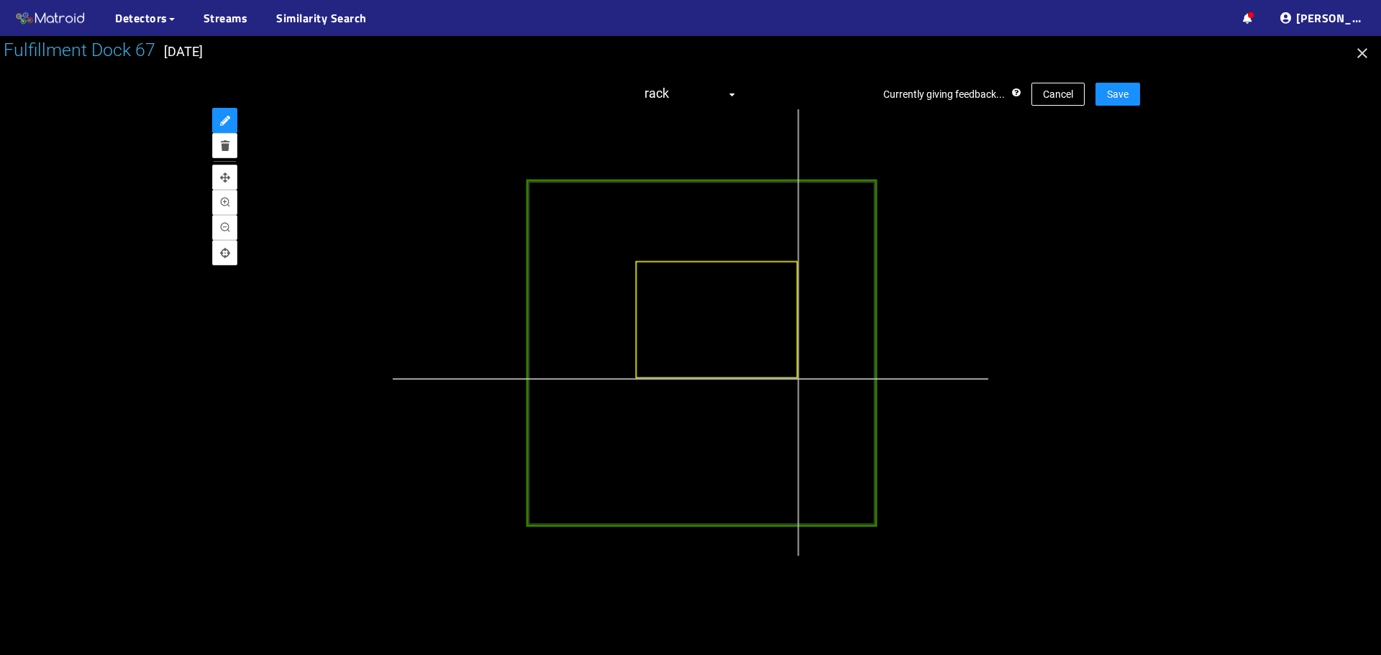
click at [800, 380] on div at bounding box center [708, 357] width 953 height 715
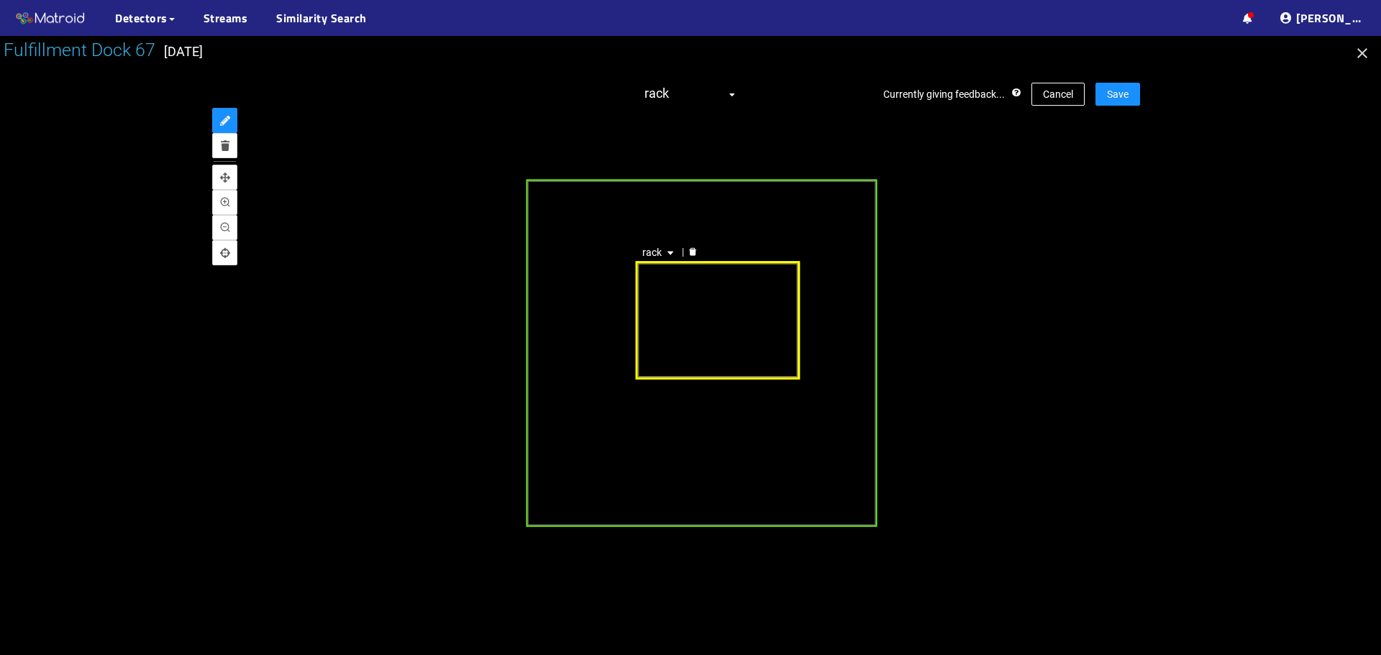
click at [769, 361] on div "rack" at bounding box center [718, 320] width 164 height 119
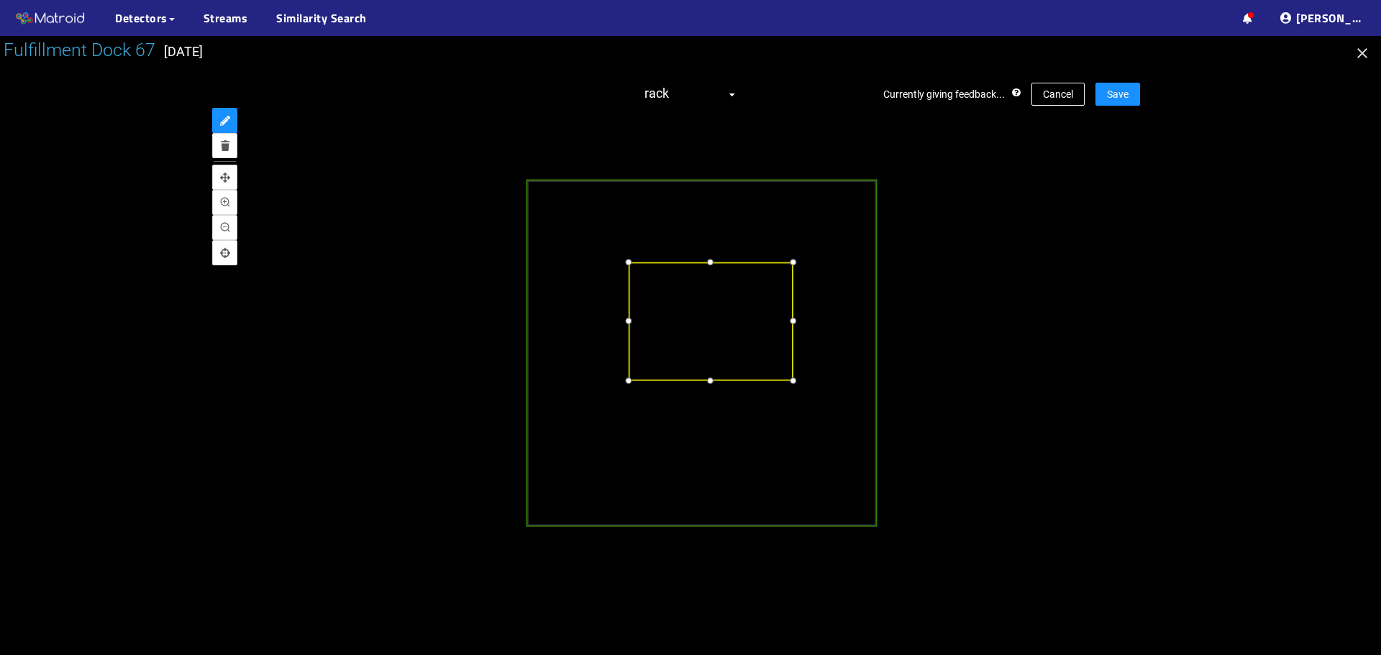
click at [759, 357] on div at bounding box center [711, 321] width 164 height 119
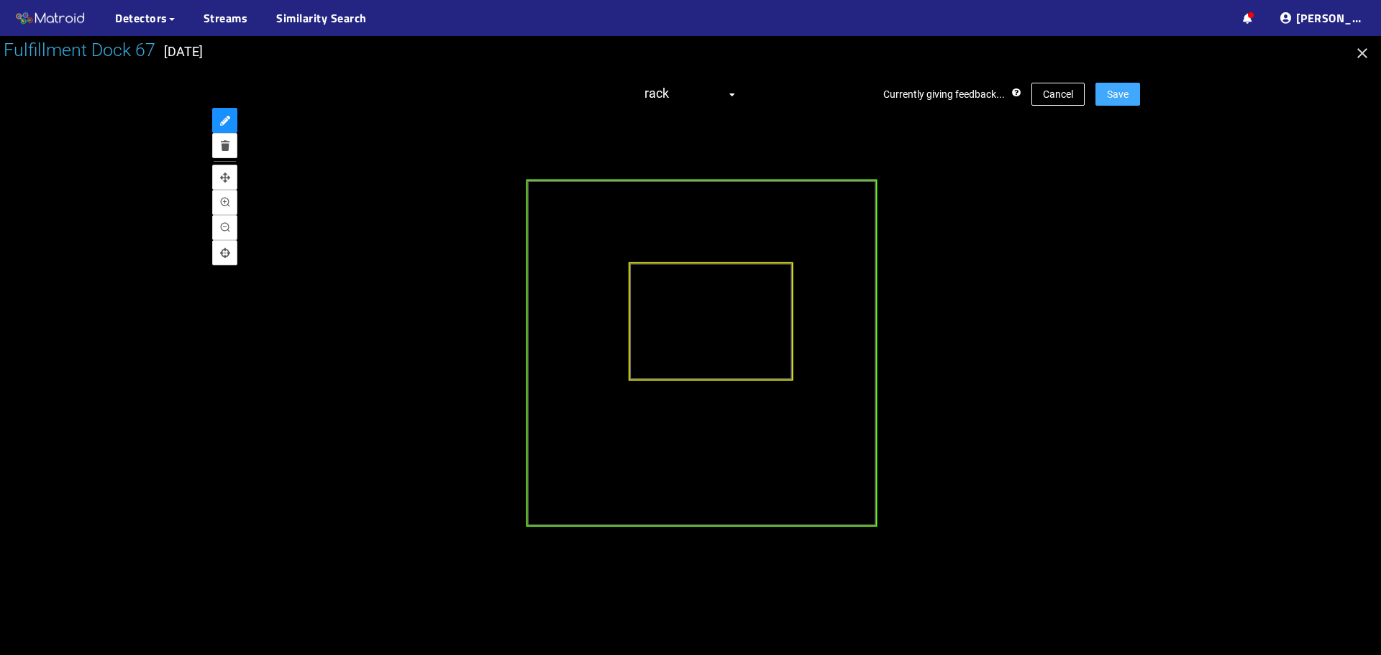
click at [1139, 94] on button "Save" at bounding box center [1117, 94] width 45 height 23
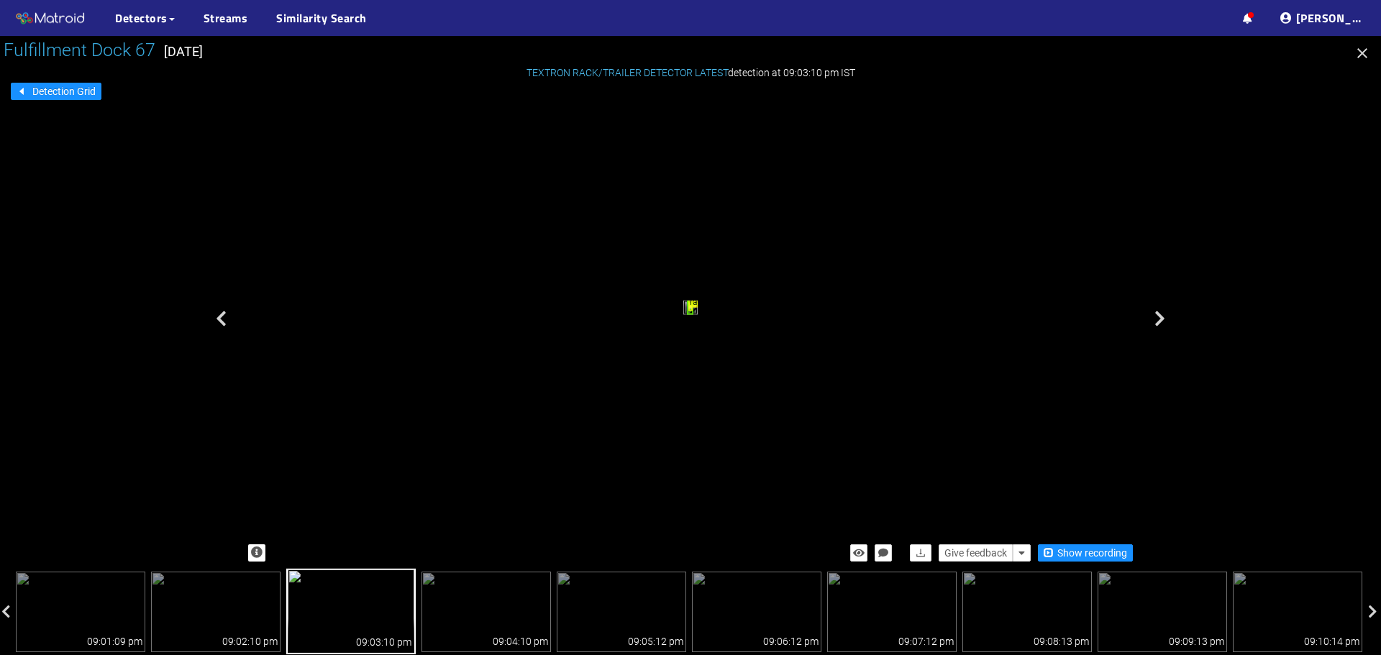
click at [1366, 50] on icon "button" at bounding box center [1362, 53] width 10 height 10
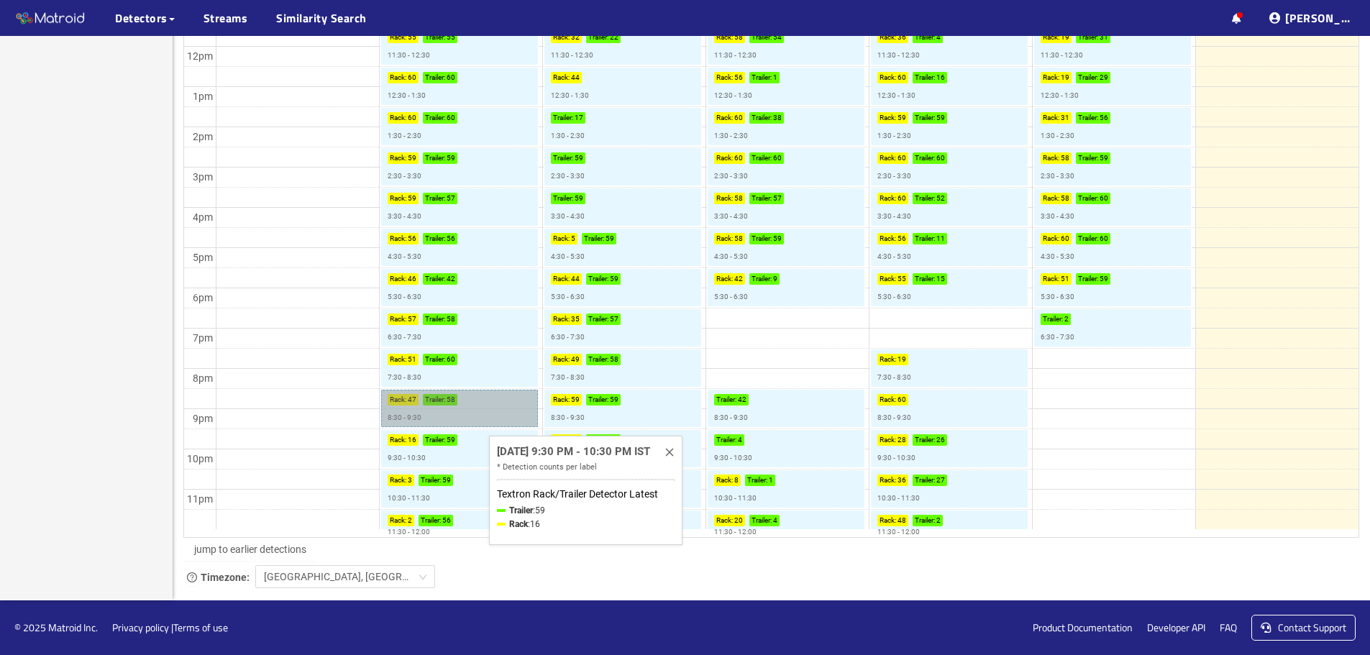
click at [483, 418] on link "Rack : 47 Trailer : 58 8:30 - 9:30" at bounding box center [459, 408] width 157 height 37
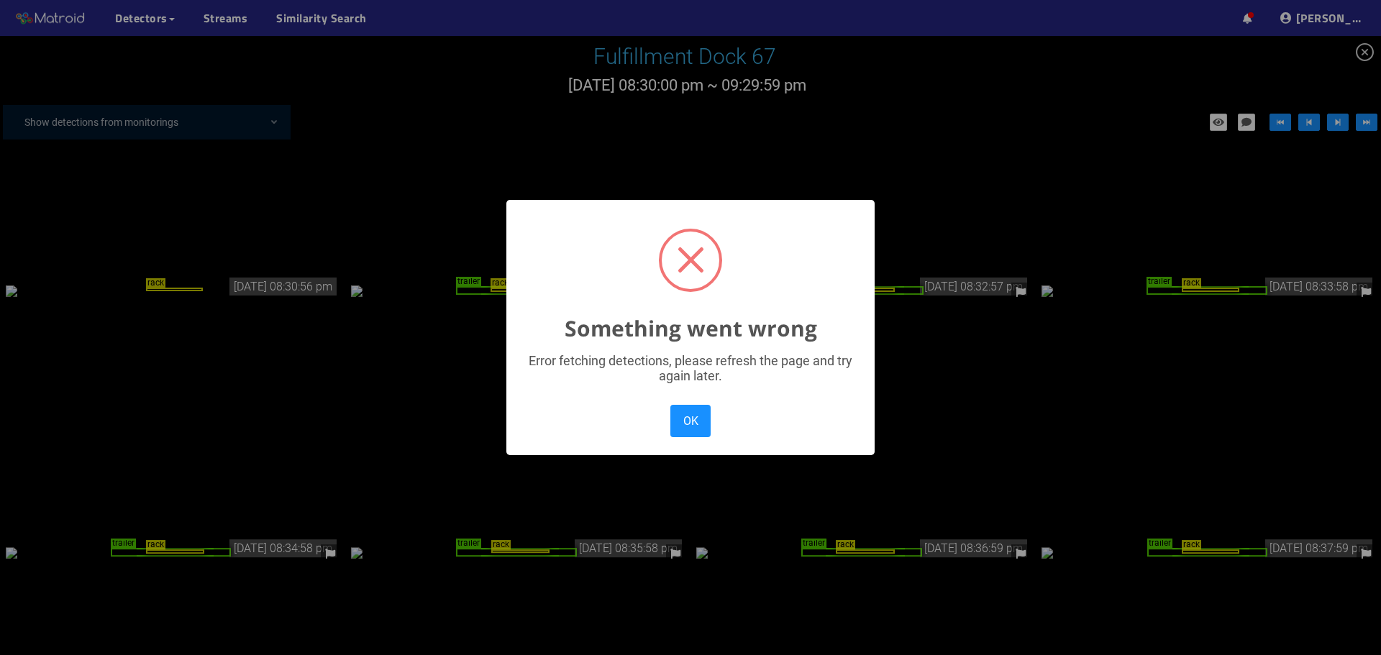
scroll to position [1779, 0]
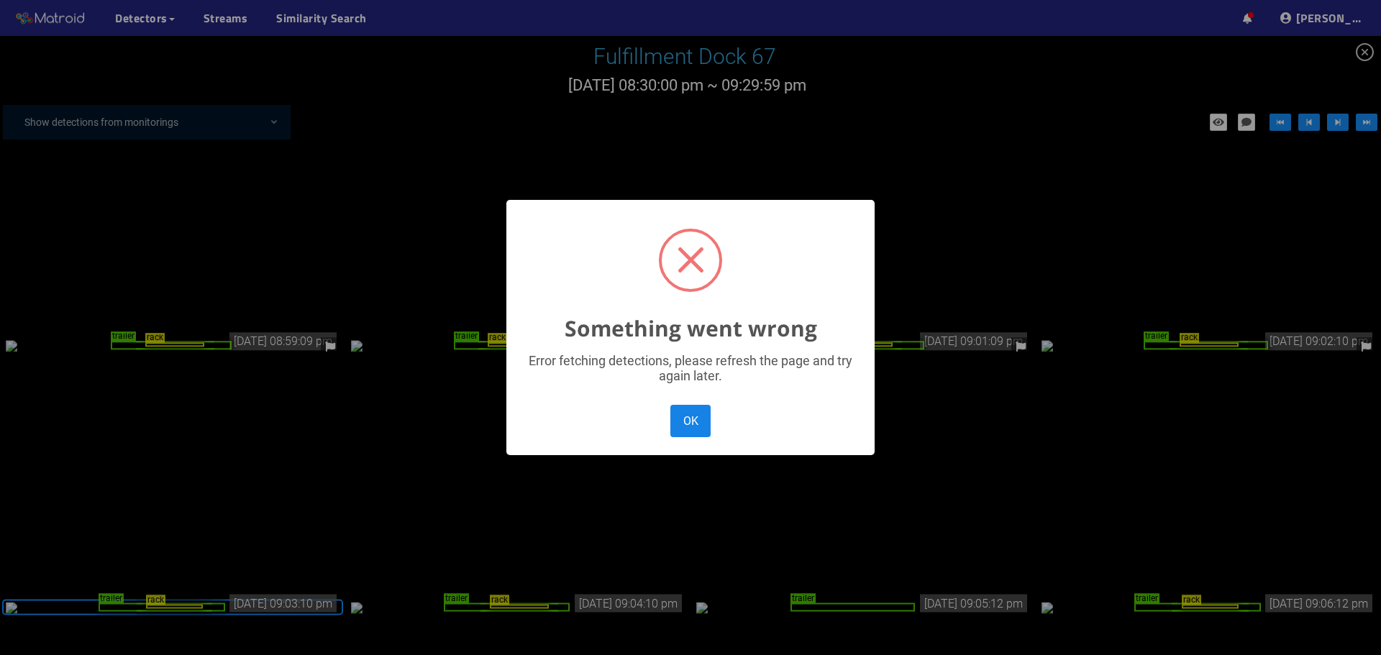
click at [682, 423] on button "OK" at bounding box center [690, 421] width 40 height 32
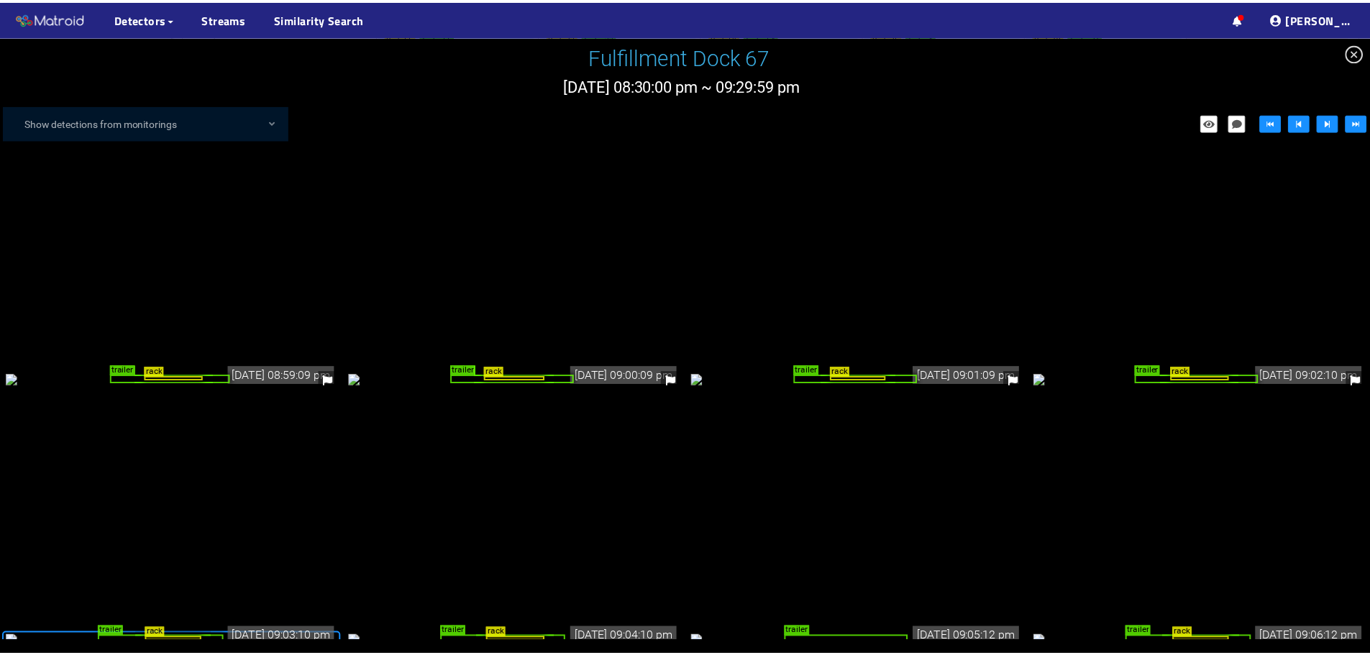
scroll to position [1788, 0]
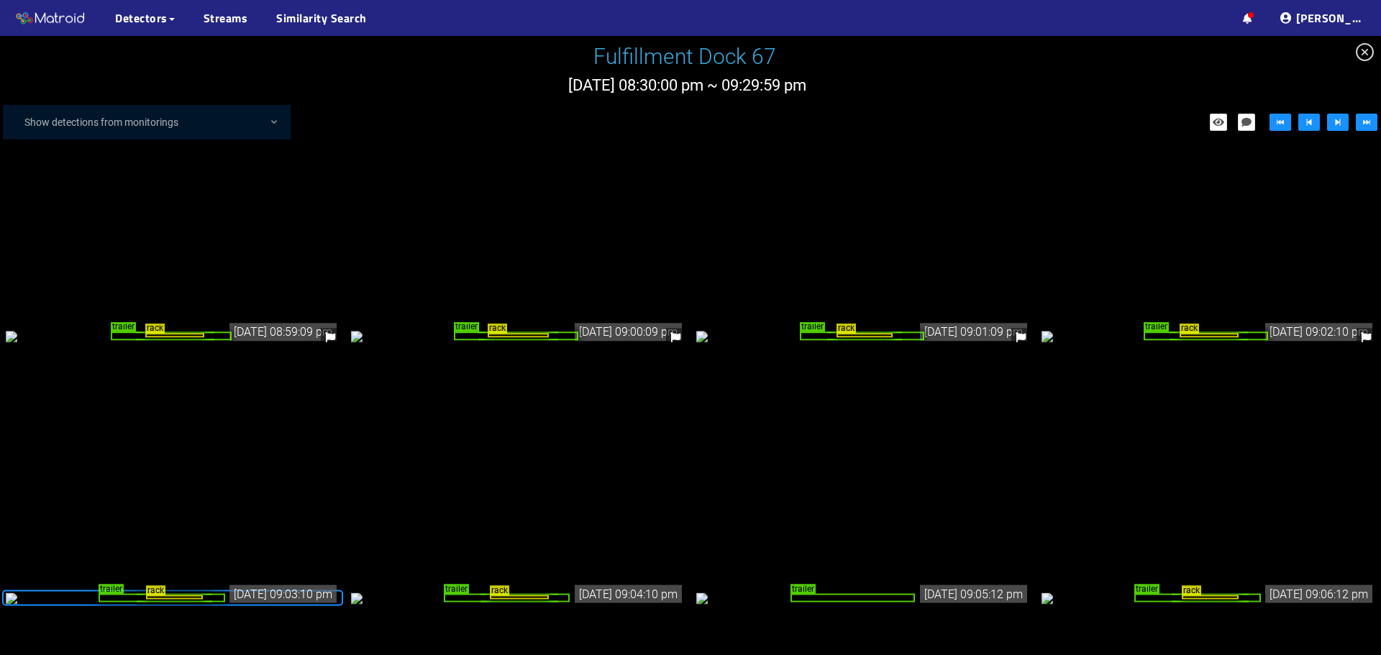
click at [1075, 344] on div "rack trailer" at bounding box center [1209, 336] width 334 height 16
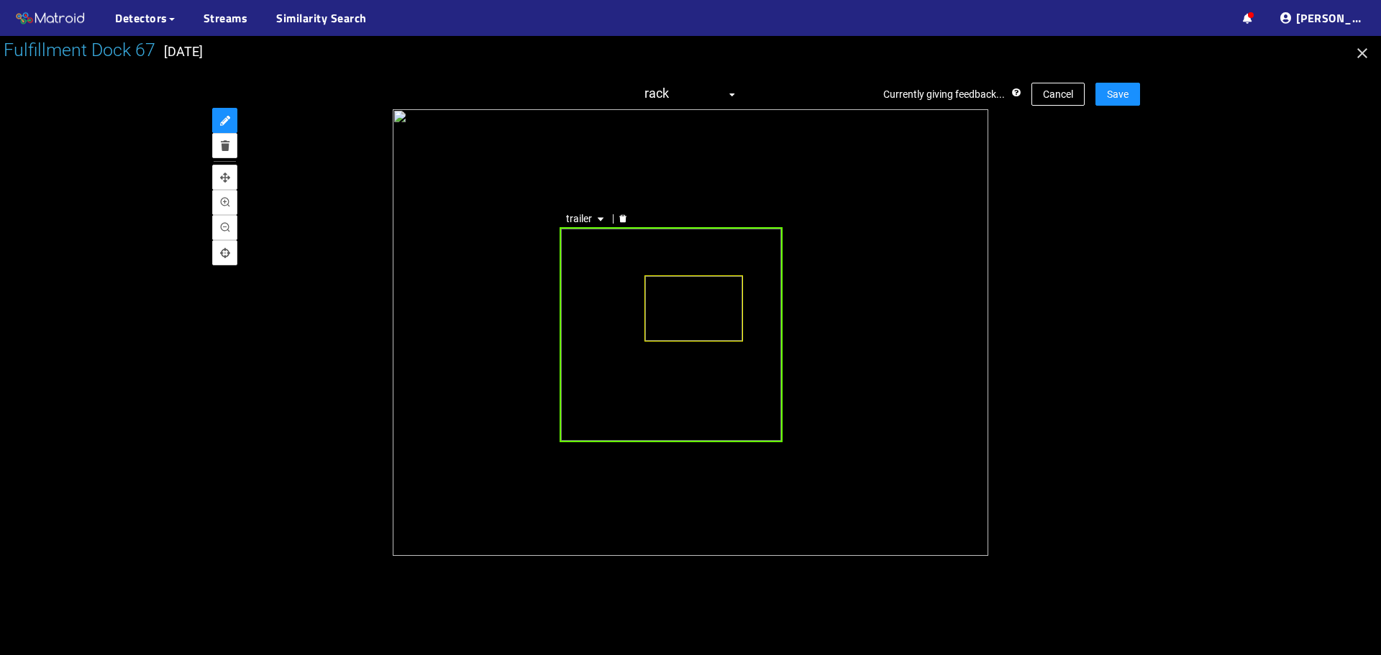
click at [621, 377] on div "trailer" at bounding box center [671, 334] width 223 height 215
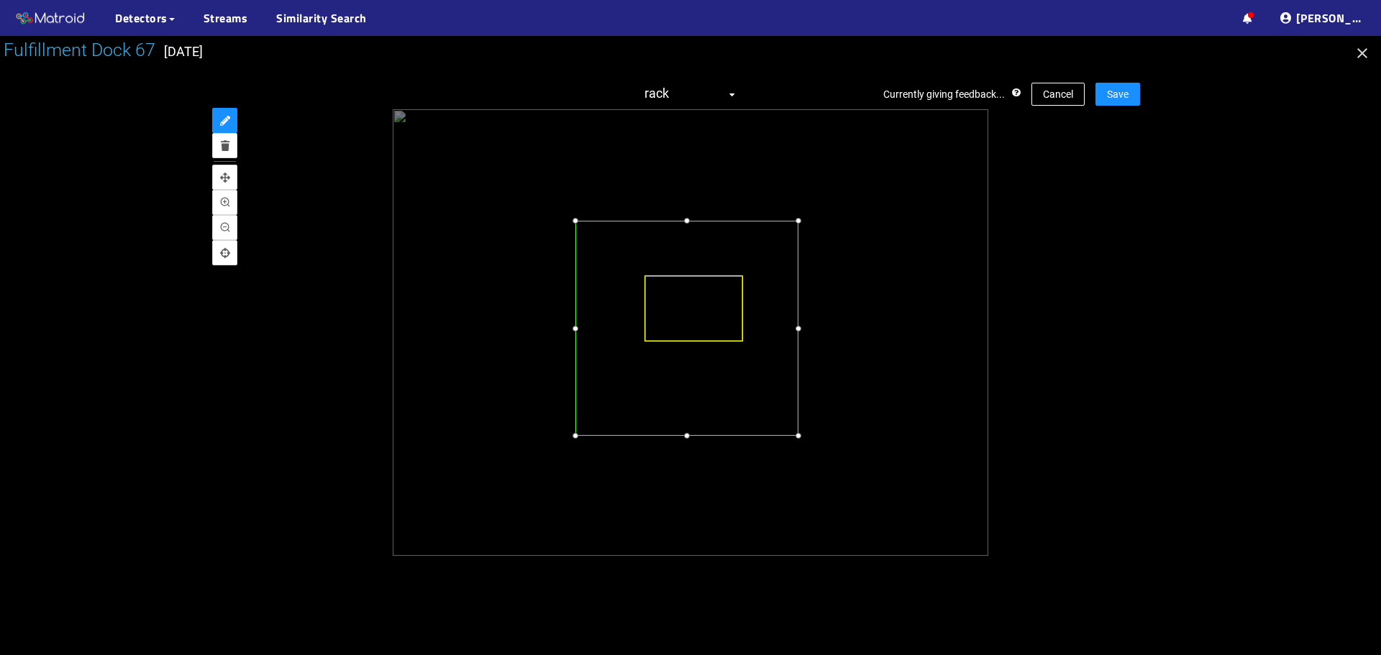
click at [642, 375] on div at bounding box center [686, 328] width 223 height 215
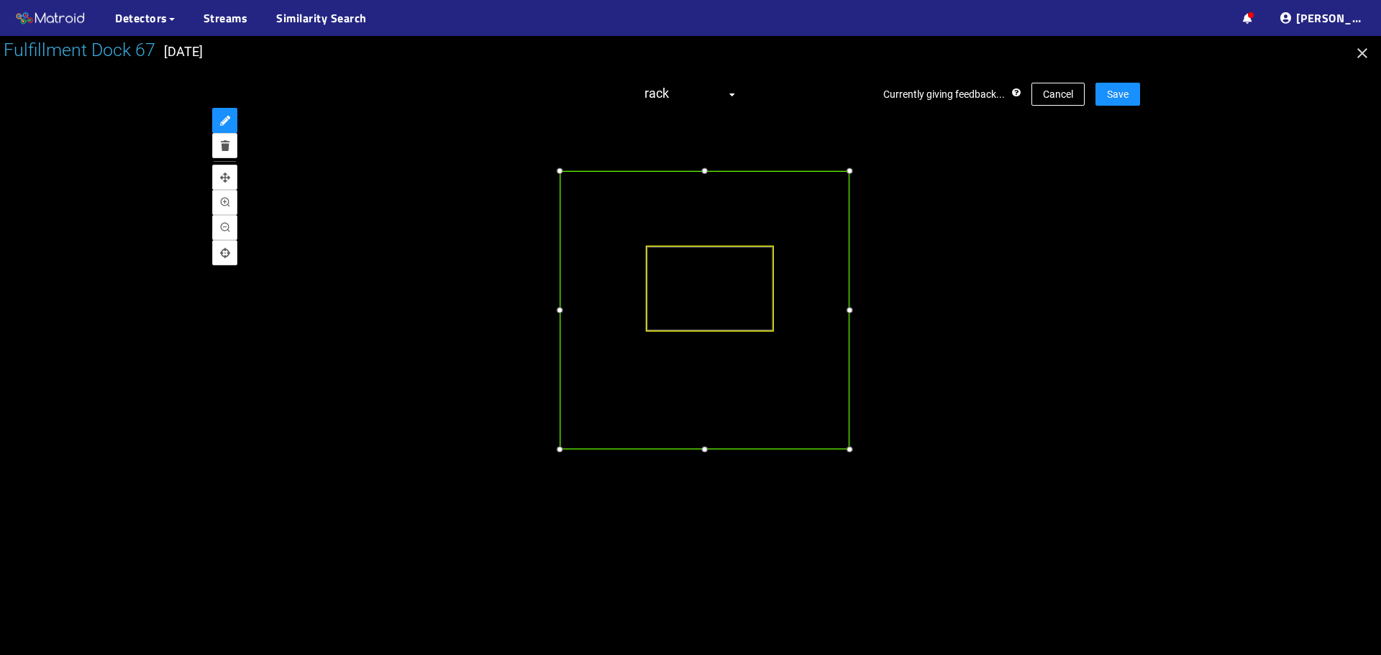
click at [633, 385] on div at bounding box center [705, 309] width 290 height 279
click at [839, 462] on div at bounding box center [841, 460] width 15 height 15
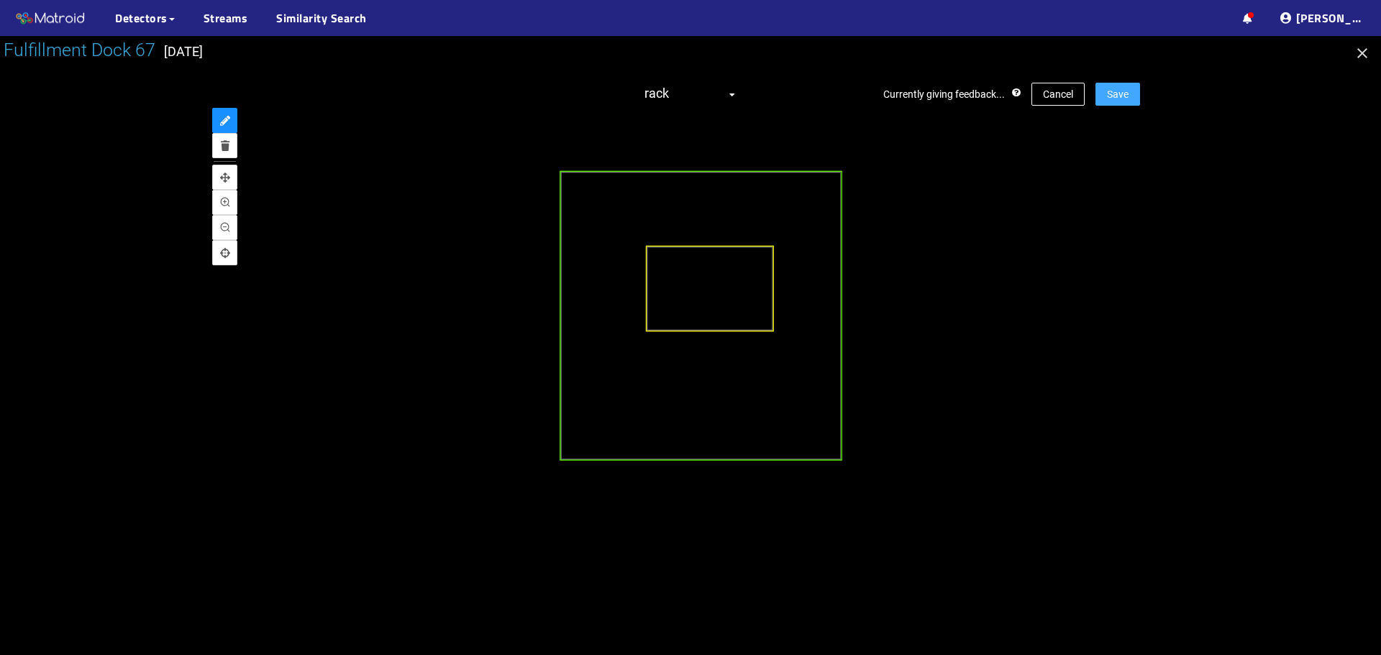
click at [1113, 98] on span "Save" at bounding box center [1118, 94] width 22 height 16
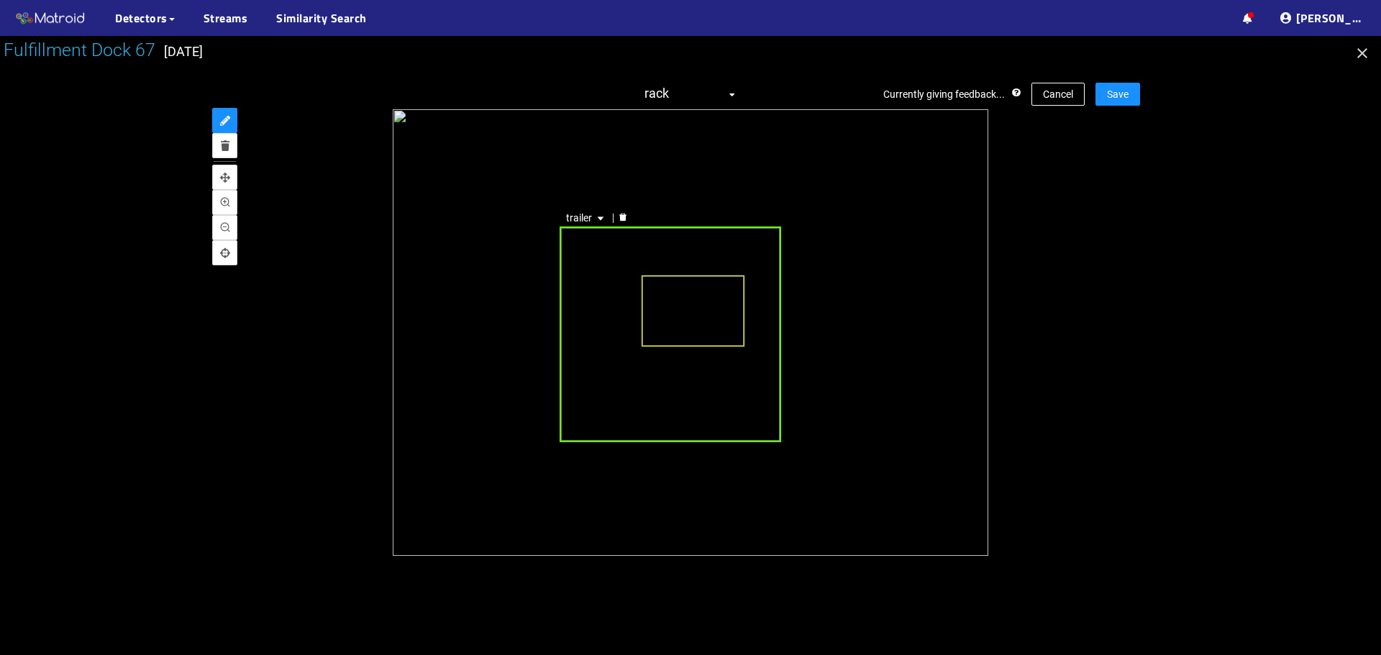
click at [621, 365] on div "trailer" at bounding box center [671, 335] width 222 height 216
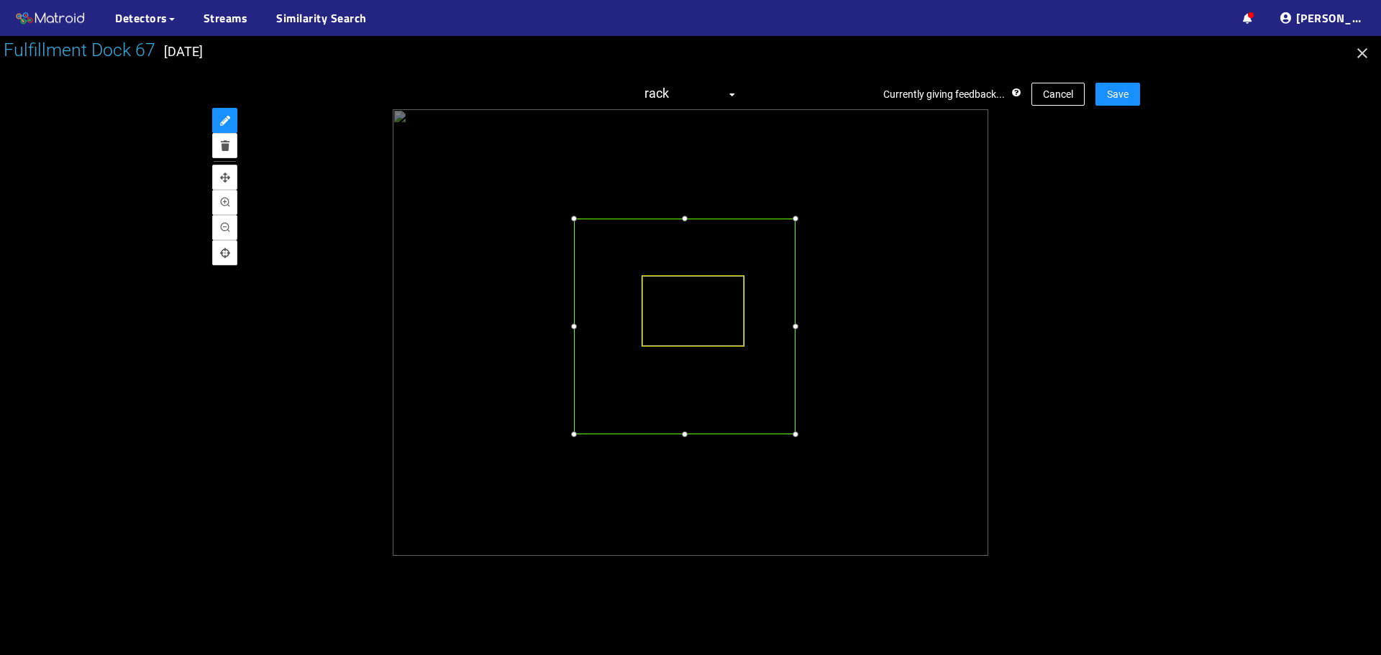
click at [636, 357] on div at bounding box center [685, 327] width 222 height 216
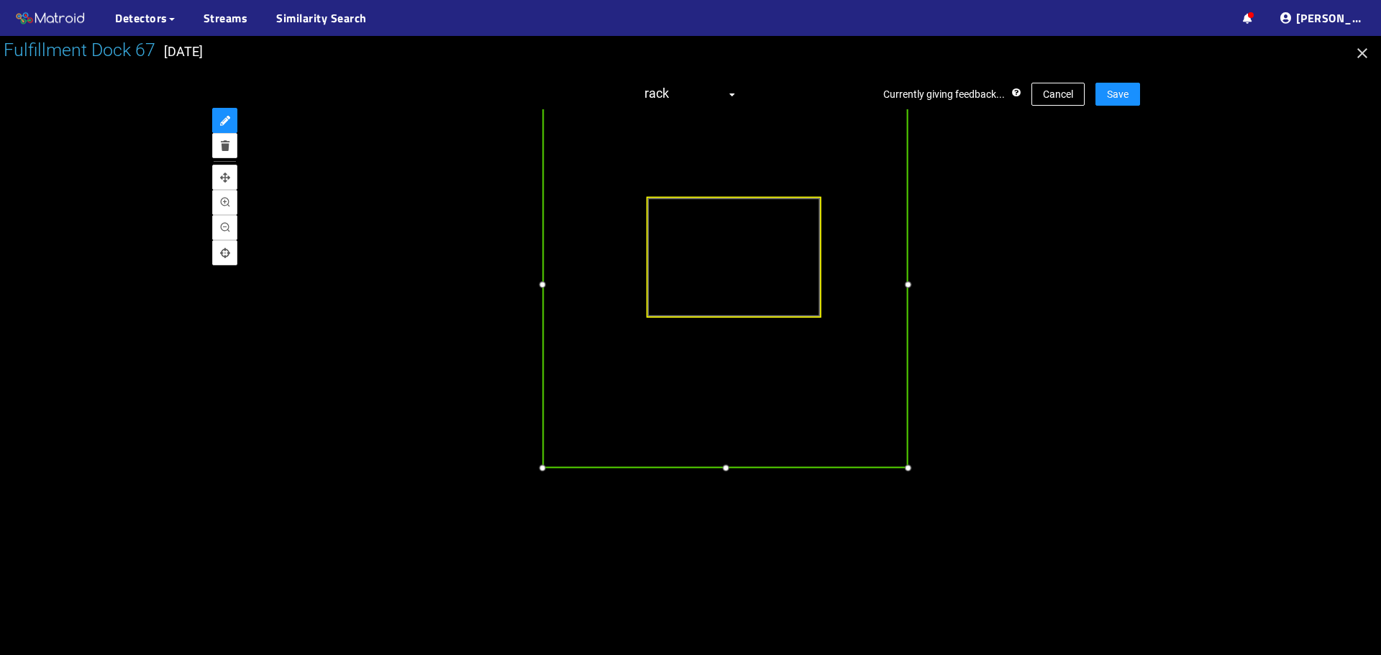
click at [542, 468] on div at bounding box center [542, 468] width 17 height 17
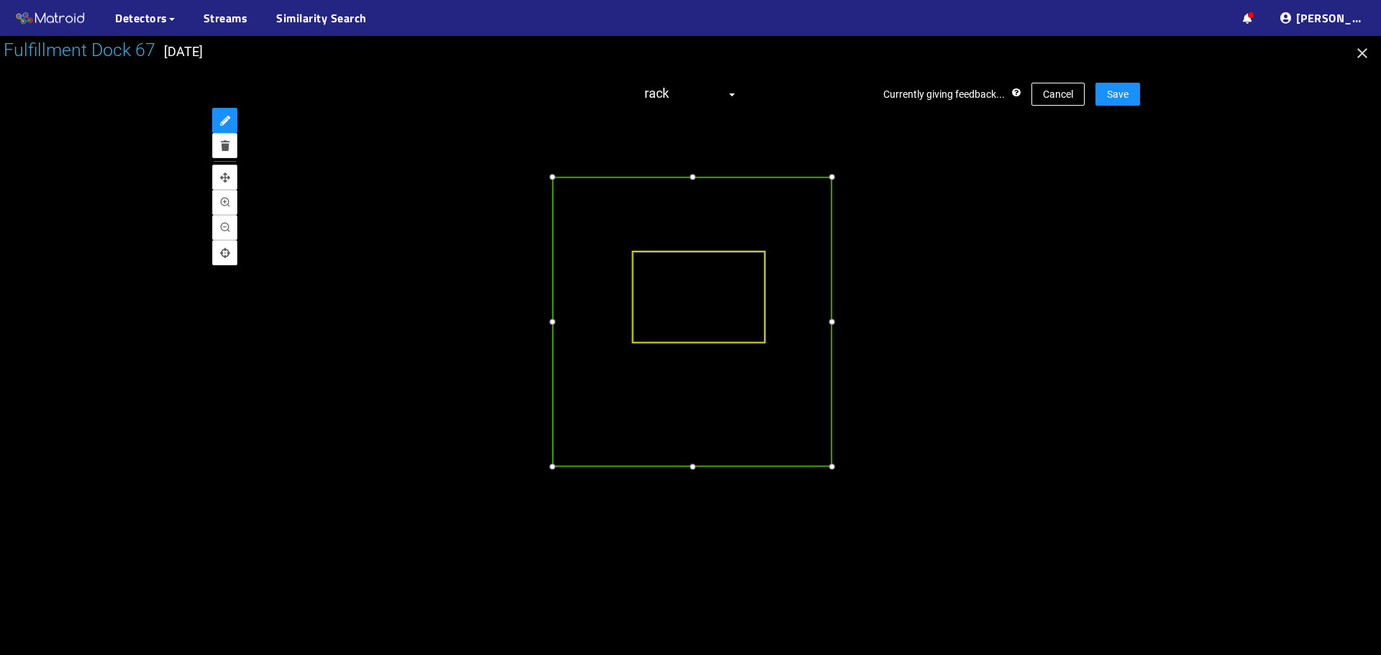
click at [689, 463] on div at bounding box center [692, 466] width 15 height 15
click at [839, 325] on div at bounding box center [835, 321] width 15 height 15
click at [1123, 79] on div "Currently giving feedback... Cancel Save rack trailer" at bounding box center [690, 318] width 899 height 501
click at [1121, 94] on span "Save" at bounding box center [1118, 94] width 22 height 16
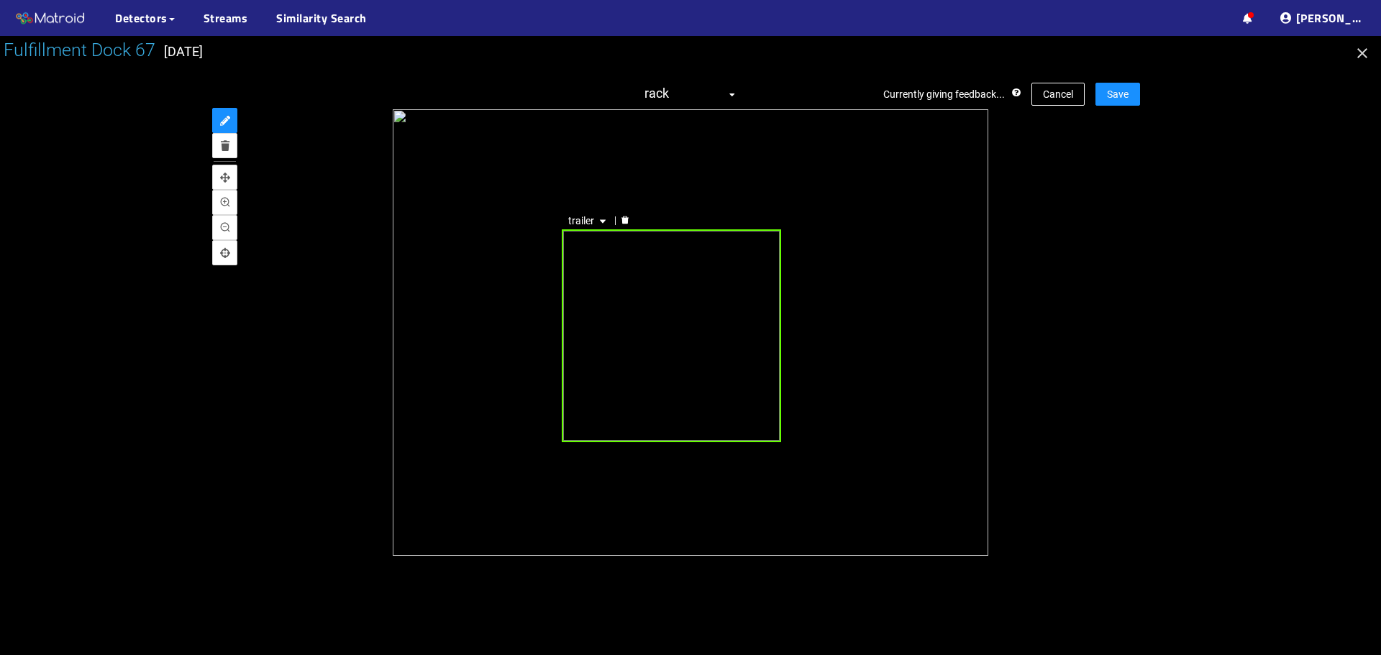
click at [626, 329] on div "trailer" at bounding box center [672, 335] width 220 height 213
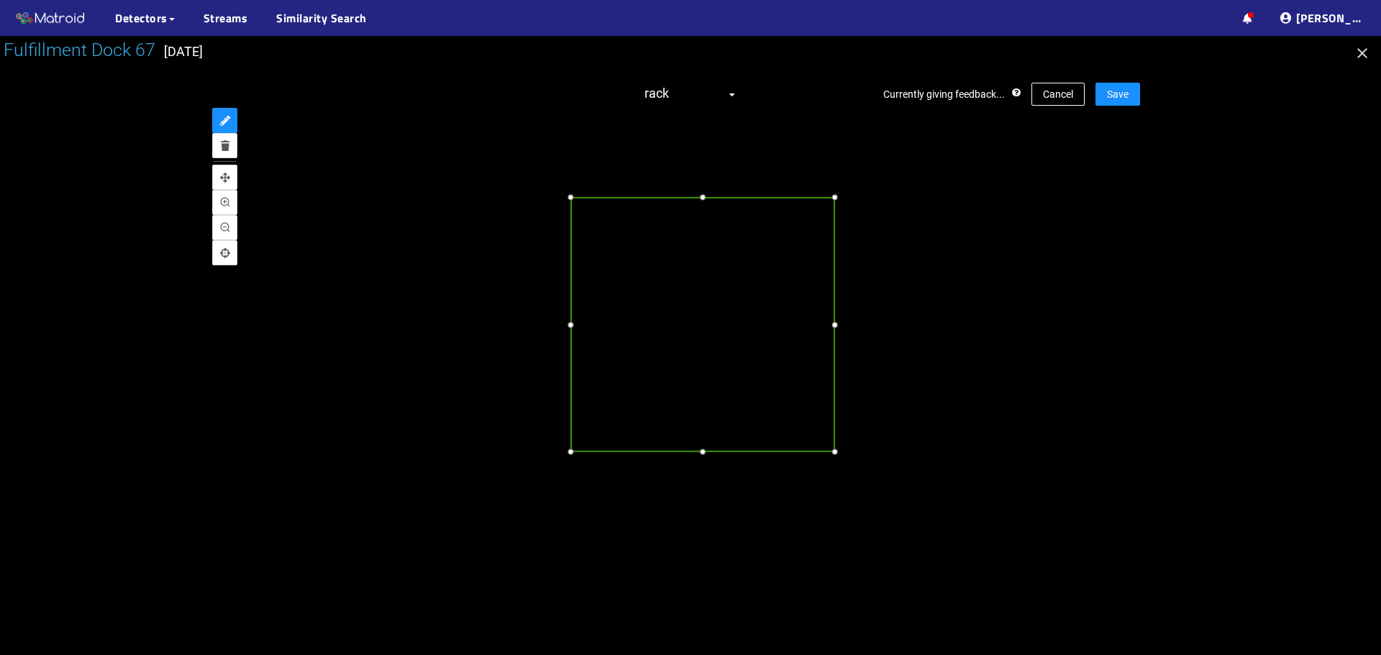
click at [637, 322] on div at bounding box center [702, 324] width 264 height 255
click at [699, 465] on div at bounding box center [702, 462] width 15 height 15
click at [1112, 95] on span "Save" at bounding box center [1118, 94] width 22 height 16
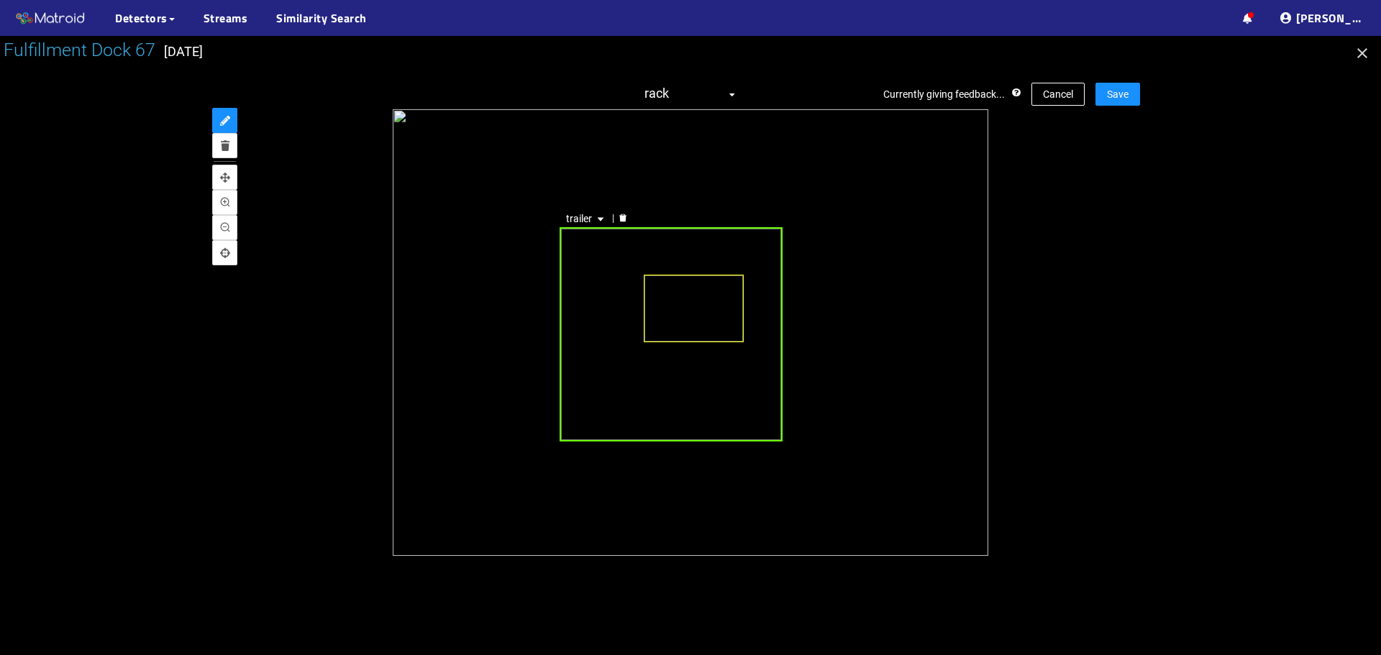
click at [598, 339] on div "trailer" at bounding box center [671, 334] width 222 height 214
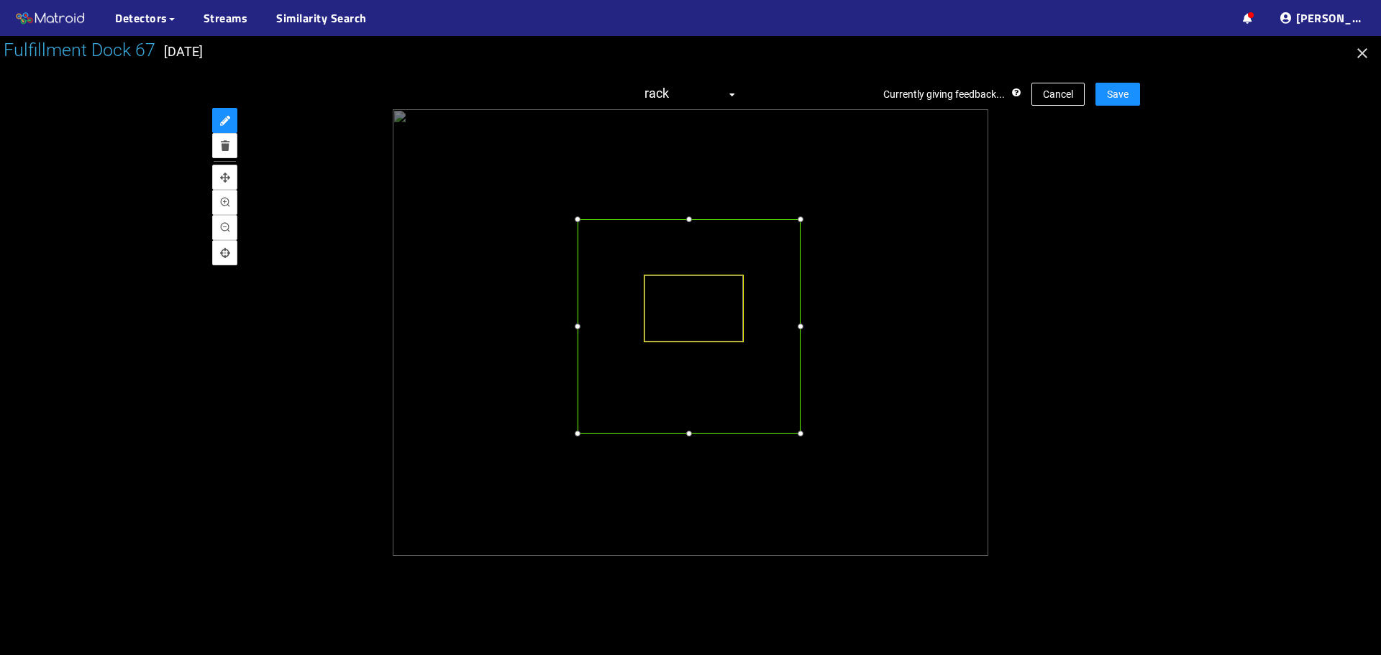
click at [619, 343] on div at bounding box center [689, 326] width 222 height 214
click at [685, 441] on div at bounding box center [689, 441] width 14 height 14
click at [1103, 91] on button "Save" at bounding box center [1117, 94] width 45 height 23
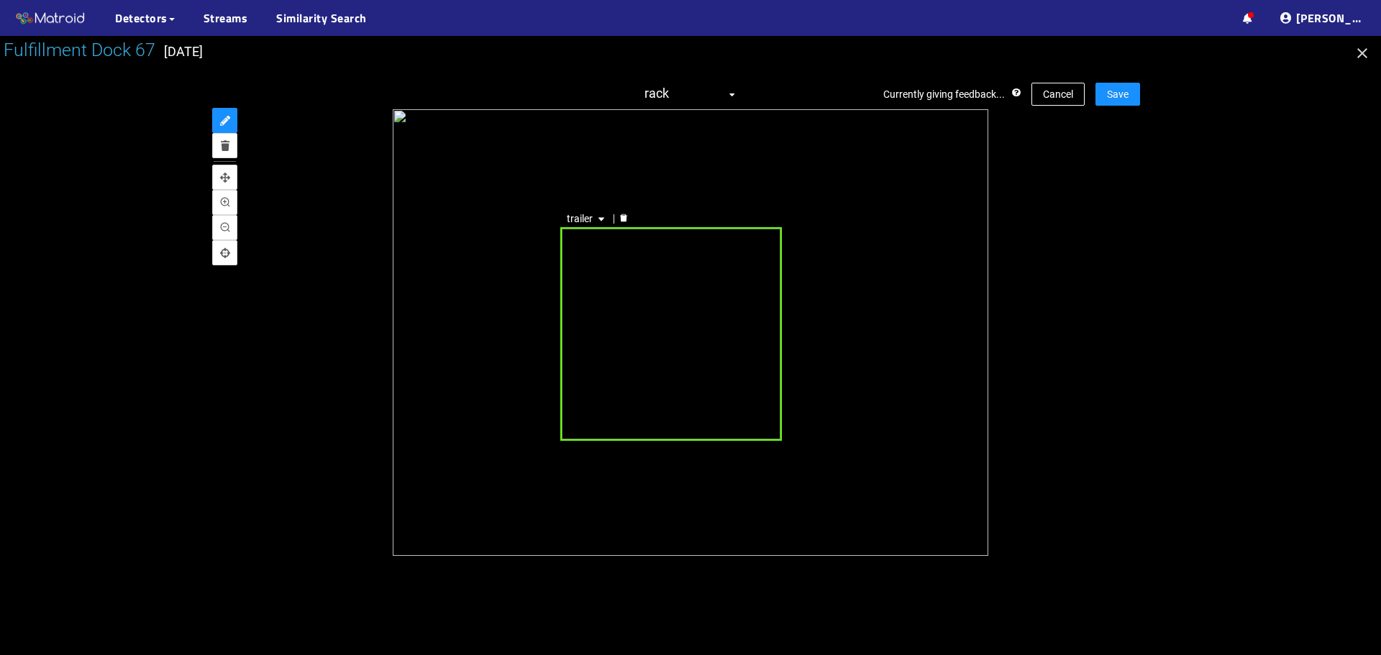
click at [655, 272] on div "trailer" at bounding box center [671, 333] width 222 height 213
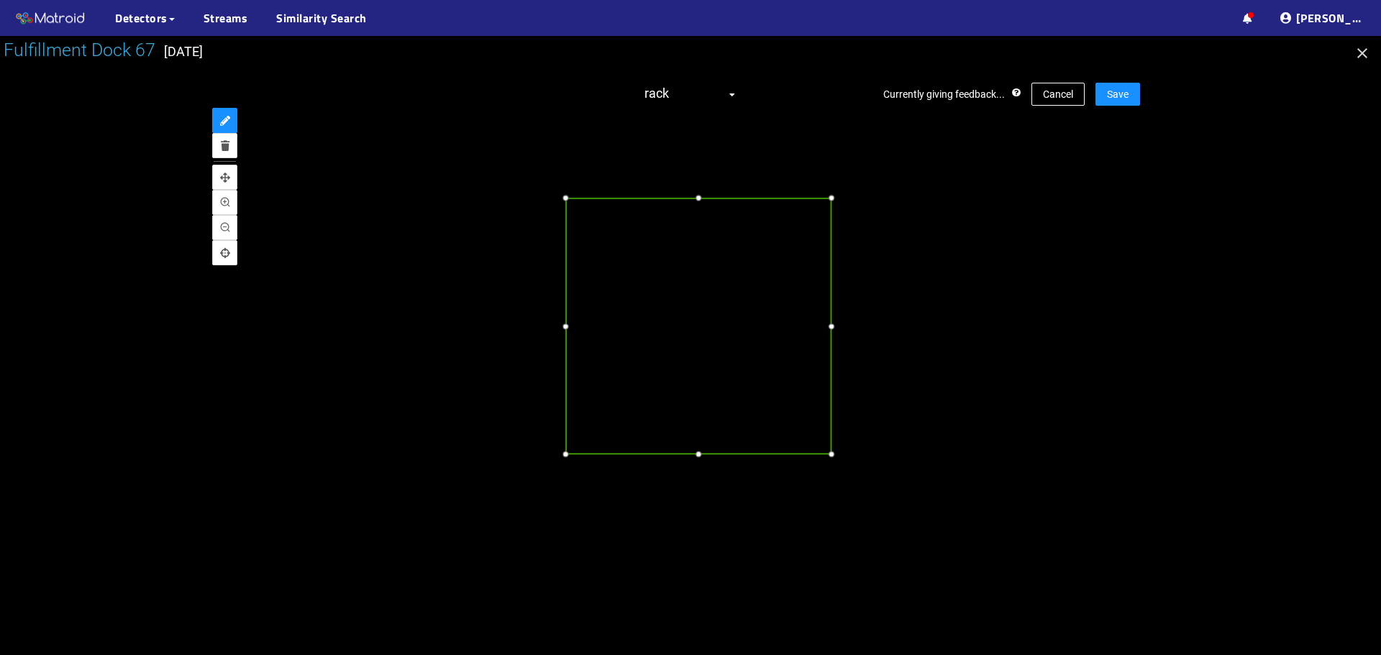
click at [639, 323] on div at bounding box center [697, 327] width 265 height 256
click at [691, 461] on div at bounding box center [698, 462] width 15 height 15
click at [1118, 94] on span "Save" at bounding box center [1118, 94] width 22 height 16
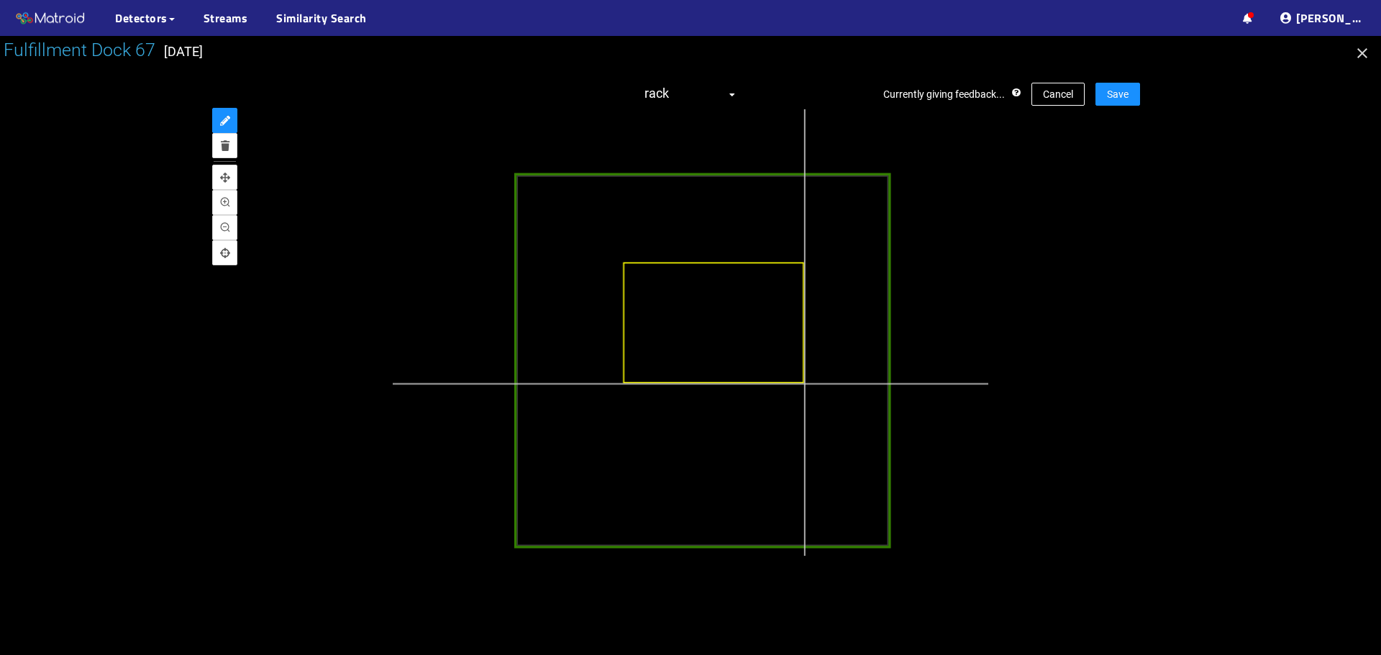
click at [804, 383] on div at bounding box center [707, 366] width 1013 height 760
click at [1133, 87] on button "Save" at bounding box center [1117, 94] width 45 height 23
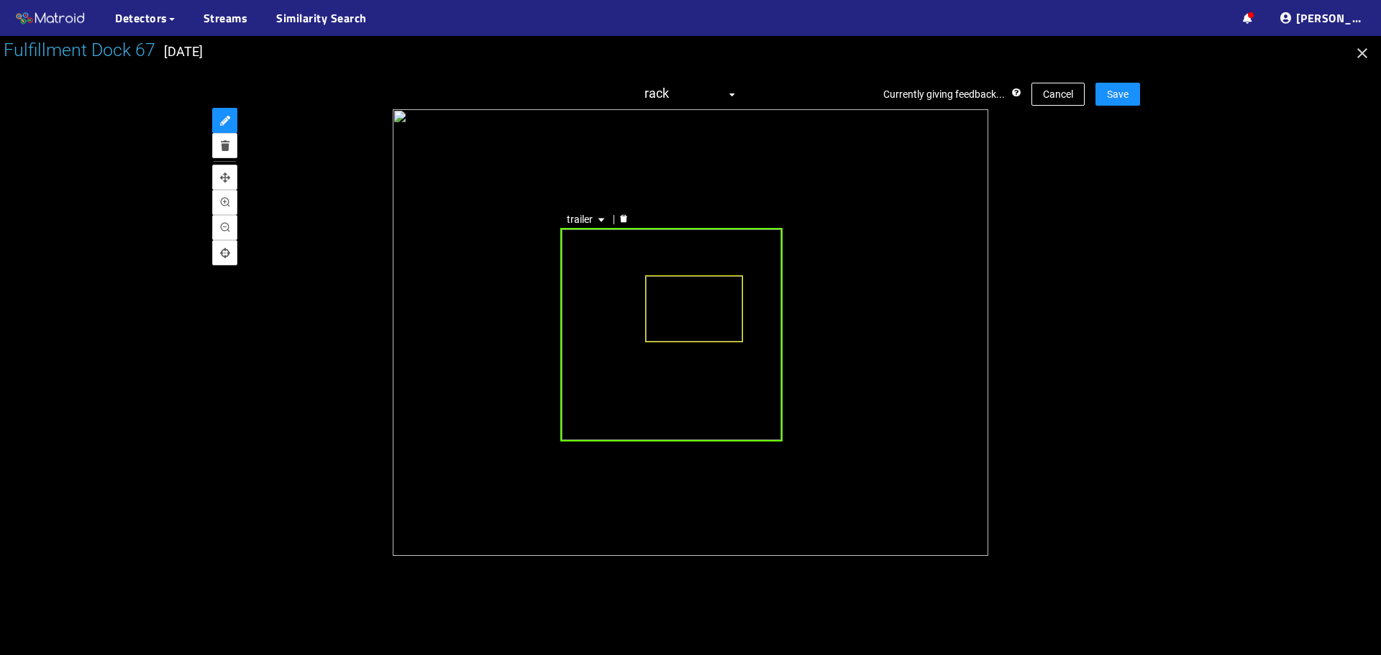
click at [589, 284] on div "trailer" at bounding box center [671, 335] width 222 height 214
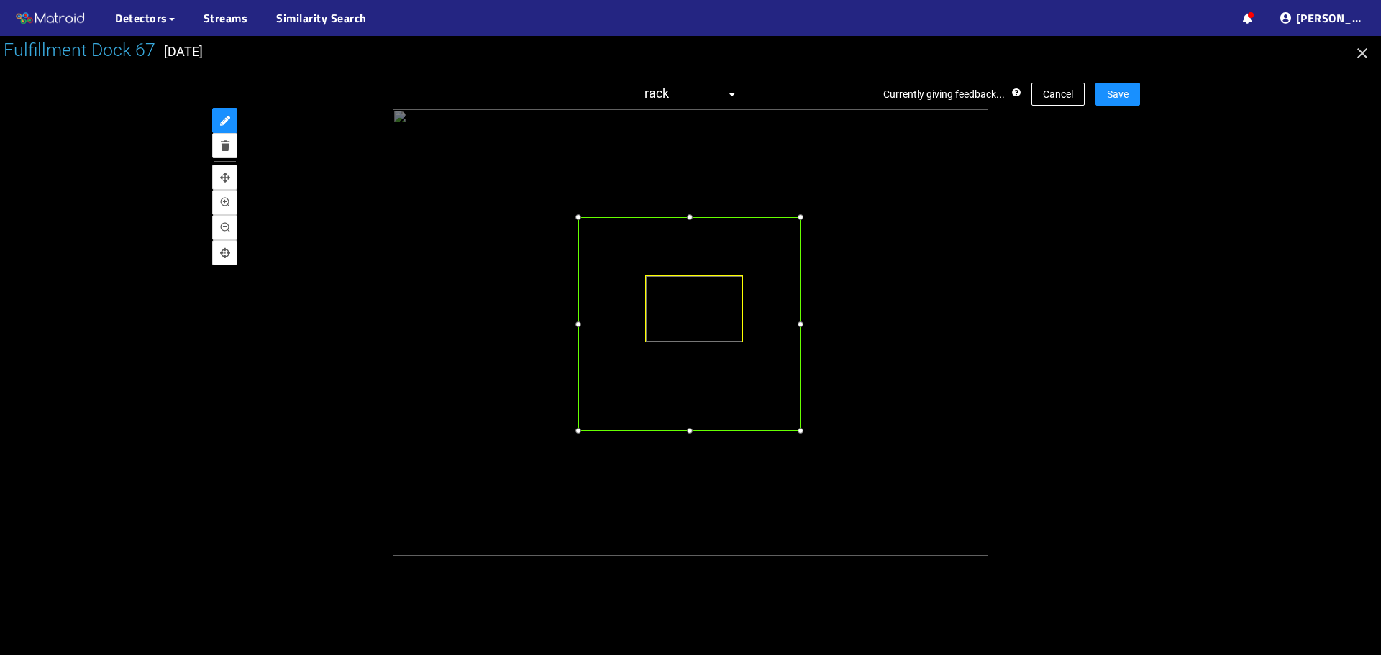
click at [629, 283] on div at bounding box center [689, 324] width 222 height 214
click at [798, 443] on div at bounding box center [798, 440] width 14 height 14
click at [1126, 96] on span "Save" at bounding box center [1118, 94] width 22 height 16
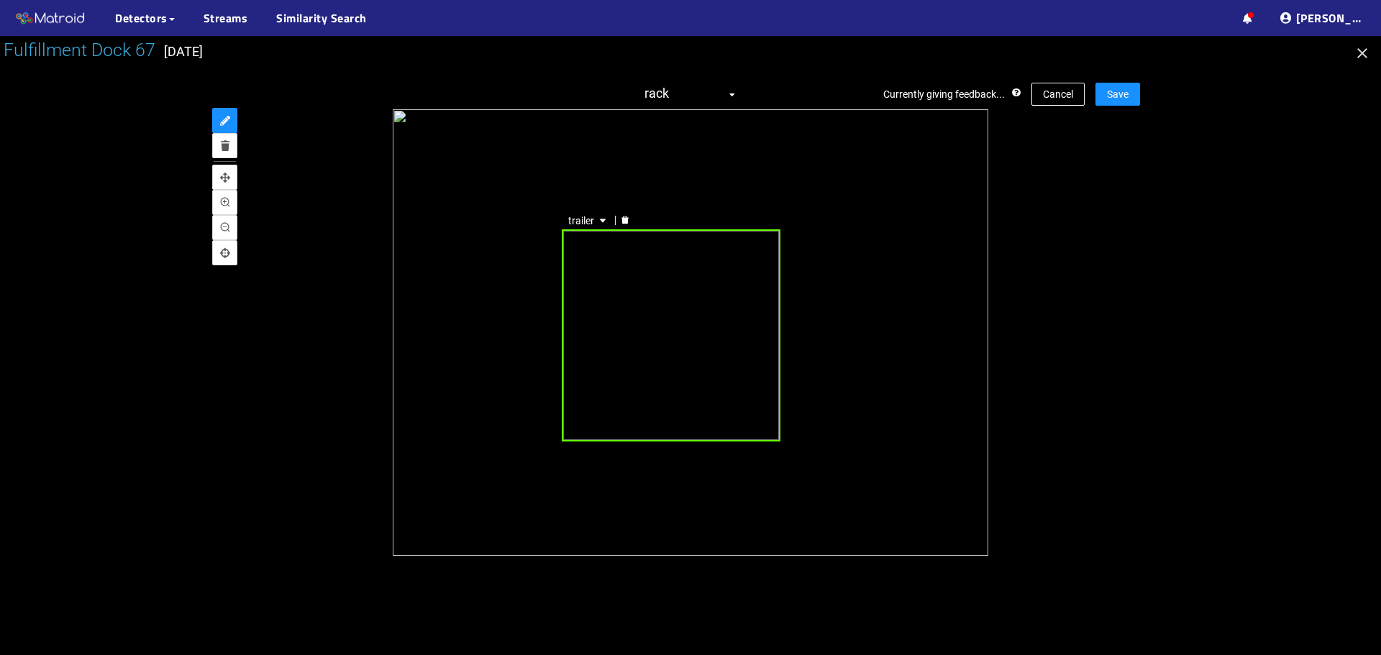
click at [658, 282] on div "trailer" at bounding box center [671, 335] width 219 height 213
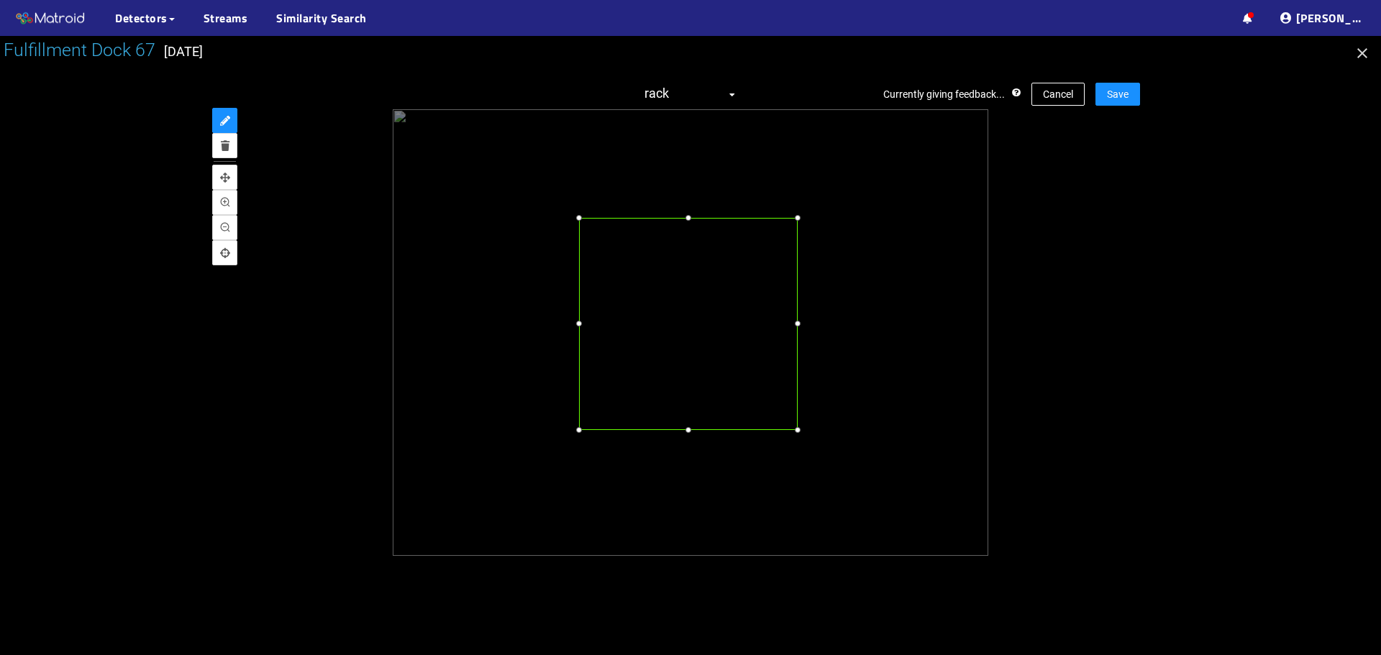
click at [647, 281] on div at bounding box center [688, 324] width 219 height 213
click at [796, 440] on div at bounding box center [799, 441] width 14 height 14
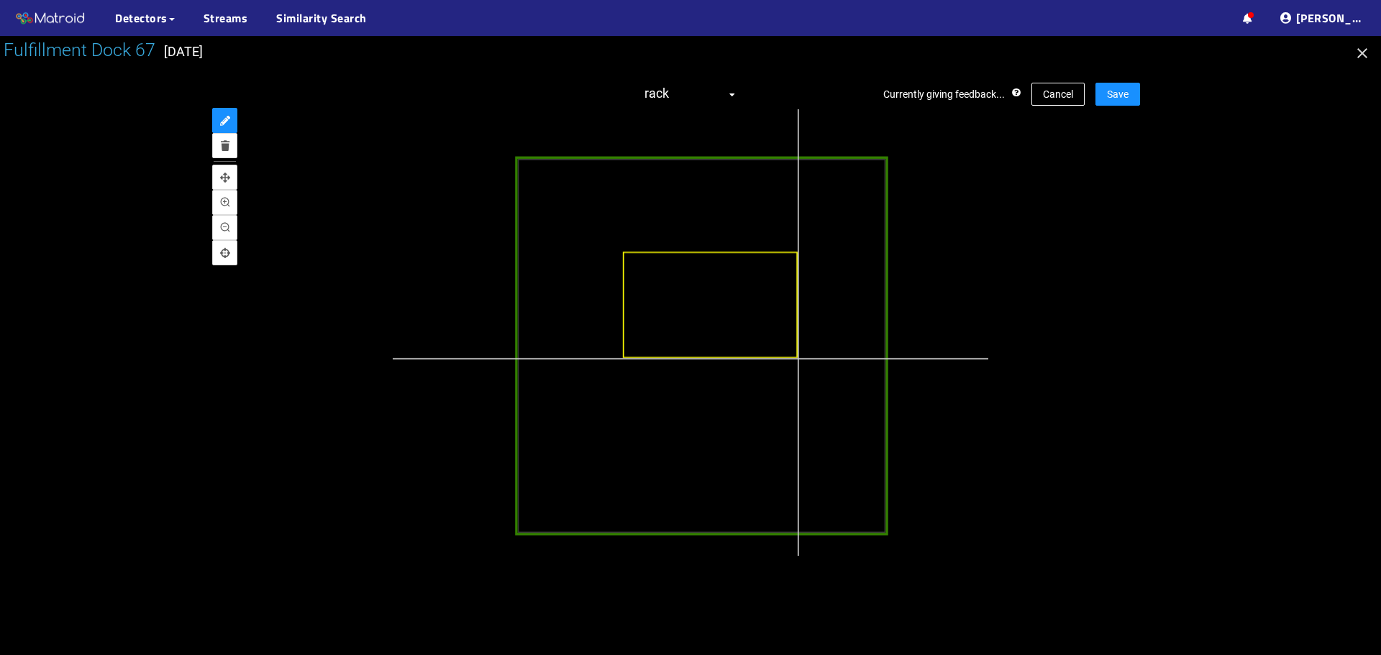
click at [798, 358] on div at bounding box center [705, 352] width 1013 height 760
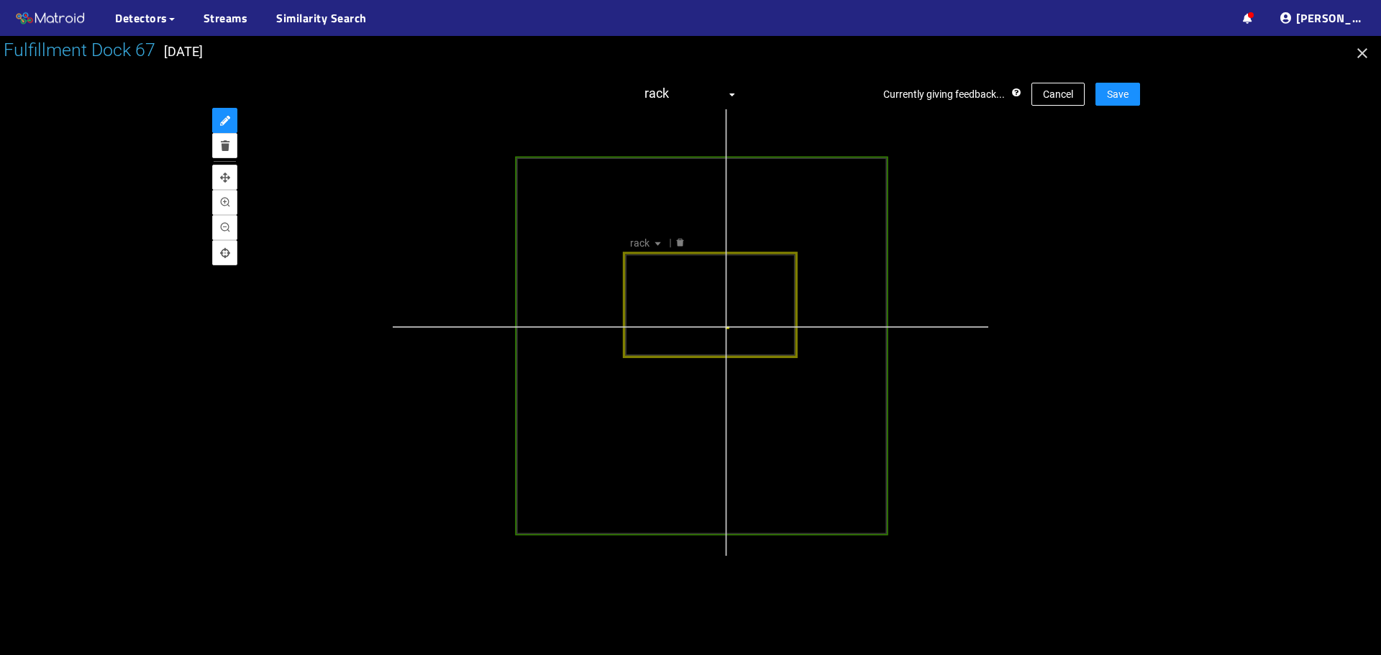
click at [726, 327] on div "rack" at bounding box center [705, 352] width 1013 height 760
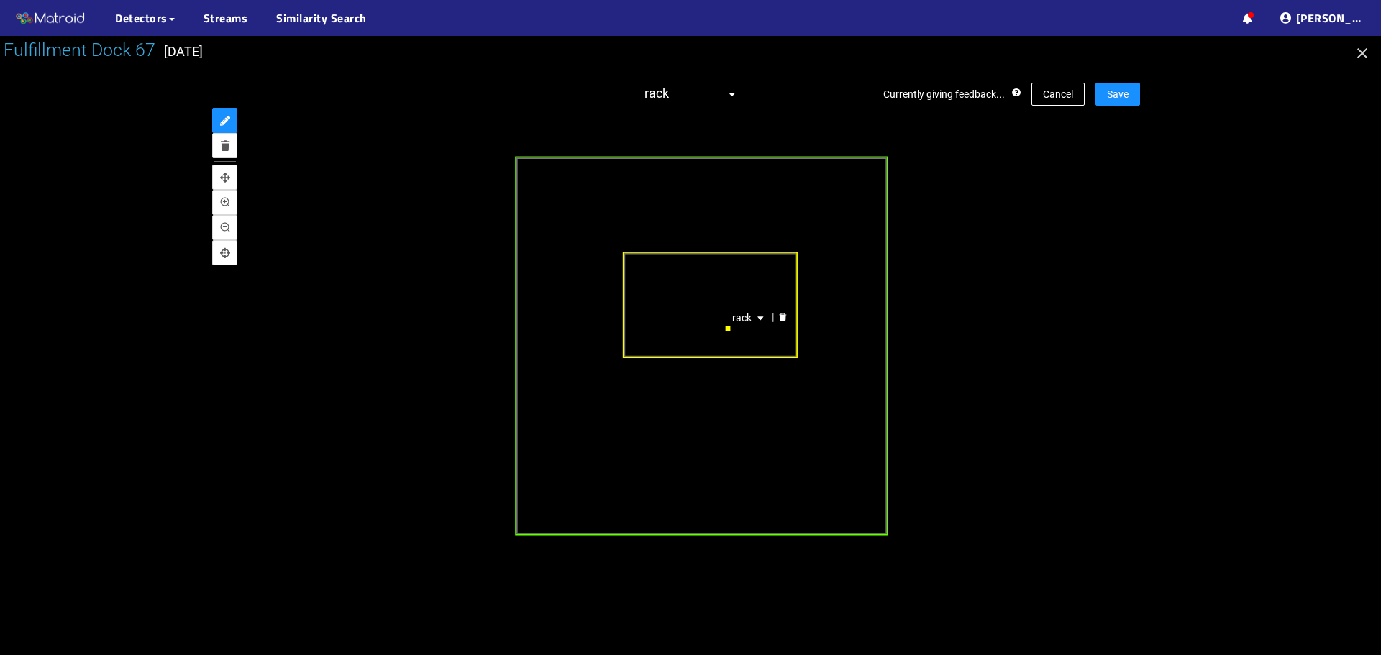
click at [780, 317] on icon "delete" at bounding box center [783, 318] width 7 height 8
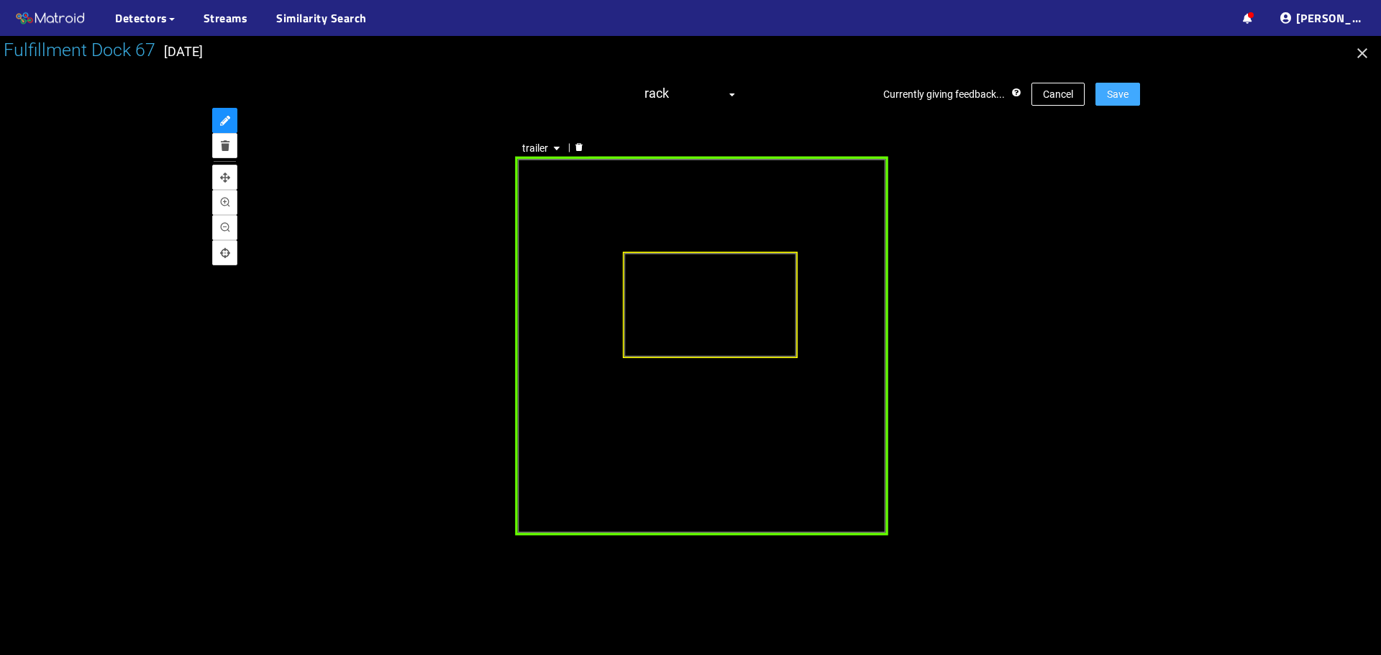
click at [1118, 91] on span "Save" at bounding box center [1118, 94] width 22 height 16
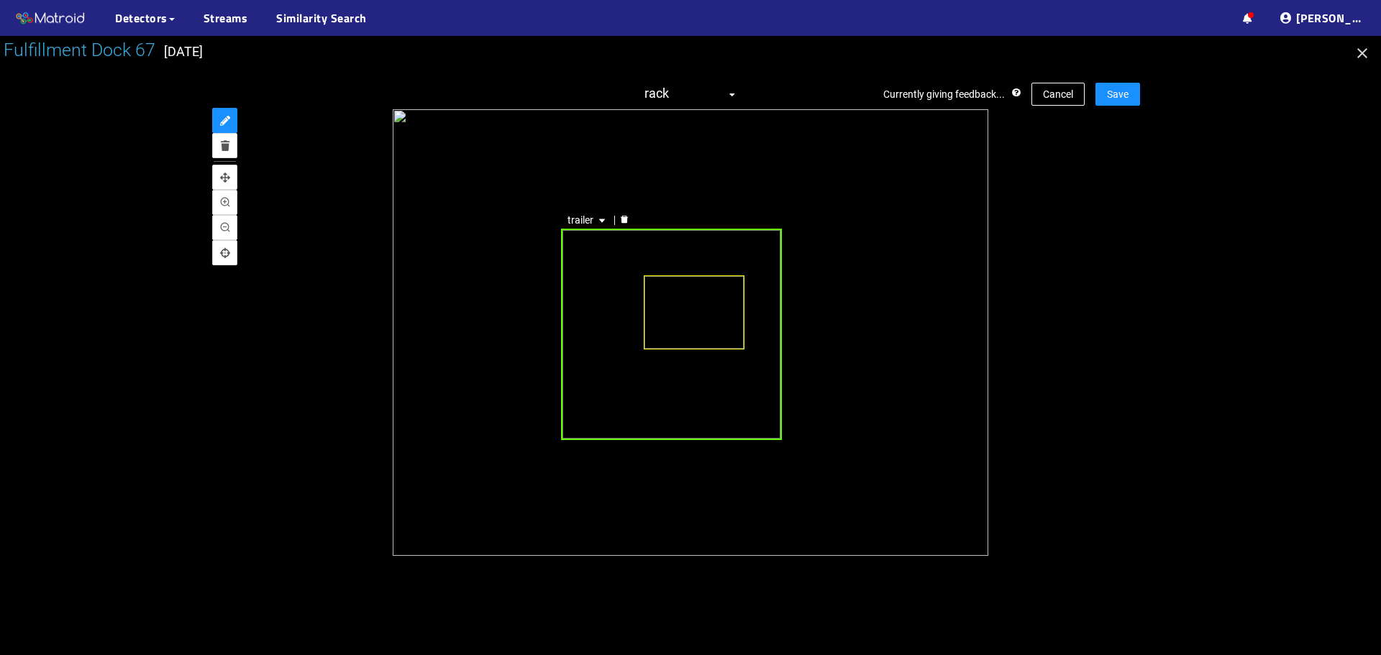
click at [616, 251] on div "trailer" at bounding box center [671, 334] width 221 height 211
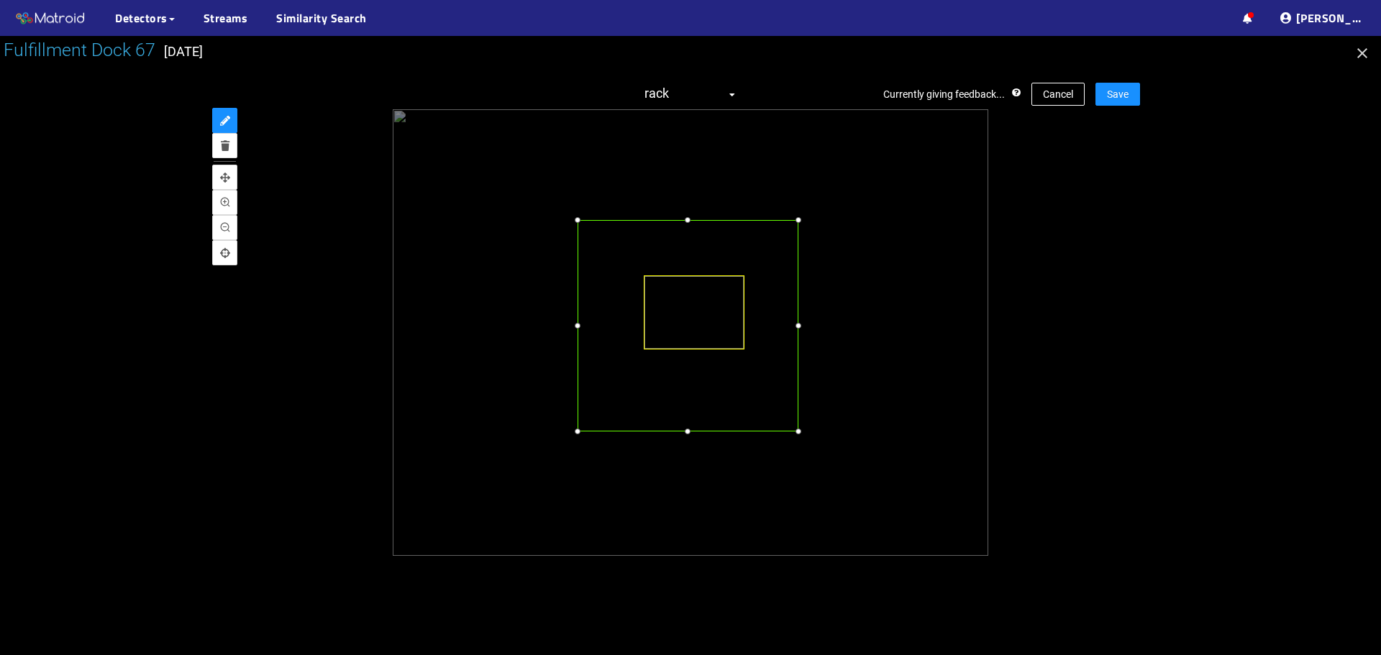
click at [626, 245] on div at bounding box center [688, 325] width 221 height 211
click at [688, 438] on div at bounding box center [687, 440] width 14 height 14
click at [799, 336] on div at bounding box center [797, 330] width 14 height 14
click at [1135, 88] on button "Save" at bounding box center [1117, 94] width 45 height 23
click at [798, 441] on div at bounding box center [691, 332] width 596 height 447
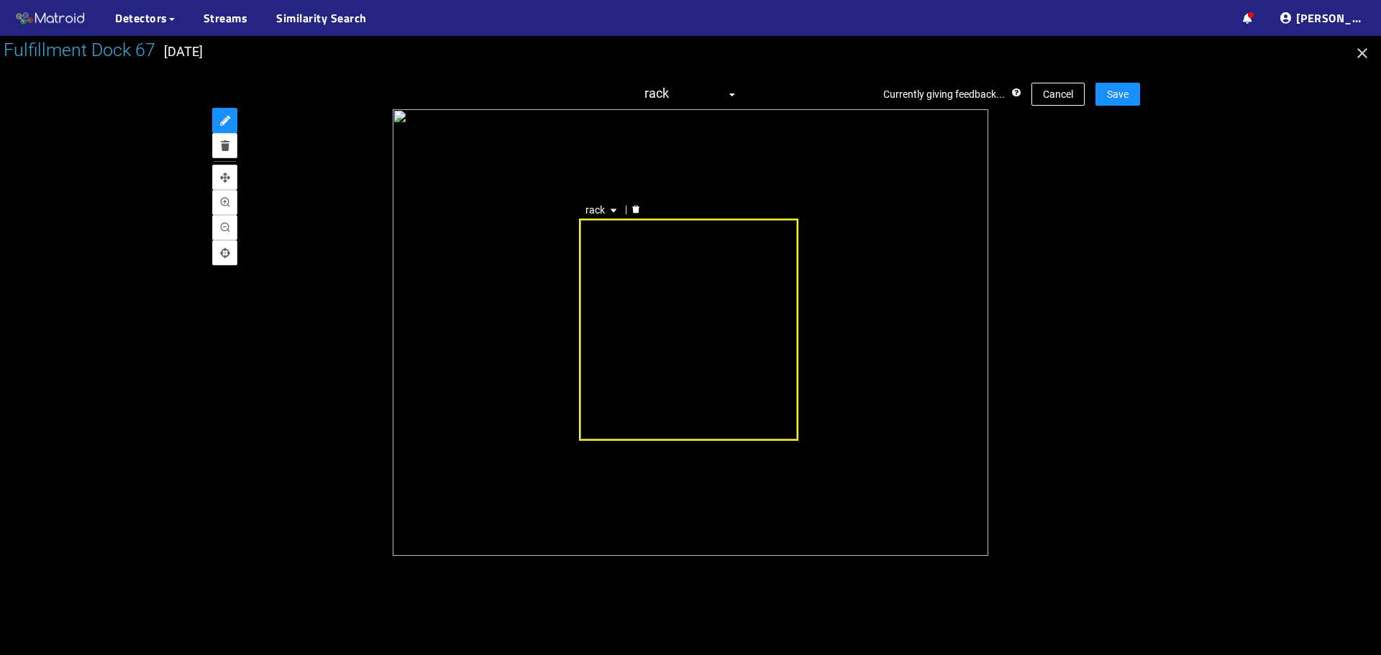
click at [609, 211] on icon "caret-down" at bounding box center [613, 210] width 9 height 9
click at [604, 256] on div "trailer" at bounding box center [601, 256] width 27 height 16
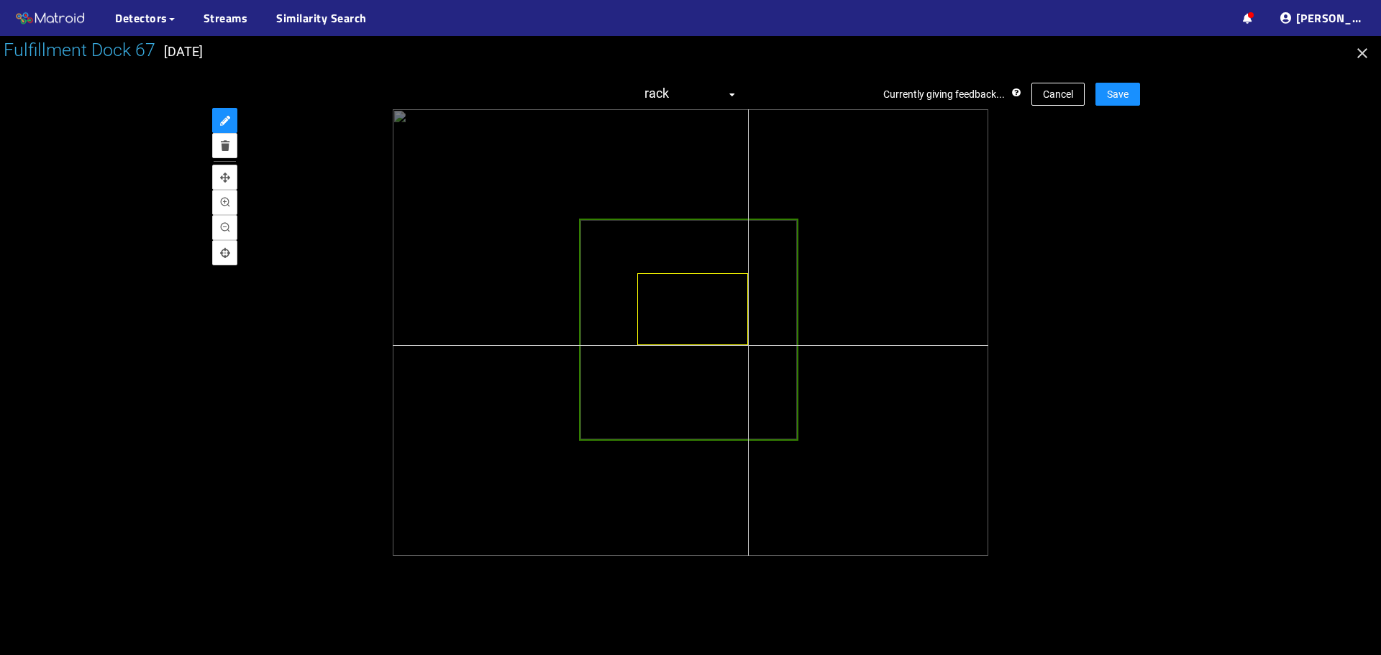
click at [748, 345] on div at bounding box center [691, 332] width 596 height 447
click at [1111, 94] on span "Save" at bounding box center [1118, 94] width 22 height 16
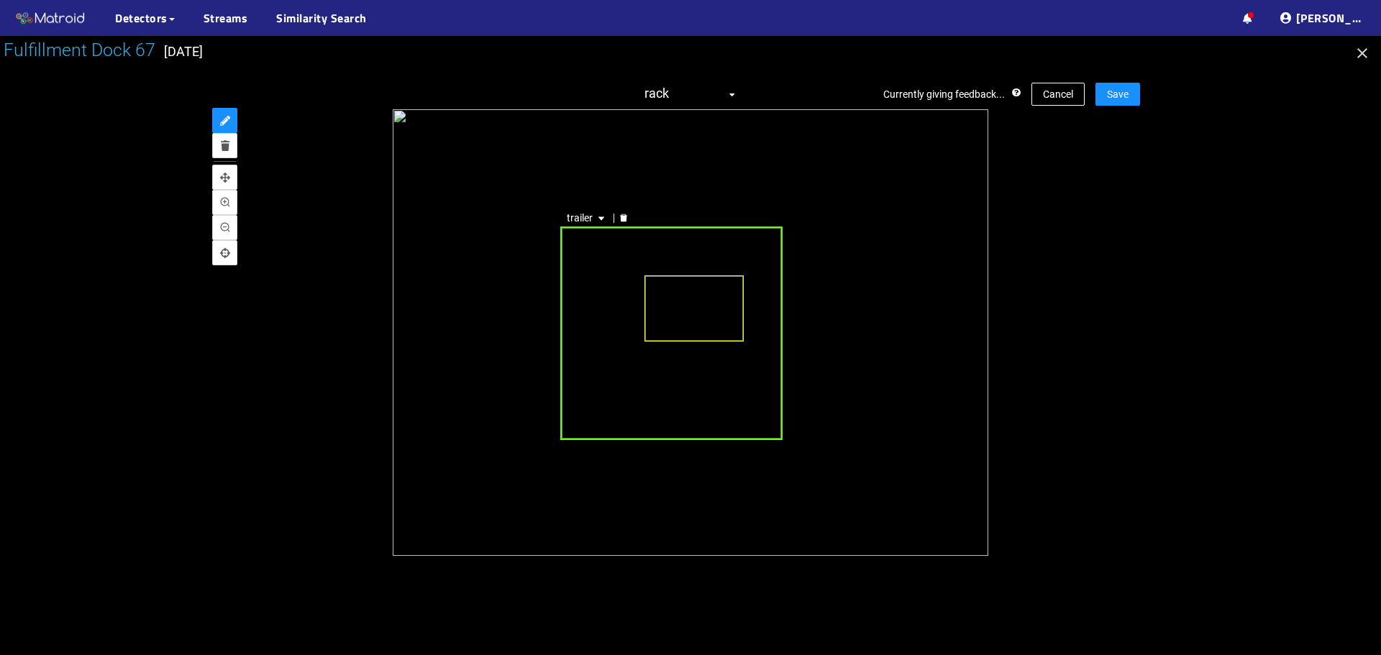
click at [593, 301] on div "trailer" at bounding box center [671, 334] width 222 height 214
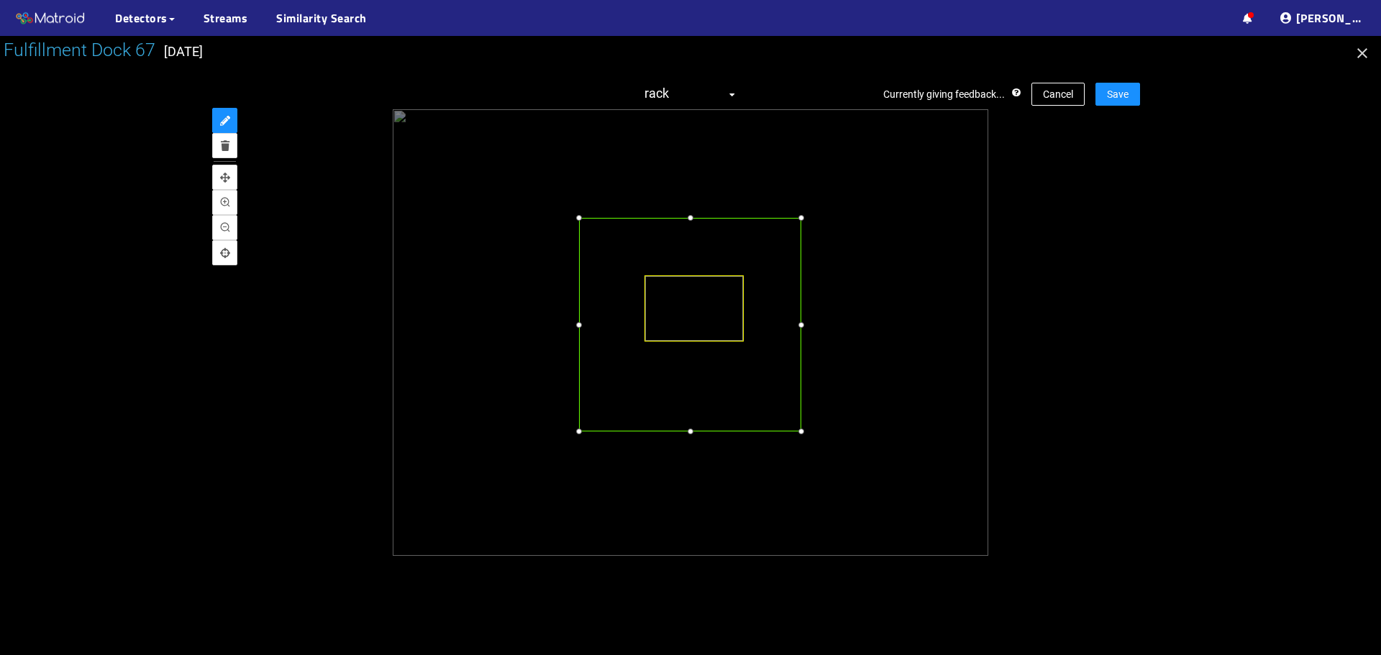
click at [607, 297] on div at bounding box center [690, 325] width 222 height 214
click at [690, 442] on div at bounding box center [690, 440] width 14 height 14
click at [1103, 99] on button "Save" at bounding box center [1117, 94] width 45 height 23
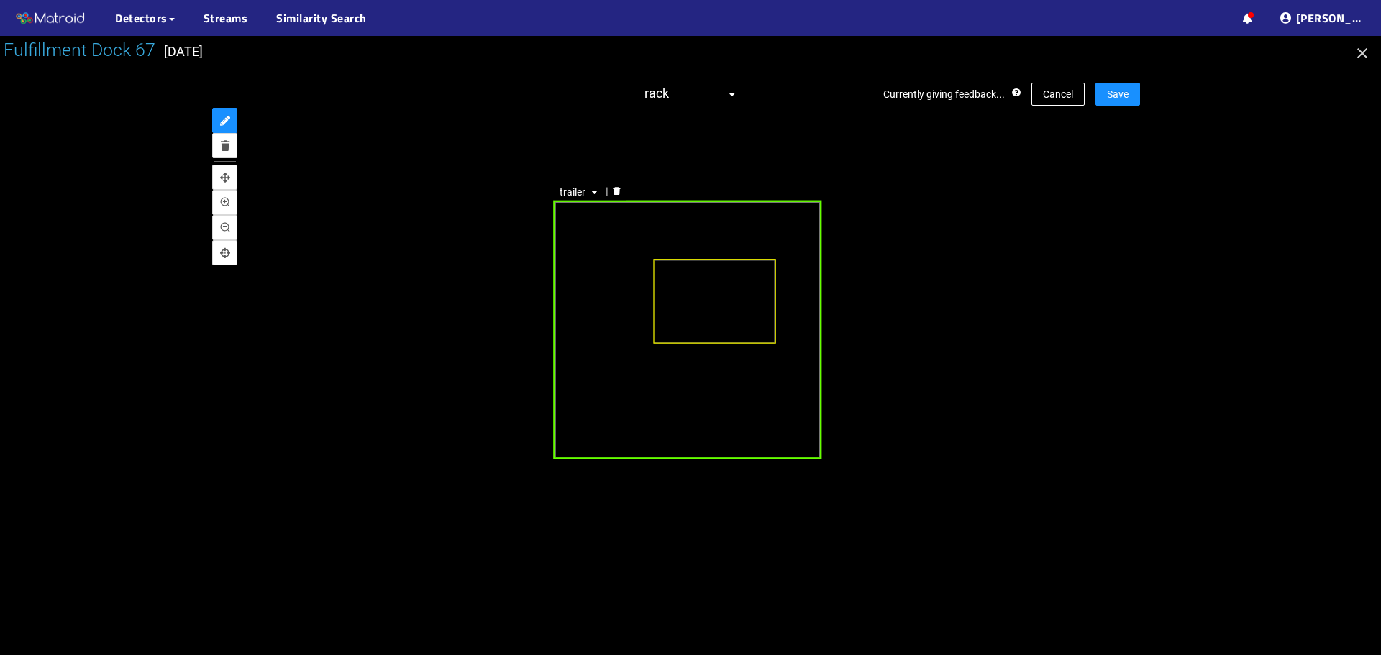
click at [589, 361] on div "trailer" at bounding box center [687, 330] width 268 height 258
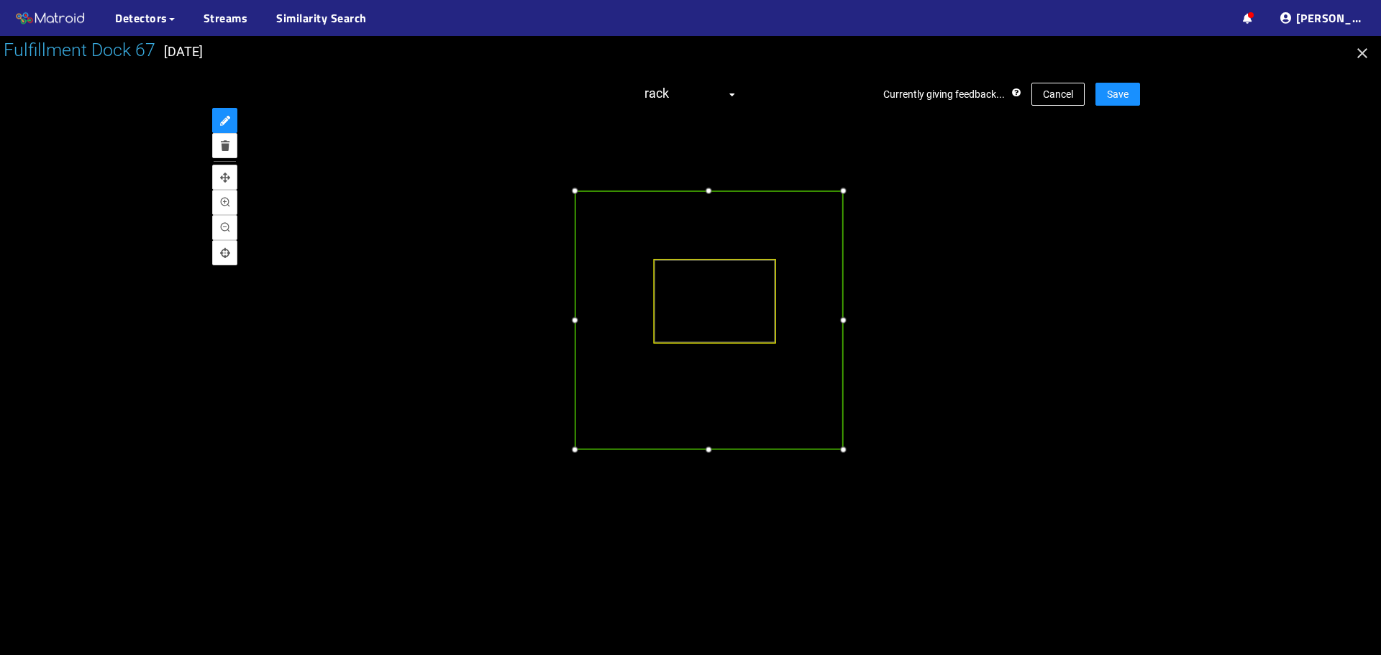
click at [613, 349] on div at bounding box center [709, 320] width 268 height 258
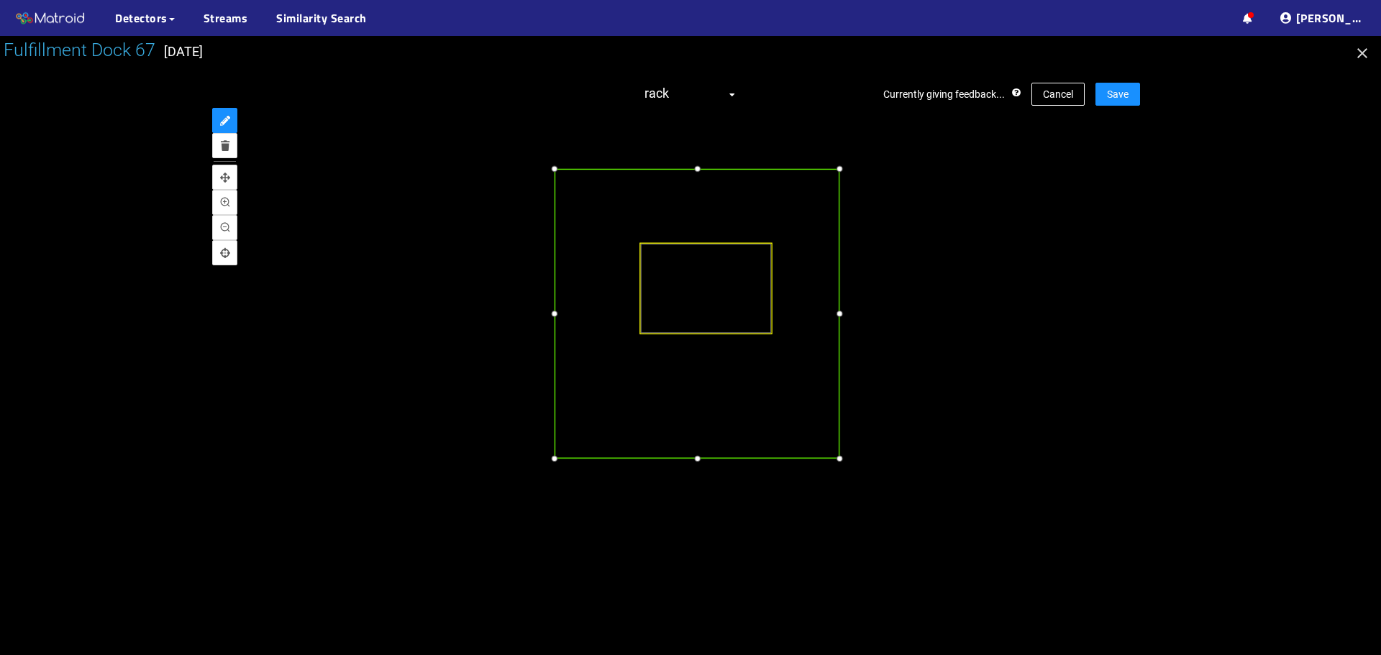
click at [839, 460] on div at bounding box center [839, 458] width 15 height 15
click at [1133, 105] on button "Save" at bounding box center [1117, 94] width 45 height 23
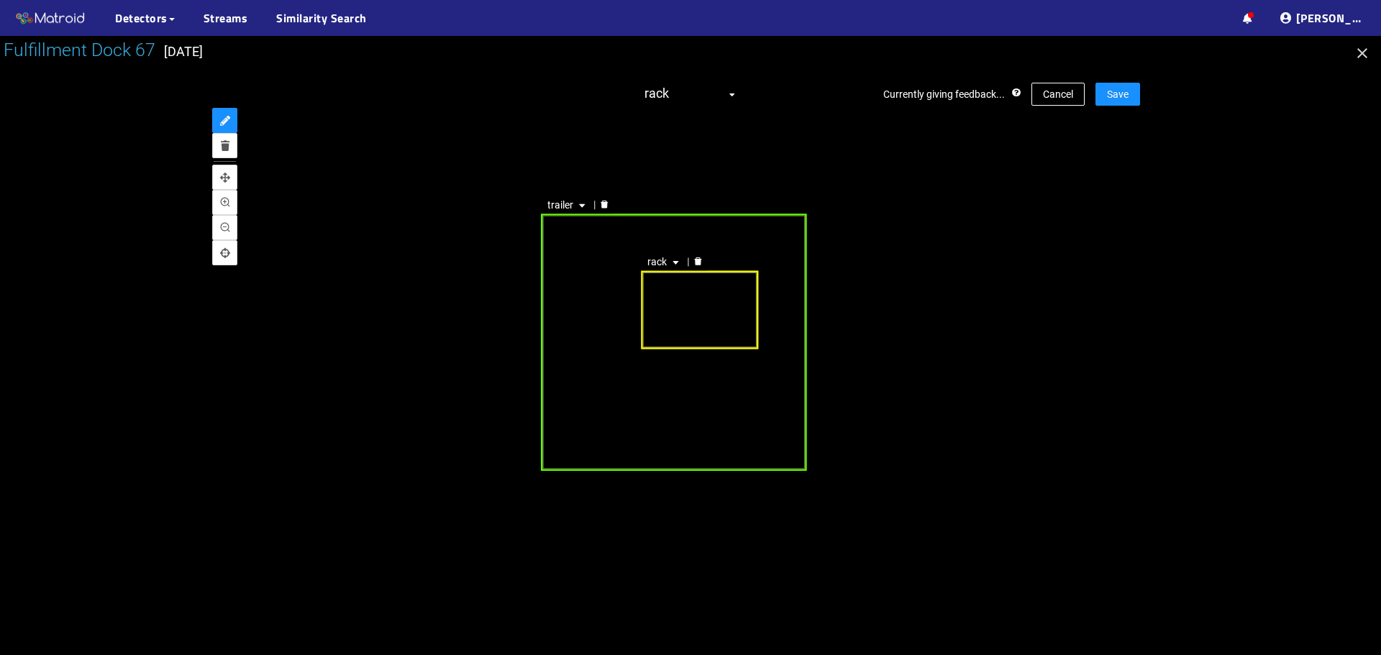
click at [595, 281] on div "trailer" at bounding box center [673, 342] width 265 height 257
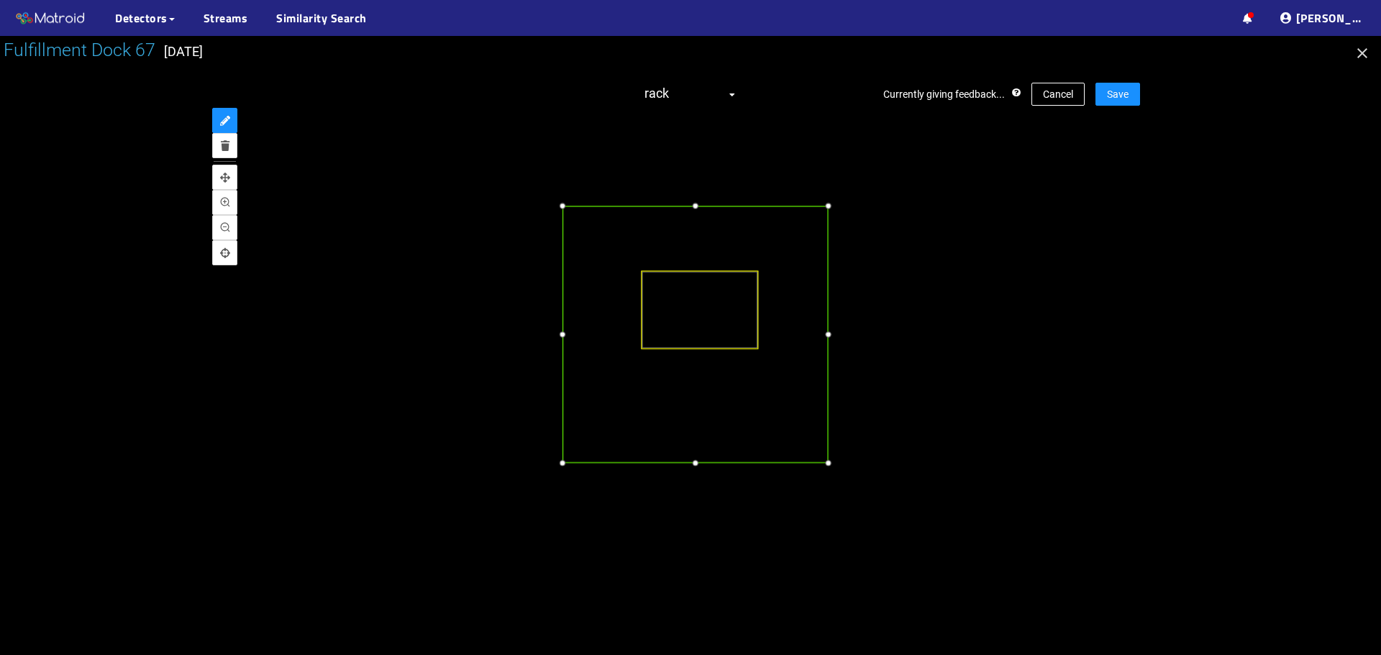
click at [603, 273] on div at bounding box center [694, 334] width 265 height 257
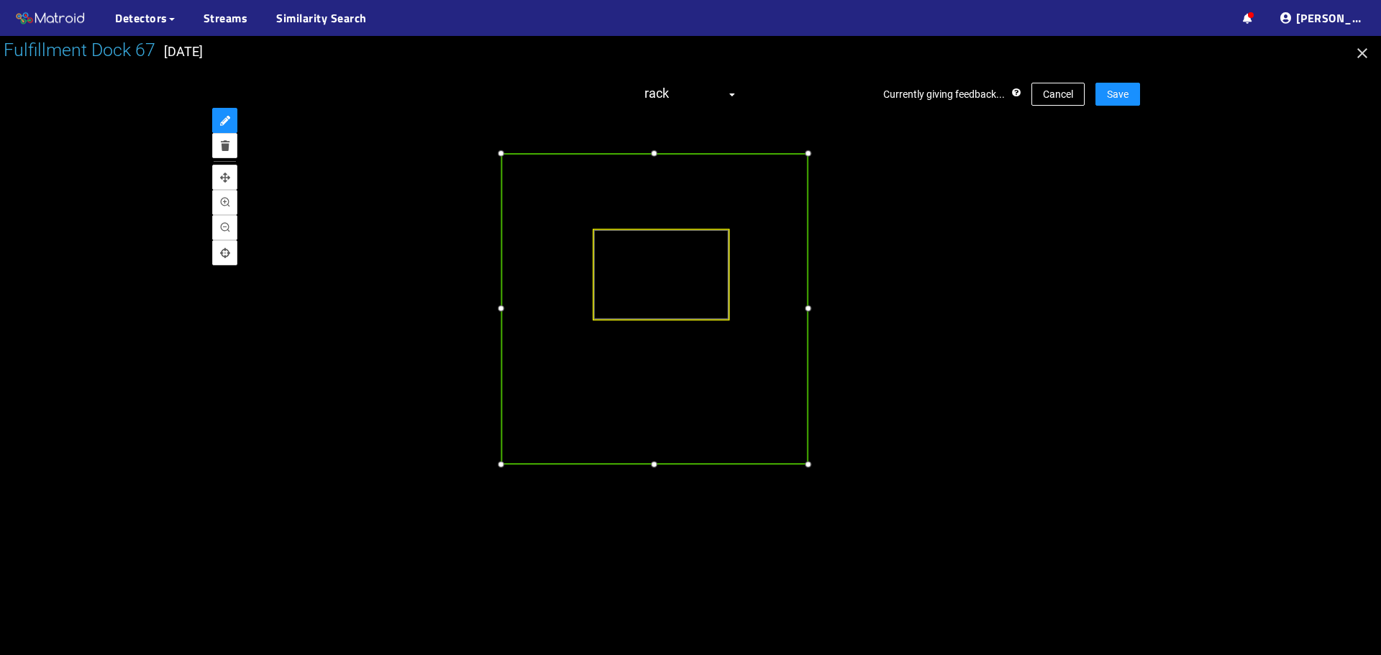
click at [805, 468] on div at bounding box center [808, 465] width 16 height 16
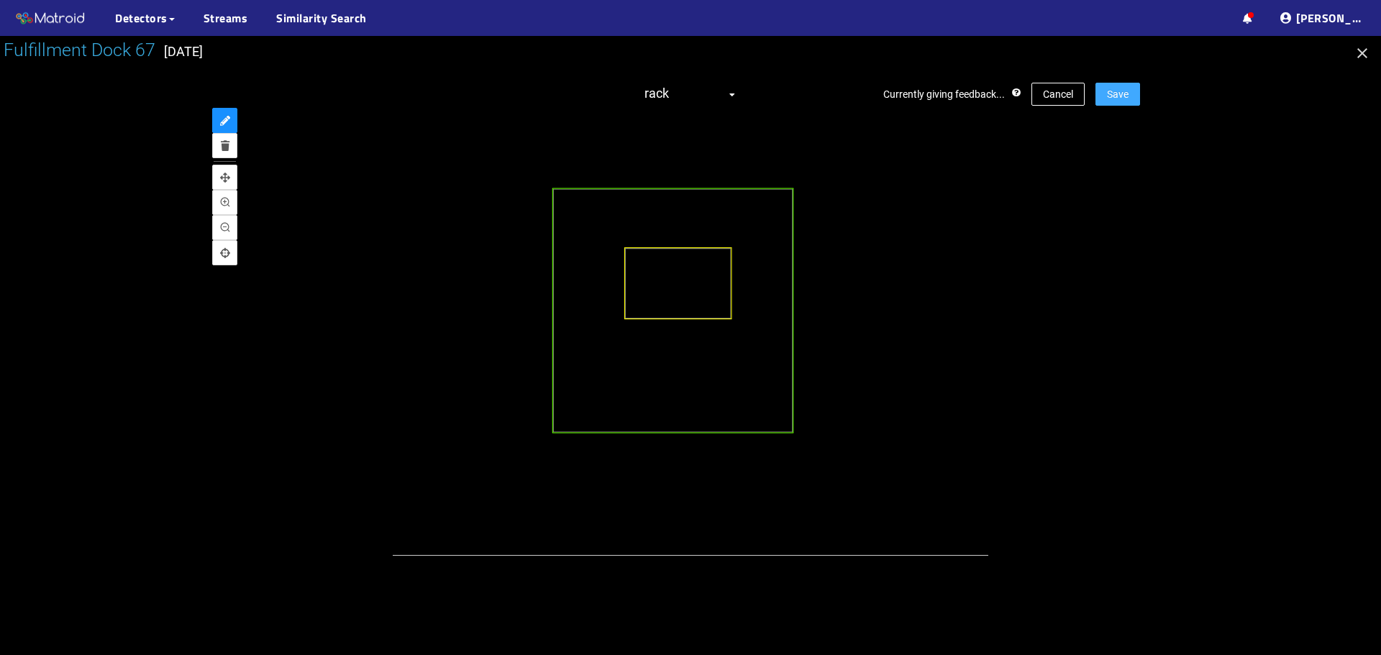
click at [1114, 88] on span "Save" at bounding box center [1118, 94] width 22 height 16
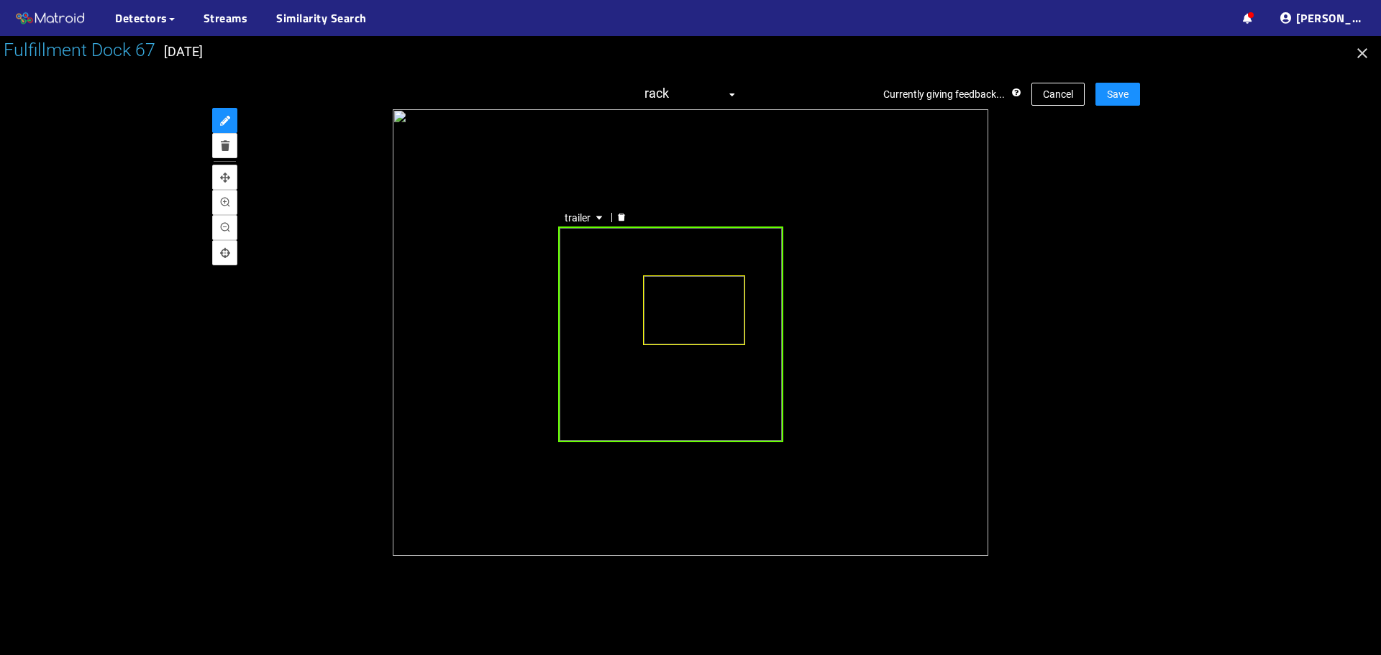
click at [593, 330] on div "trailer" at bounding box center [670, 335] width 225 height 216
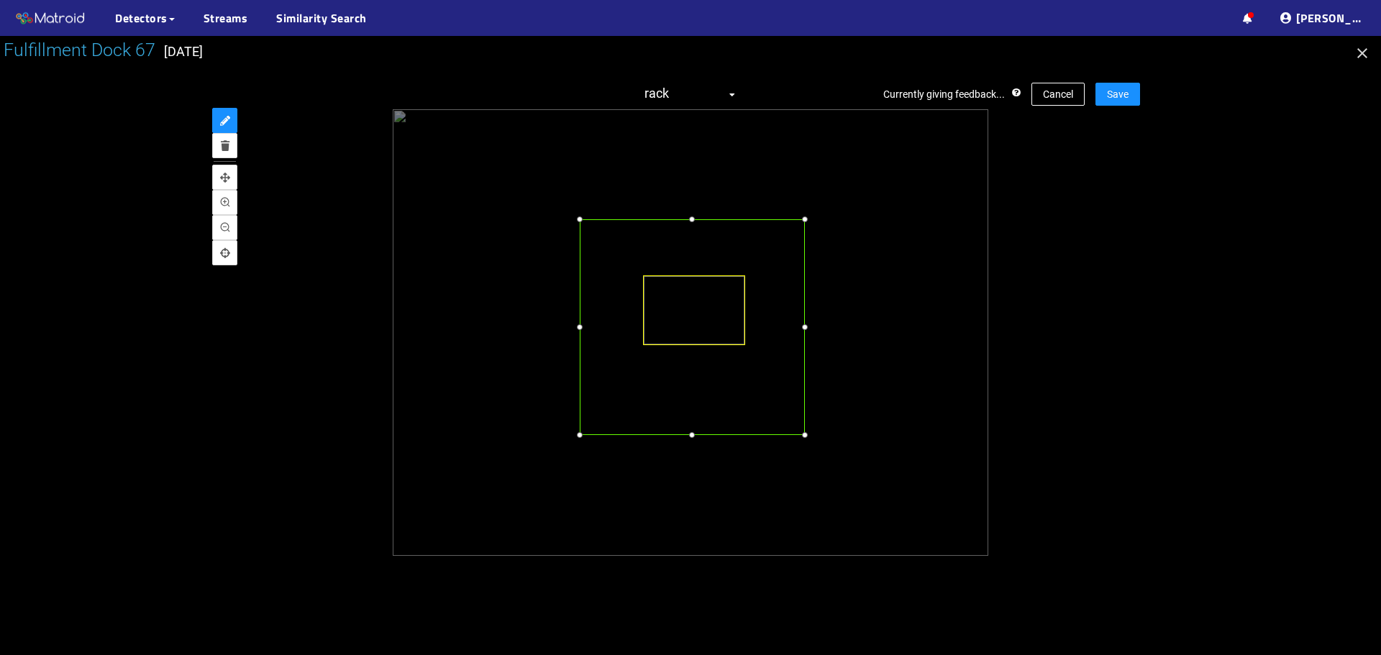
click at [614, 322] on div at bounding box center [692, 327] width 225 height 216
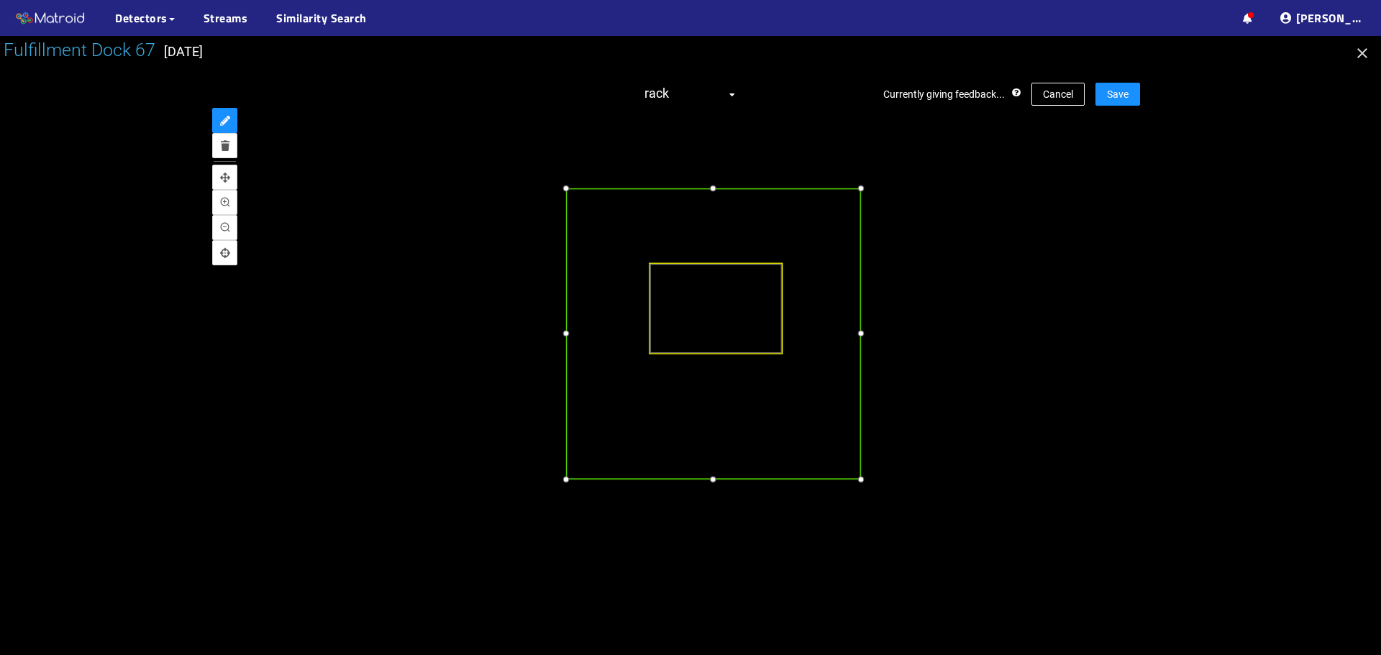
click at [706, 482] on div at bounding box center [713, 479] width 15 height 15
click at [849, 335] on div at bounding box center [850, 333] width 15 height 15
click at [1119, 94] on span "Save" at bounding box center [1118, 94] width 22 height 16
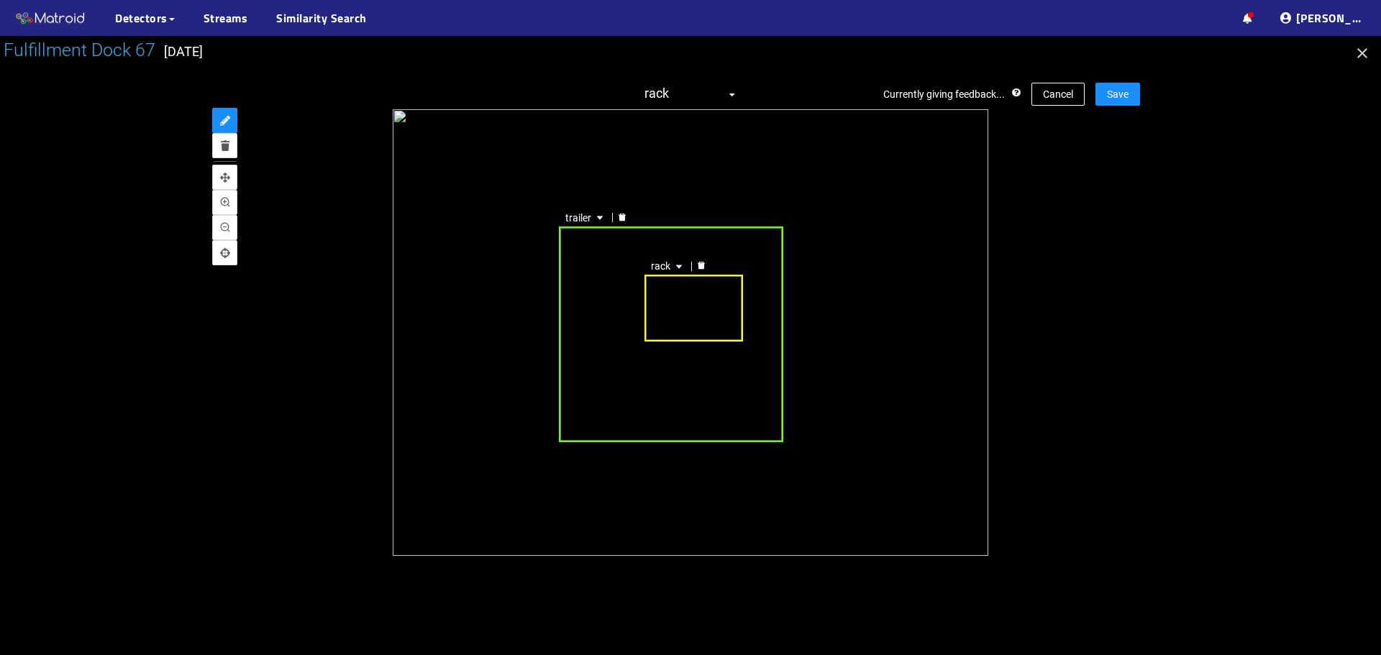
click at [614, 288] on div "trailer" at bounding box center [671, 335] width 224 height 216
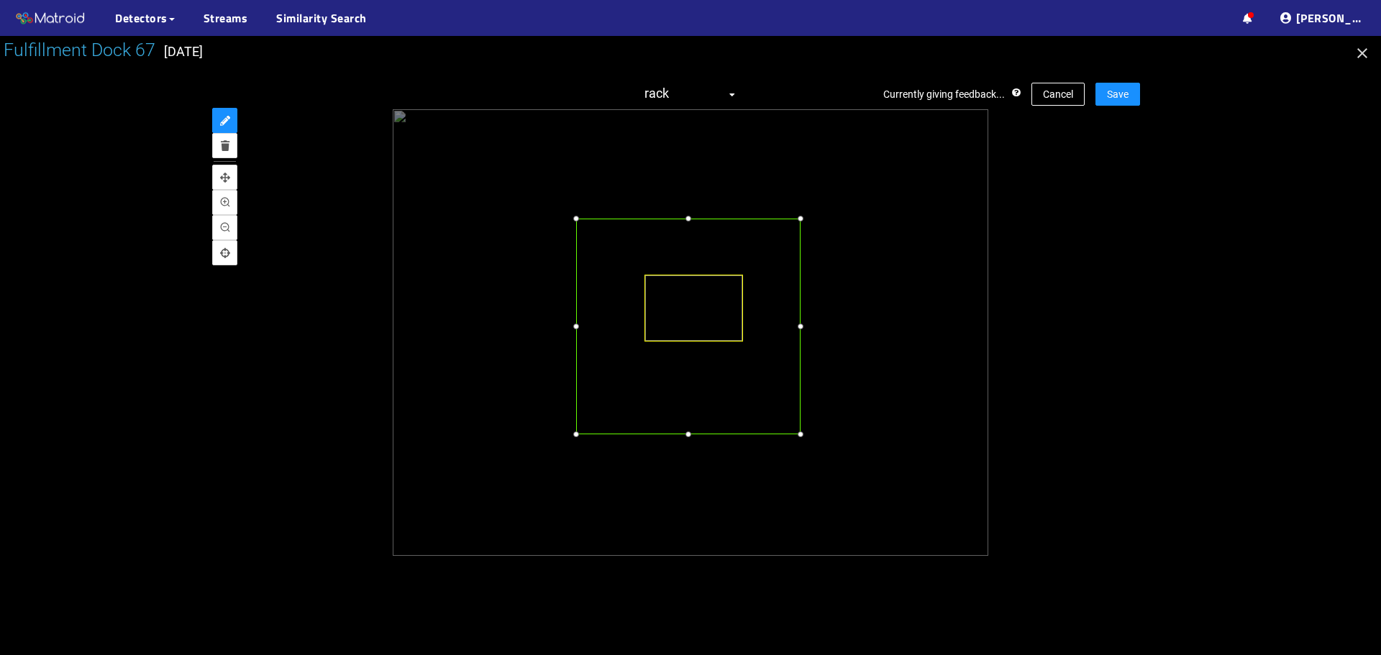
click at [621, 291] on div at bounding box center [688, 327] width 224 height 216
click at [581, 442] on div at bounding box center [580, 440] width 14 height 14
click at [797, 440] on div at bounding box center [797, 441] width 14 height 14
click at [1123, 94] on span "Save" at bounding box center [1118, 94] width 22 height 16
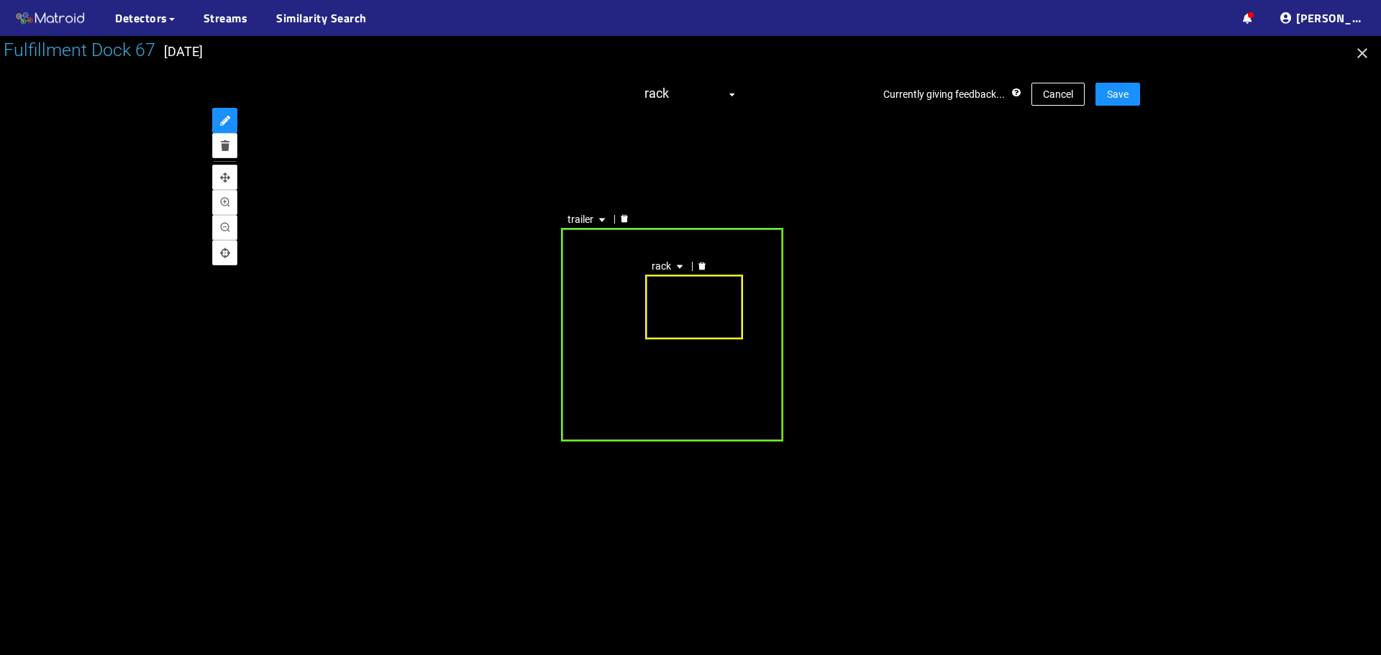
click at [637, 294] on div "trailer" at bounding box center [672, 334] width 222 height 213
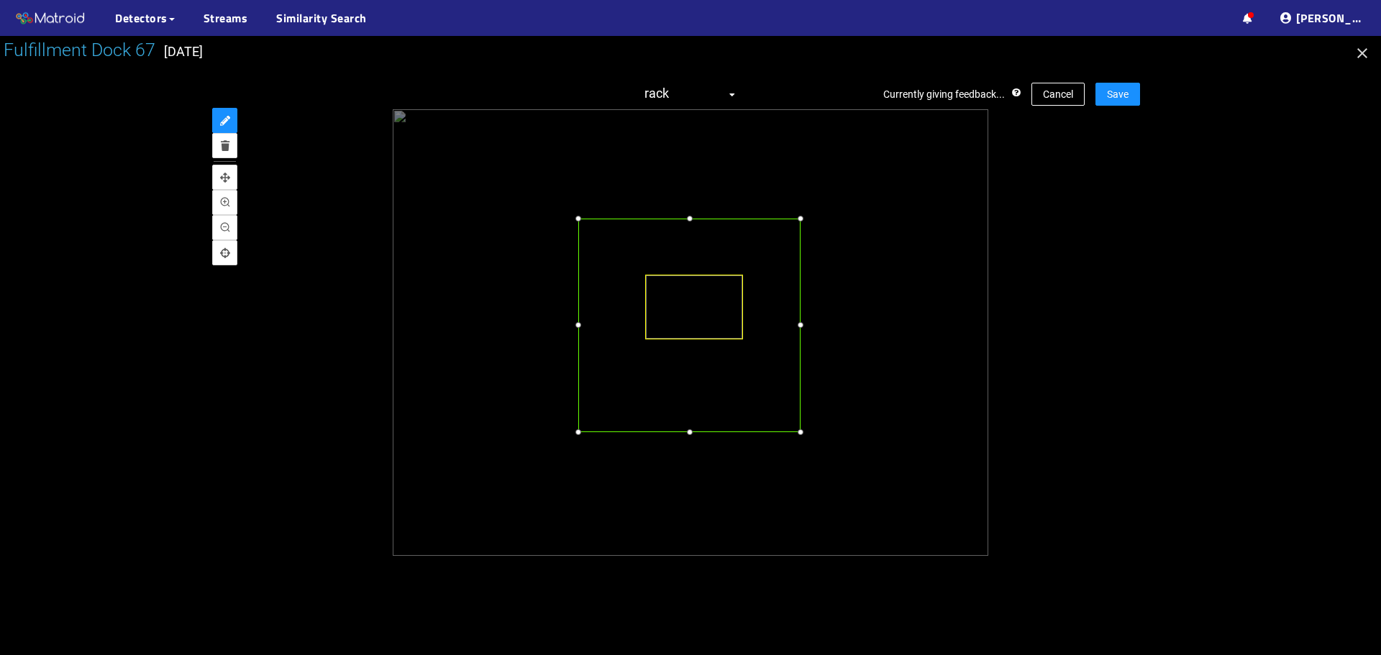
click at [632, 271] on div at bounding box center [689, 325] width 222 height 213
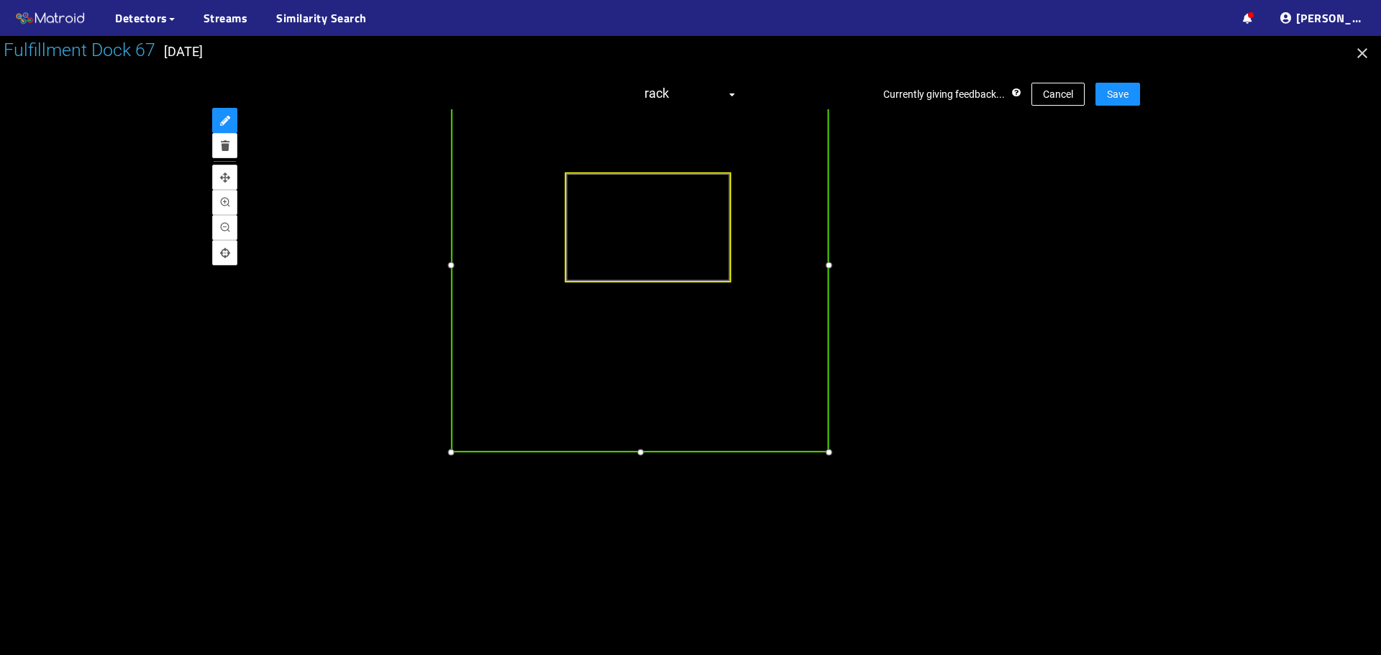
click at [637, 454] on div at bounding box center [640, 453] width 17 height 17
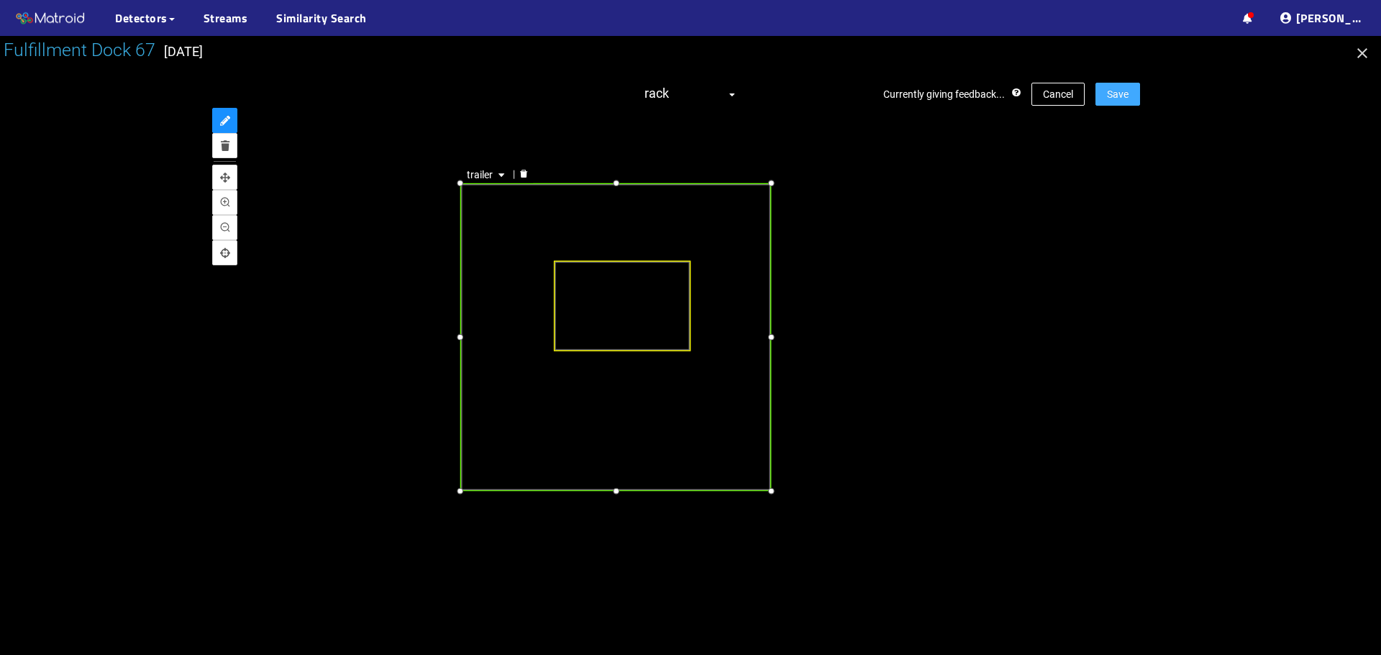
click at [1108, 98] on span "Save" at bounding box center [1118, 94] width 22 height 16
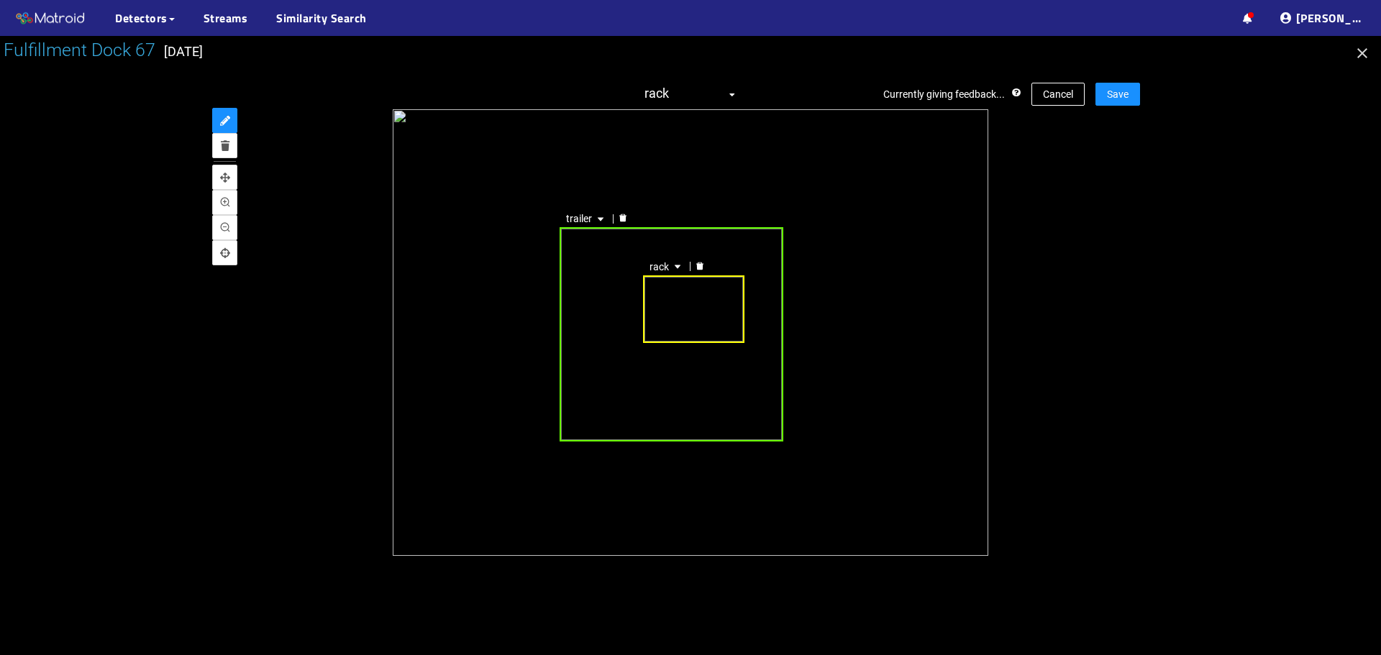
click at [587, 296] on div "trailer" at bounding box center [672, 334] width 224 height 214
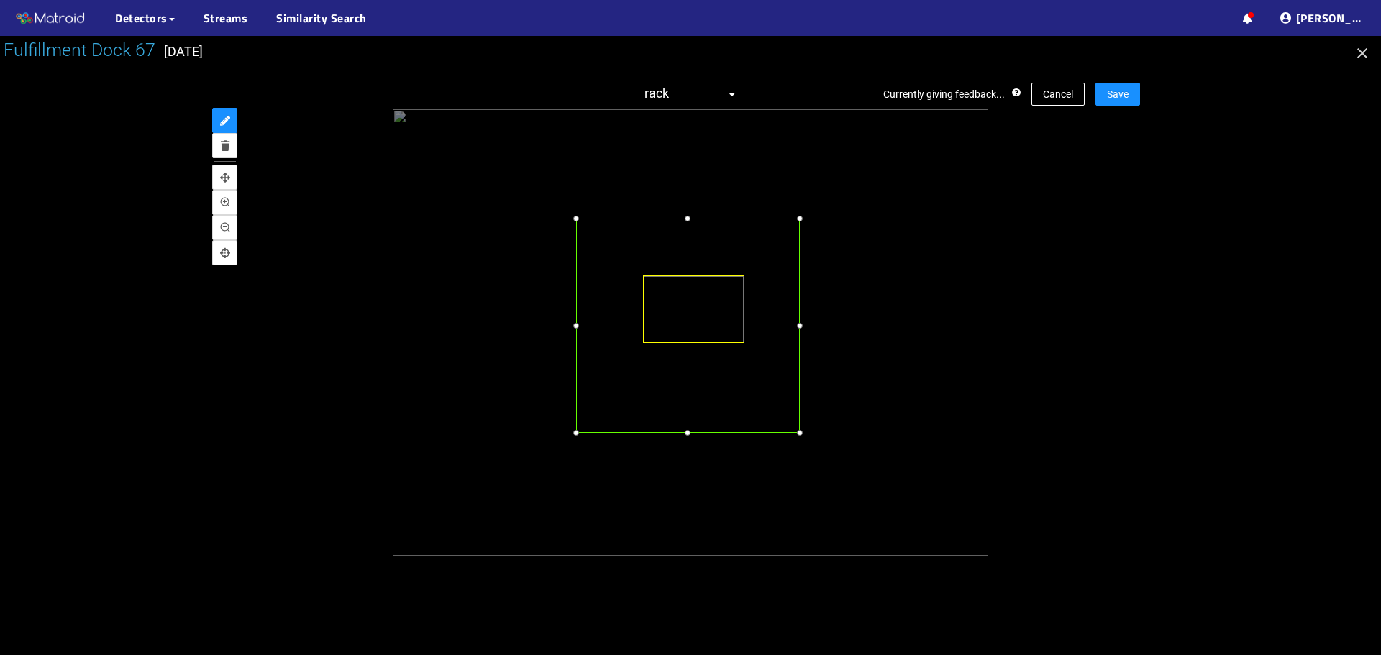
click at [600, 313] on div at bounding box center [688, 326] width 224 height 214
click at [796, 438] on div at bounding box center [798, 440] width 14 height 14
click at [1116, 93] on span "Save" at bounding box center [1118, 94] width 22 height 16
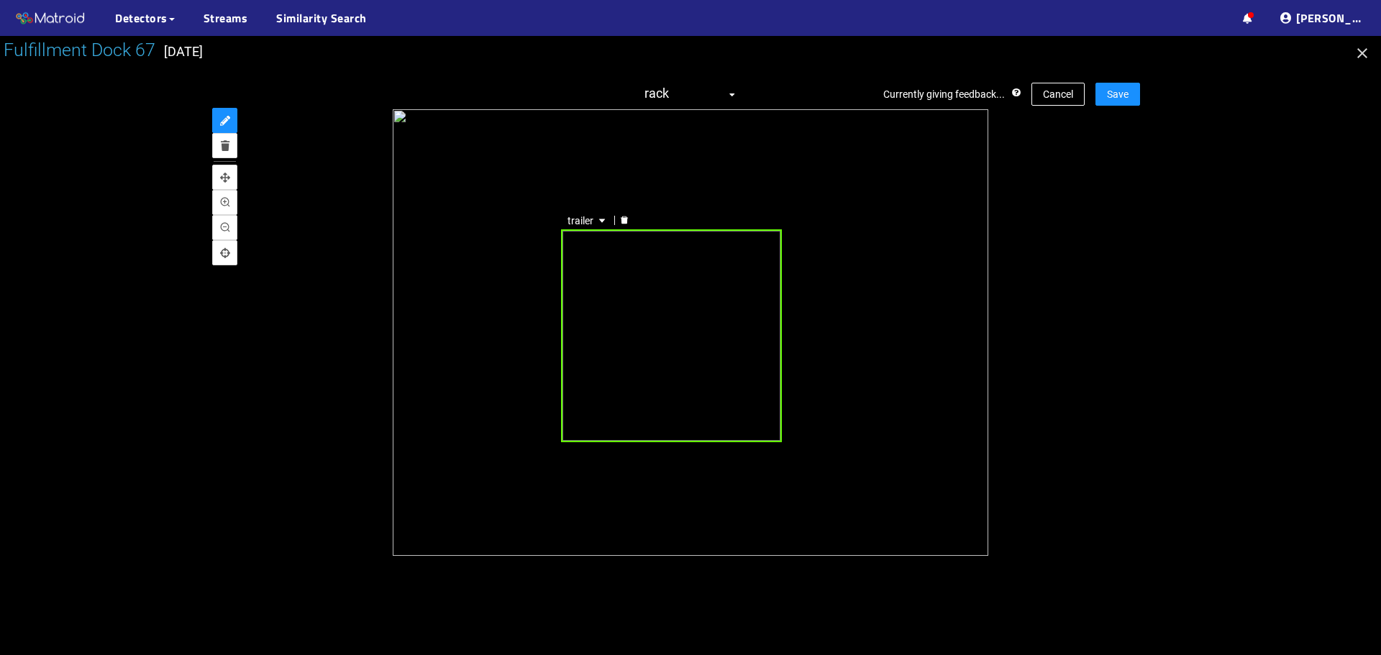
click at [629, 297] on div "trailer" at bounding box center [671, 335] width 221 height 213
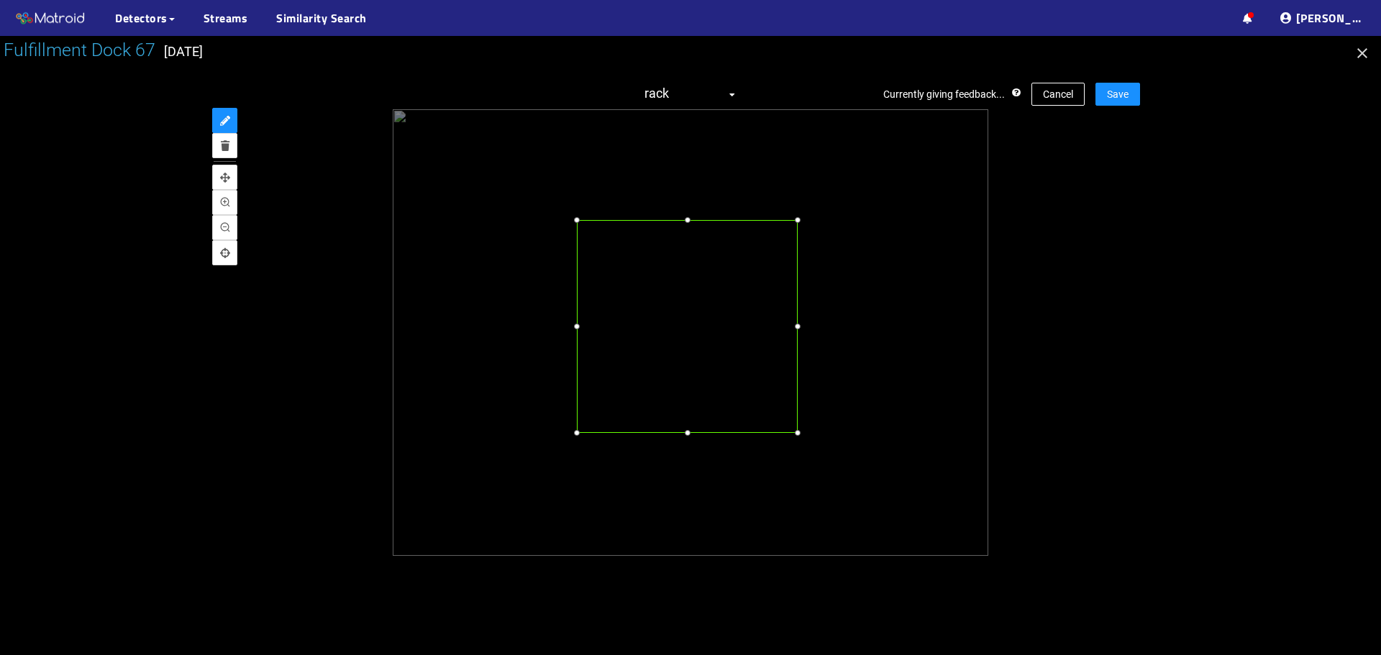
click at [642, 285] on div at bounding box center [687, 326] width 221 height 213
click at [798, 437] on div at bounding box center [797, 441] width 14 height 14
click at [1111, 86] on span "Save" at bounding box center [1118, 94] width 22 height 16
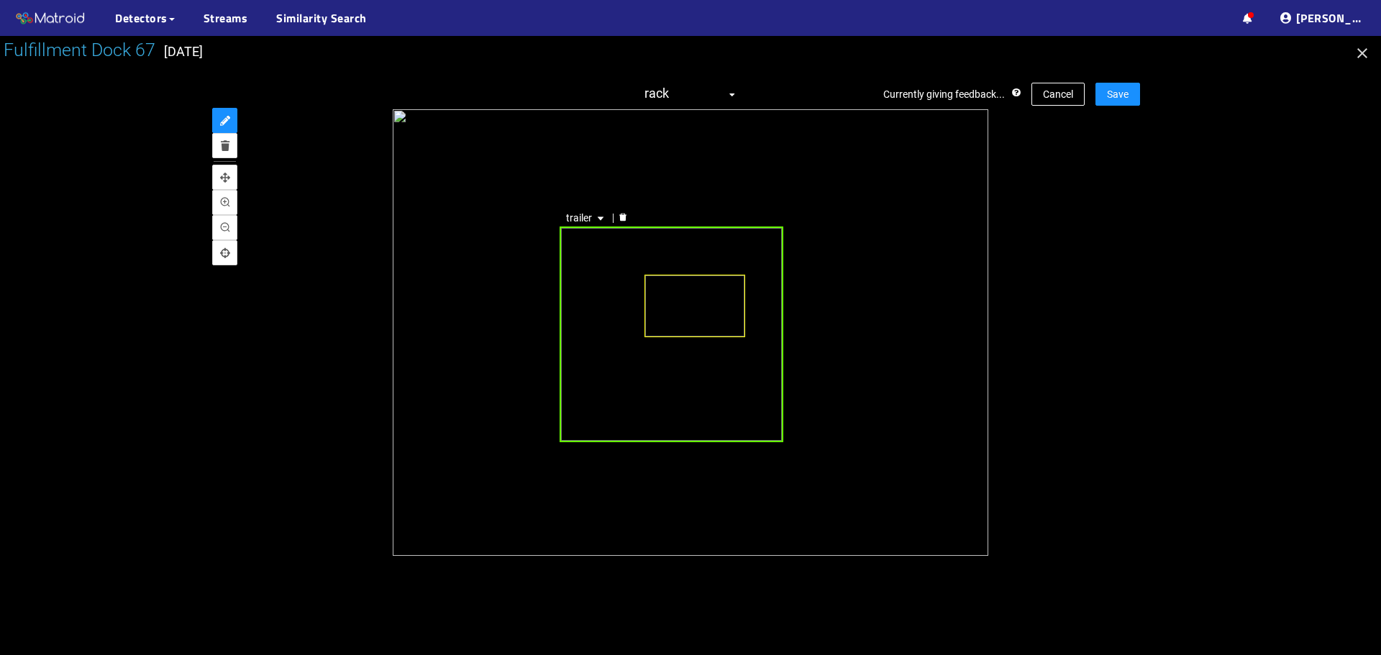
click at [591, 263] on div "trailer" at bounding box center [672, 334] width 224 height 215
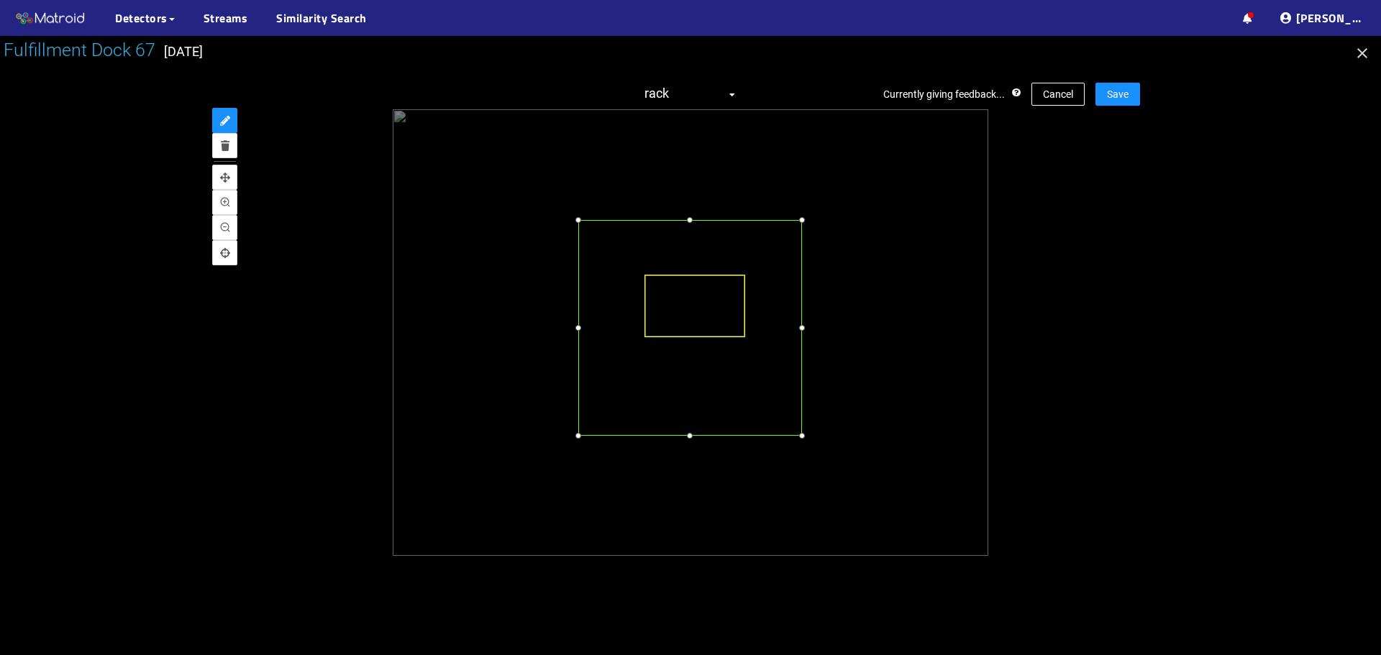
click at [603, 268] on div at bounding box center [690, 327] width 224 height 215
click at [800, 439] on div at bounding box center [797, 439] width 14 height 14
click at [1113, 81] on div "Currently giving feedback... Cancel Save rack" at bounding box center [690, 318] width 899 height 501
click at [1128, 83] on button "Save" at bounding box center [1117, 94] width 45 height 23
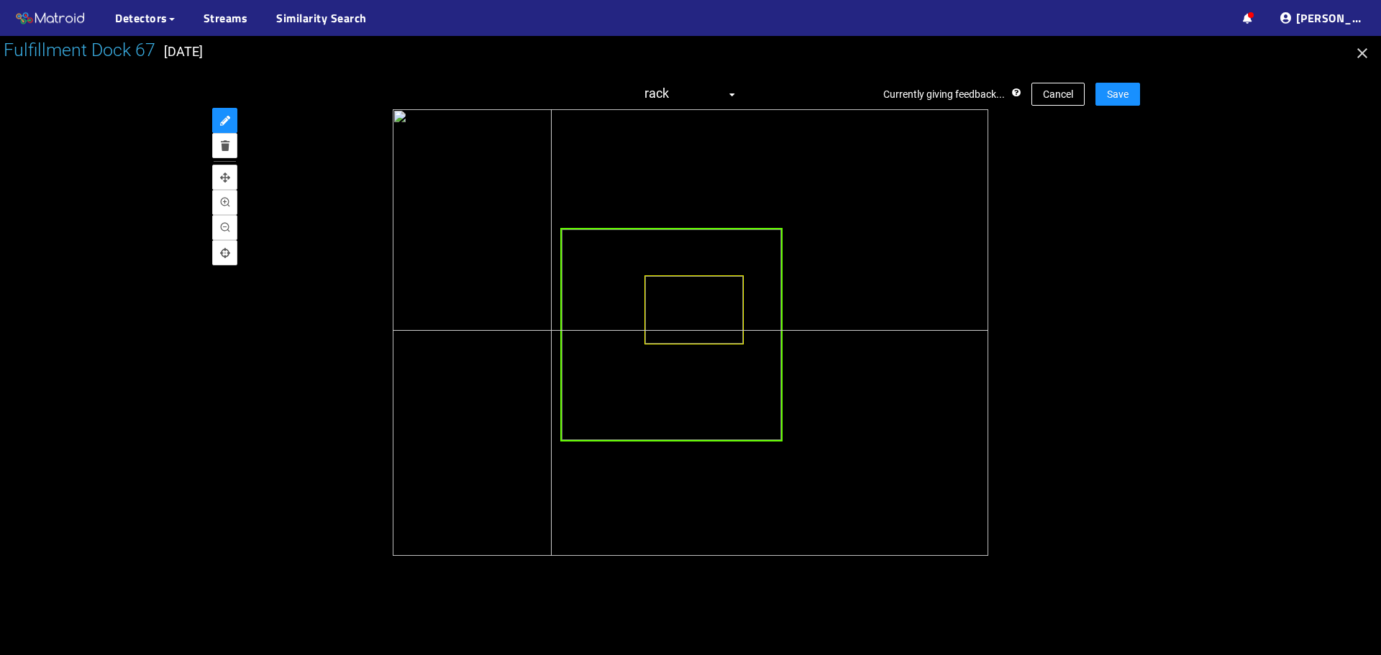
click at [625, 329] on div at bounding box center [671, 335] width 222 height 214
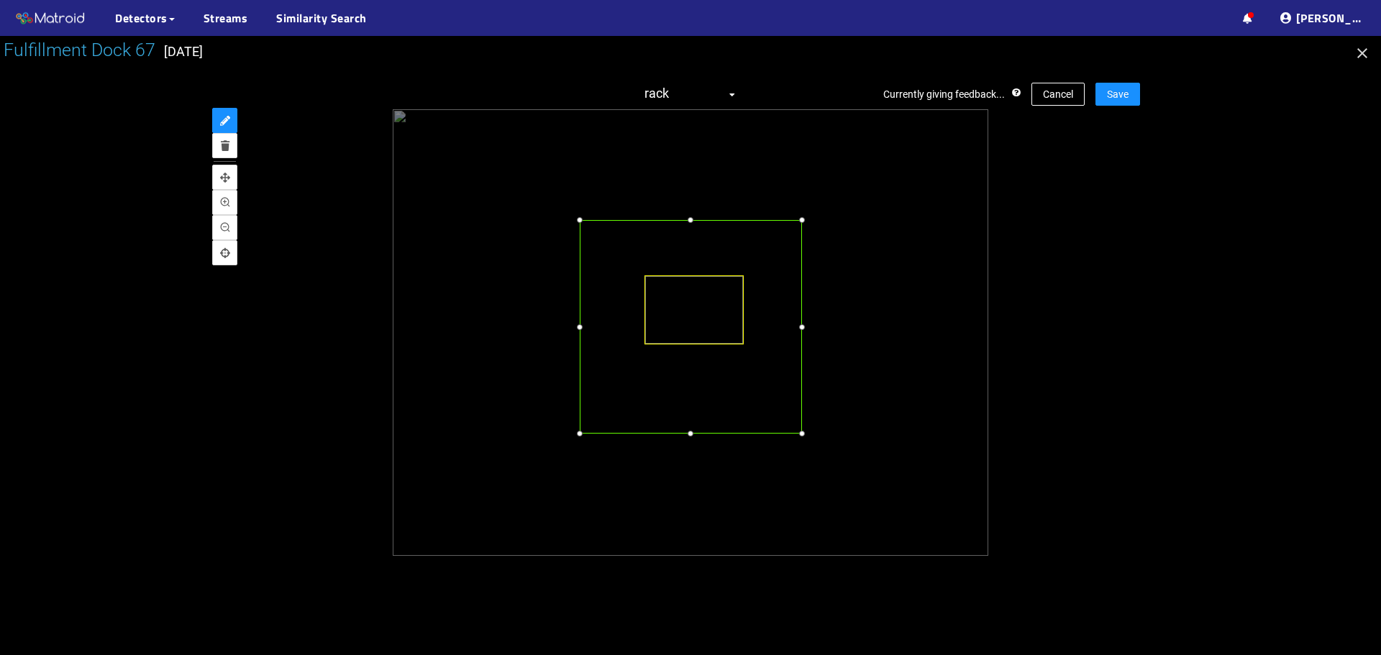
click at [611, 321] on div at bounding box center [691, 327] width 222 height 214
click at [580, 437] on div at bounding box center [579, 439] width 14 height 14
click at [688, 442] on div at bounding box center [690, 441] width 14 height 14
click at [793, 334] on div at bounding box center [797, 331] width 14 height 14
drag, startPoint x: 1141, startPoint y: 82, endPoint x: 1126, endPoint y: 92, distance: 17.6
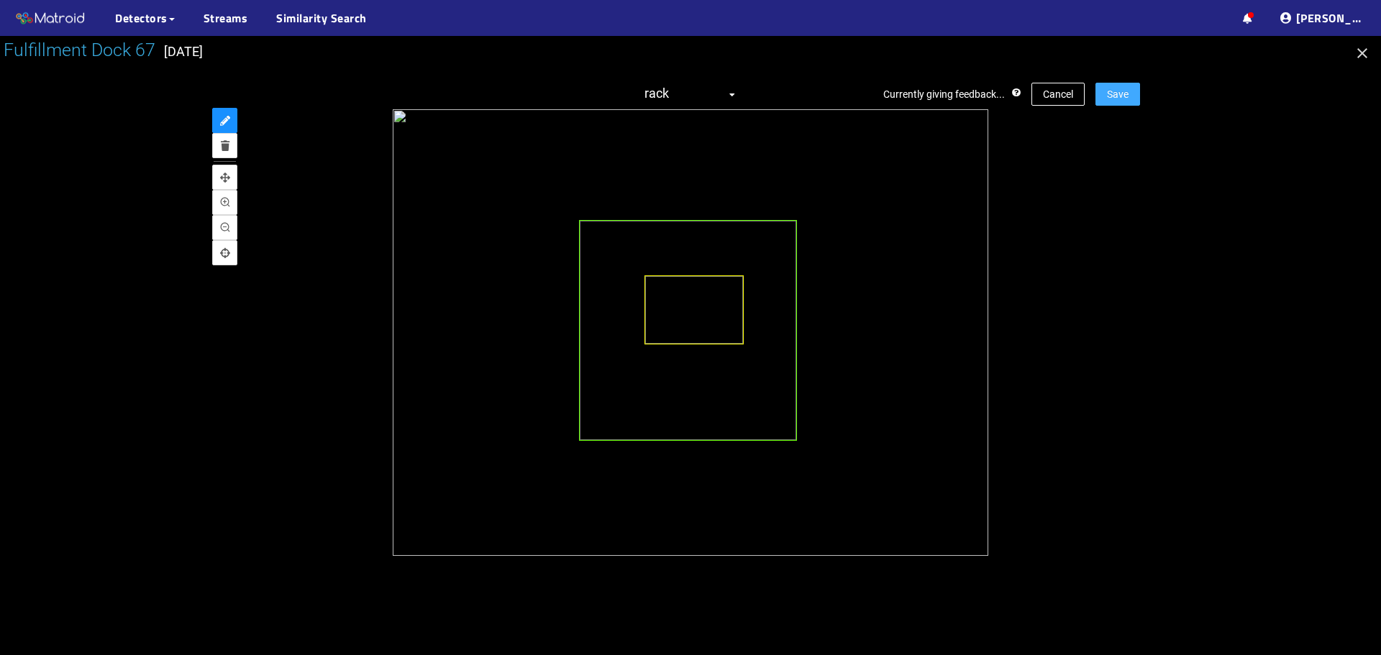
click at [1137, 86] on div "Fulfillment Dock 67 [DATE] Currently giving feedback... Cancel Save rack" at bounding box center [690, 345] width 1381 height 619
click at [1126, 92] on span "Save" at bounding box center [1118, 94] width 22 height 16
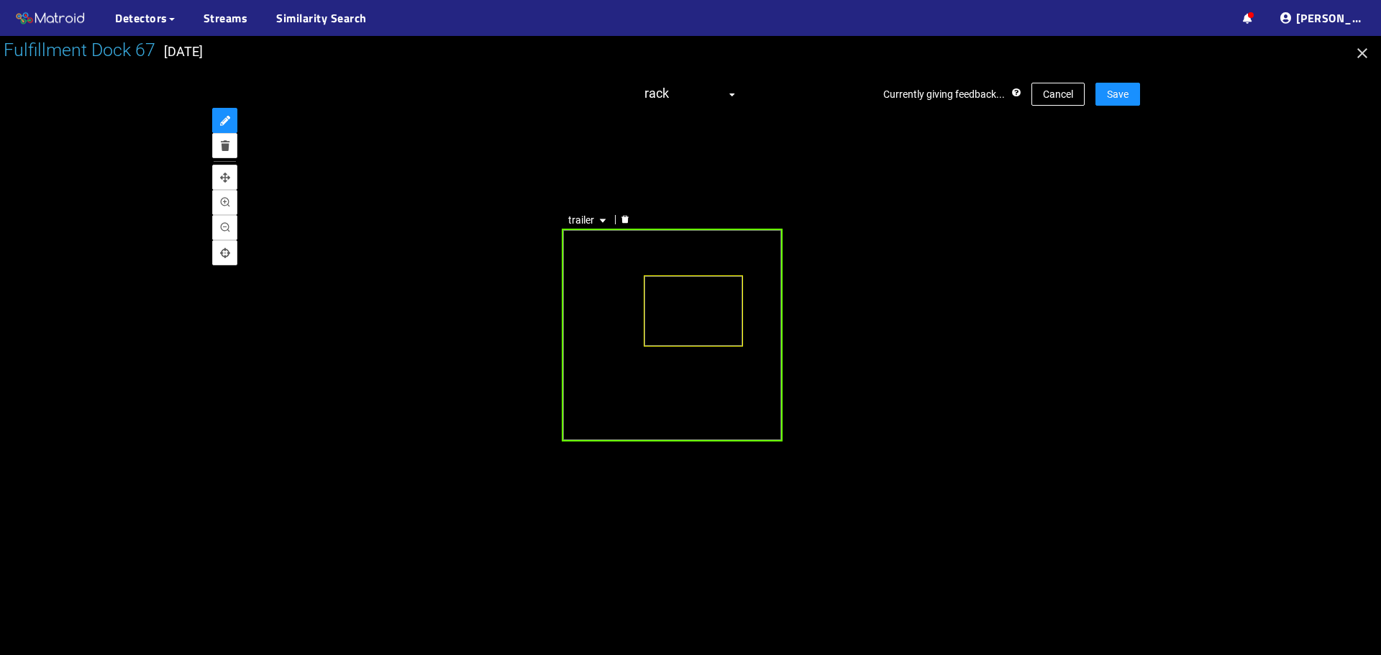
click at [596, 263] on div "trailer" at bounding box center [673, 335] width 222 height 213
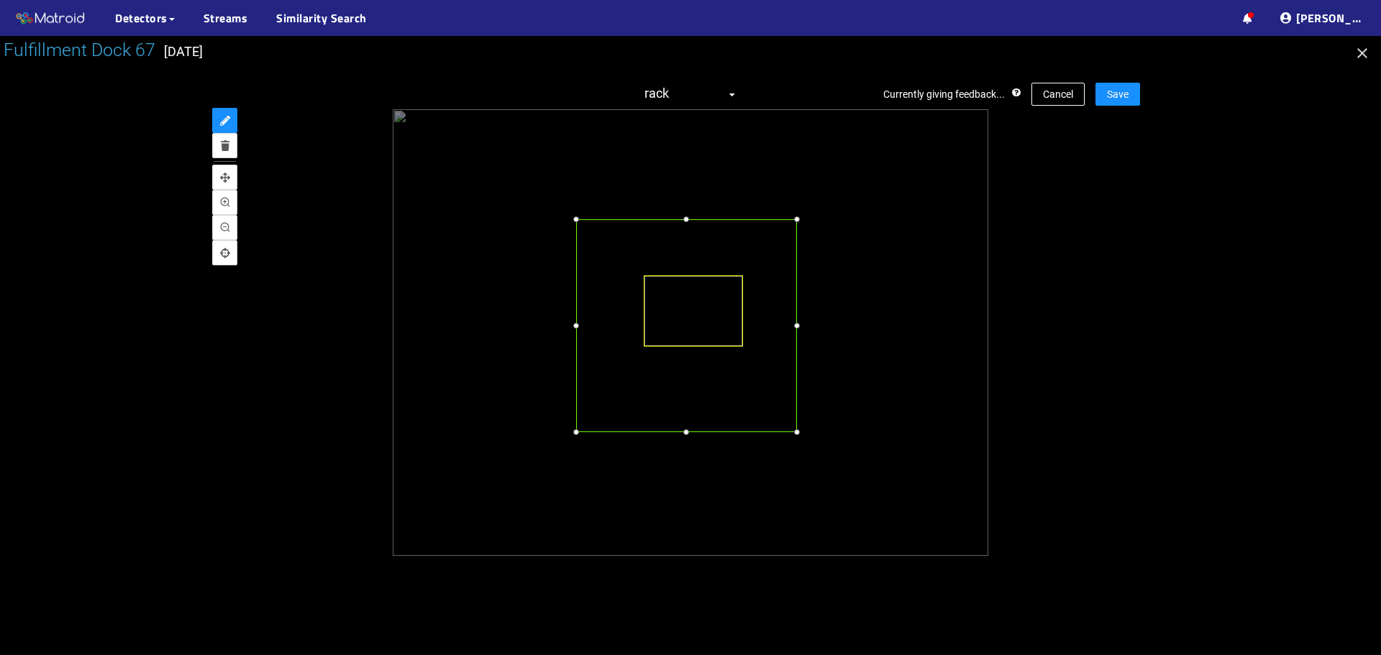
click at [596, 256] on div at bounding box center [687, 325] width 222 height 213
click at [793, 437] on div at bounding box center [797, 441] width 14 height 14
click at [1135, 96] on button "Save" at bounding box center [1117, 94] width 45 height 23
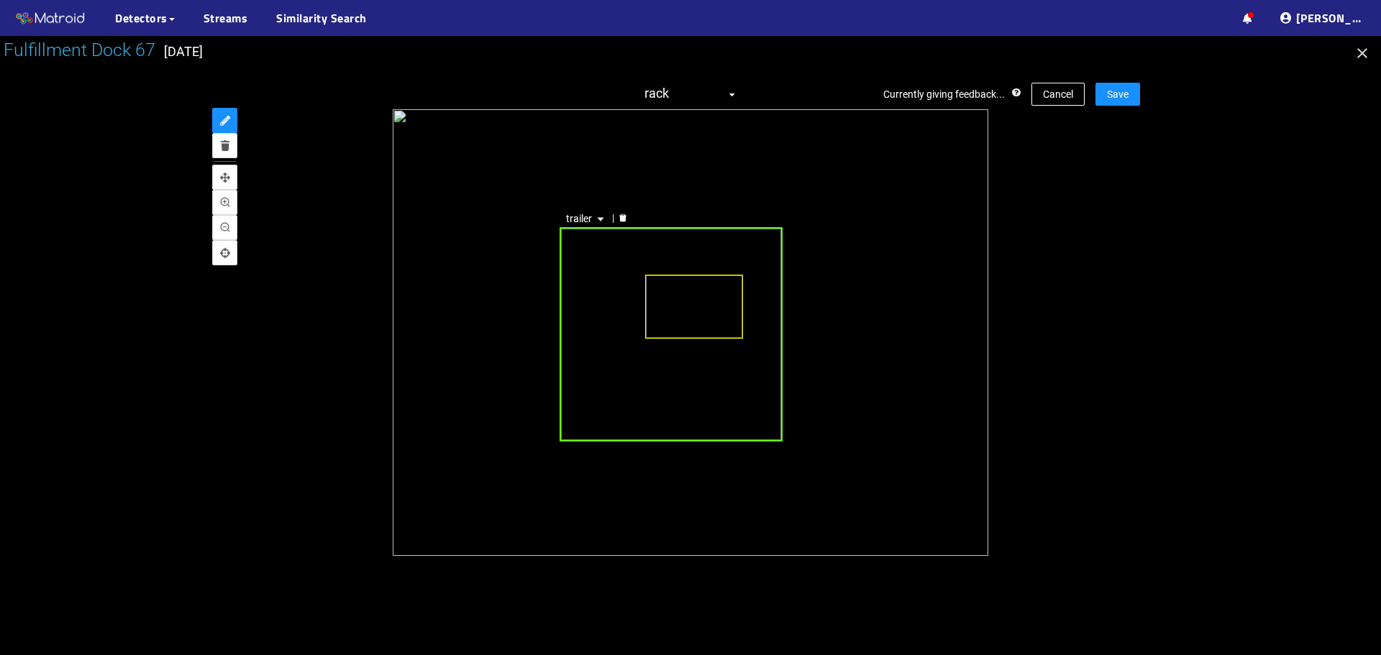
click at [597, 244] on div "trailer" at bounding box center [671, 334] width 222 height 214
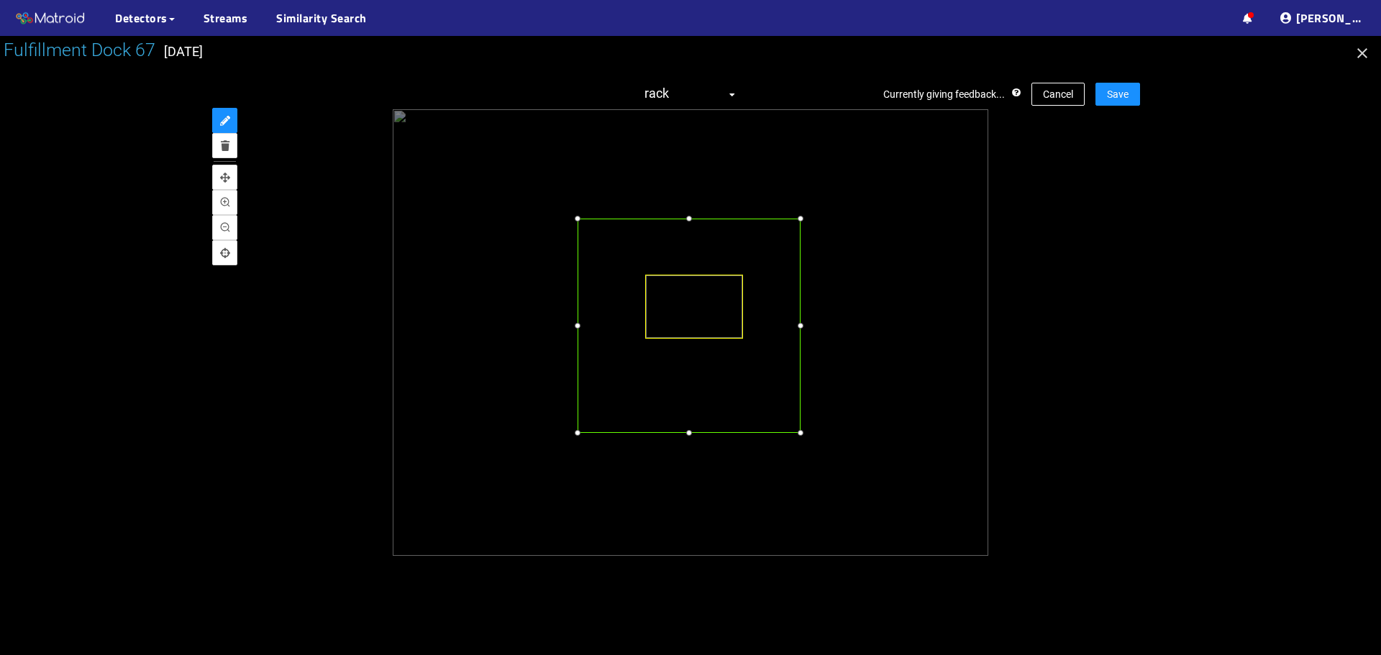
click at [609, 246] on div at bounding box center [689, 326] width 222 height 214
click at [797, 440] on div at bounding box center [795, 441] width 14 height 14
click at [1125, 96] on span "Save" at bounding box center [1118, 94] width 22 height 16
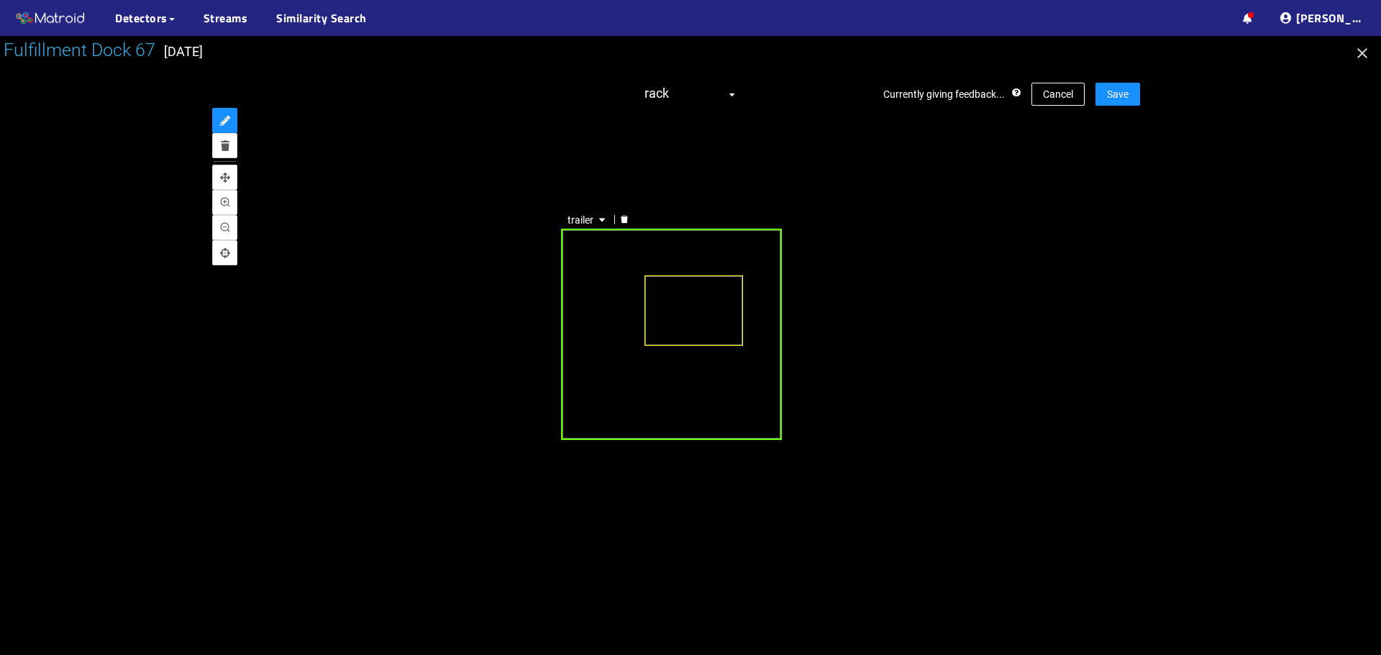
click at [591, 313] on div "trailer" at bounding box center [671, 334] width 221 height 211
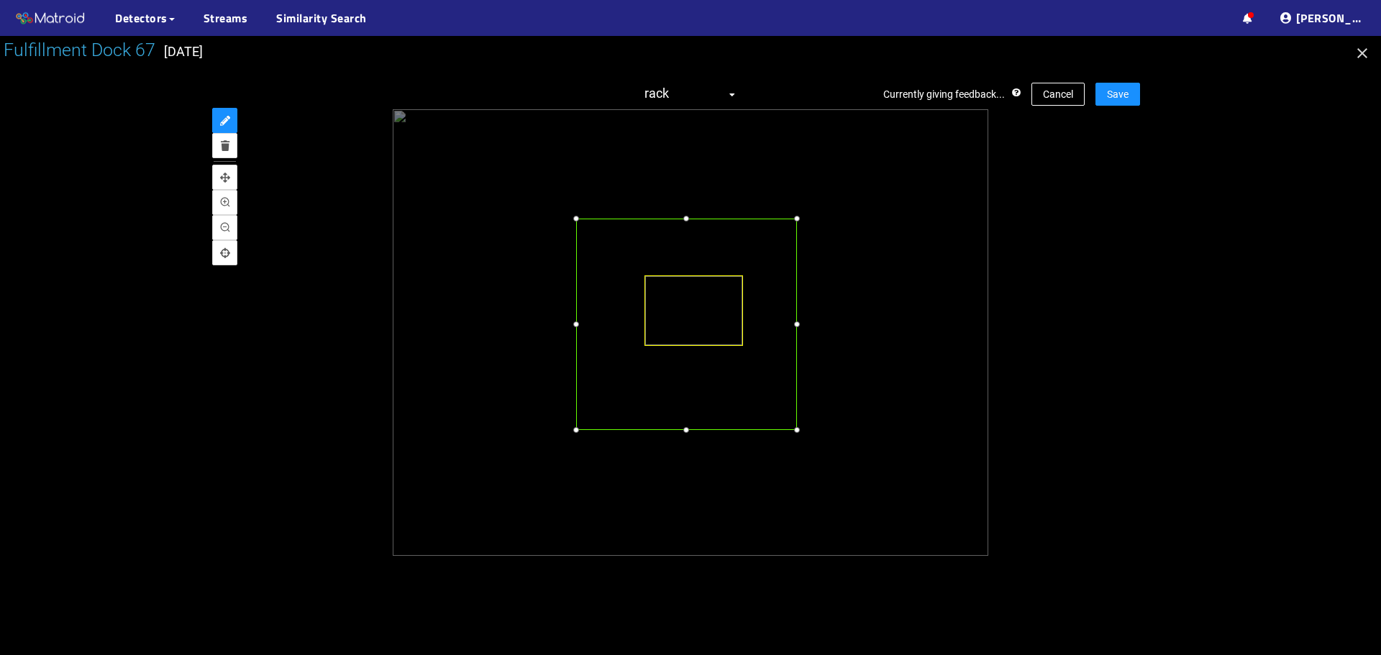
click at [603, 298] on div at bounding box center [686, 324] width 221 height 211
click at [579, 434] on div at bounding box center [578, 436] width 14 height 14
click at [691, 442] on div at bounding box center [687, 441] width 14 height 14
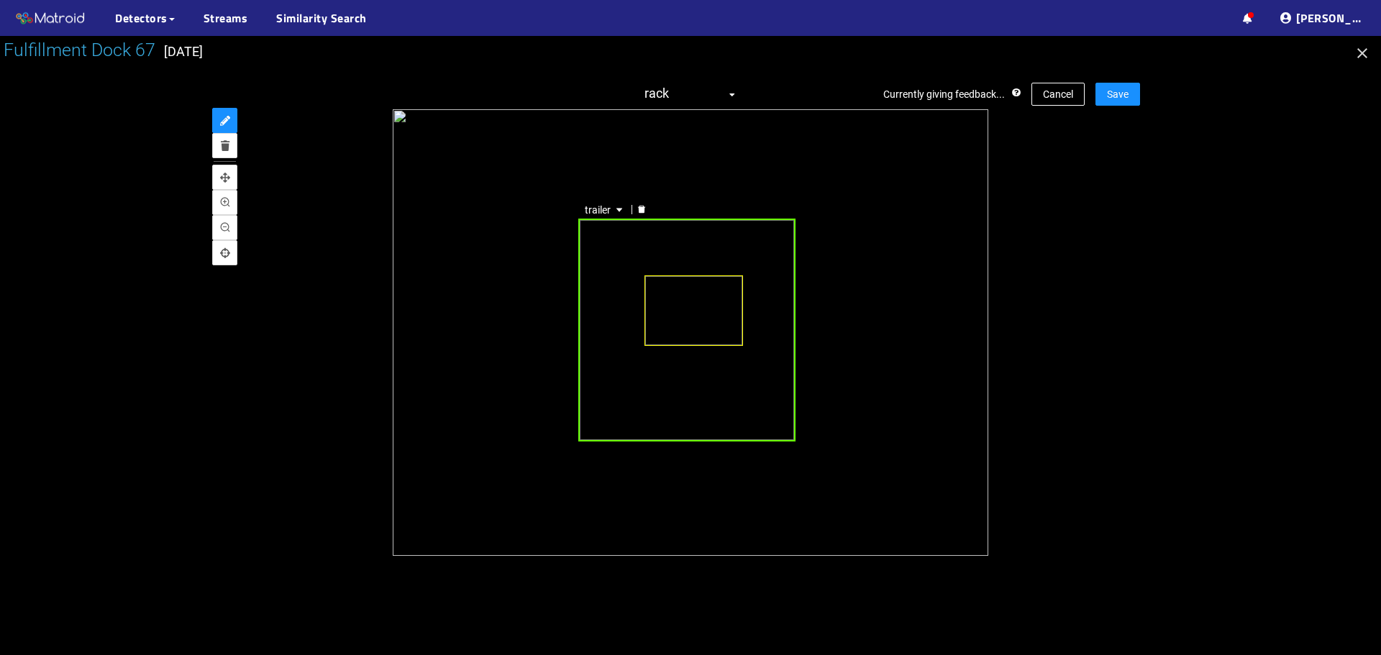
click at [778, 319] on div "trailer" at bounding box center [686, 330] width 217 height 223
click at [1136, 95] on button "Save" at bounding box center [1117, 94] width 45 height 23
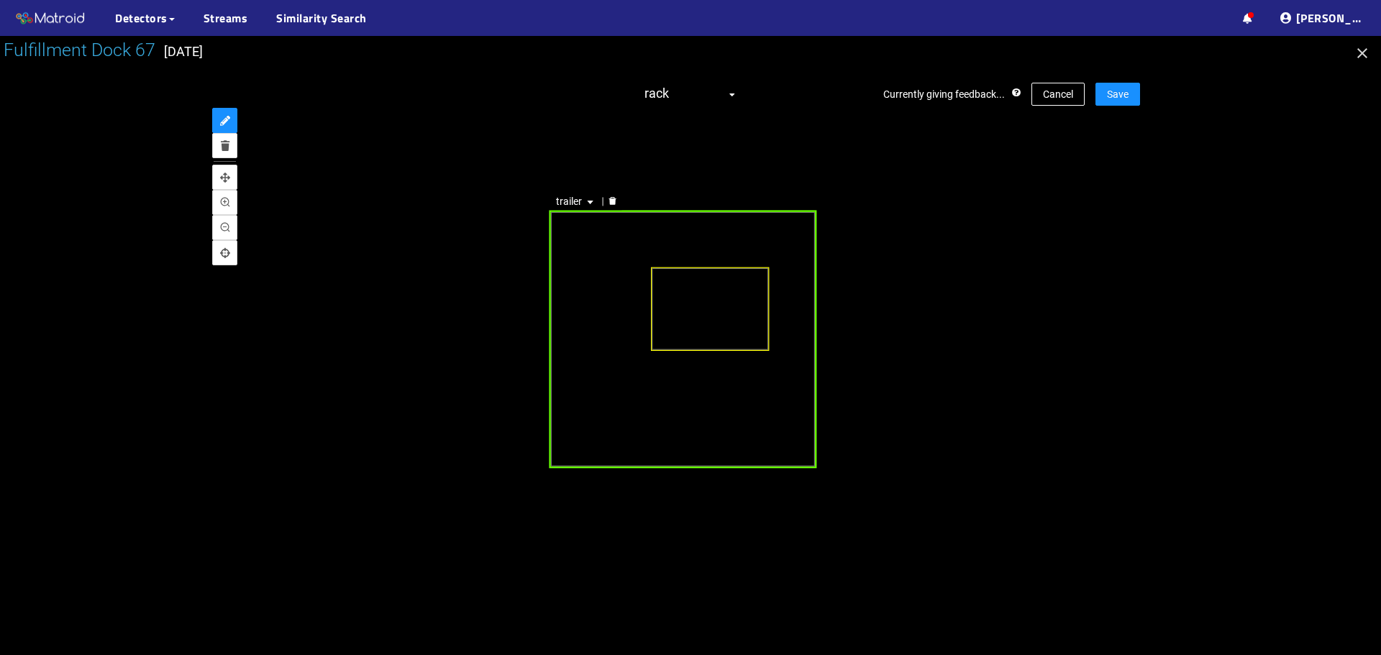
click at [611, 280] on div "trailer" at bounding box center [684, 340] width 268 height 258
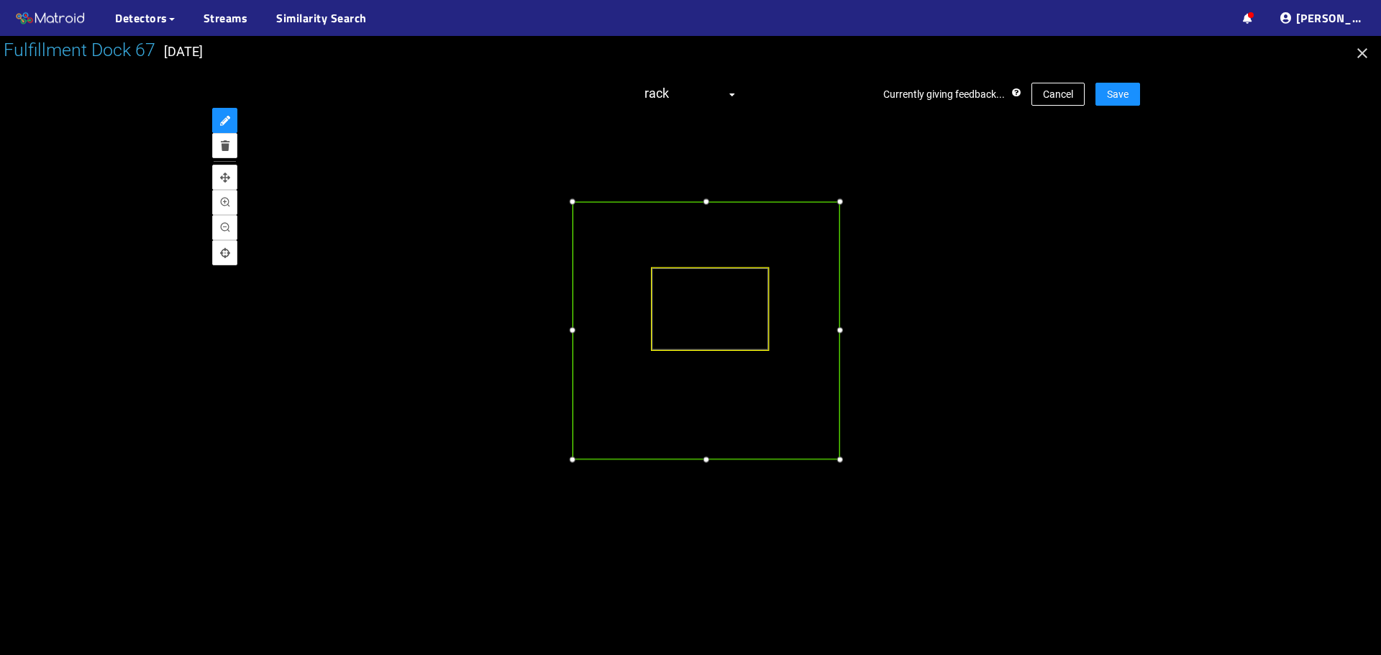
click at [637, 282] on div at bounding box center [707, 331] width 268 height 258
click at [706, 470] on div at bounding box center [705, 464] width 15 height 15
click at [1106, 92] on button "Save" at bounding box center [1117, 94] width 45 height 23
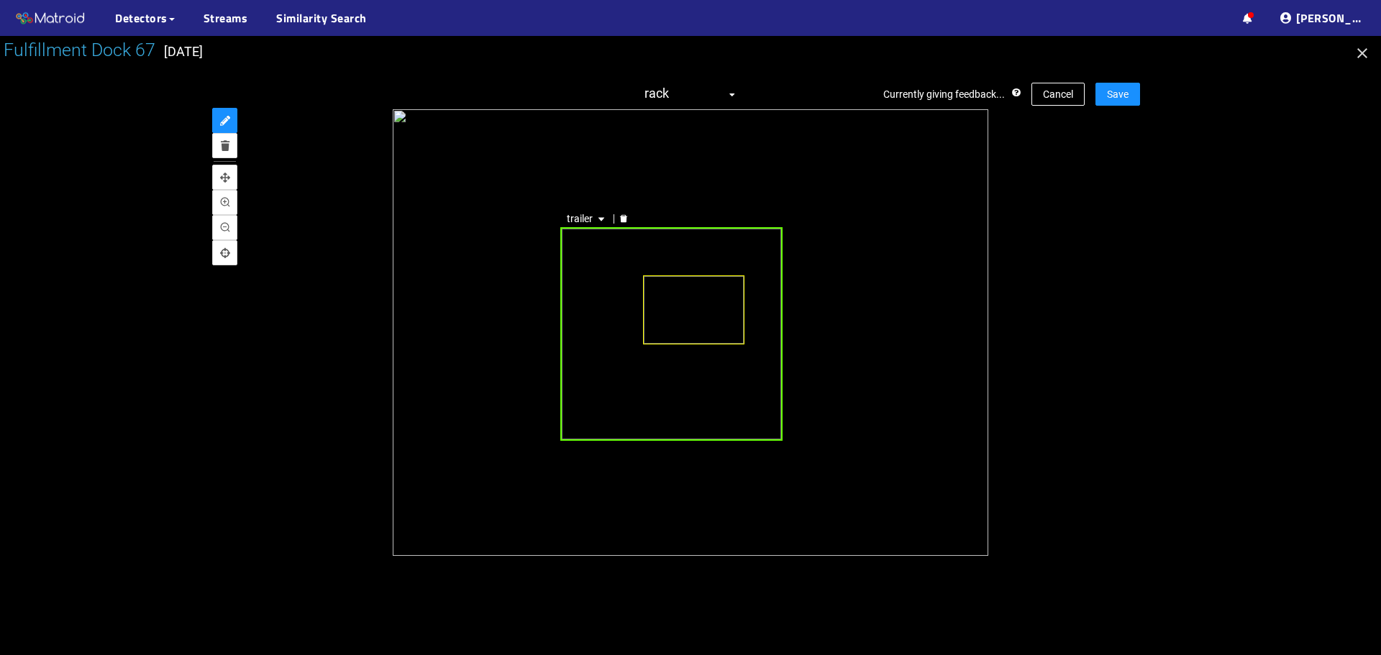
click at [599, 326] on div "trailer" at bounding box center [671, 333] width 222 height 213
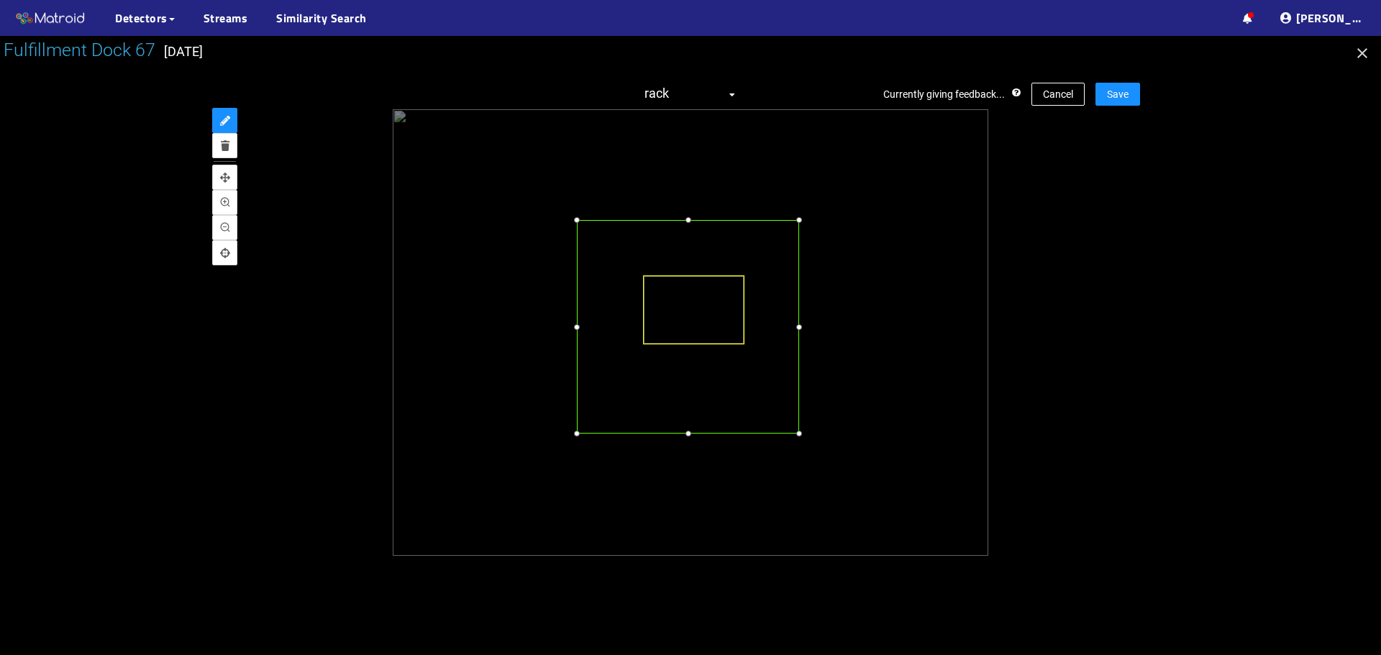
click at [602, 344] on div at bounding box center [688, 326] width 222 height 213
click at [798, 439] on div at bounding box center [800, 439] width 14 height 14
click at [1139, 93] on div "Fulfillment Dock 67 [DATE] Currently giving feedback... Cancel Save rack" at bounding box center [690, 345] width 1381 height 619
click at [1110, 83] on button "Save" at bounding box center [1117, 94] width 45 height 23
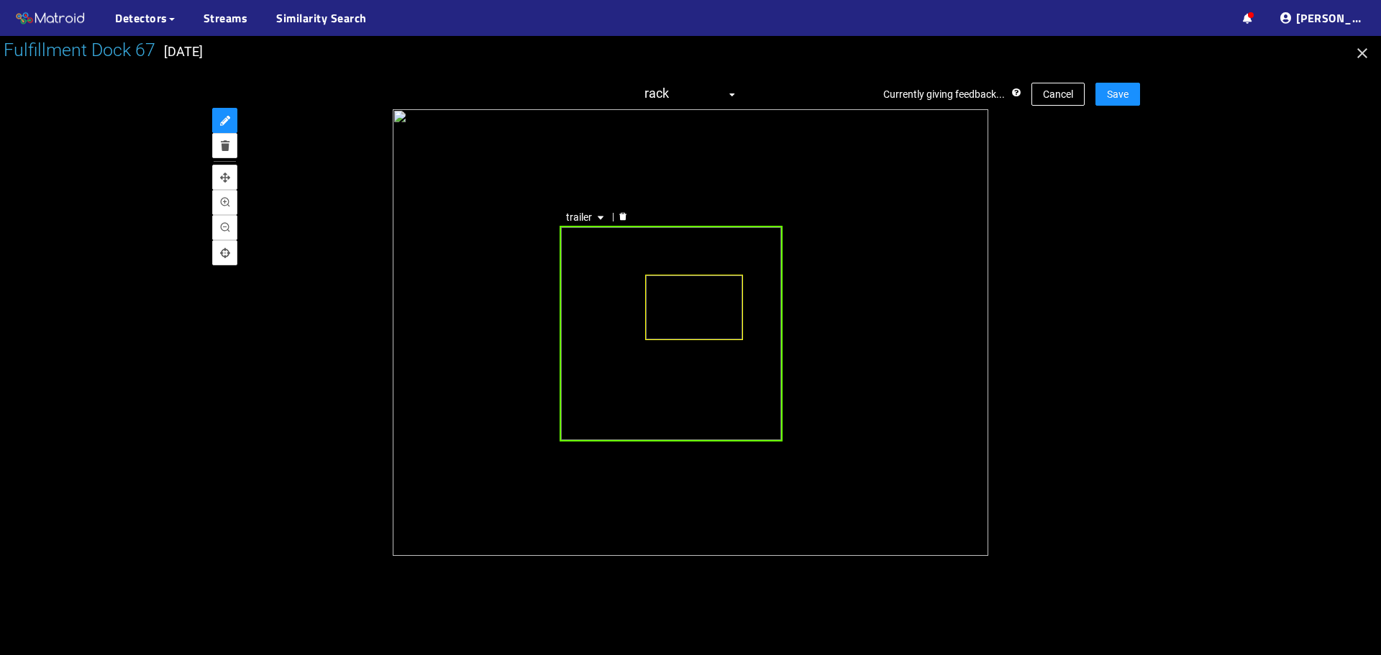
click at [579, 319] on div "trailer" at bounding box center [672, 334] width 224 height 216
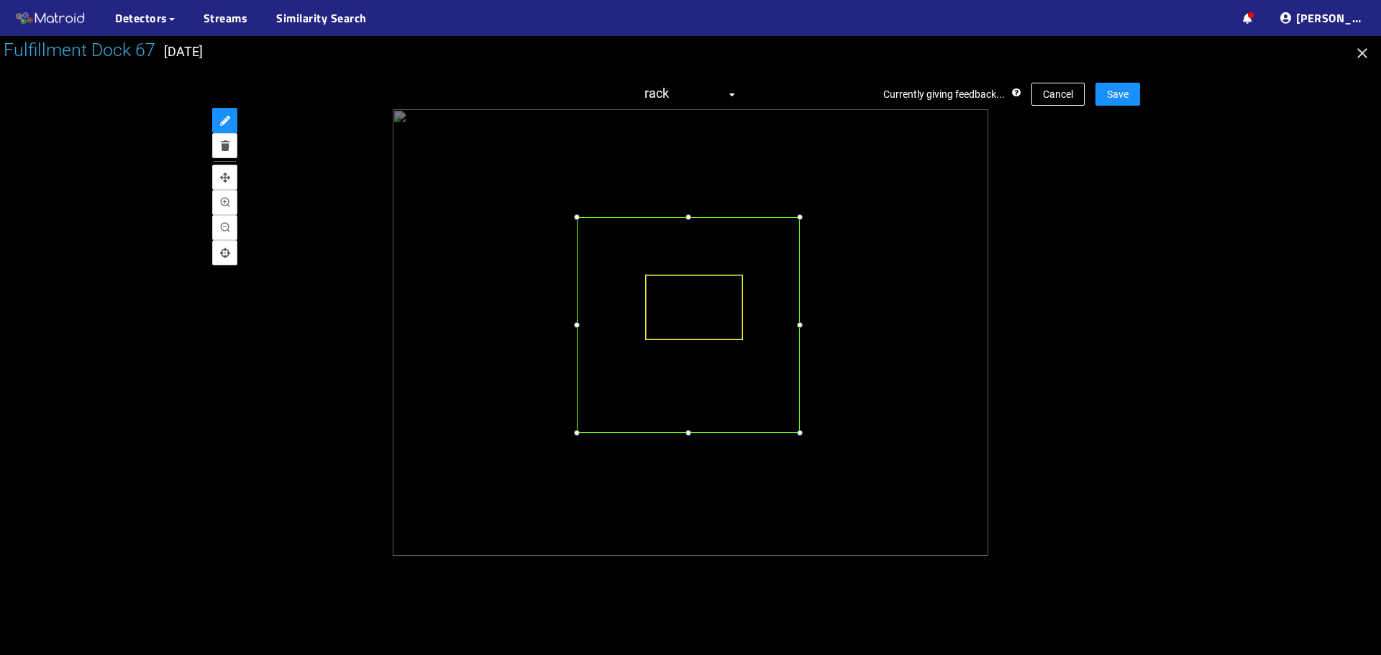
click at [604, 320] on div at bounding box center [689, 325] width 224 height 216
click at [796, 440] on div at bounding box center [797, 439] width 14 height 14
click at [1139, 99] on button "Save" at bounding box center [1117, 94] width 45 height 23
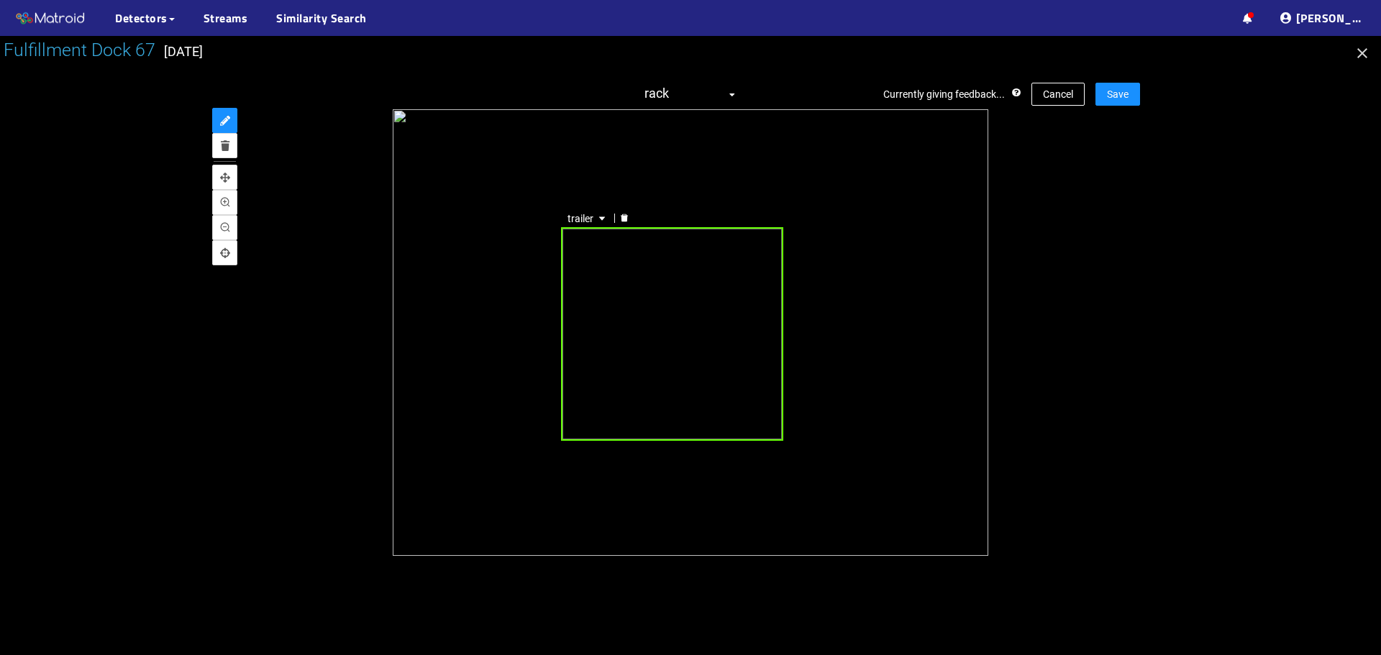
click at [662, 278] on div "trailer" at bounding box center [672, 334] width 222 height 214
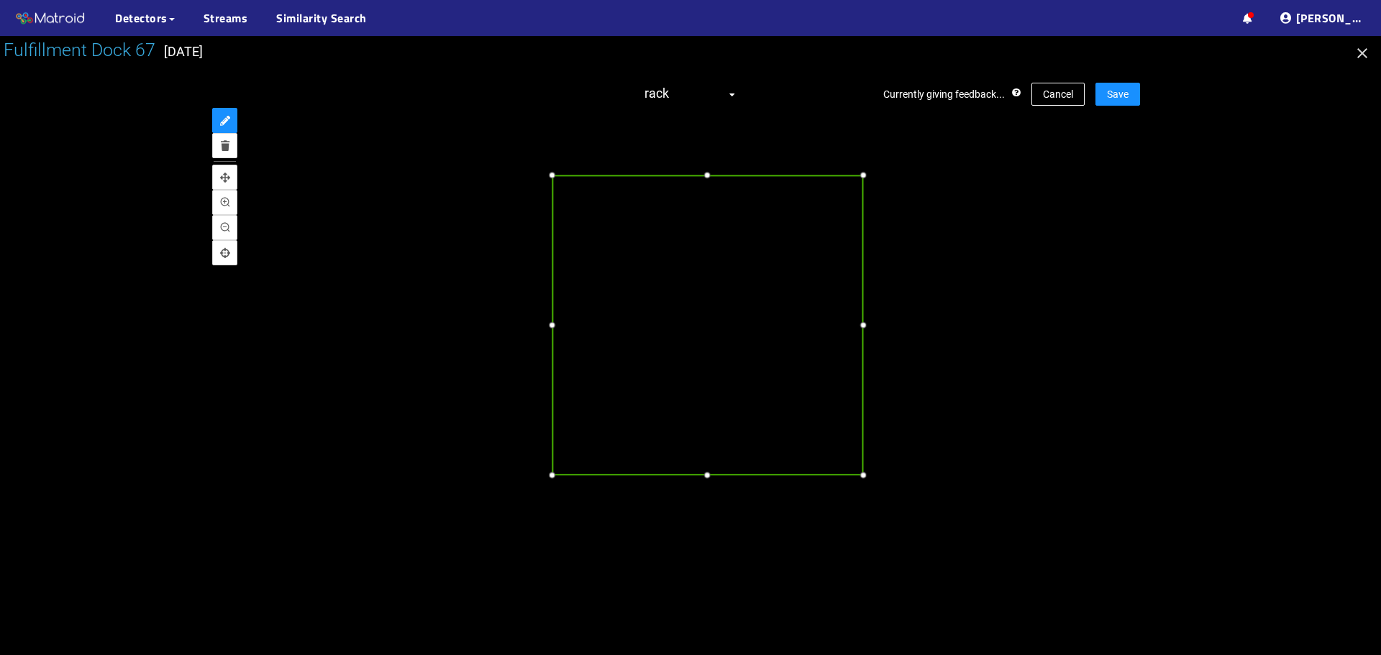
click at [656, 321] on div at bounding box center [707, 325] width 311 height 300
click at [853, 486] on div at bounding box center [860, 488] width 16 height 16
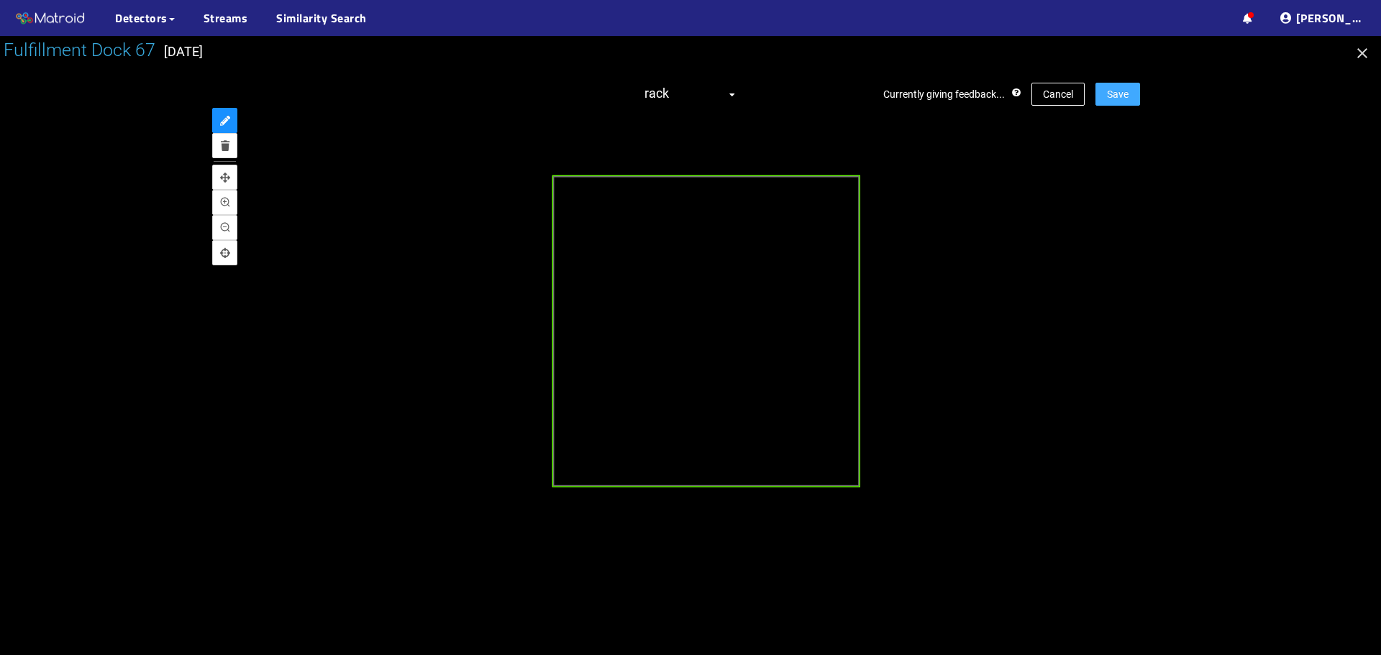
click at [1118, 101] on span "Save" at bounding box center [1118, 94] width 22 height 16
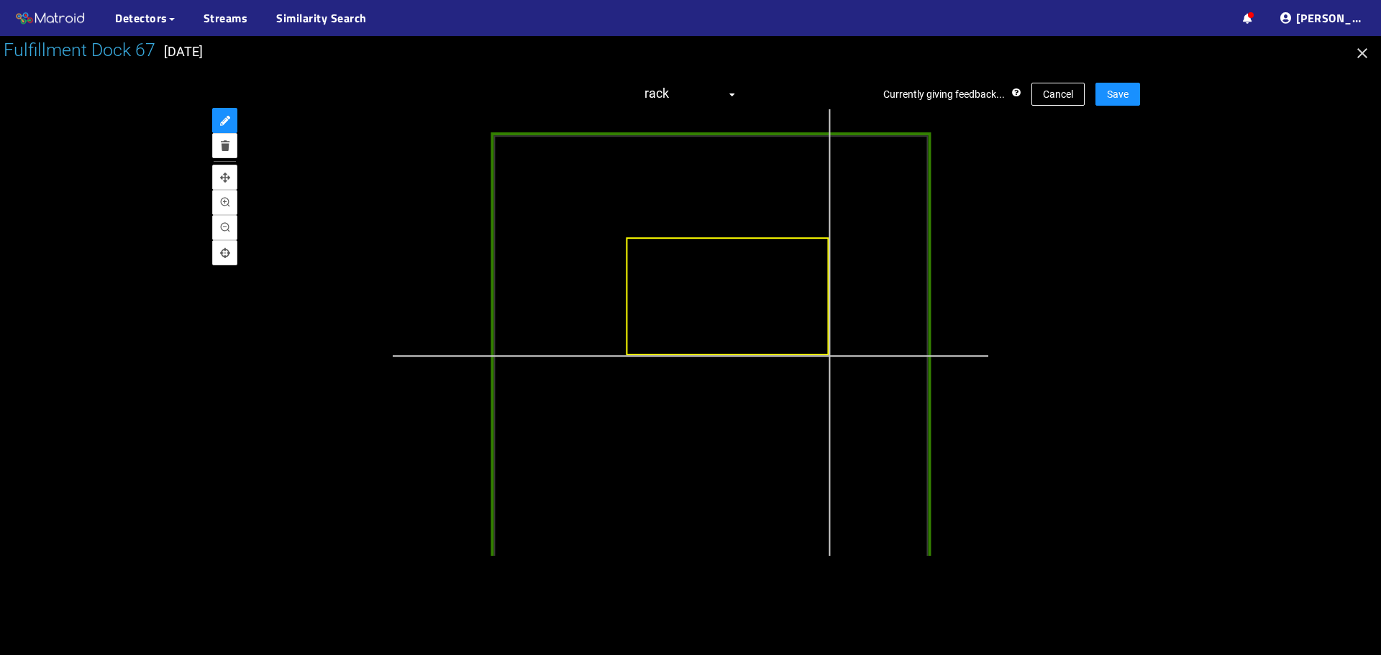
click at [829, 356] on div at bounding box center [714, 361] width 1191 height 893
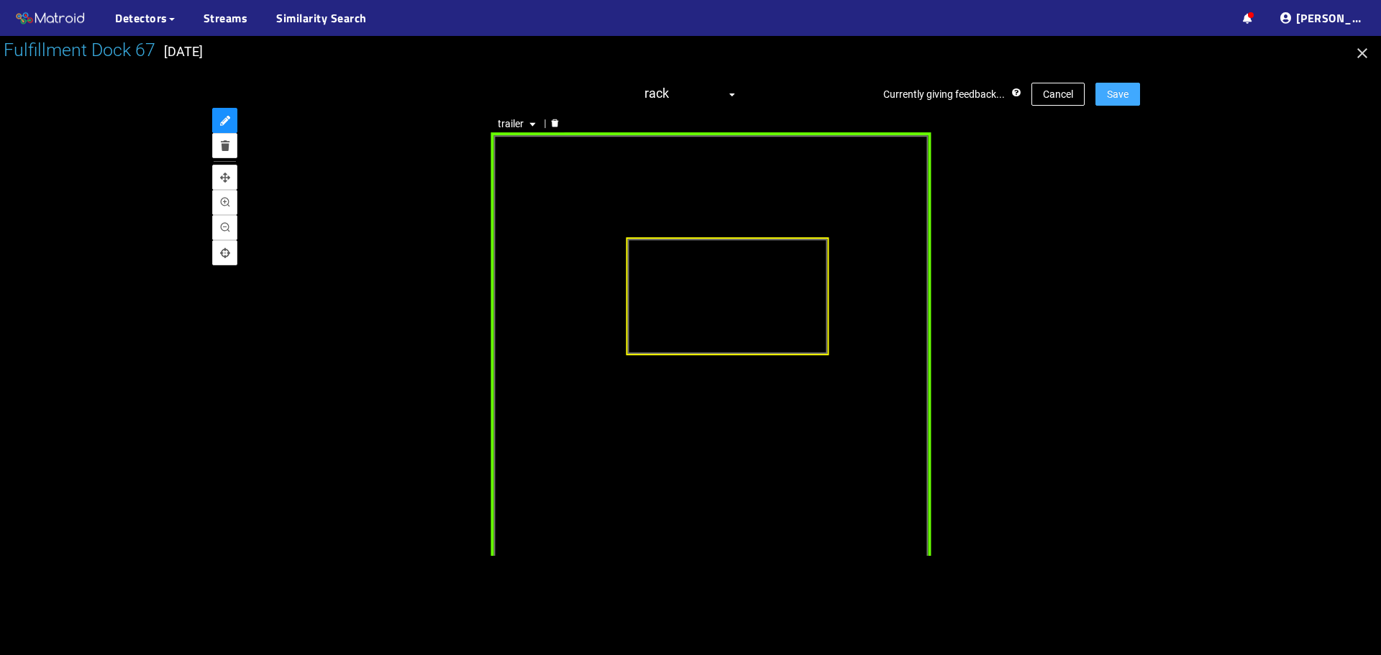
drag, startPoint x: 1117, startPoint y: 76, endPoint x: 1118, endPoint y: 95, distance: 18.8
click at [1118, 76] on div "Currently giving feedback... Cancel Save rack trailer" at bounding box center [690, 318] width 899 height 501
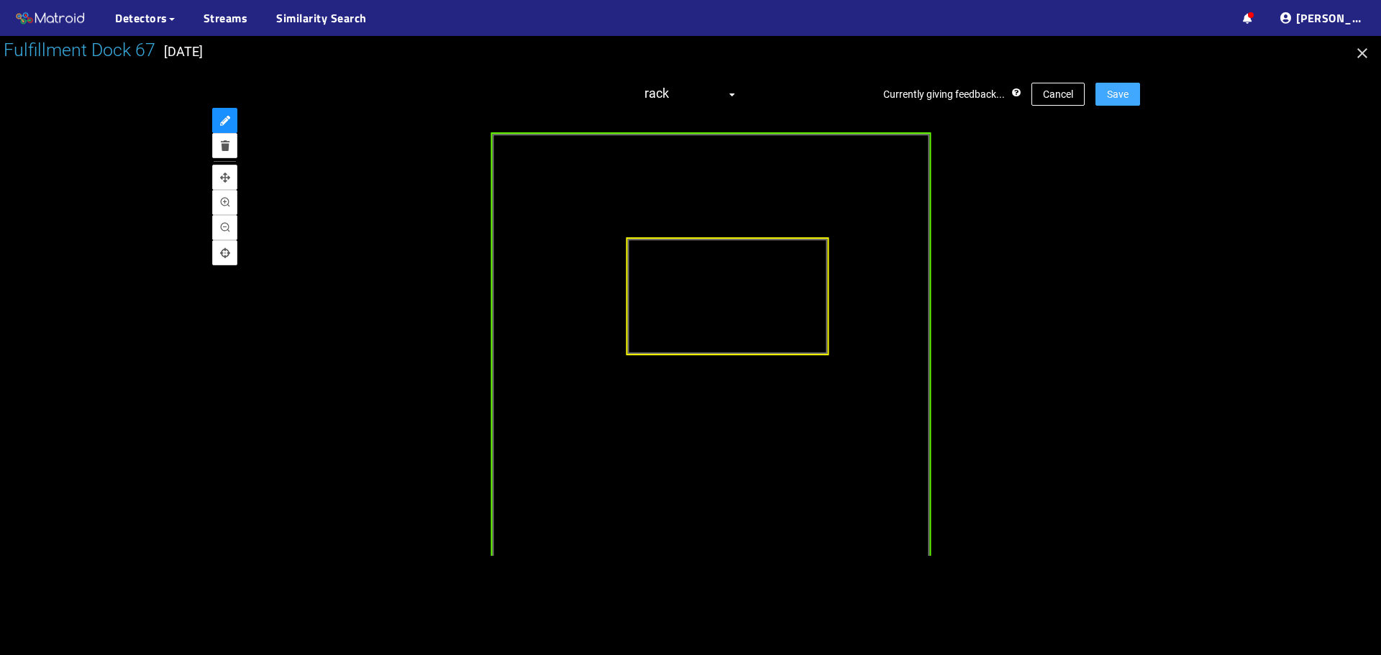
click at [1118, 96] on span "Save" at bounding box center [1118, 94] width 22 height 16
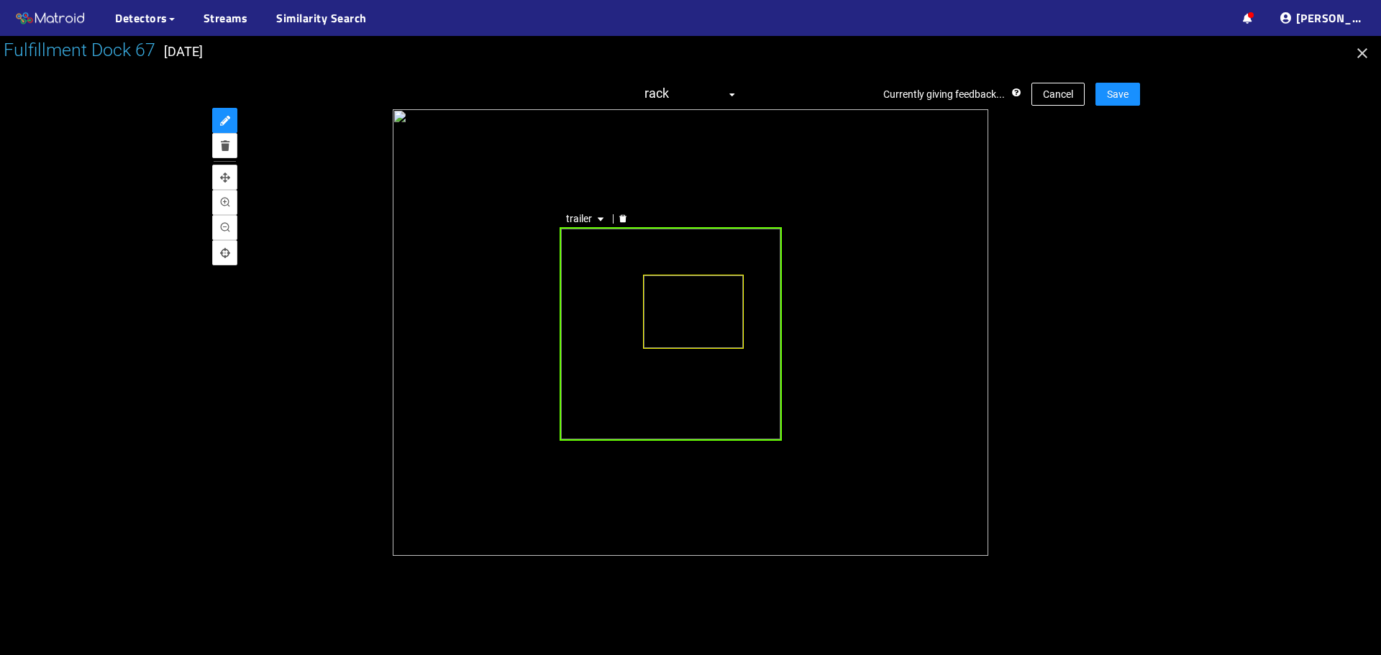
click at [597, 293] on div "trailer" at bounding box center [671, 333] width 222 height 213
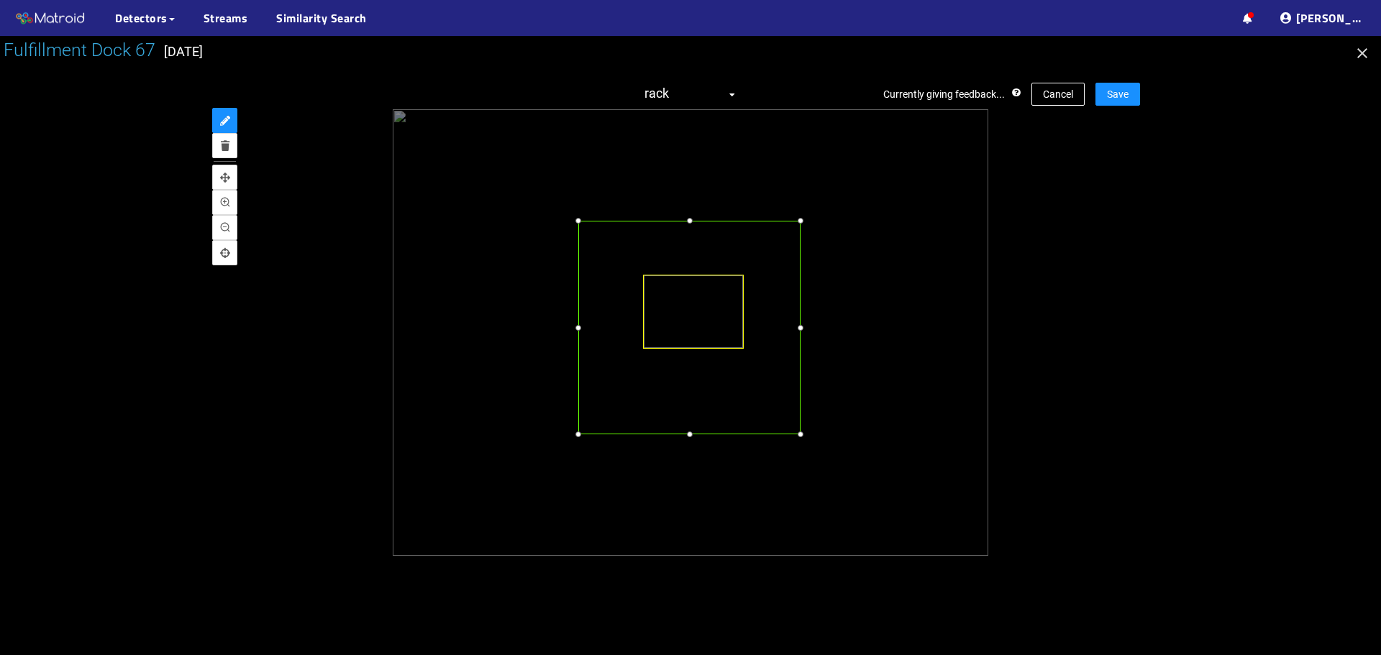
click at [612, 293] on div at bounding box center [689, 327] width 222 height 213
click at [798, 438] on div at bounding box center [799, 440] width 14 height 14
click at [1131, 89] on button "Save" at bounding box center [1117, 94] width 45 height 23
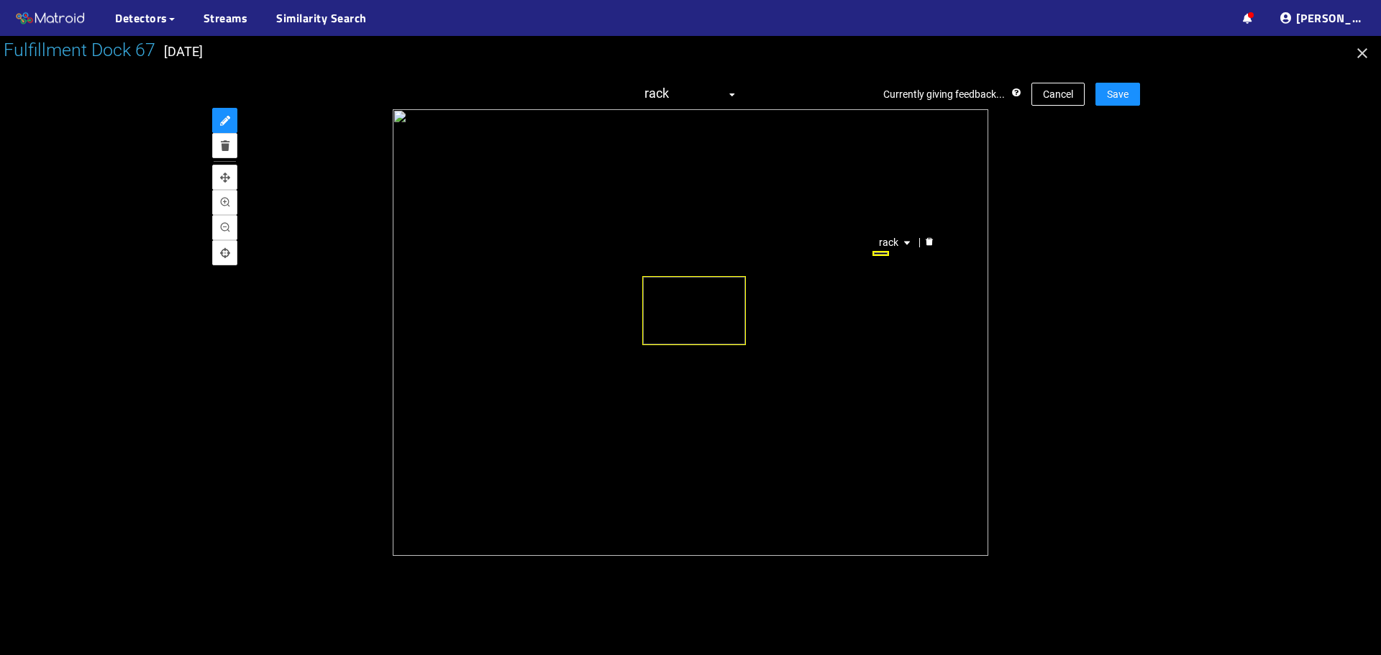
click at [928, 239] on icon "delete" at bounding box center [929, 241] width 9 height 9
click at [1115, 95] on span "Save" at bounding box center [1118, 94] width 22 height 16
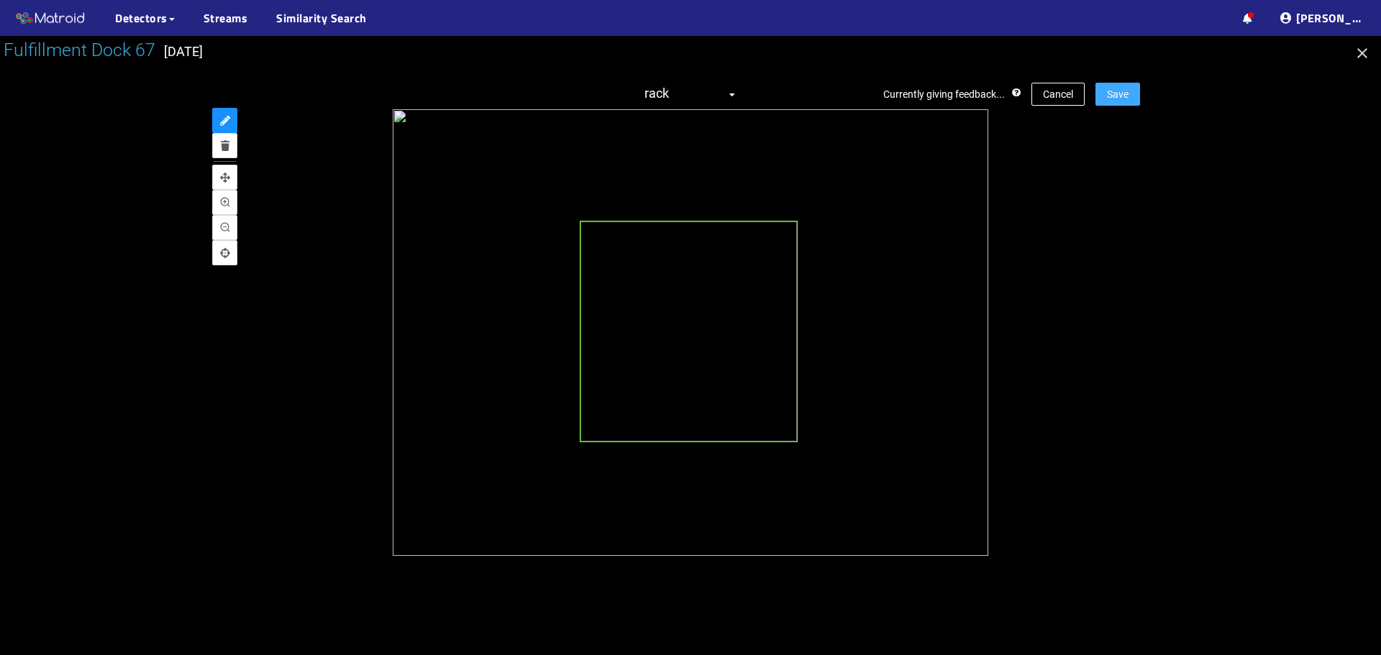
click at [1124, 101] on span "Save" at bounding box center [1118, 94] width 22 height 16
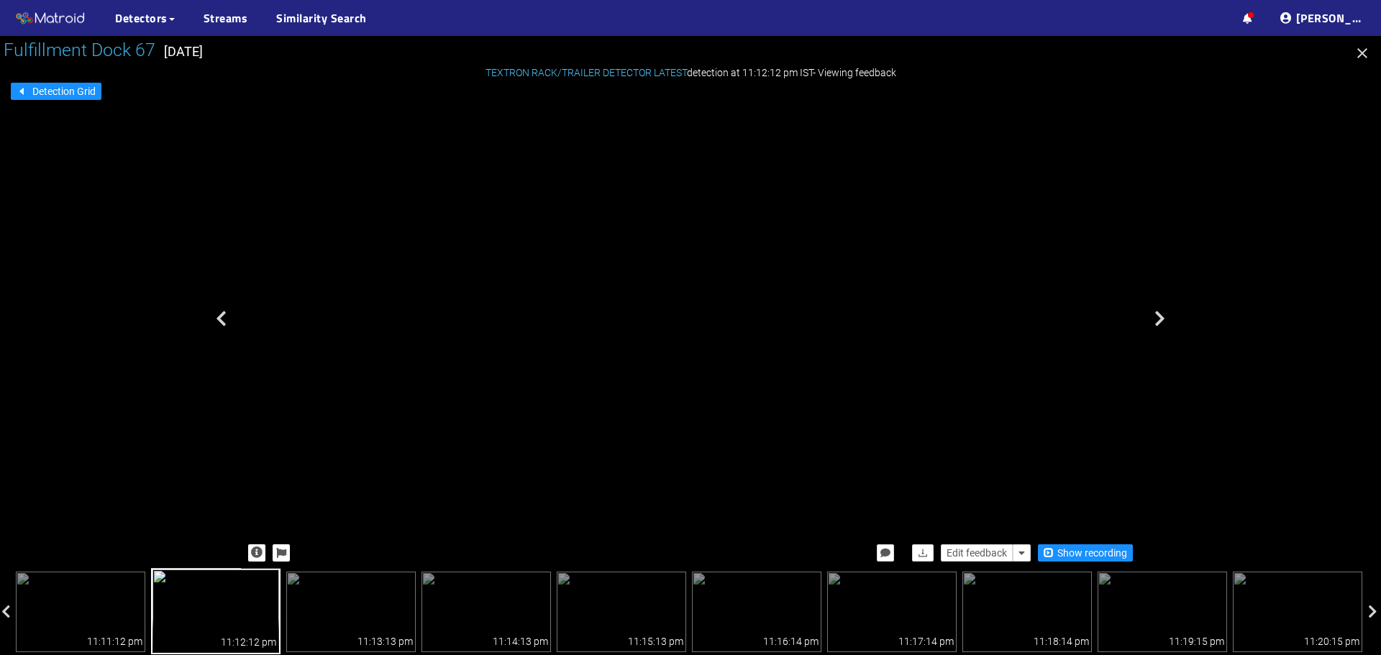
drag, startPoint x: 638, startPoint y: 333, endPoint x: 580, endPoint y: 245, distance: 105.5
click at [473, 58] on div at bounding box center [459, 38] width 29 height 37
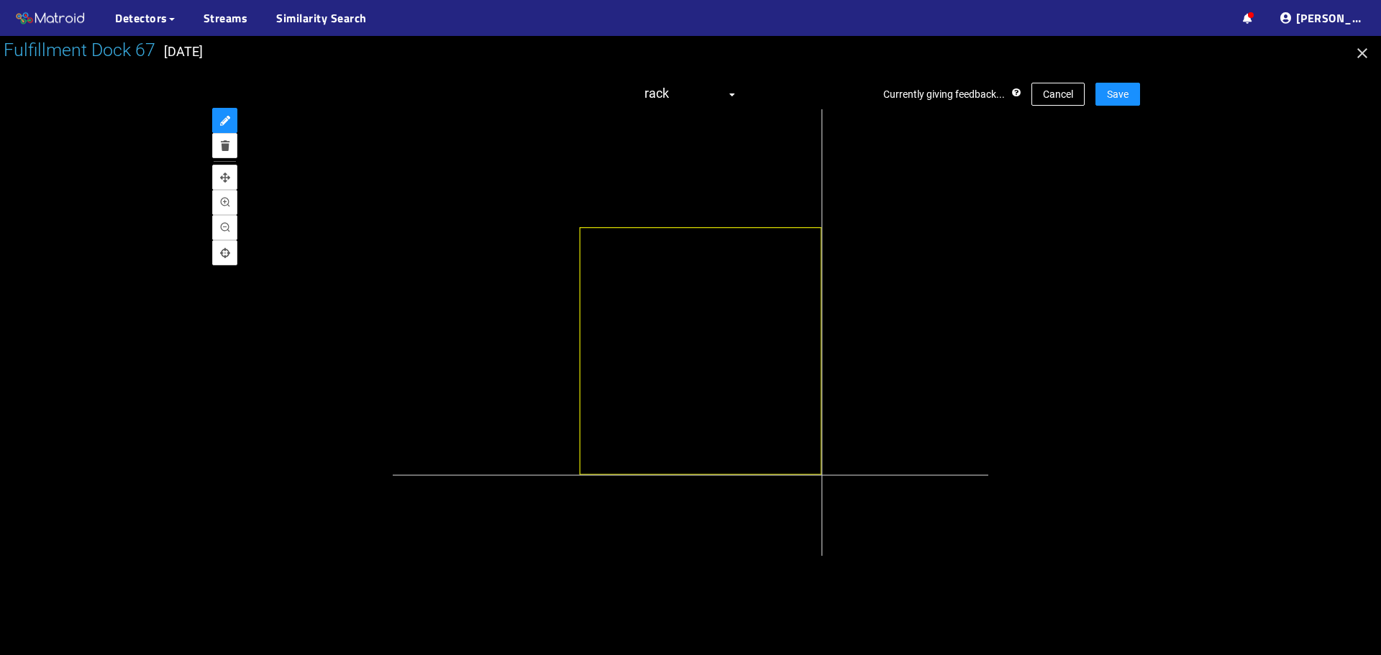
click at [821, 475] on div at bounding box center [704, 353] width 655 height 491
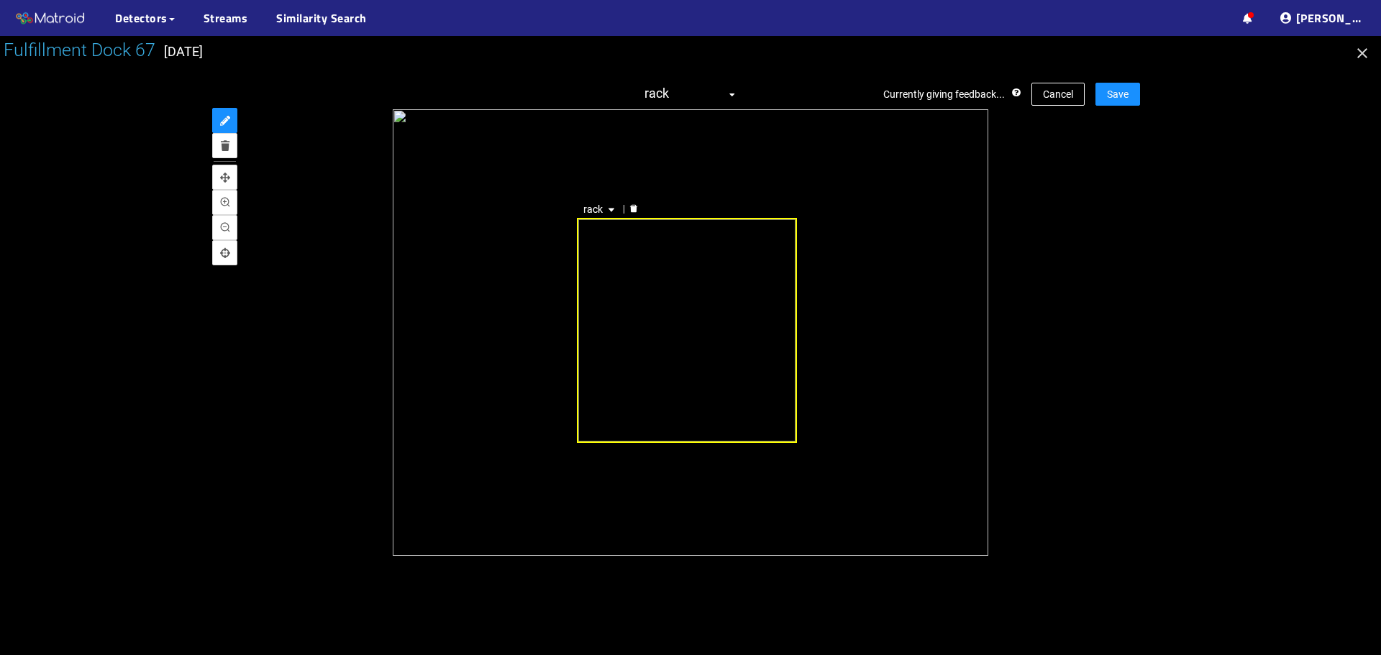
click at [629, 209] on icon "delete" at bounding box center [633, 208] width 9 height 9
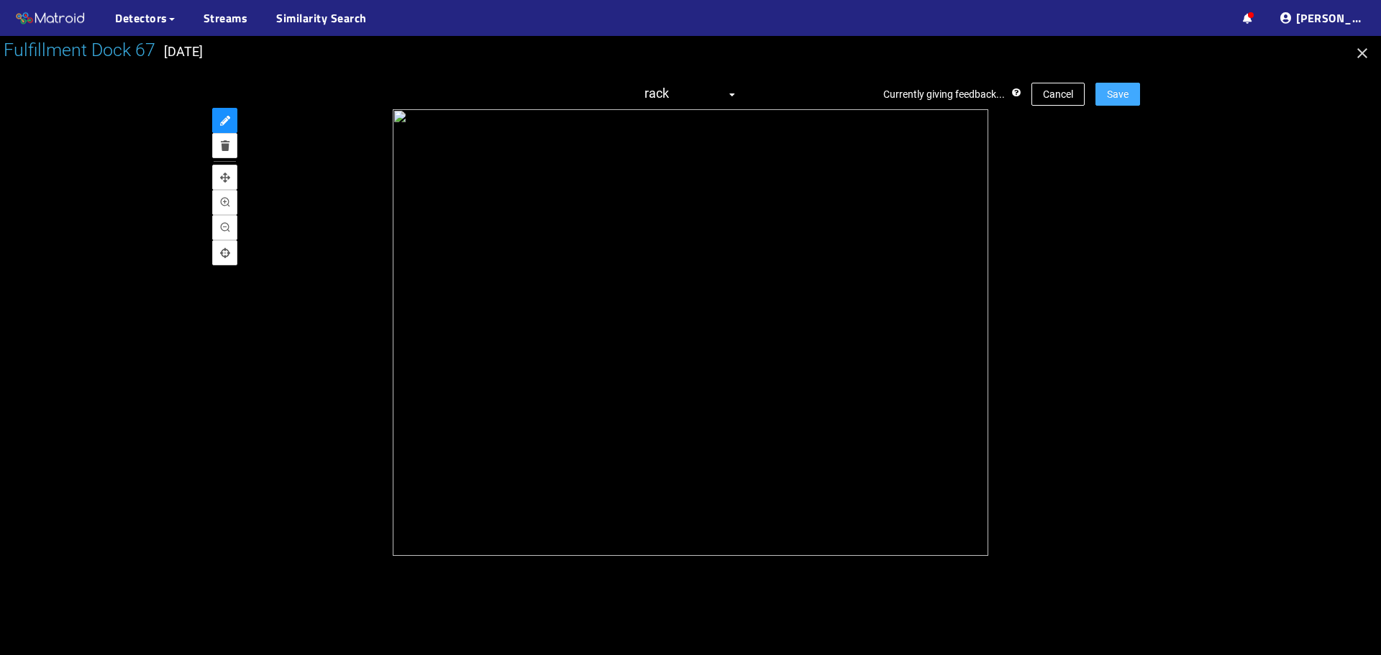
click at [1113, 90] on span "Save" at bounding box center [1118, 94] width 22 height 16
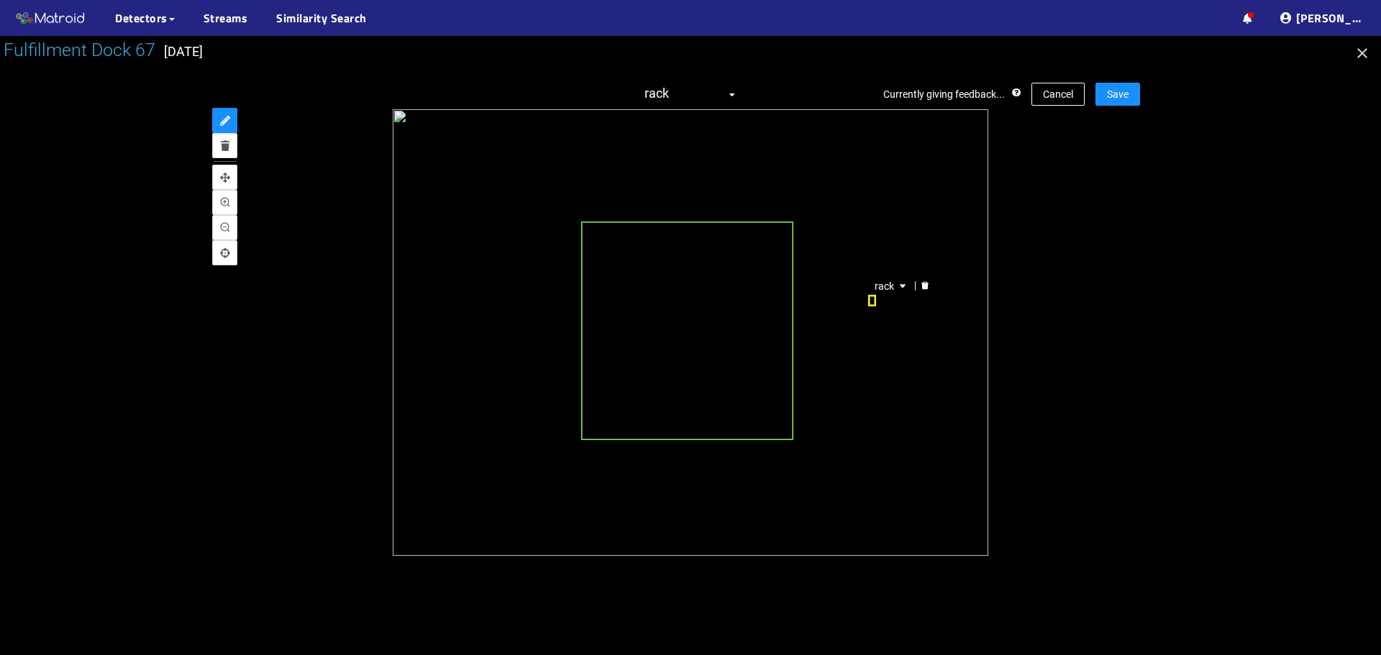
click at [921, 284] on icon "delete" at bounding box center [925, 285] width 9 height 9
click at [1107, 104] on button "Save" at bounding box center [1117, 94] width 45 height 23
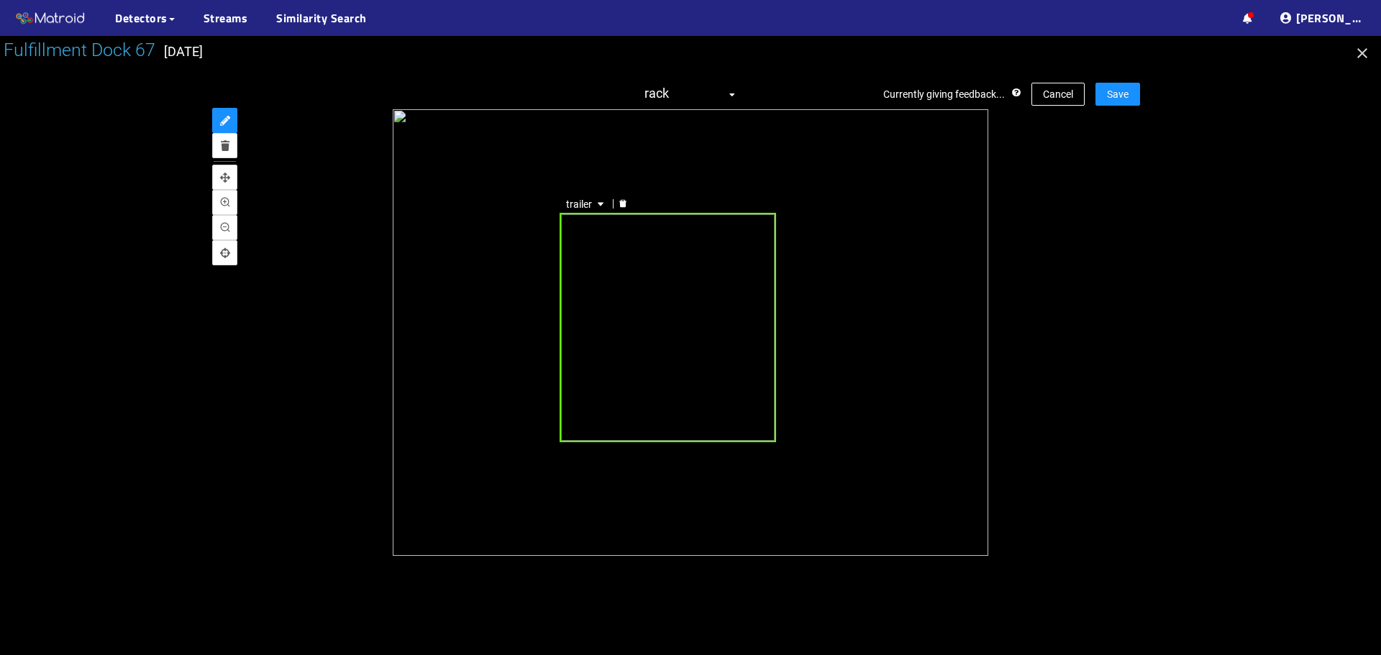
click at [647, 263] on div "trailer" at bounding box center [668, 327] width 217 height 229
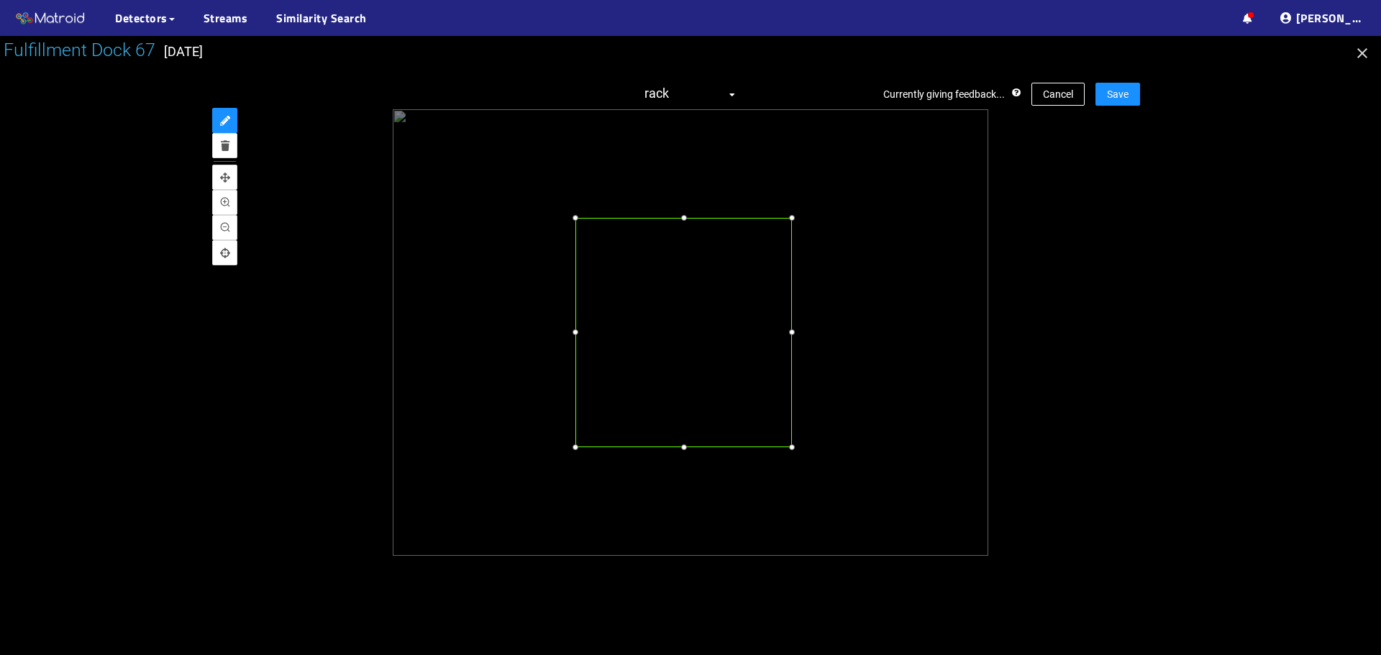
click at [651, 309] on div at bounding box center [683, 332] width 217 height 229
click at [799, 442] on div at bounding box center [797, 440] width 14 height 14
drag, startPoint x: 1132, startPoint y: 80, endPoint x: 1133, endPoint y: 88, distance: 8.7
click at [1132, 84] on div "Currently giving feedback... Cancel Save rack trailer" at bounding box center [690, 318] width 899 height 501
click at [1134, 93] on button "Save" at bounding box center [1117, 94] width 45 height 23
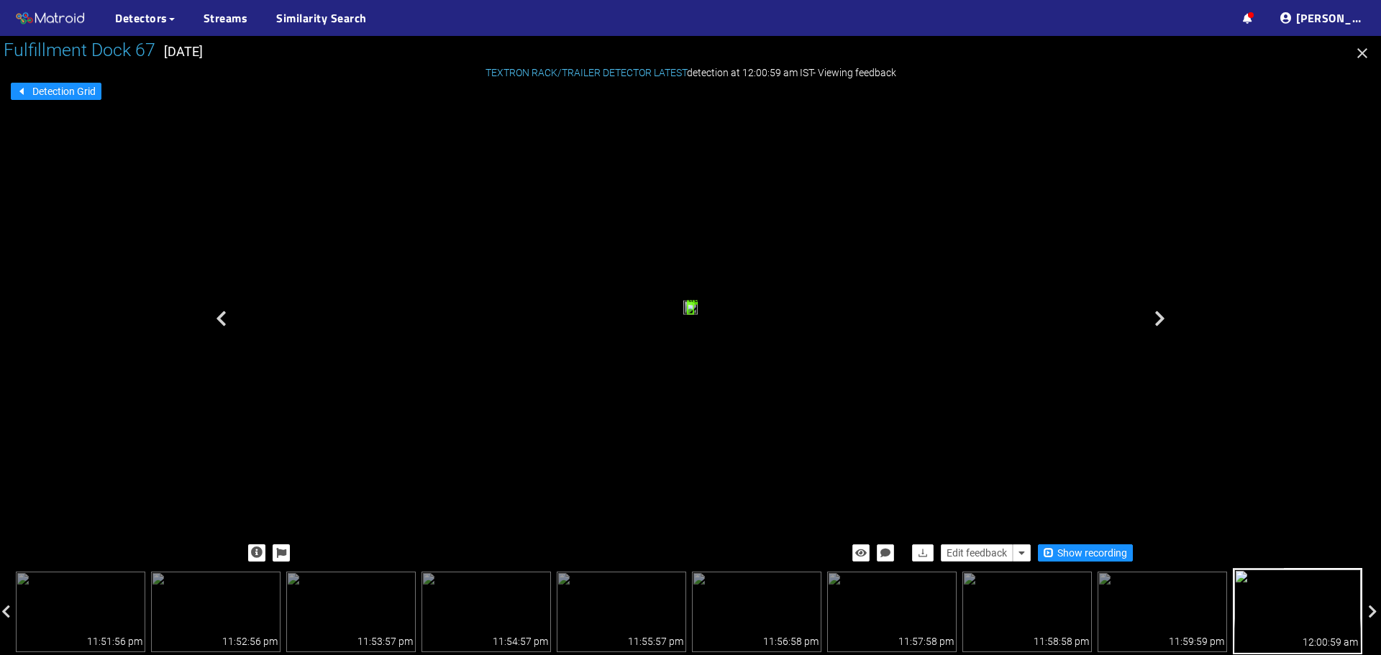
drag, startPoint x: 1363, startPoint y: 58, endPoint x: 1339, endPoint y: 165, distance: 109.9
click at [1339, 165] on div "Fulfillment Dock 67 [DATE] Detection Grid TEXTRON RACK/TRAILER DETECTOR LATEST …" at bounding box center [690, 345] width 1381 height 619
click at [1364, 50] on icon "button" at bounding box center [1362, 53] width 17 height 17
